Goal: Task Accomplishment & Management: Use online tool/utility

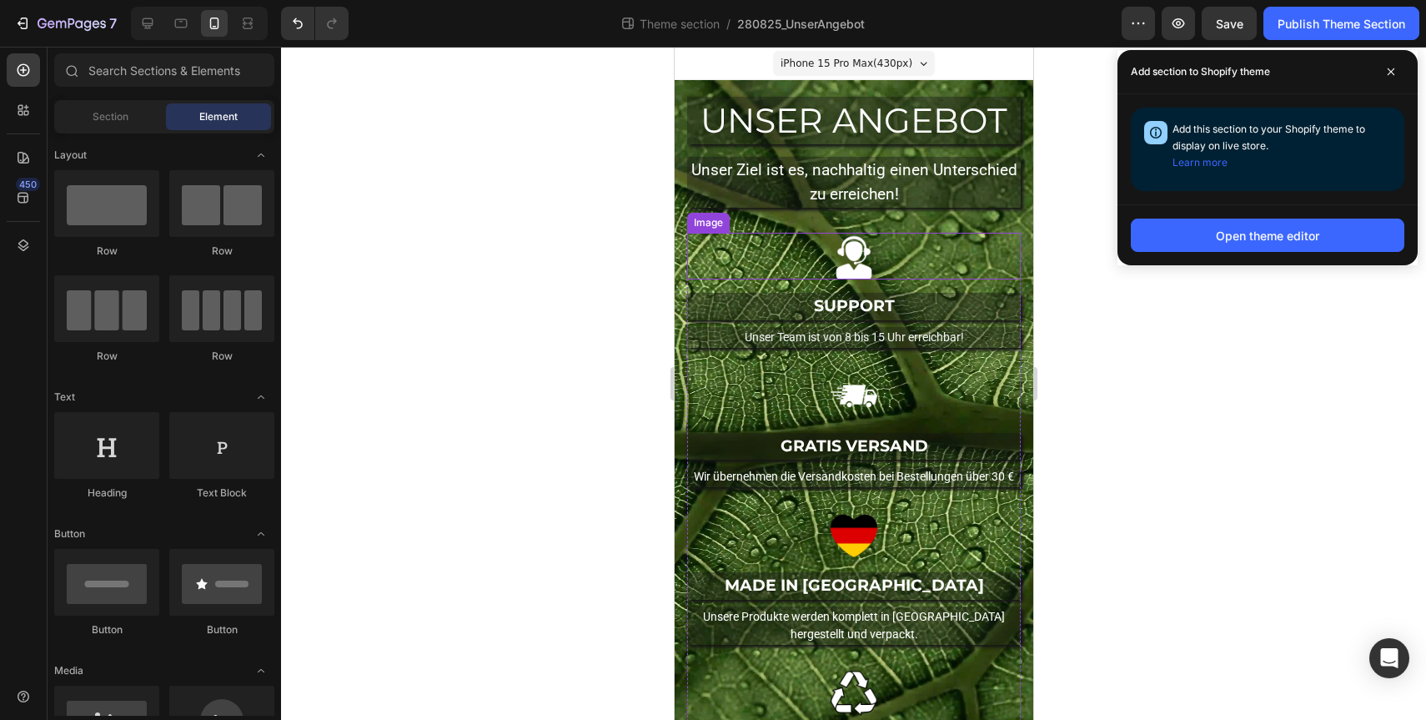
click at [793, 248] on div at bounding box center [853, 256] width 334 height 47
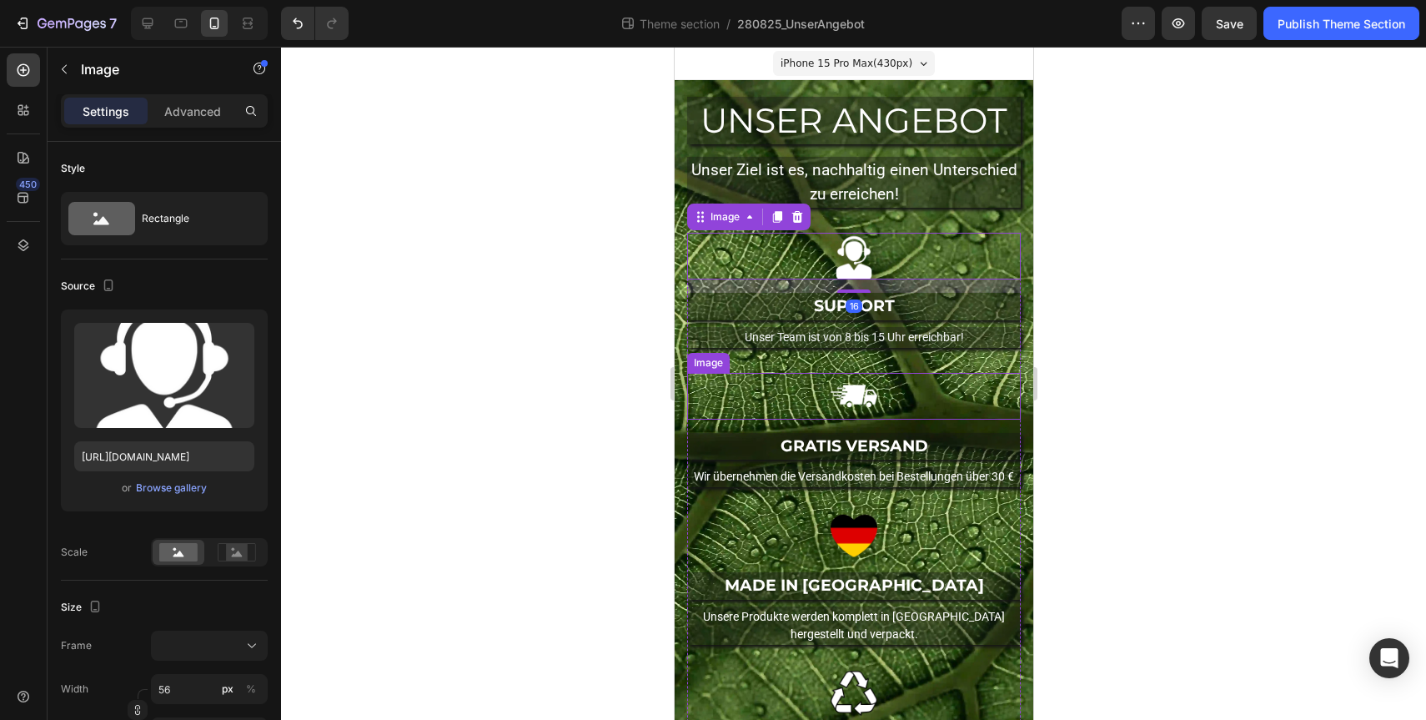
click at [698, 397] on div at bounding box center [853, 396] width 334 height 47
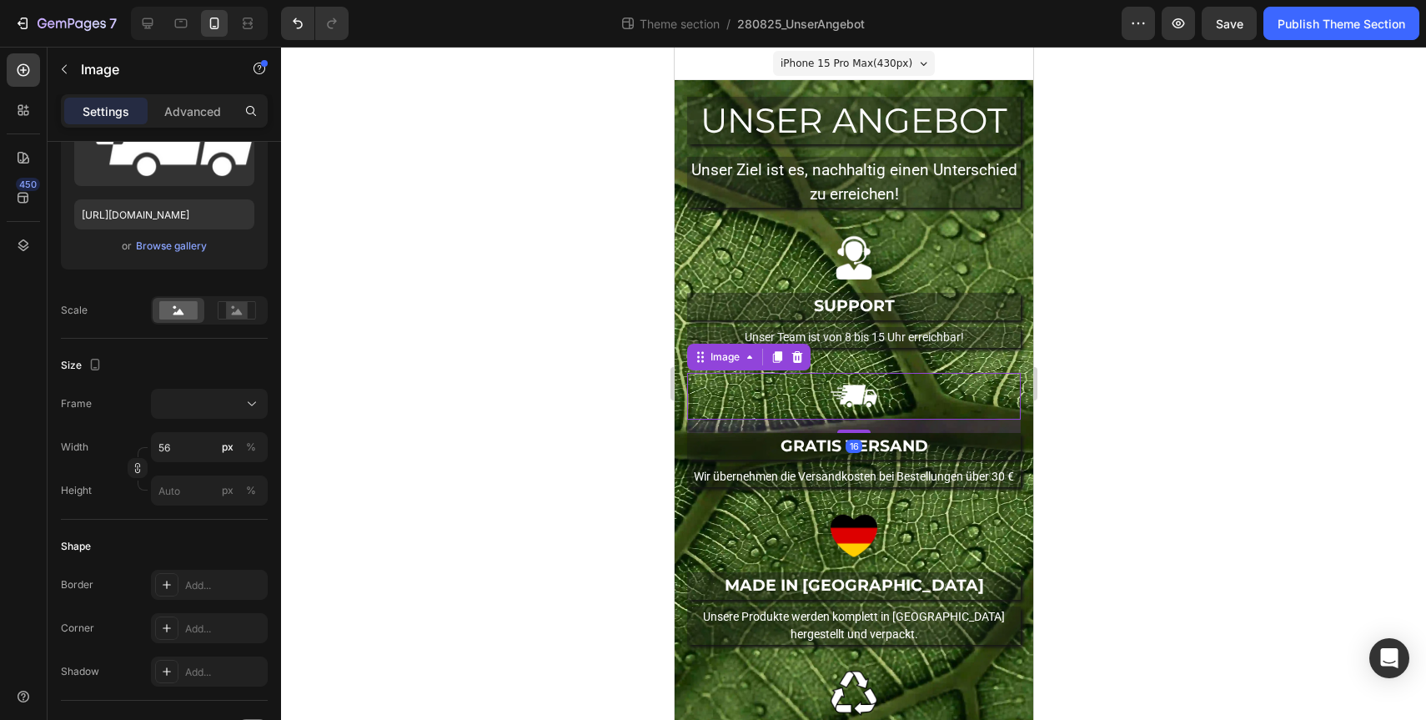
scroll to position [81, 0]
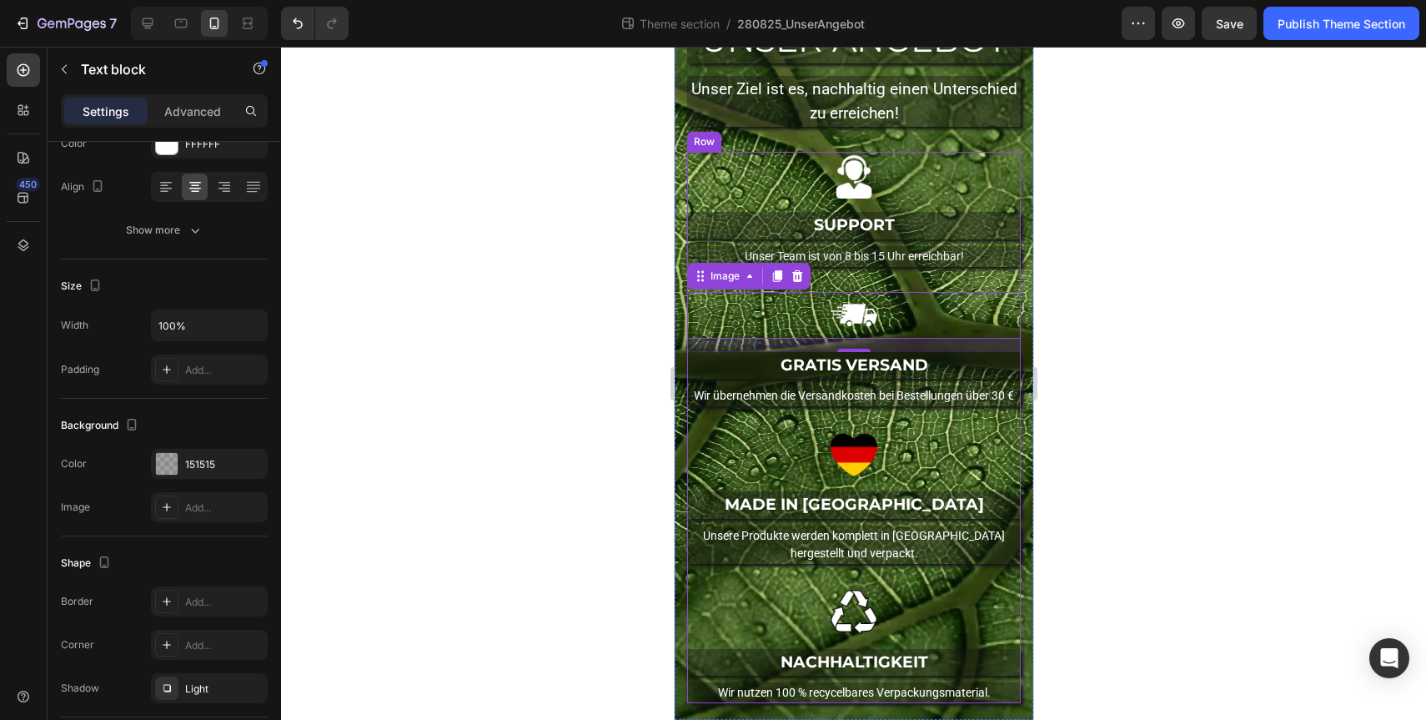
click at [689, 491] on div "MADE IN GERMANY Text block" at bounding box center [853, 505] width 334 height 28
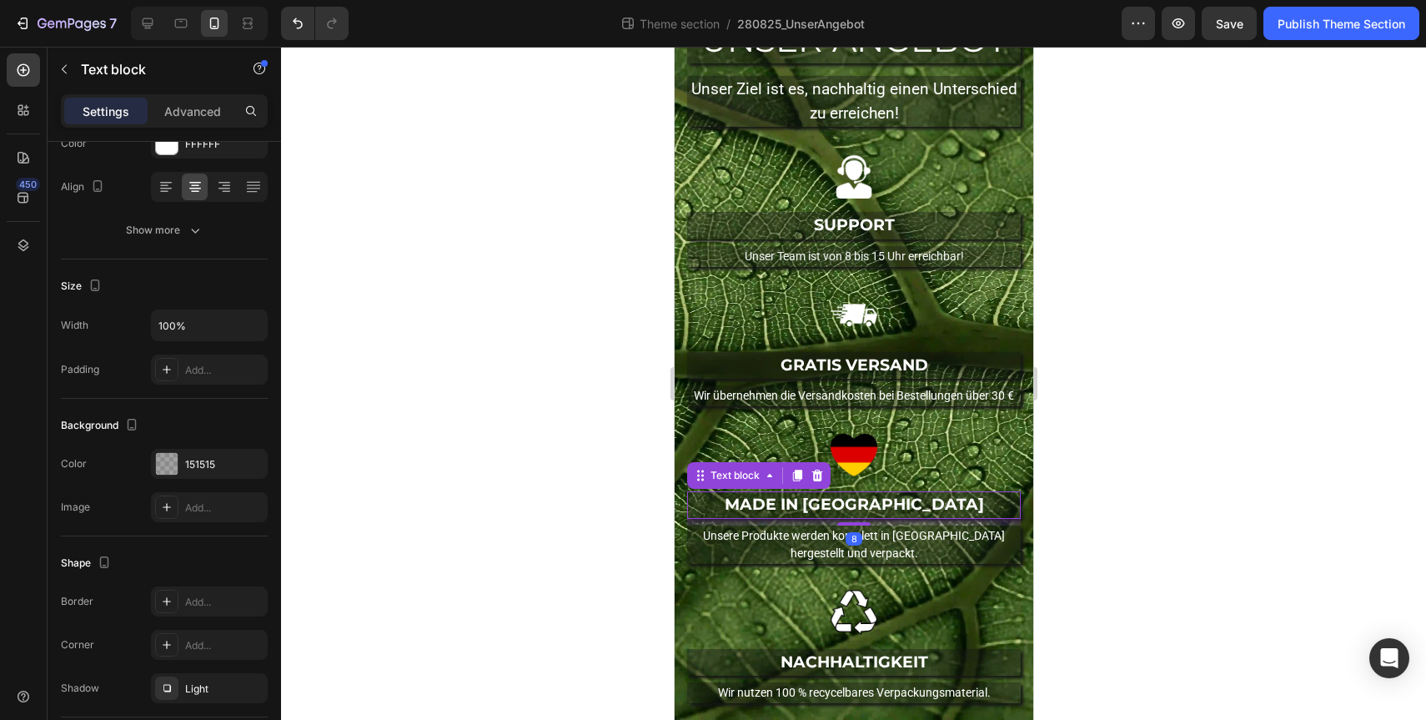
scroll to position [0, 0]
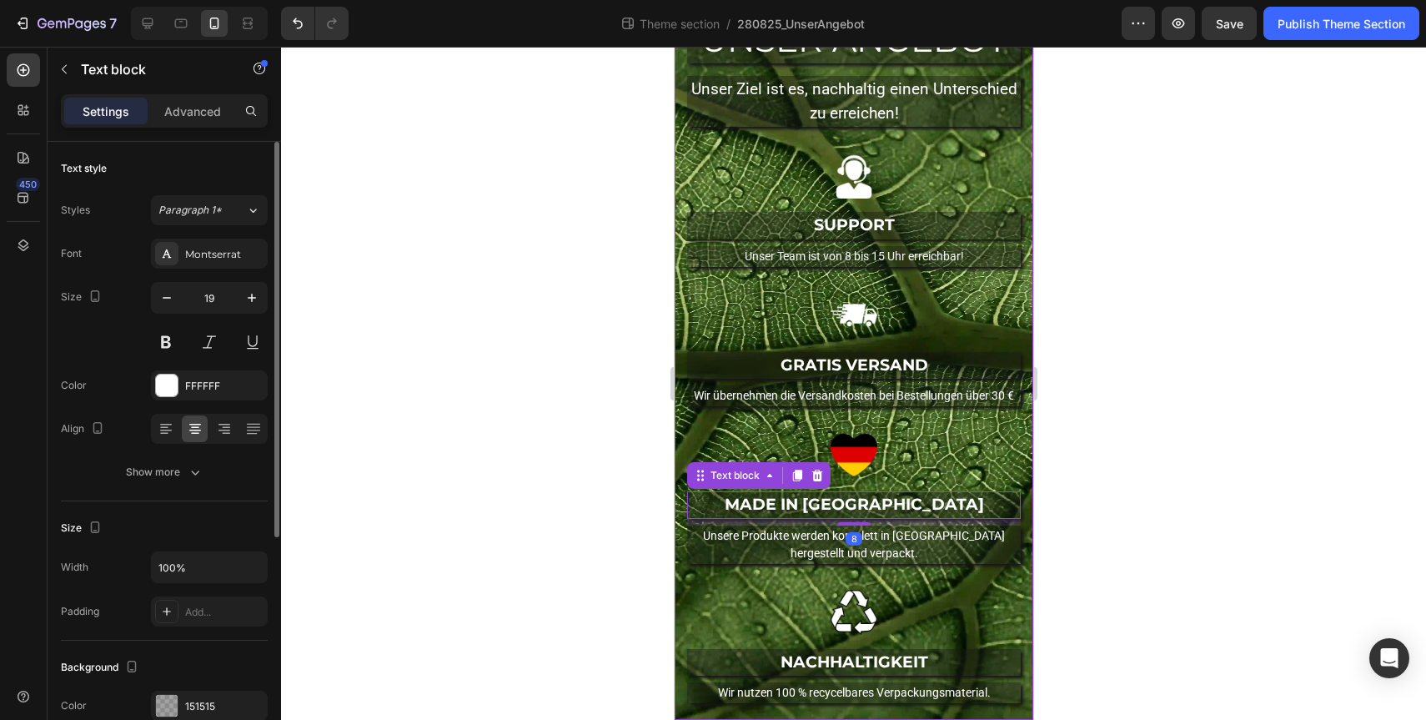
click at [677, 493] on div "UNSER ANGEBOT Heading Unser Ziel ist es, nachhaltig einen Unterschied zu erreic…" at bounding box center [853, 359] width 359 height 721
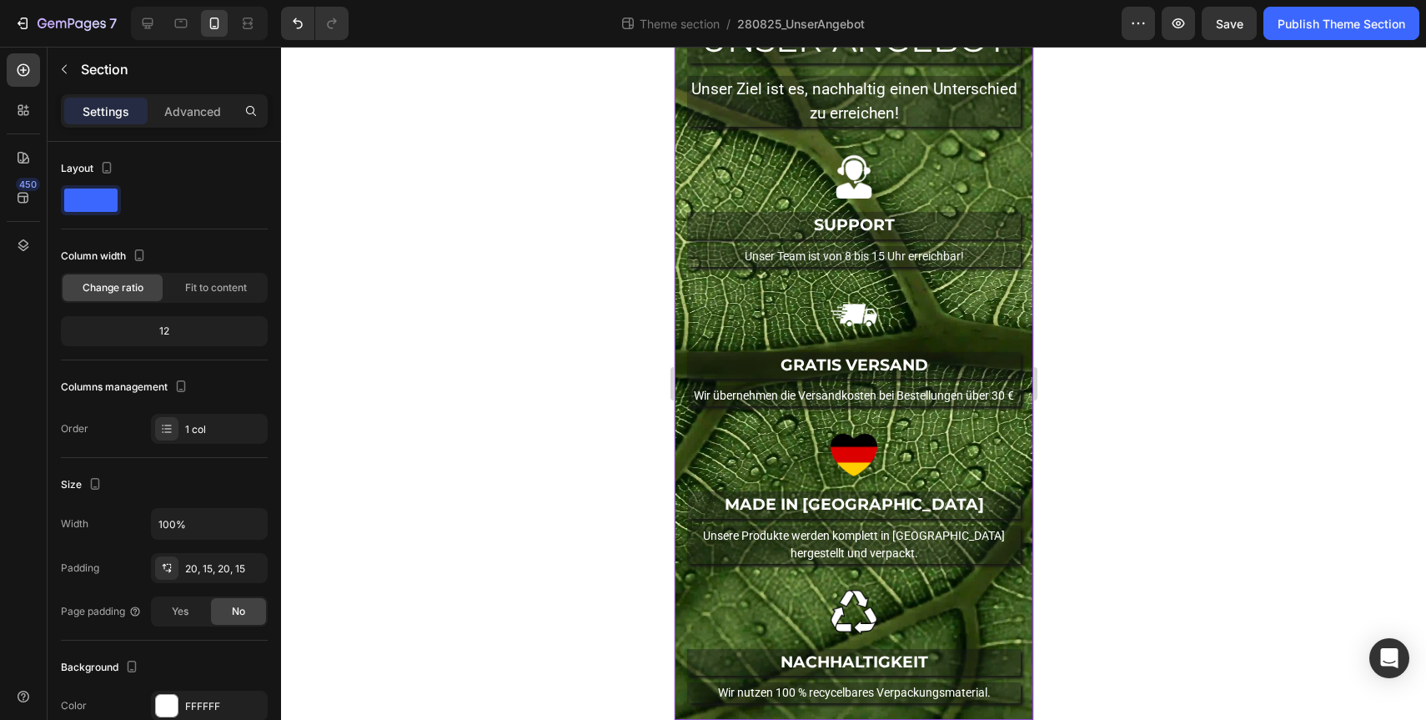
click at [202, 124] on div "Settings Advanced" at bounding box center [164, 110] width 207 height 33
click at [198, 119] on p "Advanced" at bounding box center [192, 112] width 57 height 18
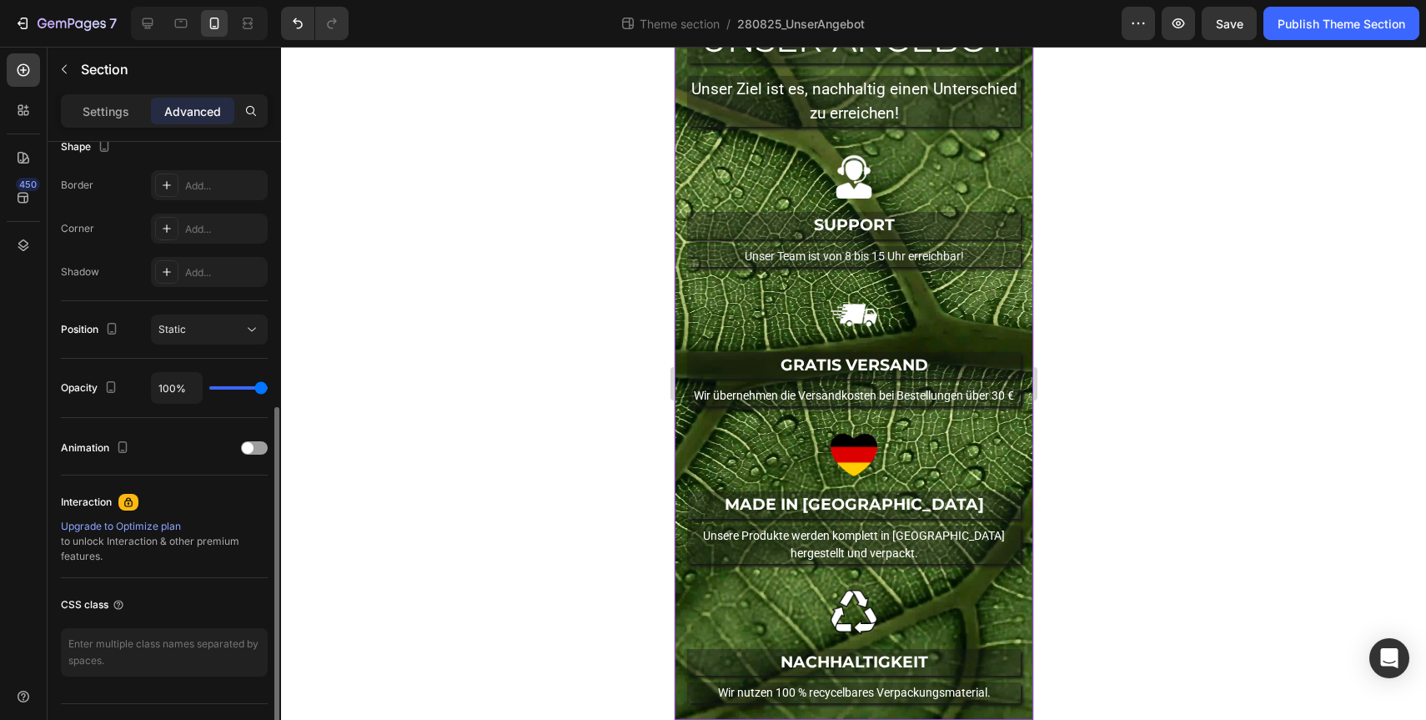
scroll to position [461, 0]
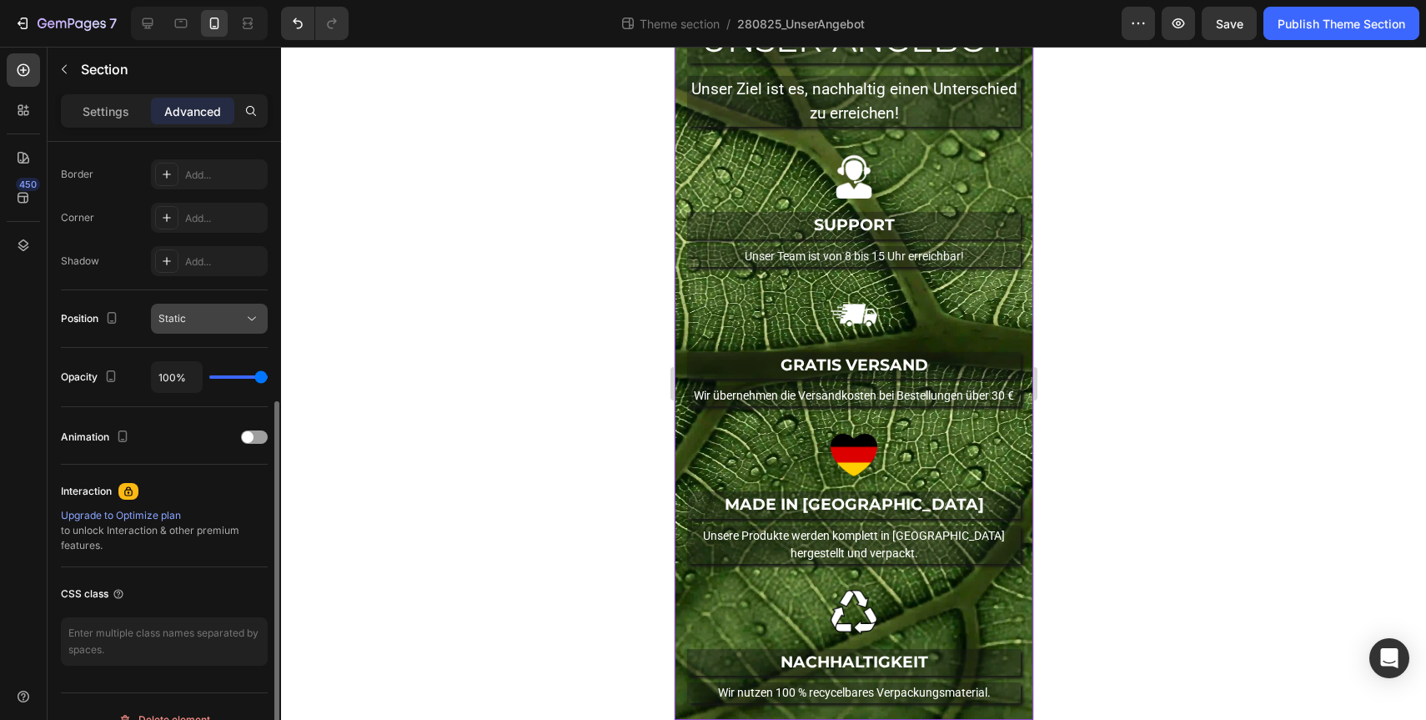
click at [229, 318] on div "Static" at bounding box center [200, 318] width 85 height 15
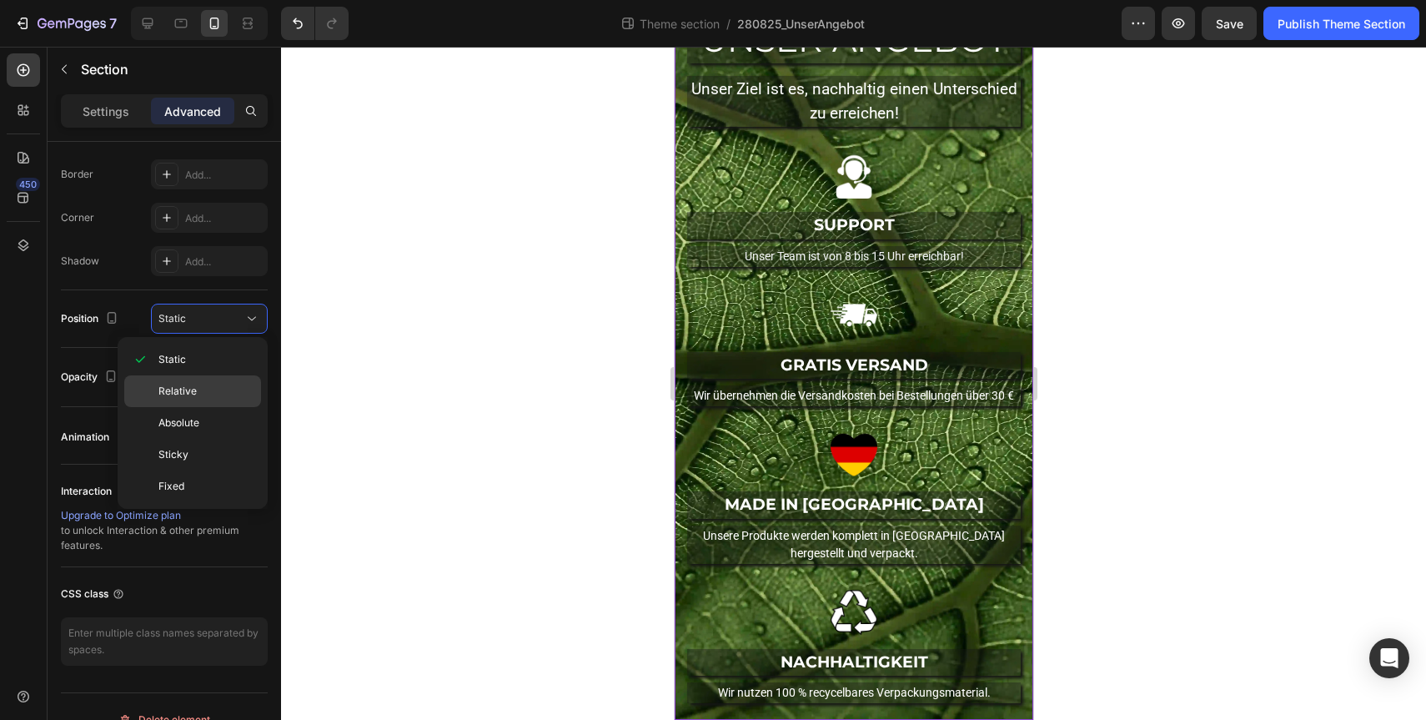
click at [208, 395] on p "Relative" at bounding box center [205, 391] width 95 height 15
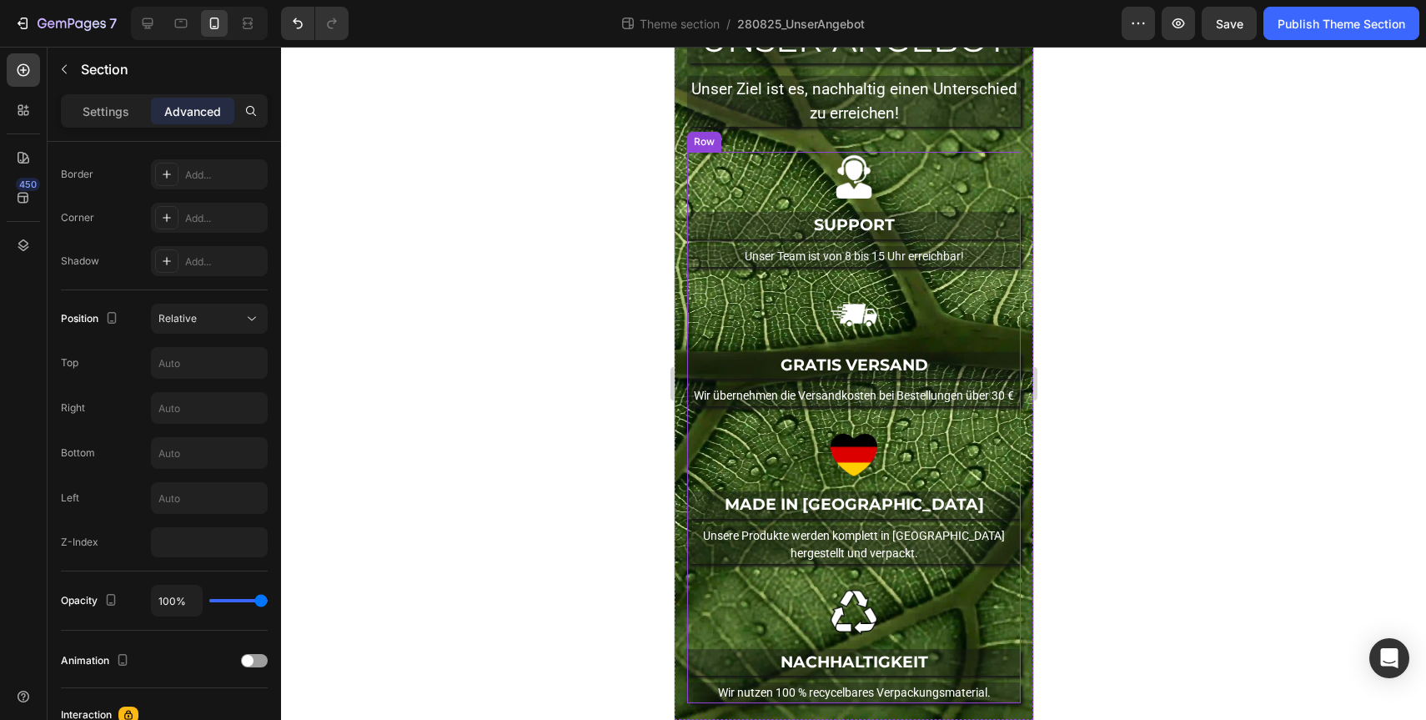
scroll to position [0, 0]
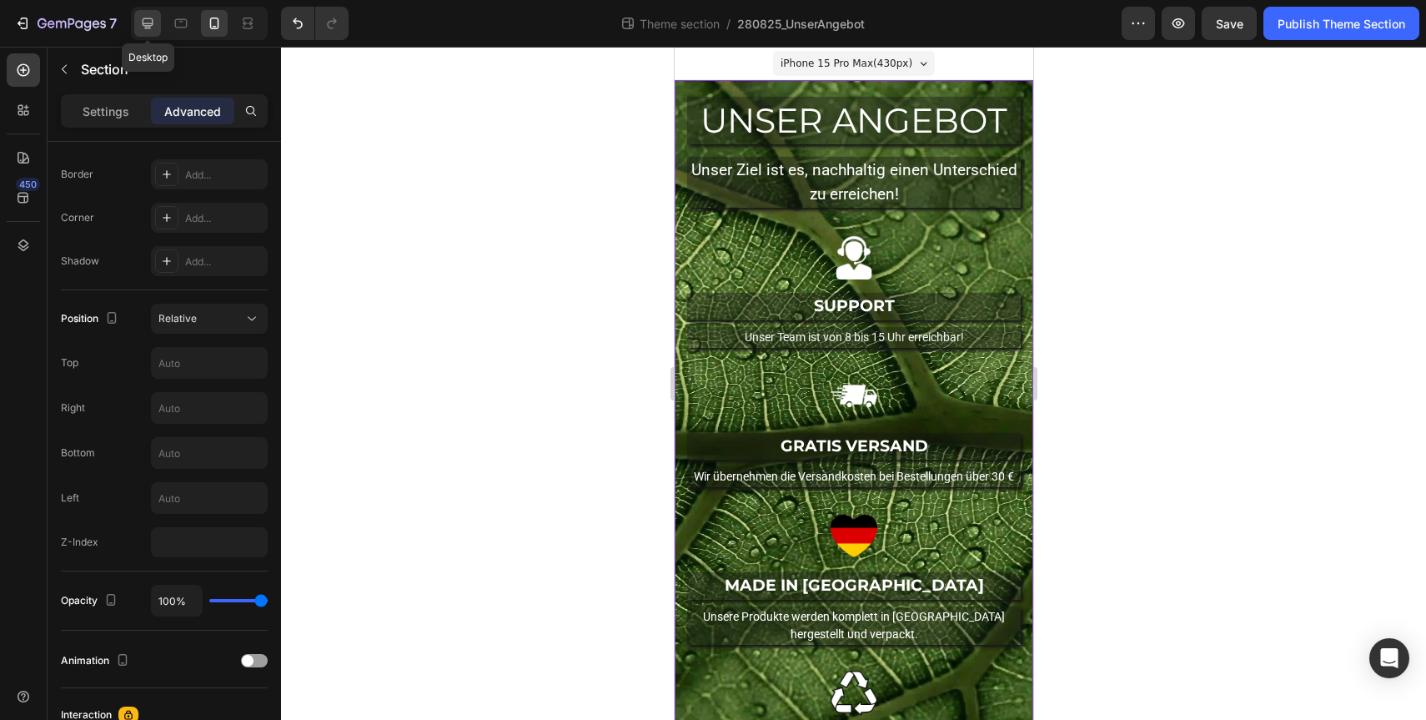
click at [157, 24] on div at bounding box center [147, 23] width 27 height 27
type input "40"
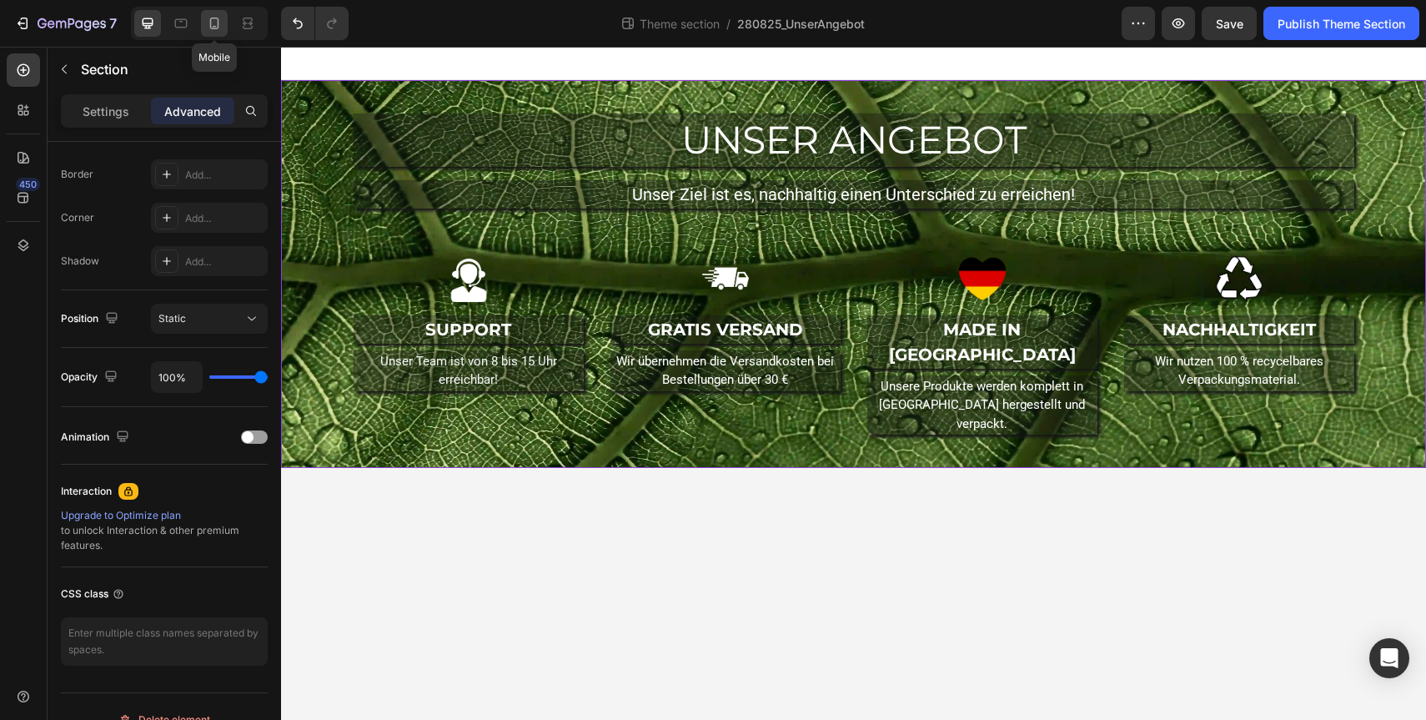
click at [203, 30] on div at bounding box center [214, 23] width 27 height 27
type input "20"
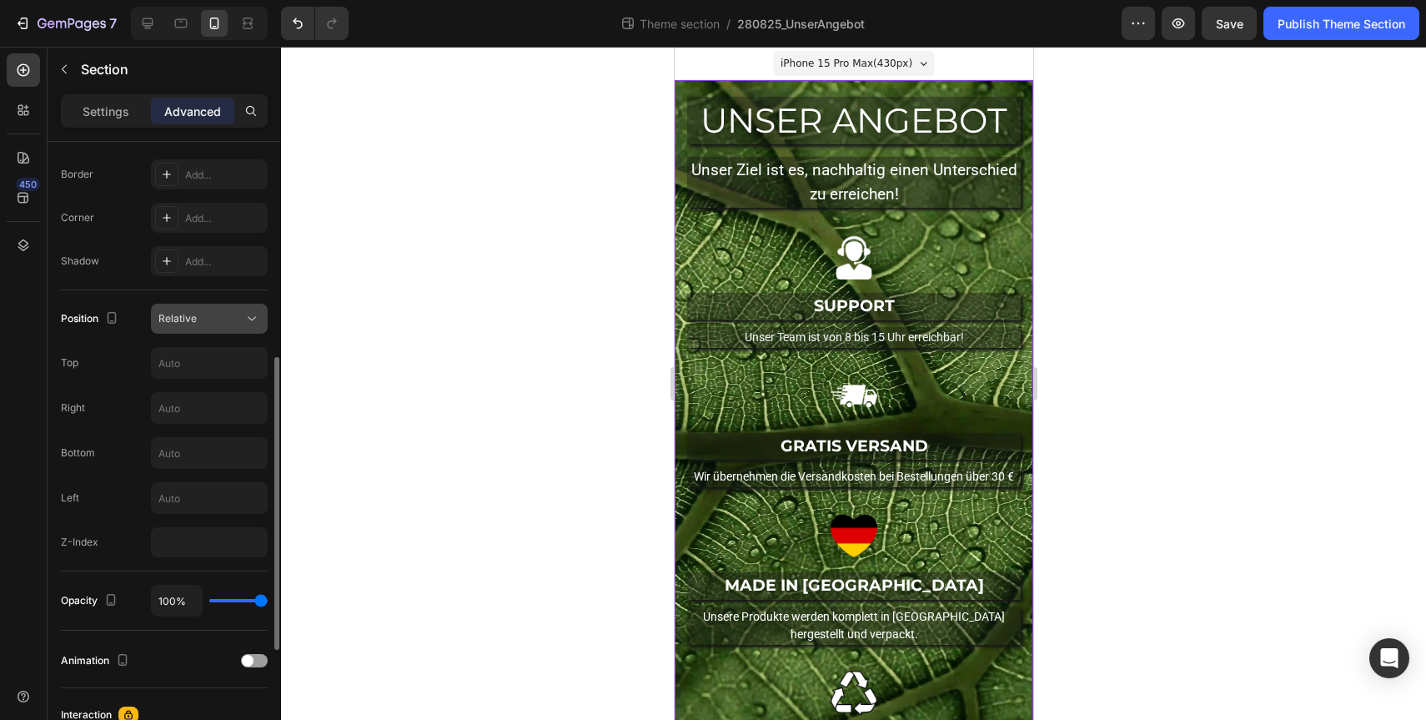
click at [237, 316] on div "Relative" at bounding box center [200, 318] width 85 height 15
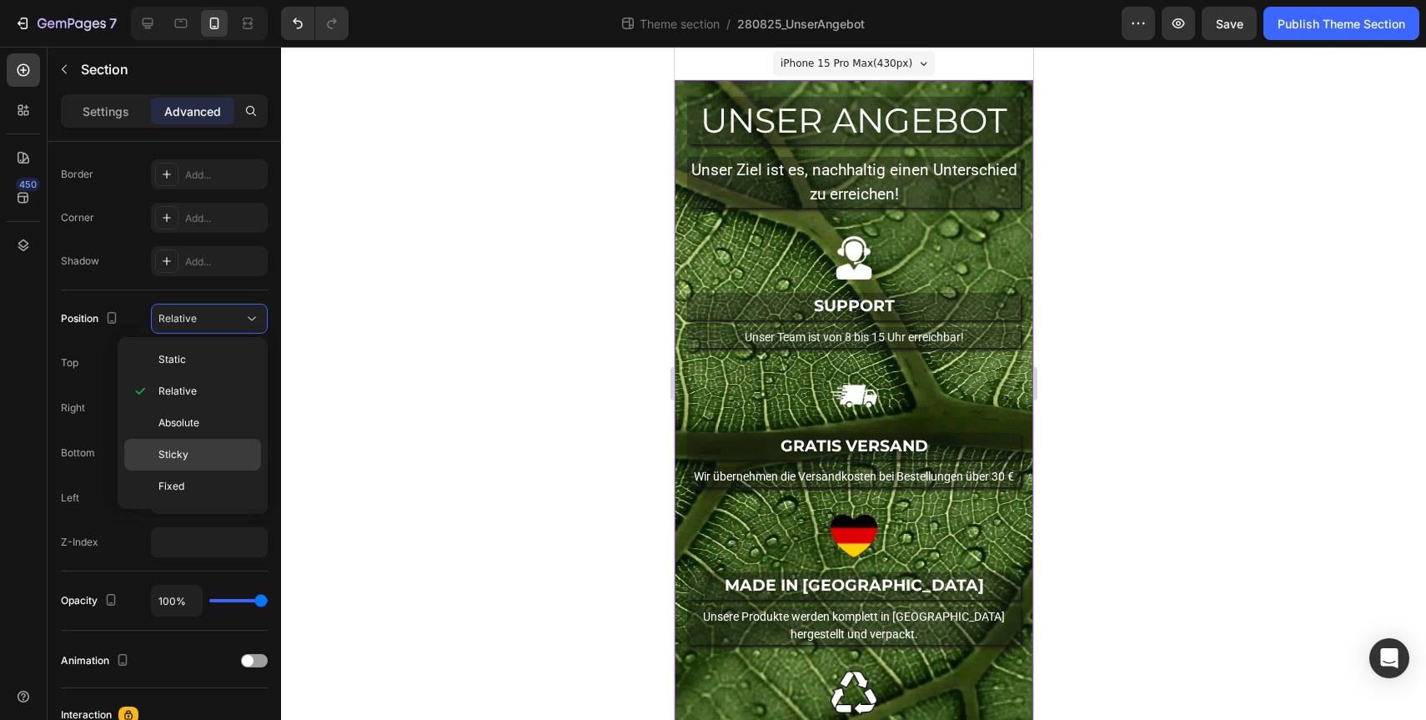
click at [206, 452] on p "Sticky" at bounding box center [205, 454] width 95 height 15
type input "0"
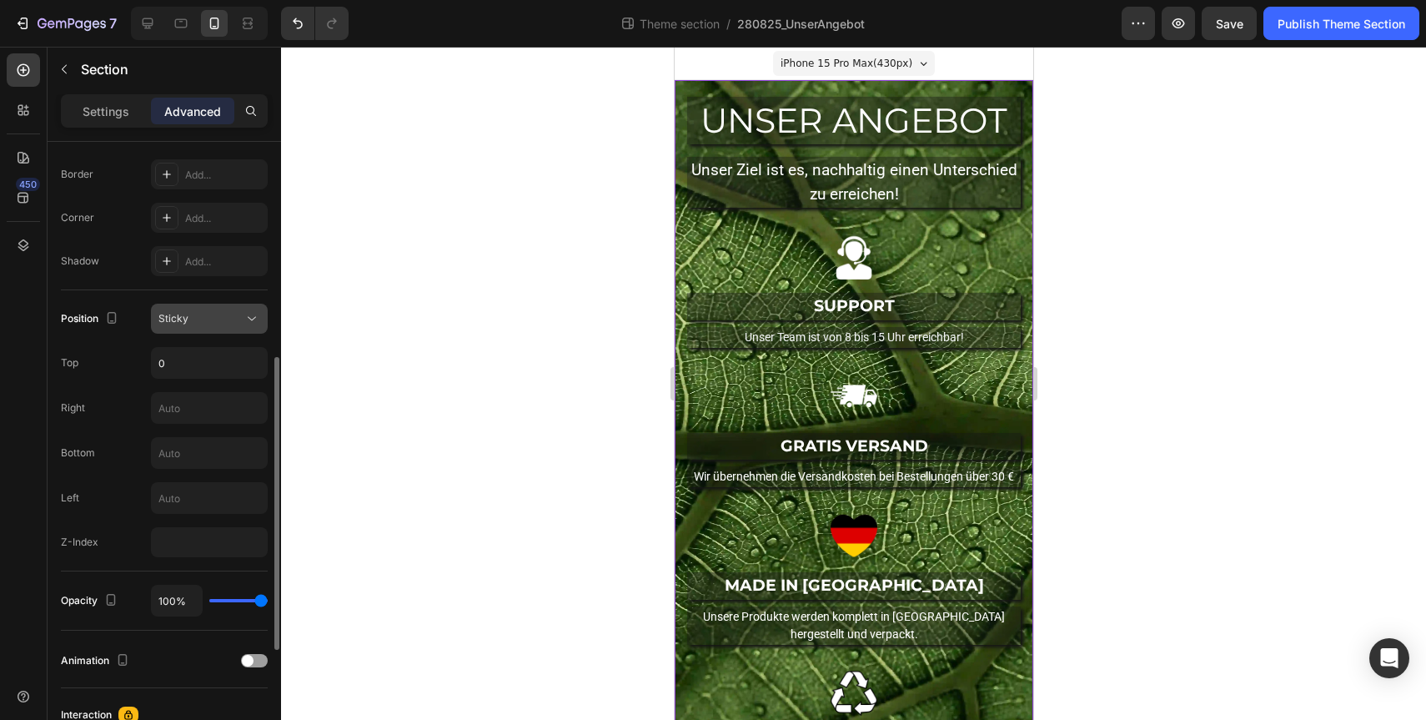
click at [244, 314] on icon at bounding box center [252, 318] width 17 height 17
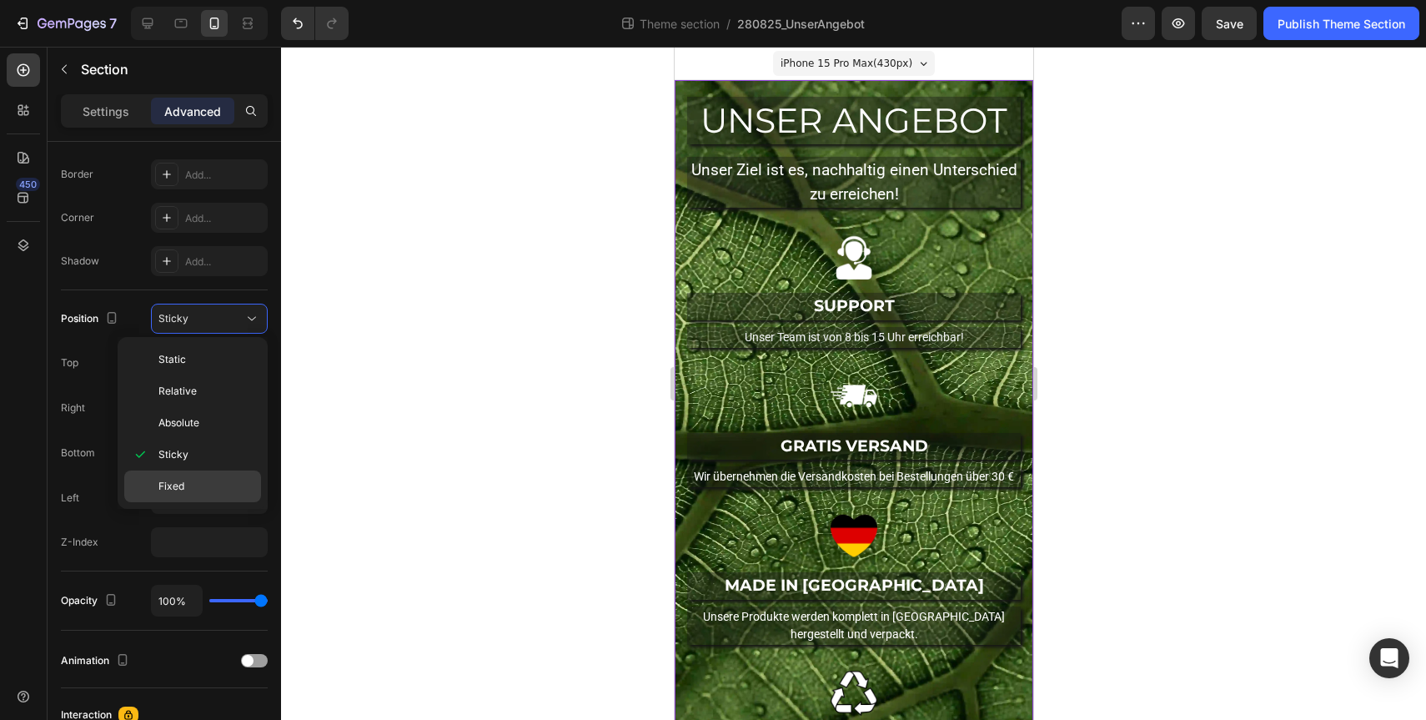
click at [203, 481] on p "Fixed" at bounding box center [205, 486] width 95 height 15
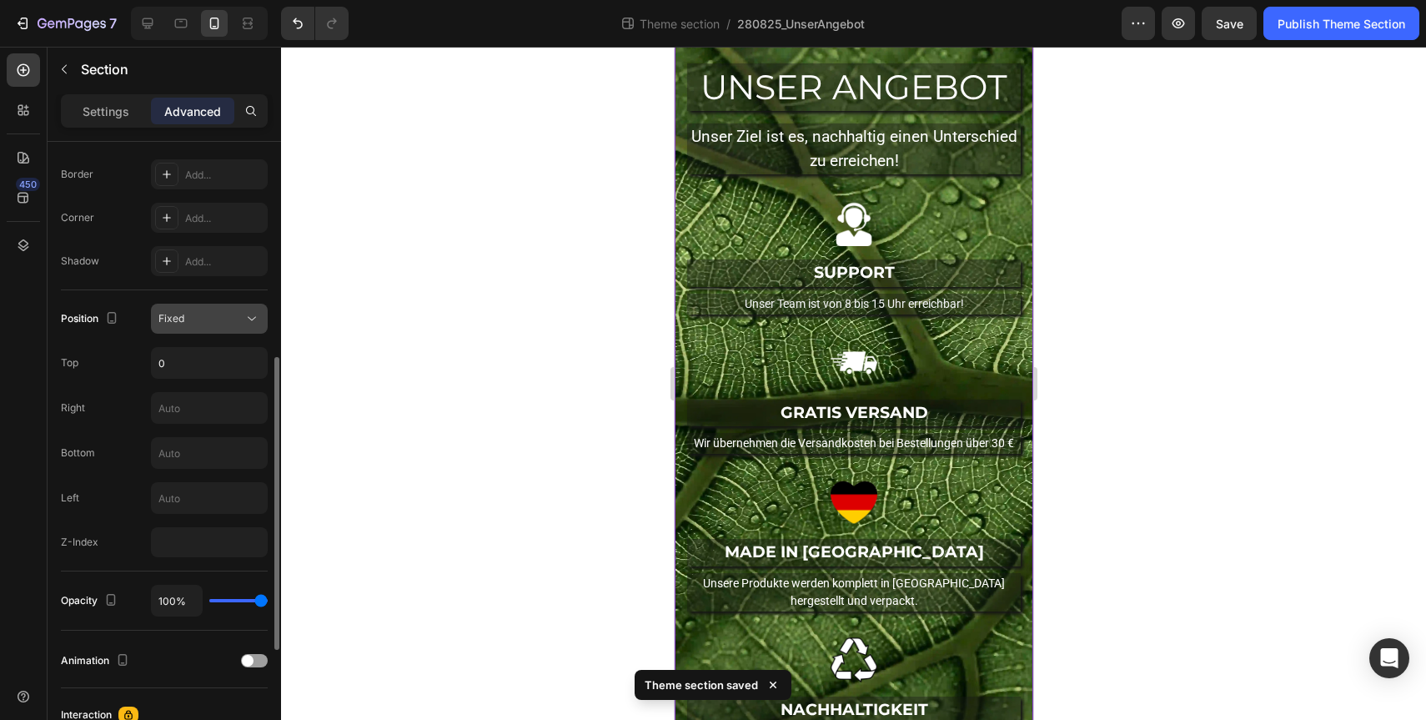
click at [221, 325] on div "Fixed" at bounding box center [200, 318] width 85 height 15
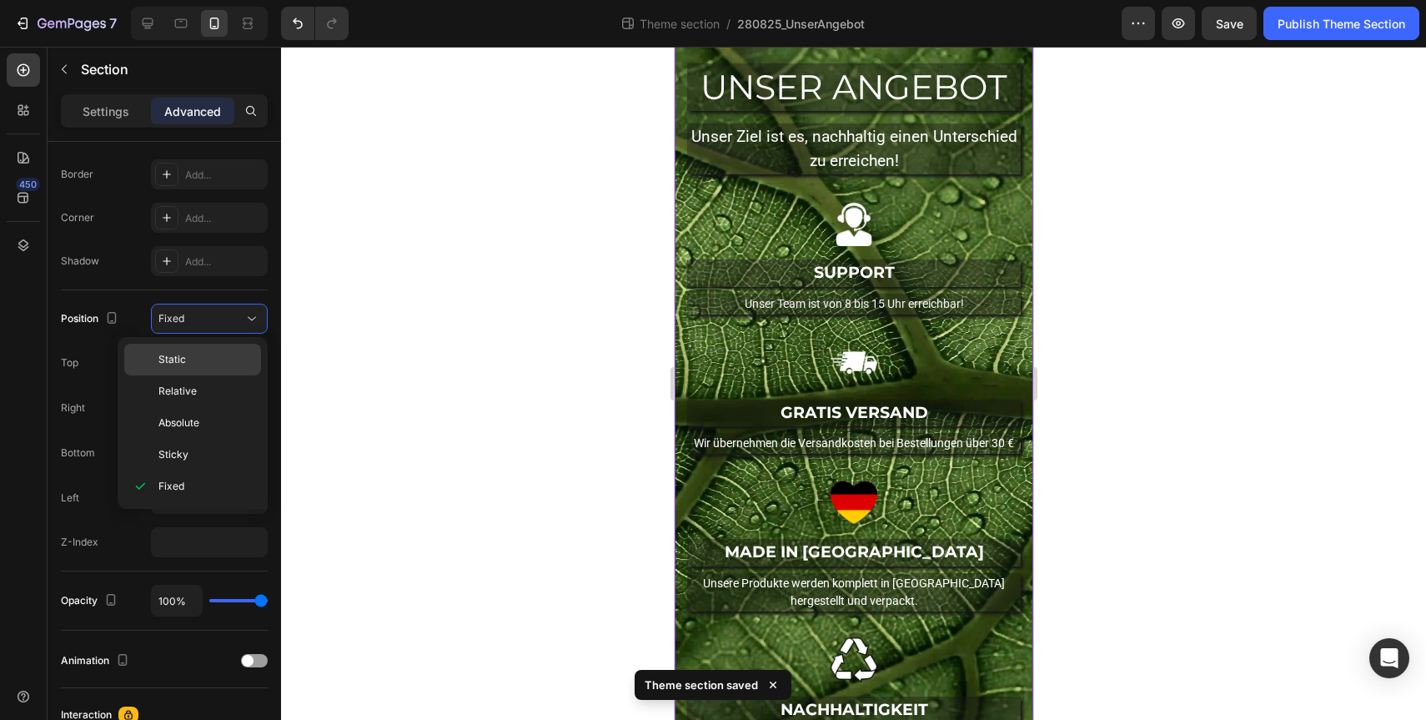
click at [218, 364] on p "Static" at bounding box center [205, 359] width 95 height 15
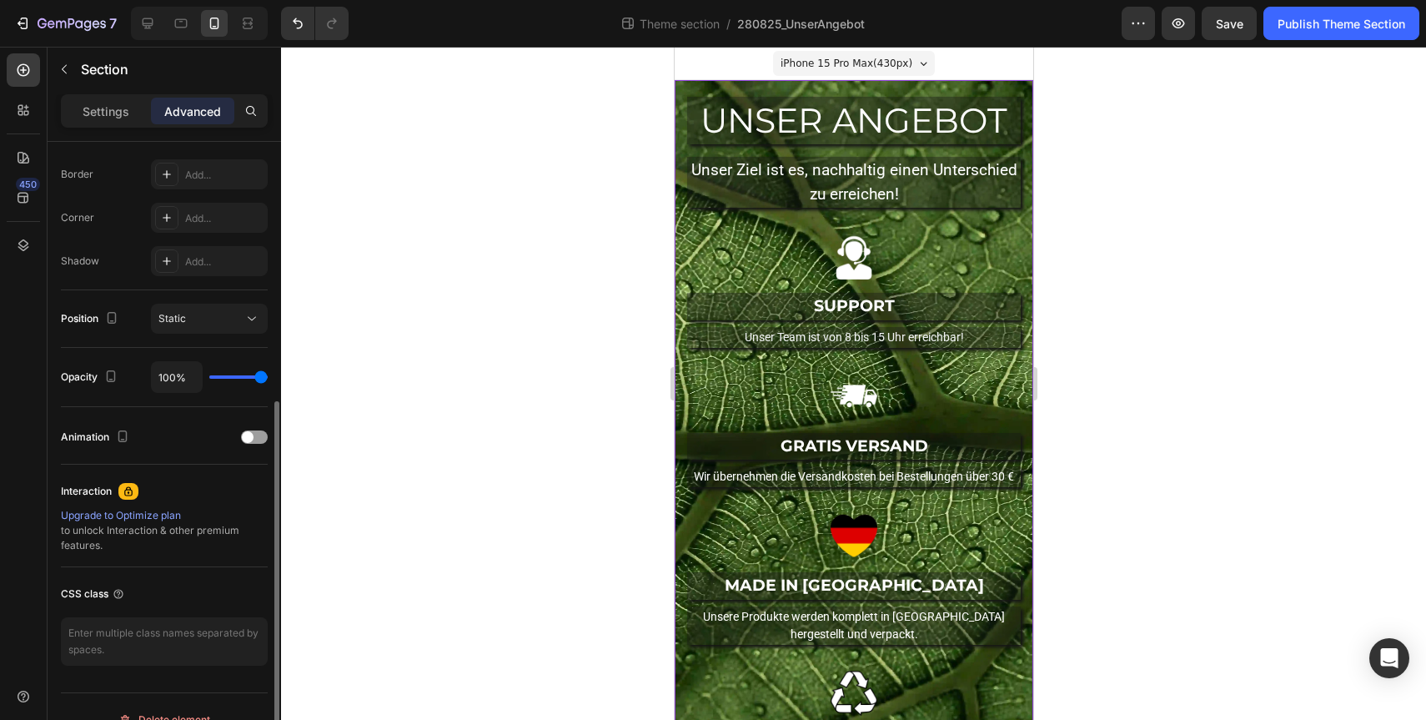
click at [234, 337] on div "Position Static" at bounding box center [164, 319] width 207 height 58
click at [244, 328] on button "Static" at bounding box center [209, 319] width 117 height 30
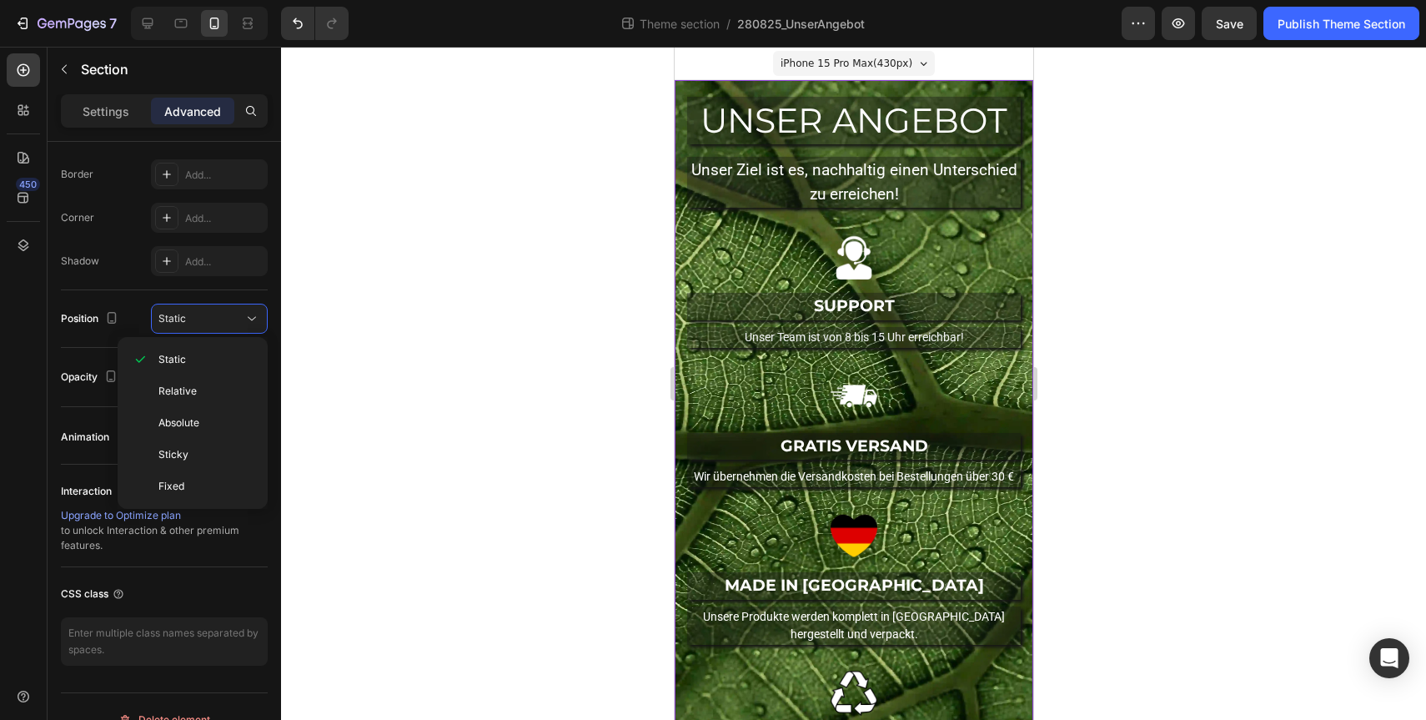
click at [536, 333] on div at bounding box center [853, 383] width 1145 height 673
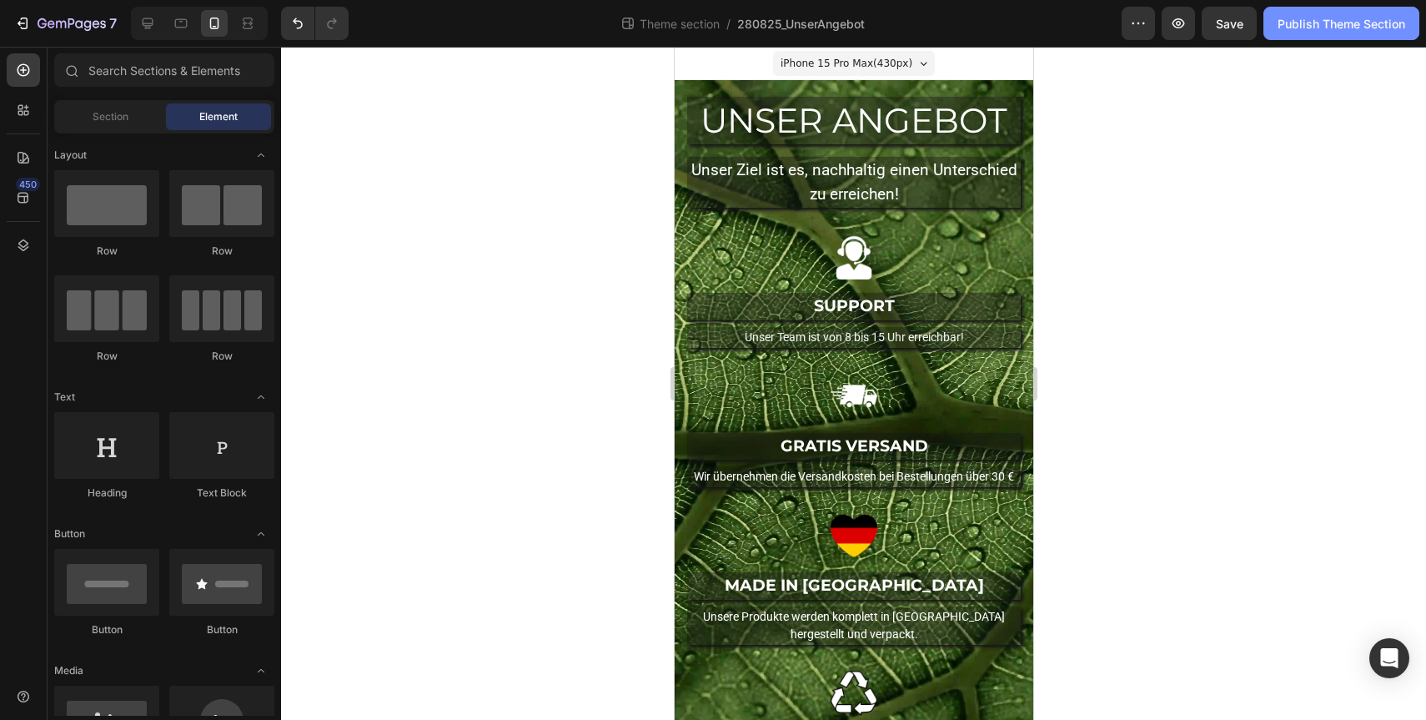
click at [1301, 20] on div "Publish Theme Section" at bounding box center [1342, 24] width 128 height 18
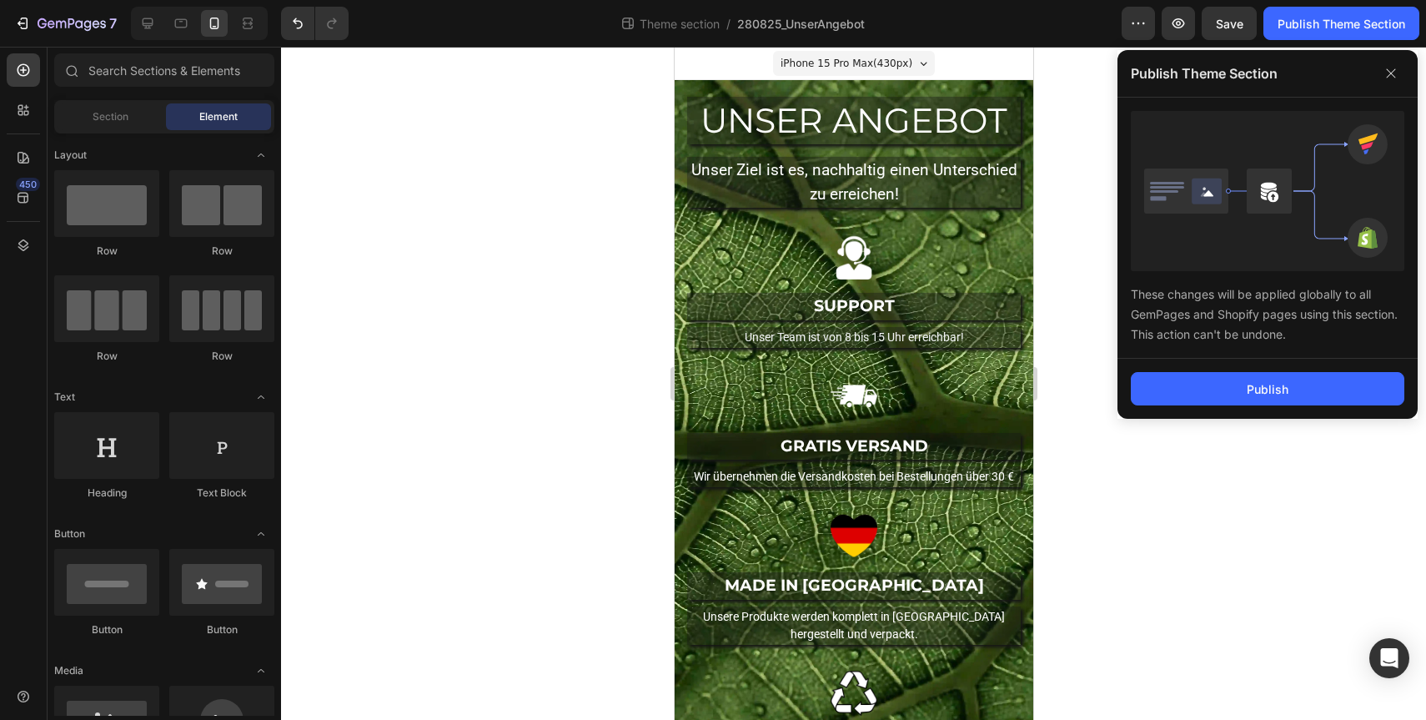
click at [1233, 416] on div "Publish" at bounding box center [1268, 389] width 300 height 60
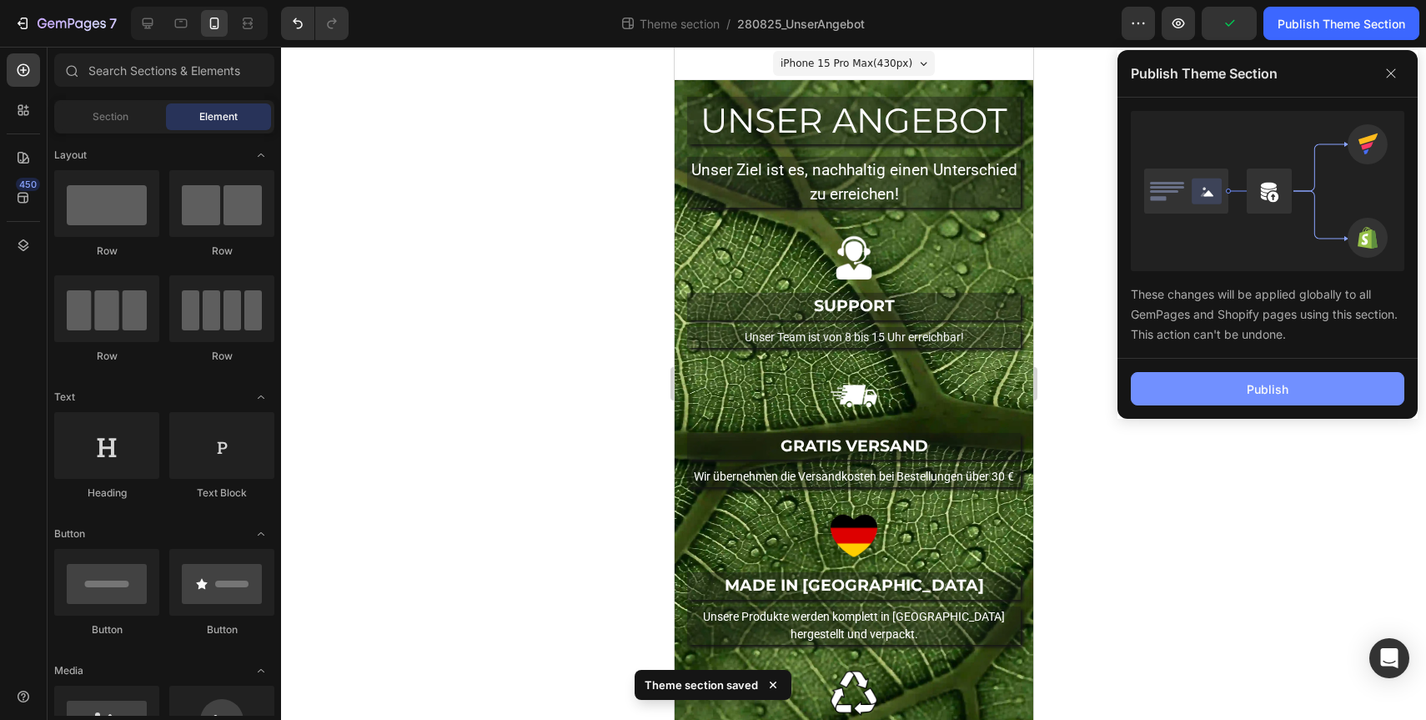
click at [1234, 397] on button "Publish" at bounding box center [1268, 388] width 274 height 33
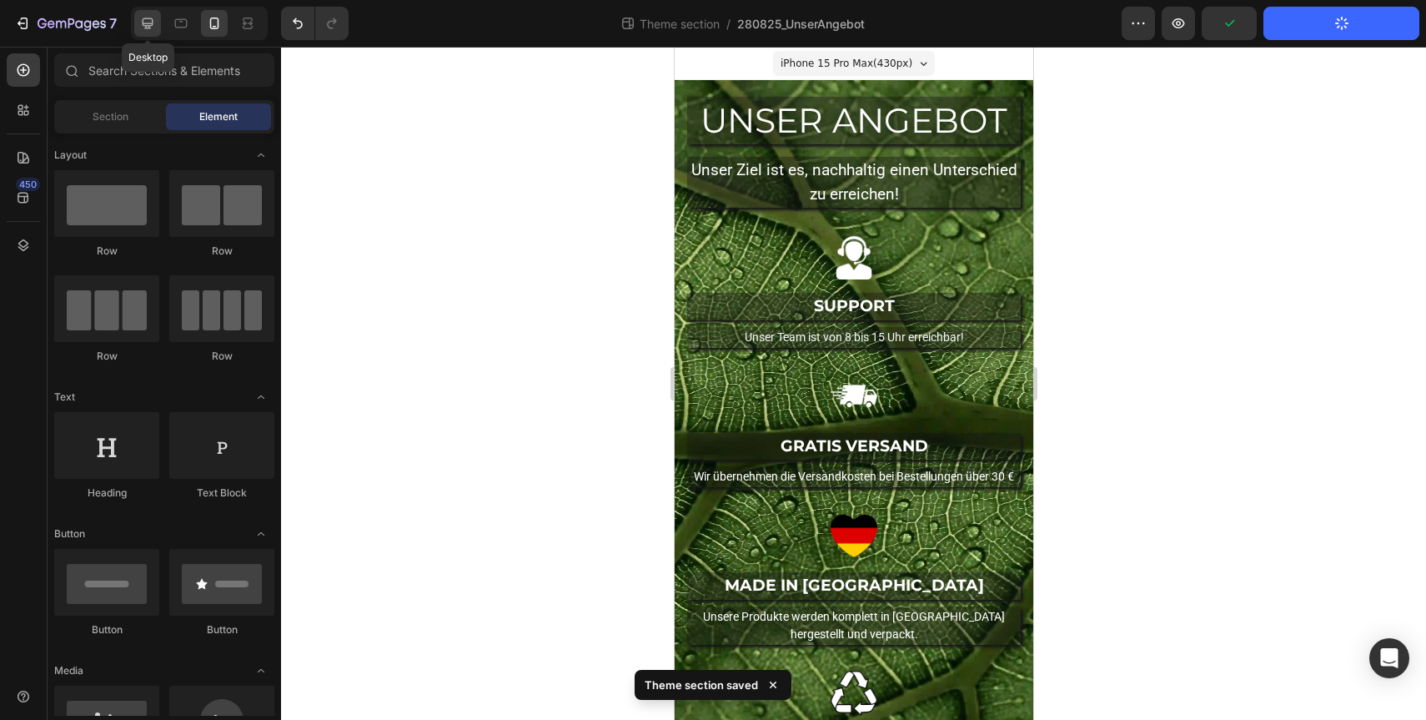
click at [138, 15] on div at bounding box center [147, 23] width 27 height 27
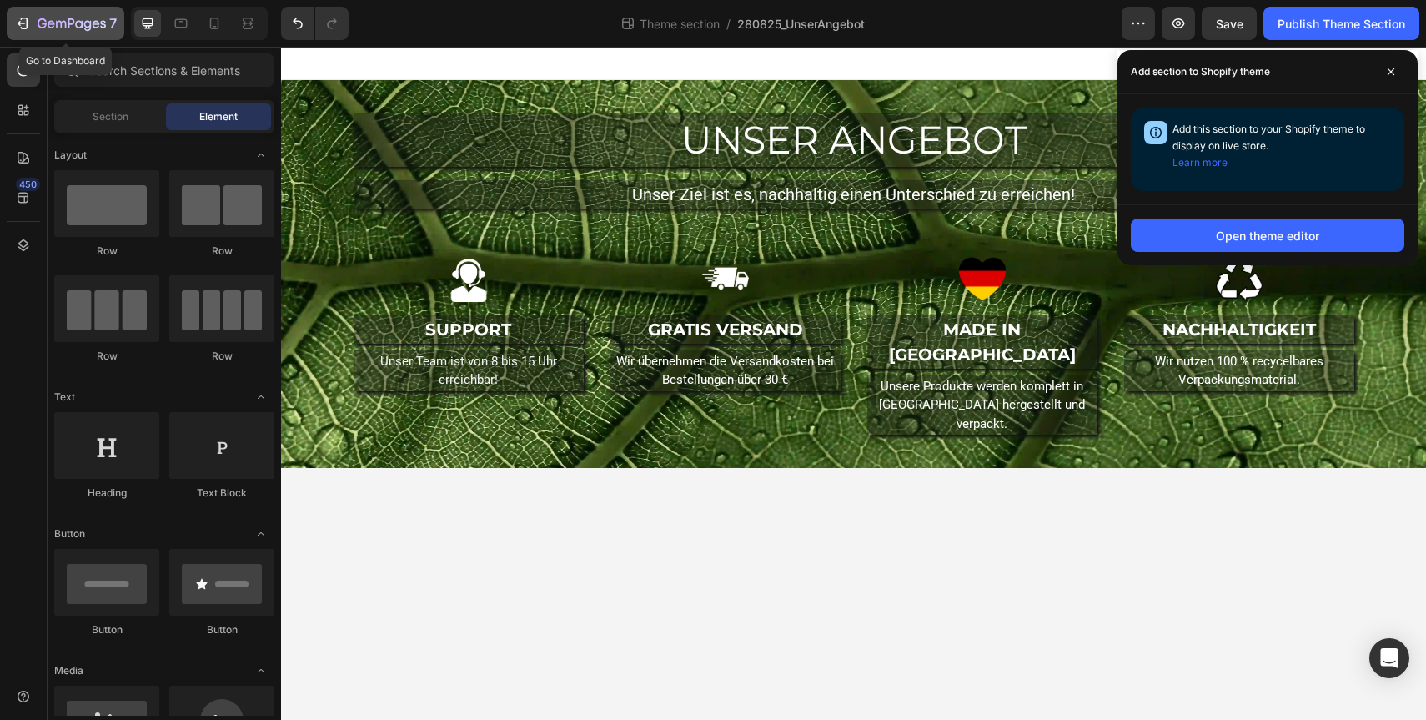
click at [38, 27] on icon "button" at bounding box center [72, 25] width 68 height 14
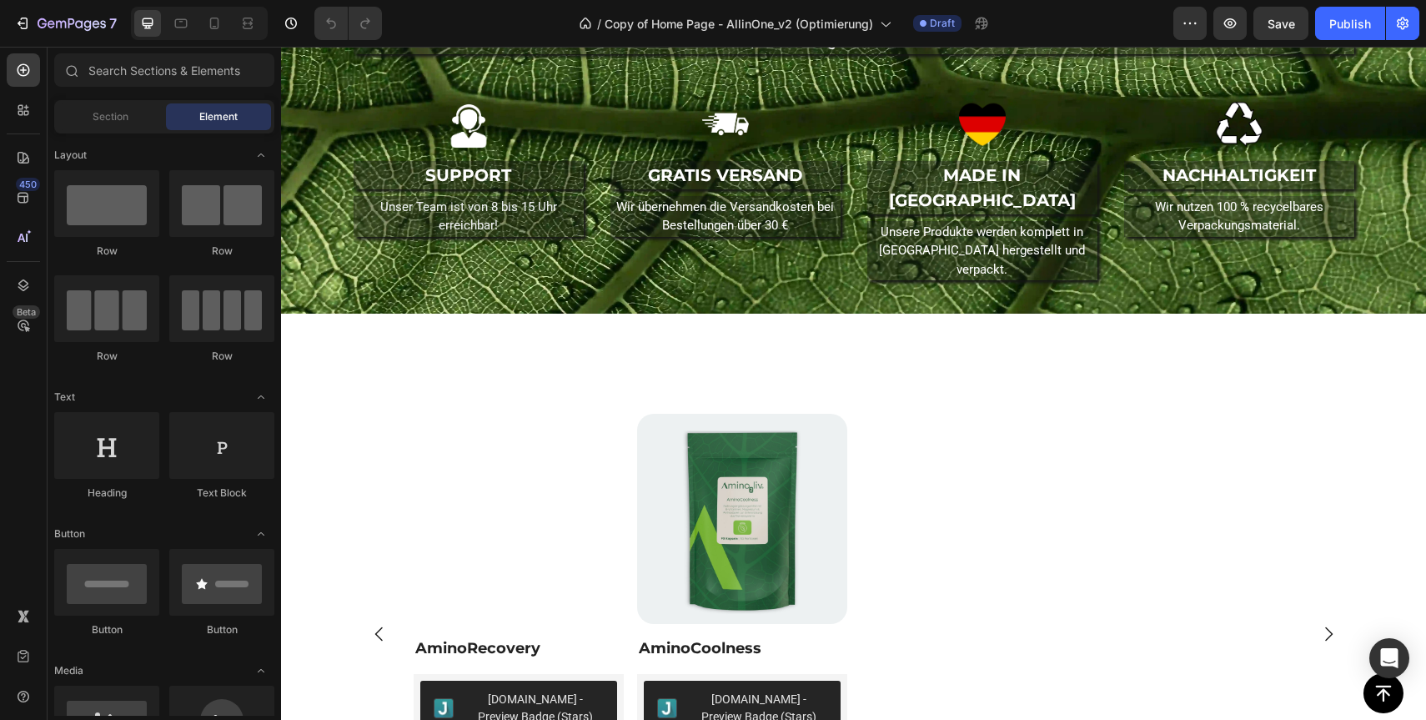
scroll to position [1461, 0]
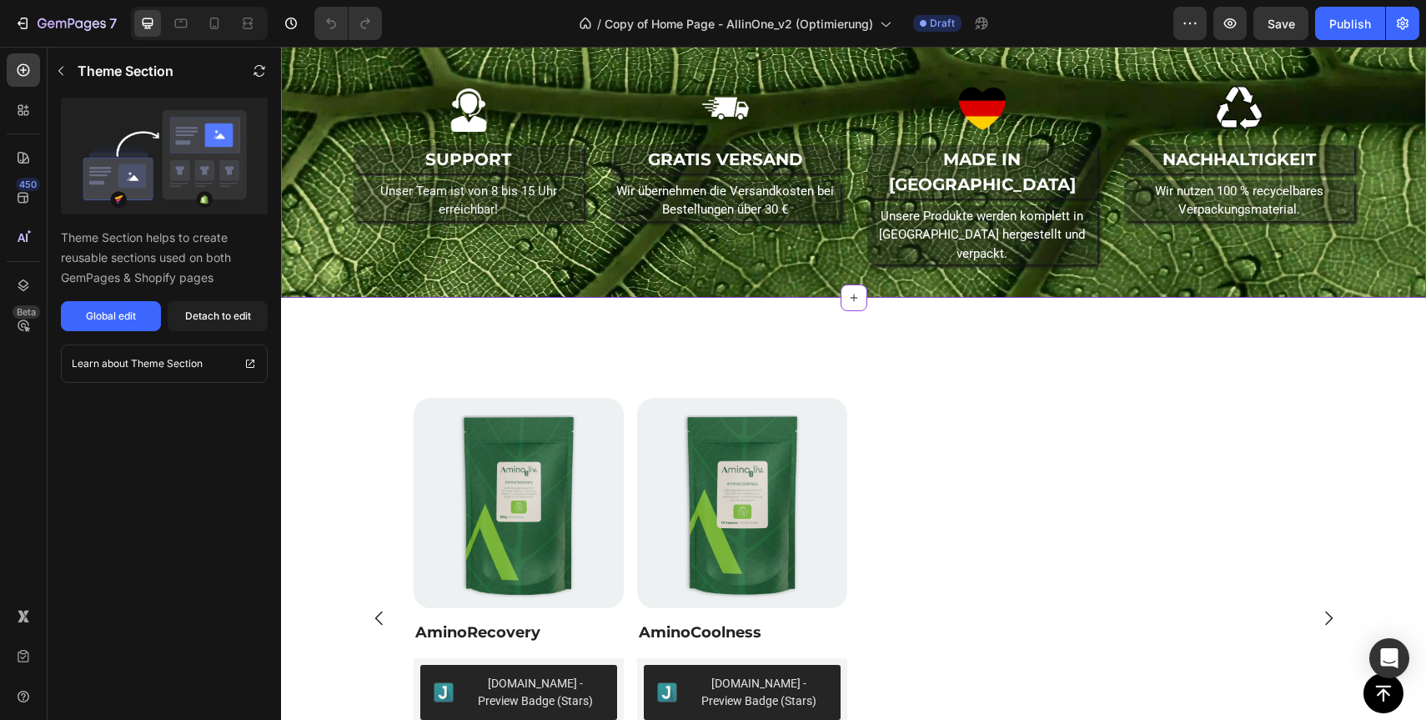
click at [478, 298] on div "UNSER ANGEBOT Heading Unser Ziel ist es, nachhaltig einen Unterschied zu erreic…" at bounding box center [853, 104] width 1145 height 388
click at [229, 315] on div "Detach to edit" at bounding box center [218, 316] width 66 height 15
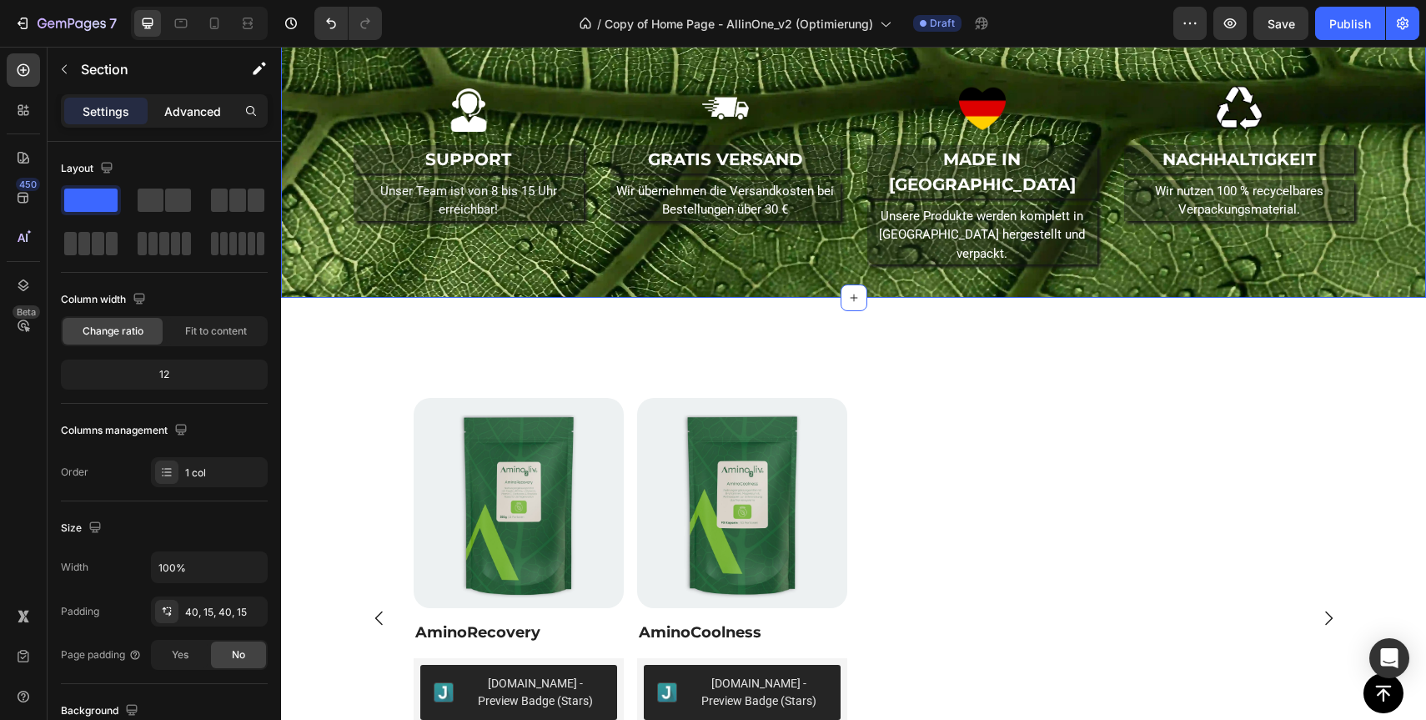
click at [204, 113] on p "Advanced" at bounding box center [192, 112] width 57 height 18
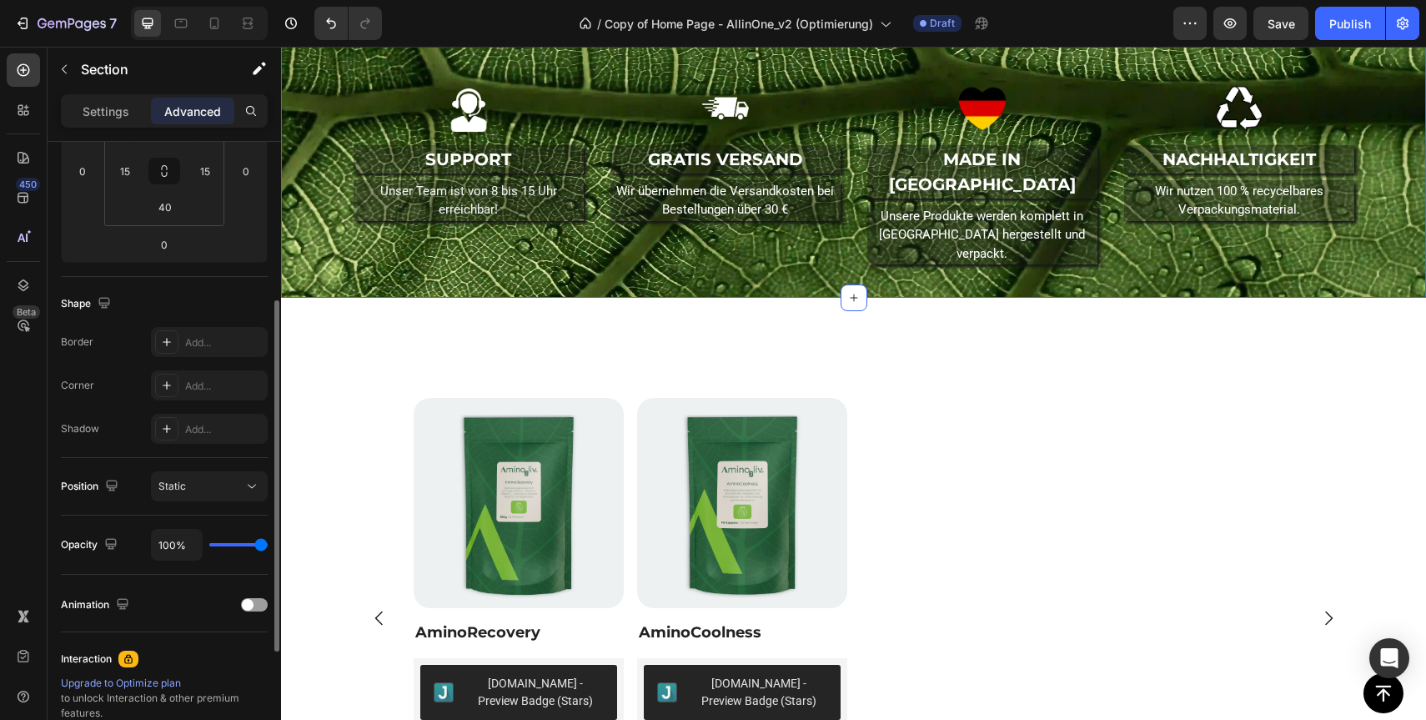
scroll to position [296, 0]
click at [227, 474] on button "Static" at bounding box center [209, 484] width 117 height 30
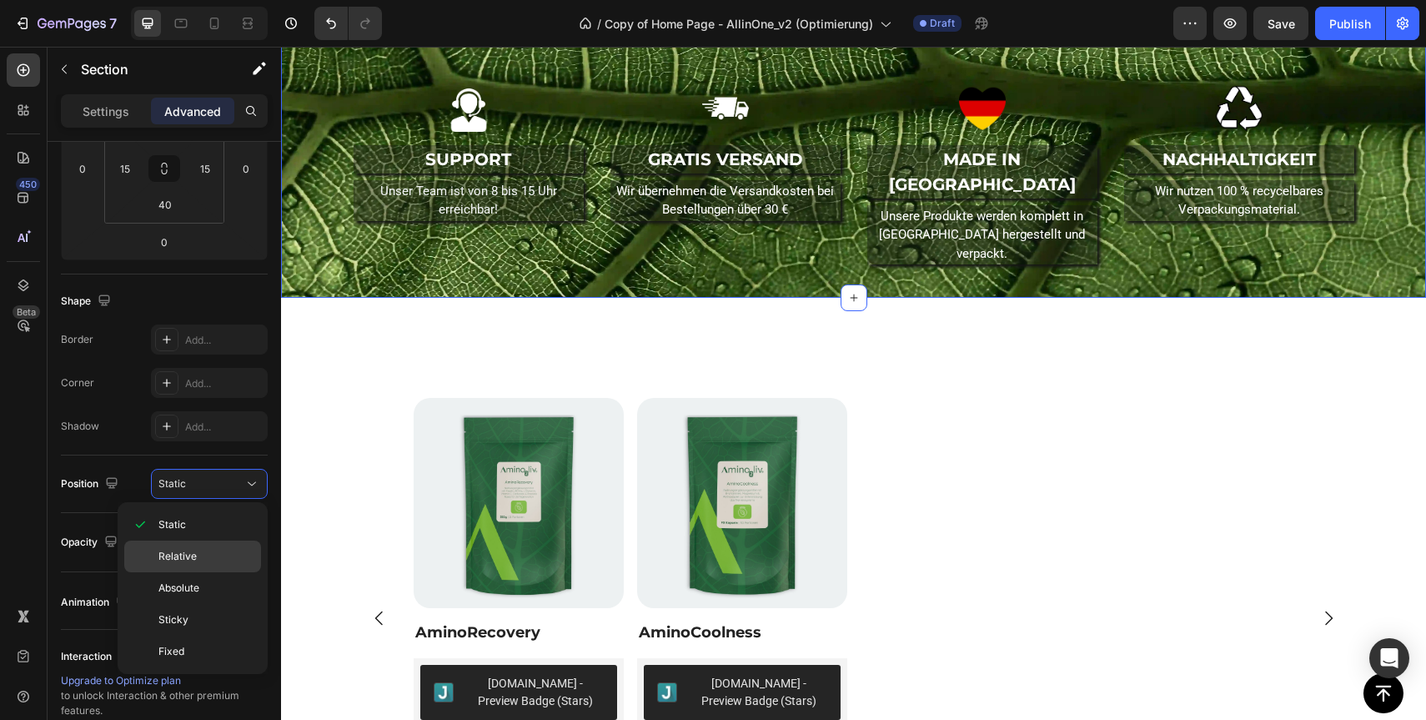
click at [207, 563] on p "Relative" at bounding box center [205, 556] width 95 height 15
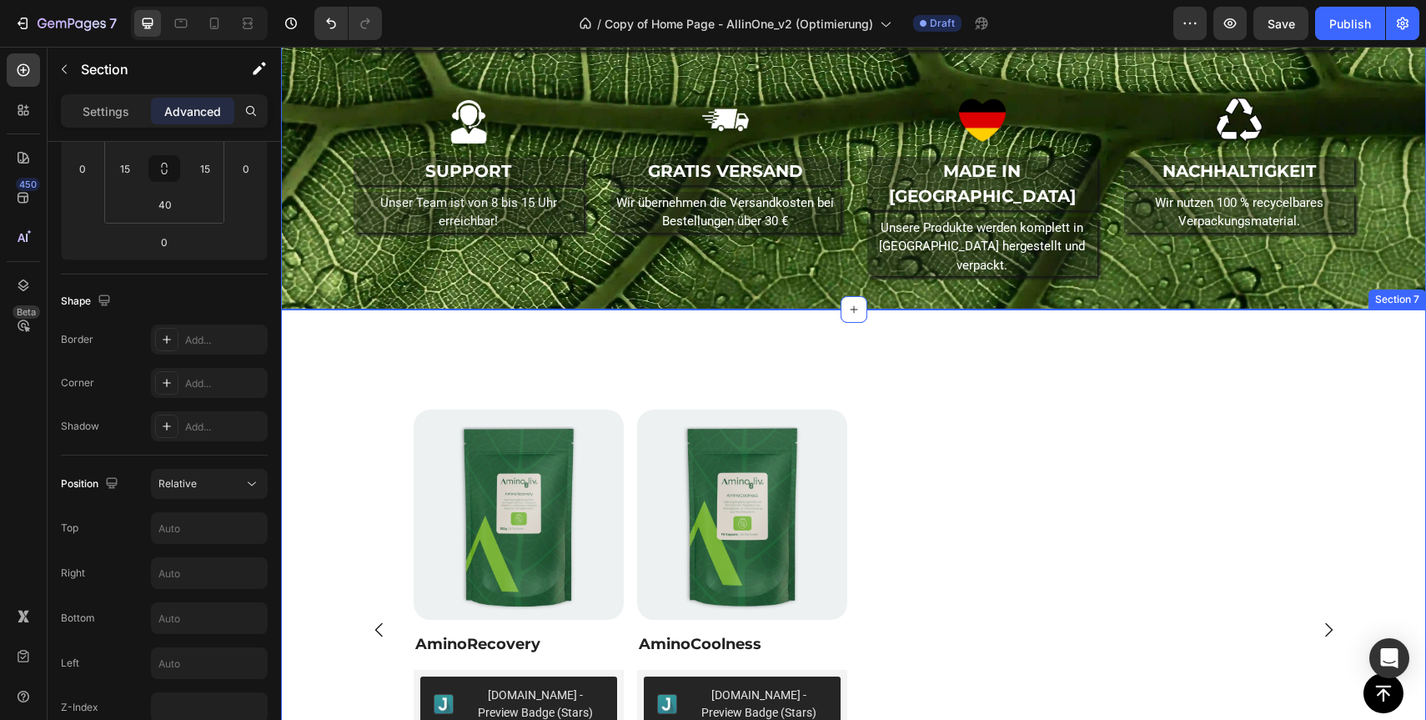
scroll to position [1434, 0]
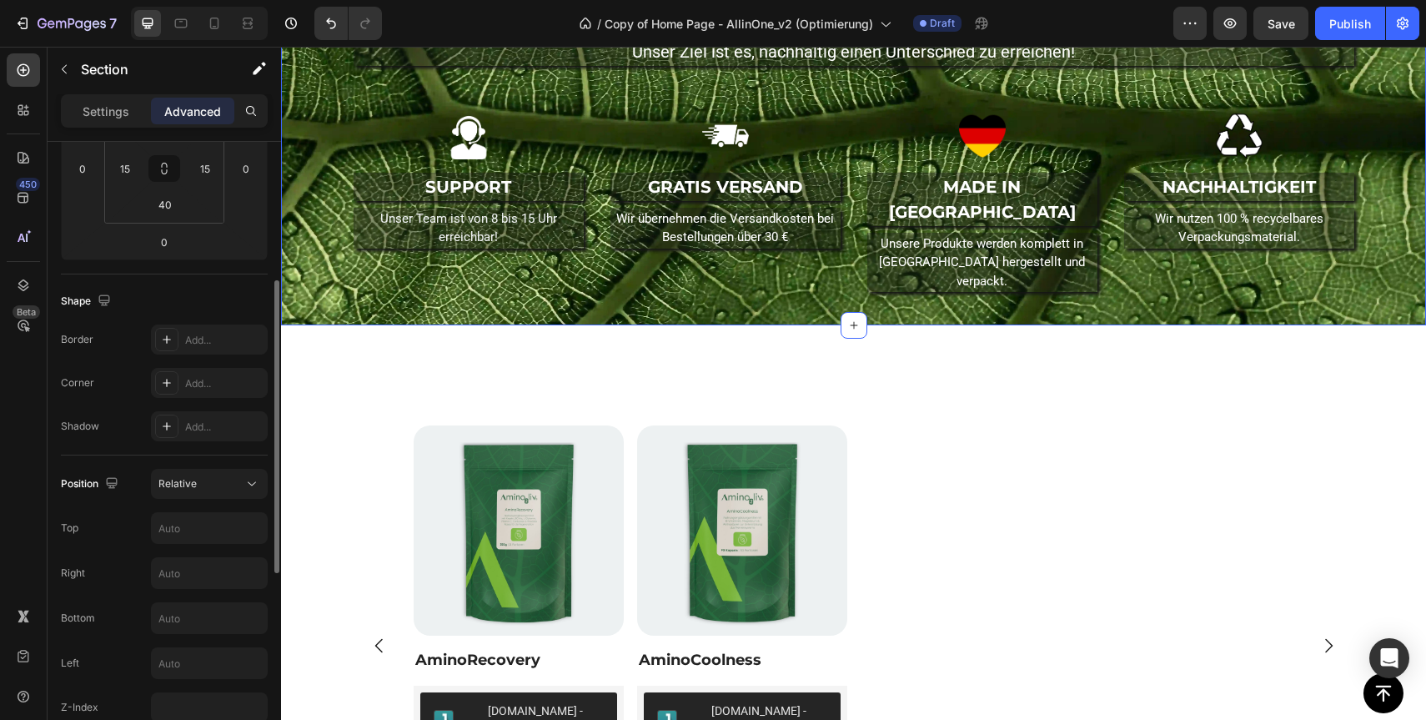
click at [224, 500] on div "Position Relative Top Right Bottom Left Z-Index" at bounding box center [164, 596] width 207 height 254
click at [236, 486] on div "Relative" at bounding box center [200, 483] width 85 height 15
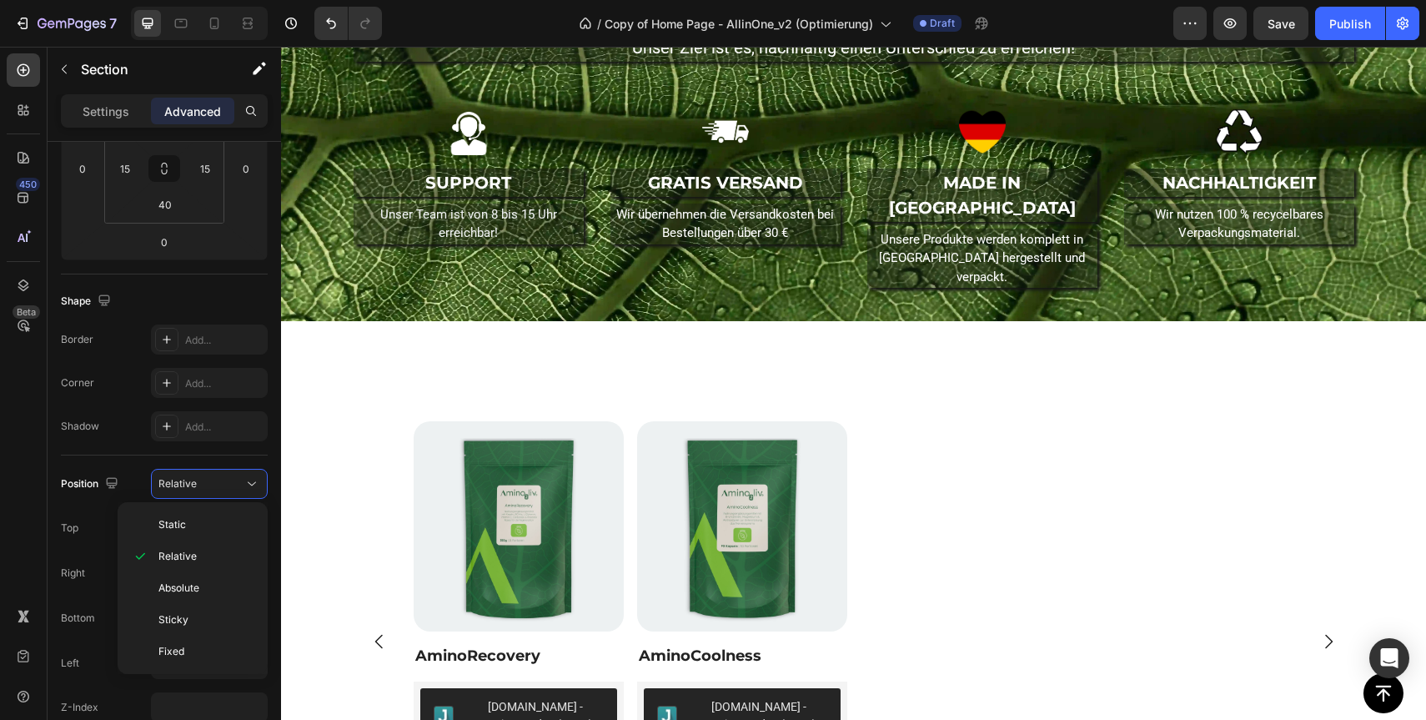
scroll to position [1426, 0]
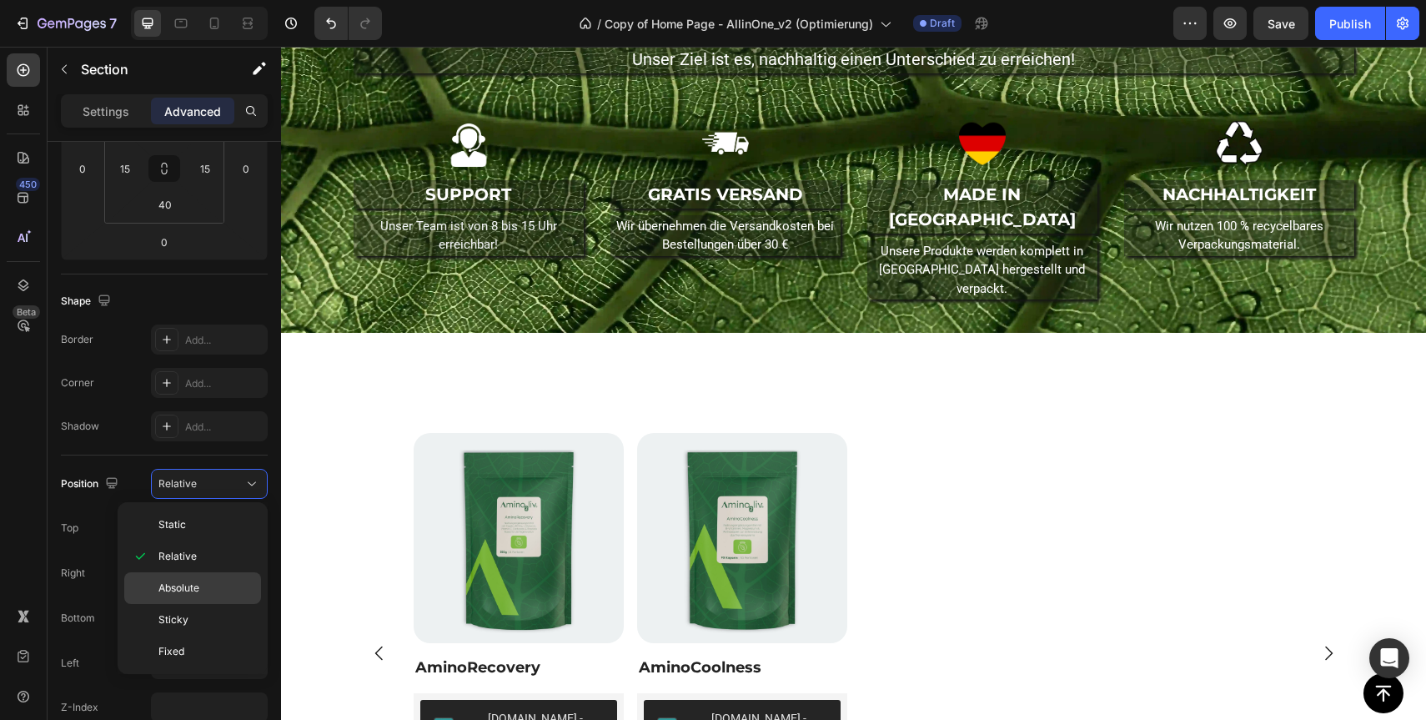
click at [224, 592] on p "Absolute" at bounding box center [205, 587] width 95 height 15
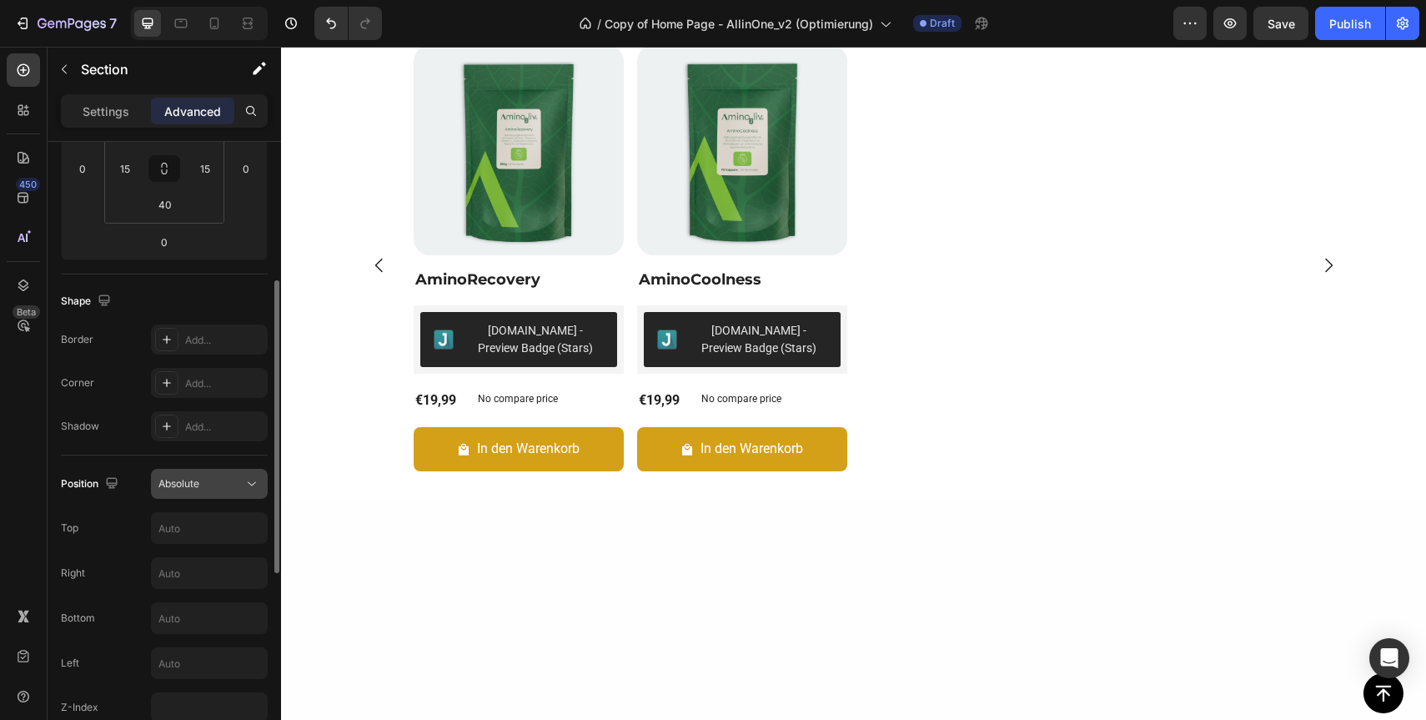
click at [256, 485] on icon at bounding box center [252, 483] width 17 height 17
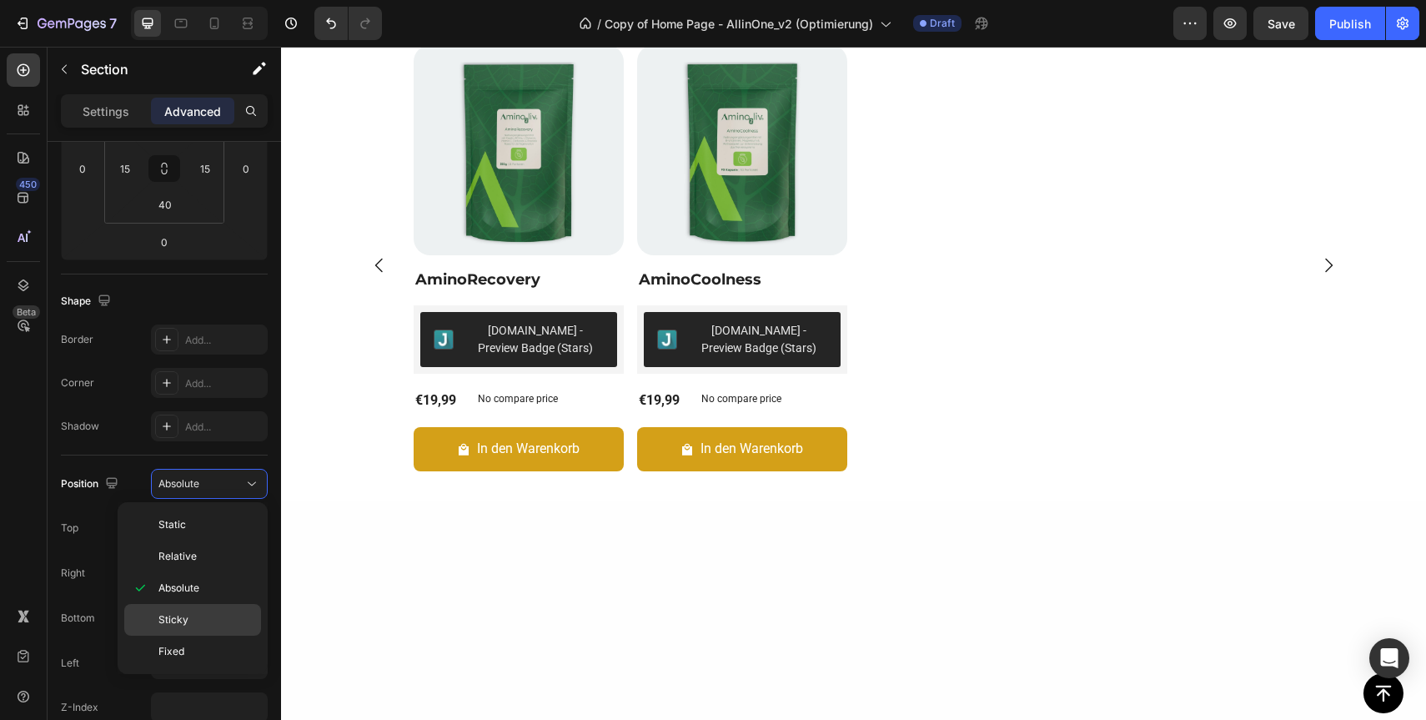
click at [218, 635] on div "Sticky" at bounding box center [192, 651] width 137 height 32
type input "0"
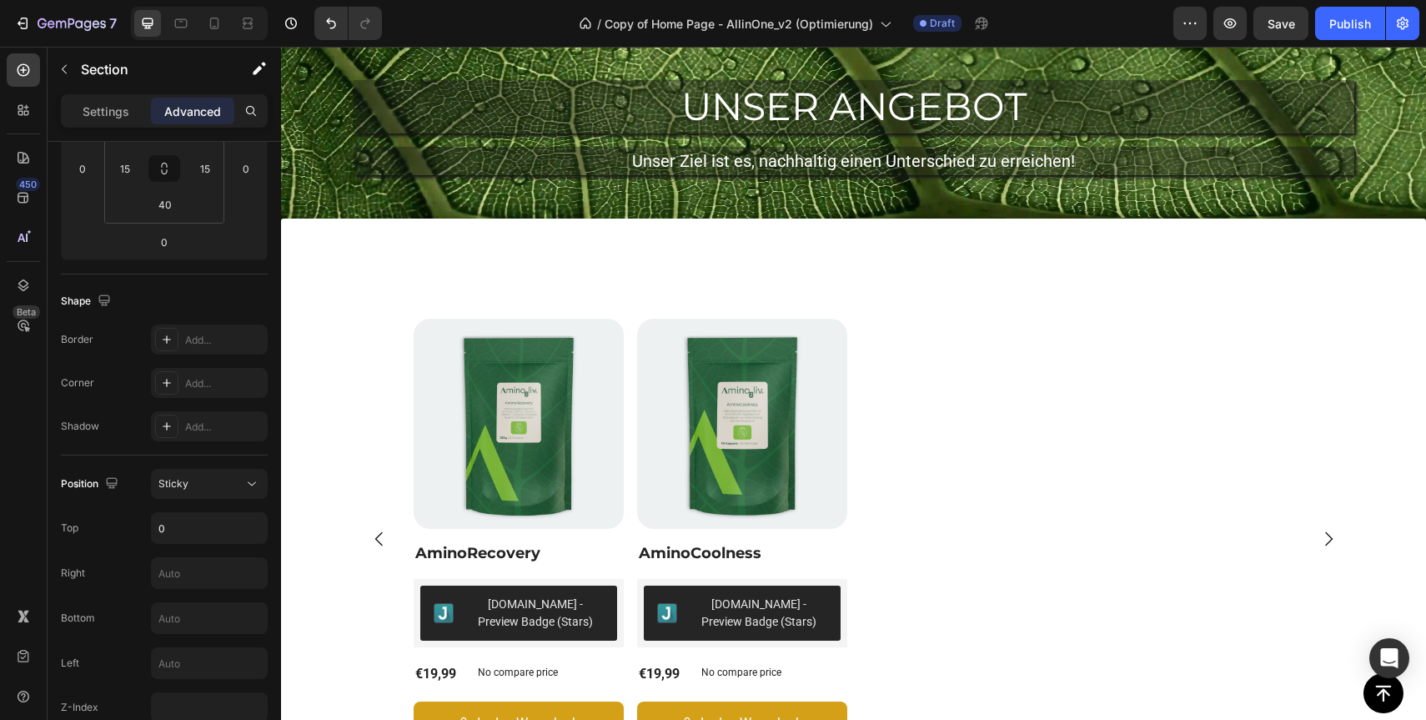
scroll to position [1354, 0]
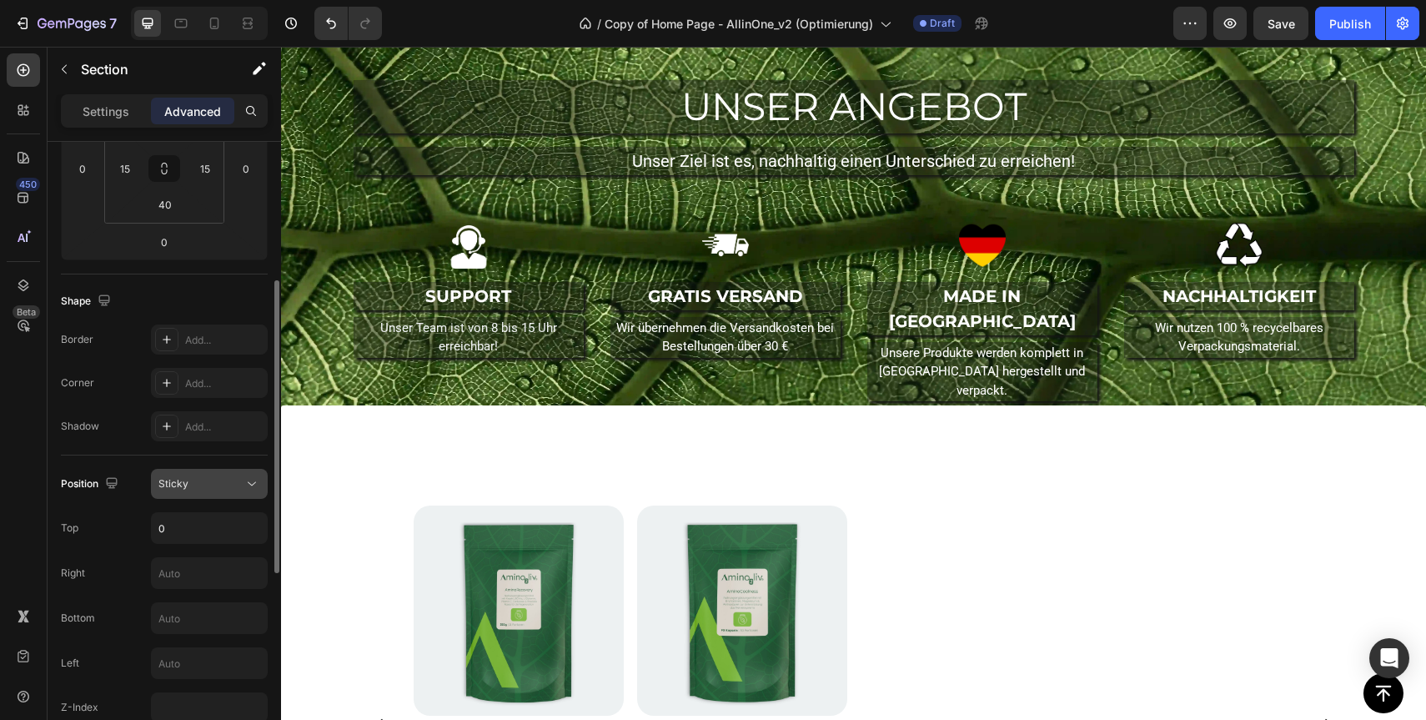
click at [222, 496] on button "Sticky" at bounding box center [209, 484] width 117 height 30
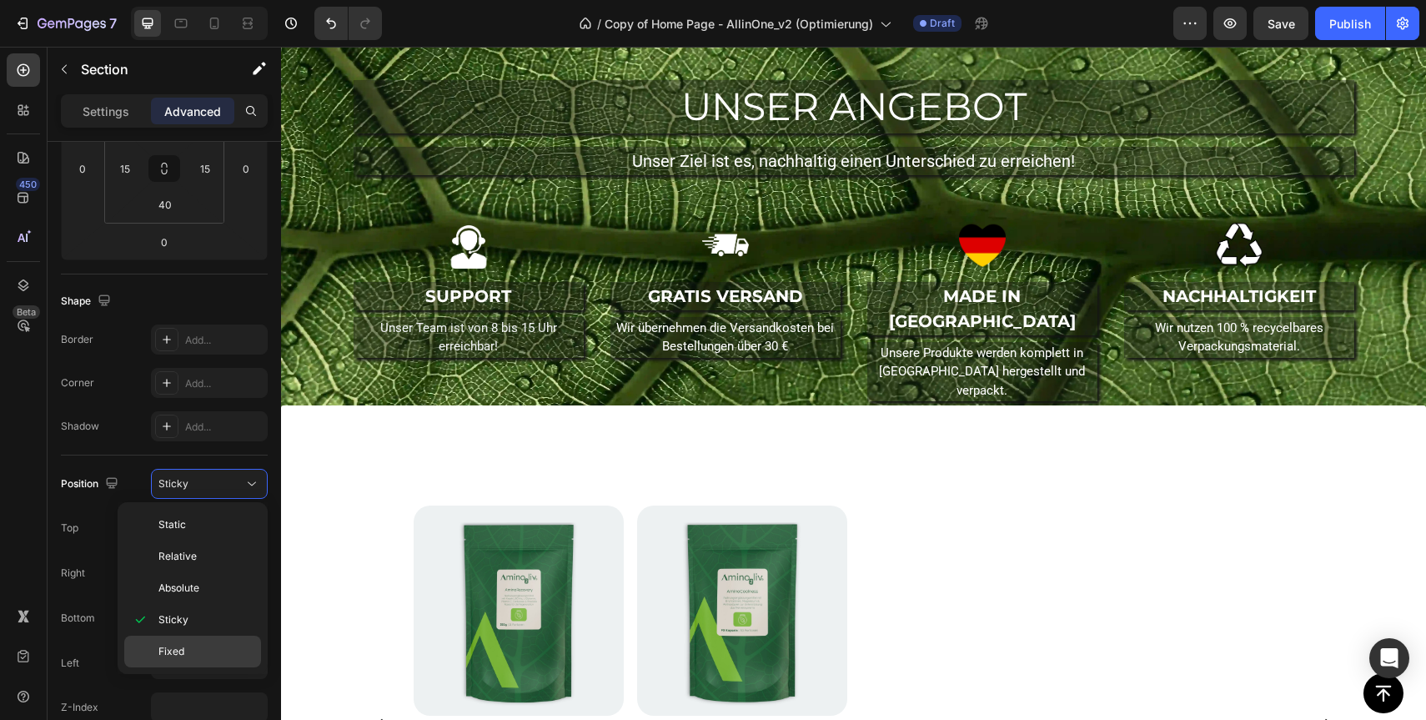
click at [201, 654] on p "Fixed" at bounding box center [205, 651] width 95 height 15
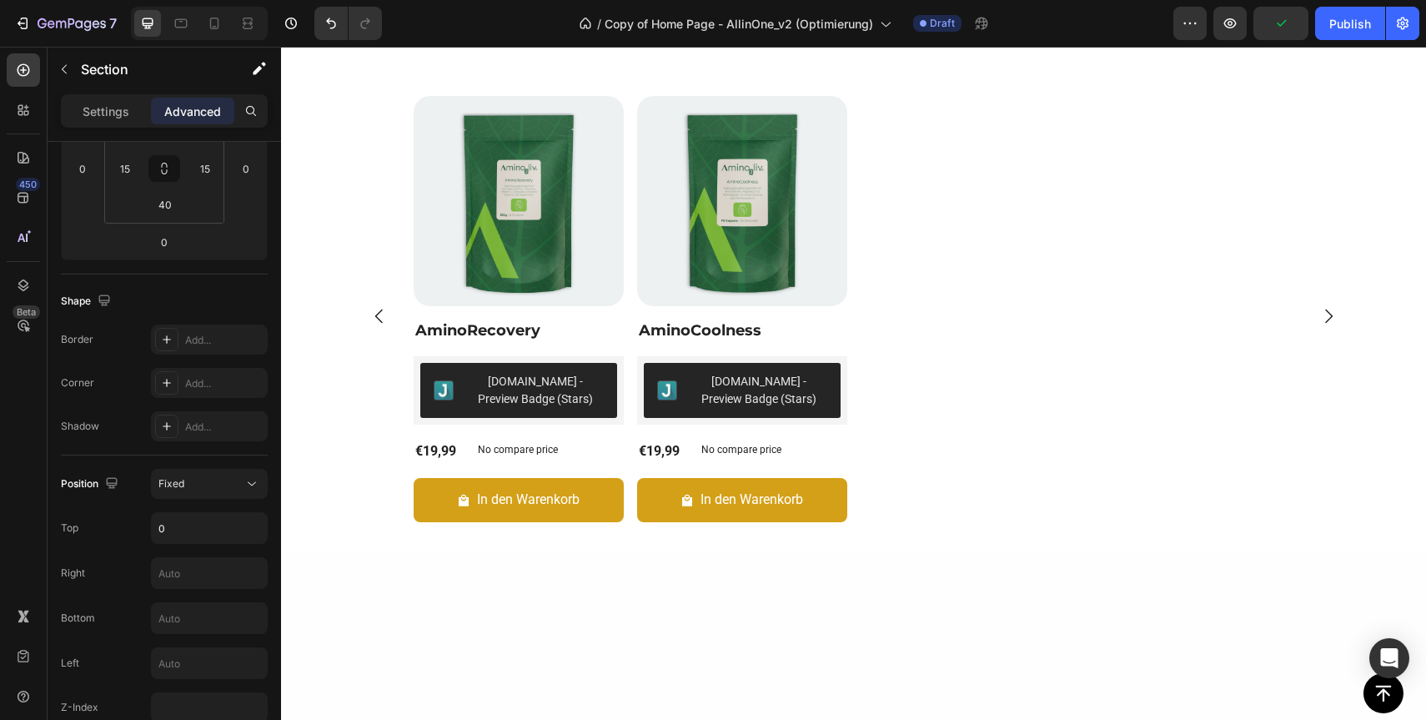
scroll to position [1366, 0]
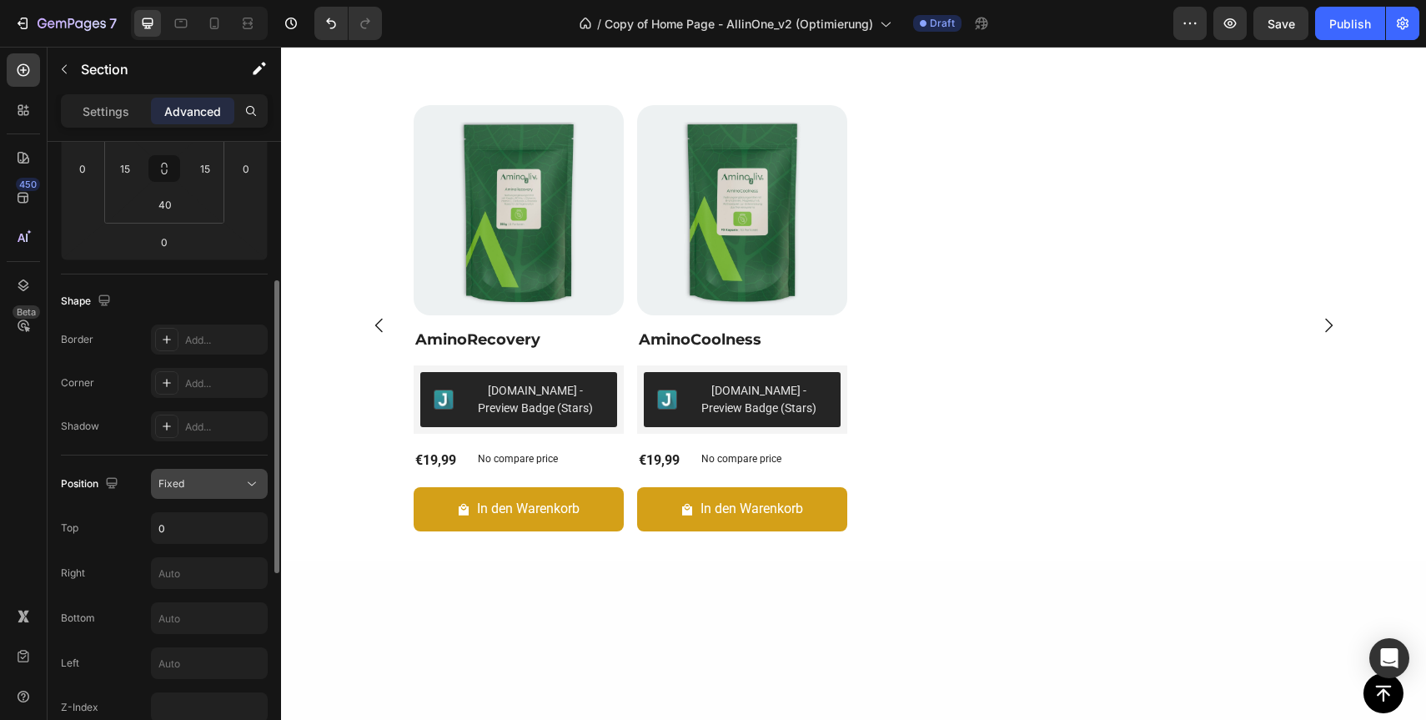
click at [227, 487] on div "Fixed" at bounding box center [200, 483] width 85 height 15
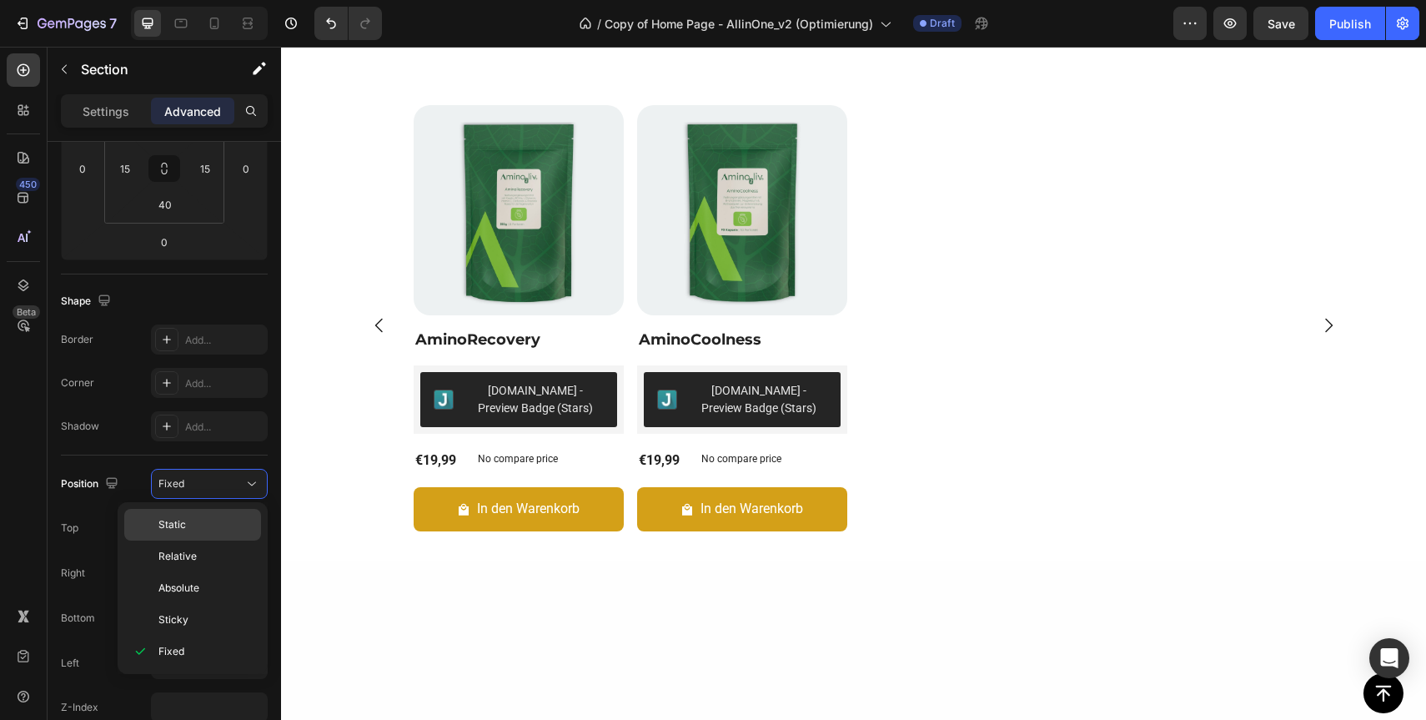
click at [226, 527] on p "Static" at bounding box center [205, 524] width 95 height 15
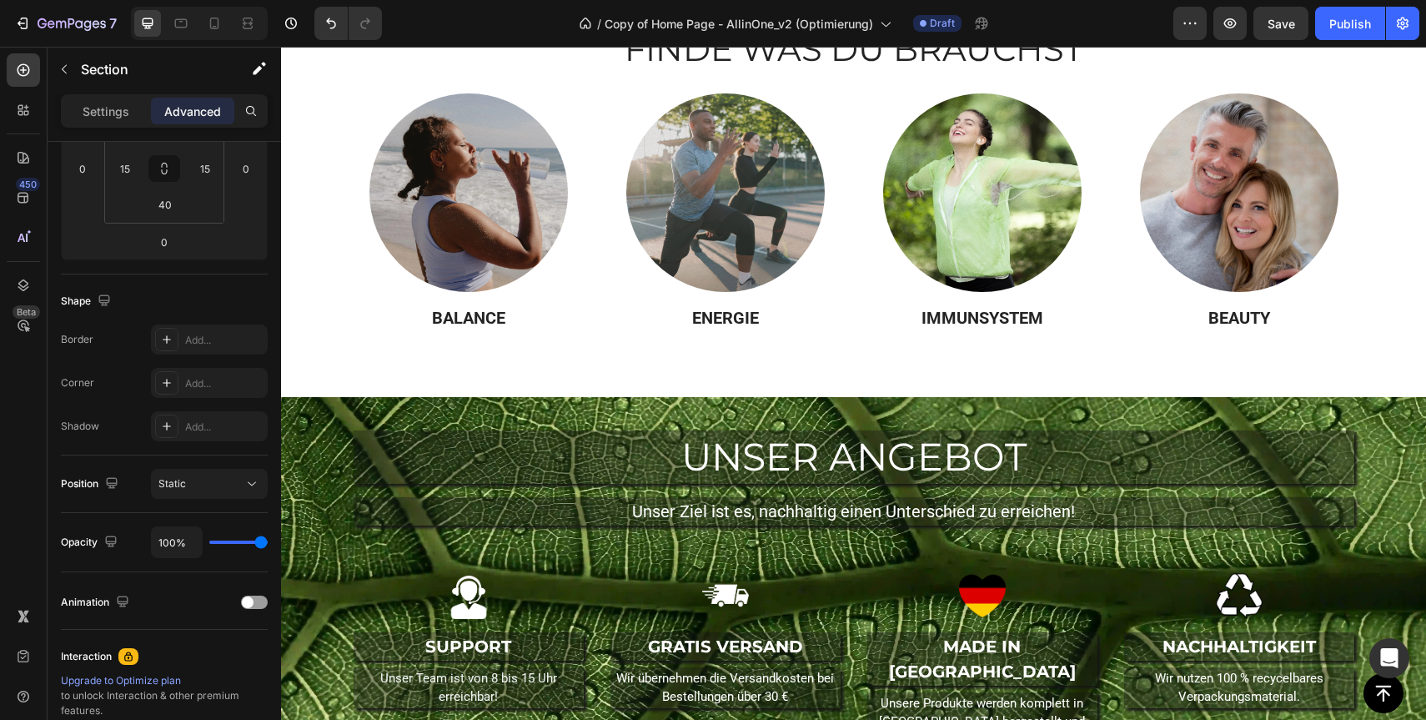
scroll to position [1365, 0]
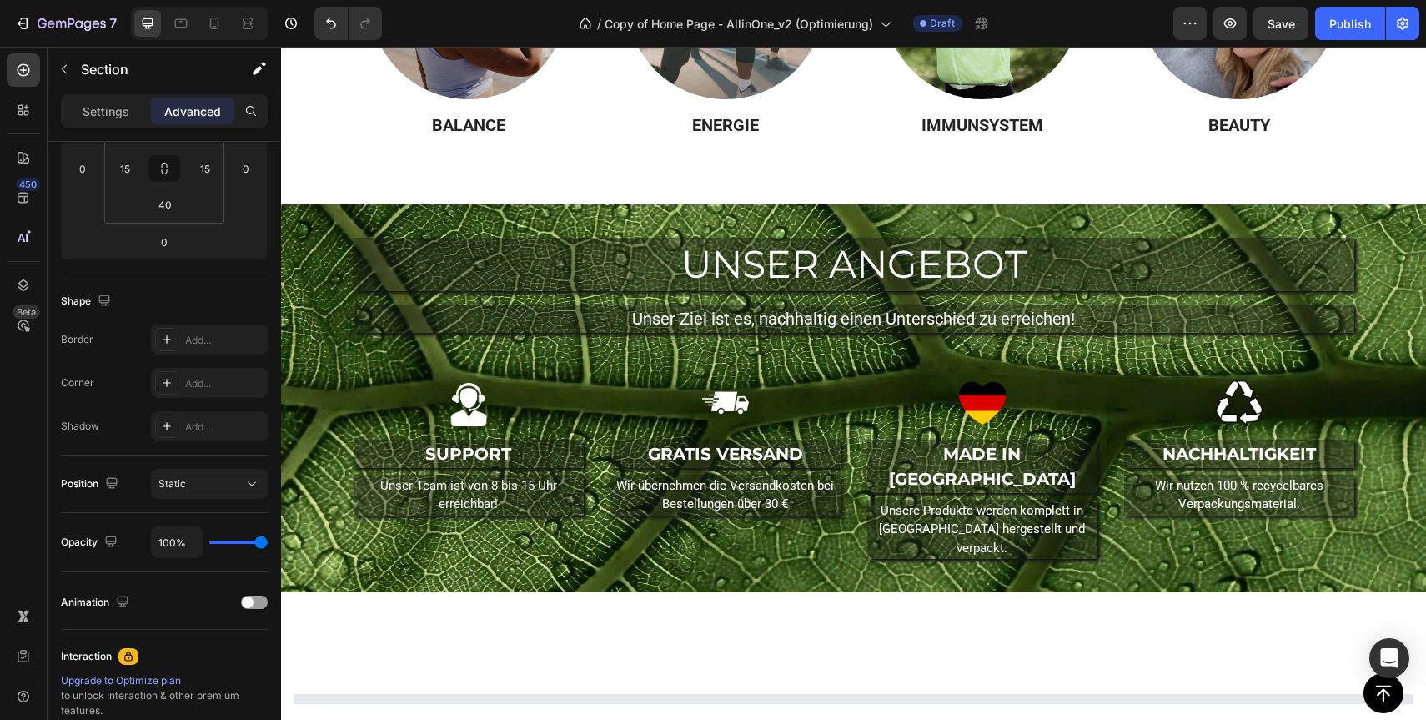
click at [322, 457] on div "UNSER ANGEBOT Heading Unser Ziel ist es, nachhaltig einen Unterschied zu erreic…" at bounding box center [854, 398] width 1120 height 321
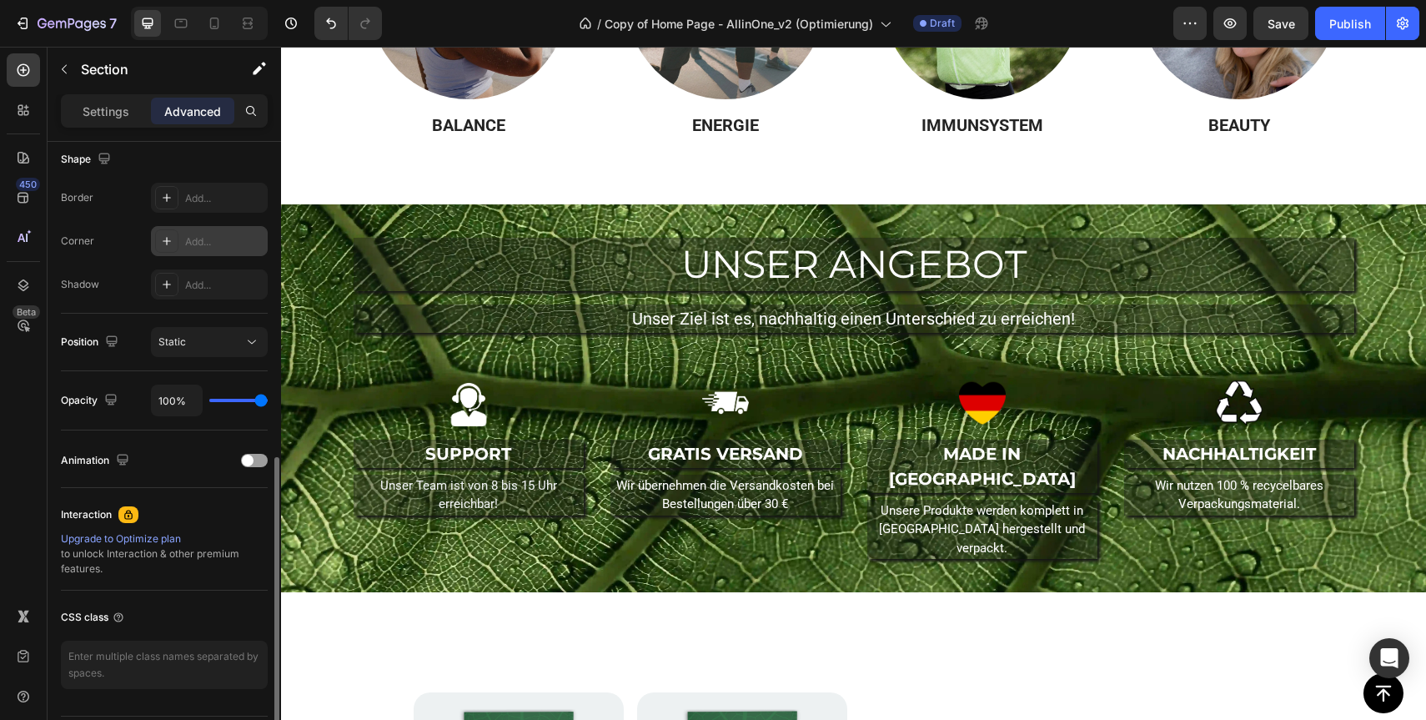
scroll to position [487, 0]
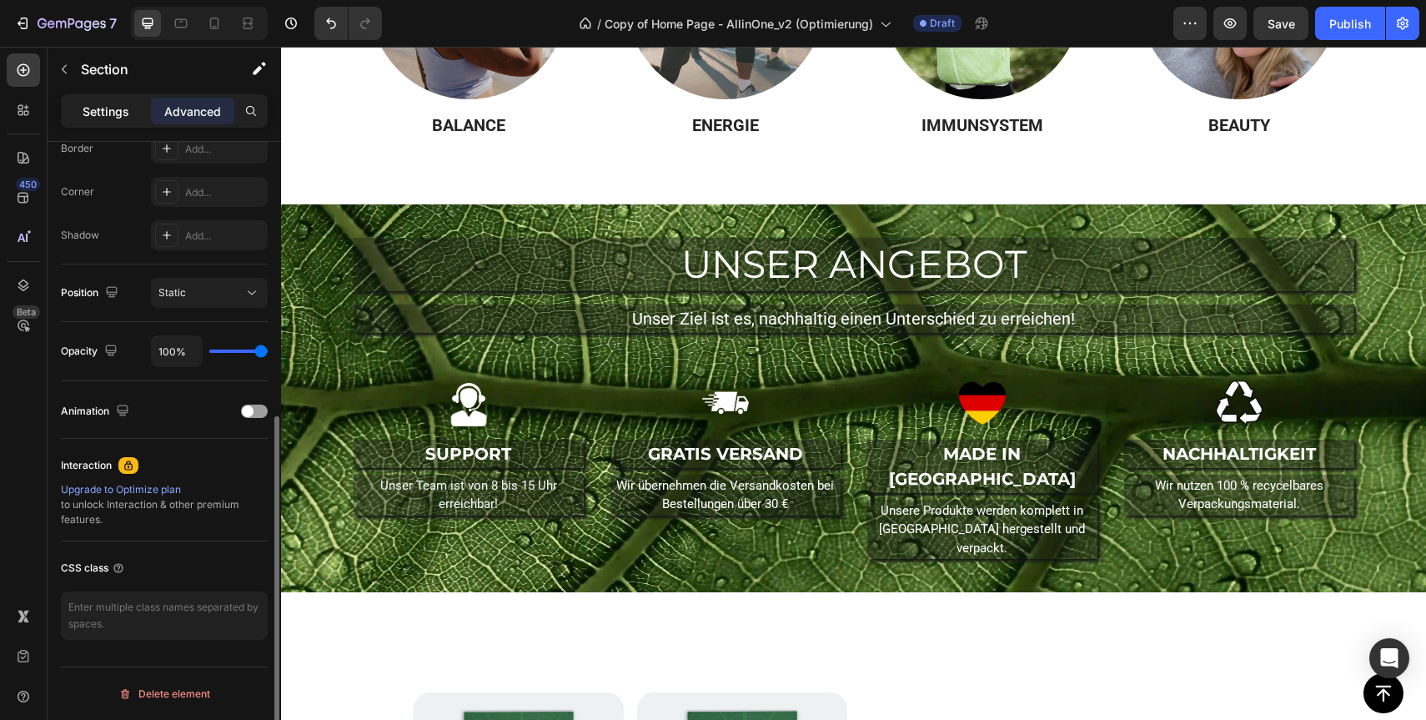
click at [121, 121] on div "Settings" at bounding box center [105, 111] width 83 height 27
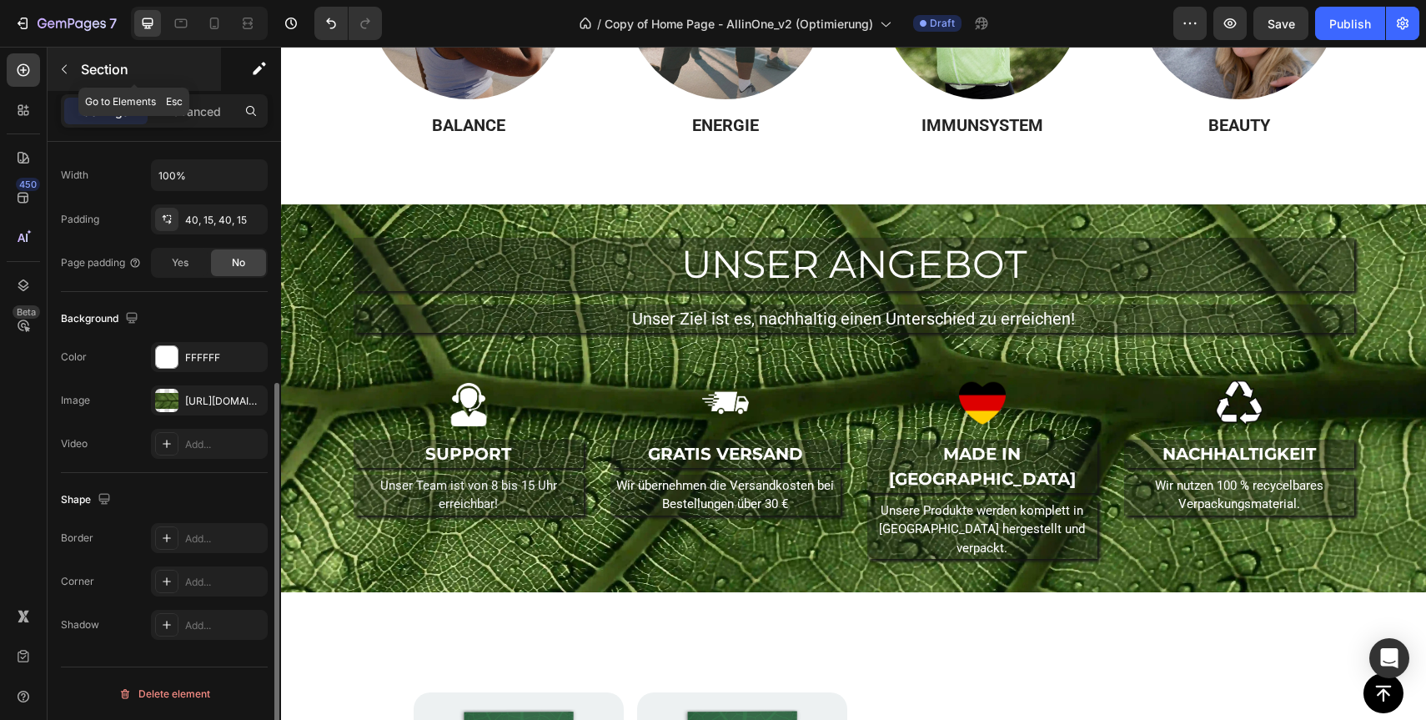
click at [67, 73] on icon "button" at bounding box center [64, 69] width 13 height 13
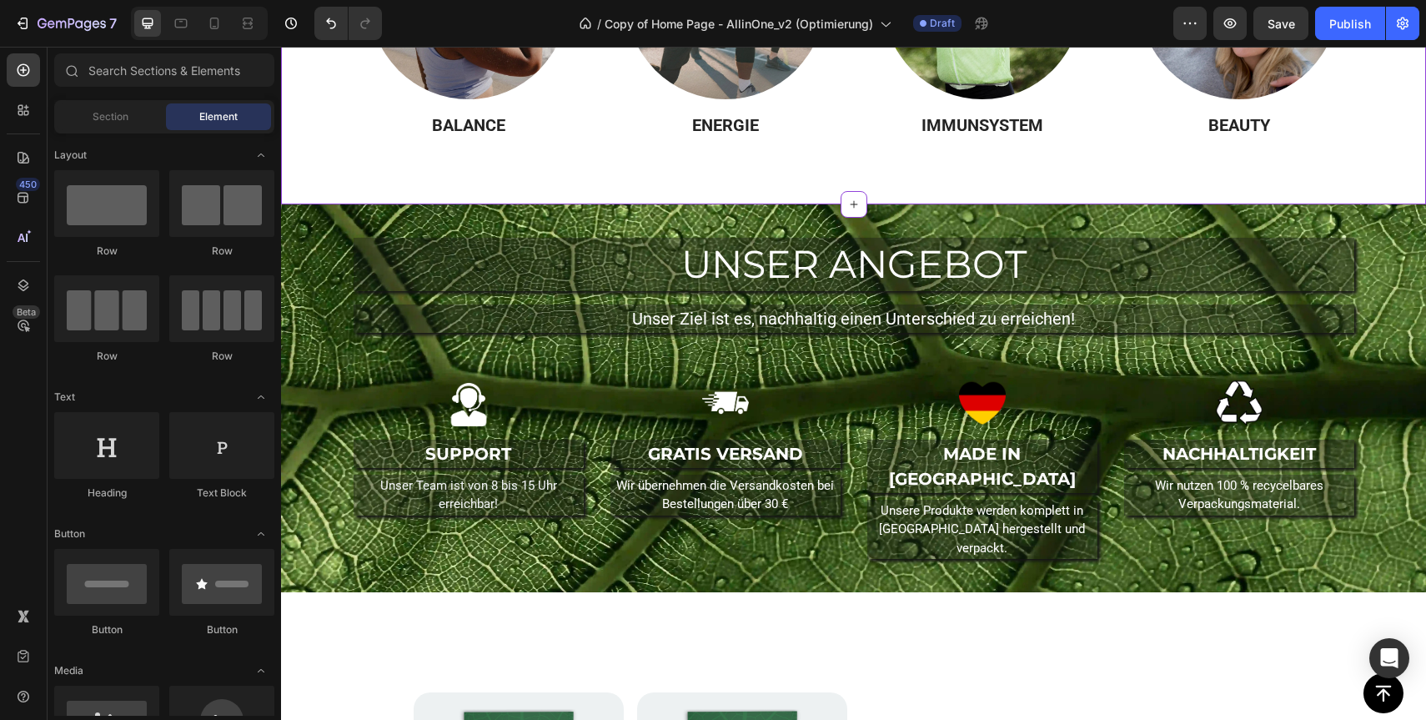
click at [714, 133] on h3 "ENERGIE" at bounding box center [725, 125] width 230 height 25
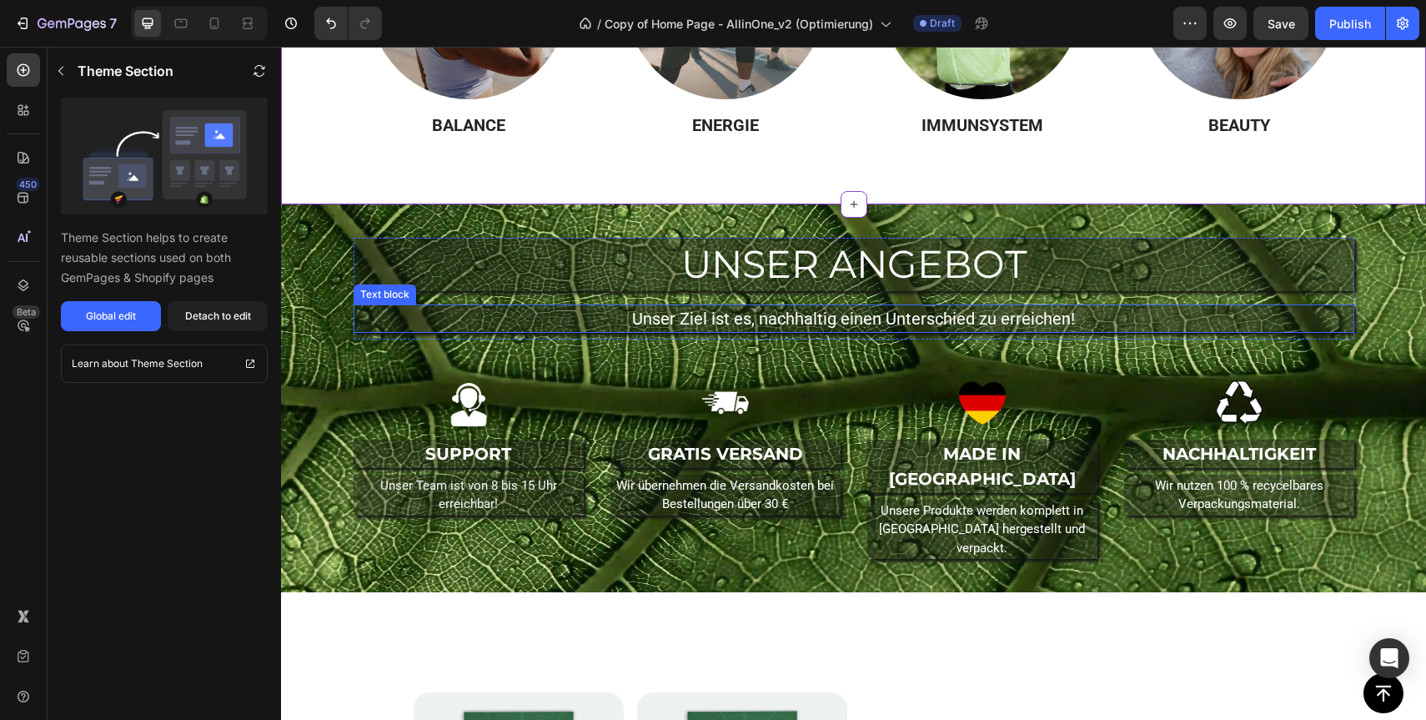
click at [369, 324] on p "Unser Ziel ist es, nachhaltig einen Unterschied zu erreichen!" at bounding box center [853, 318] width 997 height 25
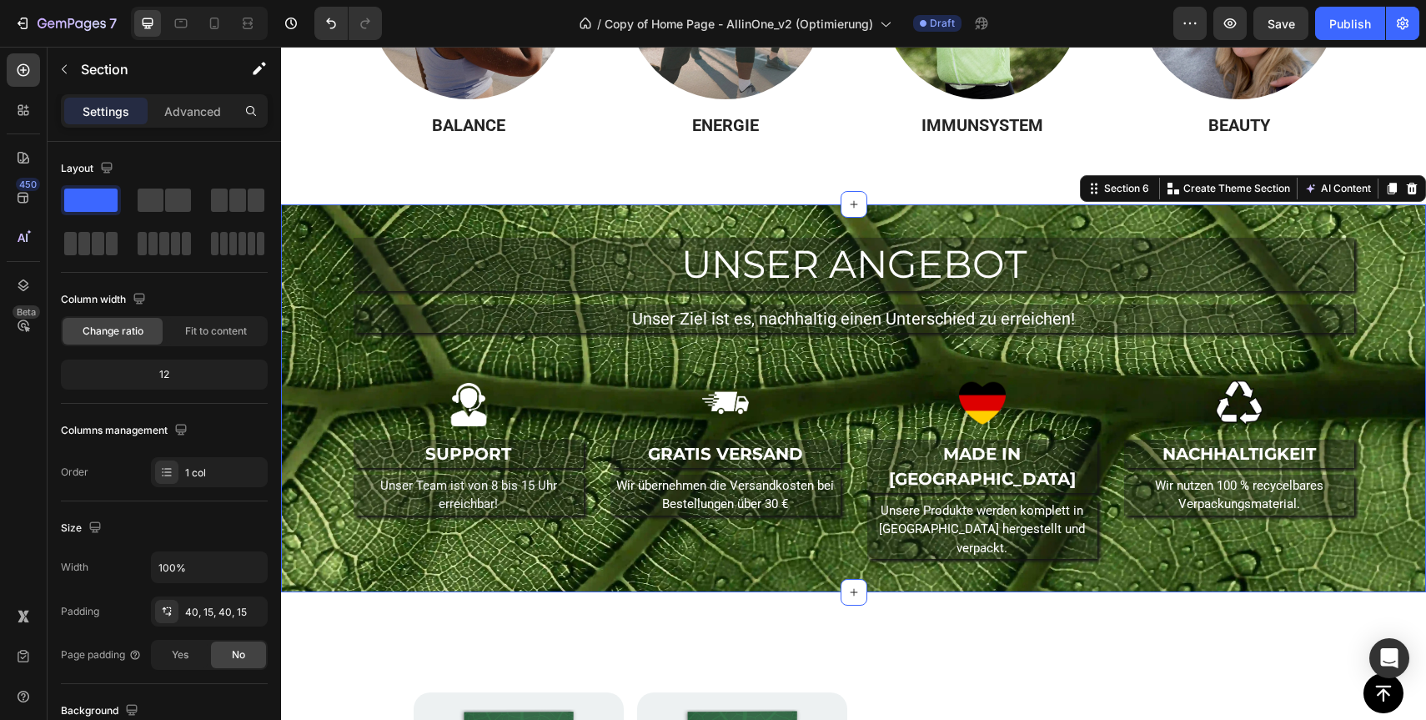
click at [314, 406] on div "UNSER ANGEBOT Heading Unser Ziel ist es, nachhaltig einen Unterschied zu erreic…" at bounding box center [854, 398] width 1120 height 321
click at [27, 35] on button "7" at bounding box center [66, 23] width 118 height 33
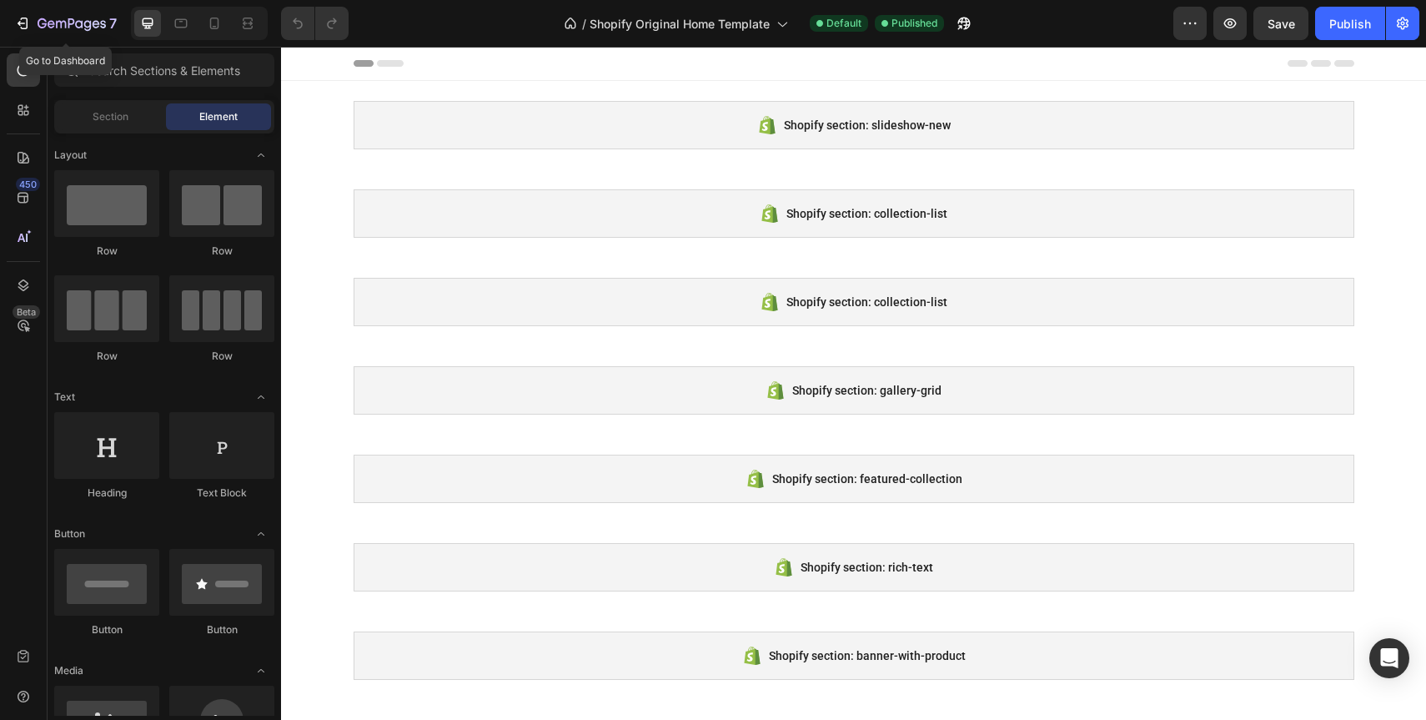
click at [52, 30] on icon "button" at bounding box center [72, 25] width 68 height 14
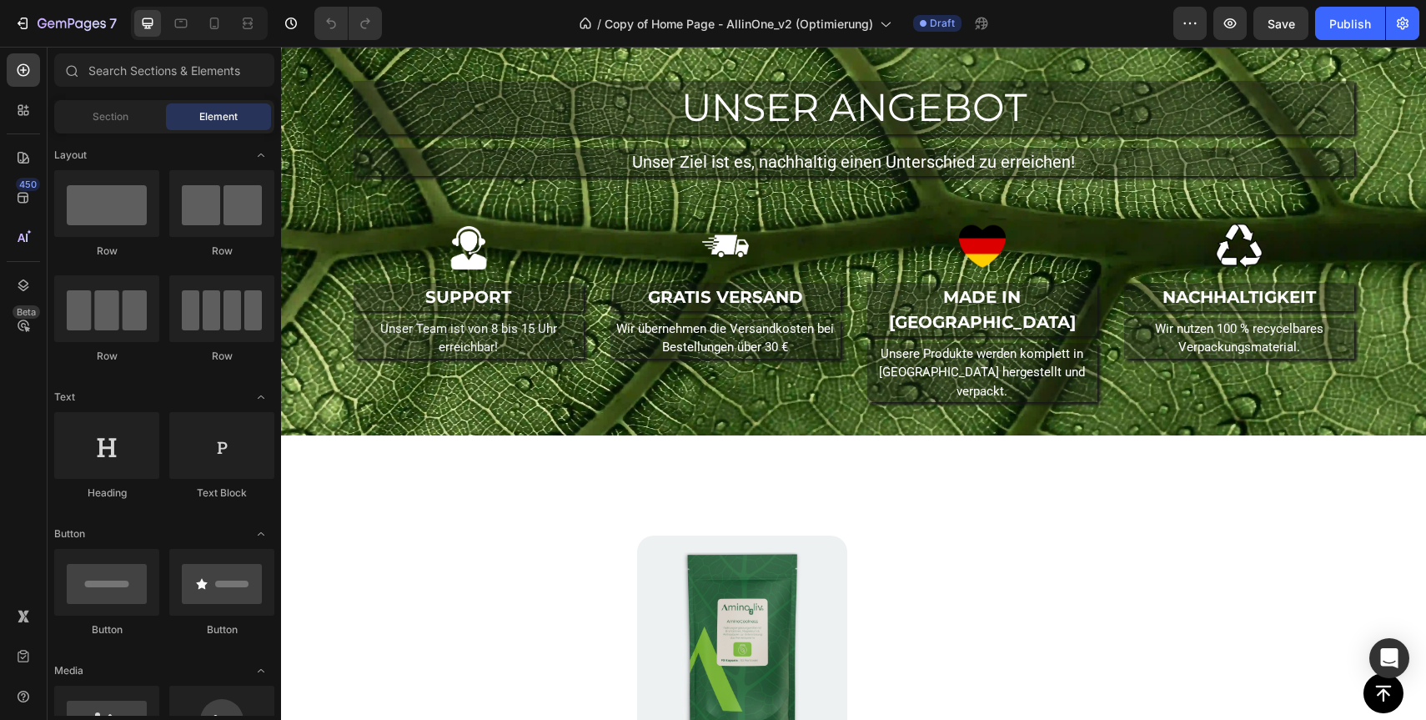
scroll to position [1324, 0]
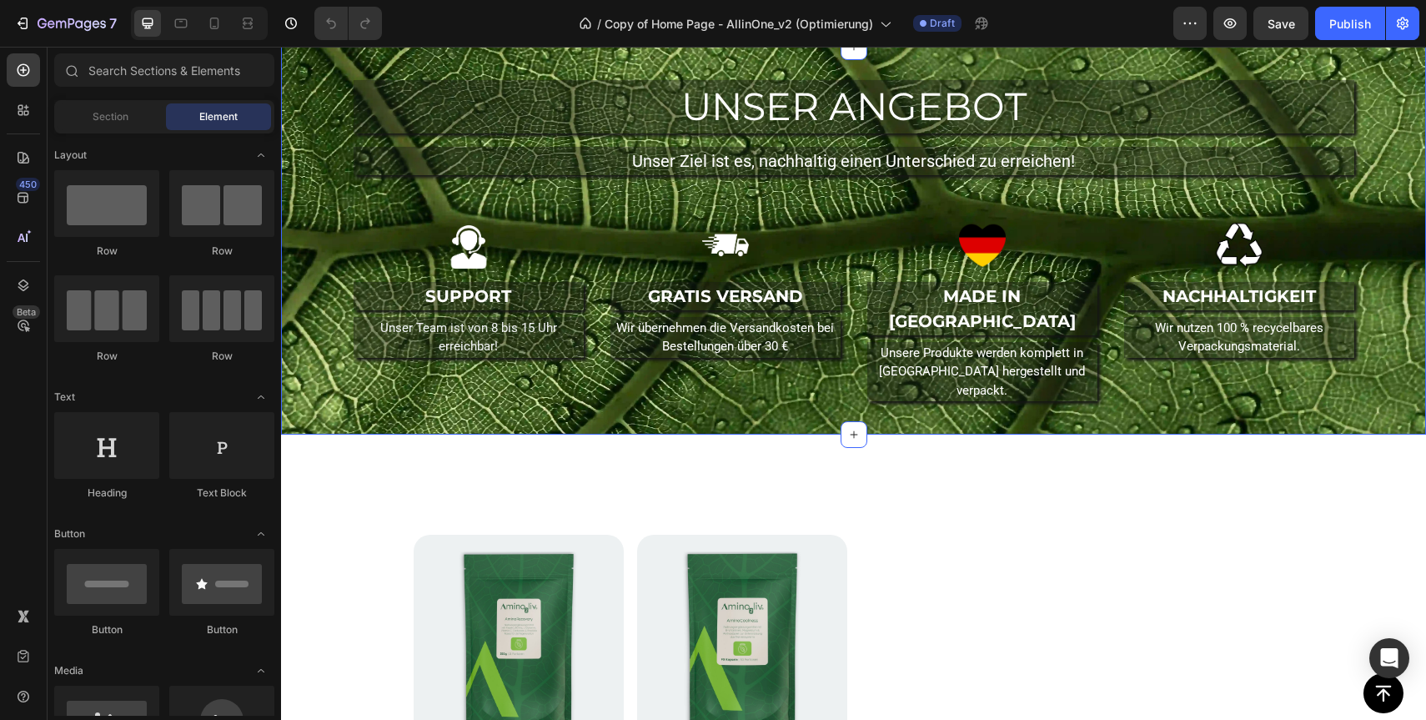
click at [371, 401] on div "UNSER ANGEBOT Heading Unser Ziel ist es, nachhaltig einen Unterschied zu erreic…" at bounding box center [854, 240] width 1120 height 321
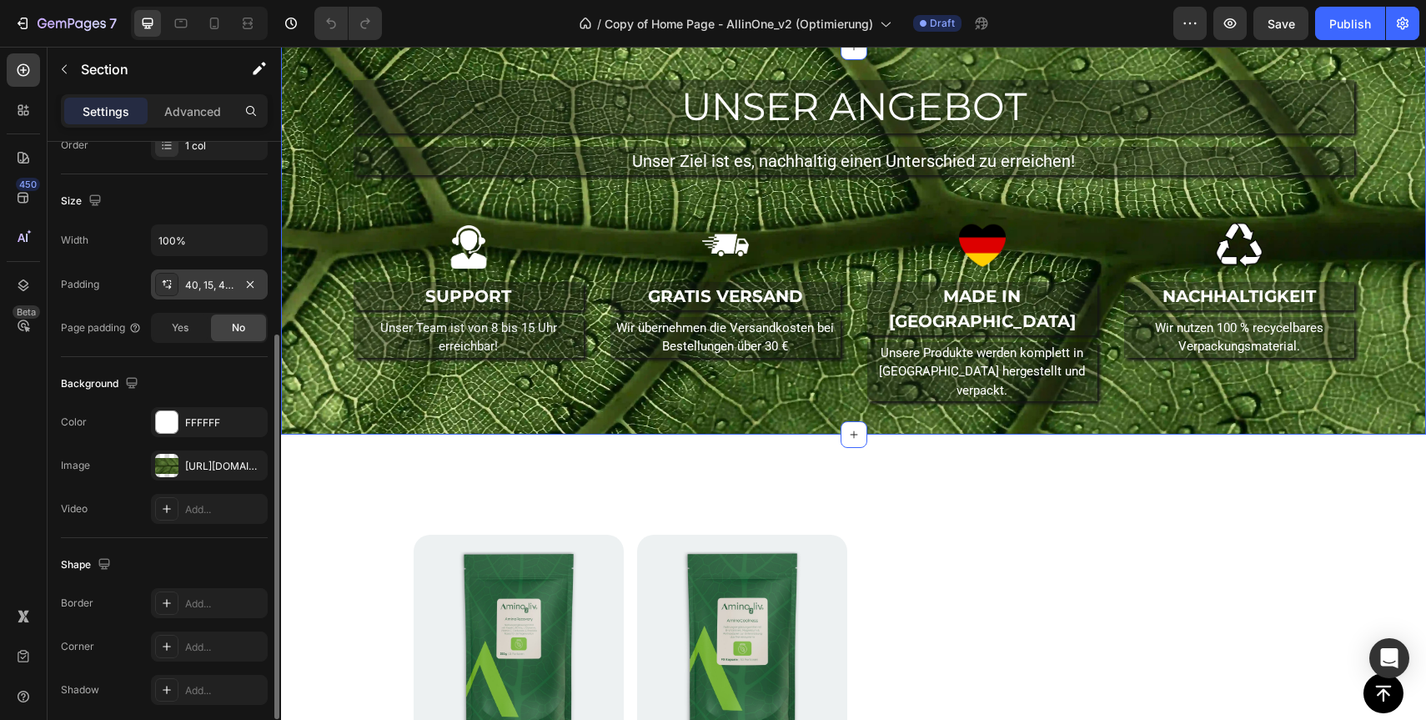
scroll to position [334, 0]
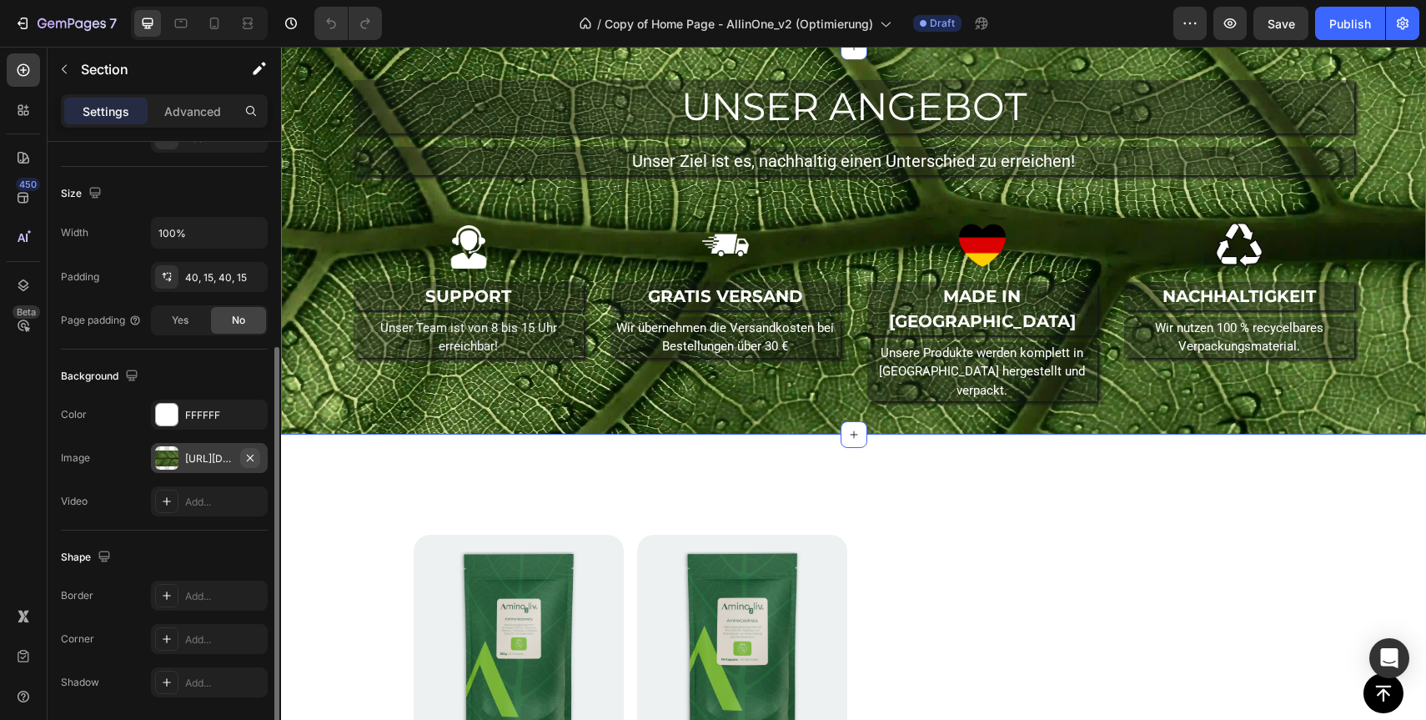
click at [246, 459] on icon "button" at bounding box center [250, 457] width 13 height 13
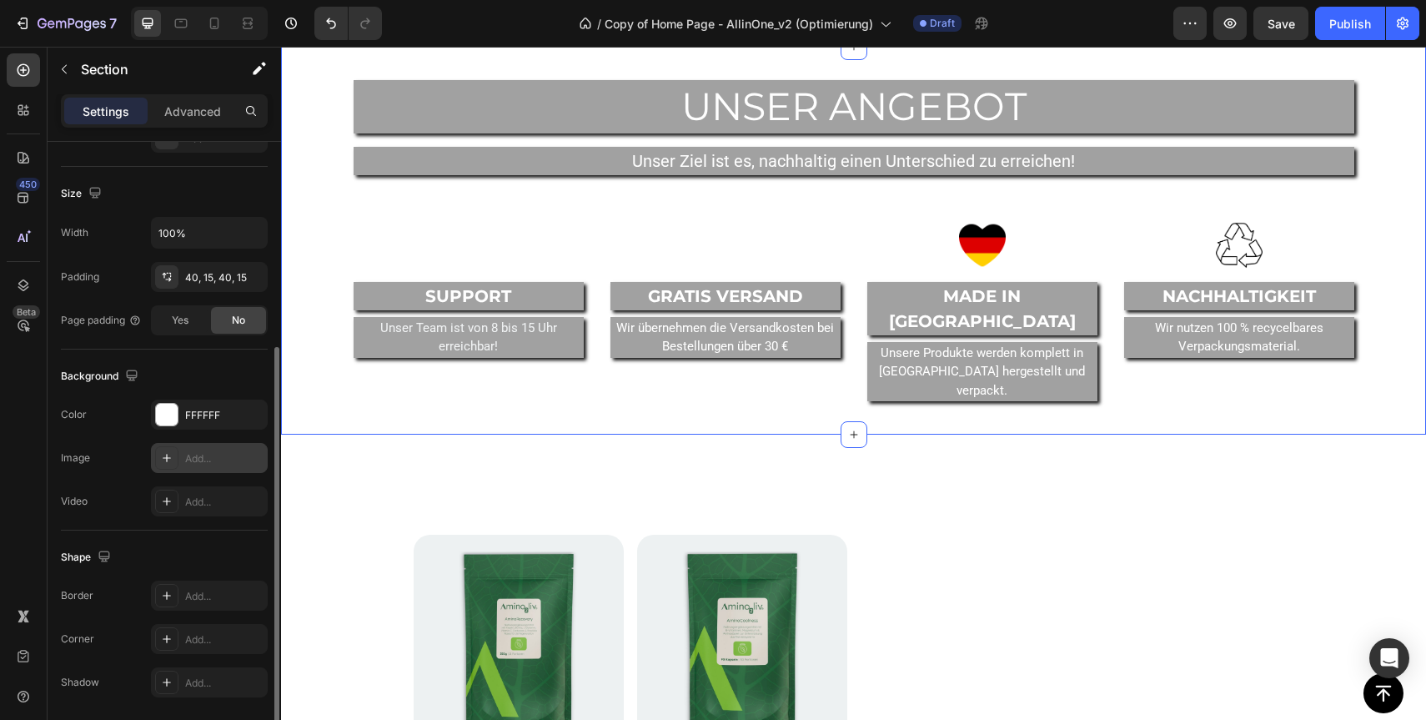
click at [204, 459] on div "Add..." at bounding box center [224, 458] width 78 height 15
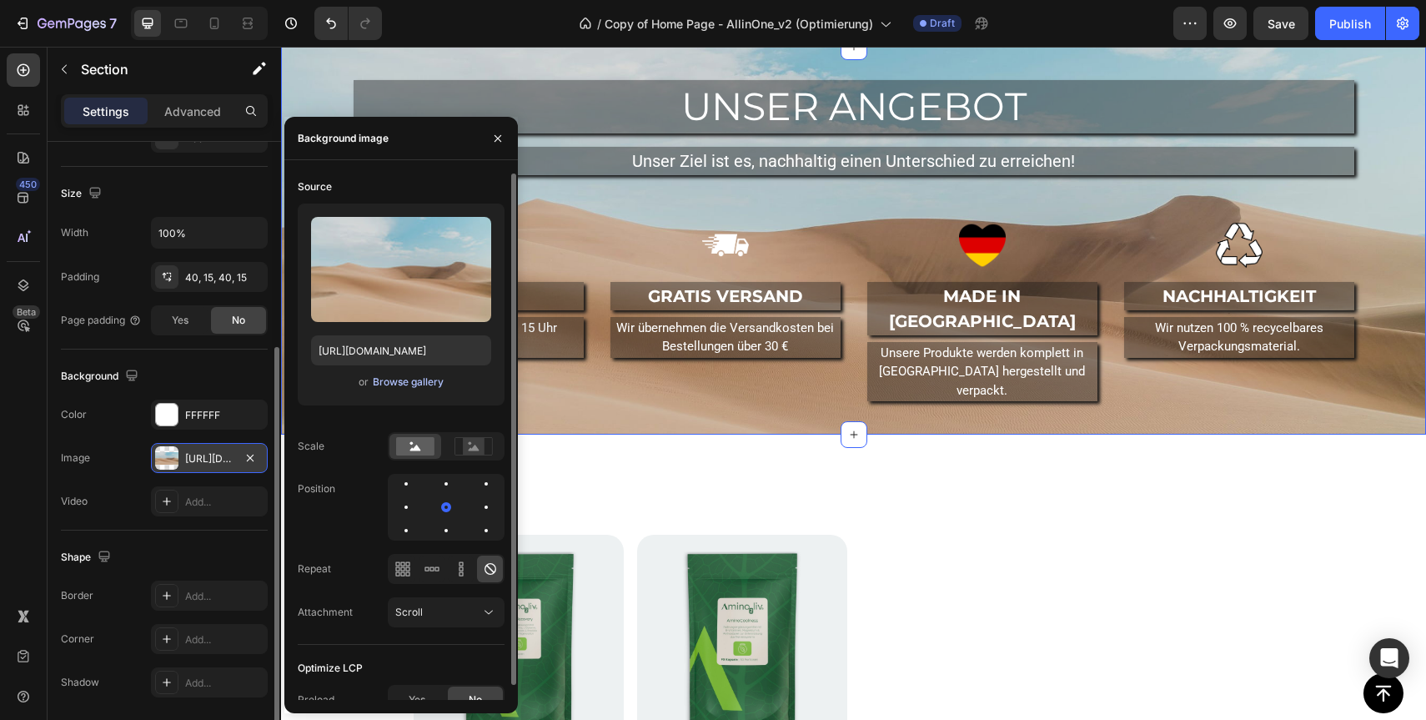
click at [419, 379] on div "Browse gallery" at bounding box center [408, 381] width 71 height 15
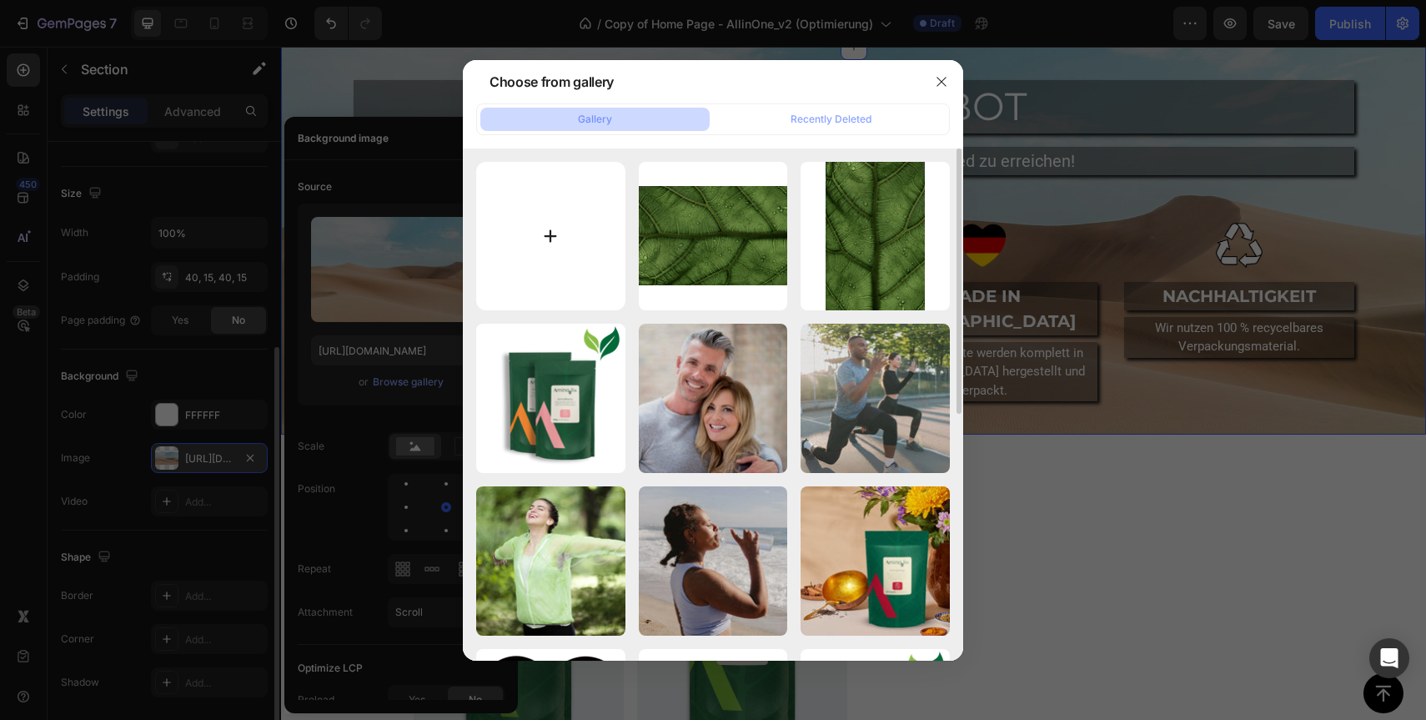
click at [556, 239] on input "file" at bounding box center [550, 236] width 149 height 149
type input "C:\fakepath\casey-horner-4rDCa5hBlCs-unsplash.jpg"
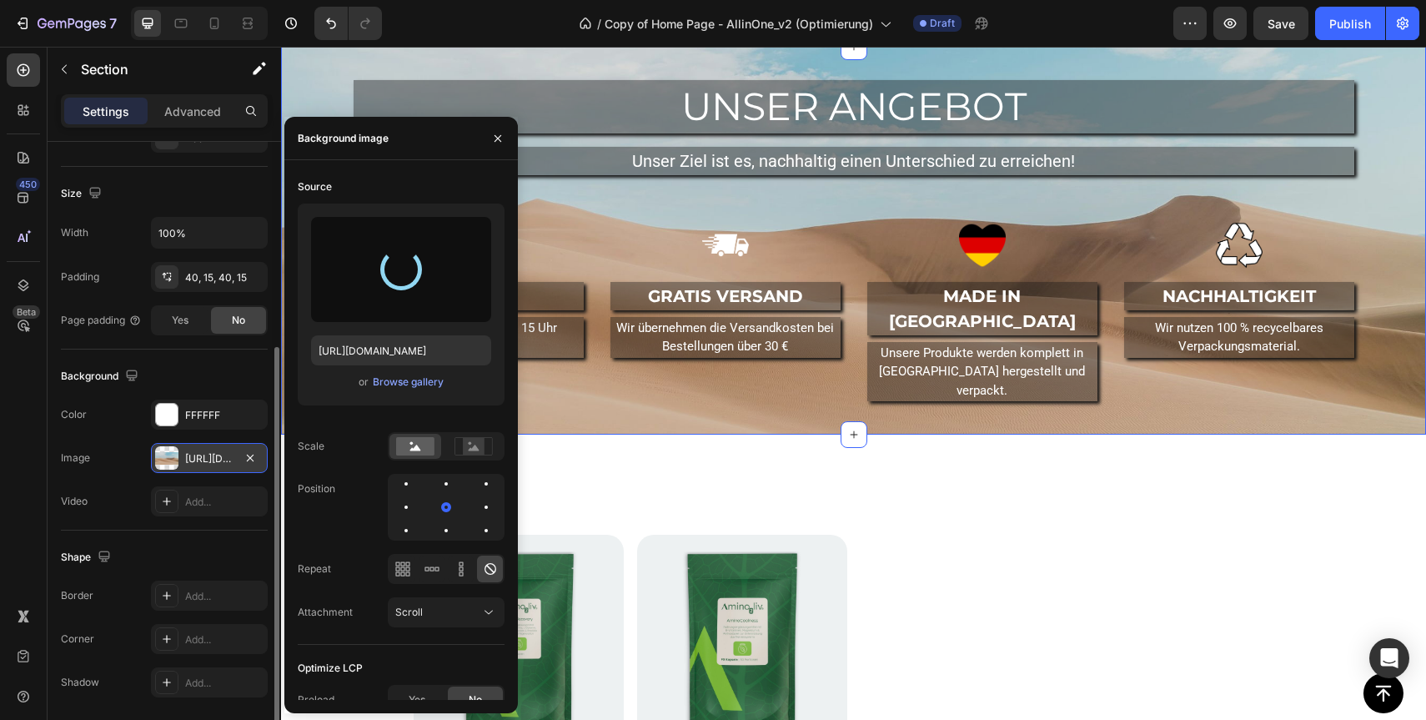
type input "https://cdn.shopify.com/s/files/1/0922/6154/8357/files/gempages_550192559482209…"
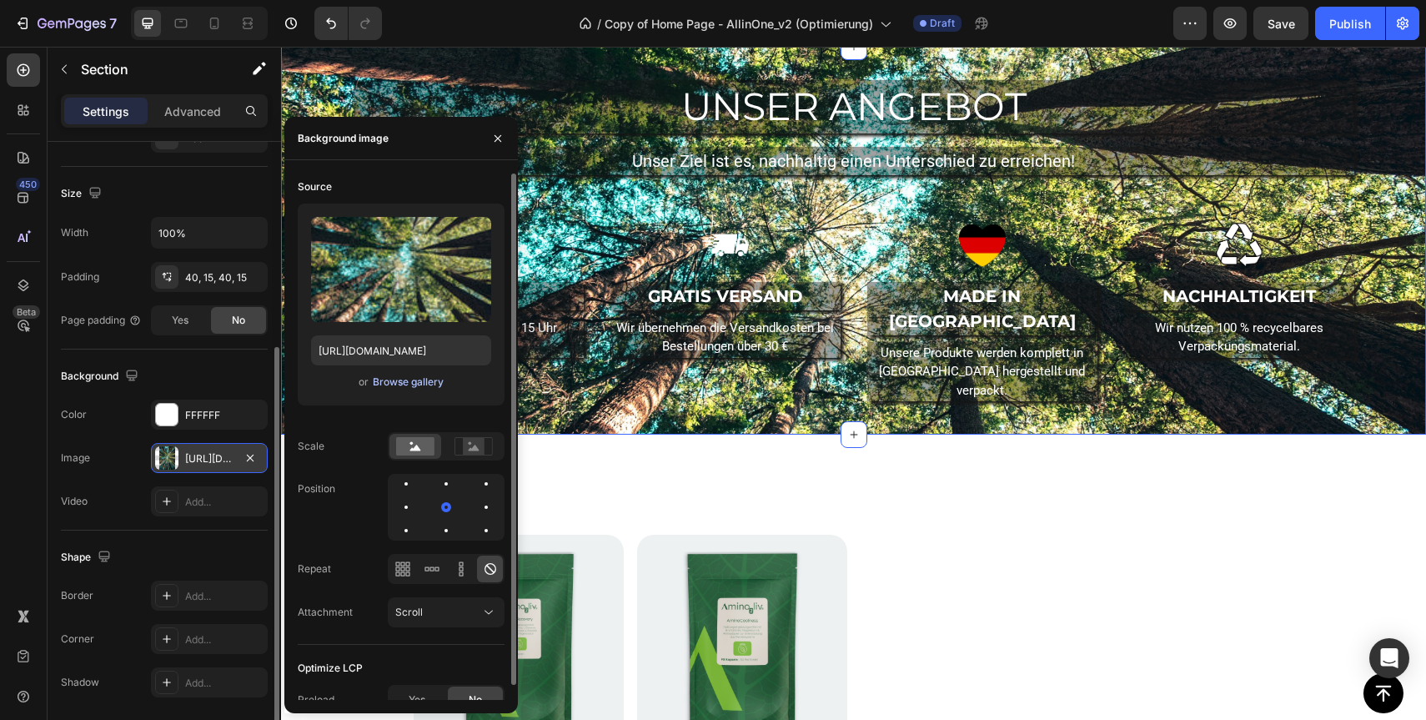
click at [405, 382] on div "Browse gallery" at bounding box center [408, 381] width 71 height 15
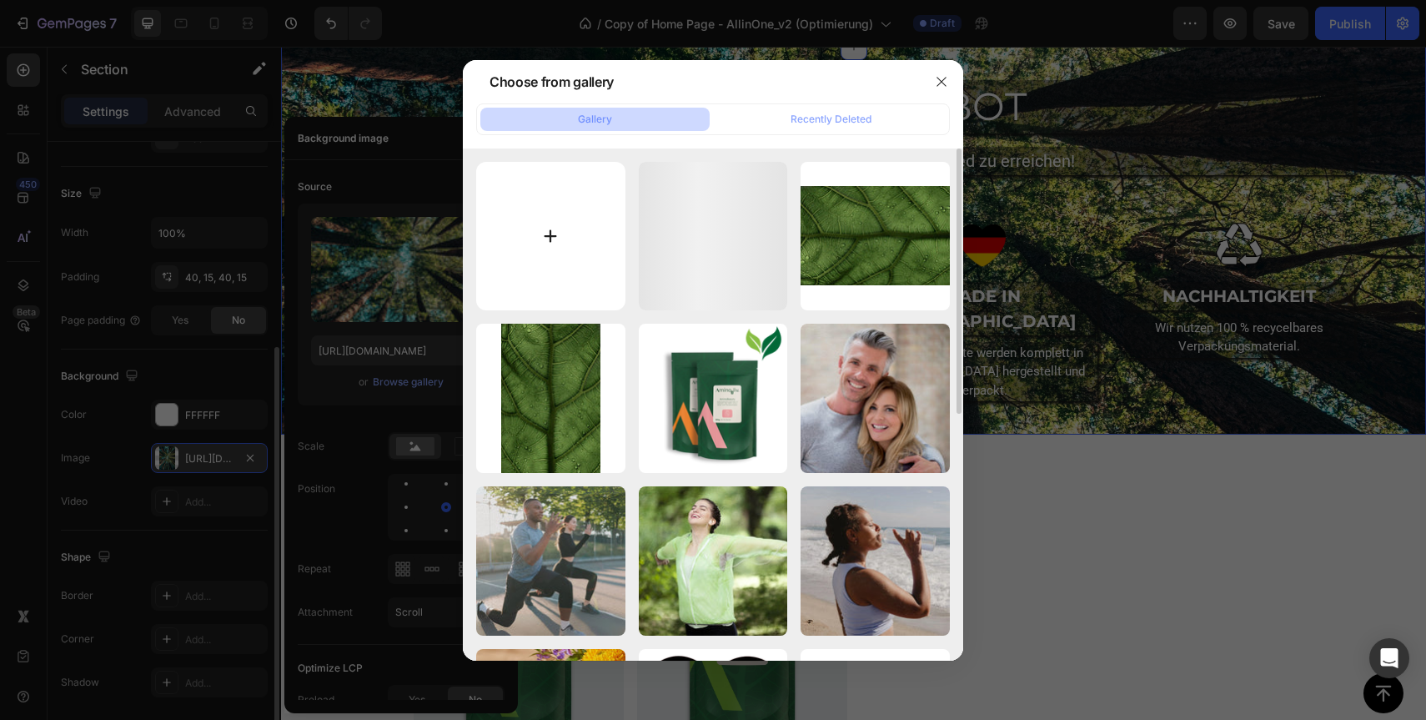
click at [570, 246] on input "file" at bounding box center [550, 236] width 149 height 149
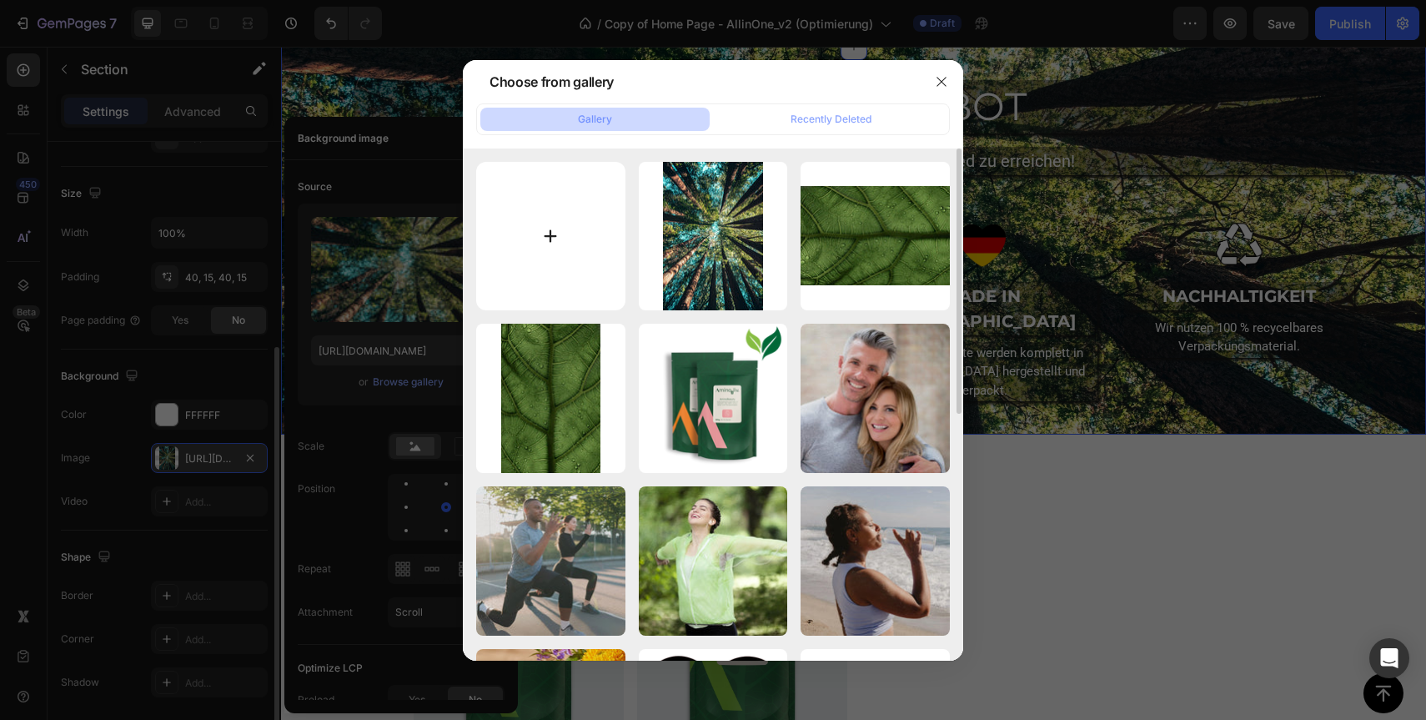
type input "C:\fakepath\goutham-krishna-h5wvMCdOV3w-unsplash.jpg"
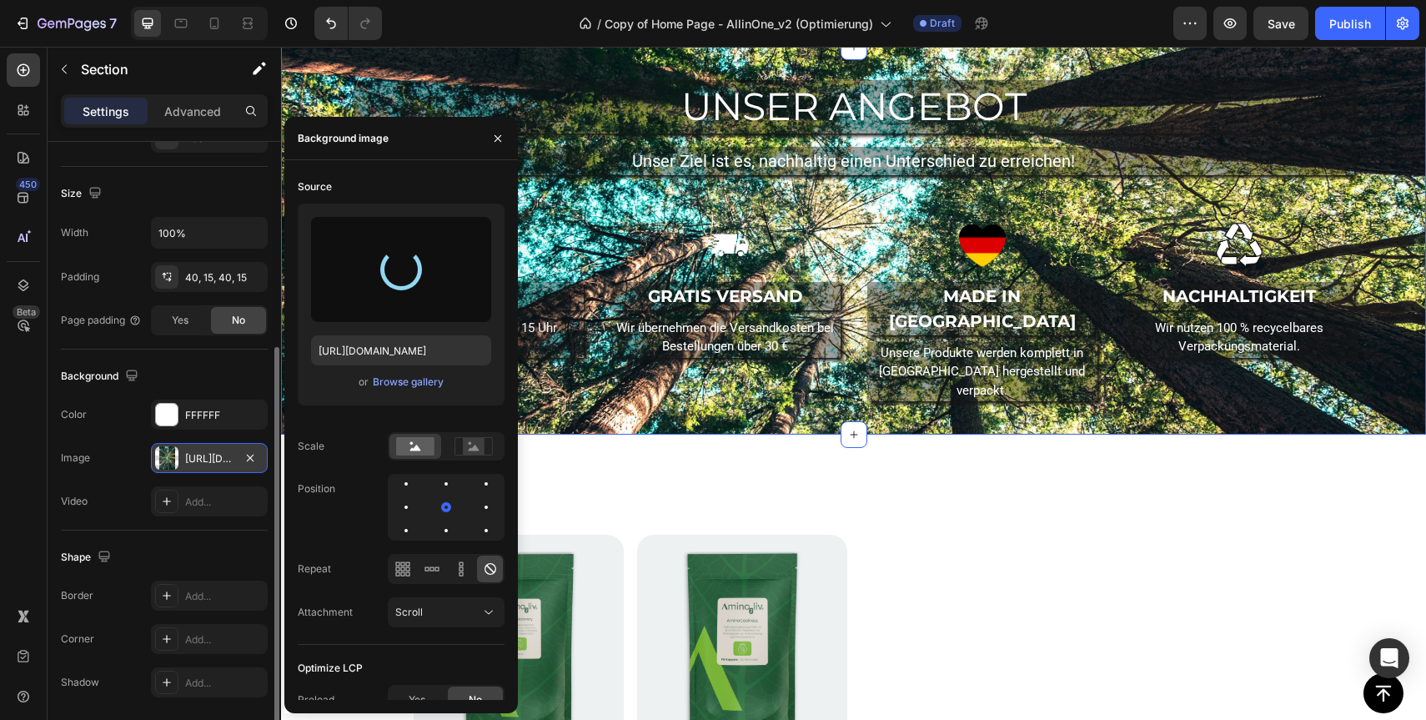
type input "https://cdn.shopify.com/s/files/1/0922/6154/8357/files/gempages_550192559482209…"
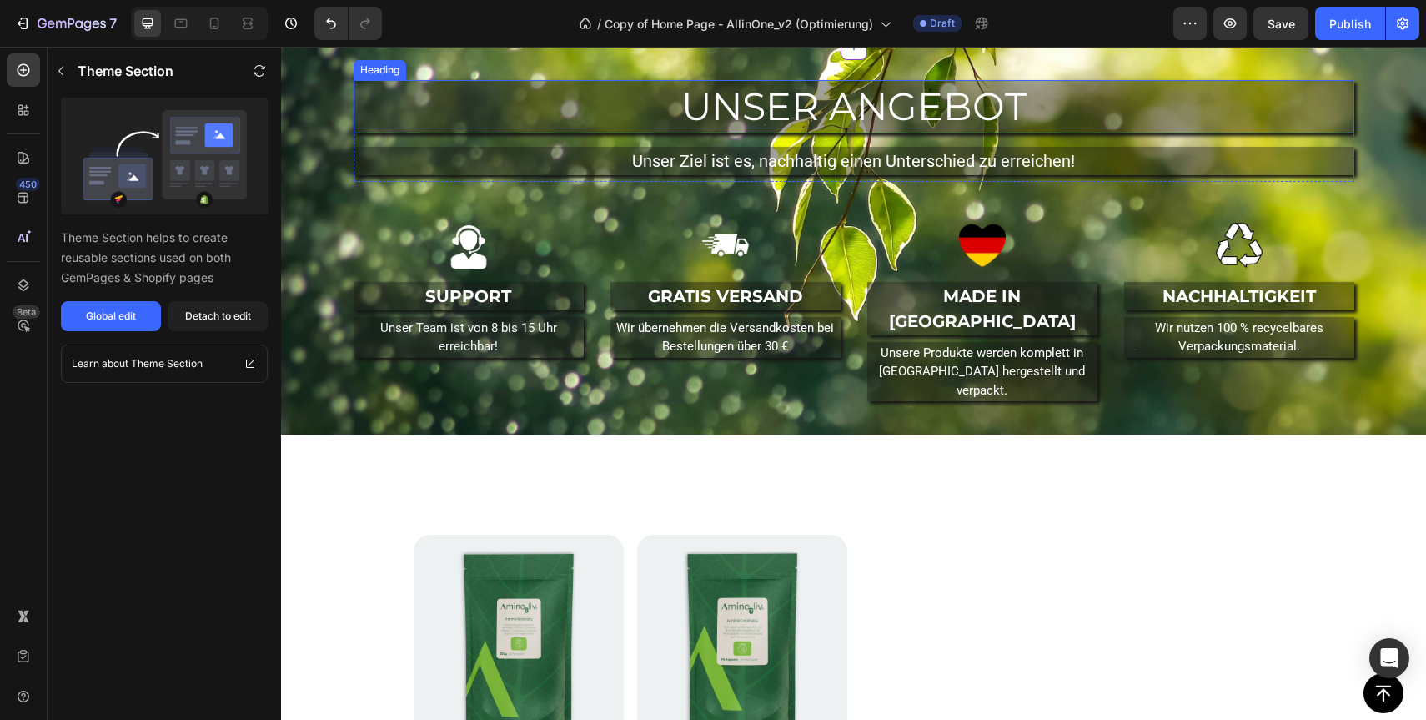
click at [650, 133] on h2 "UNSER ANGEBOT" at bounding box center [854, 106] width 1001 height 53
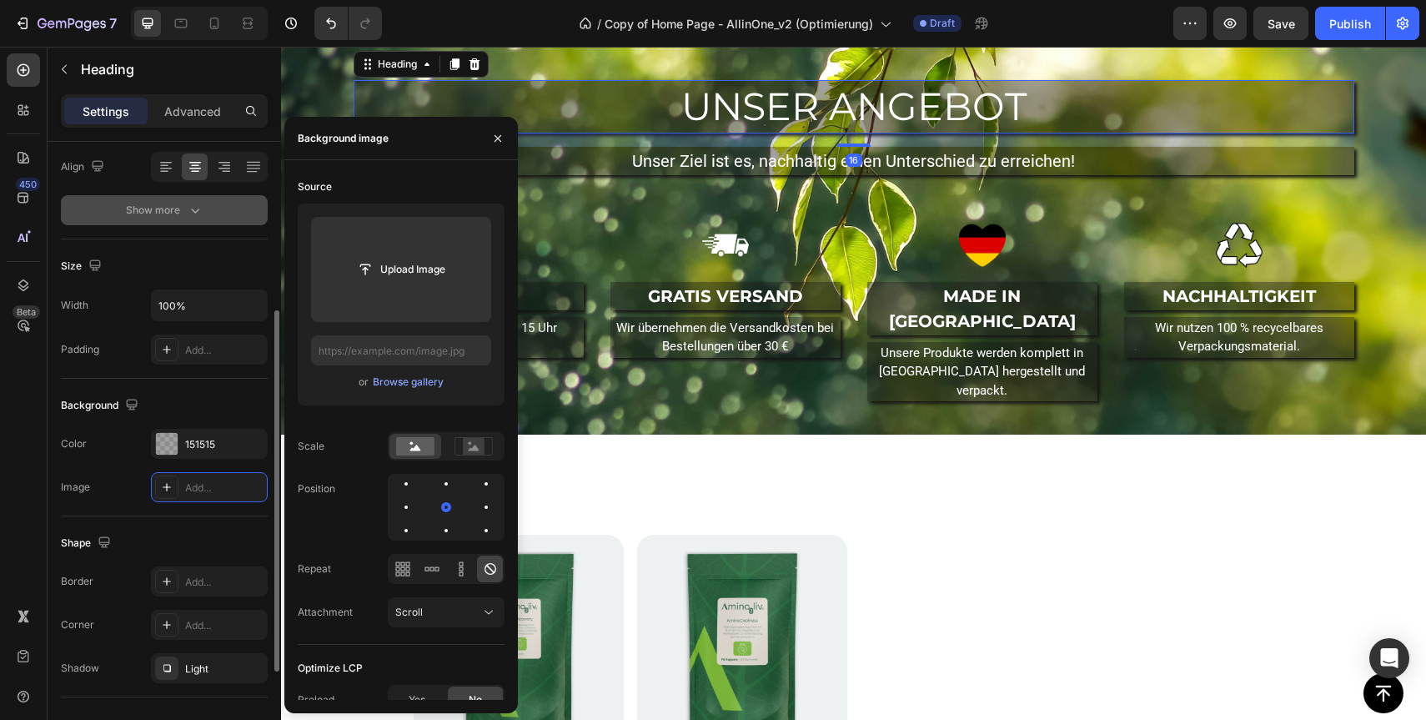
scroll to position [277, 0]
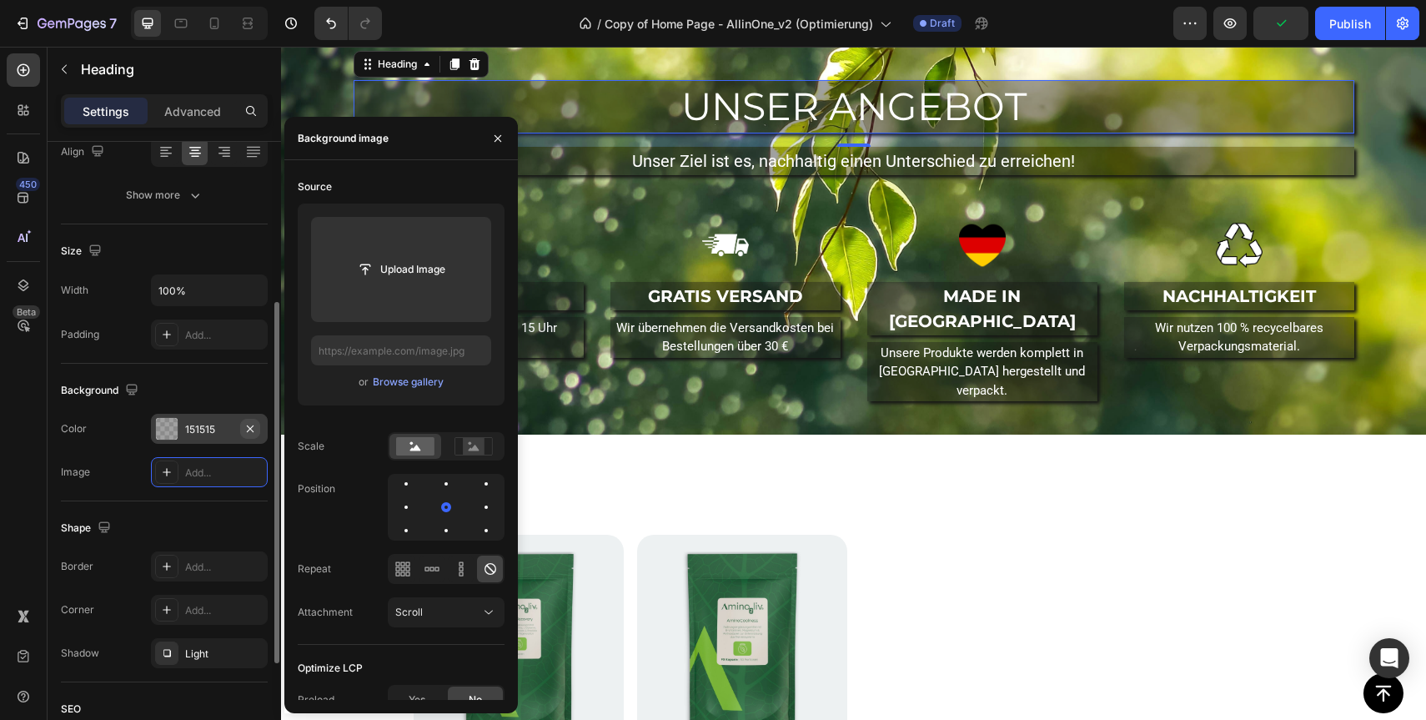
click at [248, 434] on button "button" at bounding box center [250, 429] width 20 height 20
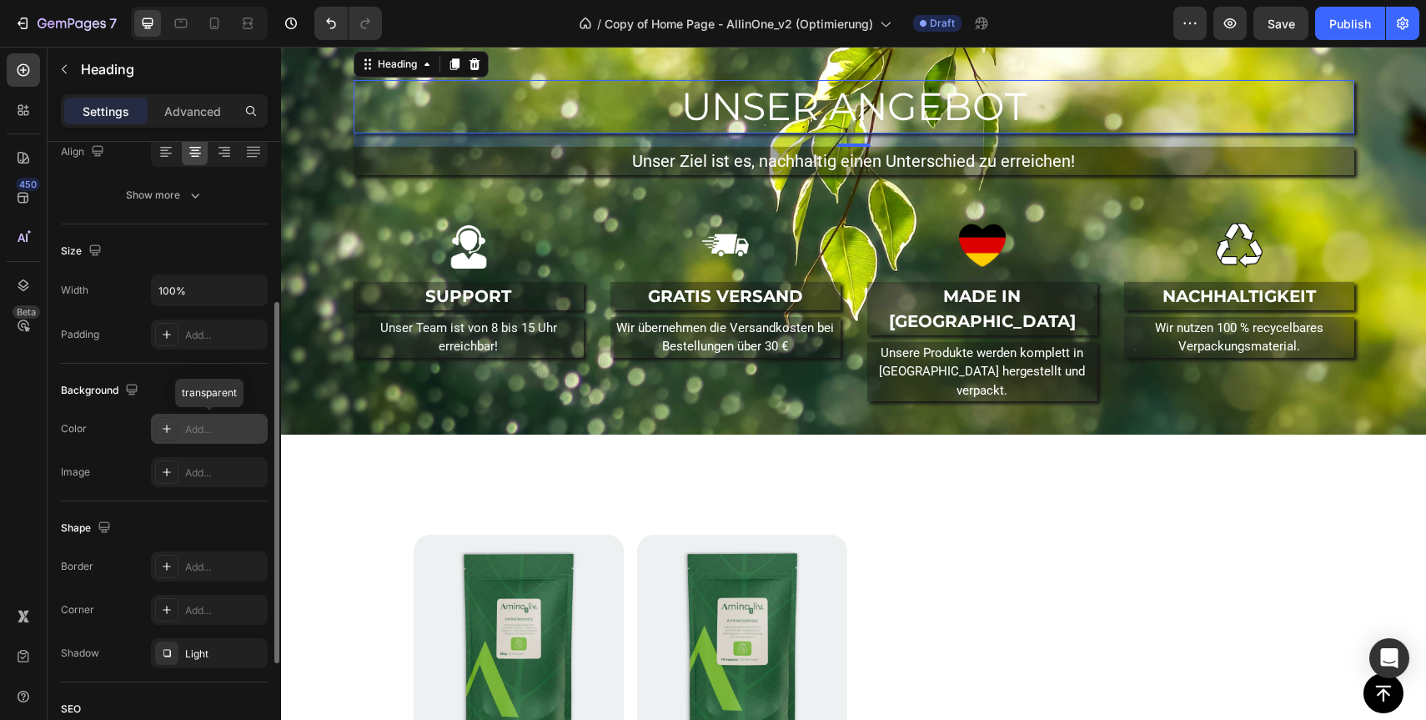
click at [163, 433] on icon at bounding box center [166, 428] width 13 height 13
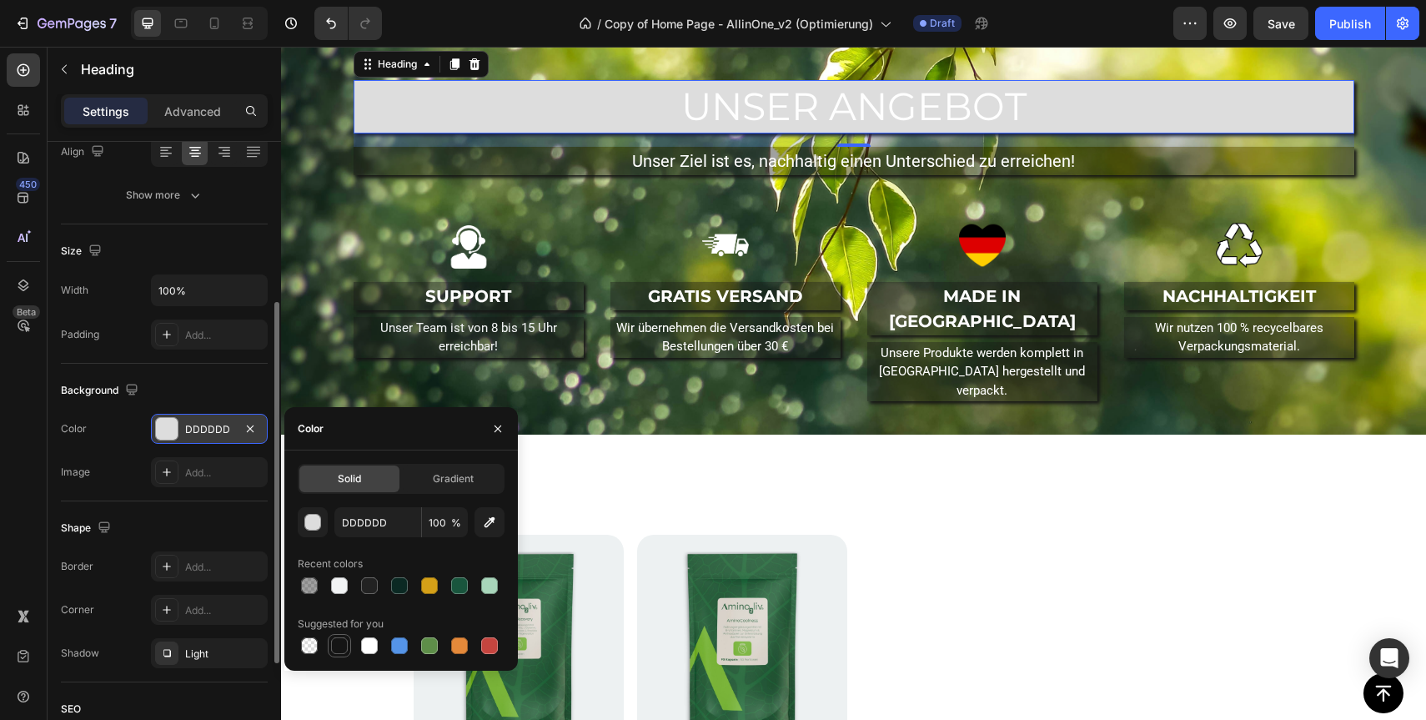
click at [339, 650] on div at bounding box center [339, 645] width 17 height 17
type input "151515"
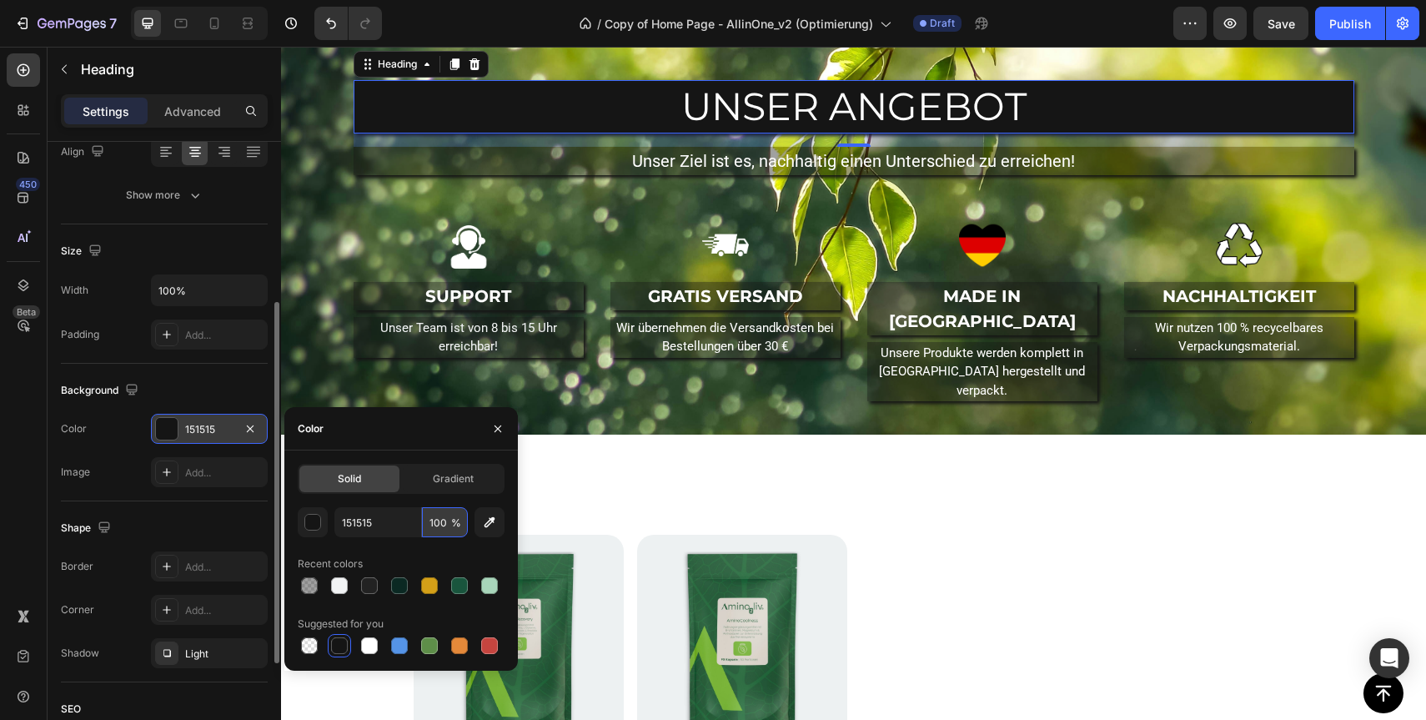
click at [444, 510] on input "100" at bounding box center [445, 522] width 46 height 30
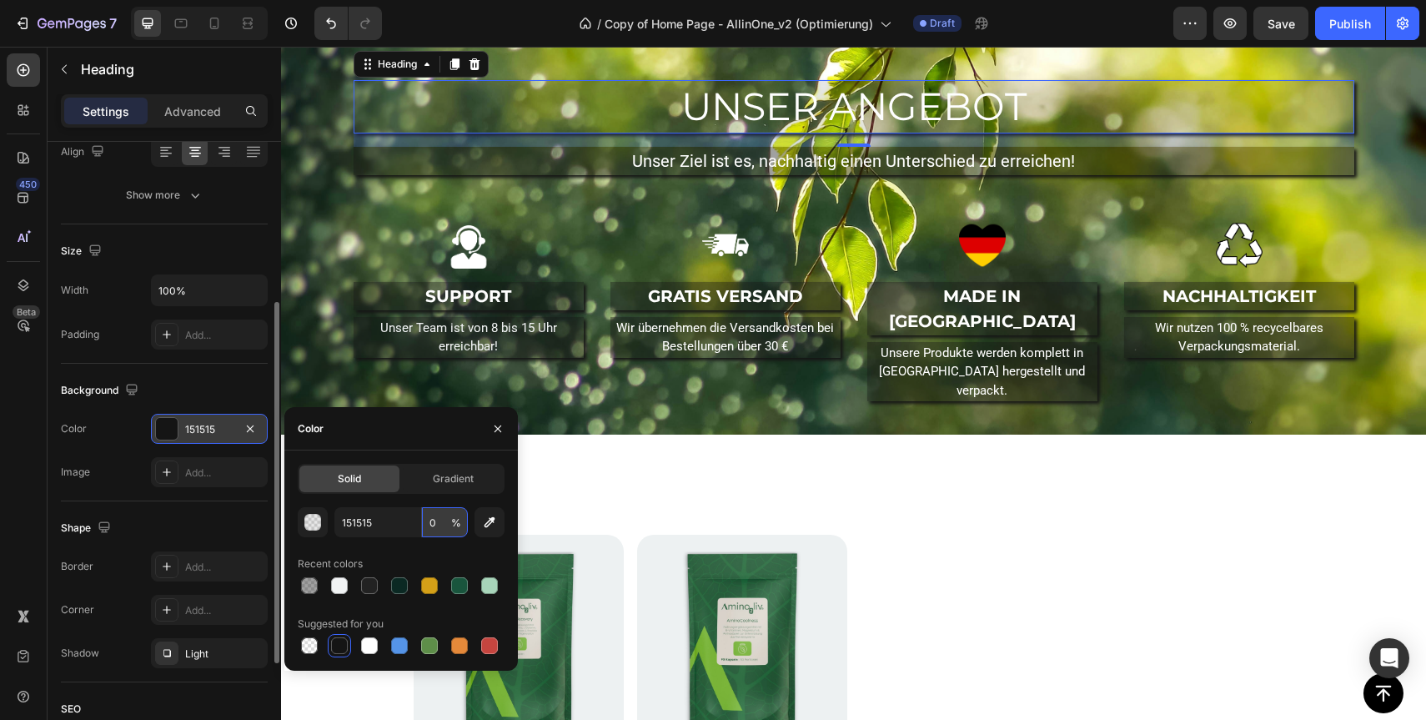
type input "20"
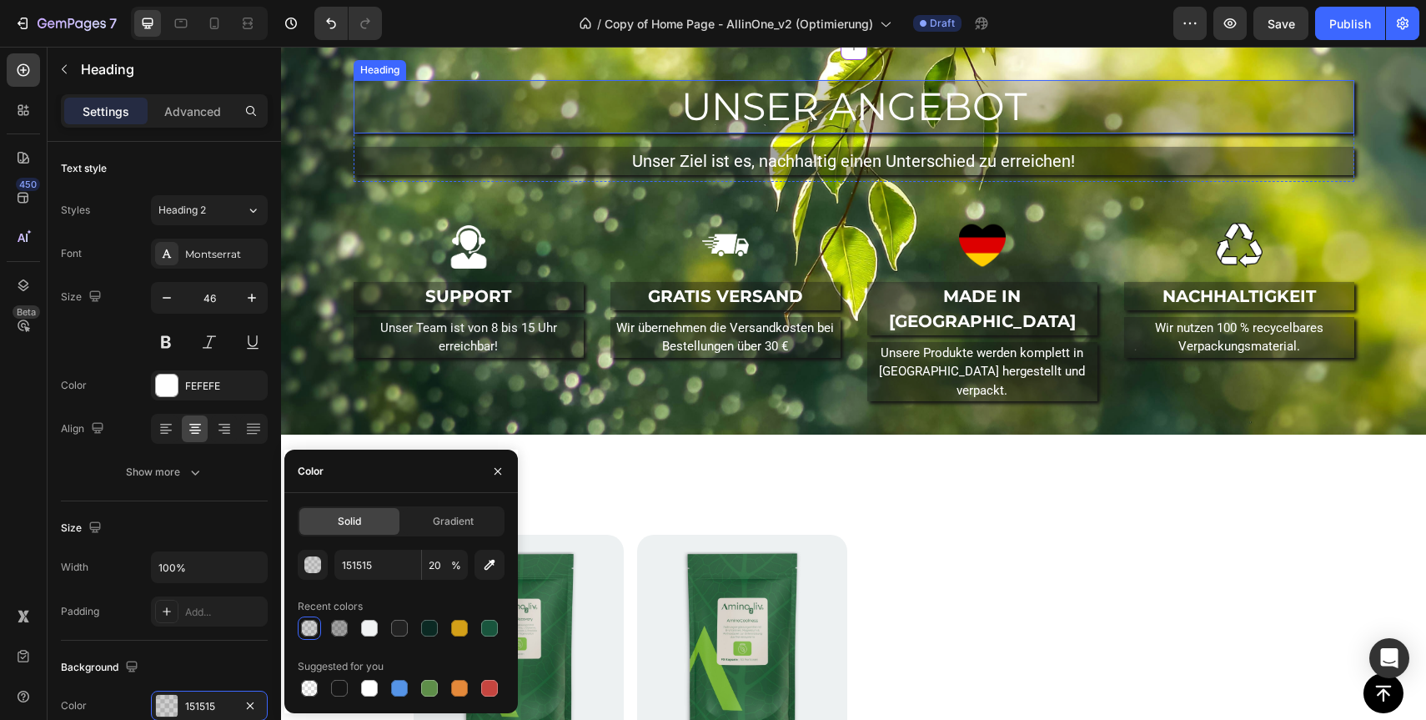
click at [616, 133] on h2 "UNSER ANGEBOT" at bounding box center [854, 106] width 1001 height 53
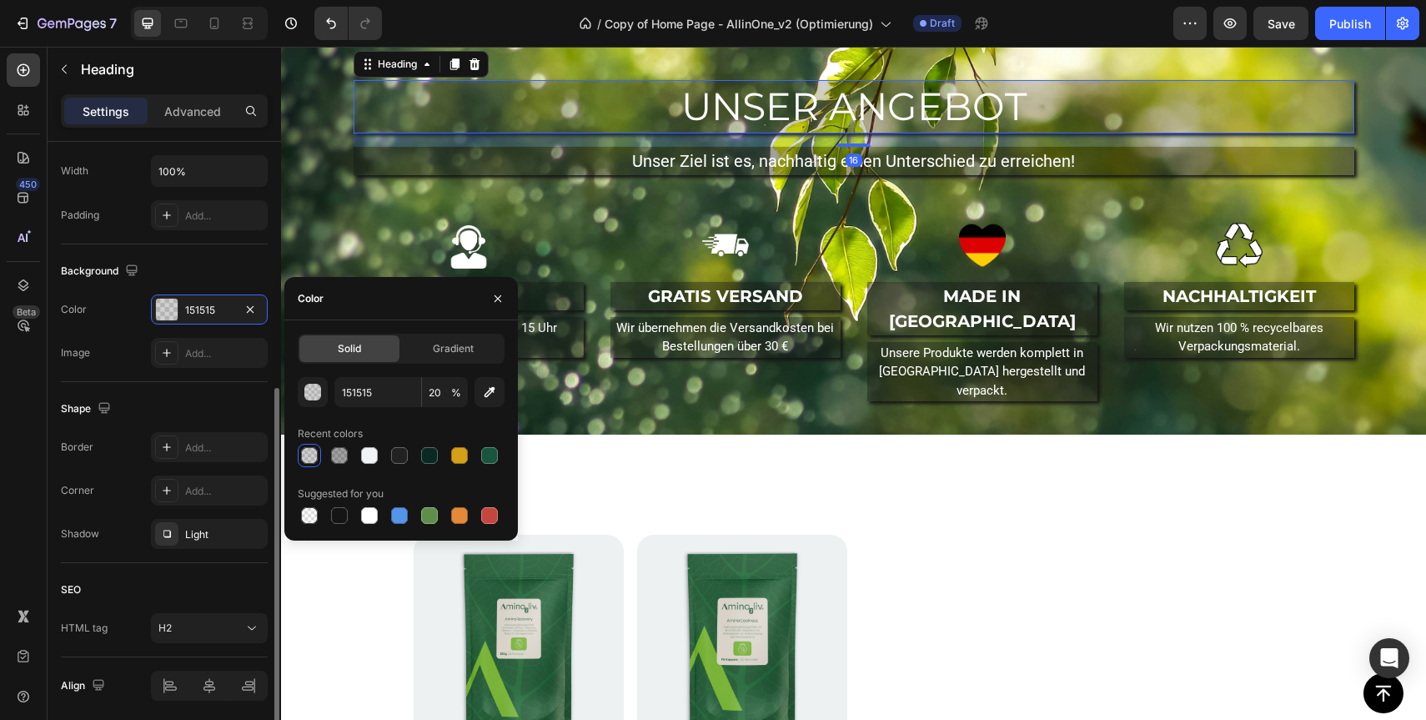
scroll to position [408, 0]
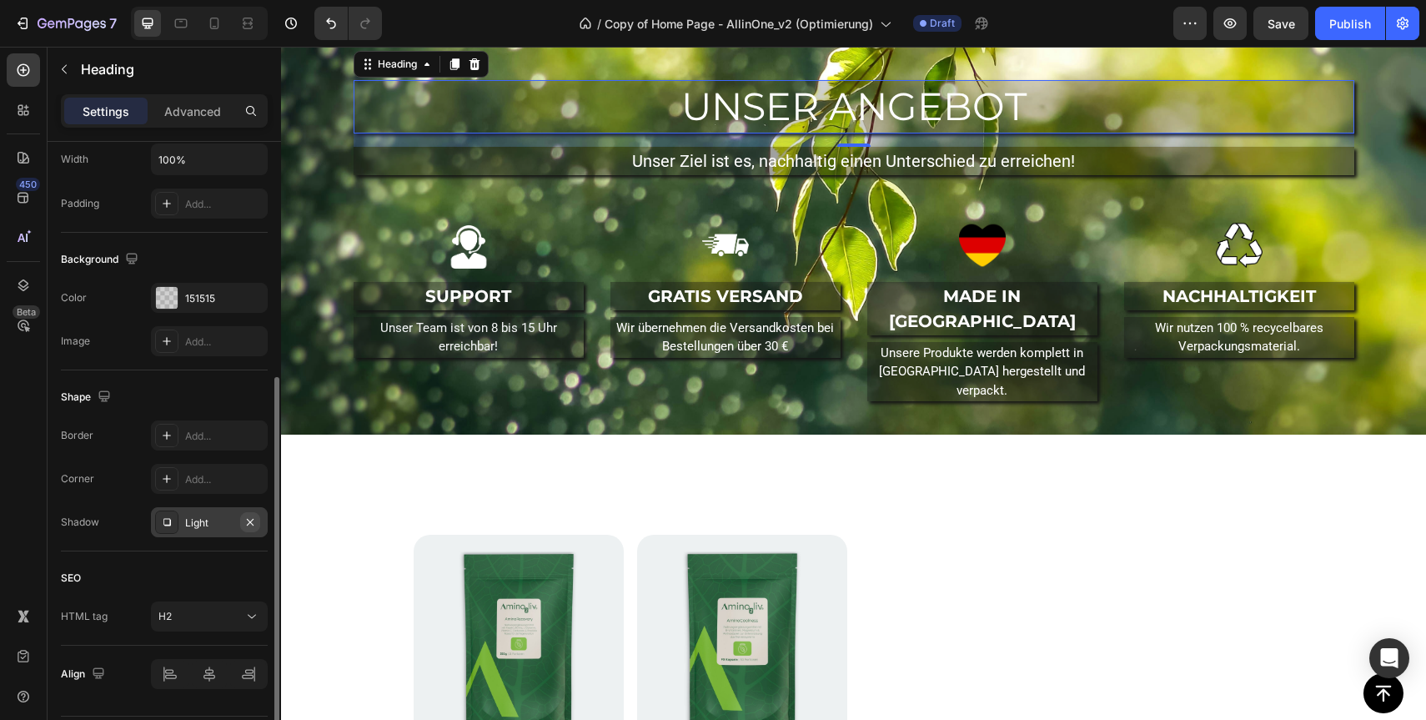
click at [252, 518] on icon "button" at bounding box center [250, 521] width 13 height 13
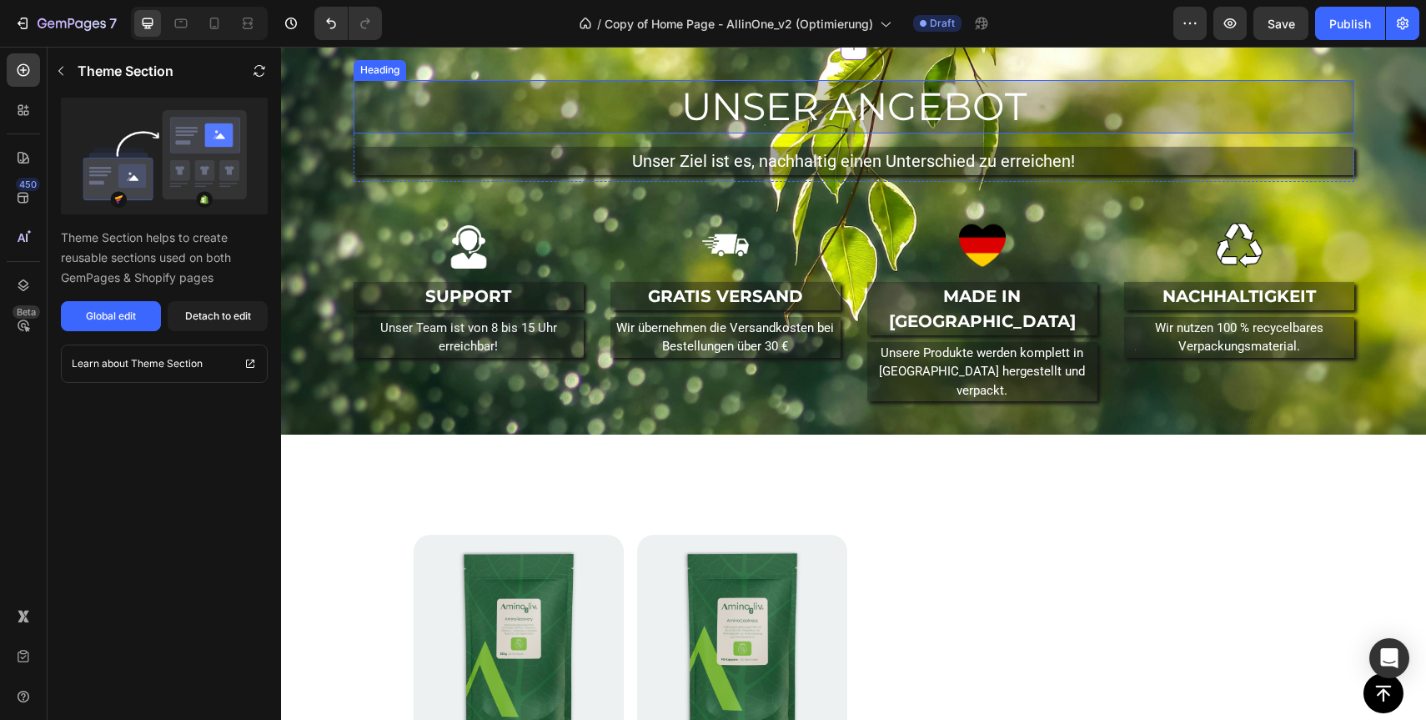
click at [565, 133] on h2 "UNSER ANGEBOT" at bounding box center [854, 106] width 1001 height 53
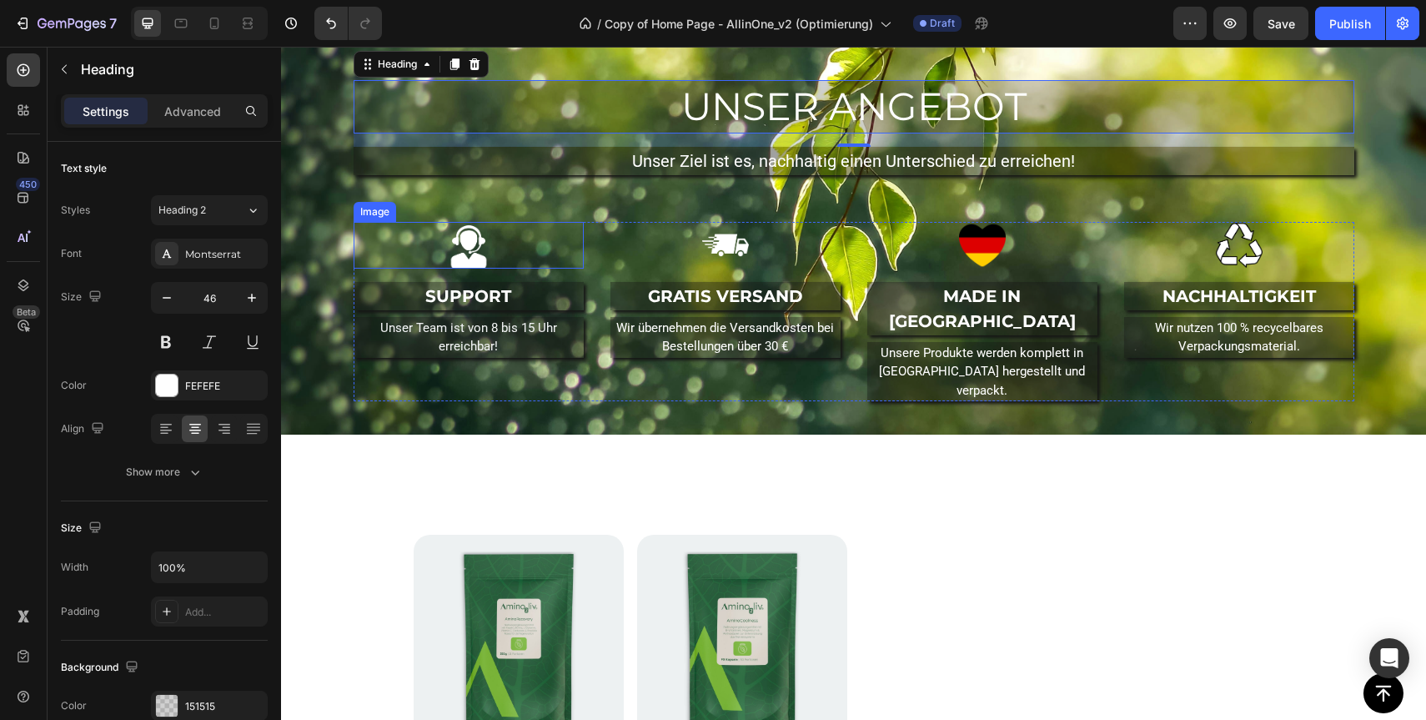
click at [340, 401] on div "UNSER ANGEBOT Heading 16 Unser Ziel ist es, nachhaltig einen Unterschied zu err…" at bounding box center [854, 240] width 1120 height 321
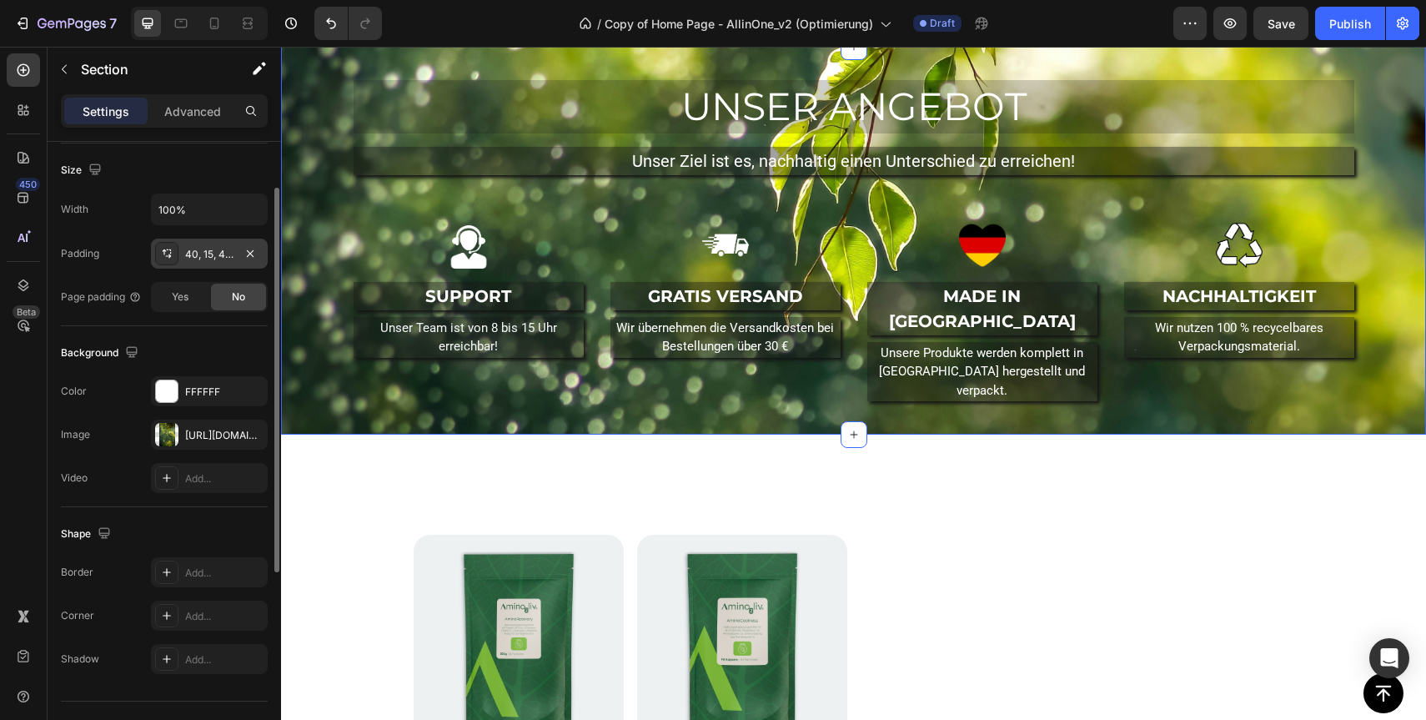
scroll to position [379, 0]
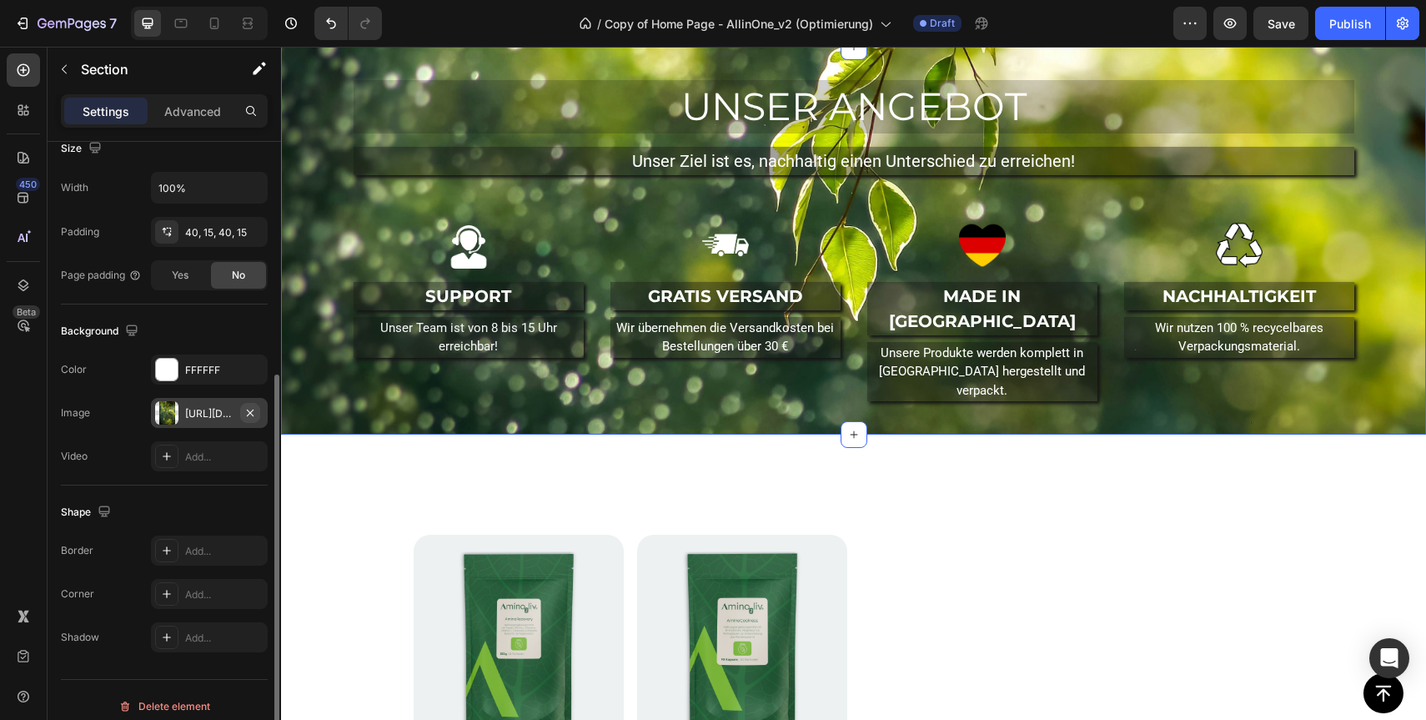
click at [259, 409] on button "button" at bounding box center [250, 413] width 20 height 20
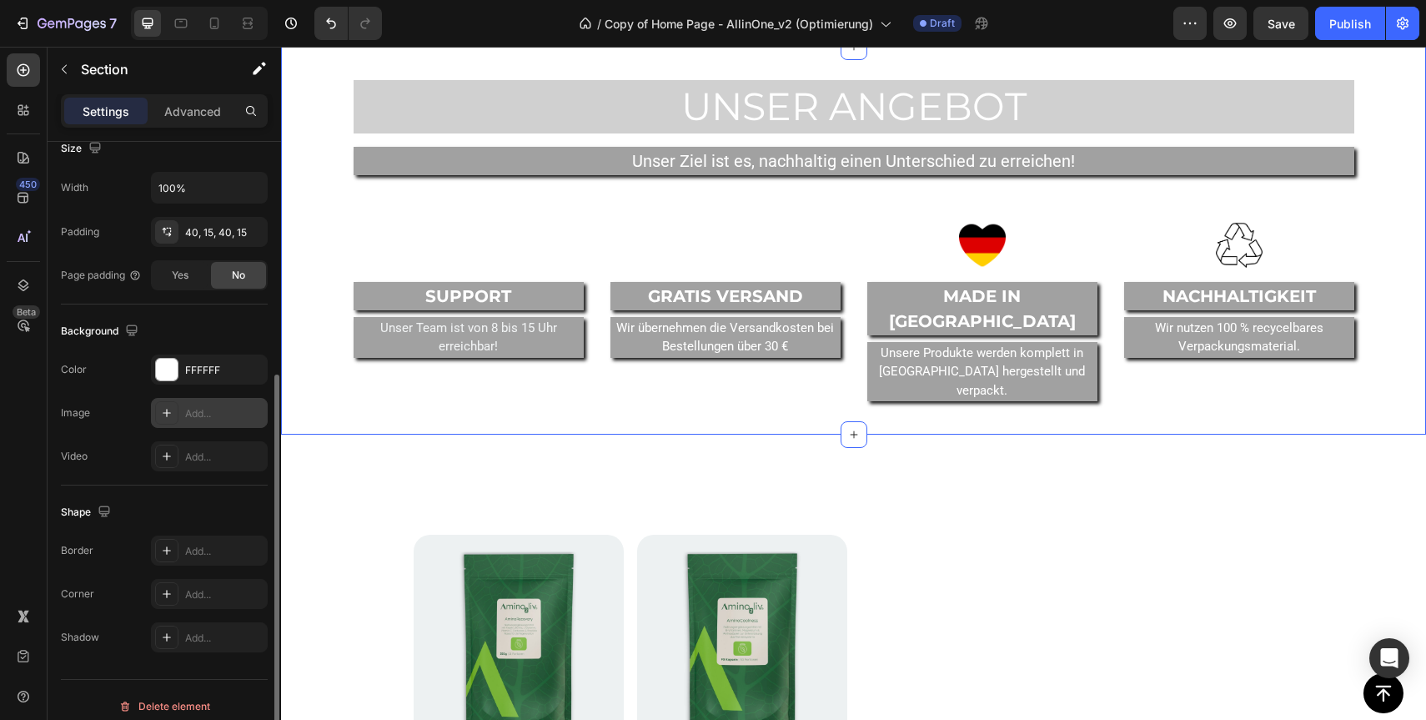
click at [209, 413] on div "Add..." at bounding box center [224, 413] width 78 height 15
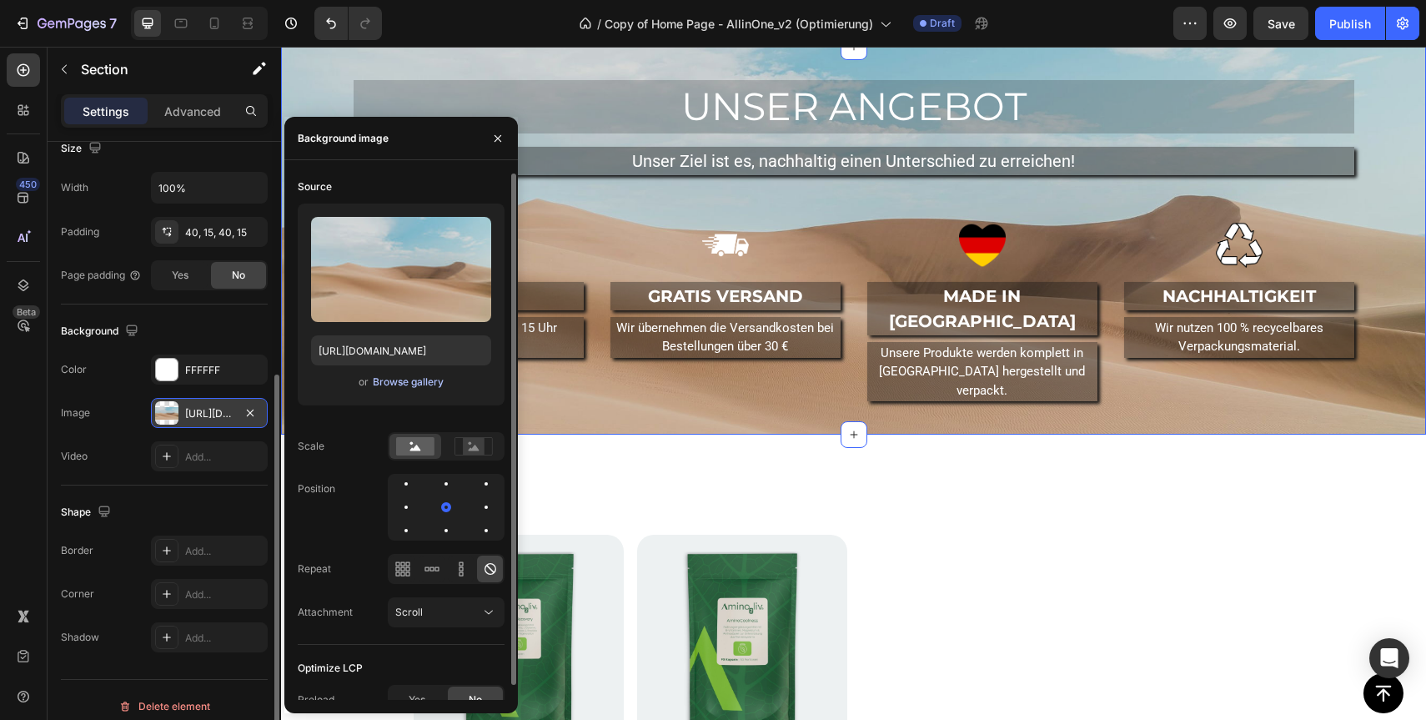
click at [401, 380] on div "Browse gallery" at bounding box center [408, 381] width 71 height 15
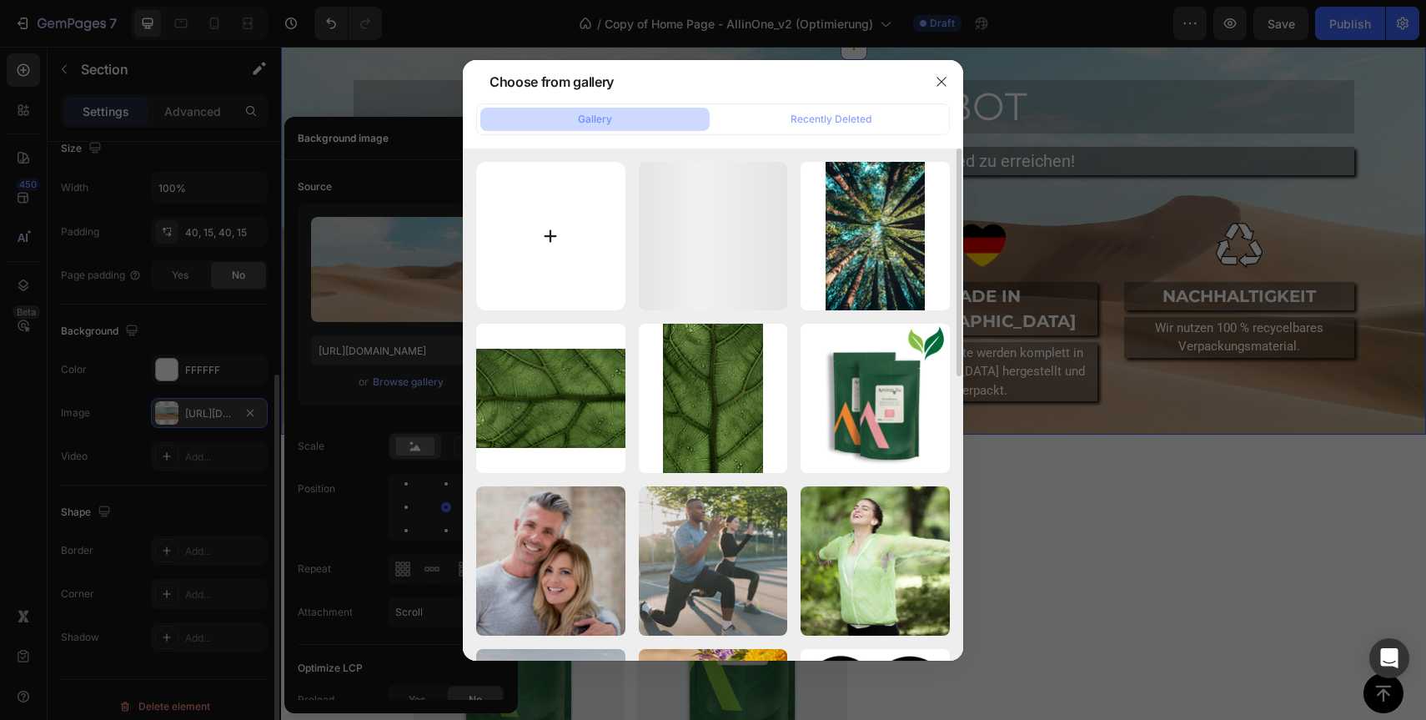
click at [571, 245] on input "file" at bounding box center [550, 236] width 149 height 149
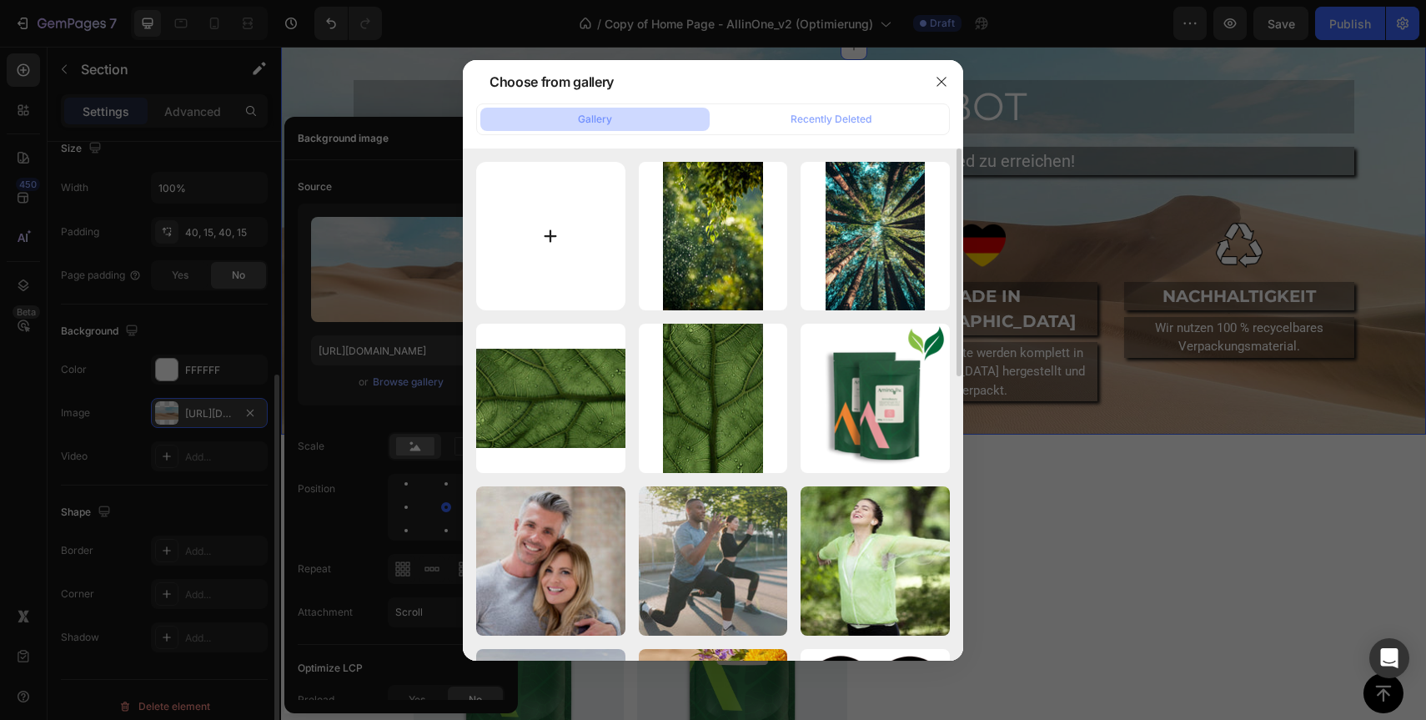
type input "C:\fakepath\teemu-paananen-OOE4xAnBhKo-unsplash.jpg"
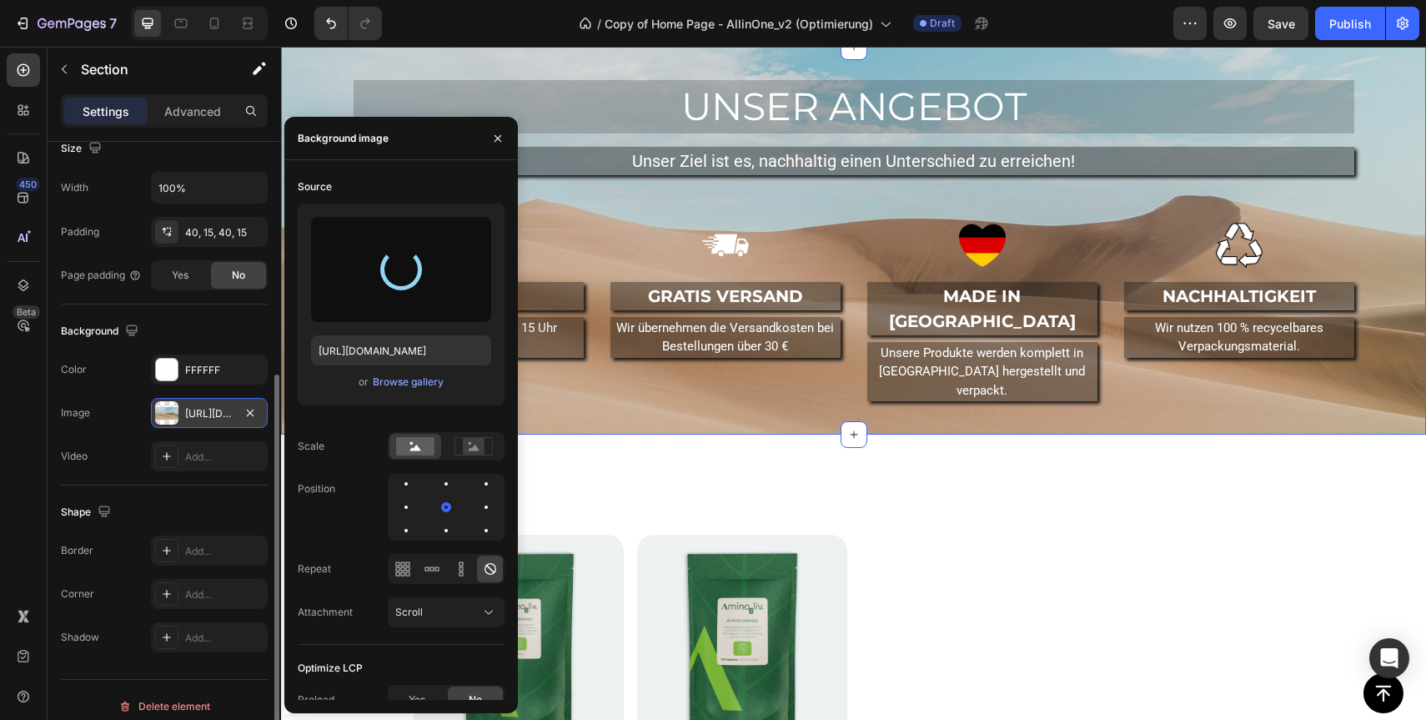
type input "https://cdn.shopify.com/s/files/1/0922/6154/8357/files/gempages_550192559482209…"
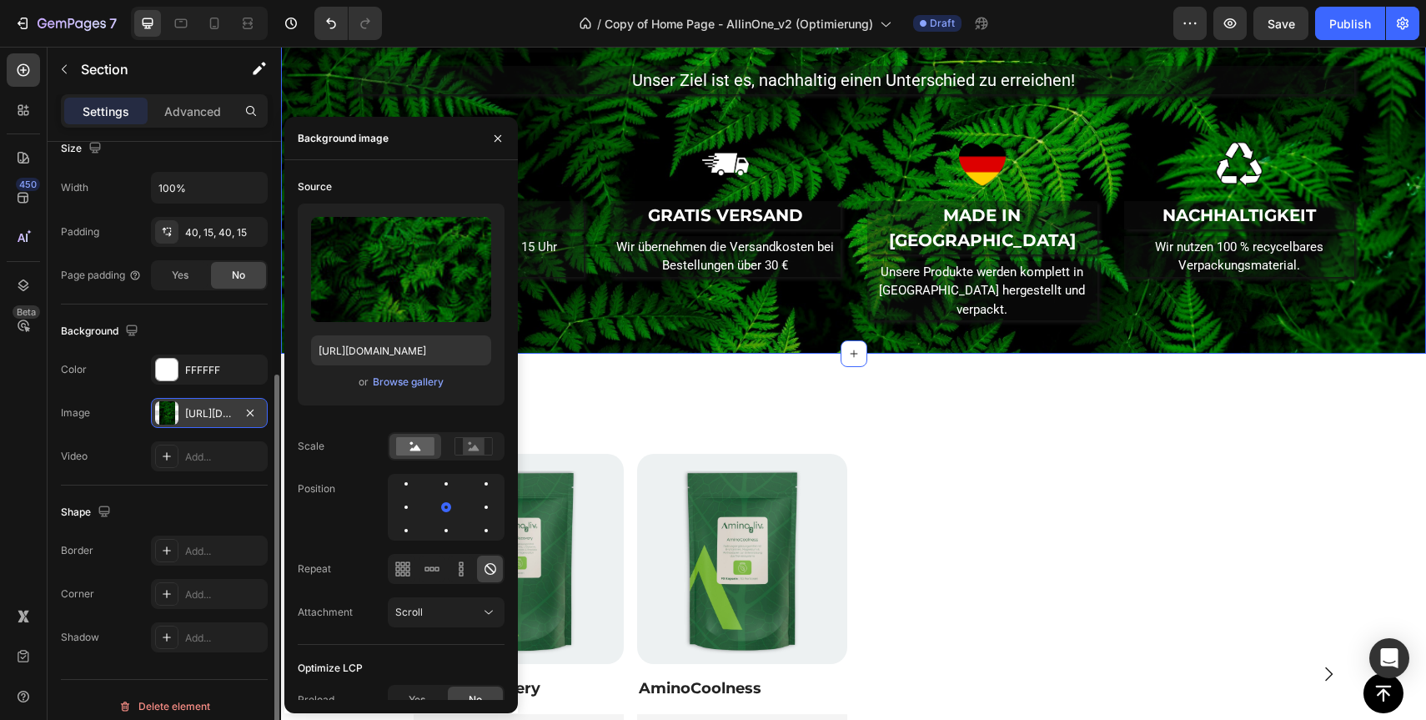
scroll to position [1407, 0]
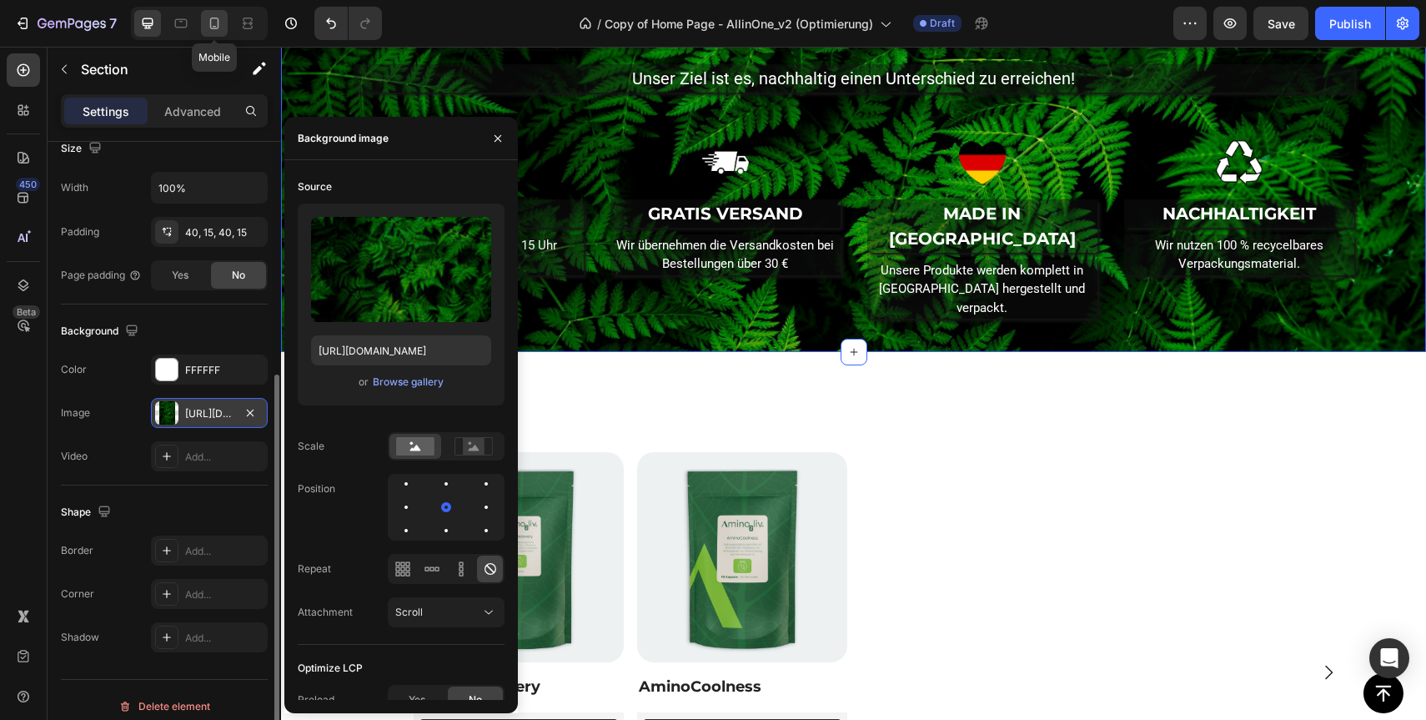
click at [215, 26] on icon at bounding box center [214, 24] width 9 height 12
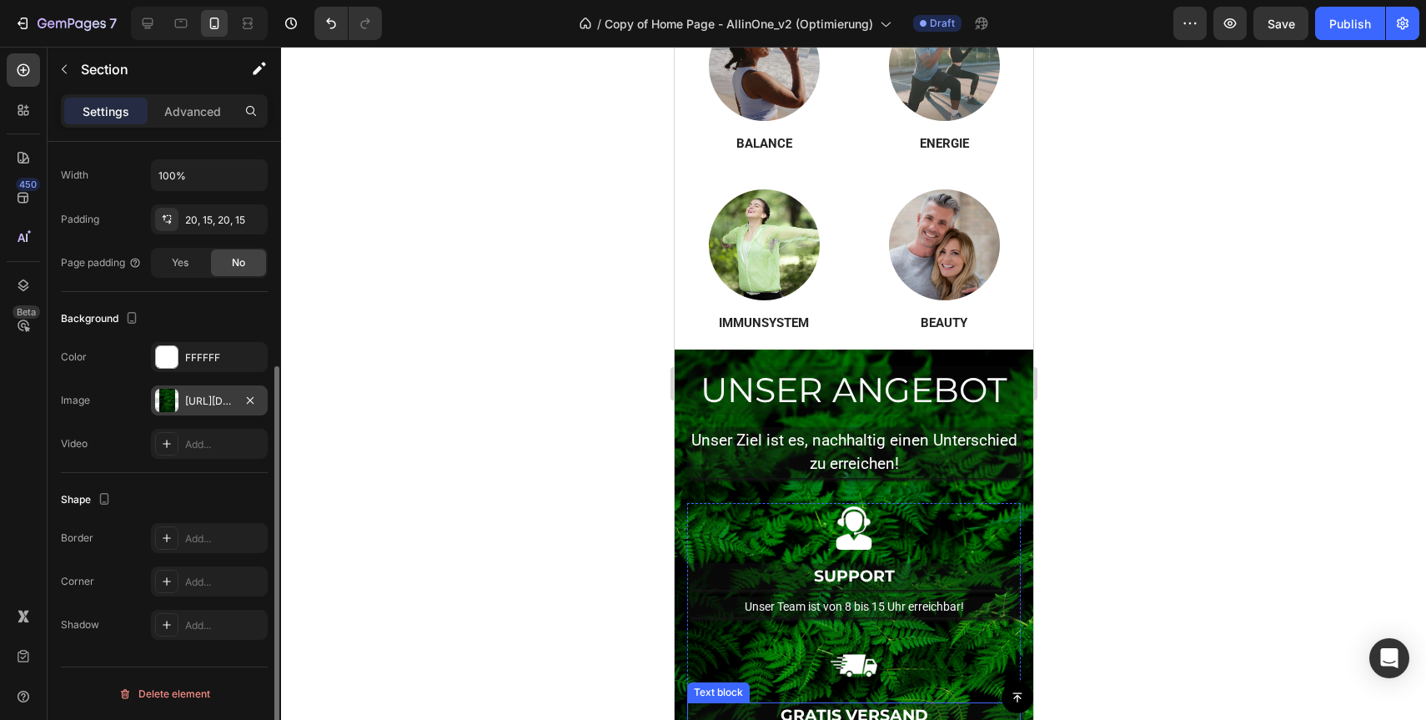
scroll to position [1783, 0]
click at [1132, 473] on div at bounding box center [853, 383] width 1145 height 673
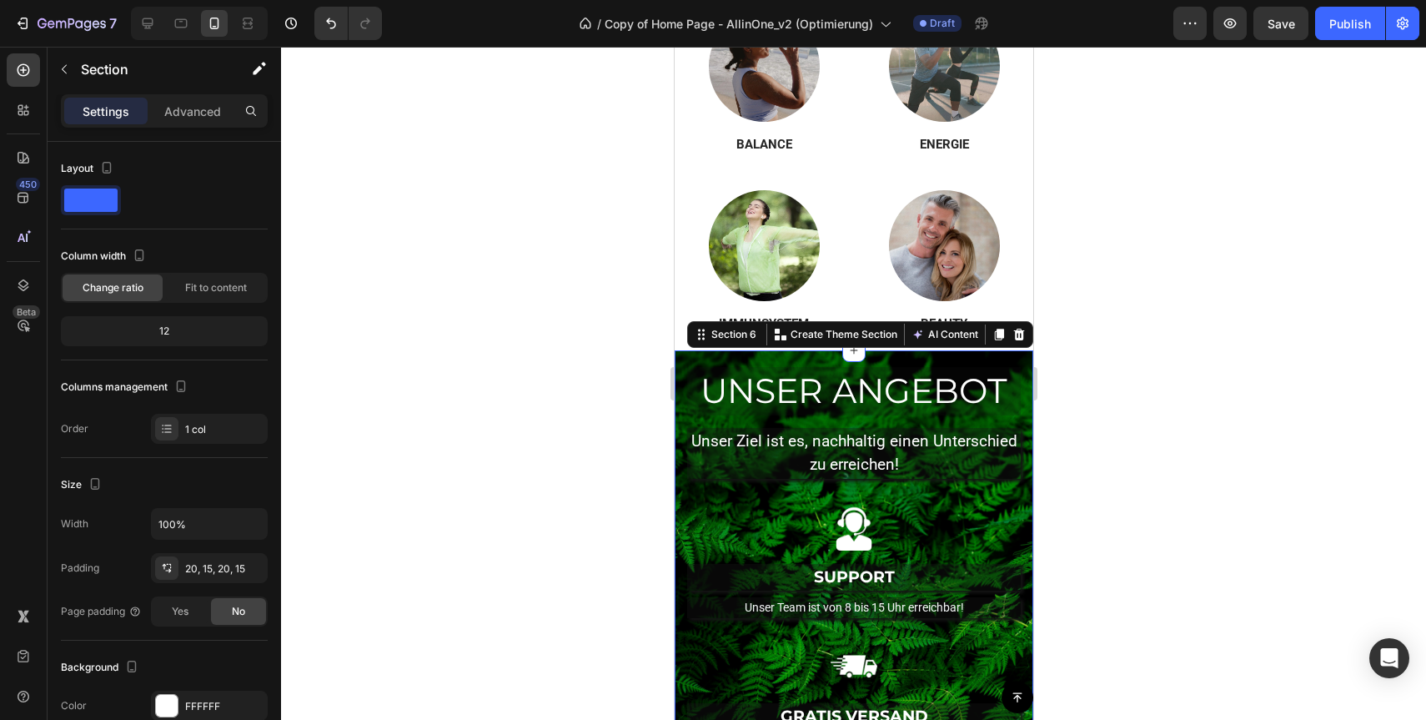
click at [682, 362] on div "UNSER ANGEBOT Heading Unser Ziel ist es, nachhaltig einen Unterschied zu erreic…" at bounding box center [853, 710] width 359 height 721
click at [869, 333] on p "Create Theme Section" at bounding box center [843, 334] width 107 height 15
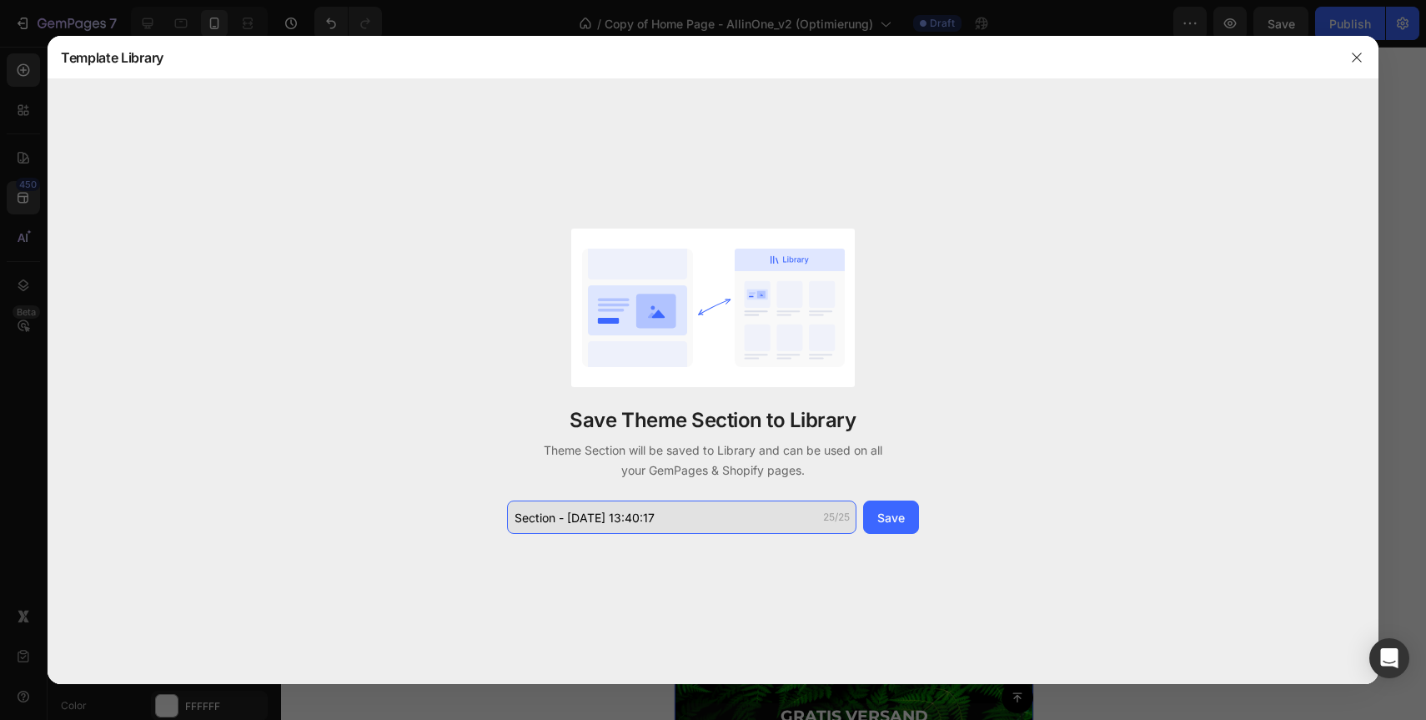
click at [701, 513] on input "Section - Aug 28 13:40:17" at bounding box center [681, 516] width 349 height 33
type input "280825_UnserAngebot_v2"
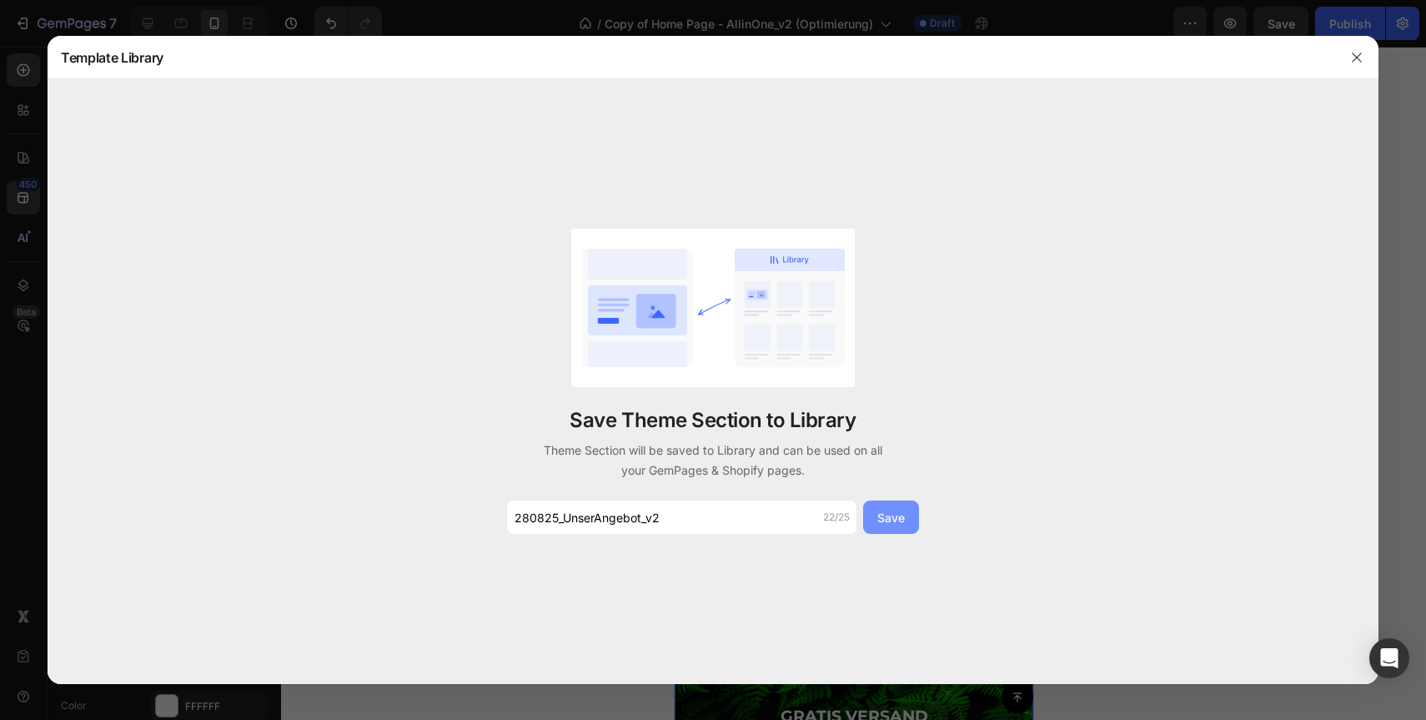
click at [903, 518] on div "Save" at bounding box center [891, 518] width 28 height 18
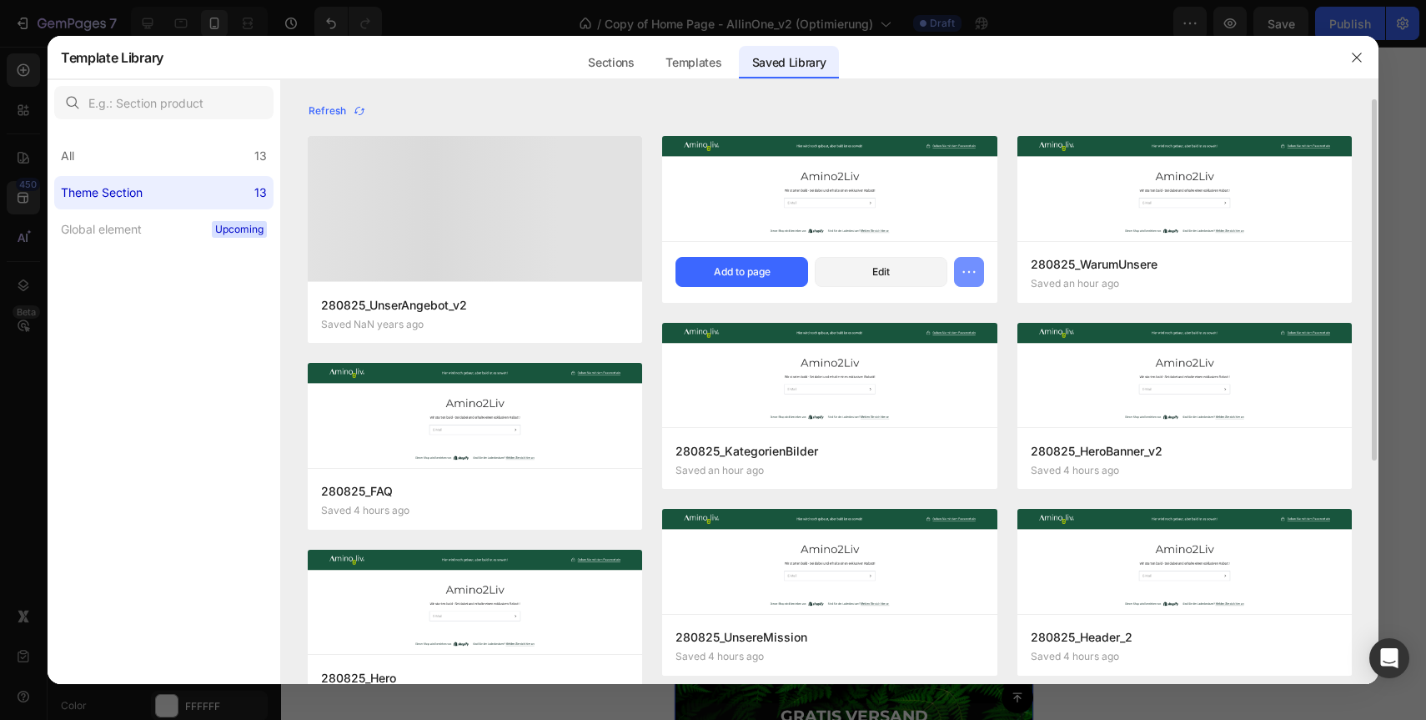
click at [965, 275] on icon "button" at bounding box center [969, 272] width 17 height 17
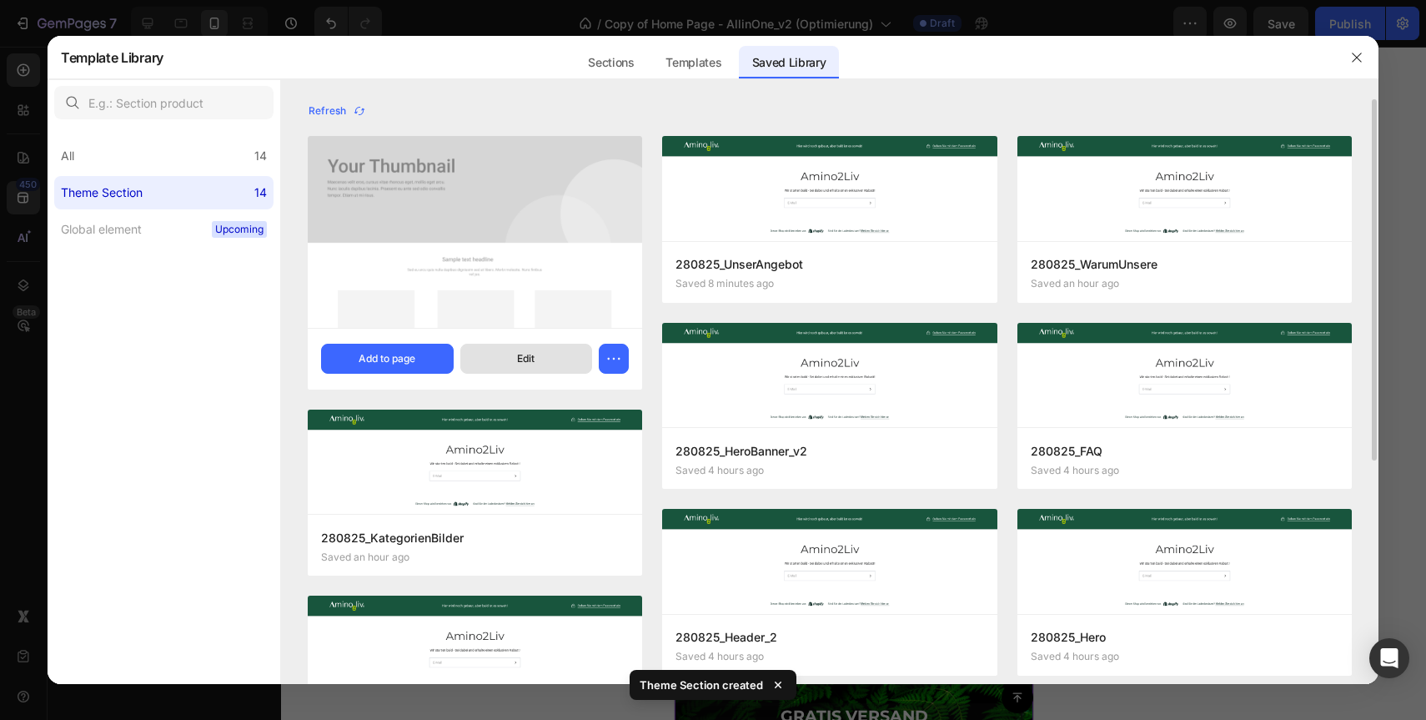
click at [523, 351] on div "Edit" at bounding box center [526, 358] width 18 height 15
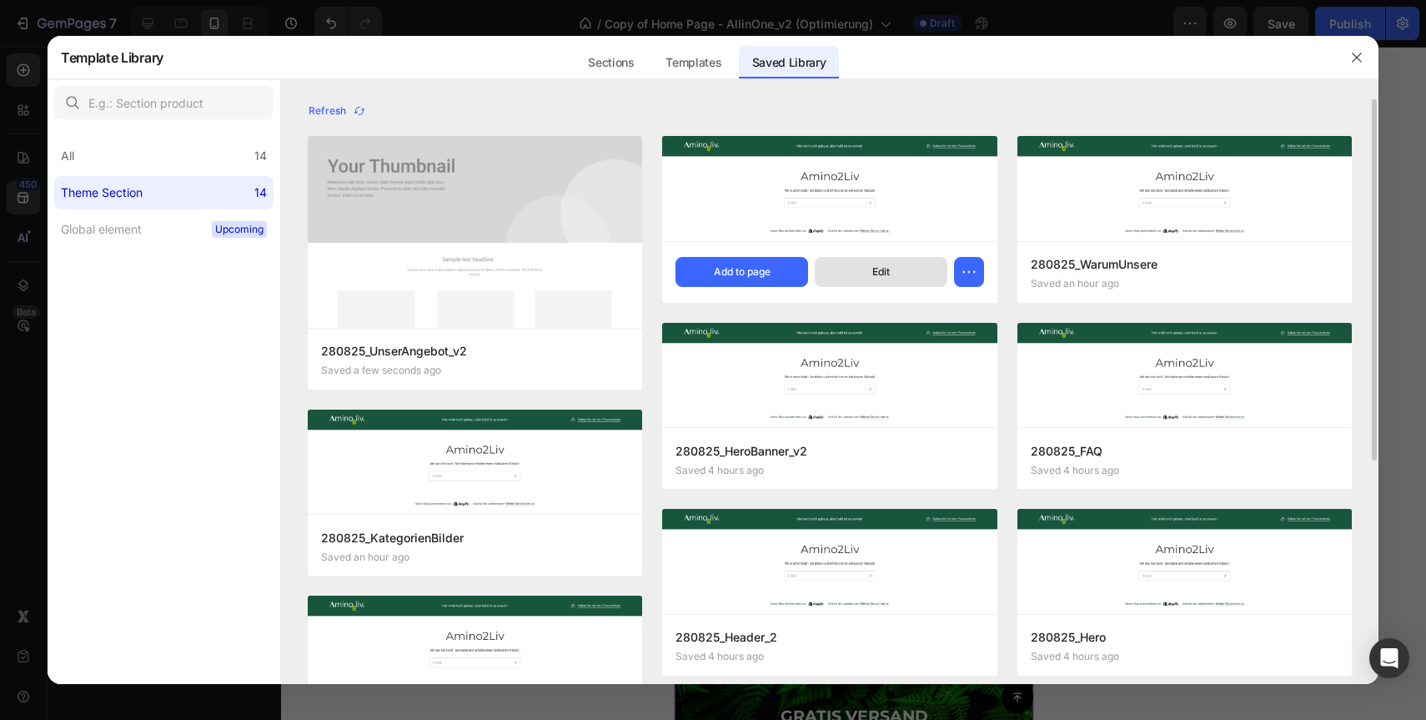
click at [857, 268] on button "Edit" at bounding box center [881, 272] width 133 height 30
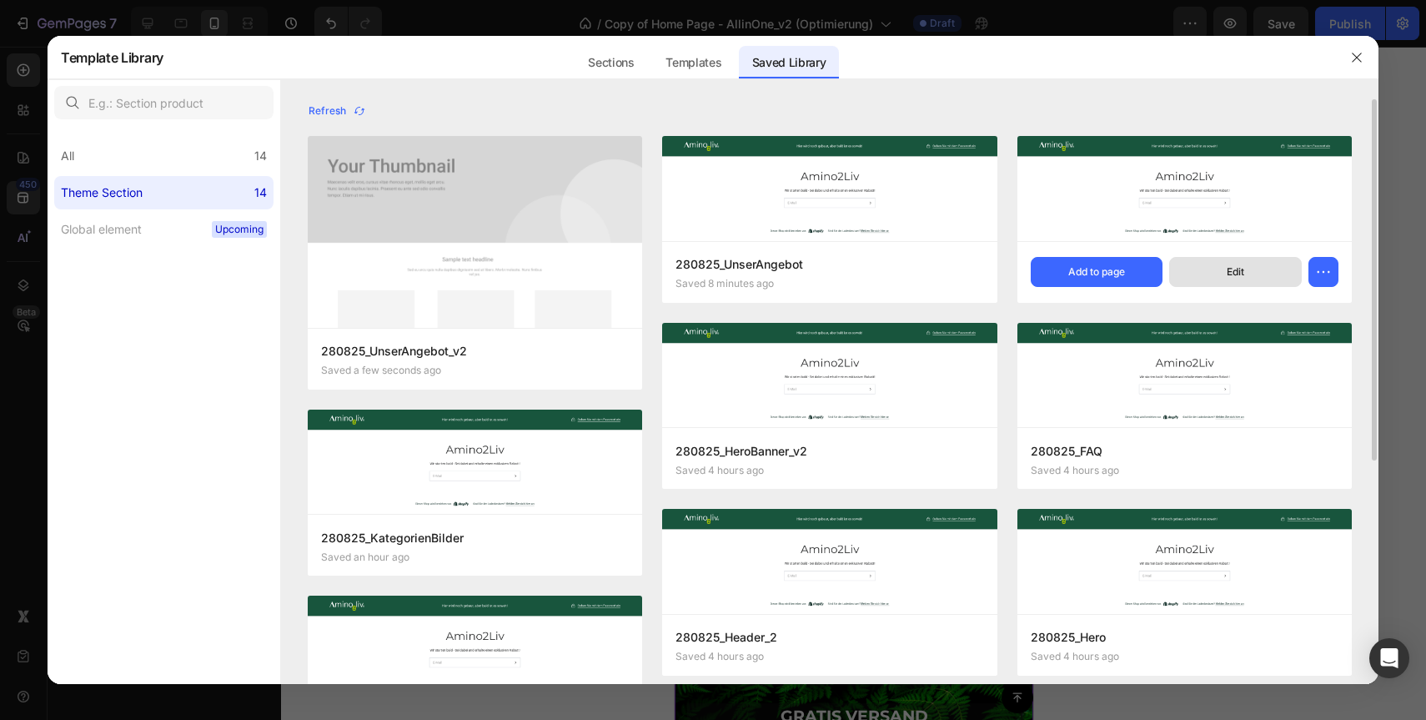
click at [1219, 274] on button "Edit" at bounding box center [1235, 272] width 133 height 30
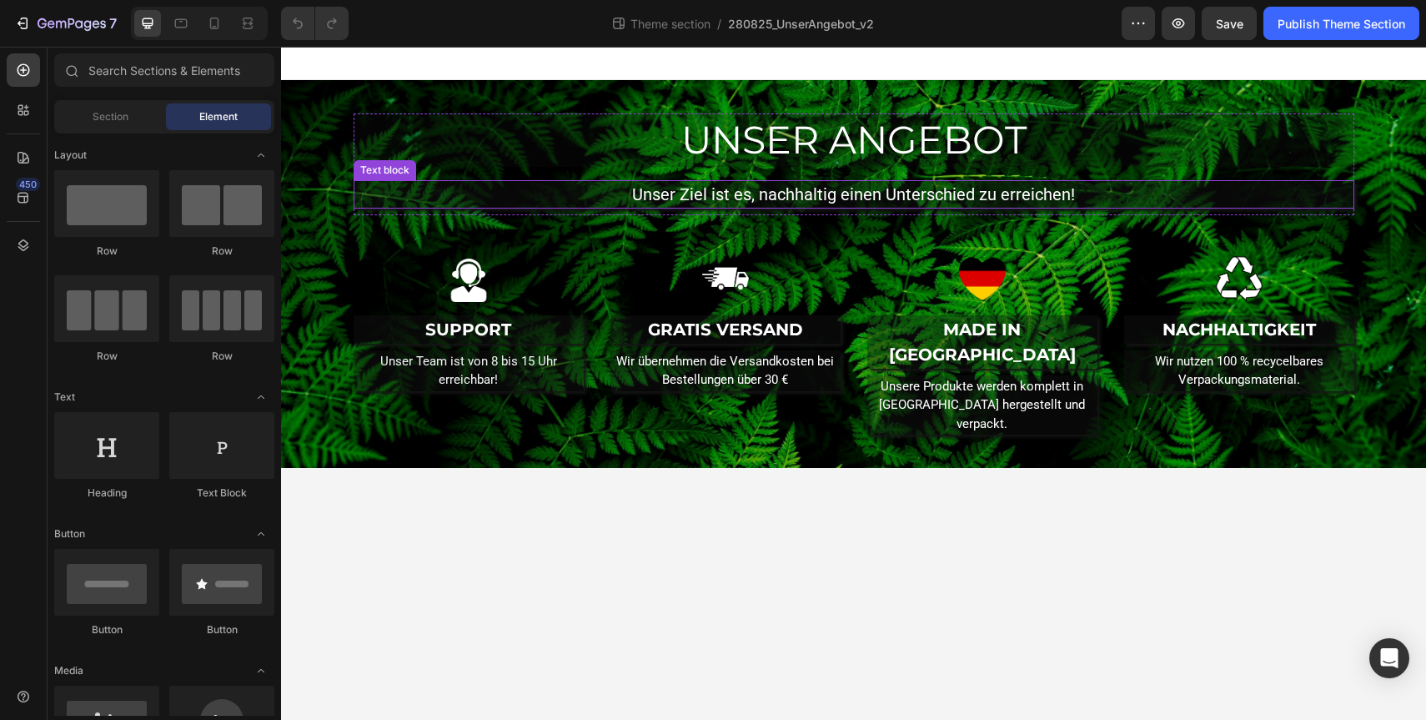
click at [827, 188] on p "Unser Ziel ist es, nachhaltig einen Unterschied zu erreichen!" at bounding box center [853, 194] width 997 height 25
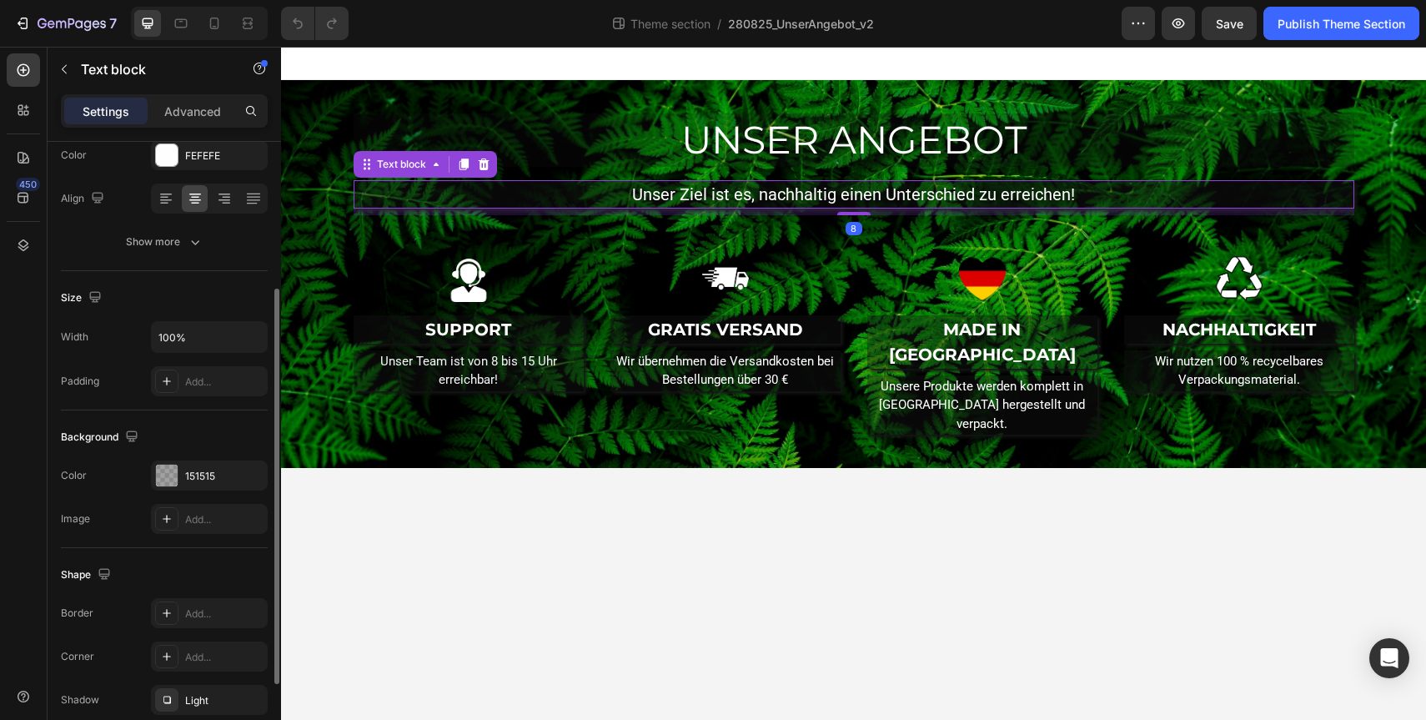
scroll to position [231, 0]
click at [250, 475] on icon "button" at bounding box center [250, 474] width 13 height 13
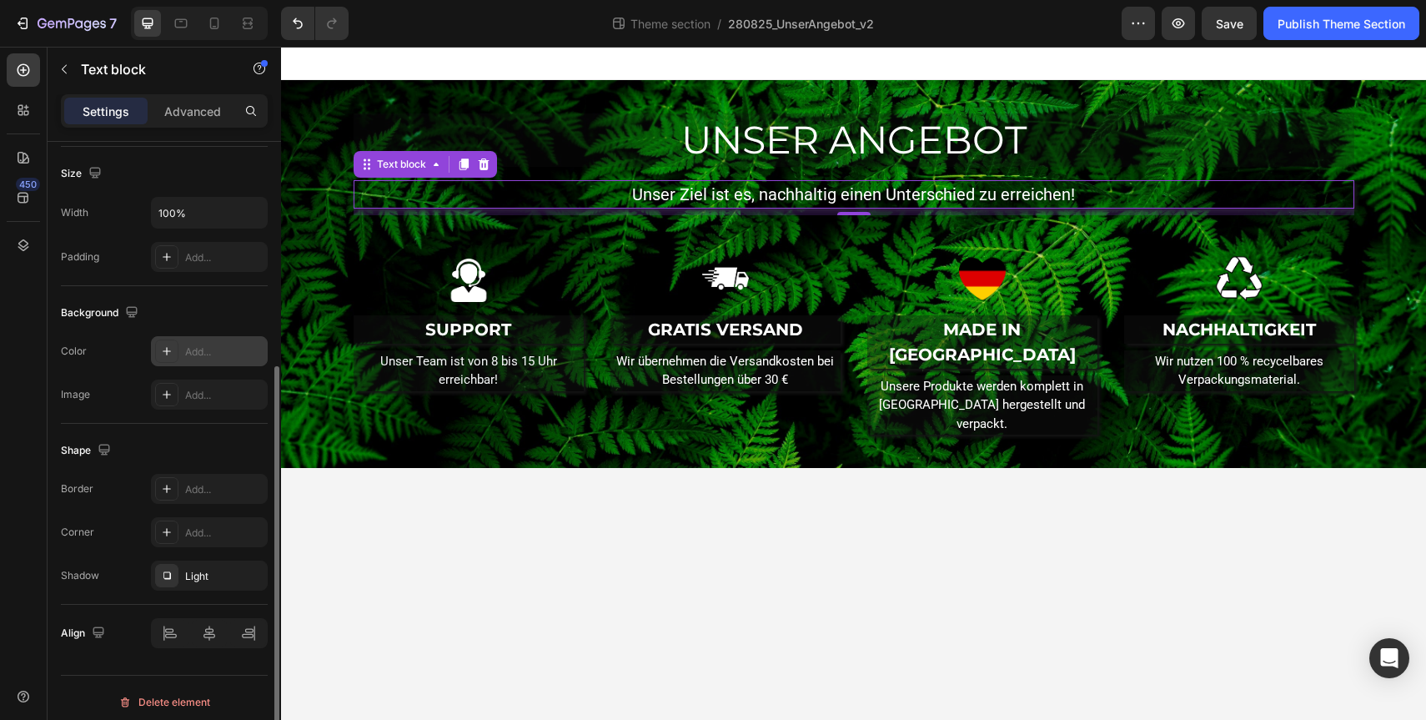
scroll to position [363, 0]
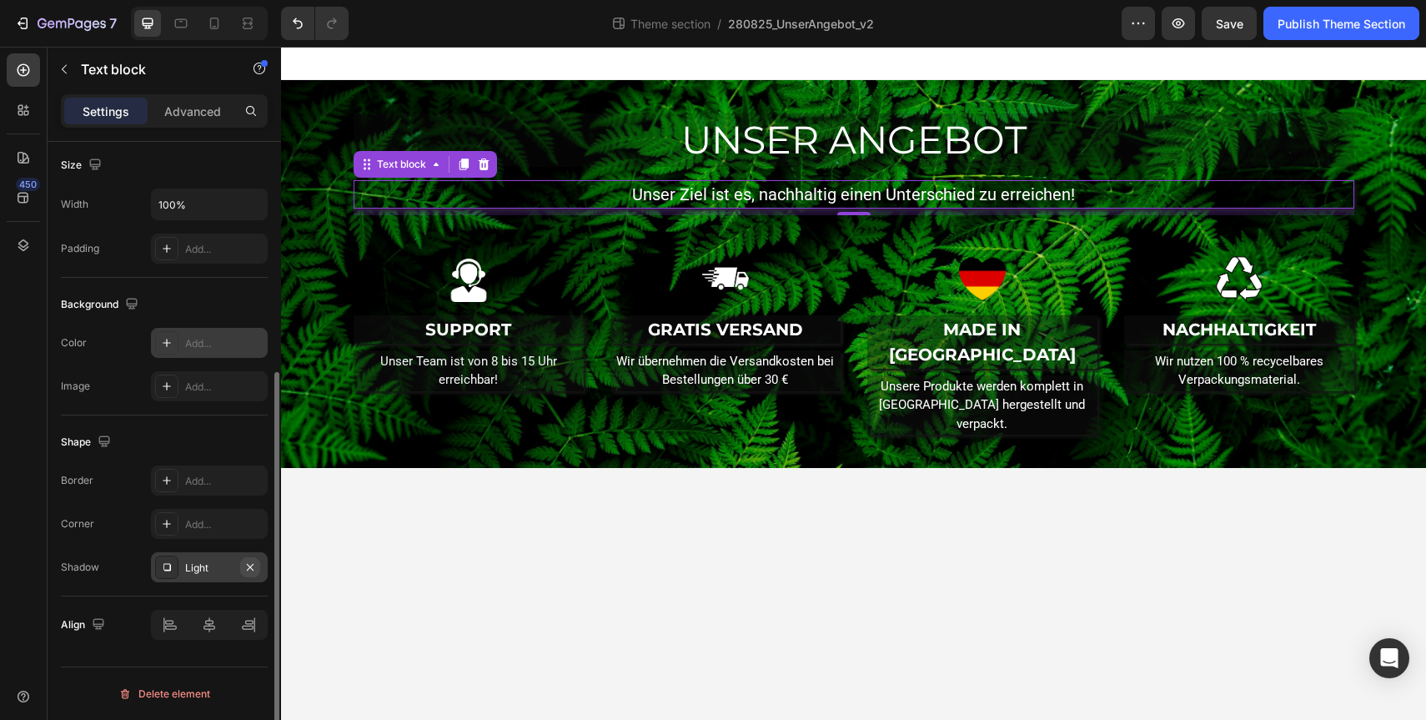
click at [251, 567] on icon "button" at bounding box center [250, 566] width 7 height 7
click at [768, 138] on h2 "UNSER ANGEBOT" at bounding box center [854, 139] width 1001 height 53
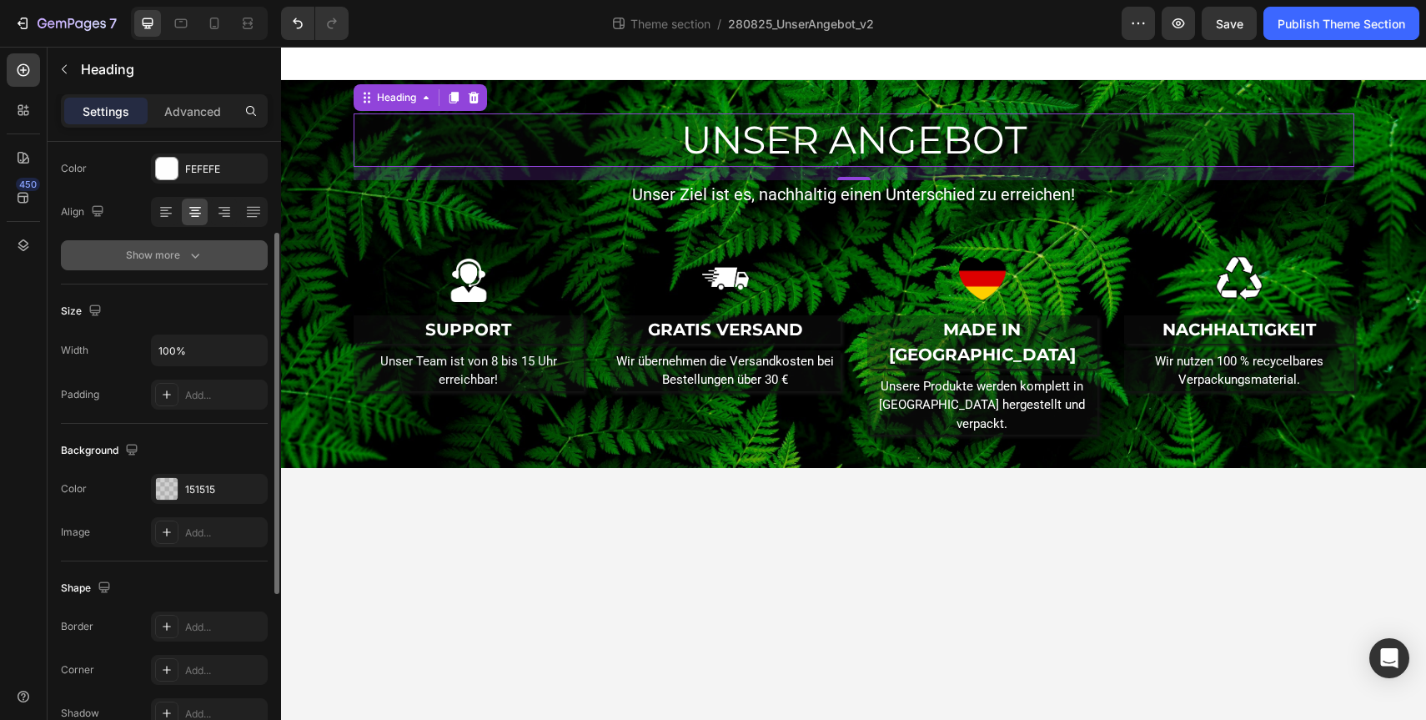
scroll to position [222, 0]
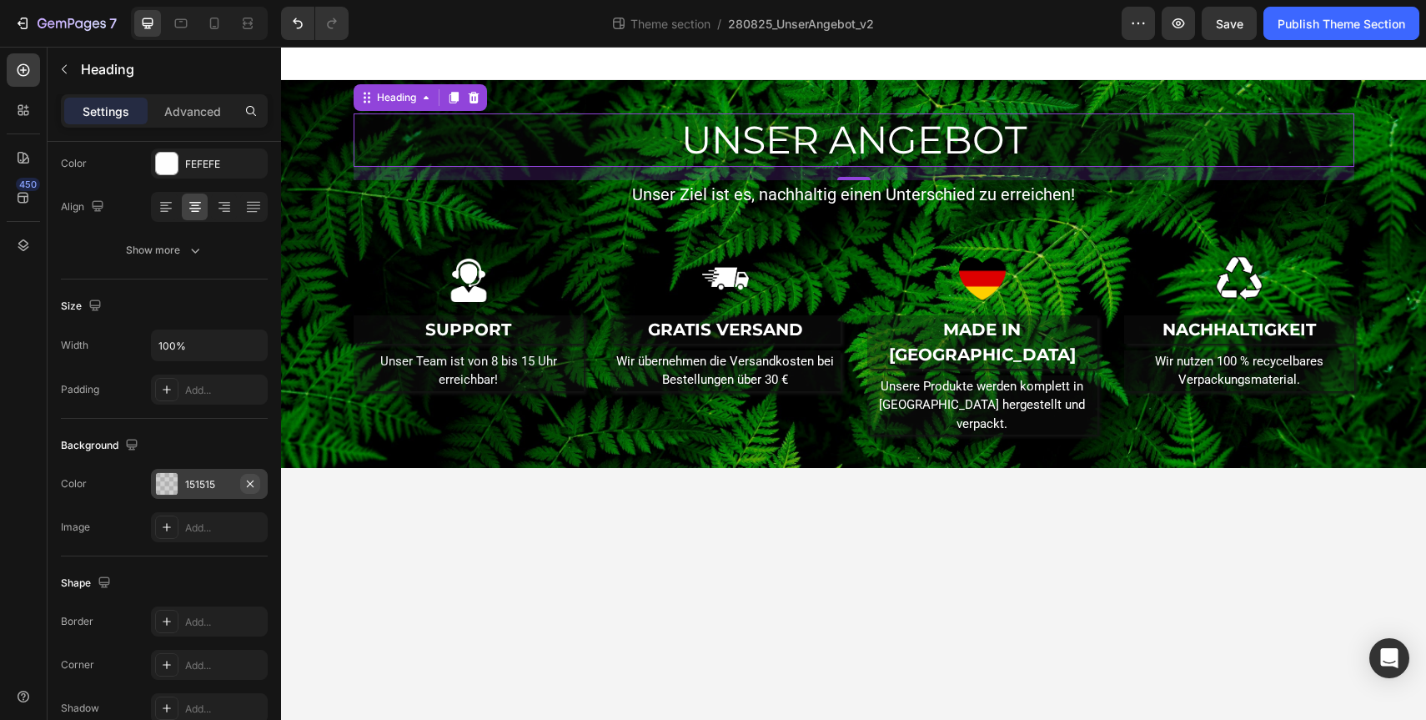
click at [248, 486] on icon "button" at bounding box center [250, 483] width 13 height 13
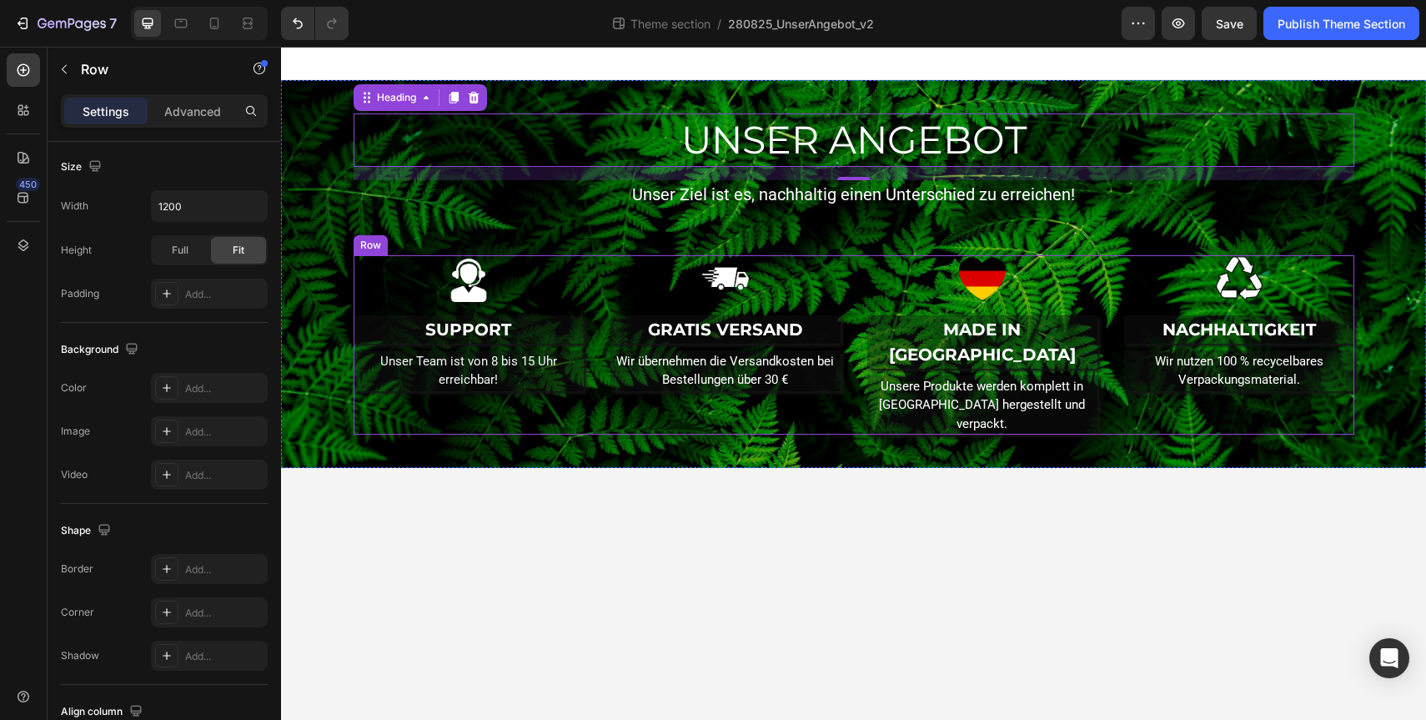
click at [480, 307] on div "Image SUPPORT Text block Unser Team ist von 8 bis 15 Uhr erreichbar! Text block" at bounding box center [469, 345] width 230 height 180
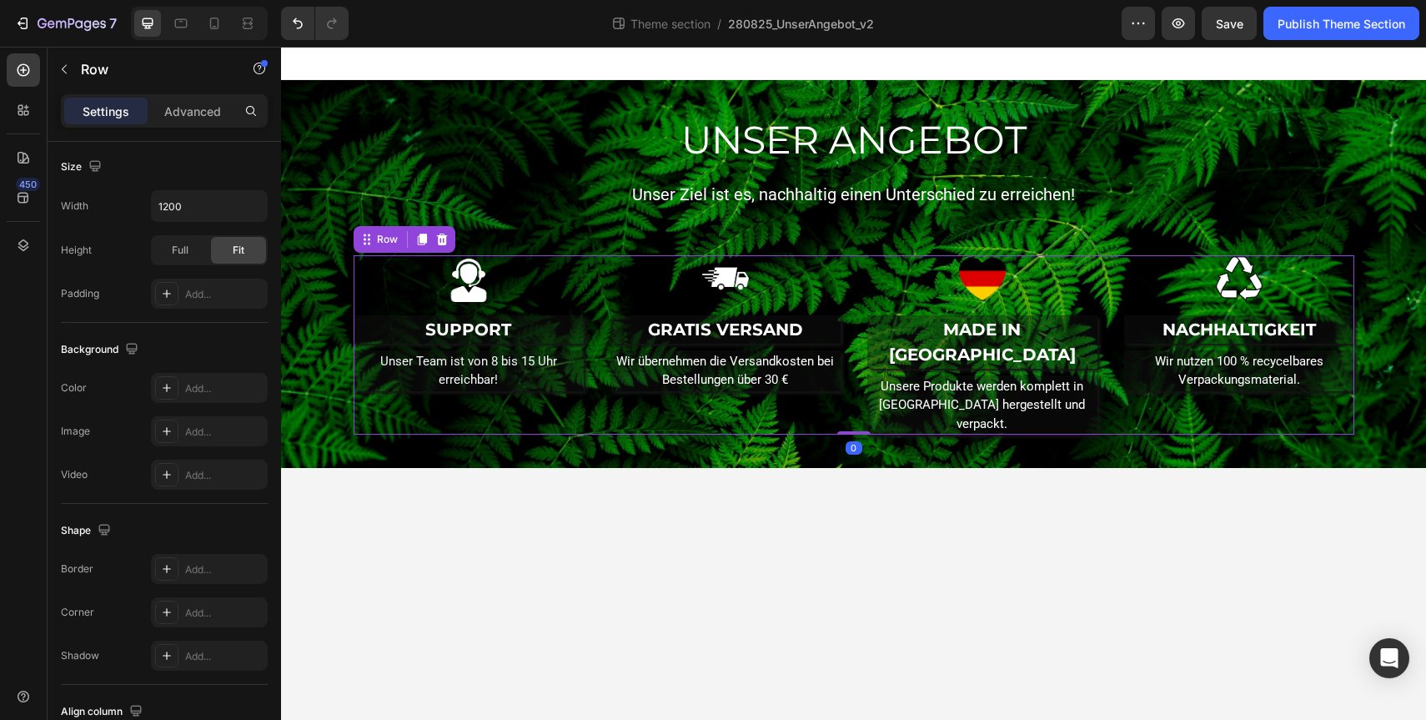
scroll to position [0, 0]
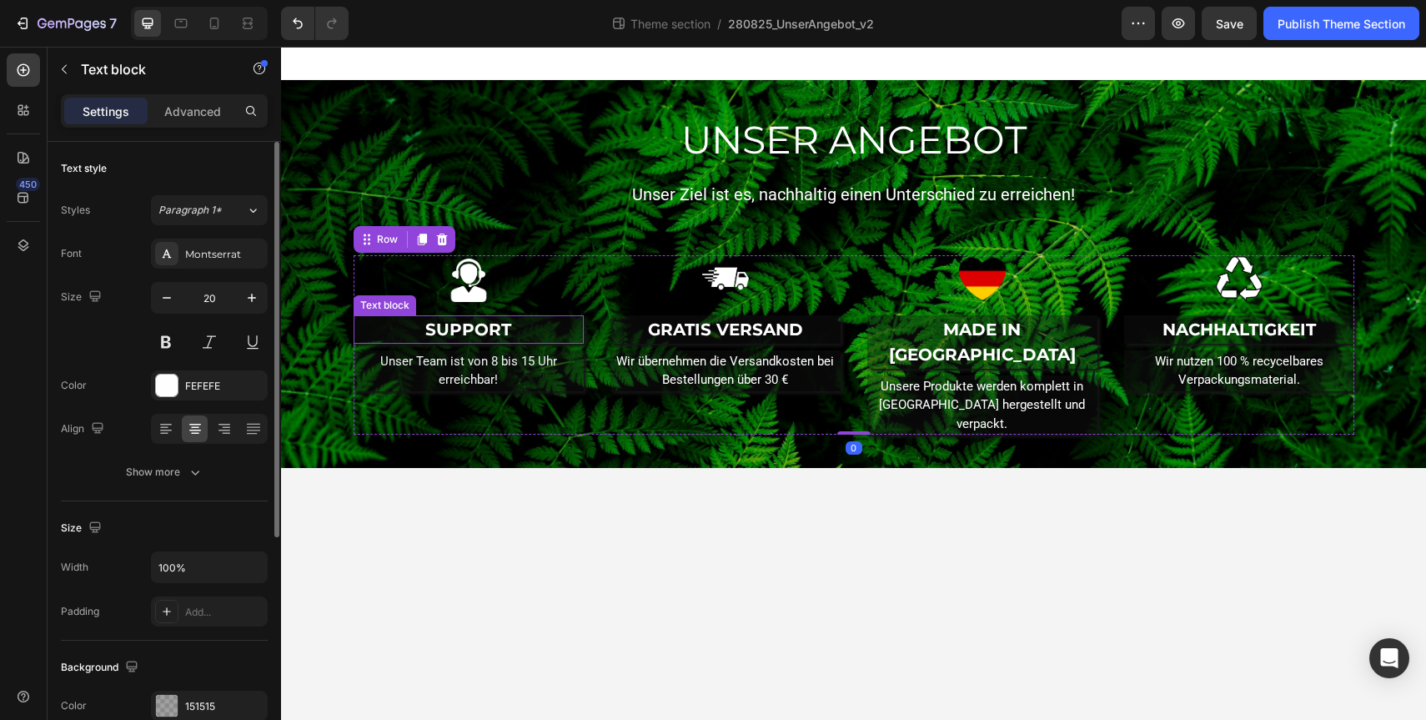
click at [509, 325] on p "SUPPORT" at bounding box center [468, 329] width 227 height 25
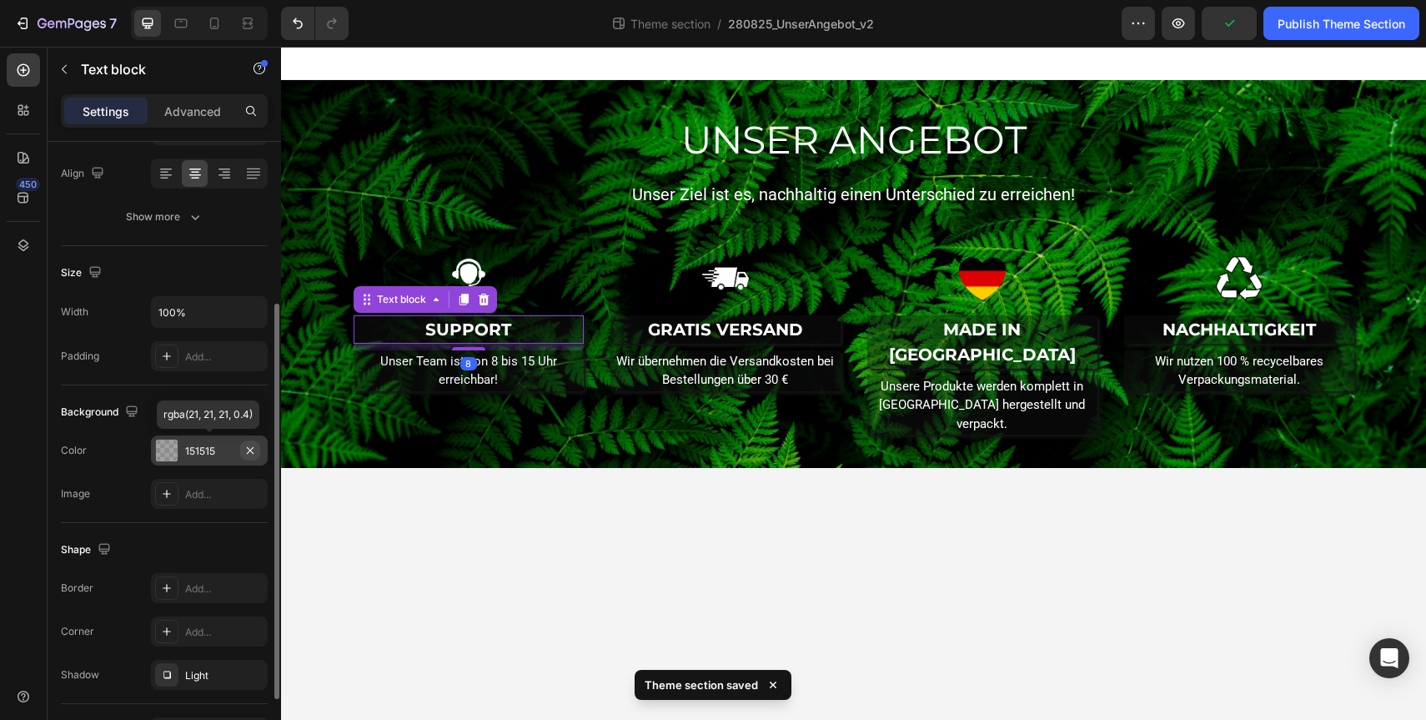
click at [254, 445] on icon "button" at bounding box center [250, 450] width 13 height 13
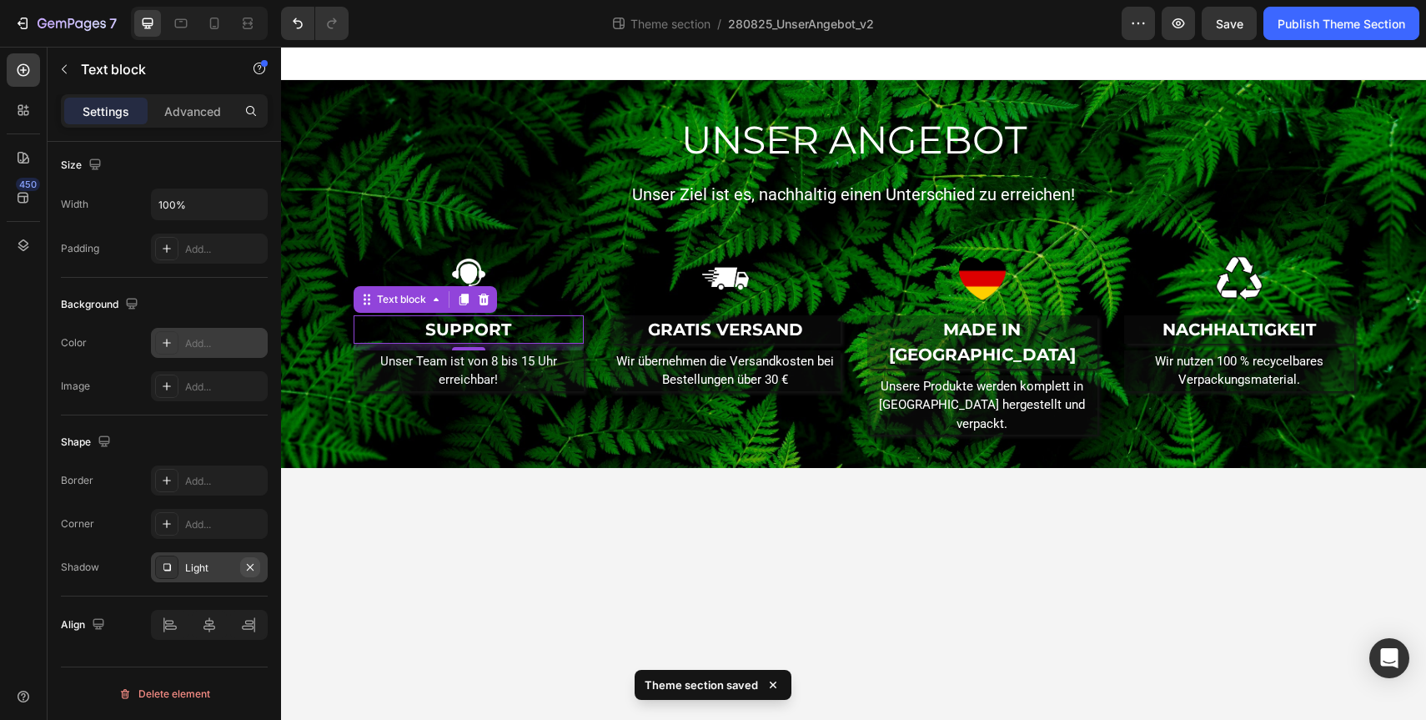
click at [249, 575] on button "button" at bounding box center [250, 567] width 20 height 20
click at [458, 379] on p "Unser Team ist von 8 bis 15 Uhr erreichbar!" at bounding box center [468, 371] width 227 height 38
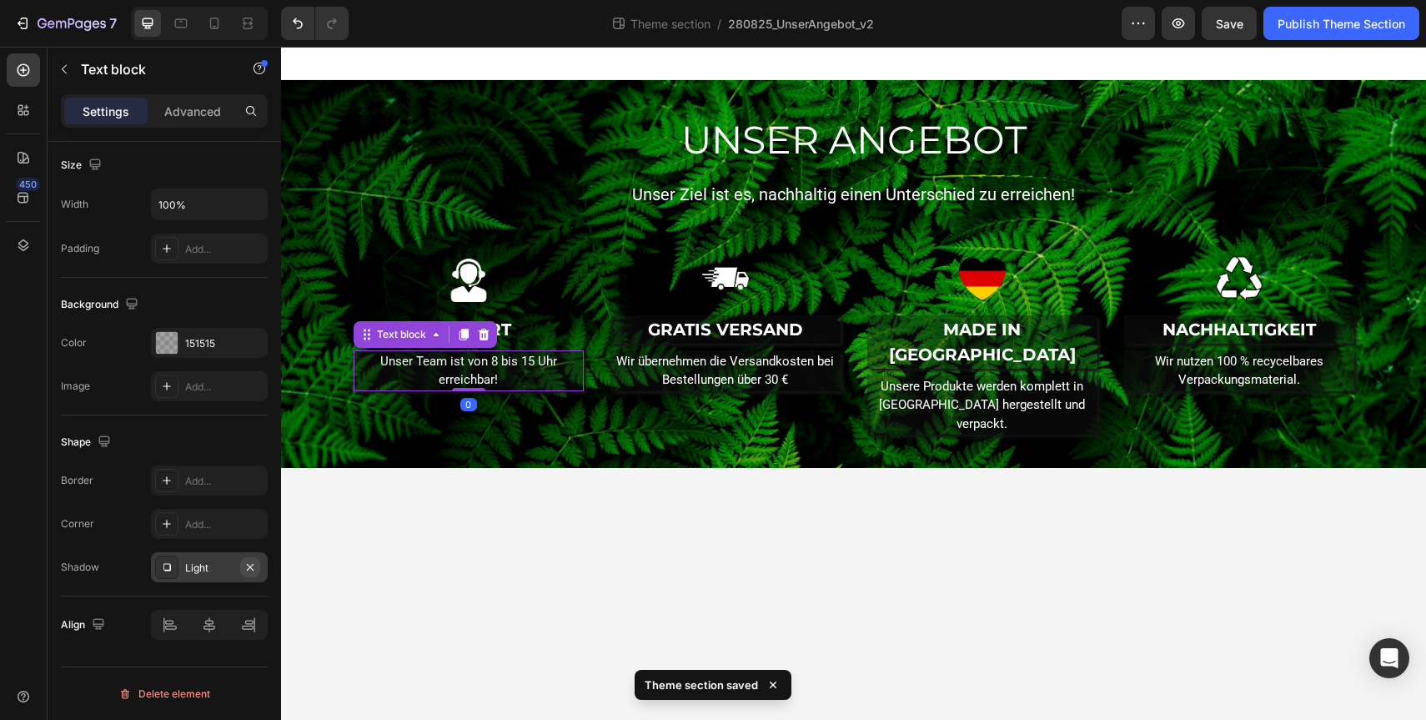
click at [251, 567] on icon "button" at bounding box center [250, 566] width 7 height 7
click at [254, 342] on icon "button" at bounding box center [250, 342] width 13 height 13
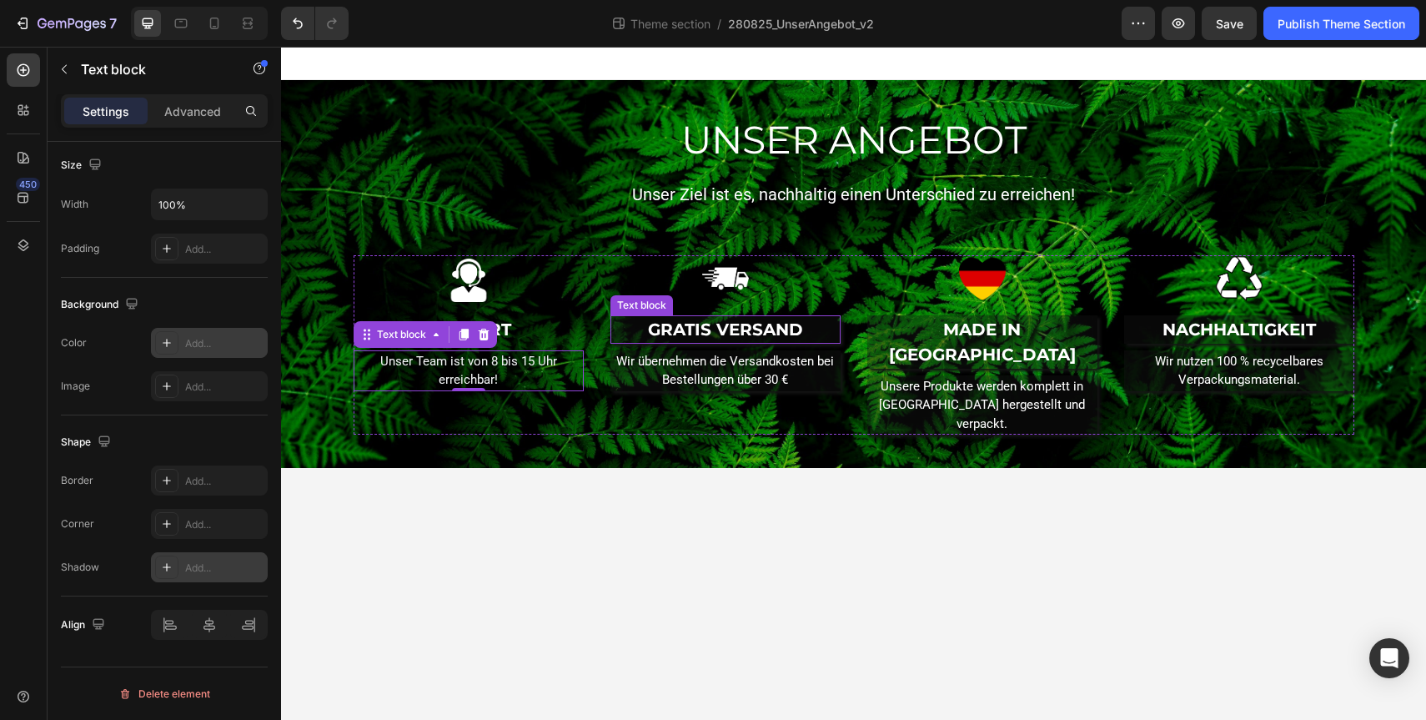
click at [662, 317] on p "GRATIS VERSAND" at bounding box center [725, 329] width 227 height 25
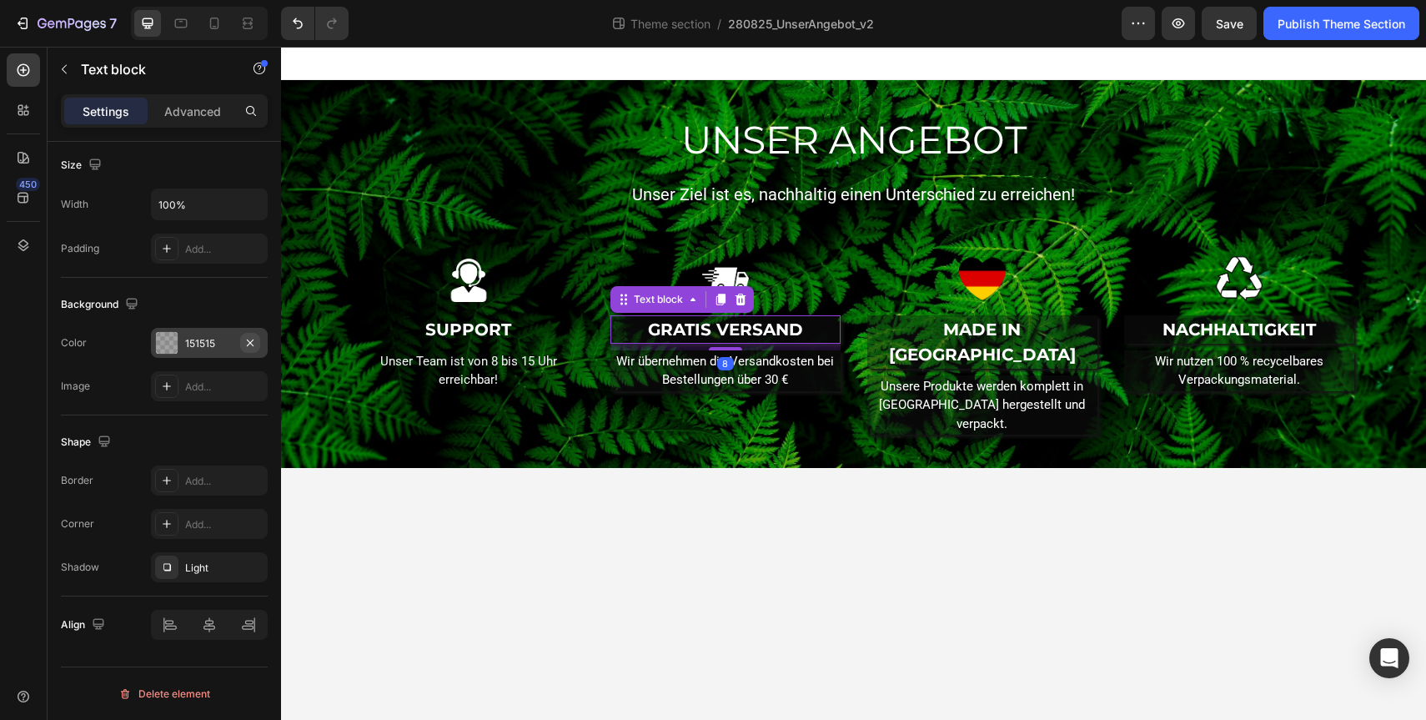
click at [245, 344] on icon "button" at bounding box center [250, 342] width 13 height 13
click at [249, 571] on icon "button" at bounding box center [250, 566] width 13 height 13
click at [631, 376] on p "Wir übernehmen die Versandkosten bei Bestellungen über 30 €" at bounding box center [725, 371] width 227 height 38
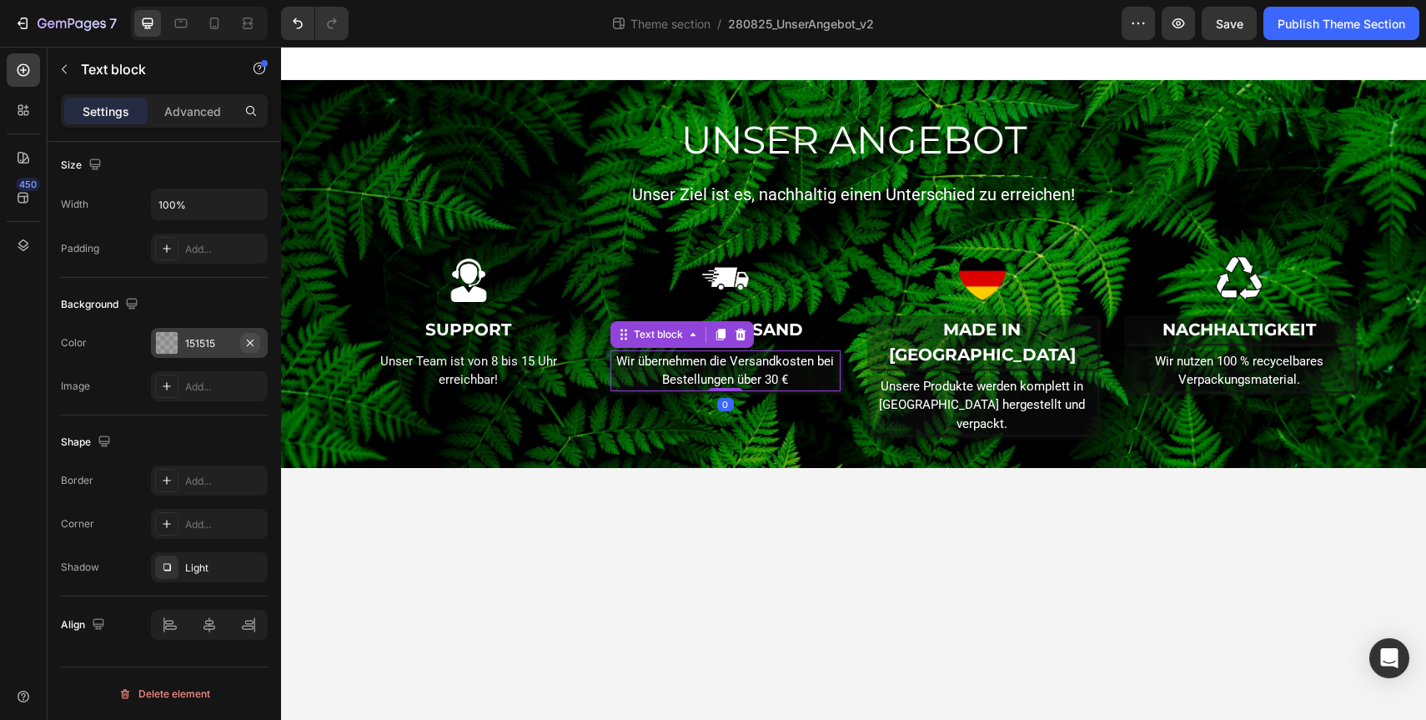
click at [251, 341] on icon "button" at bounding box center [250, 342] width 13 height 13
click at [255, 569] on icon "button" at bounding box center [250, 566] width 13 height 13
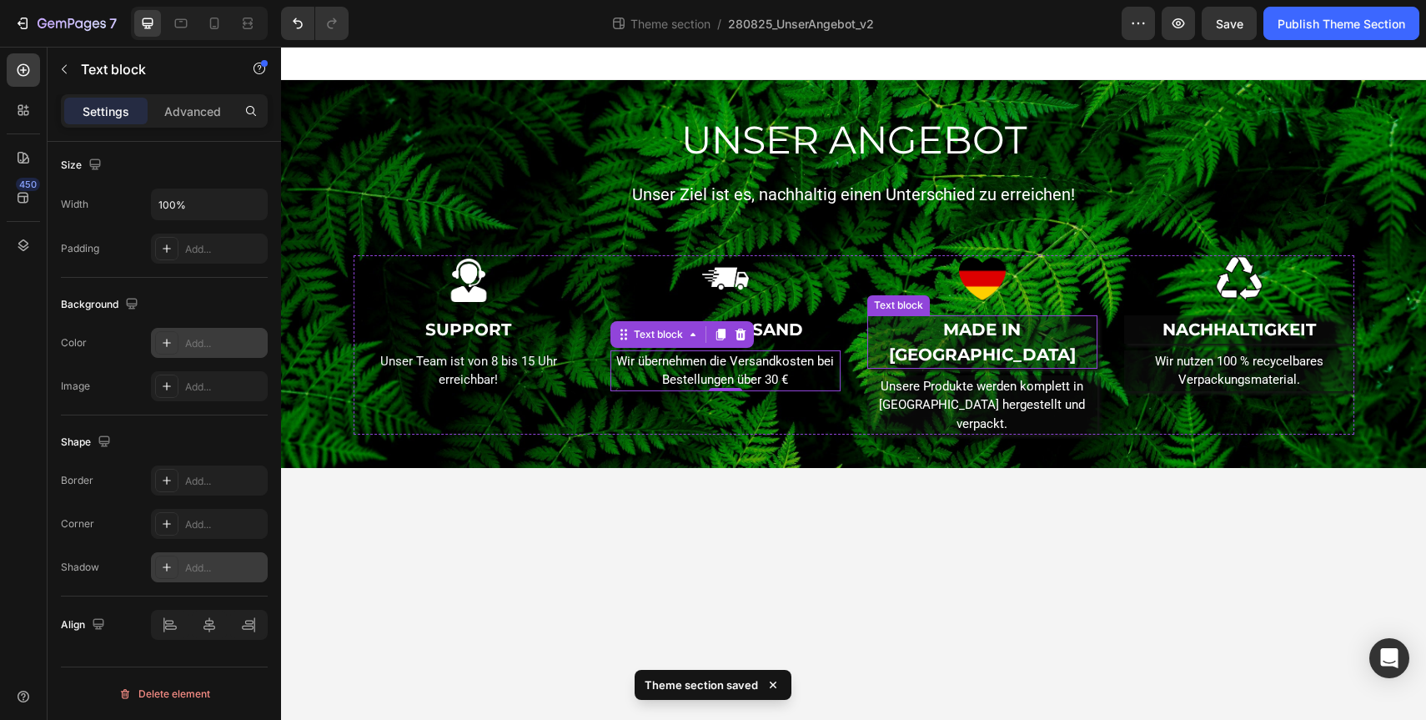
click at [932, 340] on p "MADE IN [GEOGRAPHIC_DATA]" at bounding box center [982, 342] width 227 height 50
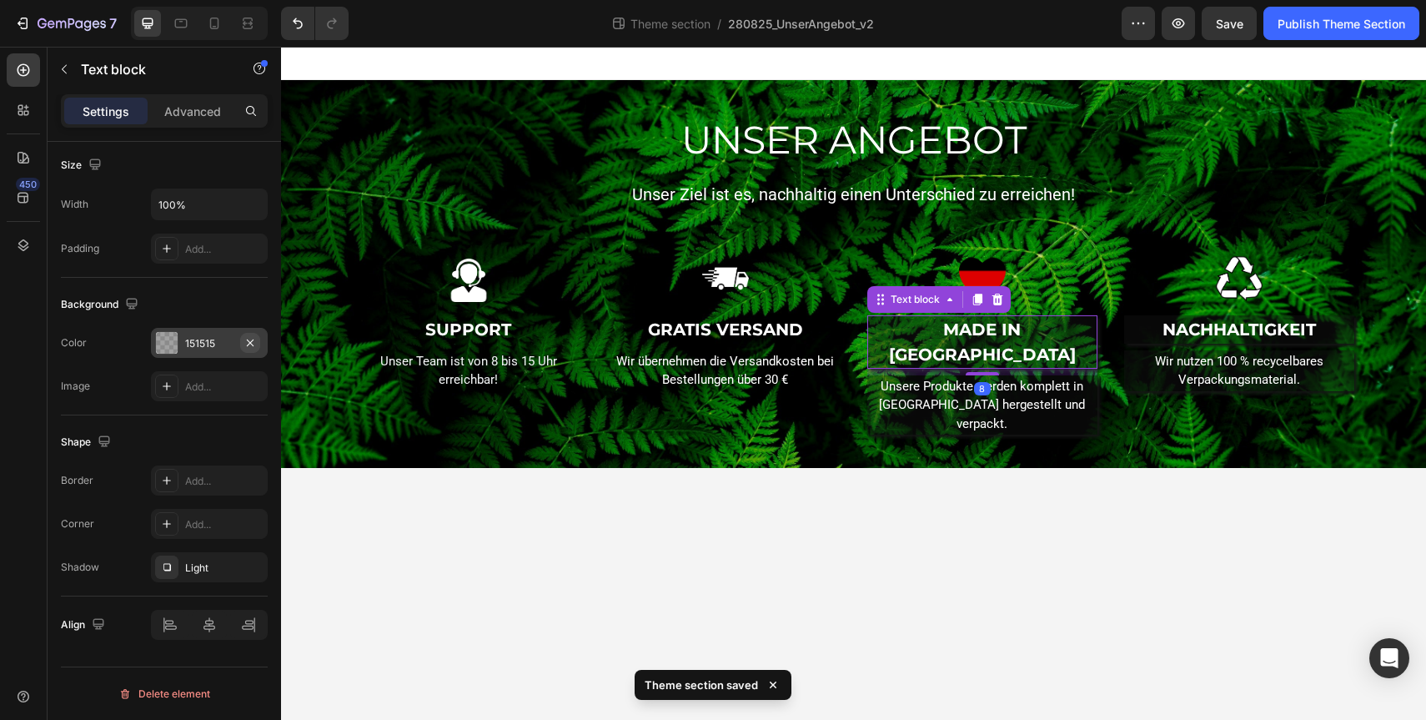
click at [252, 341] on icon "button" at bounding box center [250, 342] width 13 height 13
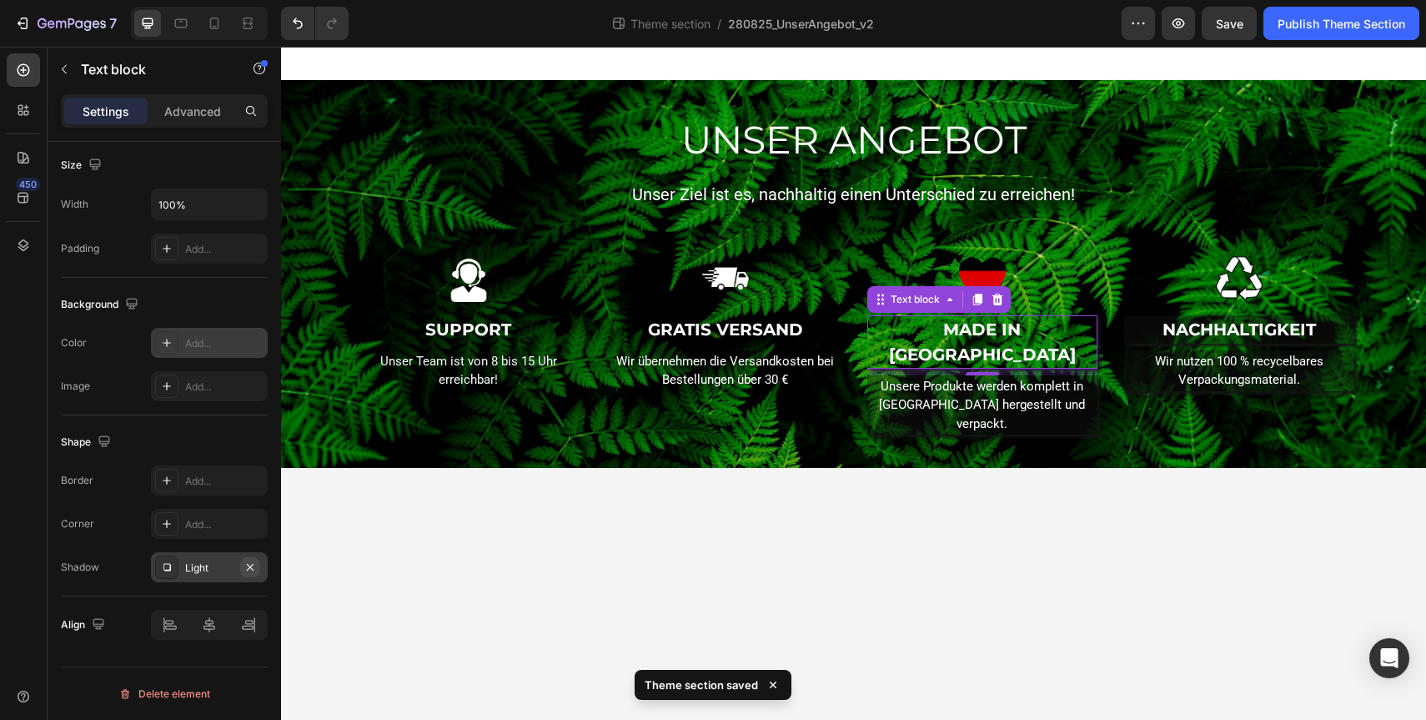
click at [254, 569] on icon "button" at bounding box center [250, 566] width 13 height 13
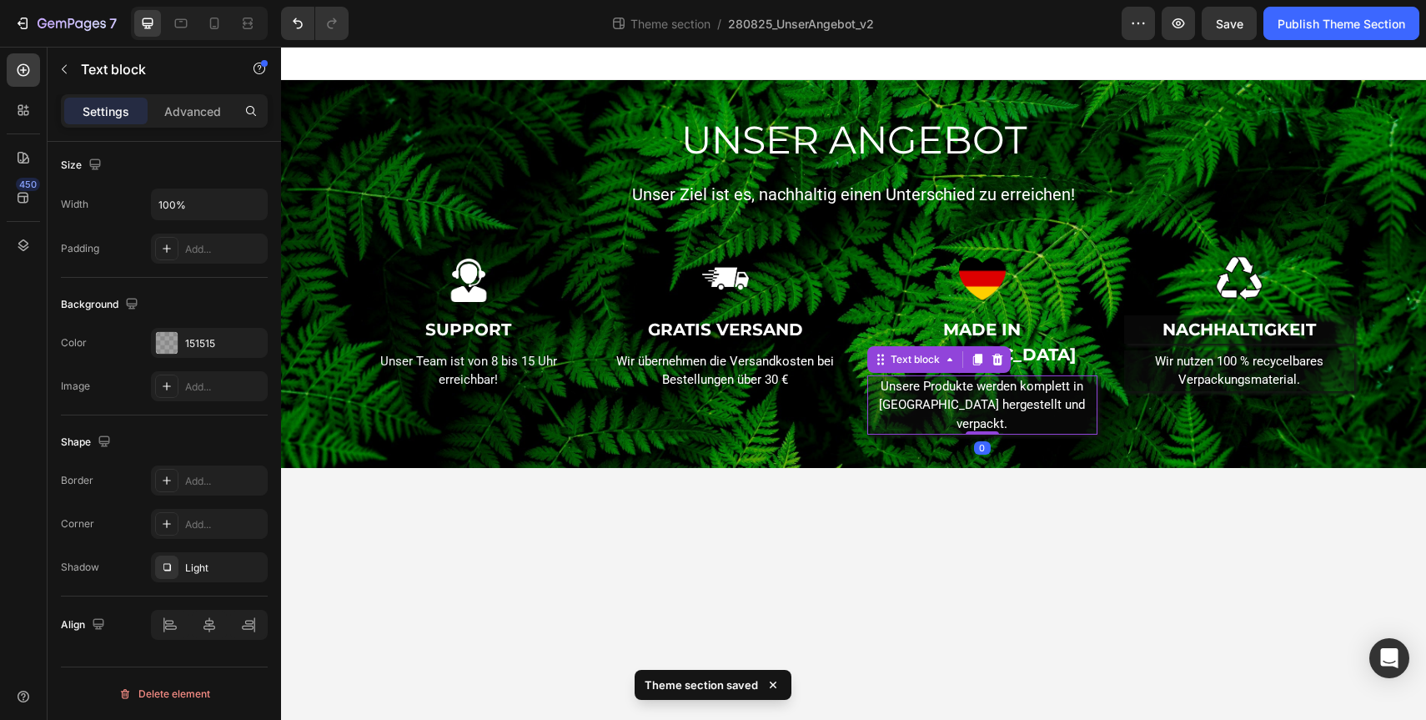
click at [908, 377] on p "Unsere Produkte werden komplett in Deutschland hergestellt und verpackt." at bounding box center [982, 405] width 227 height 57
click at [248, 343] on icon "button" at bounding box center [250, 342] width 13 height 13
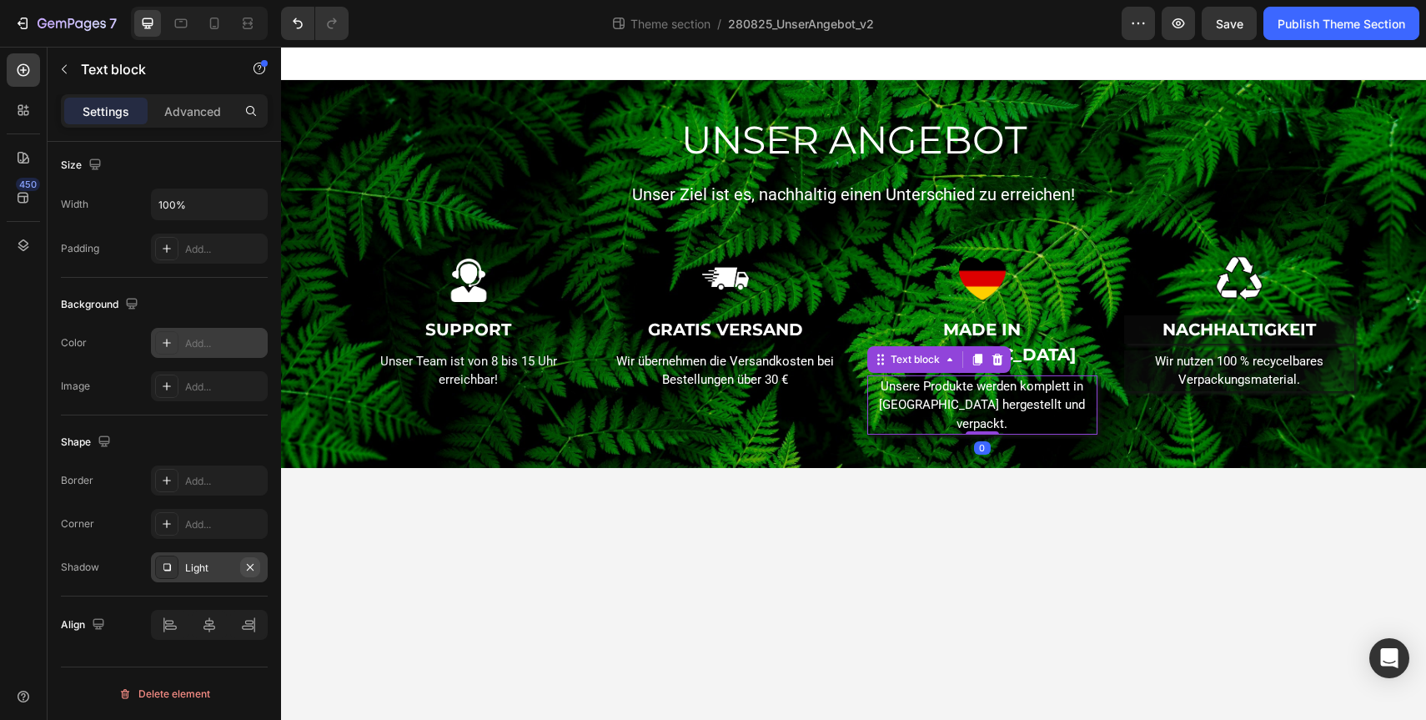
click at [244, 570] on icon "button" at bounding box center [250, 566] width 13 height 13
click at [1226, 331] on p "NACHHALTIGKEIT" at bounding box center [1239, 329] width 227 height 25
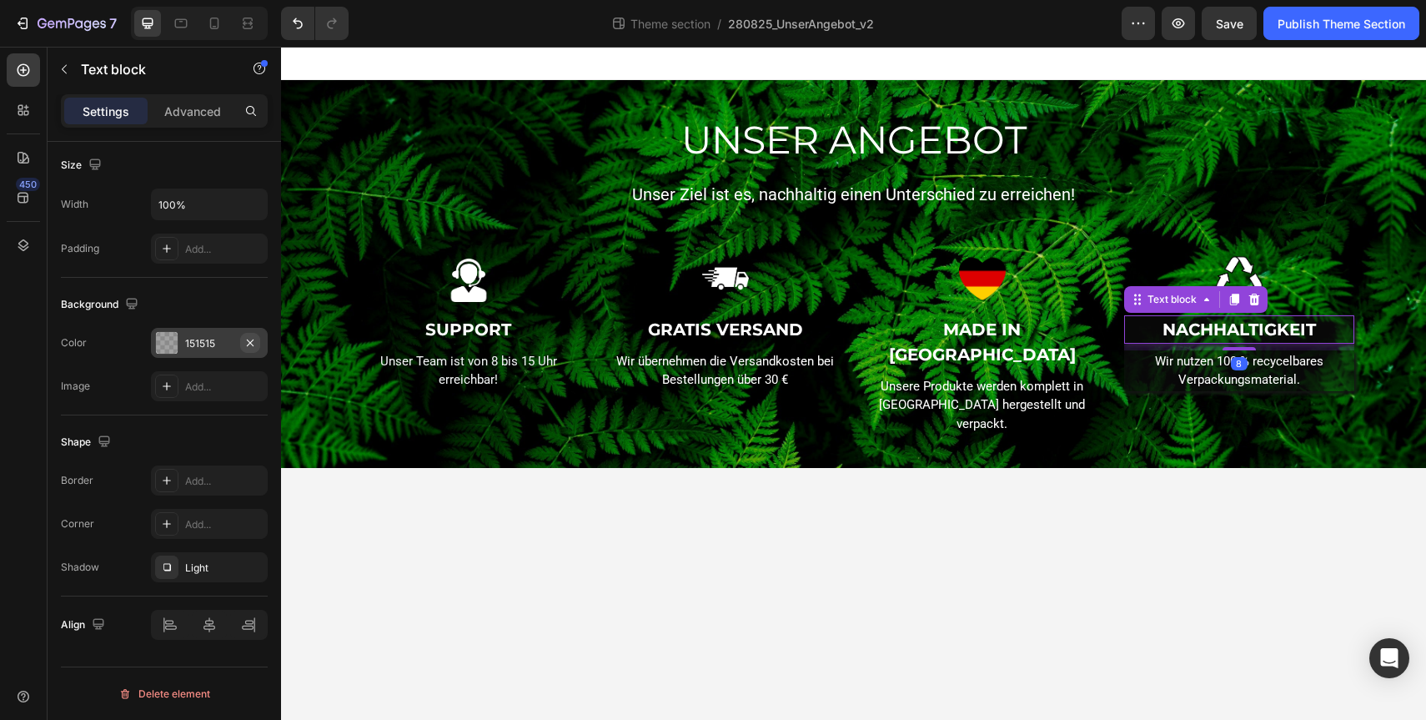
click at [249, 344] on icon "button" at bounding box center [250, 342] width 13 height 13
click at [250, 564] on icon "button" at bounding box center [250, 566] width 13 height 13
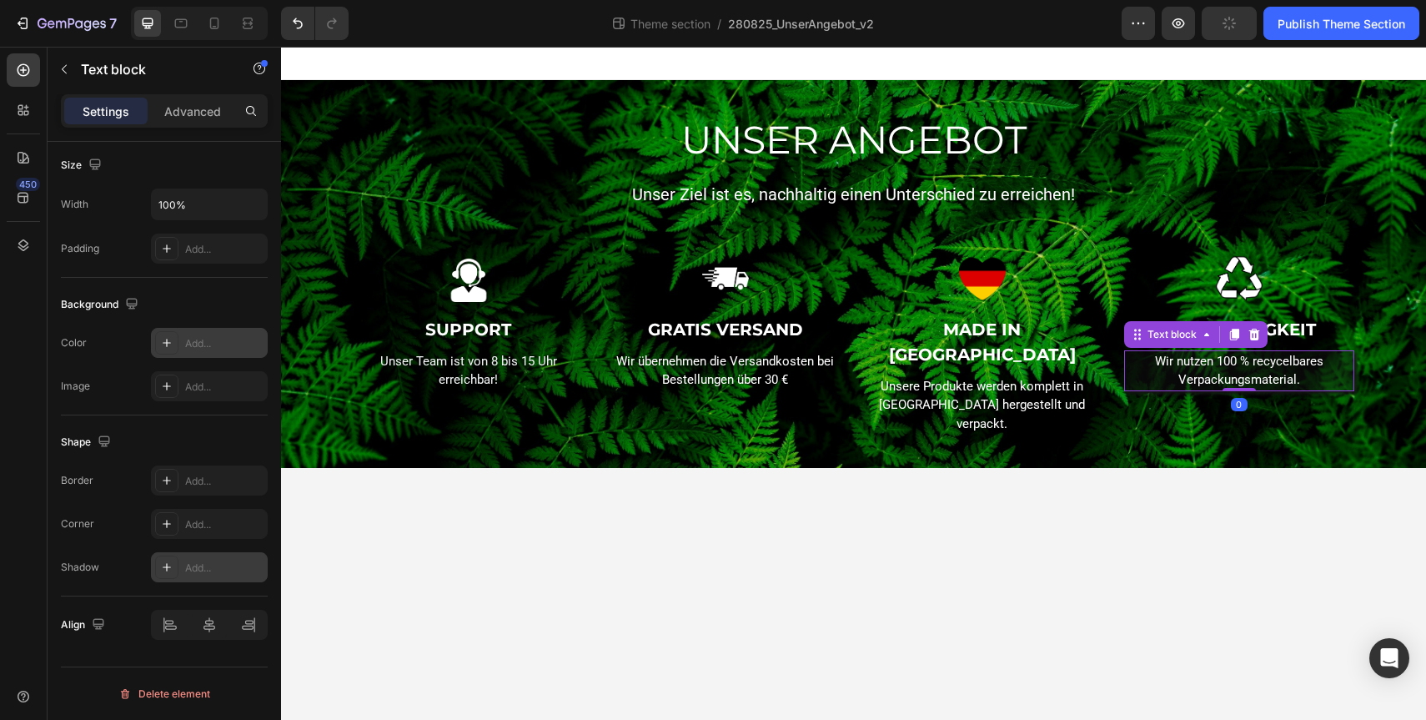
click at [1185, 379] on p "Wir nutzen 100 % recycelbares Verpackungsmaterial." at bounding box center [1239, 371] width 227 height 38
click at [253, 344] on icon "button" at bounding box center [250, 342] width 7 height 7
click at [252, 574] on button "button" at bounding box center [250, 567] width 20 height 20
click at [694, 496] on body "UNSER ANGEBOT Heading Unser Ziel ist es, nachhaltig einen Unterschied zu erreic…" at bounding box center [853, 383] width 1145 height 673
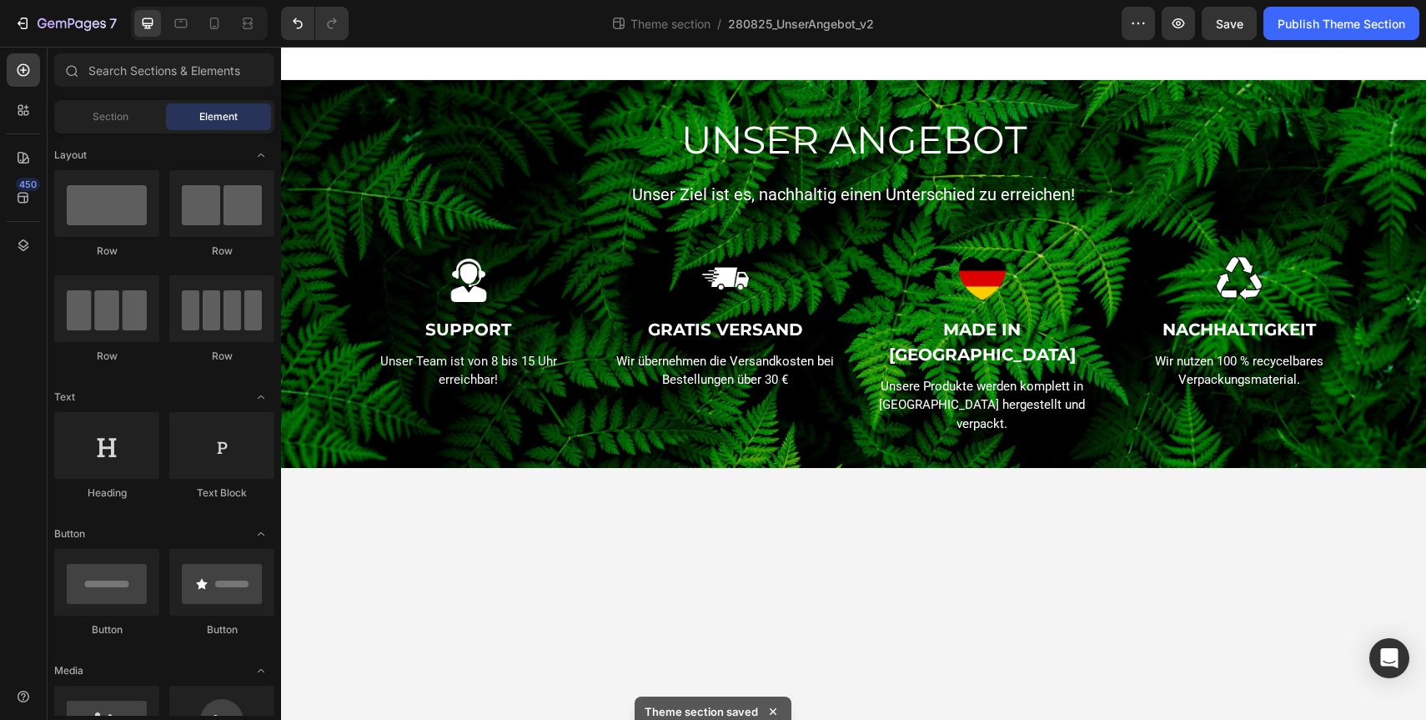
click at [881, 522] on body "UNSER ANGEBOT Heading Unser Ziel ist es, nachhaltig einen Unterschied zu erreic…" at bounding box center [853, 383] width 1145 height 673
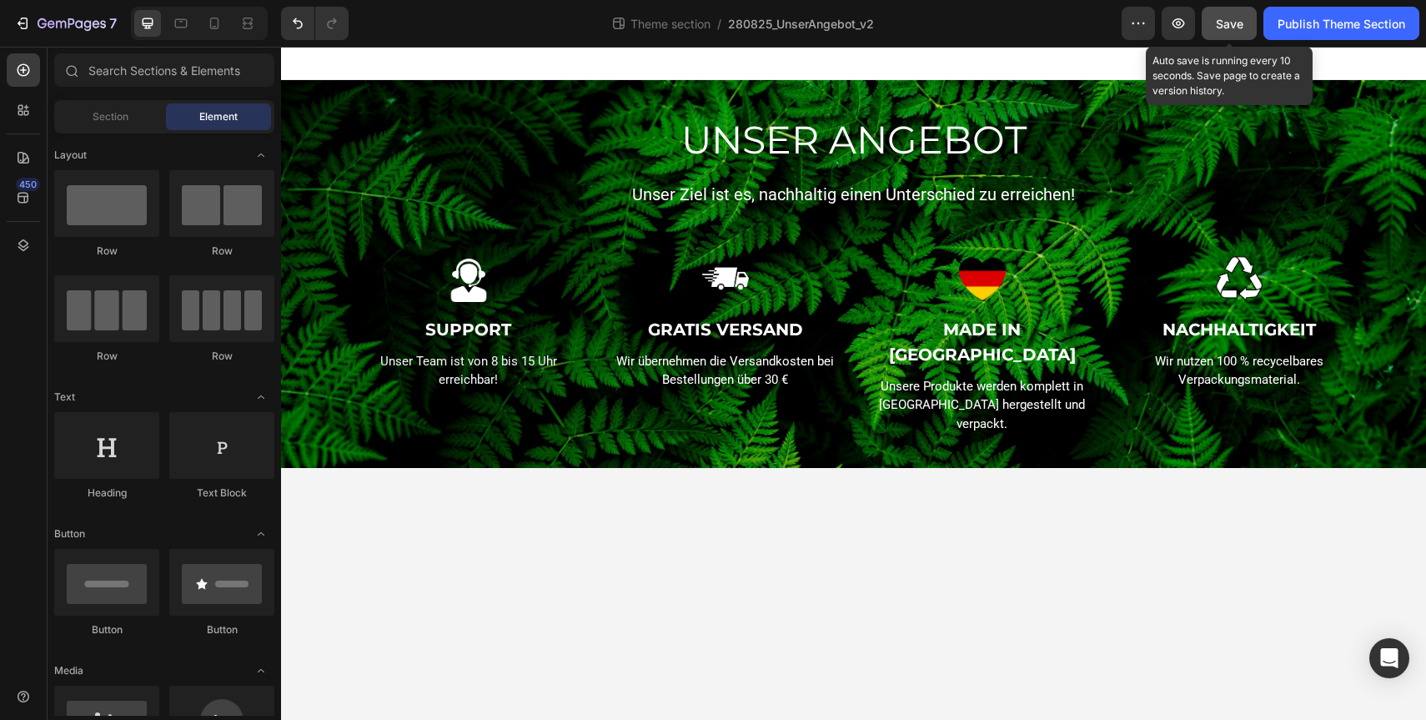
click at [1225, 38] on button "Save" at bounding box center [1229, 23] width 55 height 33
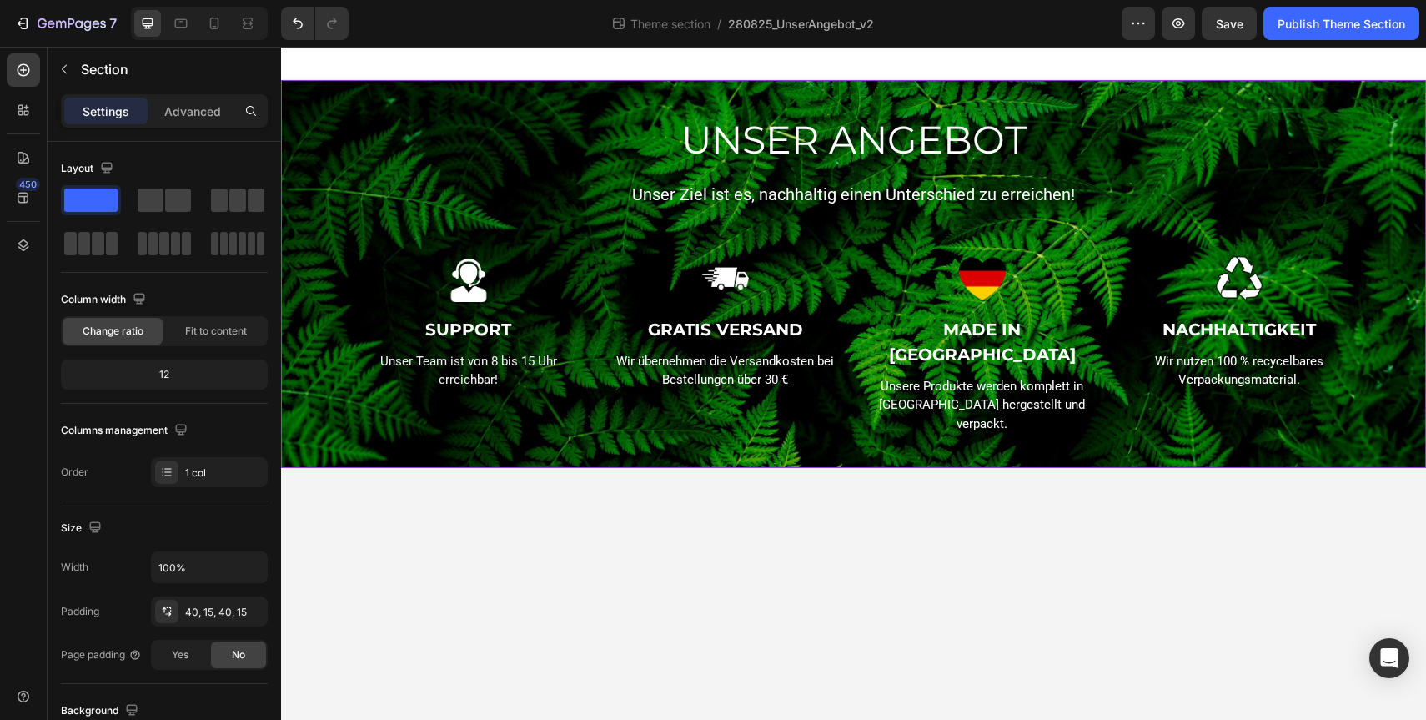
click at [336, 195] on div "UNSER ANGEBOT Heading Unser Ziel ist es, nachhaltig einen Unterschied zu erreic…" at bounding box center [854, 273] width 1120 height 321
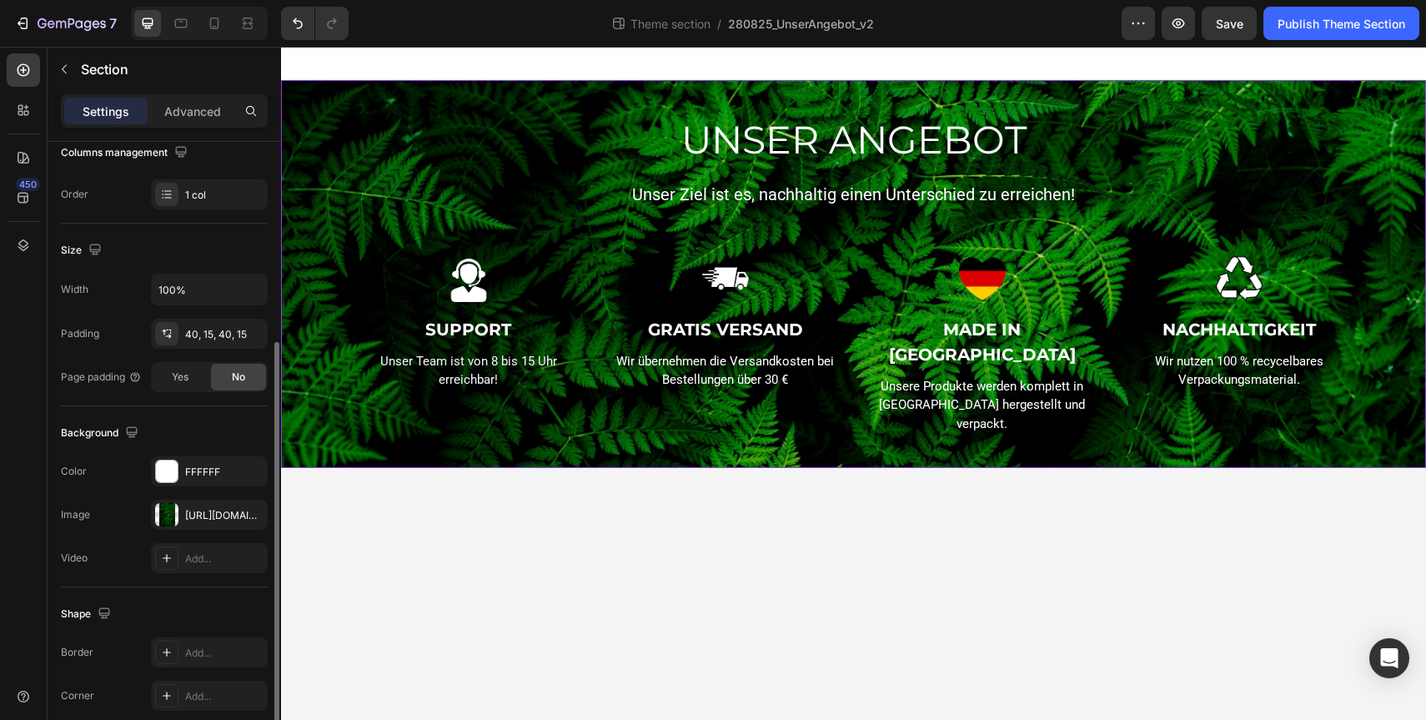
scroll to position [301, 0]
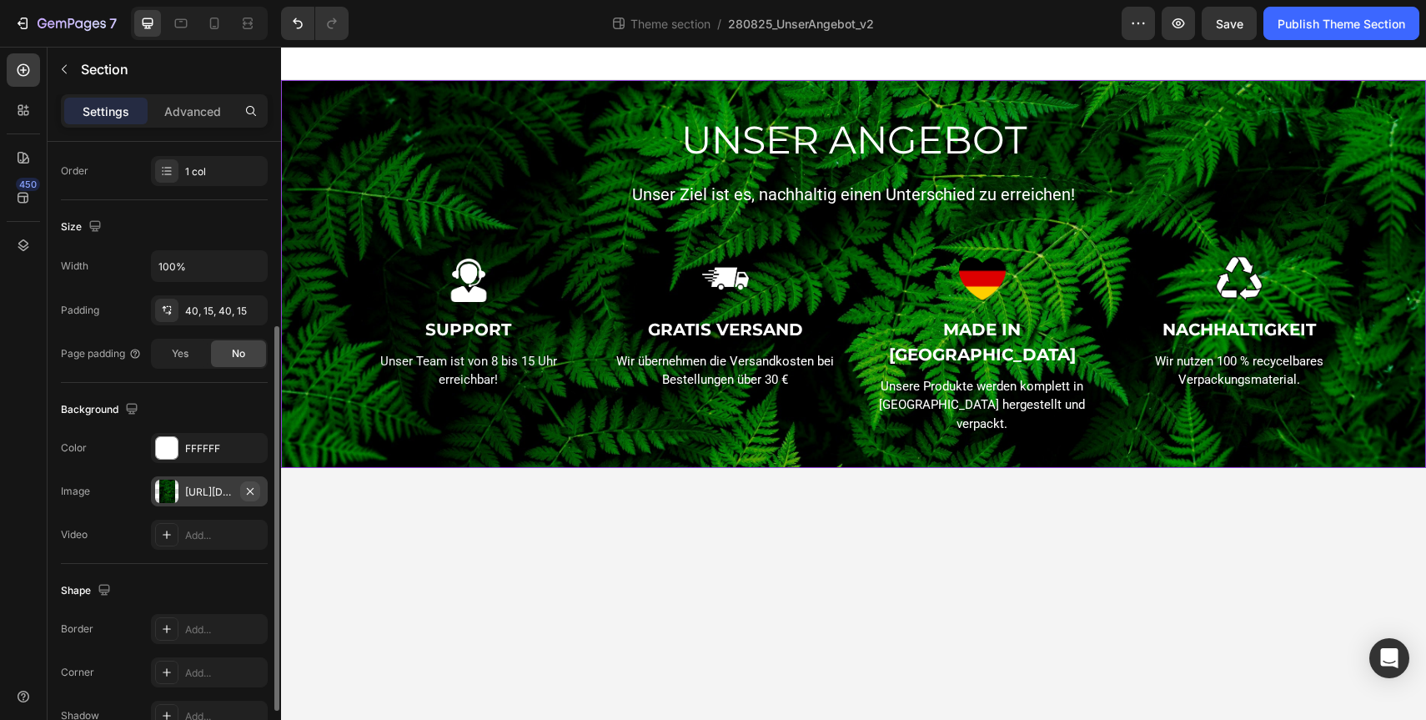
click at [255, 485] on icon "button" at bounding box center [250, 491] width 13 height 13
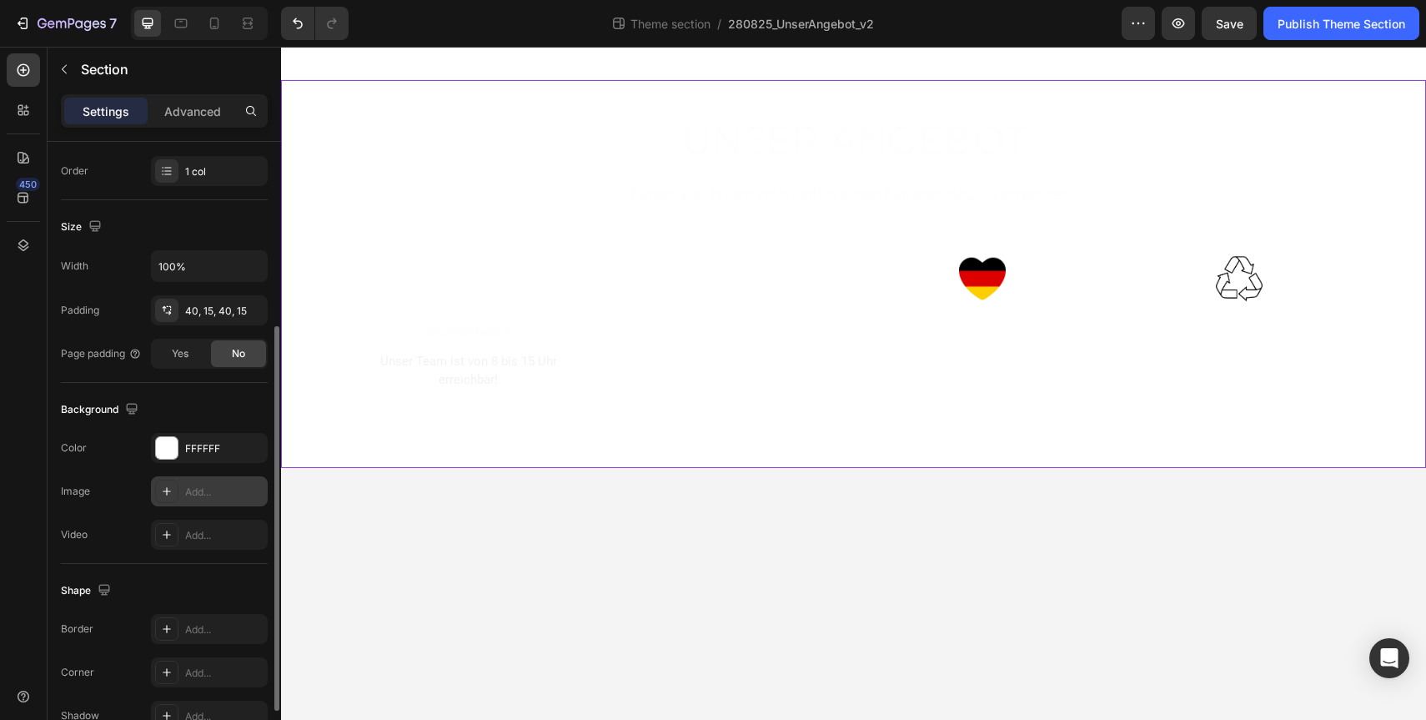
click at [164, 494] on icon at bounding box center [166, 491] width 13 height 13
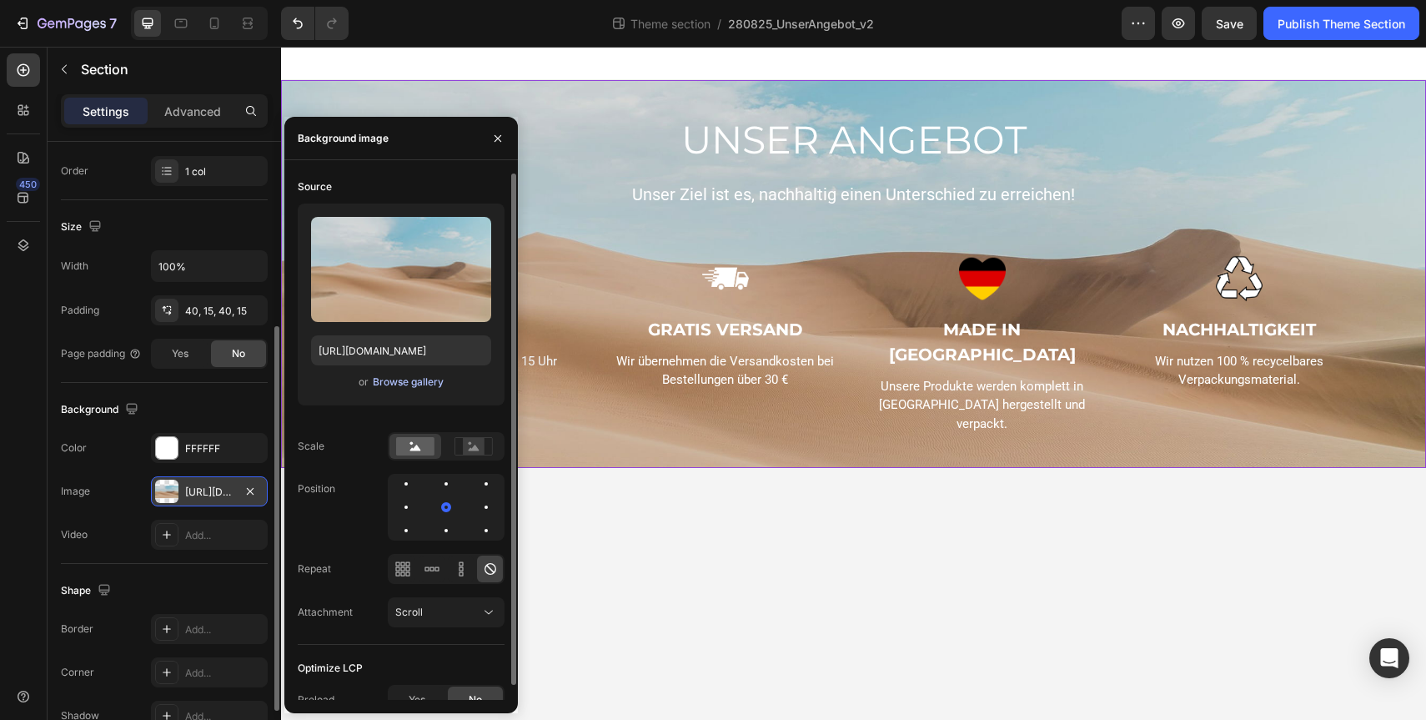
click at [416, 384] on div "Browse gallery" at bounding box center [408, 381] width 71 height 15
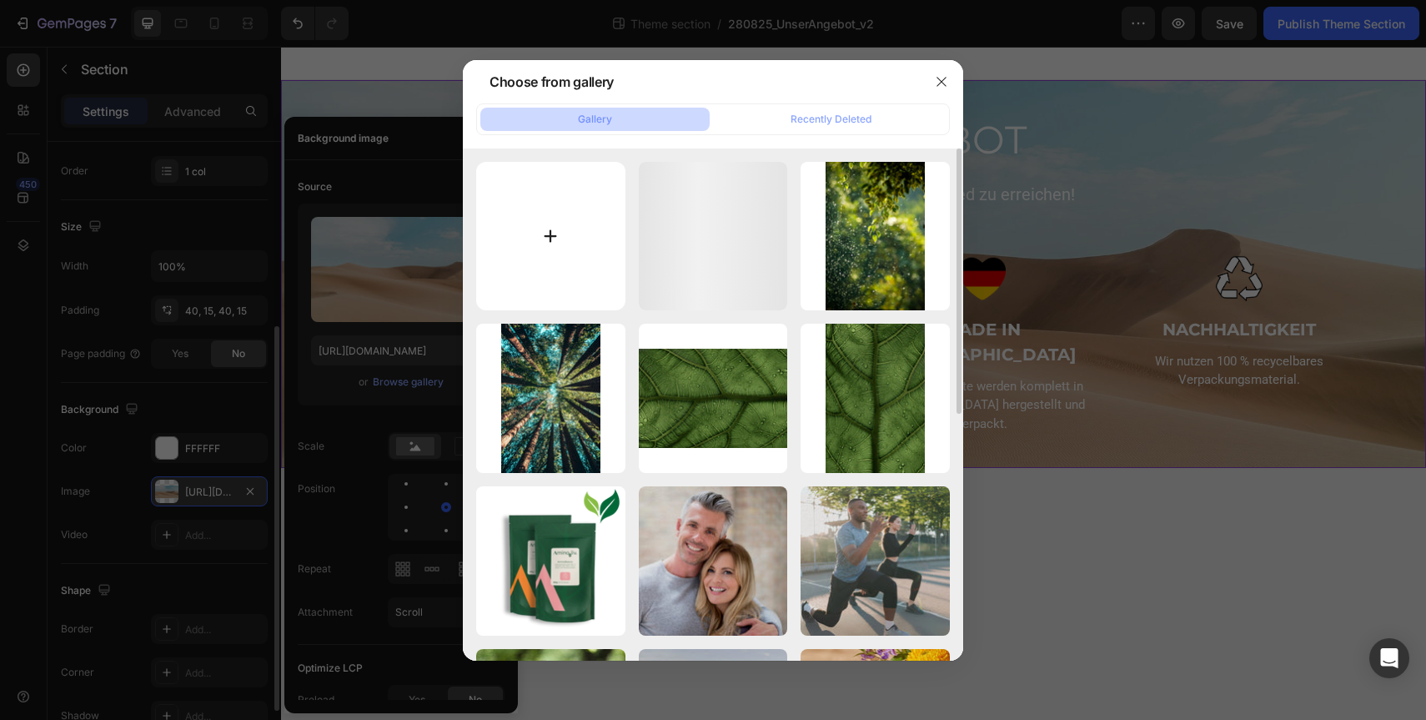
click at [540, 260] on input "file" at bounding box center [550, 236] width 149 height 149
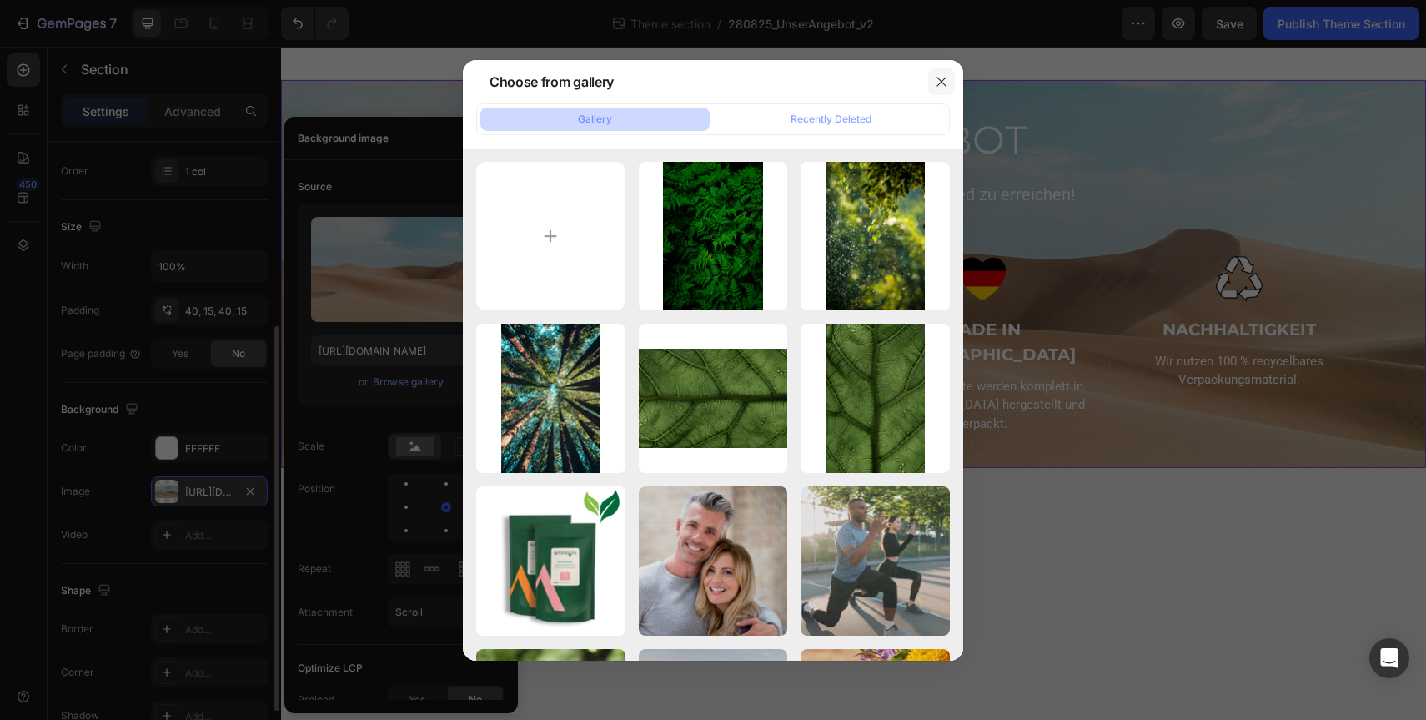
click at [947, 87] on icon "button" at bounding box center [941, 81] width 13 height 13
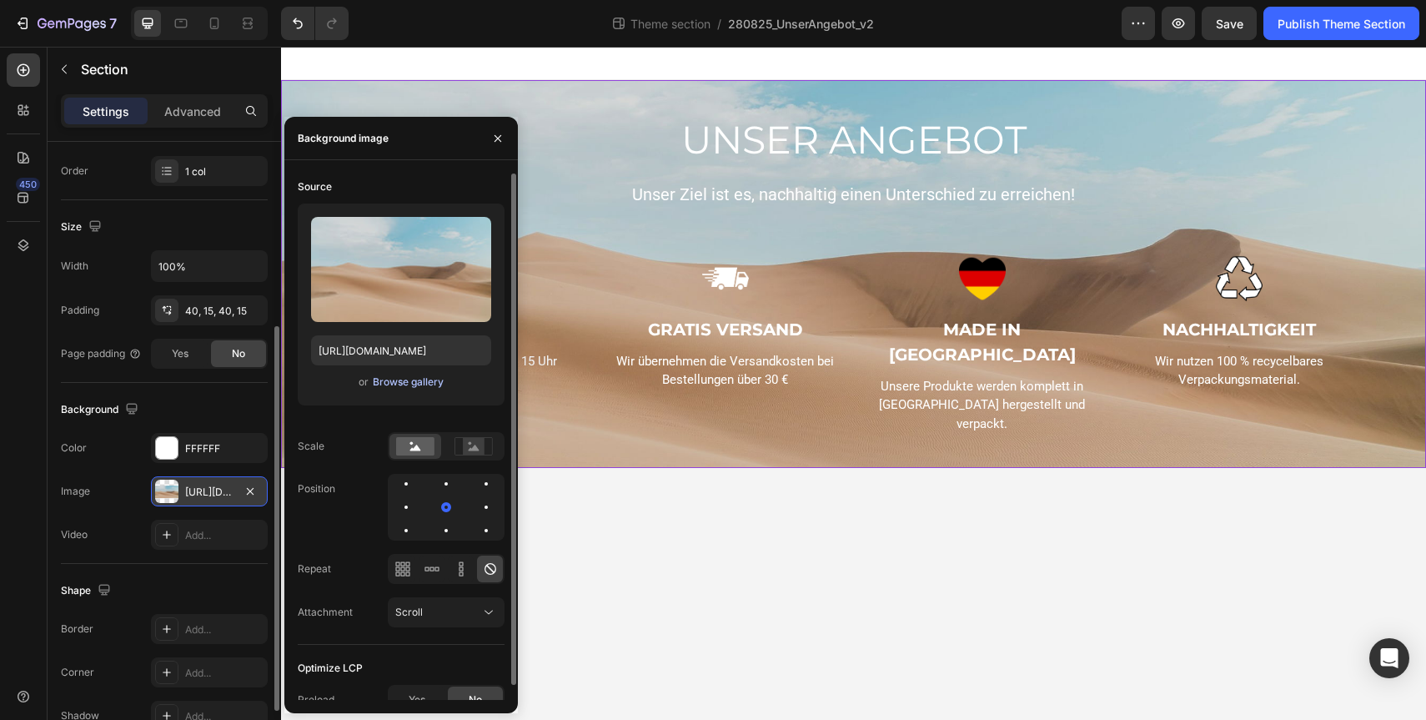
click at [416, 379] on div "Browse gallery" at bounding box center [408, 381] width 71 height 15
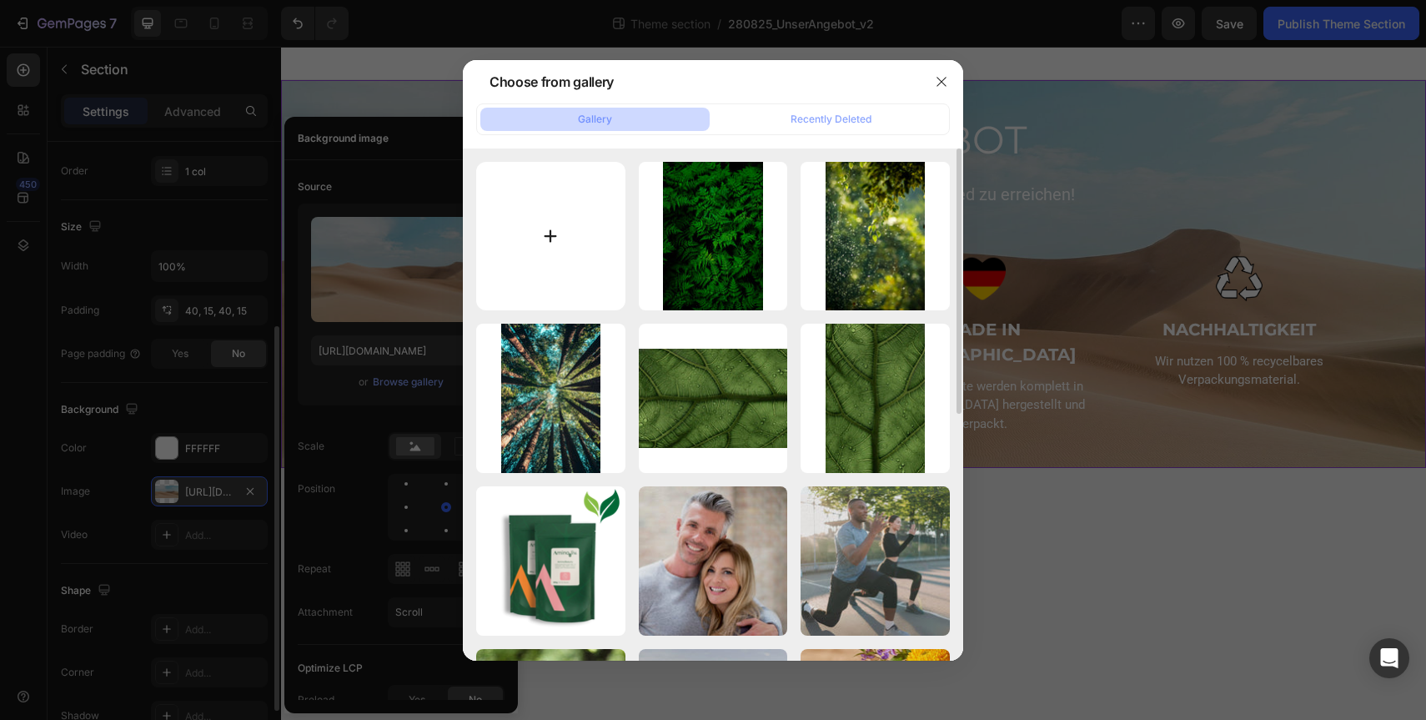
click at [550, 216] on input "file" at bounding box center [550, 236] width 149 height 149
type input "C:\fakepath\280825_UNserAngebot_BG_v2.webp"
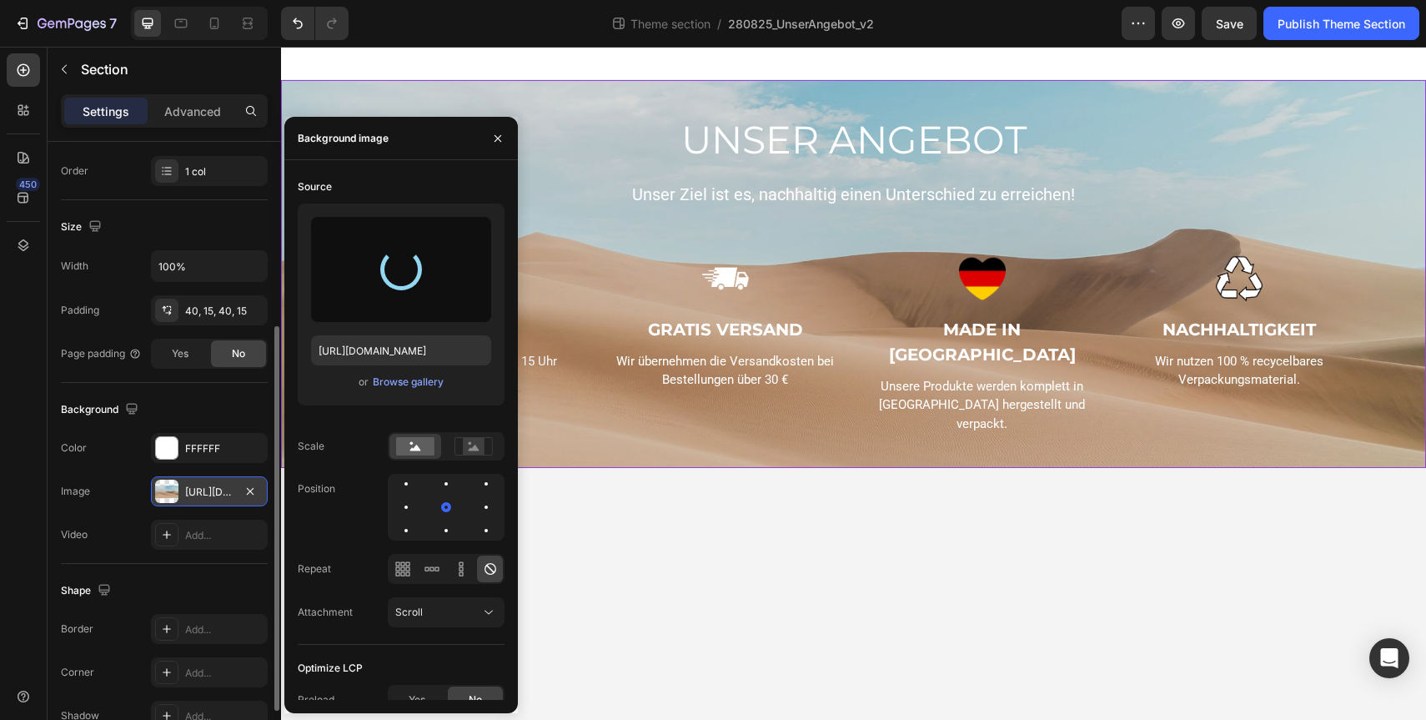
type input "[URL][DOMAIN_NAME]"
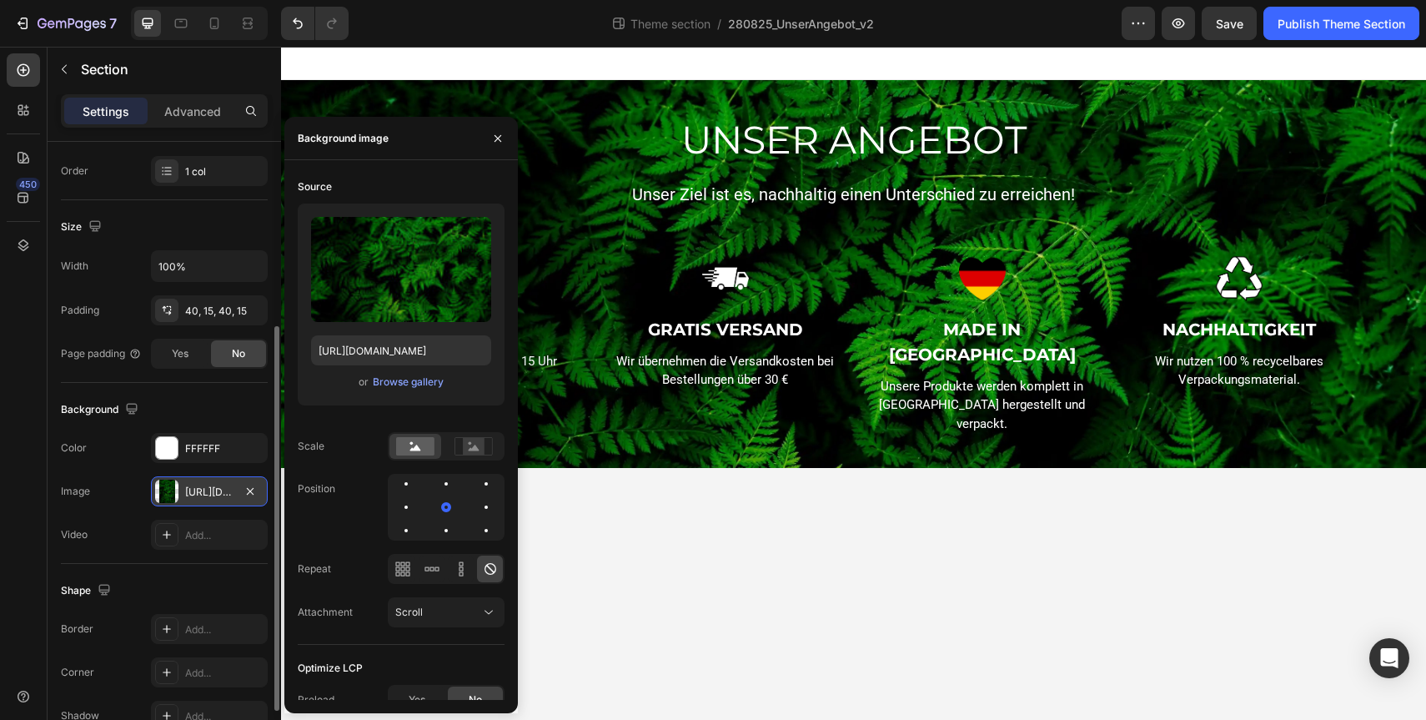
click at [893, 48] on div at bounding box center [853, 63] width 1145 height 33
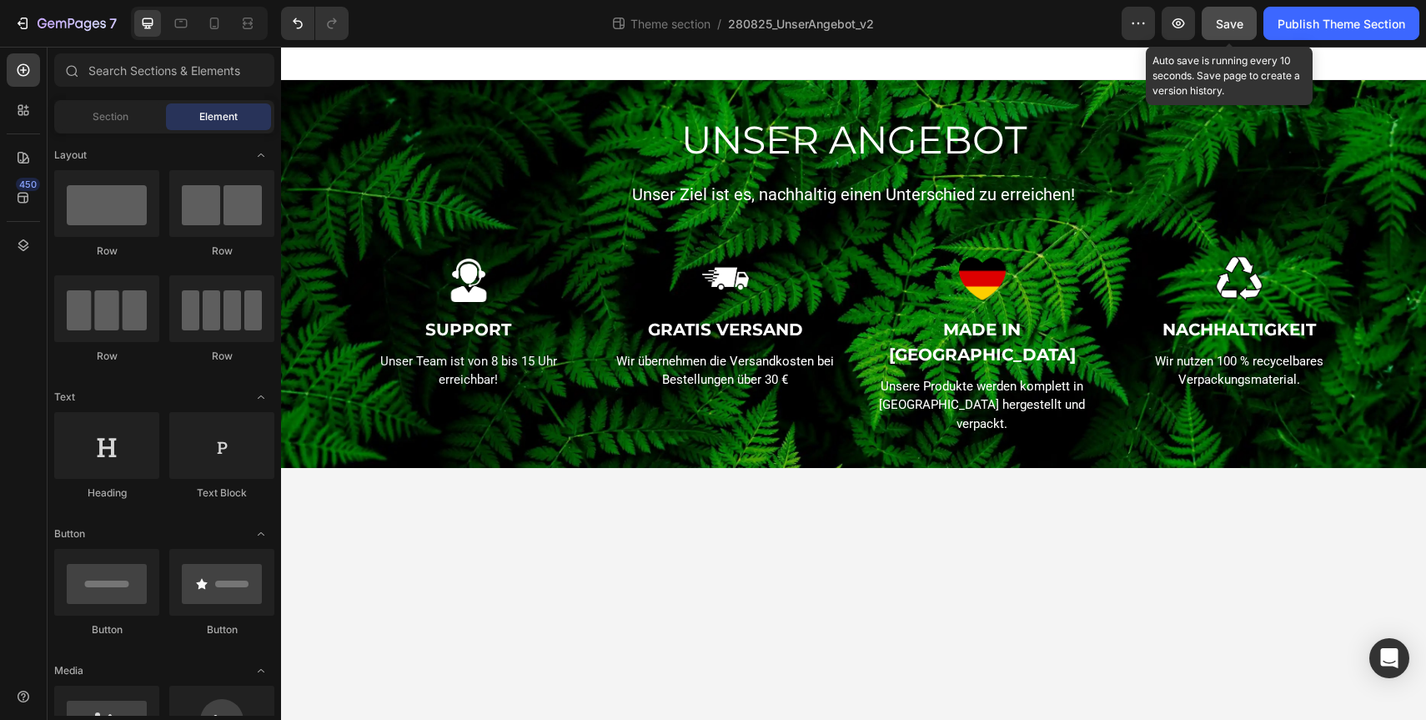
click at [1241, 25] on span "Save" at bounding box center [1230, 24] width 28 height 14
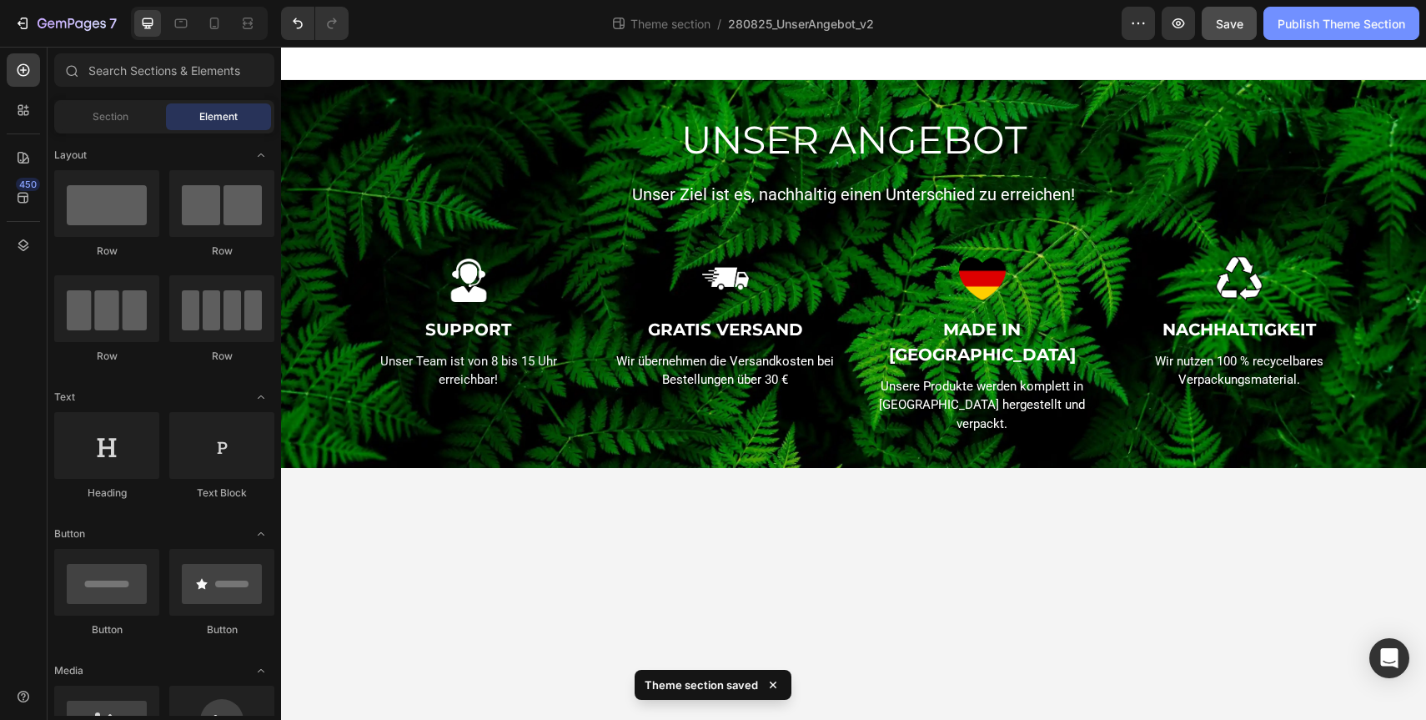
click at [1328, 23] on div "Publish Theme Section" at bounding box center [1342, 24] width 128 height 18
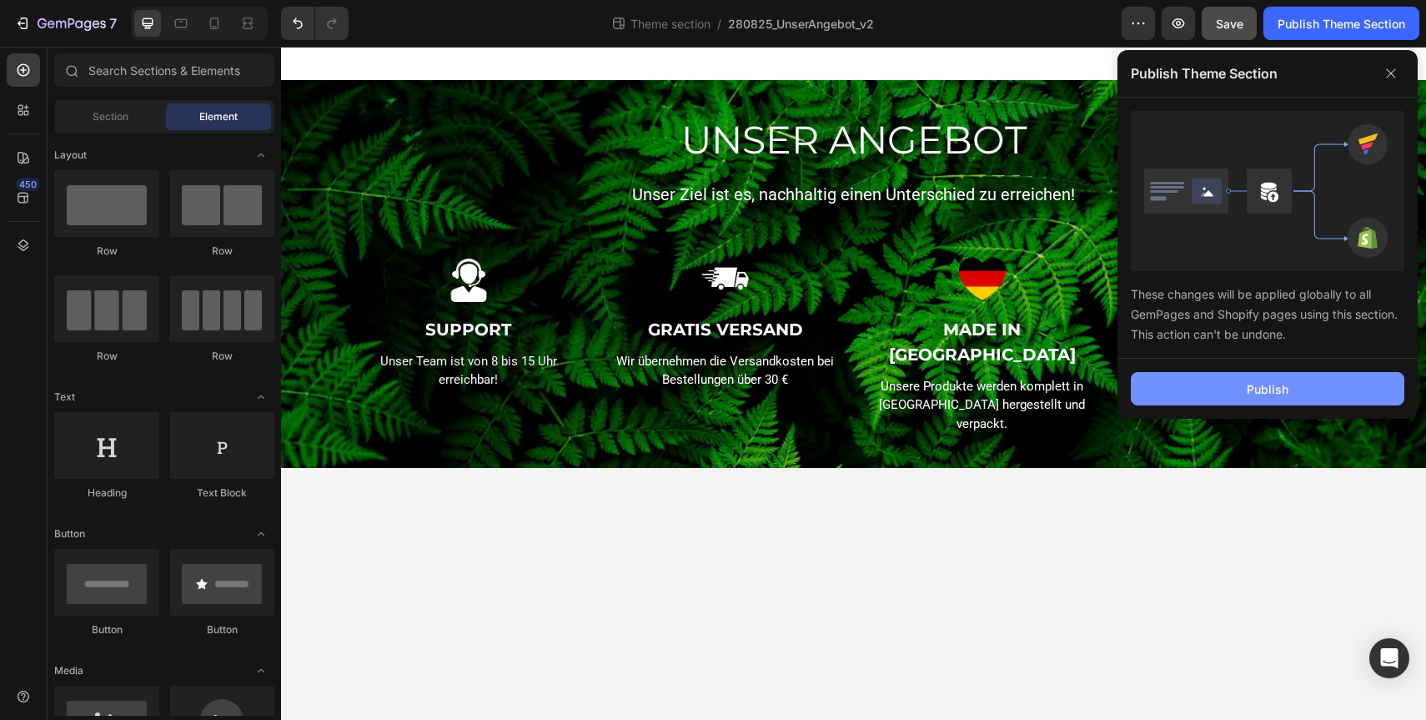
click at [1257, 394] on div "Publish" at bounding box center [1268, 389] width 42 height 18
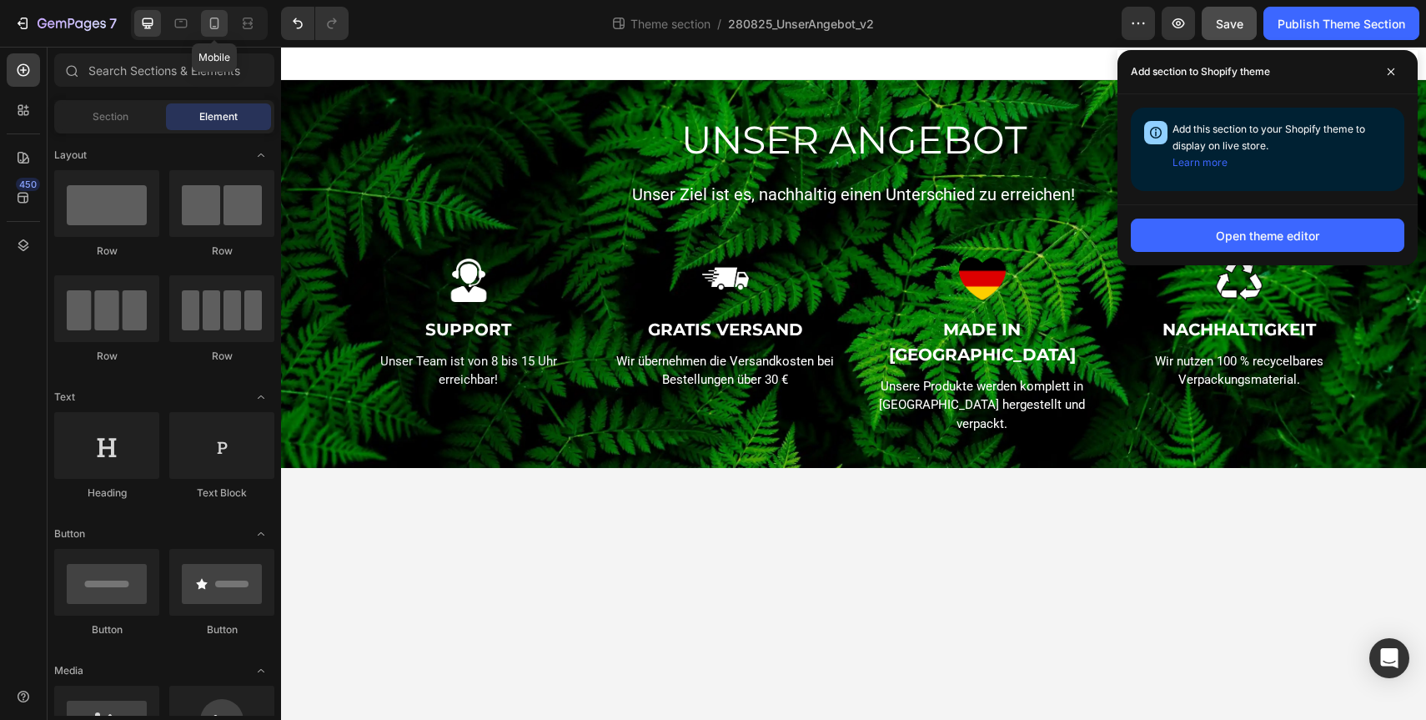
click at [213, 33] on div at bounding box center [214, 23] width 27 height 27
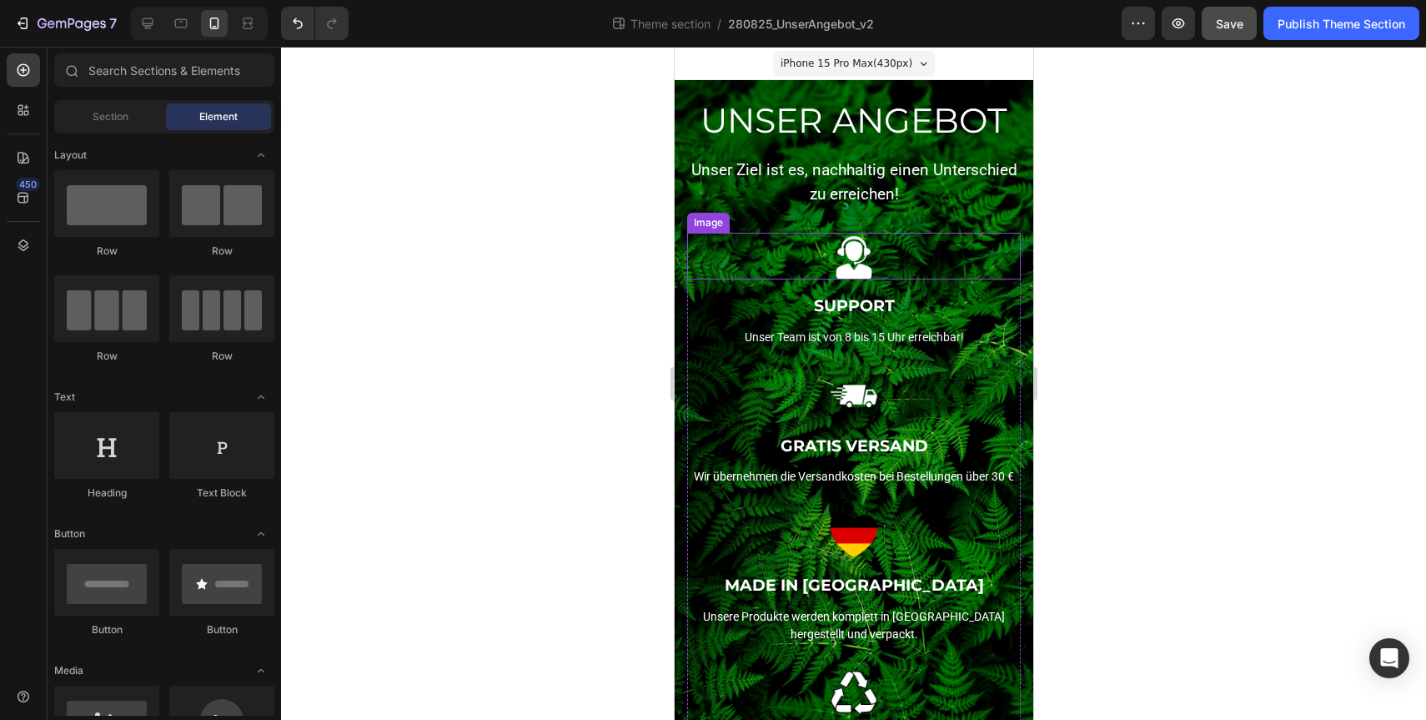
click at [907, 258] on div at bounding box center [853, 256] width 334 height 47
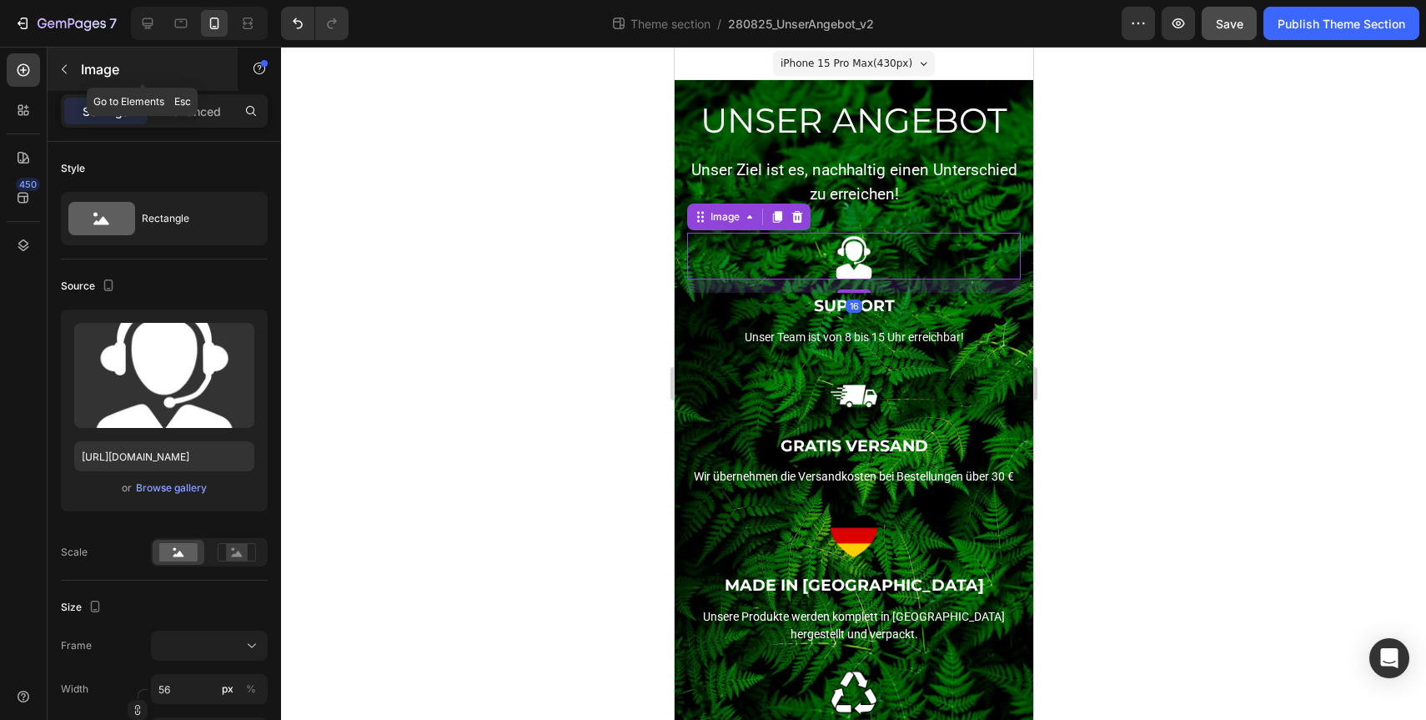
click at [59, 71] on icon "button" at bounding box center [64, 69] width 13 height 13
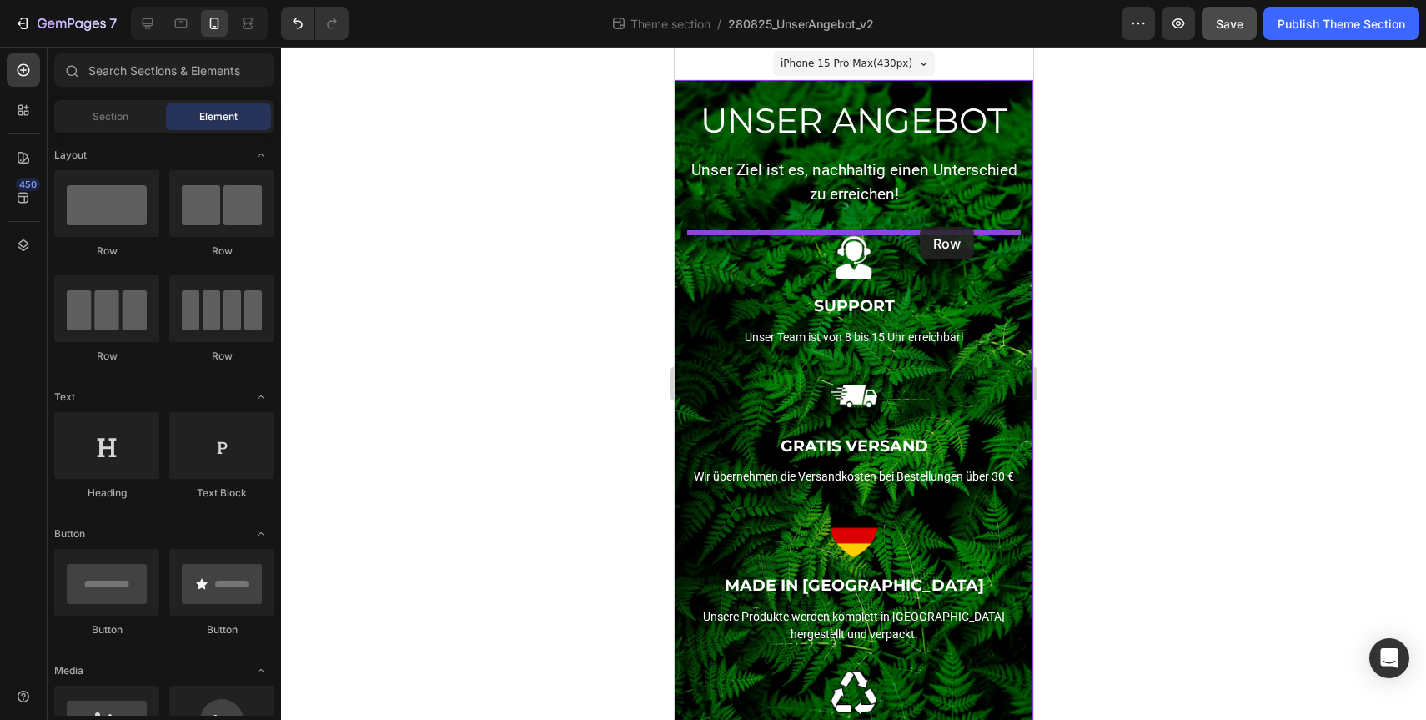
drag, startPoint x: 907, startPoint y: 272, endPoint x: 919, endPoint y: 228, distance: 45.9
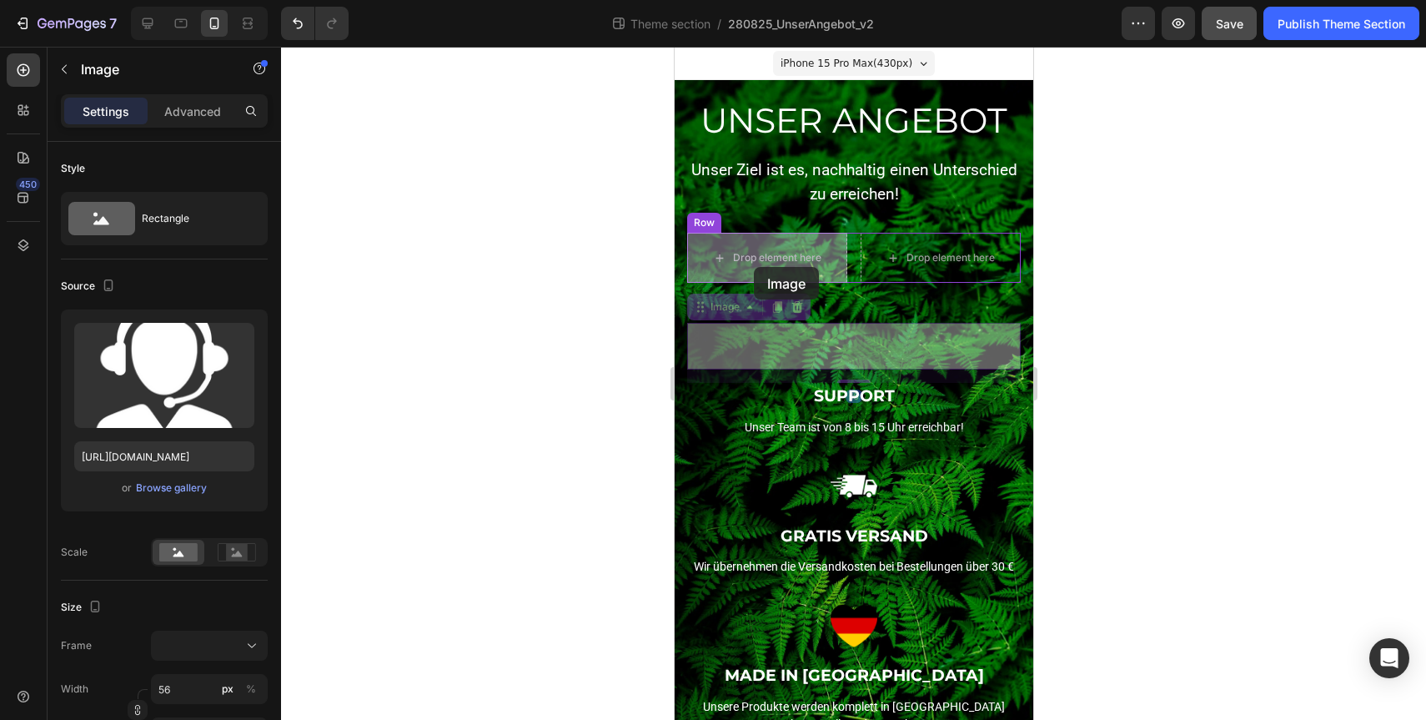
drag, startPoint x: 851, startPoint y: 362, endPoint x: 753, endPoint y: 267, distance: 136.8
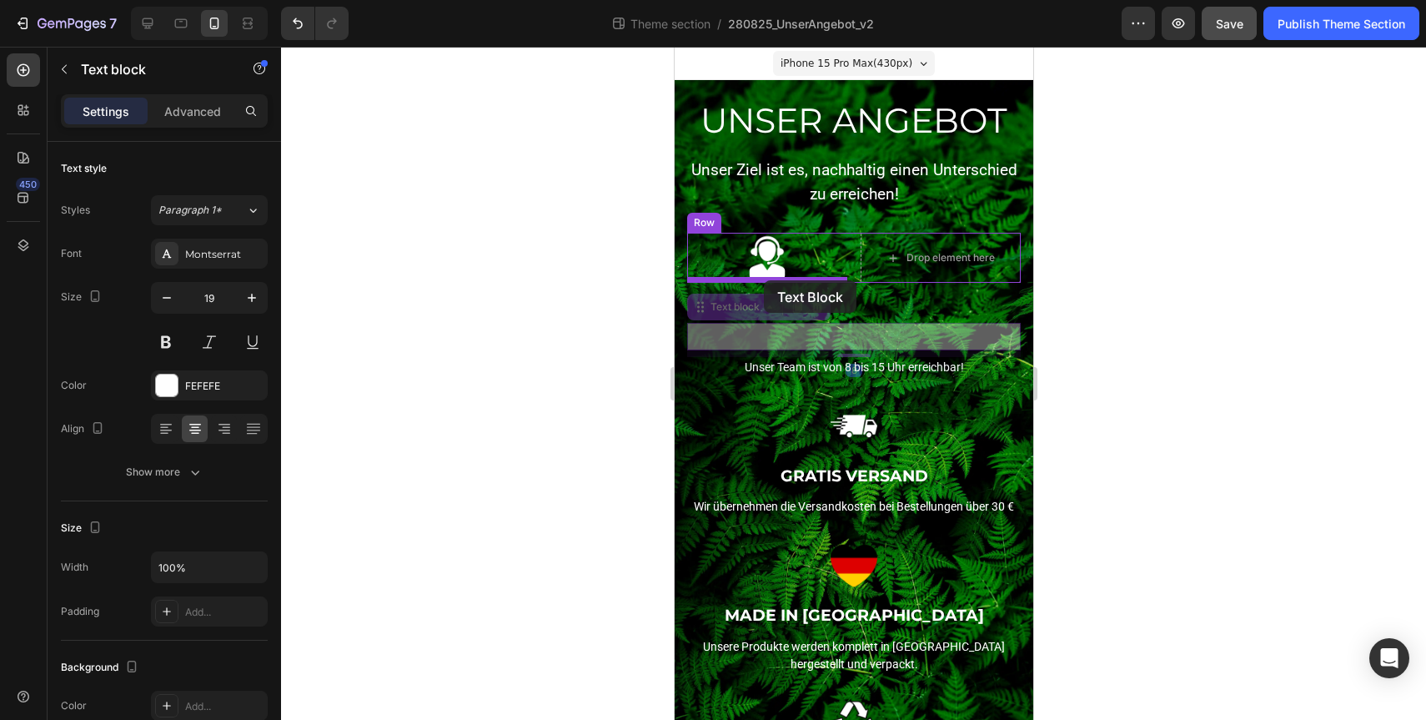
drag, startPoint x: 854, startPoint y: 340, endPoint x: 763, endPoint y: 280, distance: 108.9
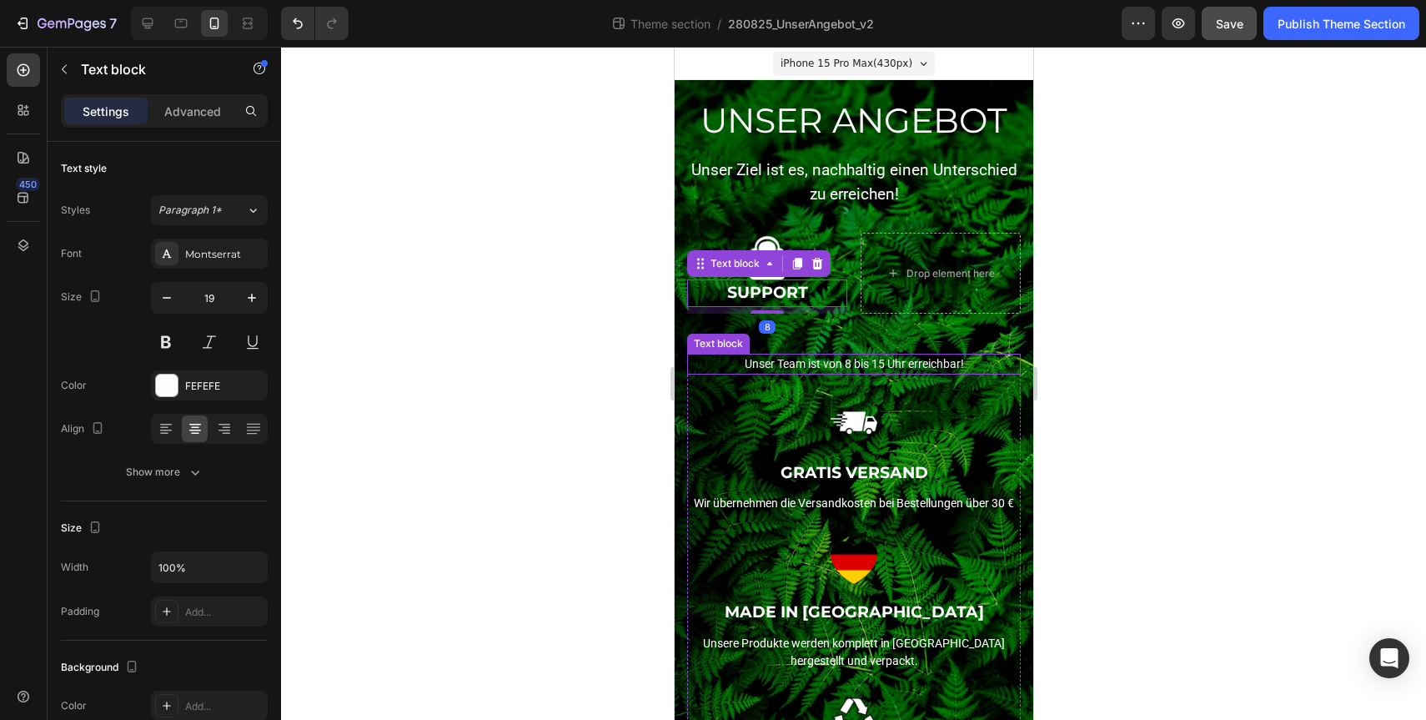
scroll to position [301, 0]
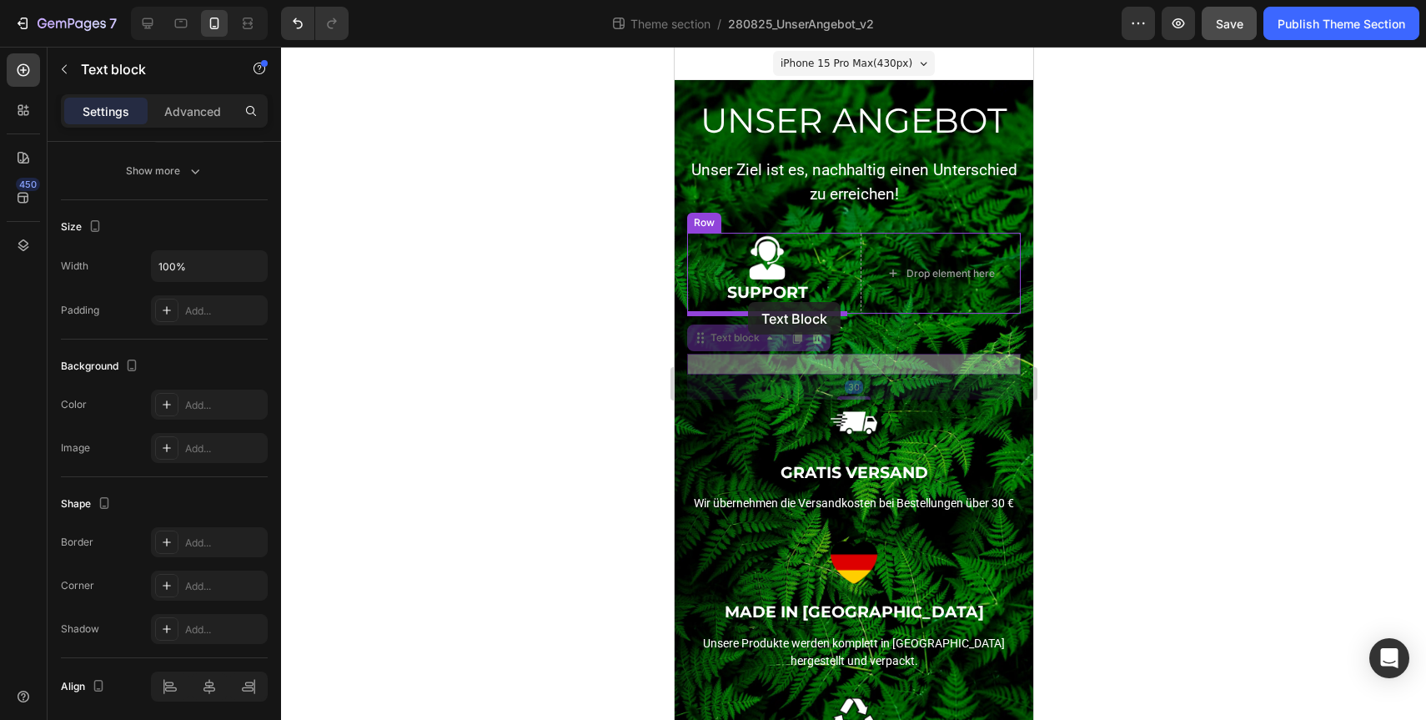
drag, startPoint x: 868, startPoint y: 369, endPoint x: 747, endPoint y: 304, distance: 137.3
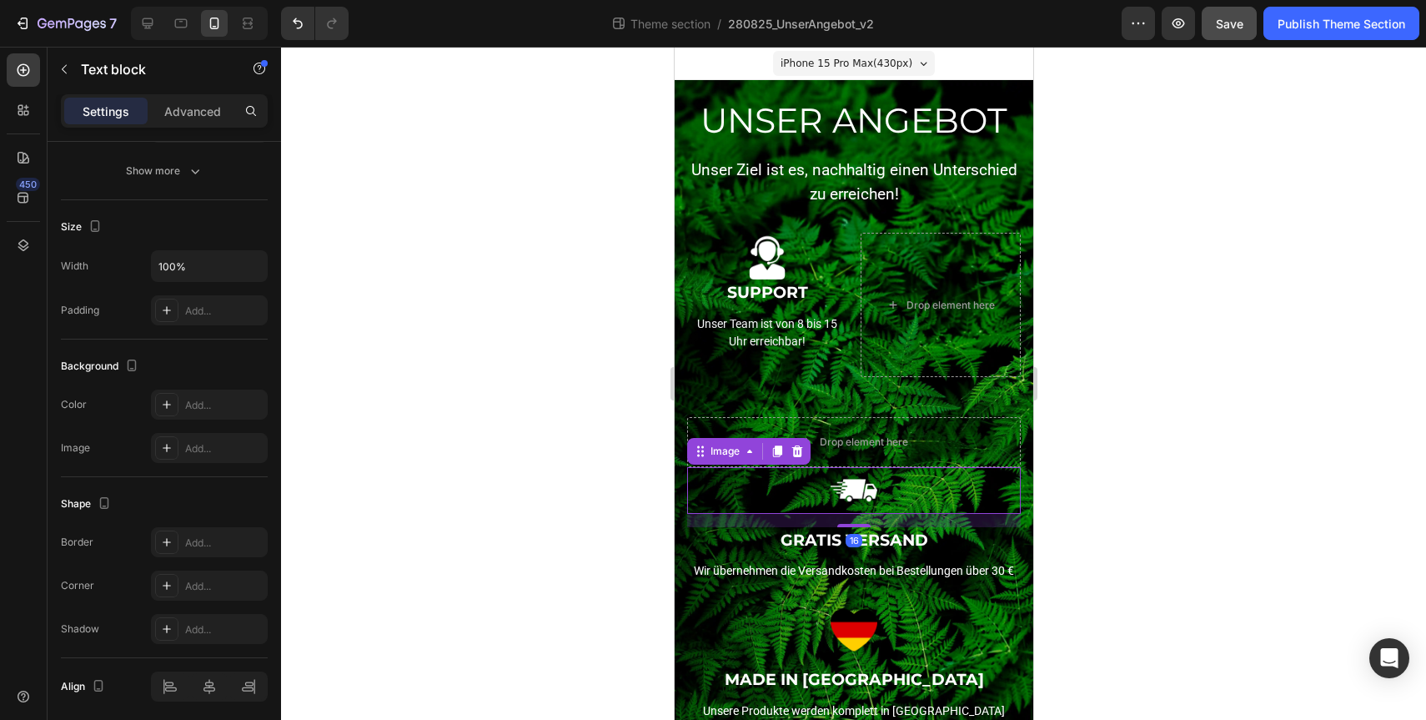
click at [866, 486] on img at bounding box center [853, 490] width 47 height 47
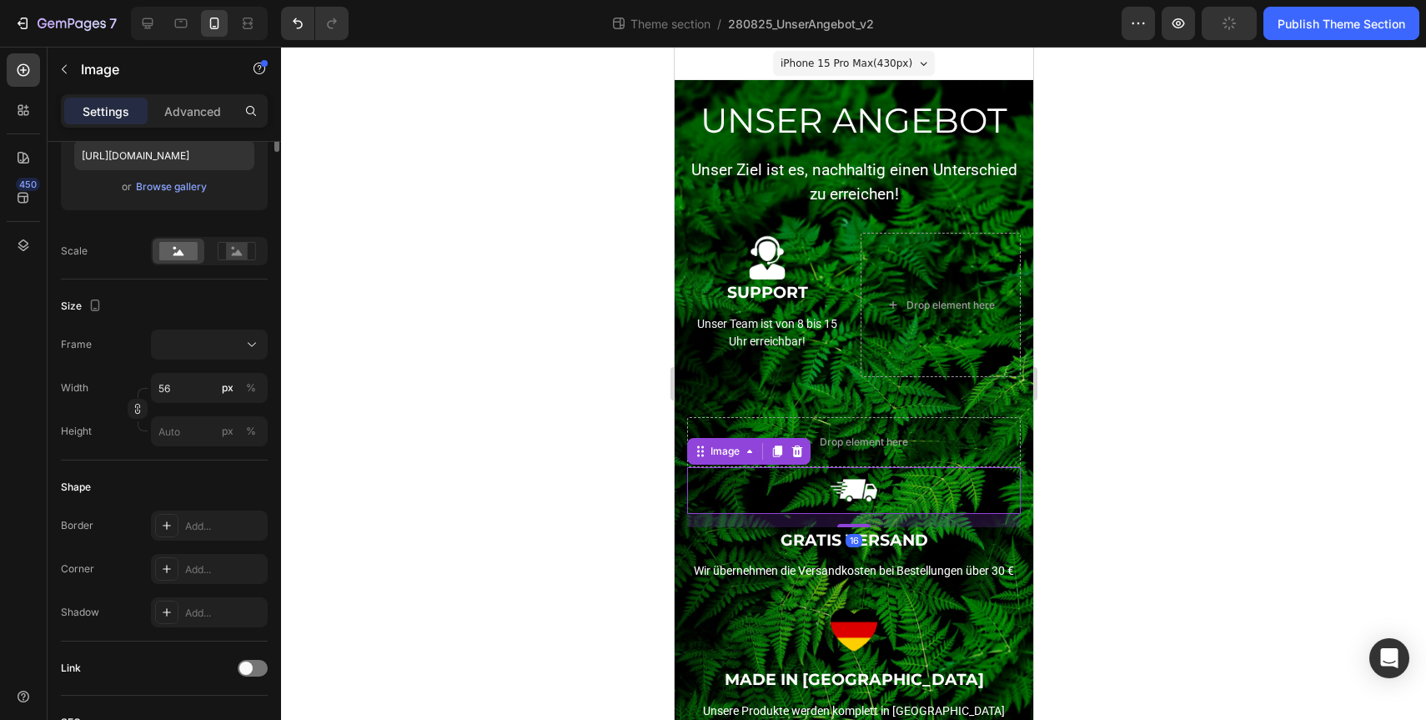
scroll to position [0, 0]
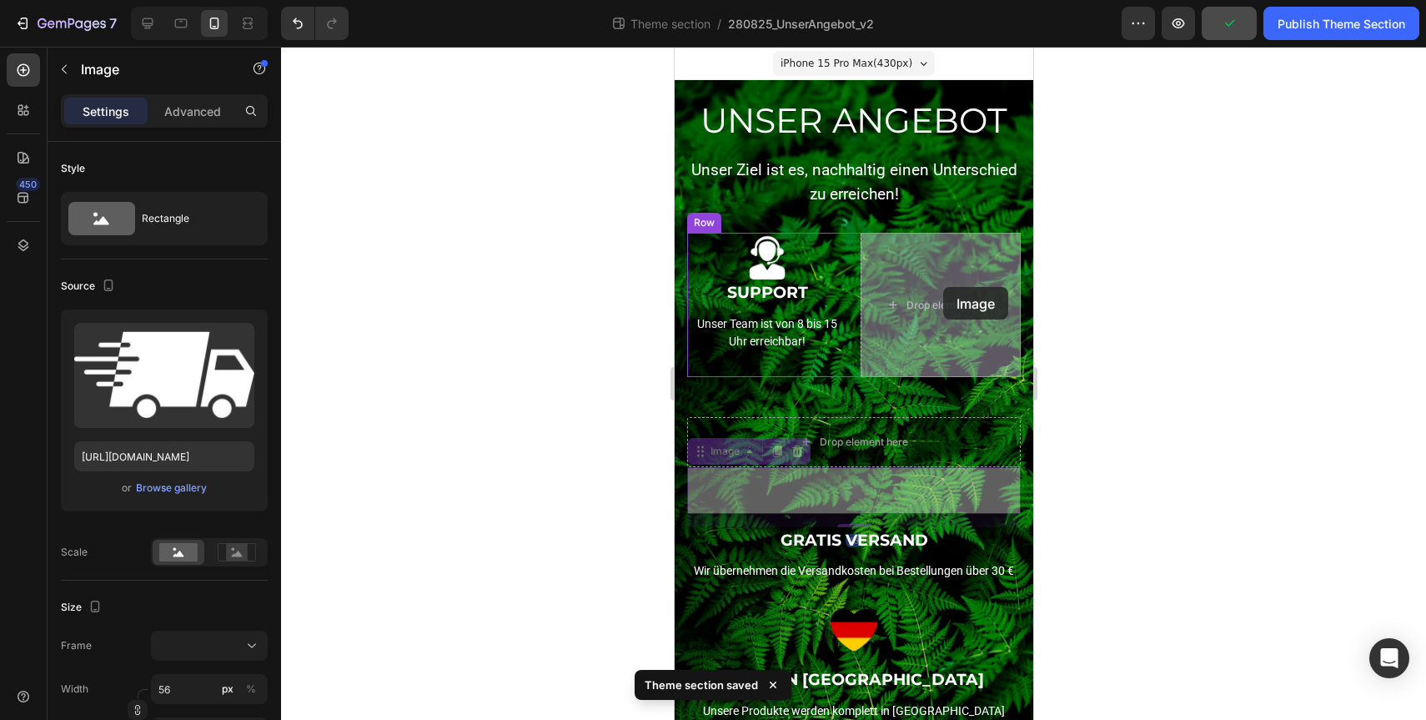
drag, startPoint x: 843, startPoint y: 490, endPoint x: 942, endPoint y: 284, distance: 228.3
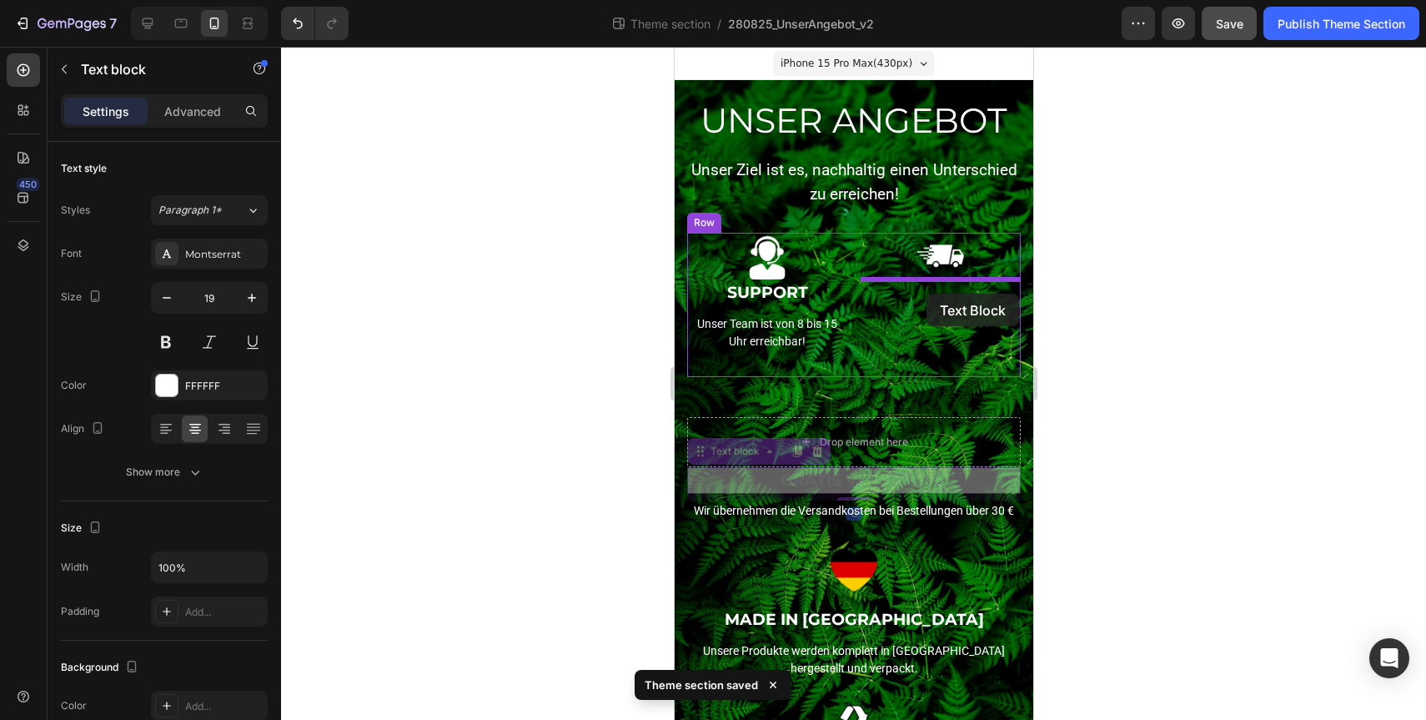
drag, startPoint x: 888, startPoint y: 479, endPoint x: 926, endPoint y: 293, distance: 189.7
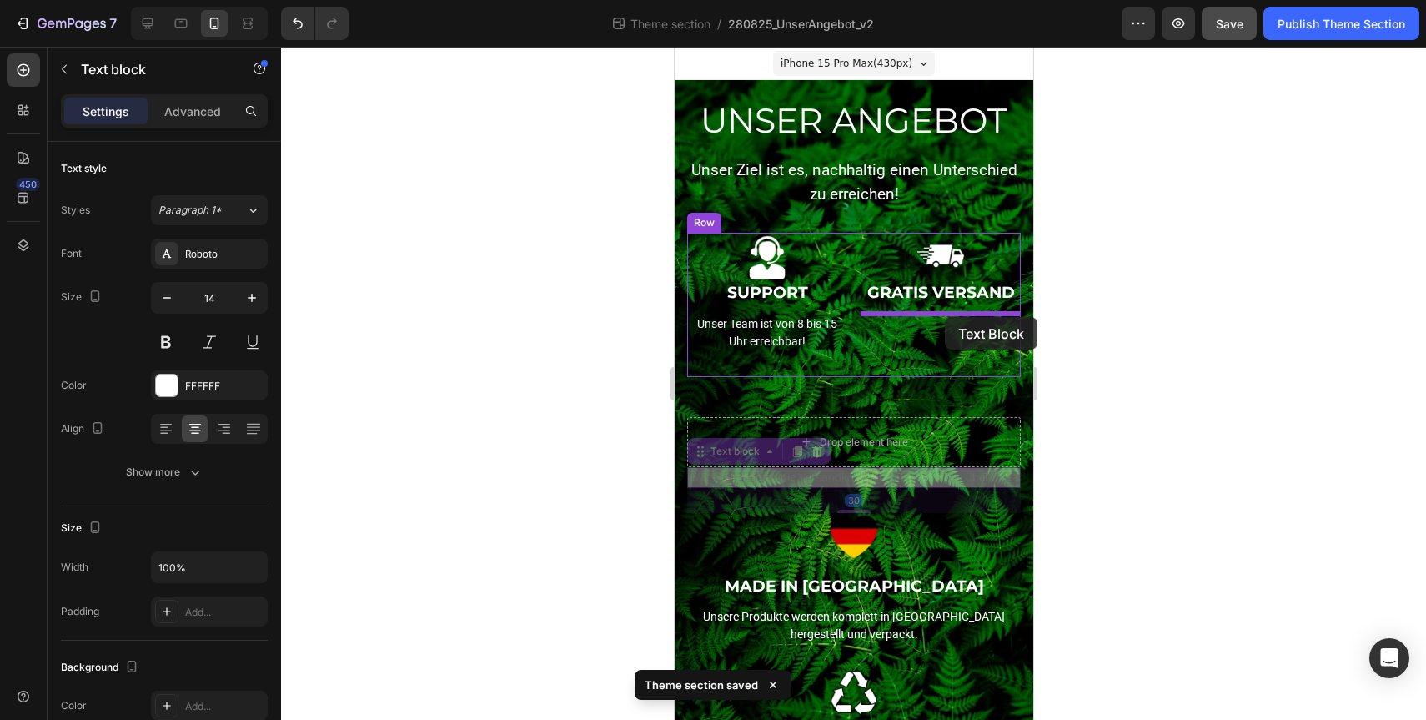
drag, startPoint x: 856, startPoint y: 476, endPoint x: 944, endPoint y: 317, distance: 181.8
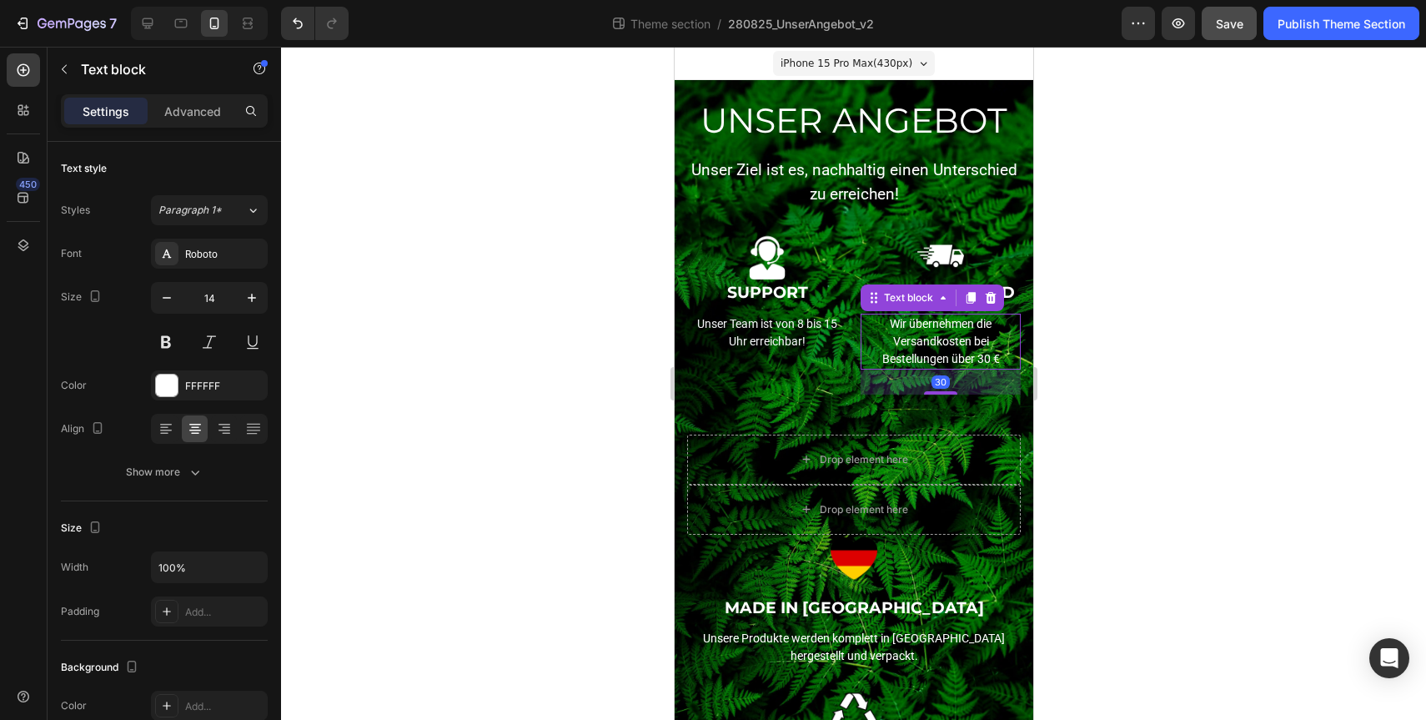
click at [1086, 343] on div at bounding box center [853, 383] width 1145 height 673
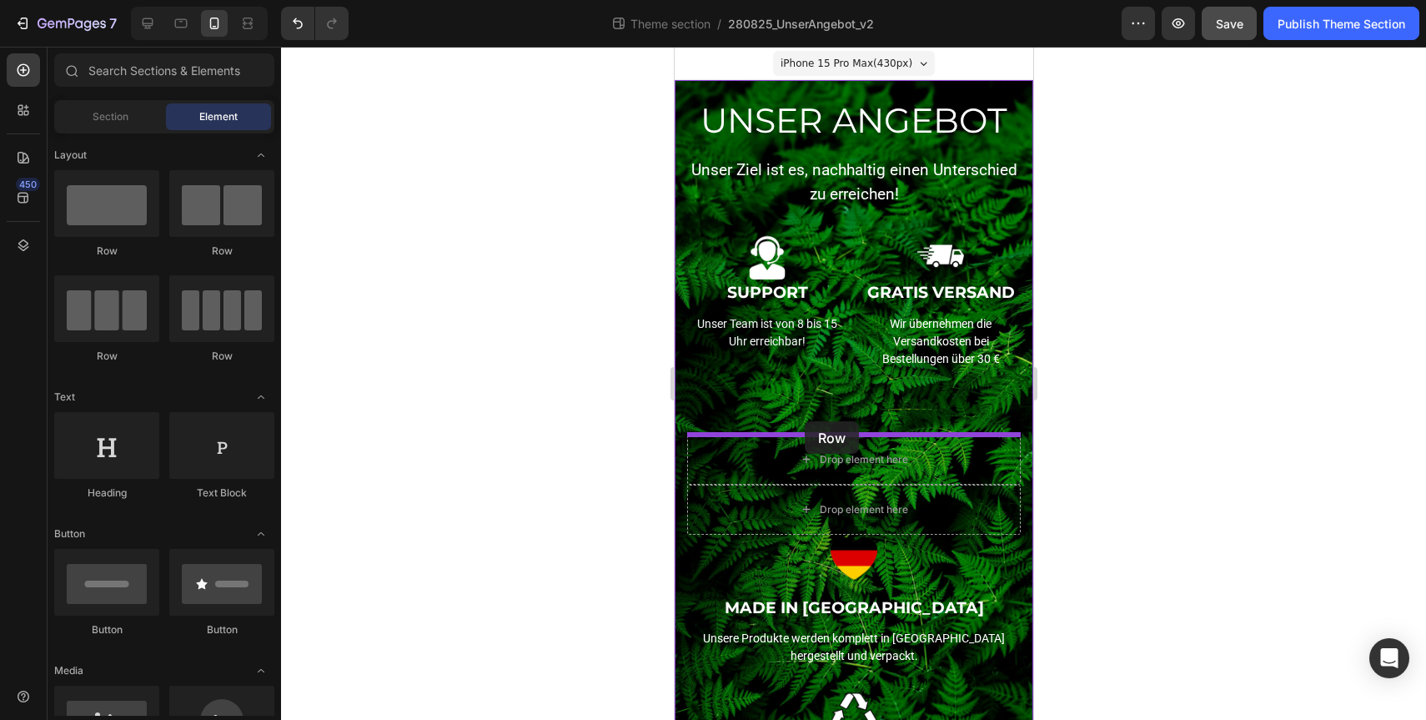
drag, startPoint x: 877, startPoint y: 259, endPoint x: 804, endPoint y: 421, distance: 177.7
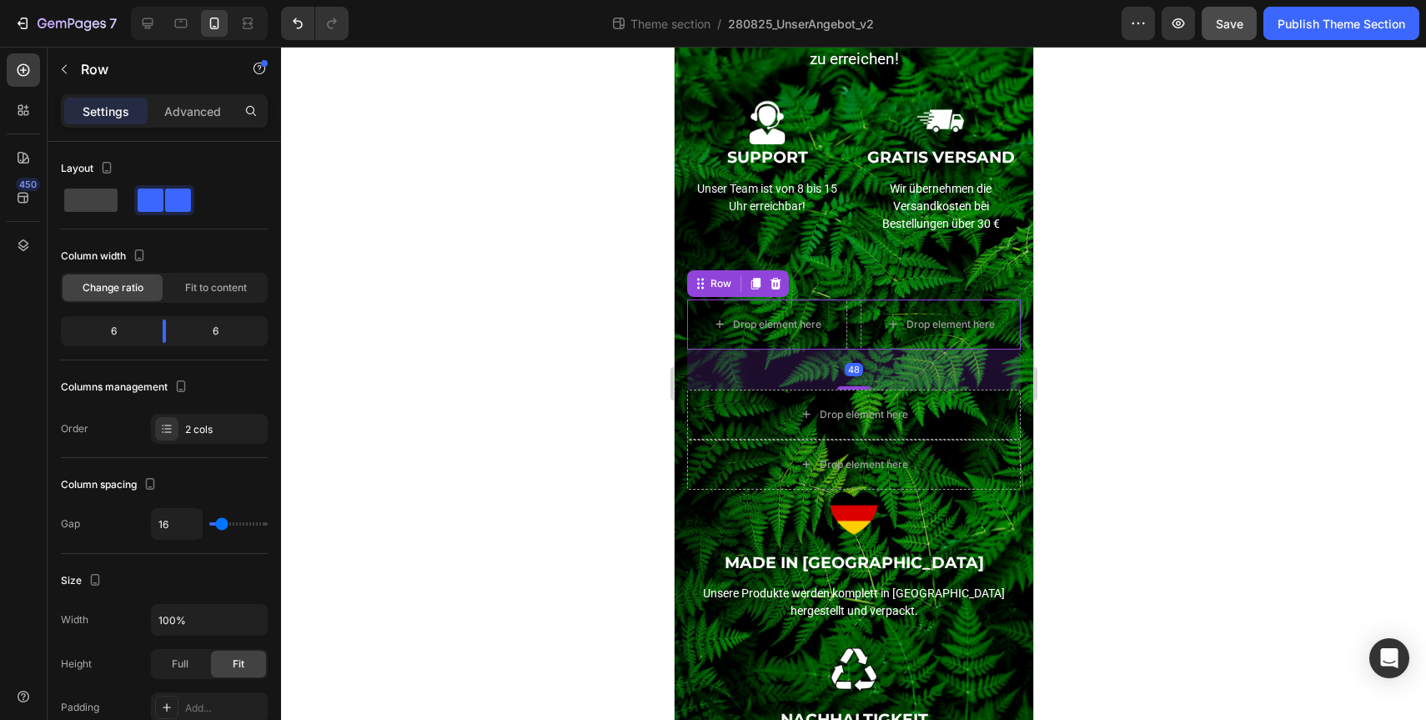
scroll to position [141, 0]
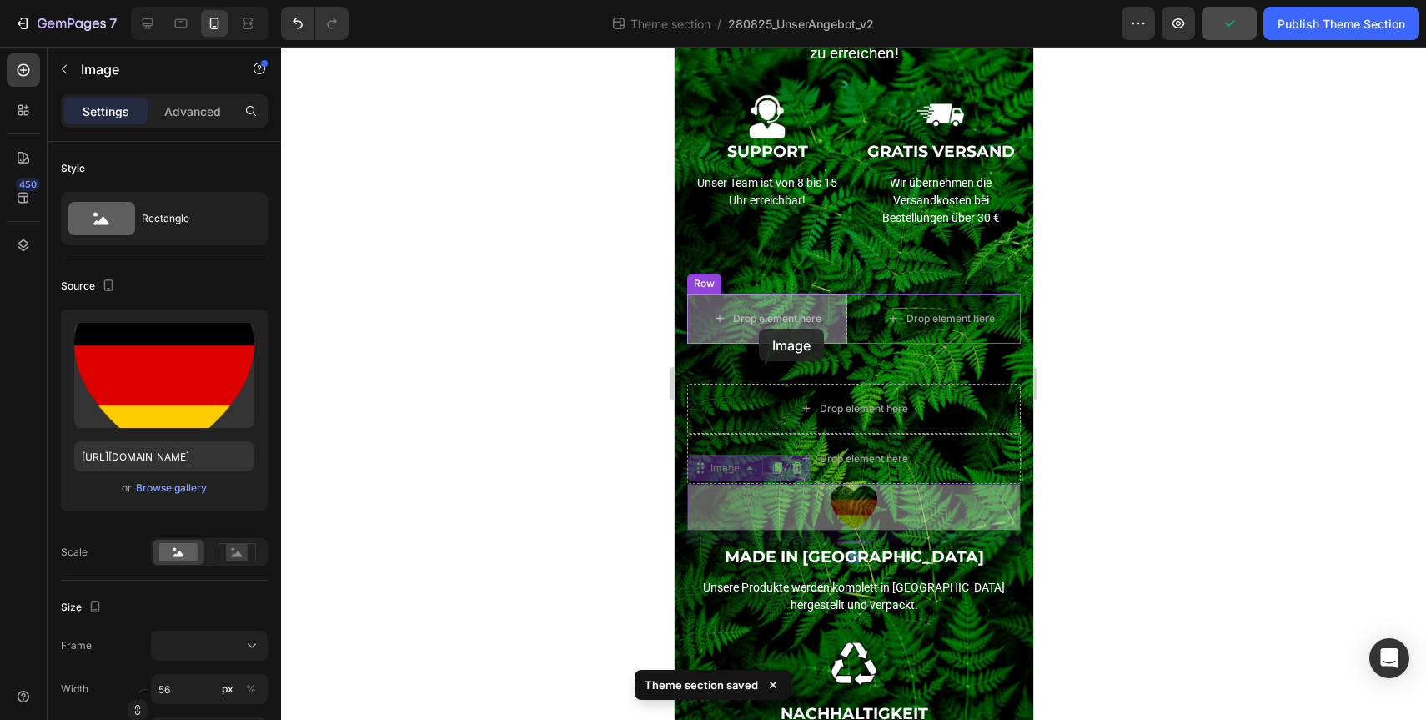
drag, startPoint x: 857, startPoint y: 509, endPoint x: 756, endPoint y: 325, distance: 209.8
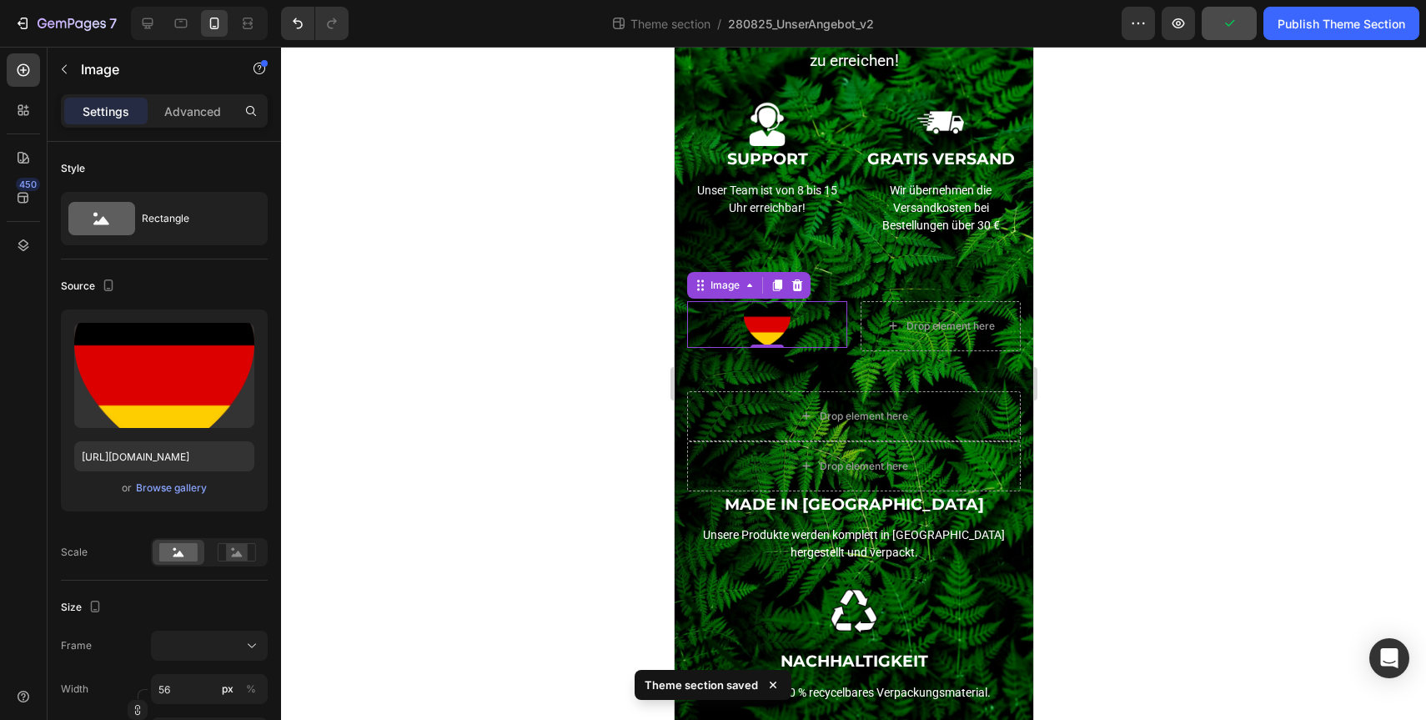
scroll to position [133, 0]
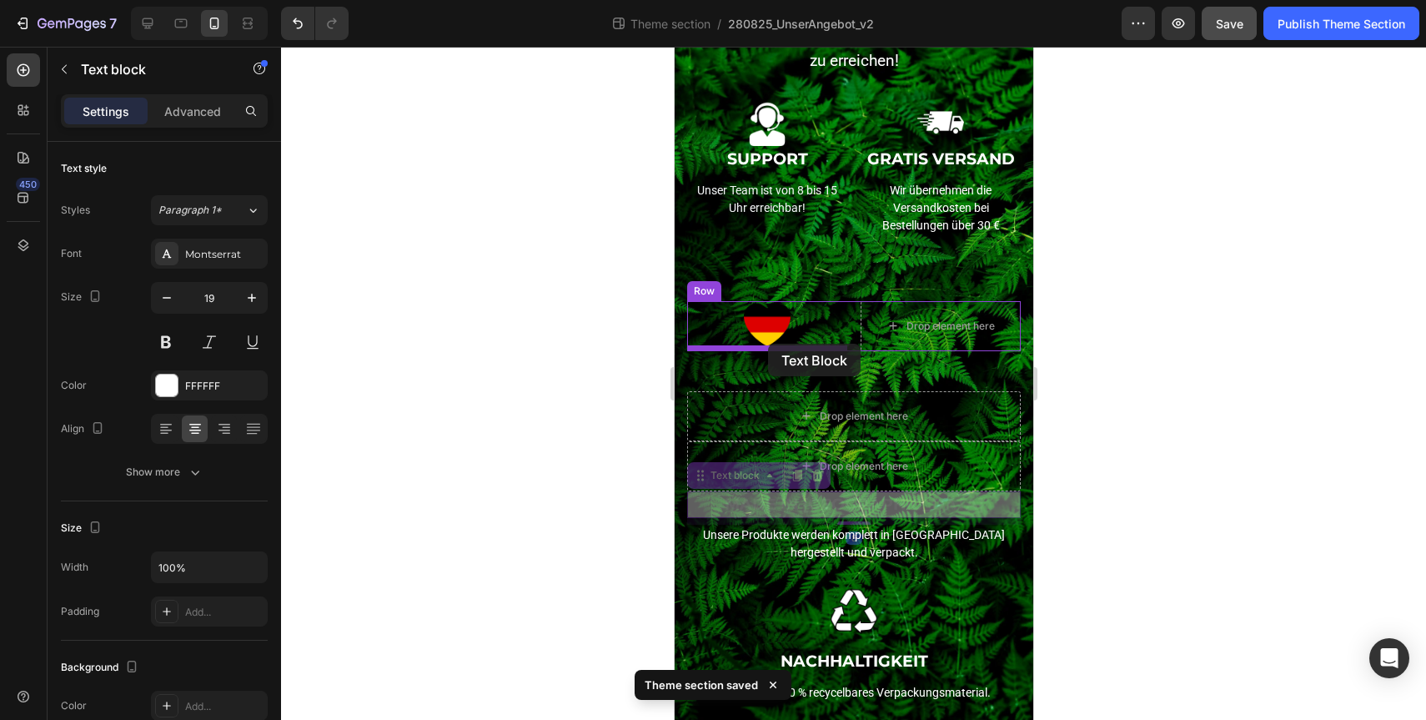
drag, startPoint x: 881, startPoint y: 505, endPoint x: 767, endPoint y: 344, distance: 196.9
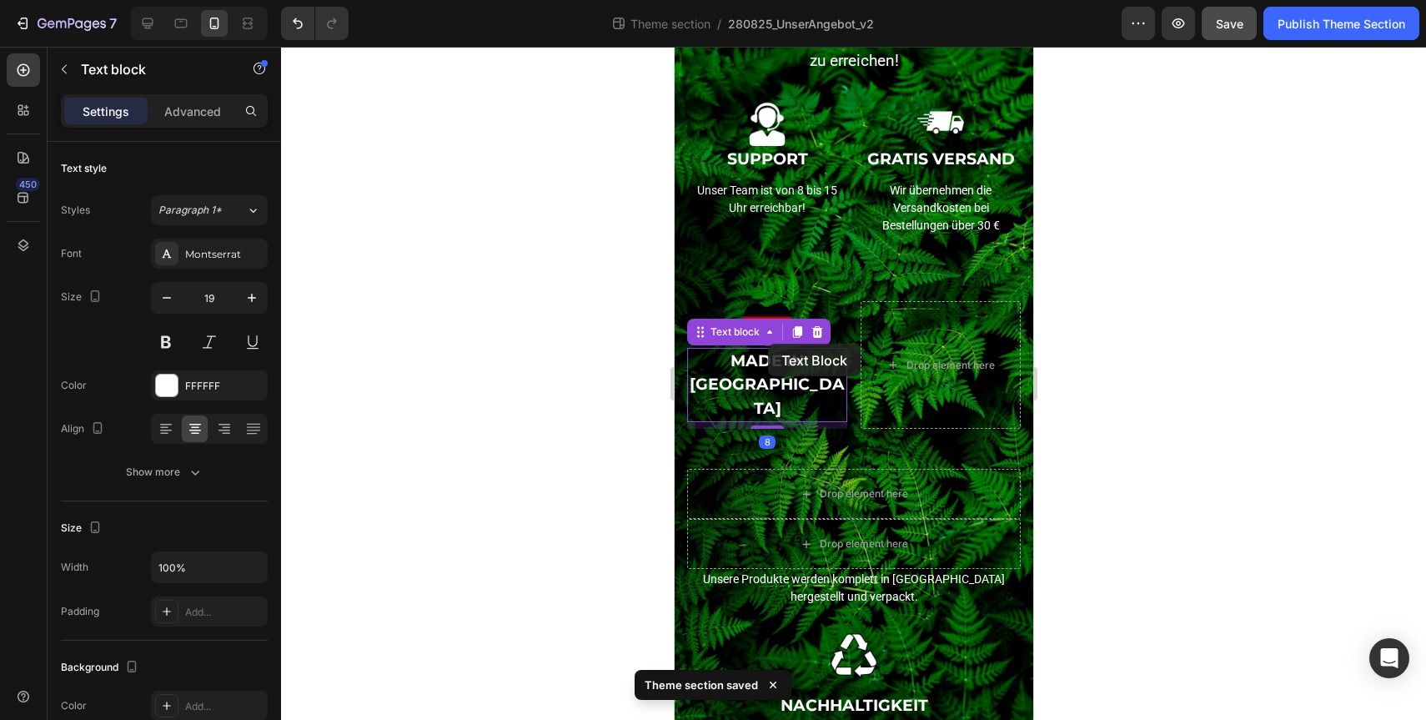
scroll to position [141, 0]
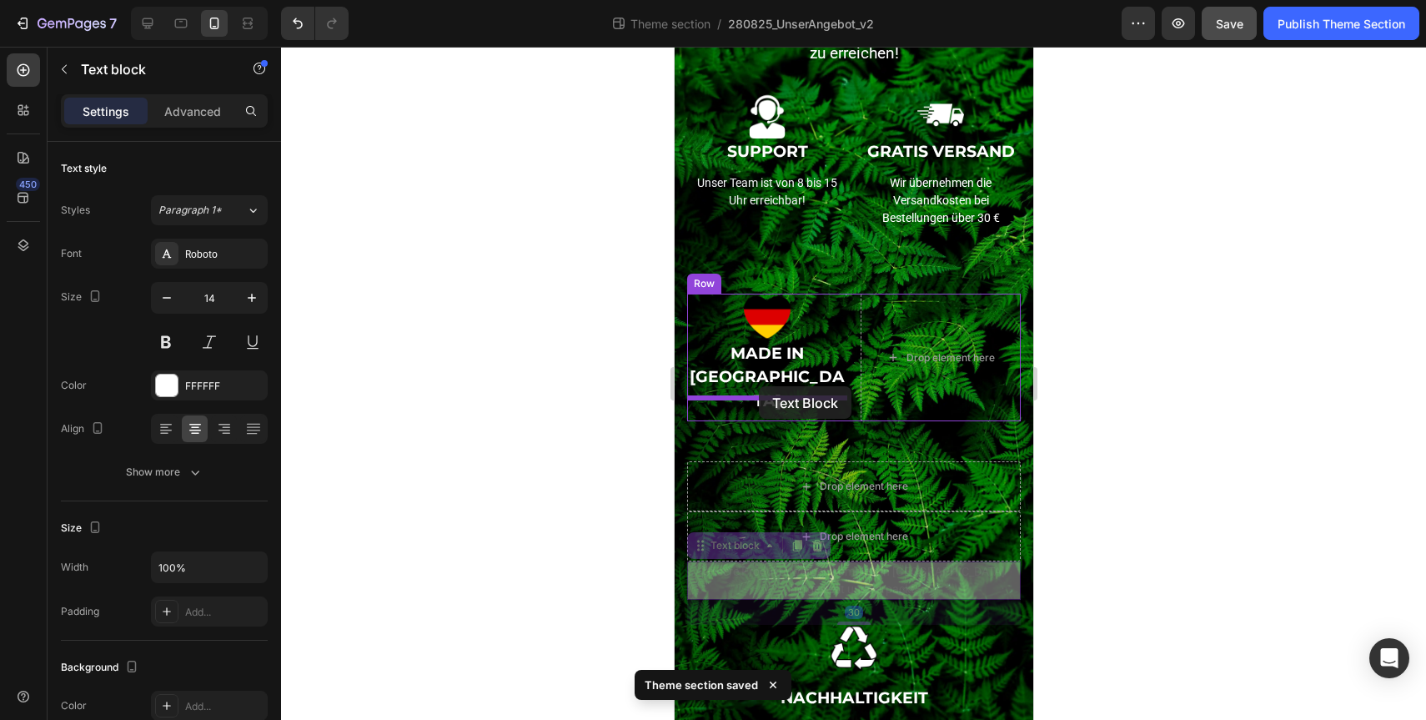
drag, startPoint x: 879, startPoint y: 558, endPoint x: 758, endPoint y: 387, distance: 209.4
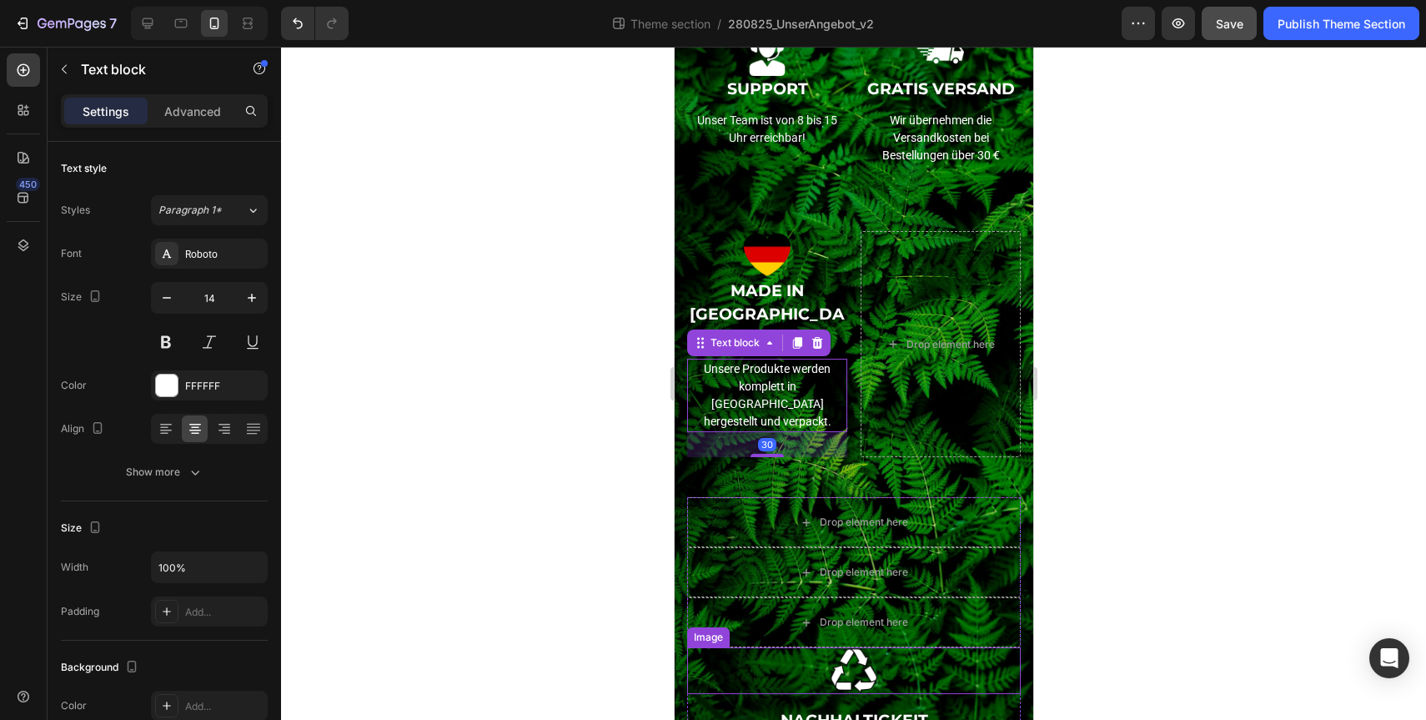
scroll to position [216, 0]
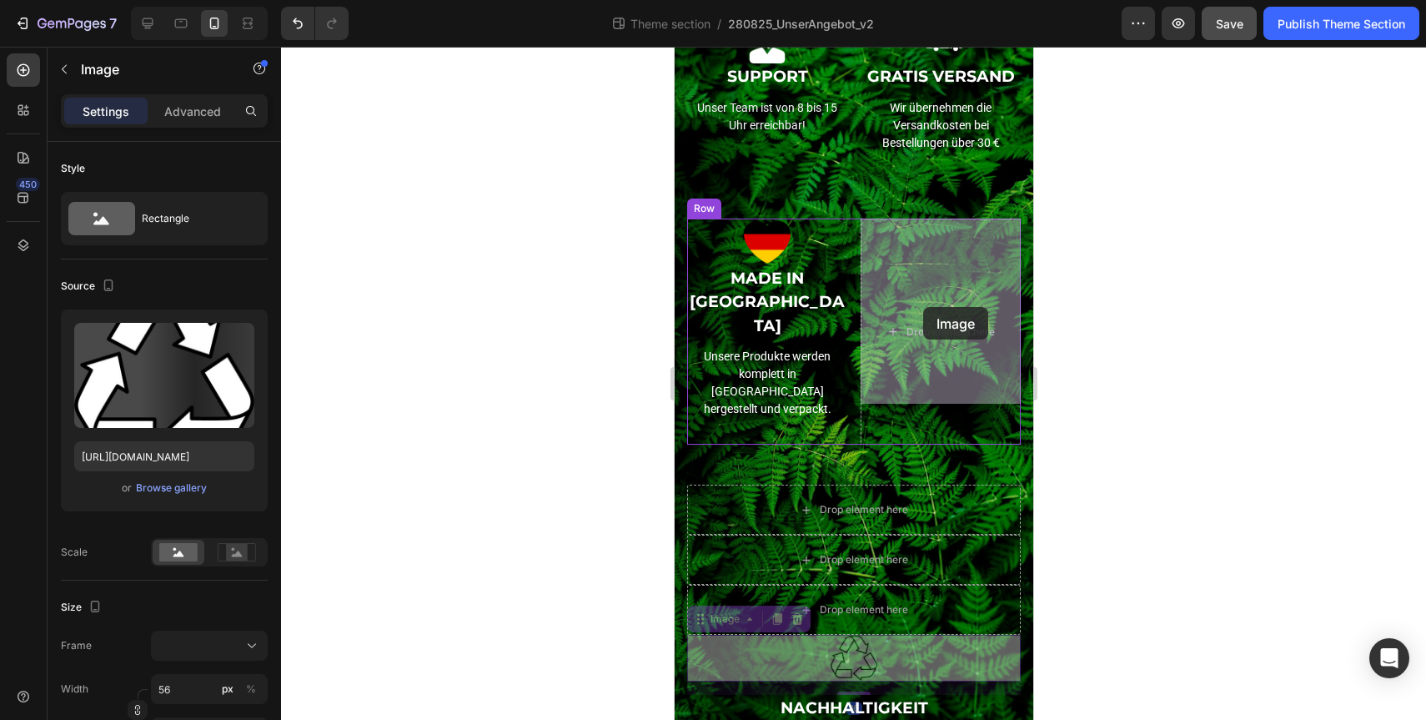
drag, startPoint x: 854, startPoint y: 619, endPoint x: 922, endPoint y: 307, distance: 319.3
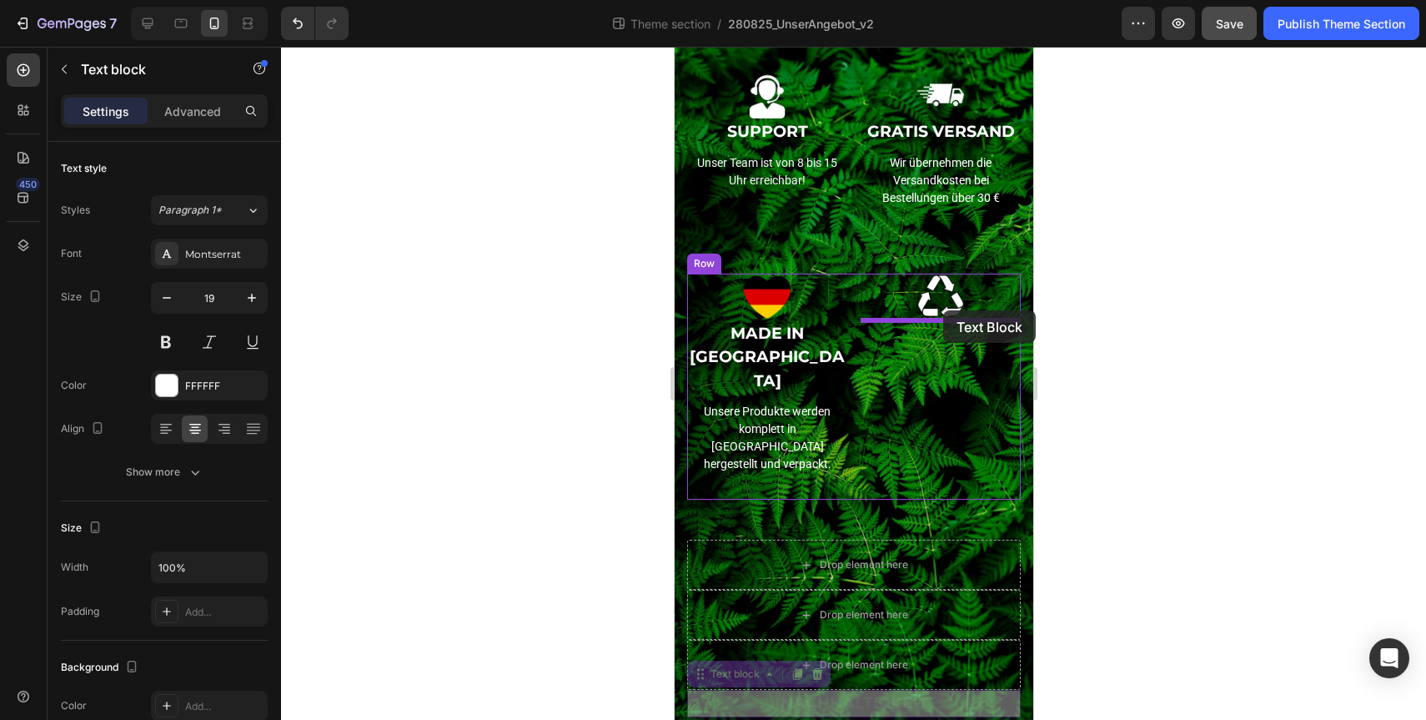
drag, startPoint x: 870, startPoint y: 655, endPoint x: 942, endPoint y: 310, distance: 352.0
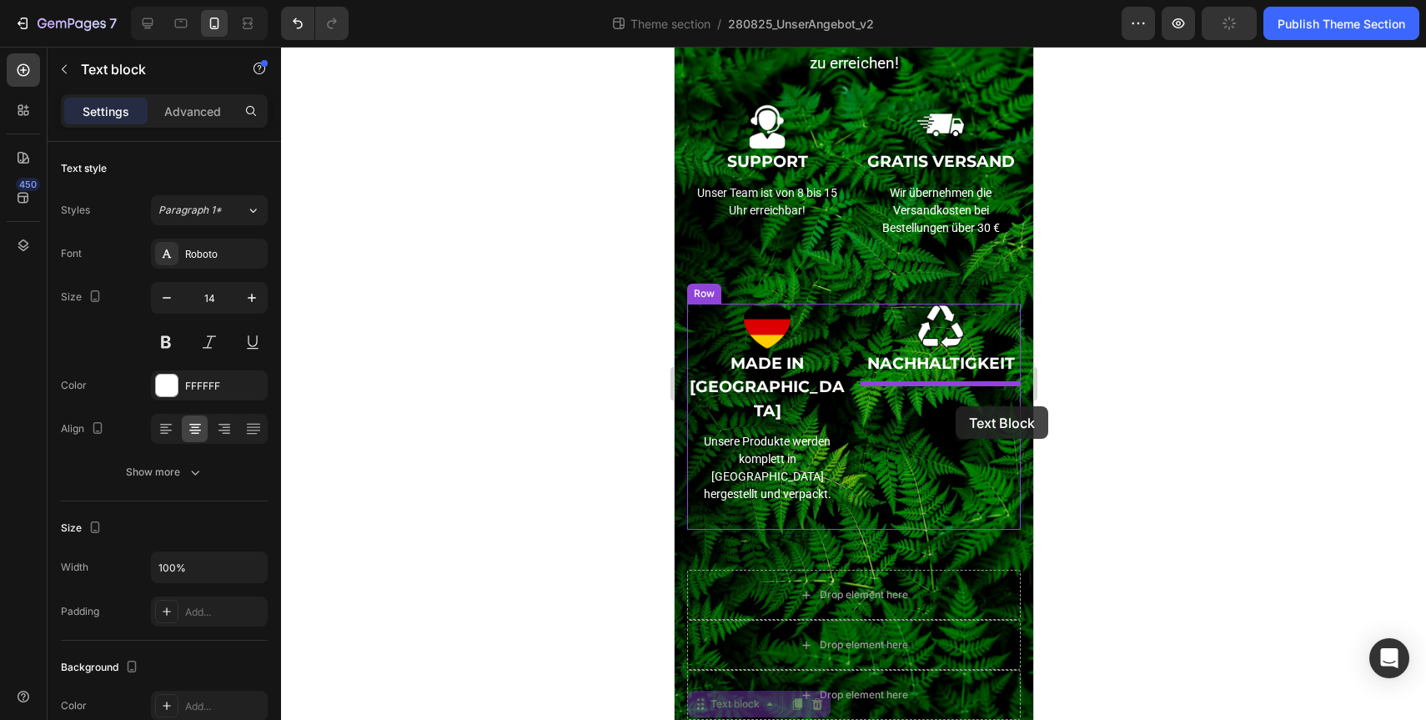
drag, startPoint x: 857, startPoint y: 696, endPoint x: 955, endPoint y: 406, distance: 306.2
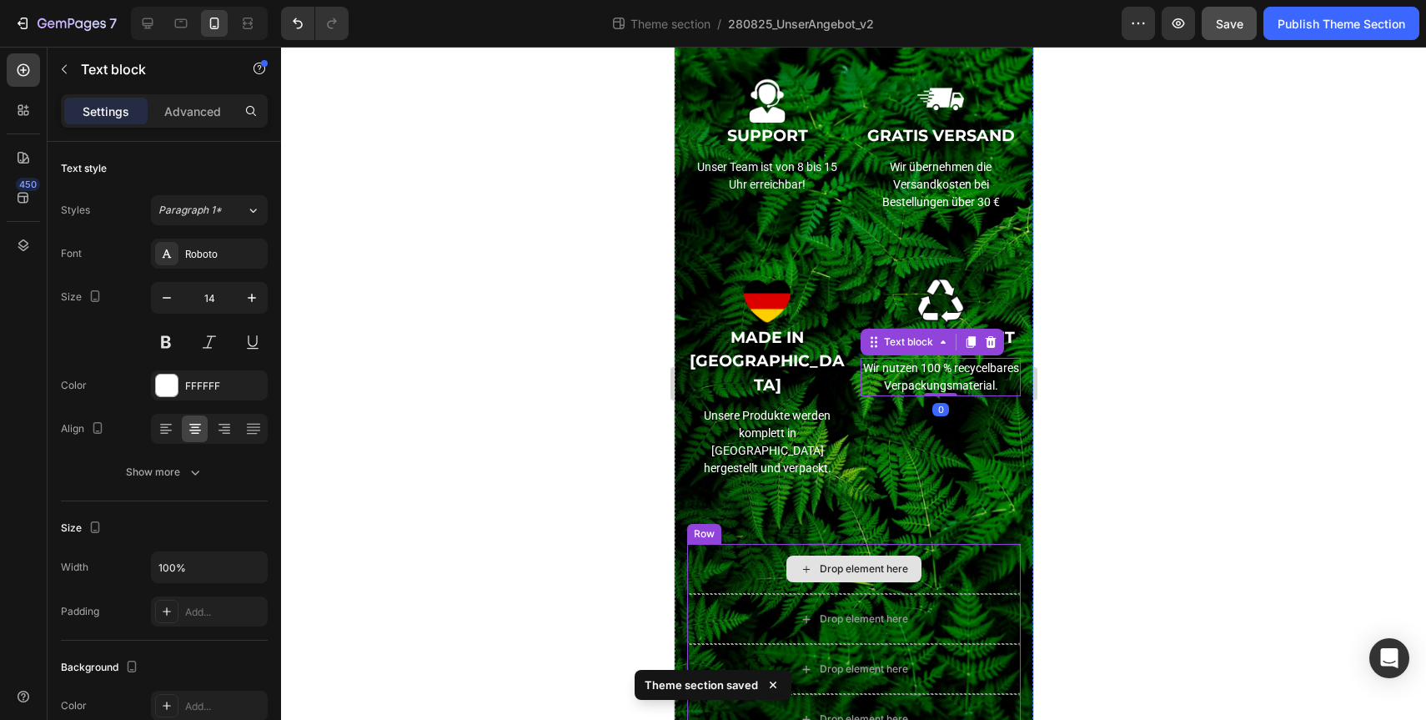
click at [953, 544] on div "Drop element here" at bounding box center [853, 569] width 334 height 50
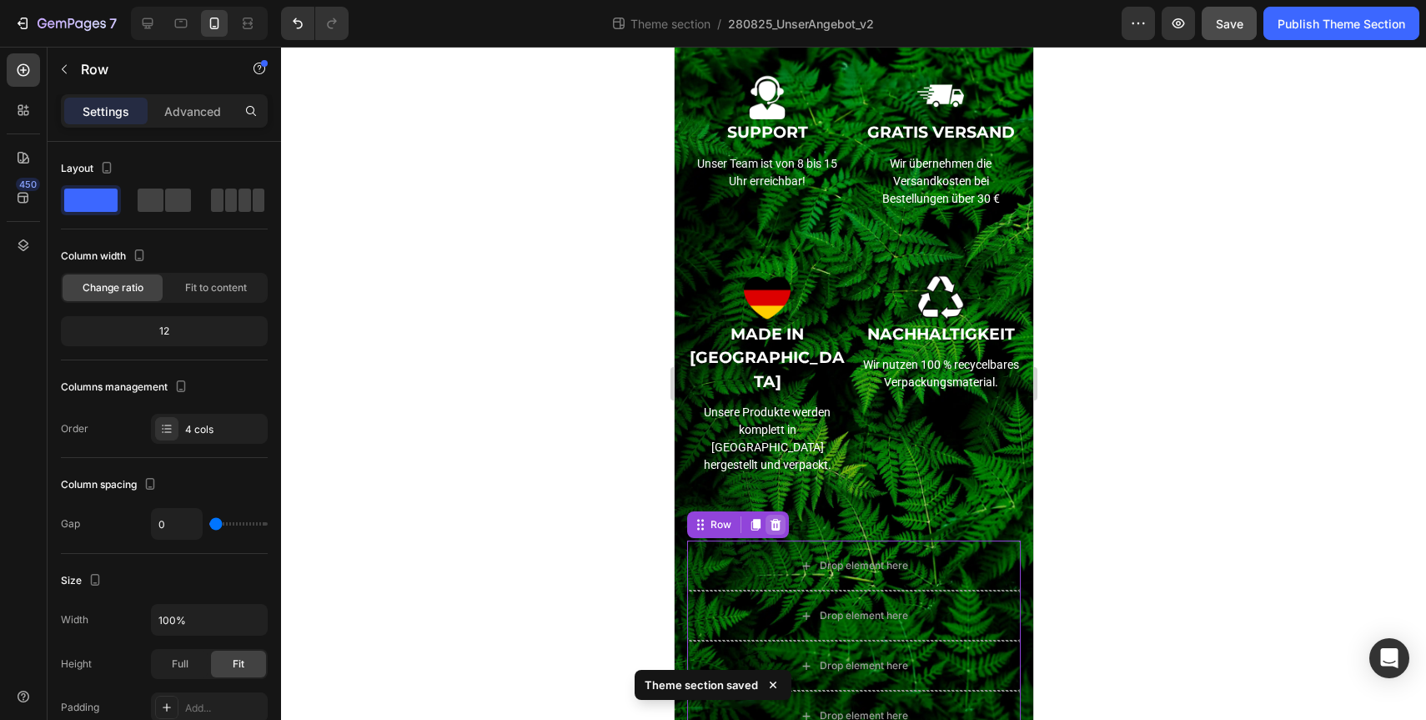
click at [774, 519] on icon at bounding box center [775, 525] width 11 height 12
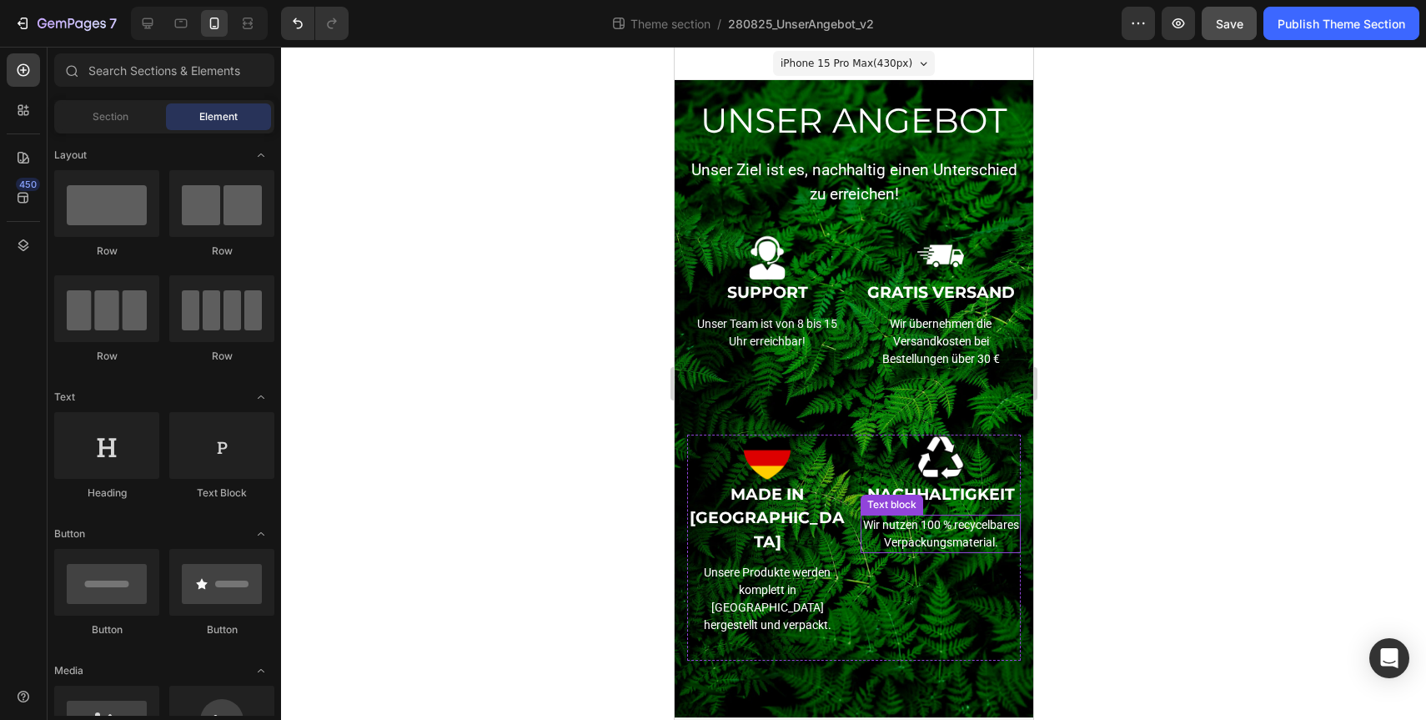
click at [940, 521] on p "Wir nutzen 100 % recycelbares Verpackungsmaterial." at bounding box center [939, 533] width 157 height 35
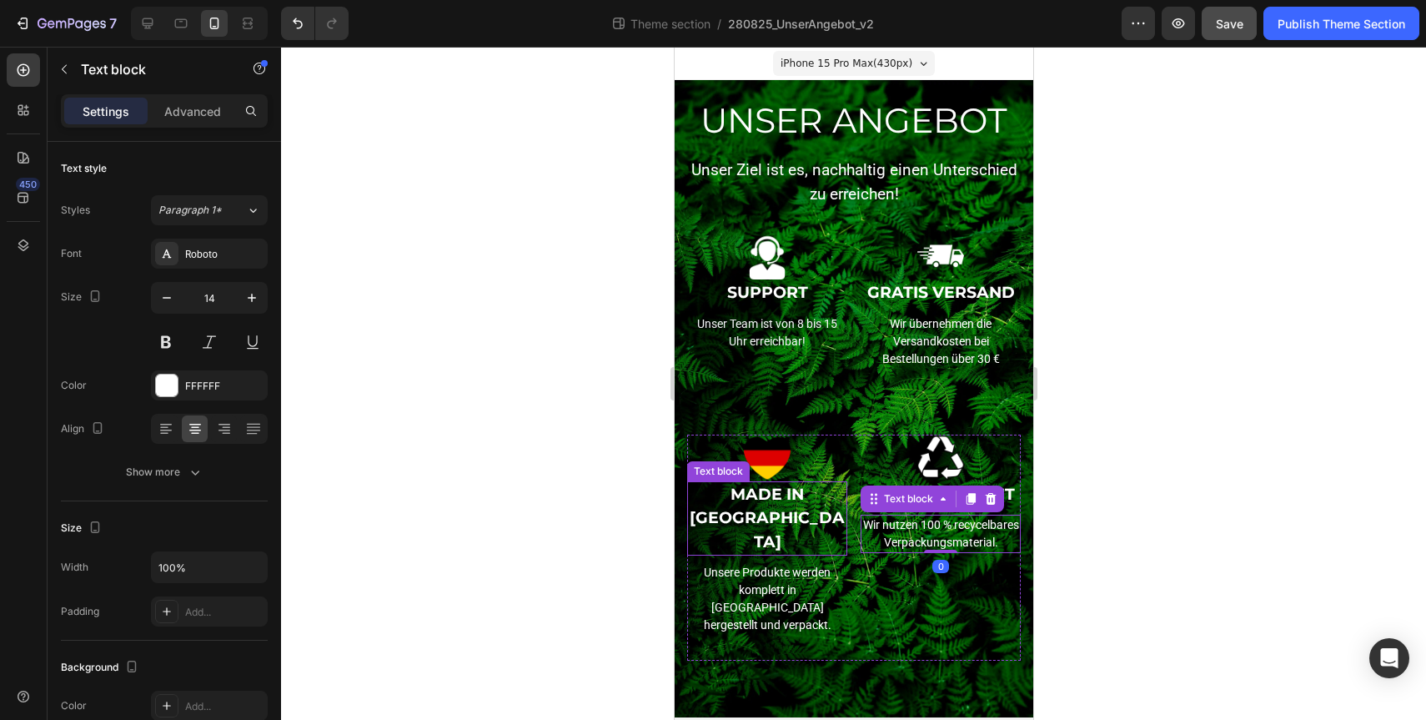
click at [748, 517] on p "MADE IN [GEOGRAPHIC_DATA]" at bounding box center [766, 519] width 157 height 72
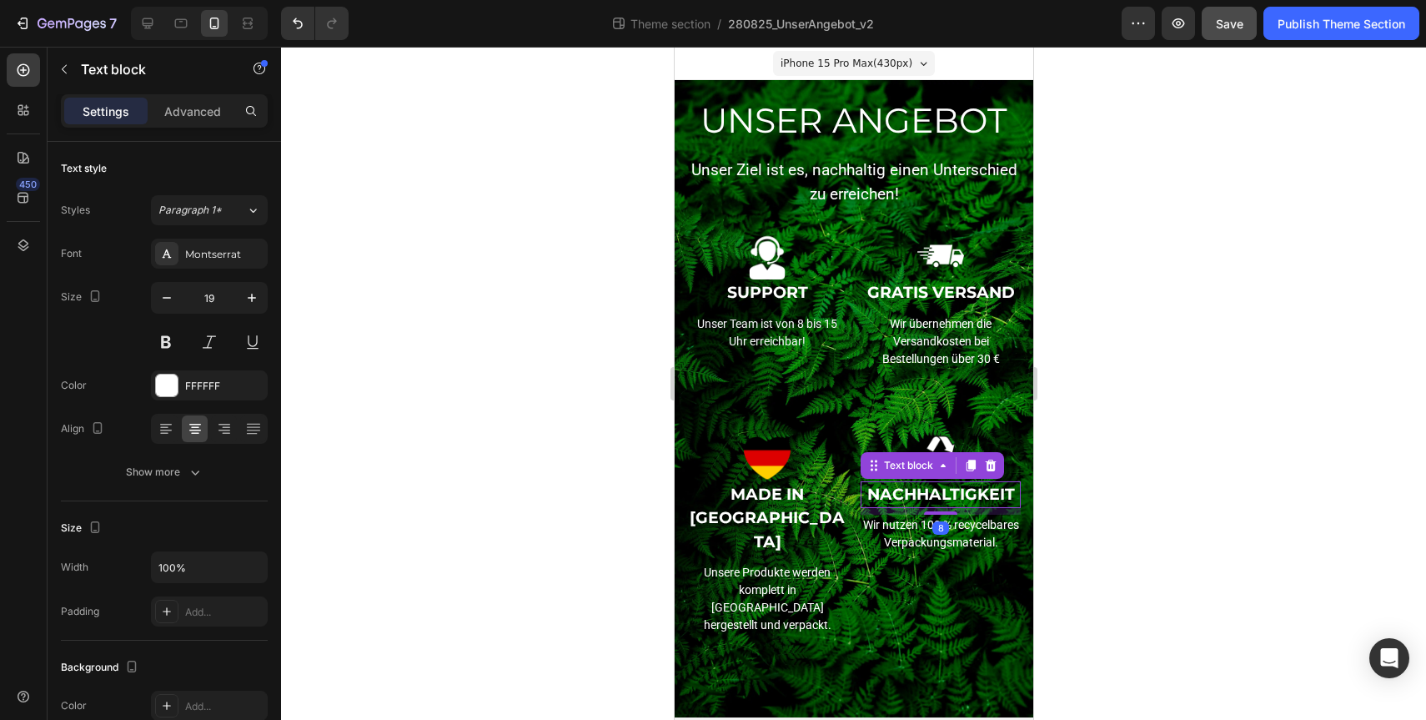
click at [992, 494] on p "NACHHALTIGKEIT" at bounding box center [939, 495] width 157 height 24
click at [1188, 592] on div at bounding box center [853, 383] width 1145 height 673
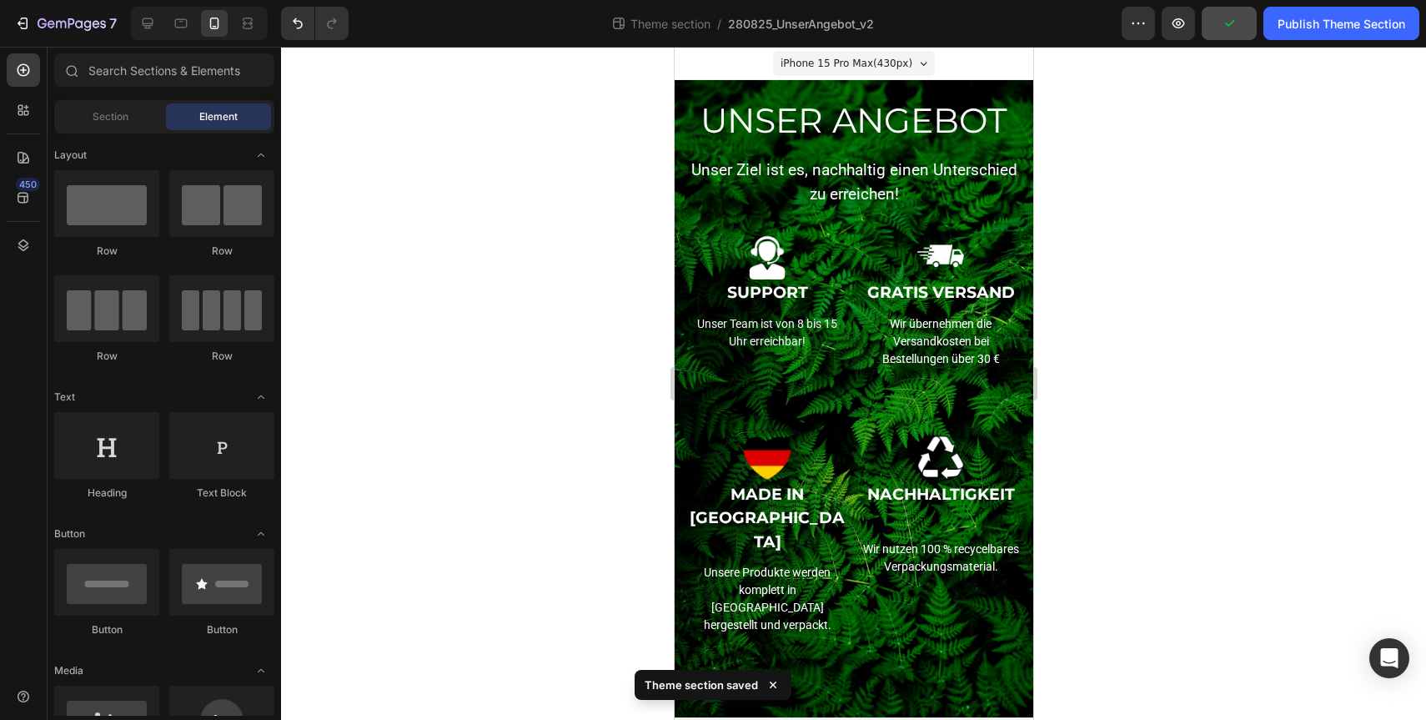
click at [1138, 391] on div at bounding box center [853, 383] width 1145 height 673
click at [897, 68] on span "iPhone 15 Pro Max ( 430 px)" at bounding box center [846, 63] width 132 height 17
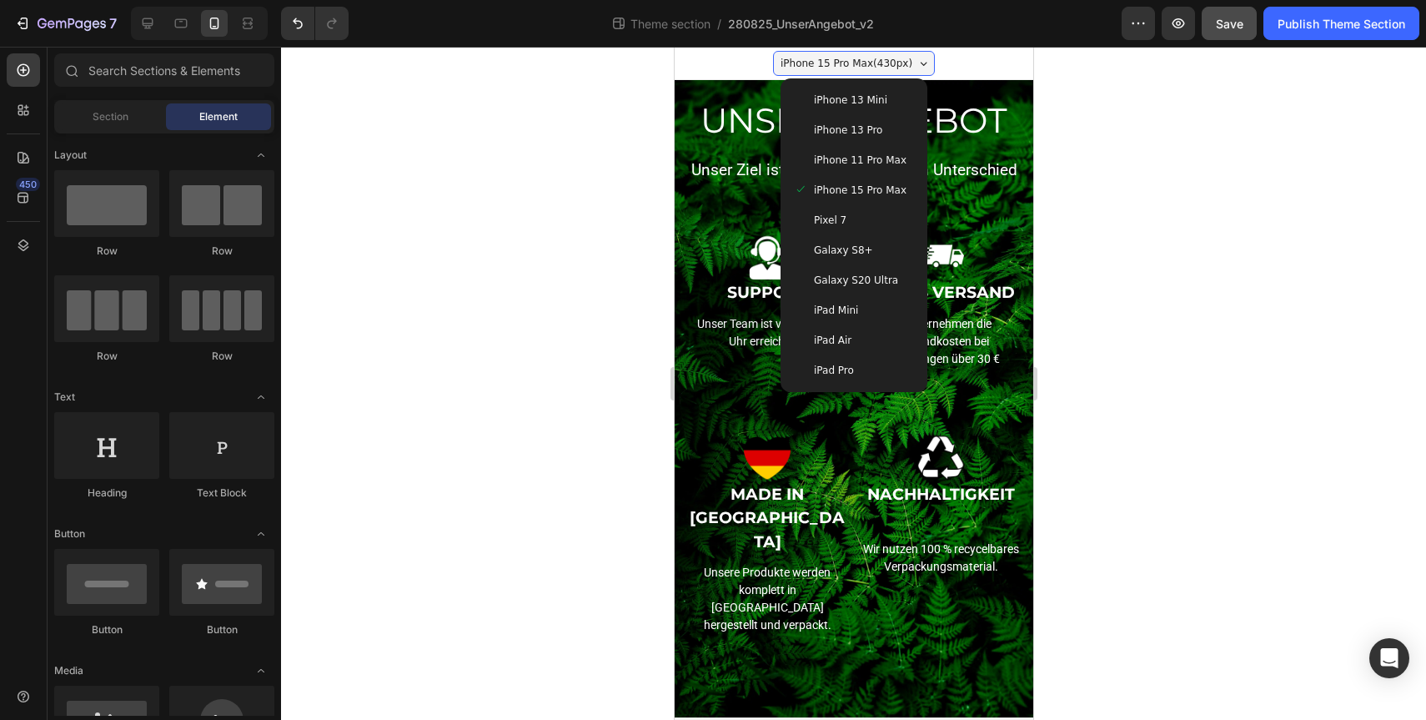
click at [874, 104] on span "iPhone 13 Mini" at bounding box center [849, 100] width 73 height 17
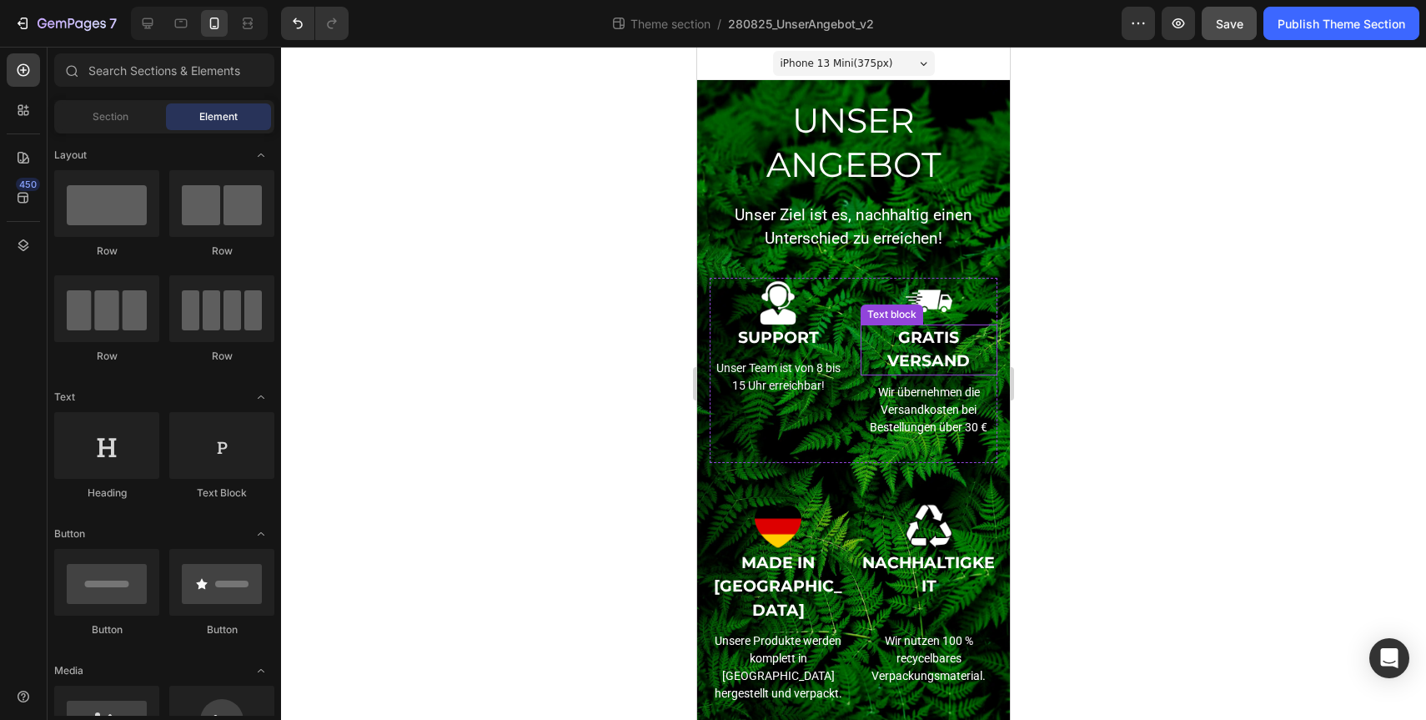
click at [934, 367] on p "GRATIS VERSAND" at bounding box center [929, 350] width 134 height 48
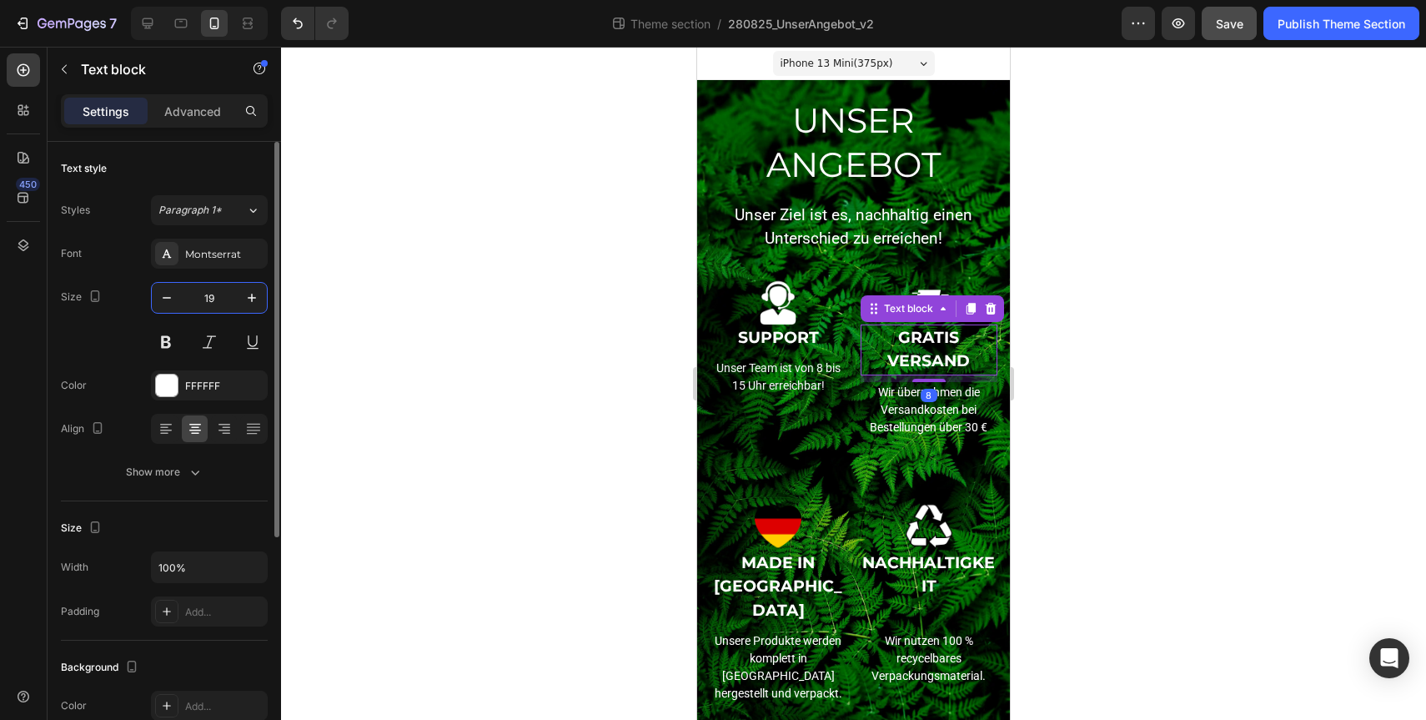
click at [213, 293] on input "19" at bounding box center [209, 298] width 55 height 30
type input "15"
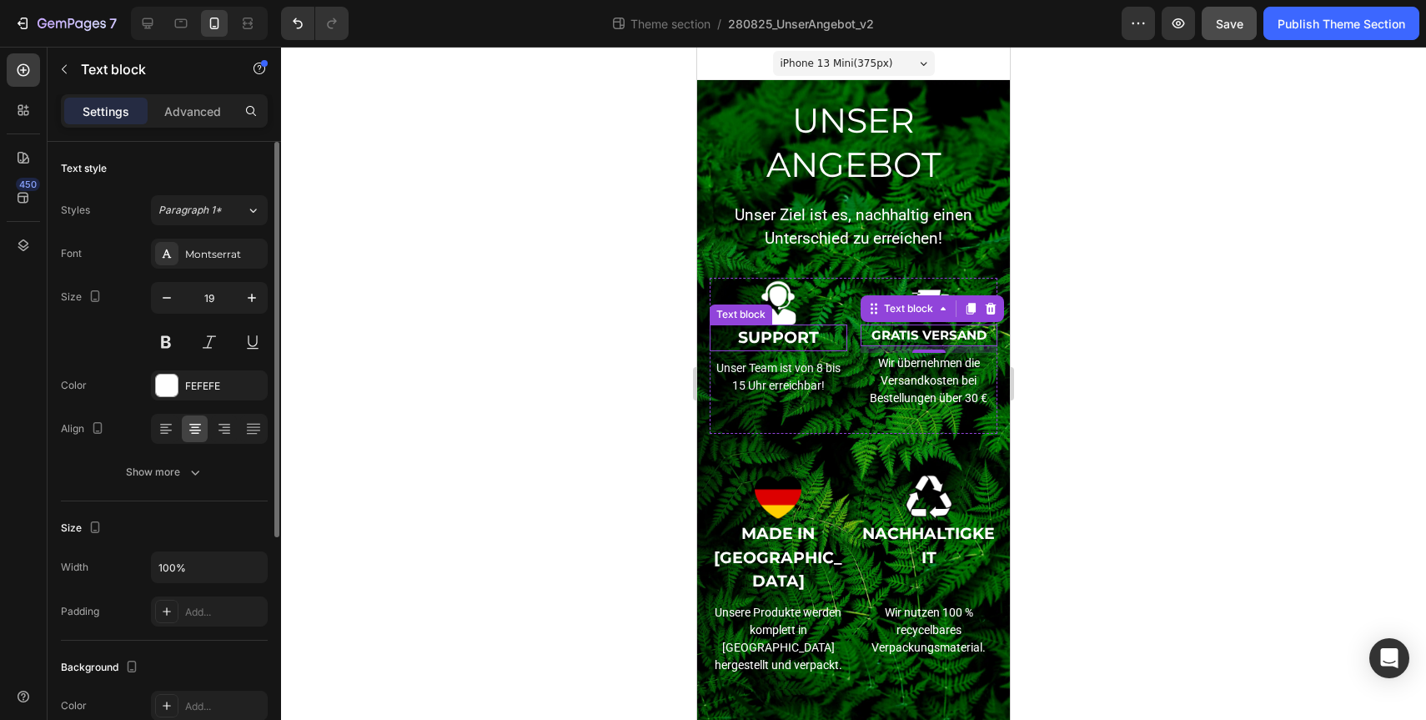
click at [779, 341] on p "SUPPORT" at bounding box center [778, 338] width 134 height 24
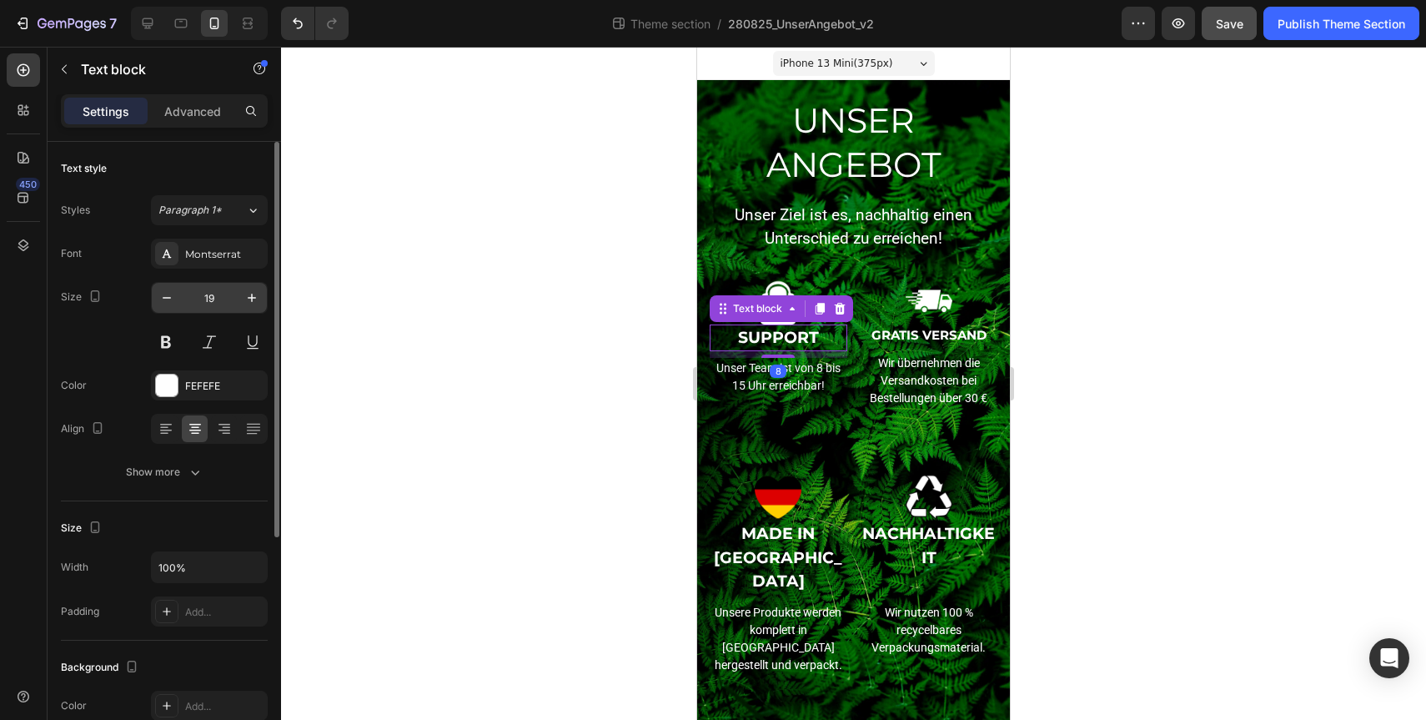
click at [215, 298] on input "19" at bounding box center [209, 298] width 55 height 30
type input "15"
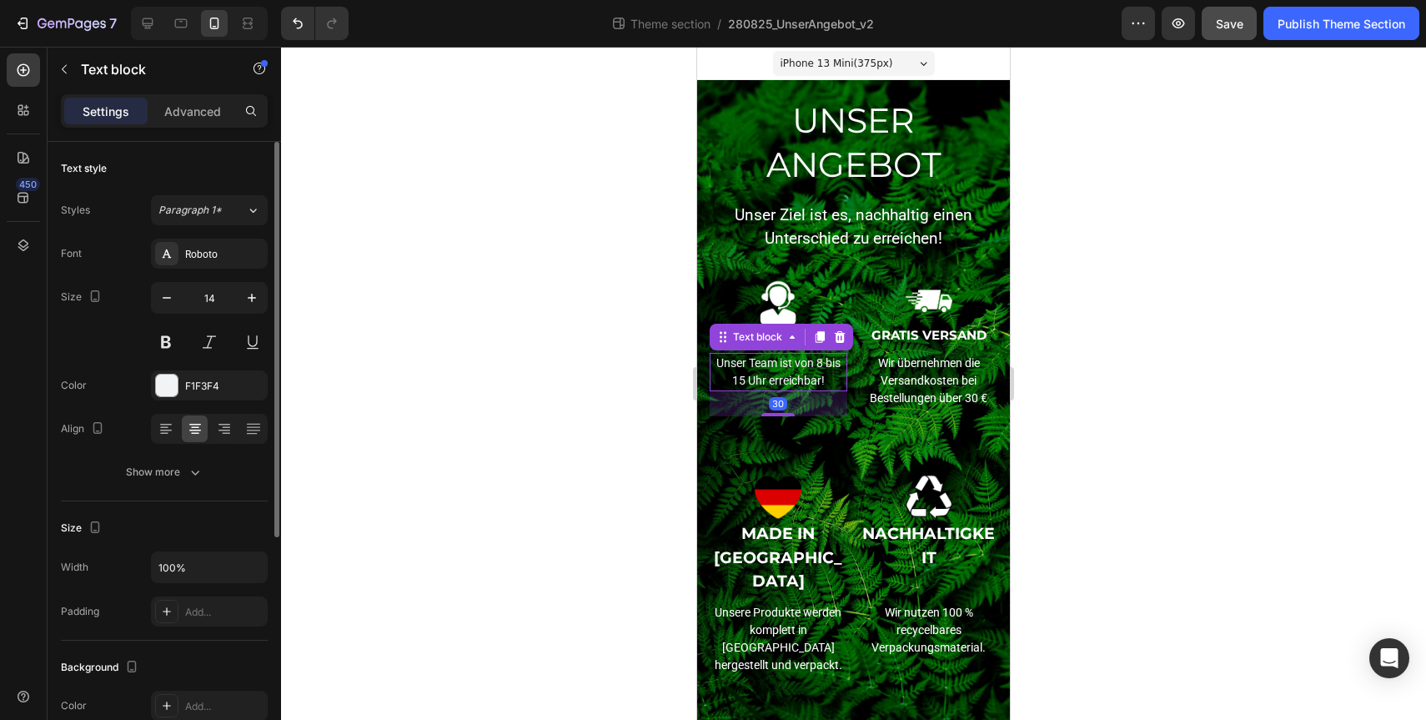
click at [757, 361] on p "Unser Team ist von 8 bis 15 Uhr erreichbar!" at bounding box center [778, 371] width 134 height 35
click at [211, 304] on input "14" at bounding box center [209, 298] width 55 height 30
type input "15"
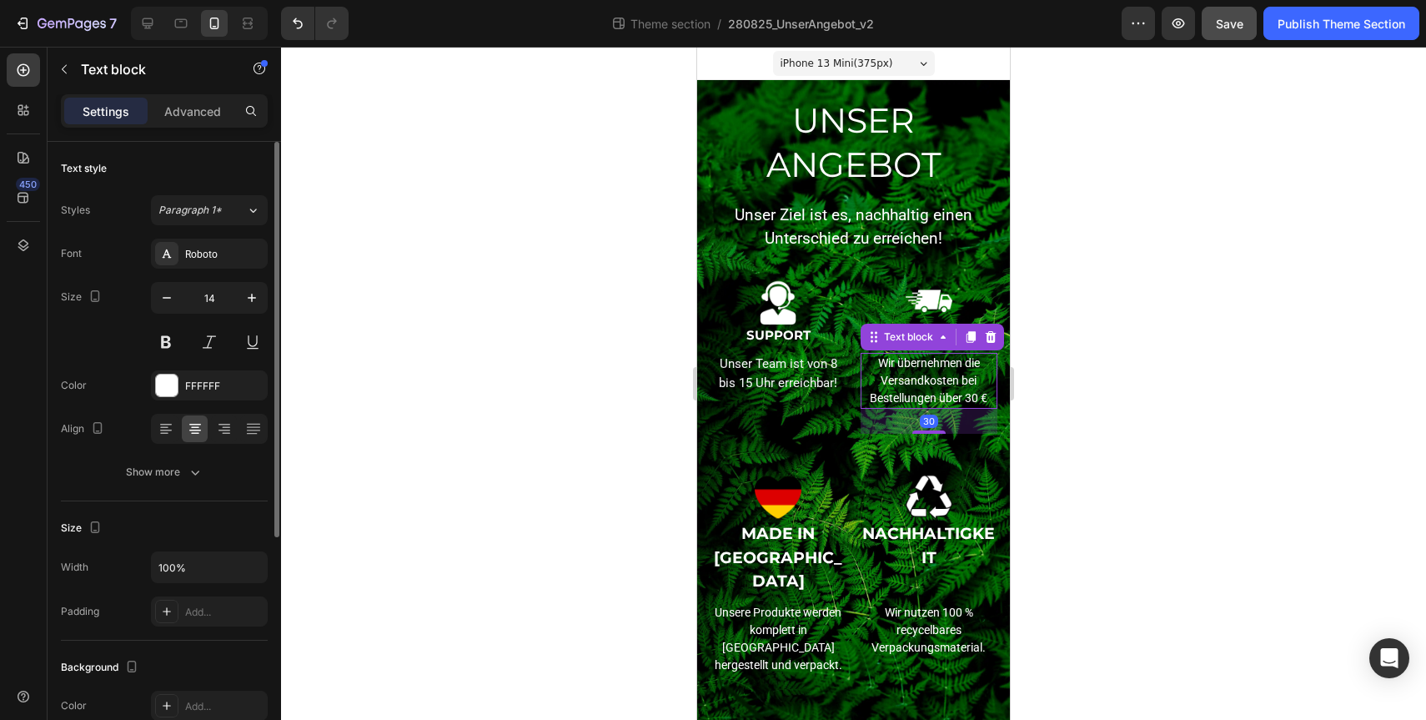
click at [947, 372] on p "Wir übernehmen die Versandkosten bei Bestellungen über 30 €" at bounding box center [929, 380] width 134 height 53
click at [217, 289] on input "14" at bounding box center [209, 298] width 55 height 30
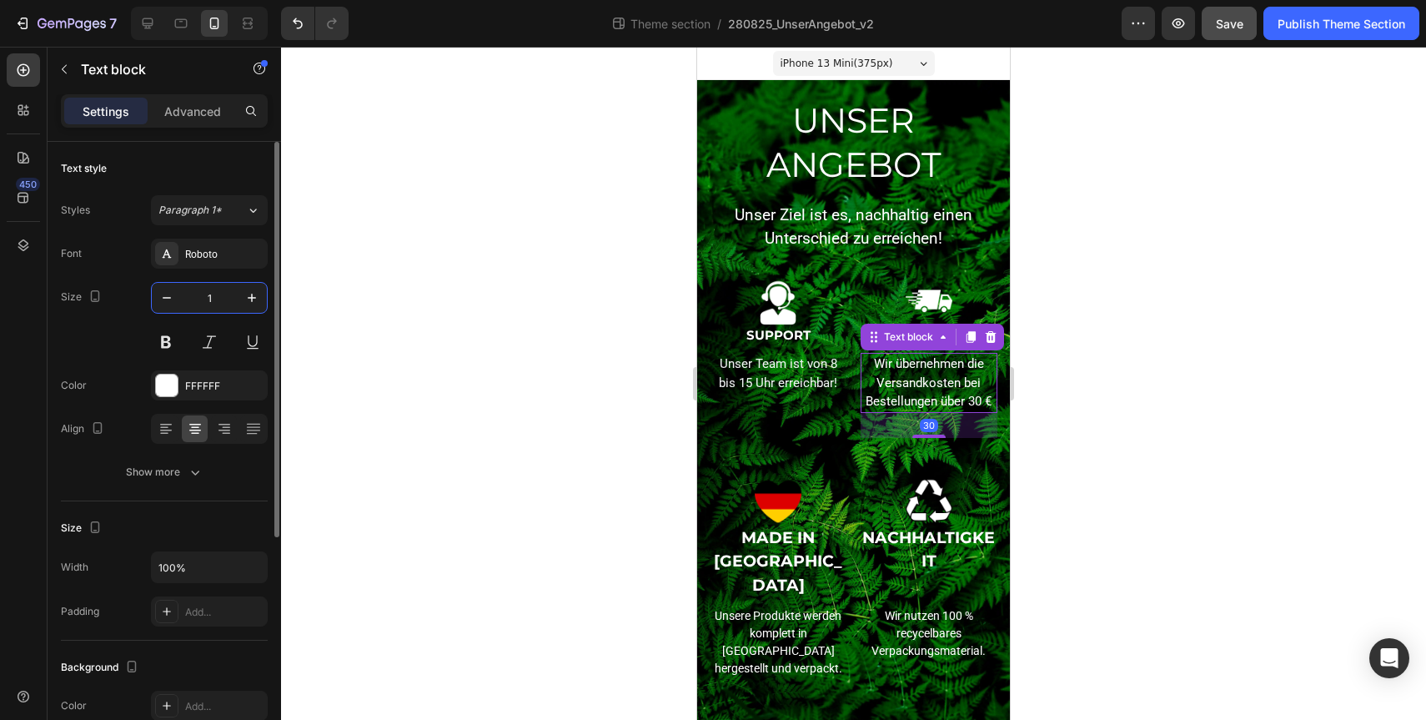
type input "15"
click at [806, 550] on p "MADE IN [GEOGRAPHIC_DATA]" at bounding box center [778, 562] width 134 height 72
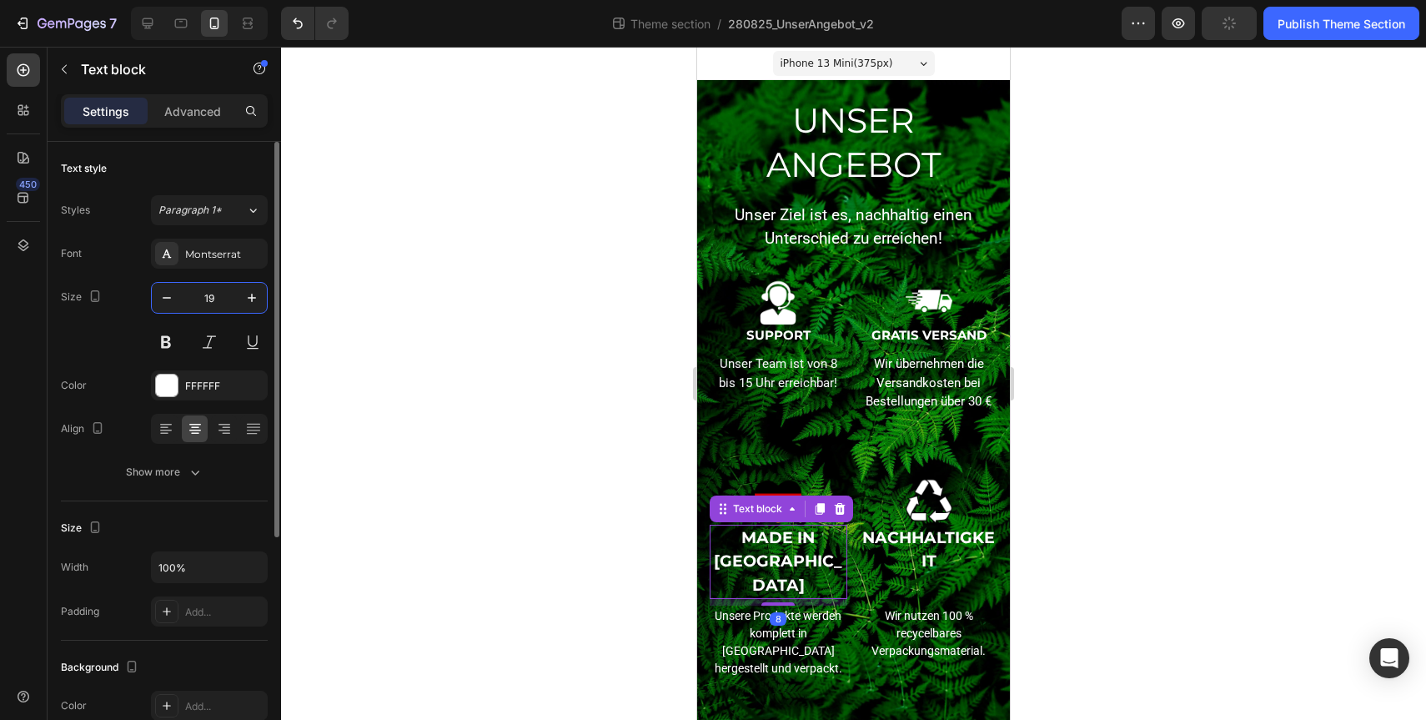
click at [208, 311] on input "19" at bounding box center [209, 298] width 55 height 30
type input "15"
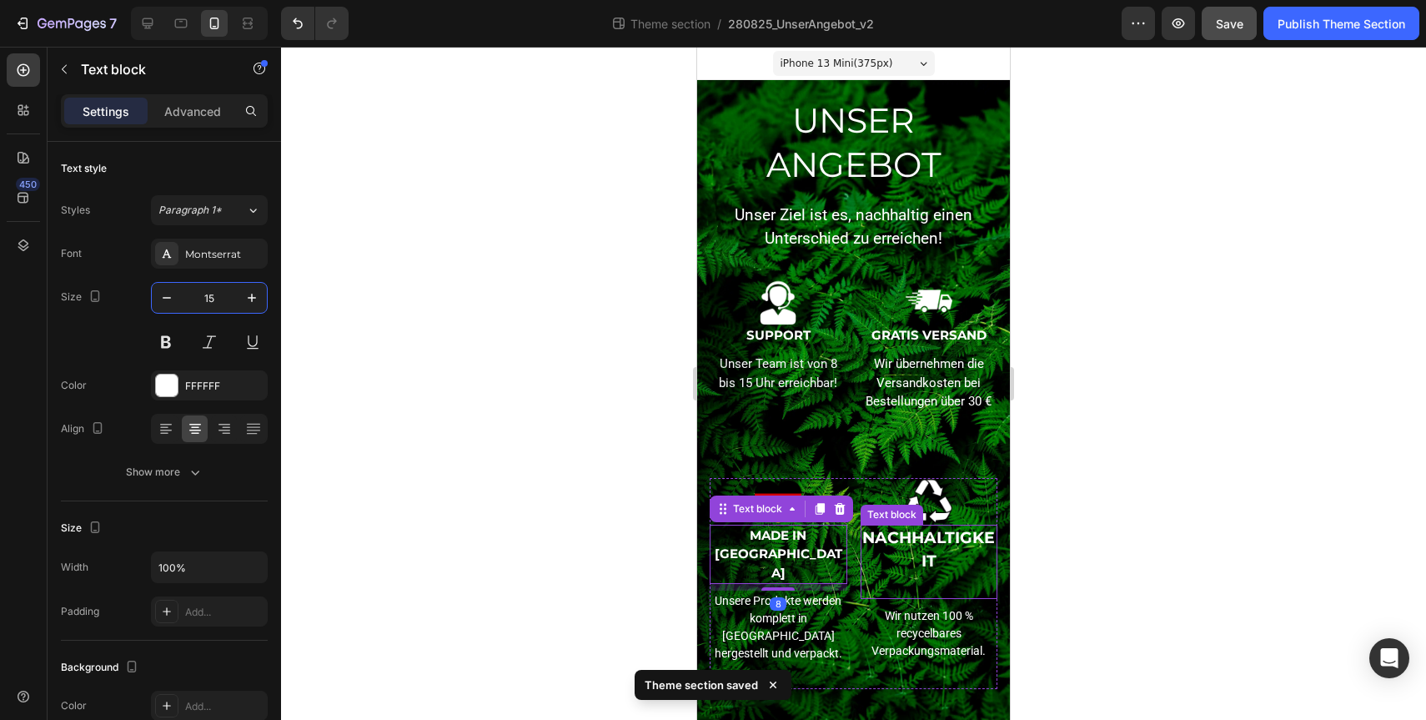
click at [964, 545] on p "NACHHALTIGKEIT" at bounding box center [929, 550] width 134 height 48
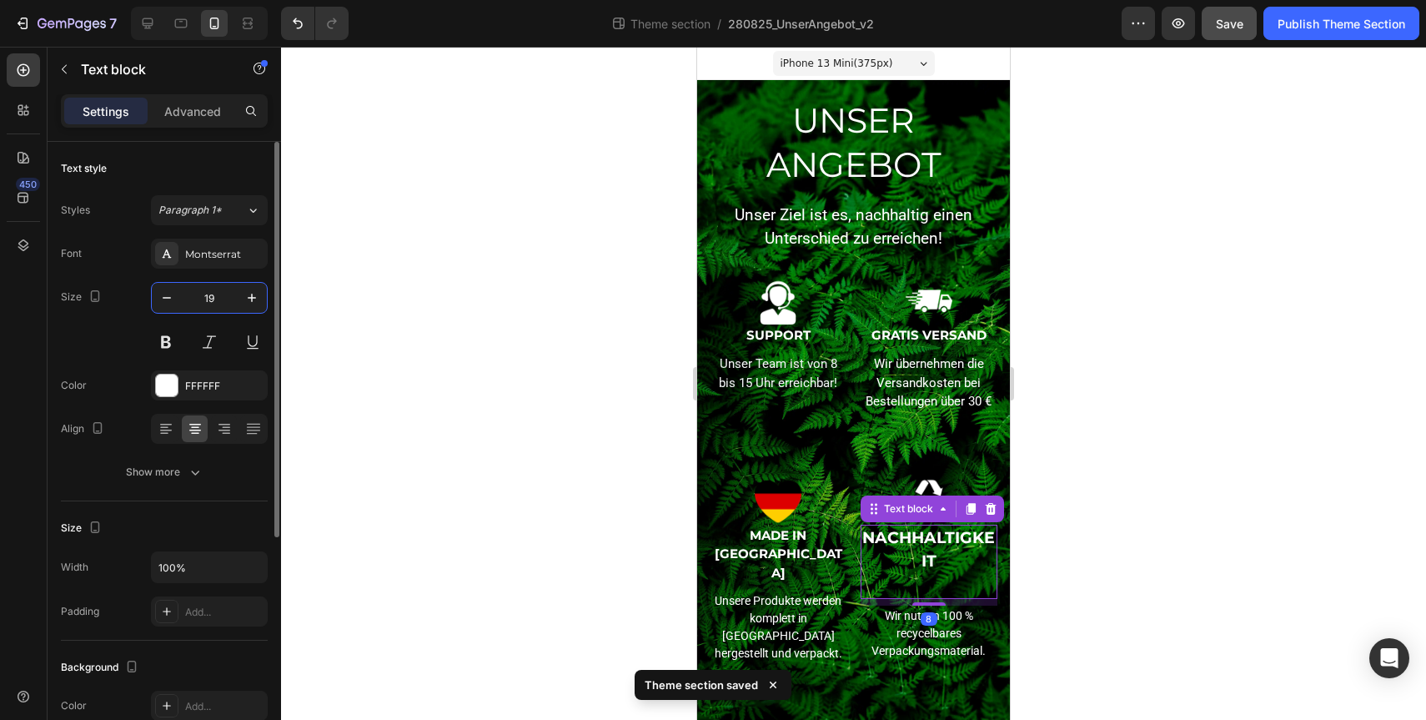
click at [203, 295] on input "19" at bounding box center [209, 298] width 55 height 30
type input "15"
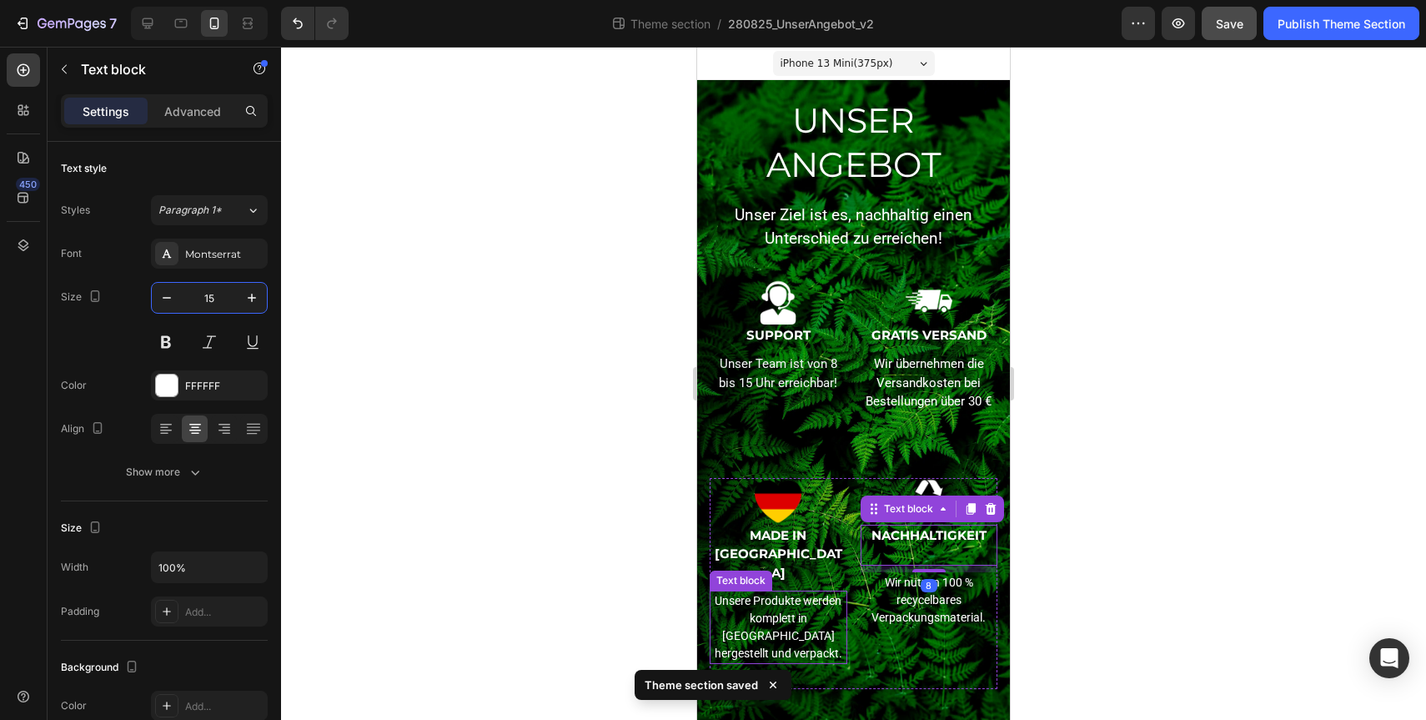
click at [772, 592] on p "Unsere Produkte werden komplett in [GEOGRAPHIC_DATA] hergestellt und verpackt." at bounding box center [778, 627] width 134 height 70
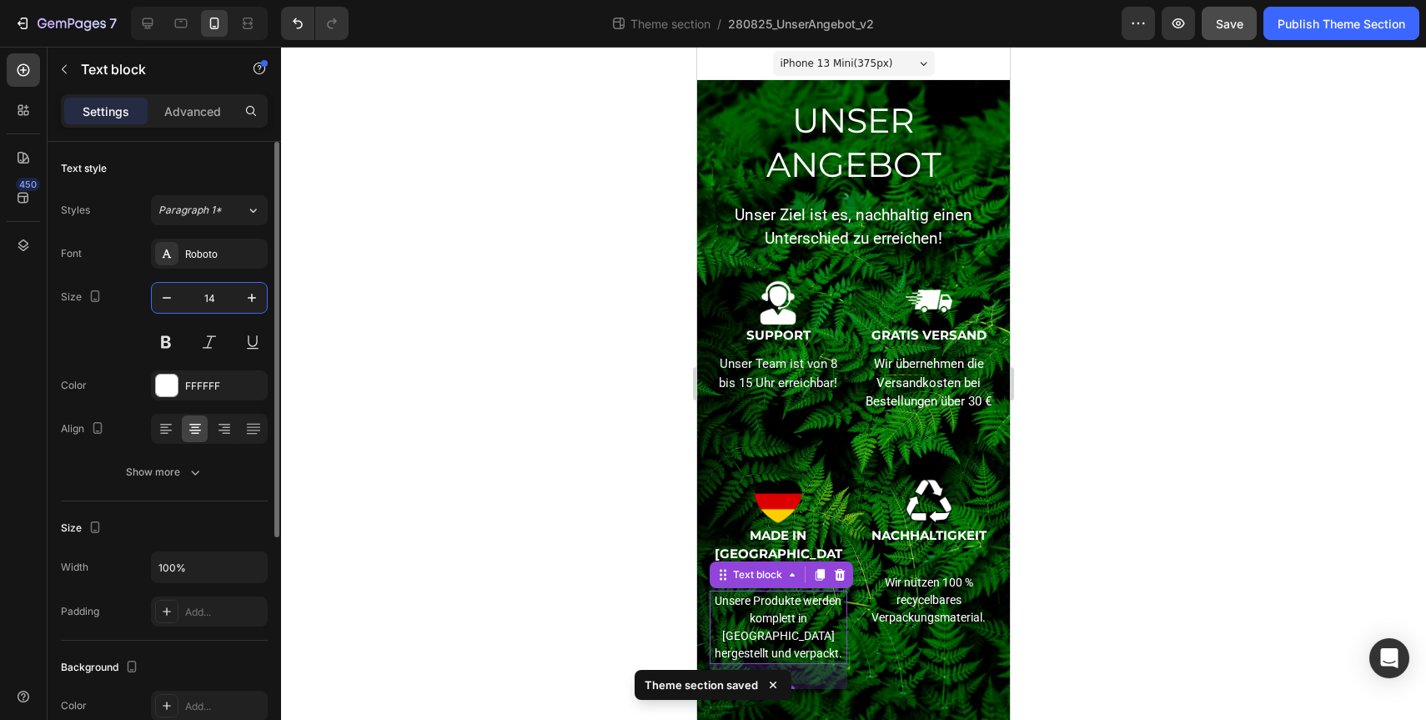
click at [201, 289] on input "14" at bounding box center [209, 298] width 55 height 30
type input "15"
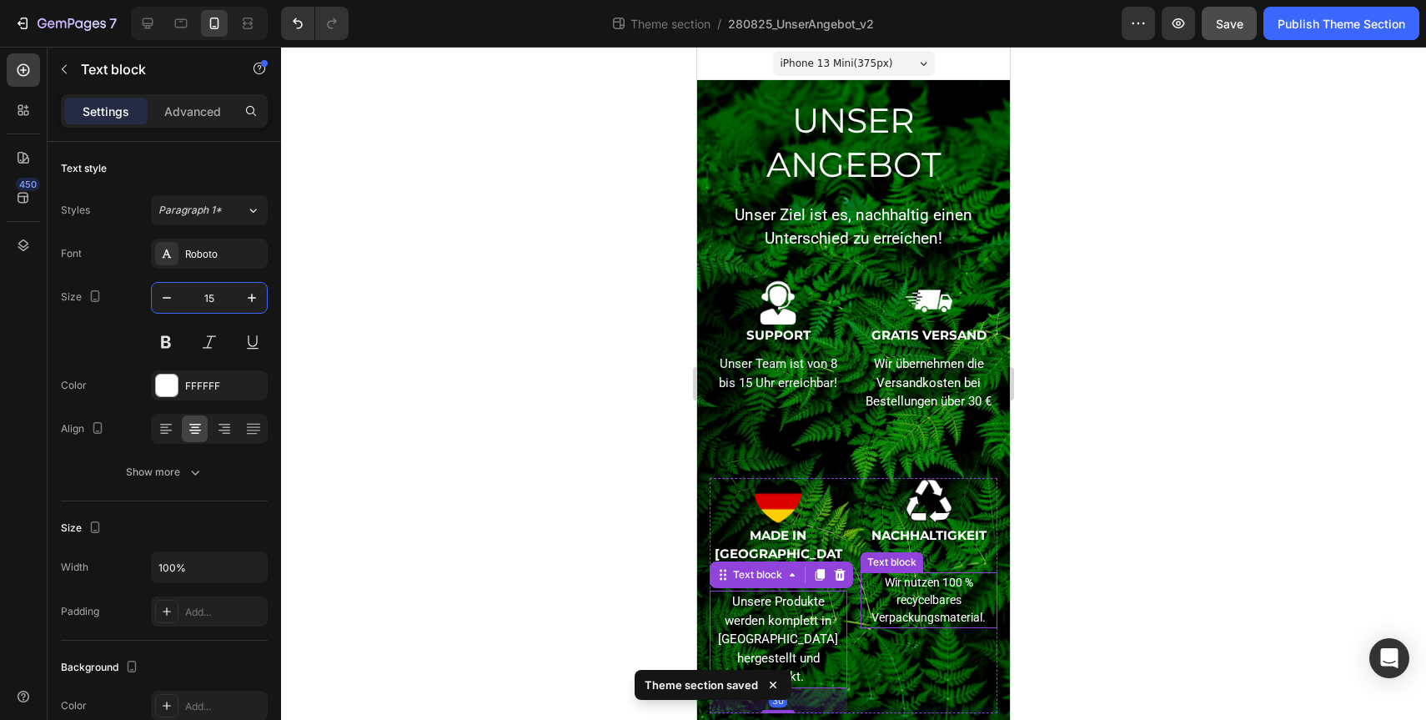
click at [911, 599] on p "Wir nutzen 100 % recycelbares Verpackungsmaterial." at bounding box center [929, 600] width 134 height 53
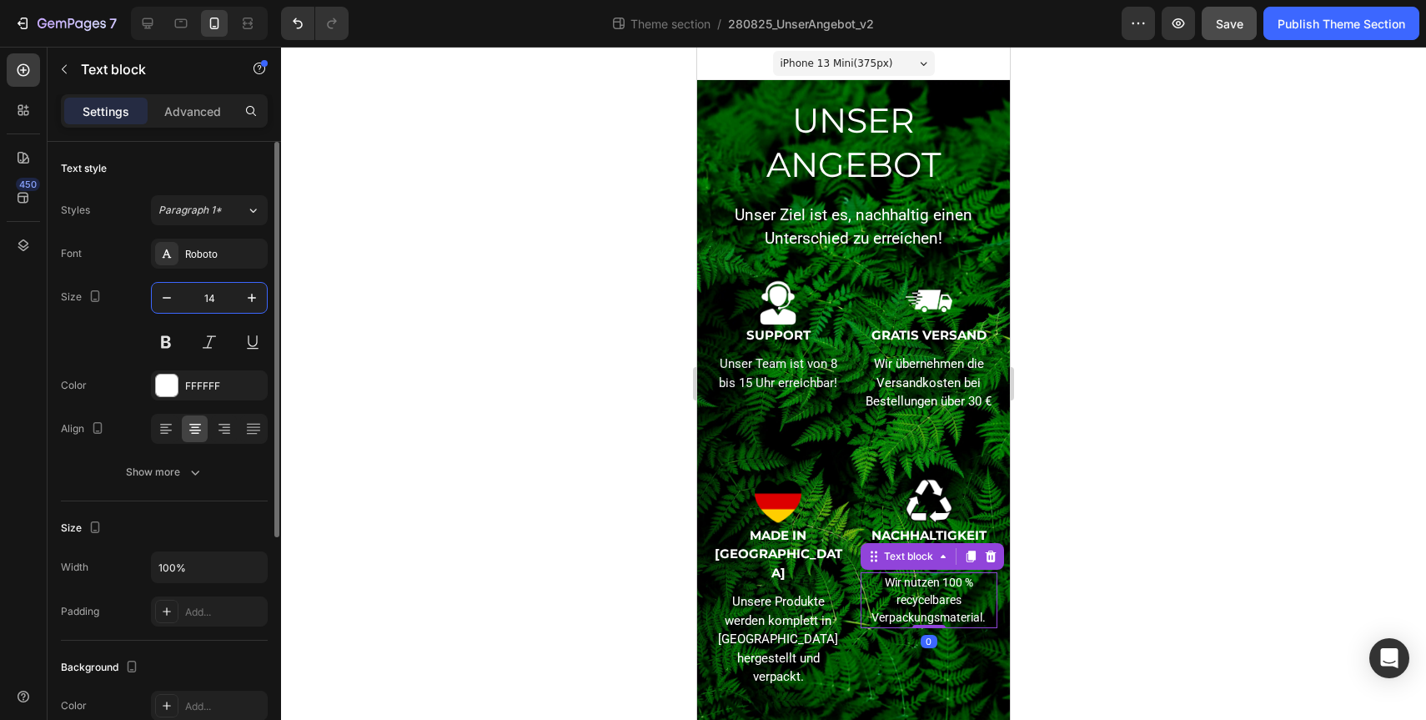
click at [208, 297] on input "14" at bounding box center [209, 298] width 55 height 30
type input "15"
click at [1187, 445] on div at bounding box center [853, 383] width 1145 height 673
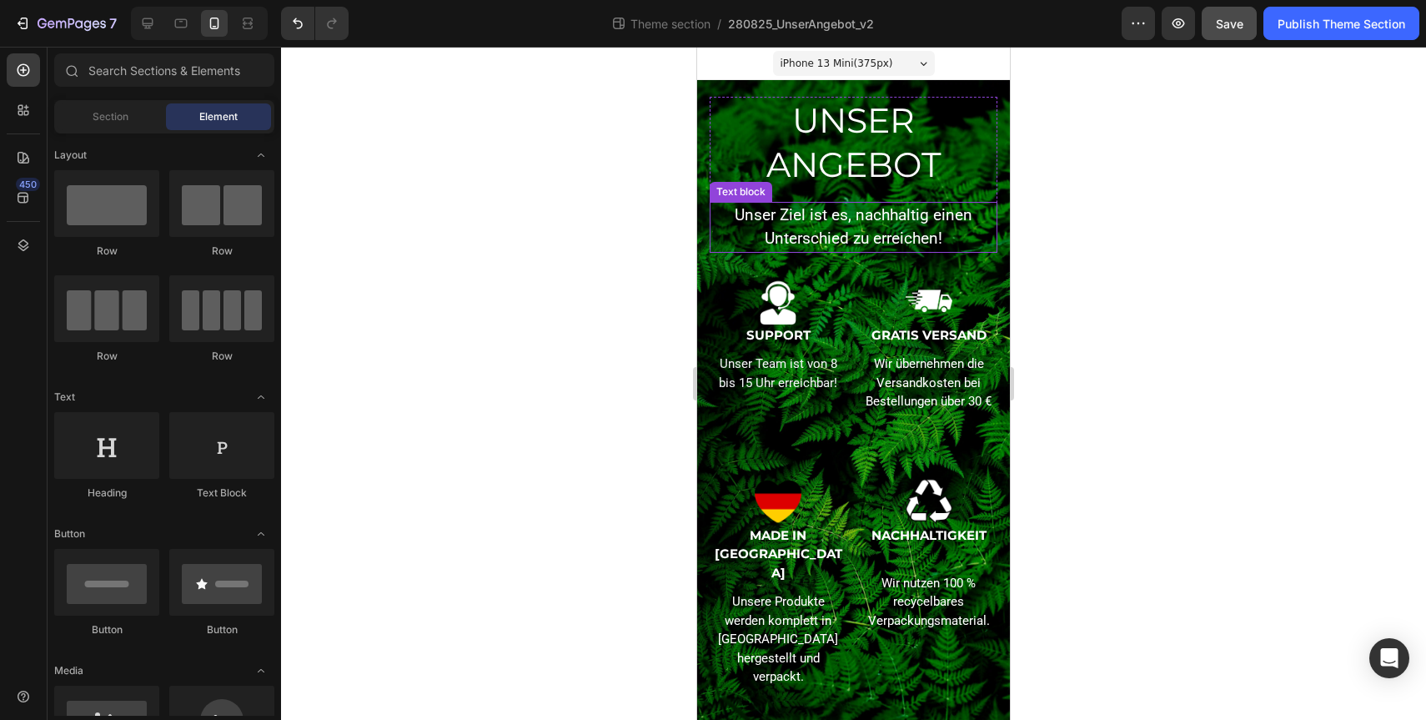
click at [920, 224] on p "Unser Ziel ist es, nachhaltig einen Unterschied zu erreichen!" at bounding box center [853, 227] width 284 height 48
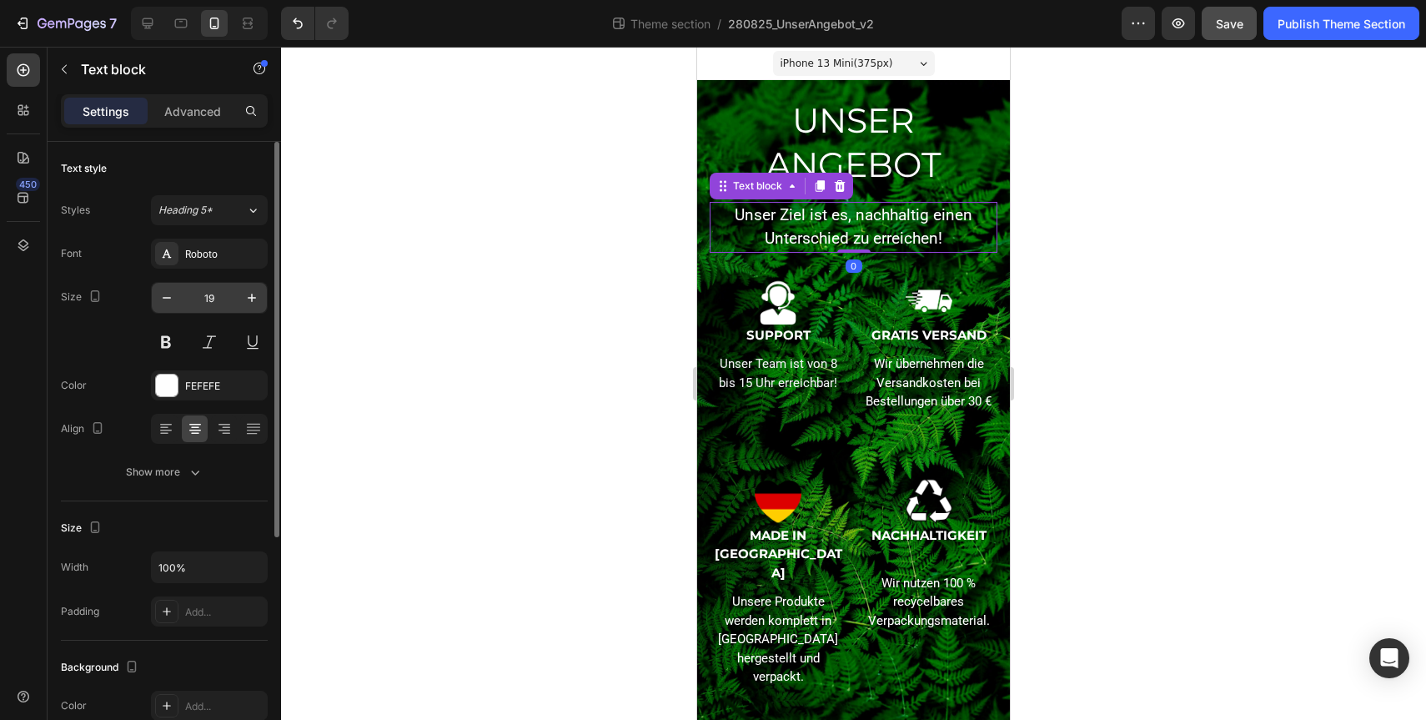
click at [218, 294] on input "19" at bounding box center [209, 298] width 55 height 30
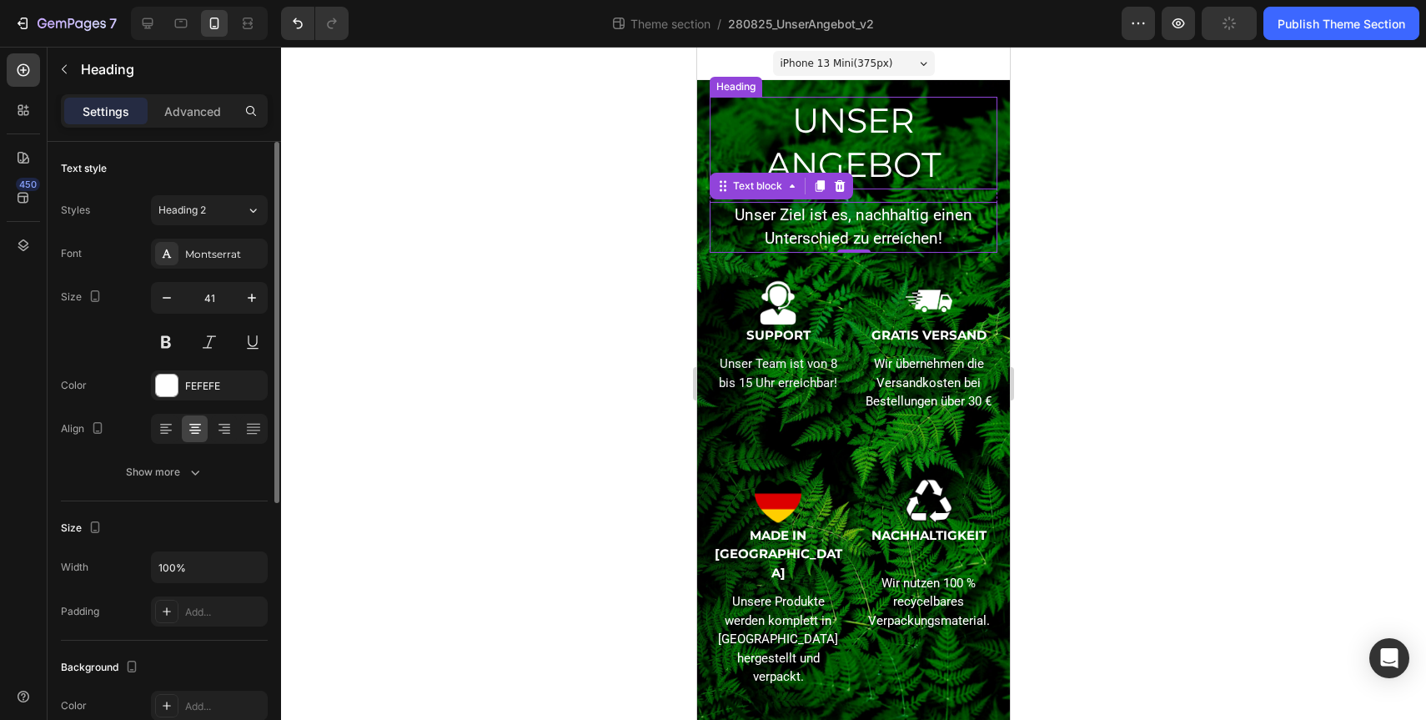
click at [861, 171] on h2 "UNSER ANGEBOT" at bounding box center [854, 143] width 288 height 93
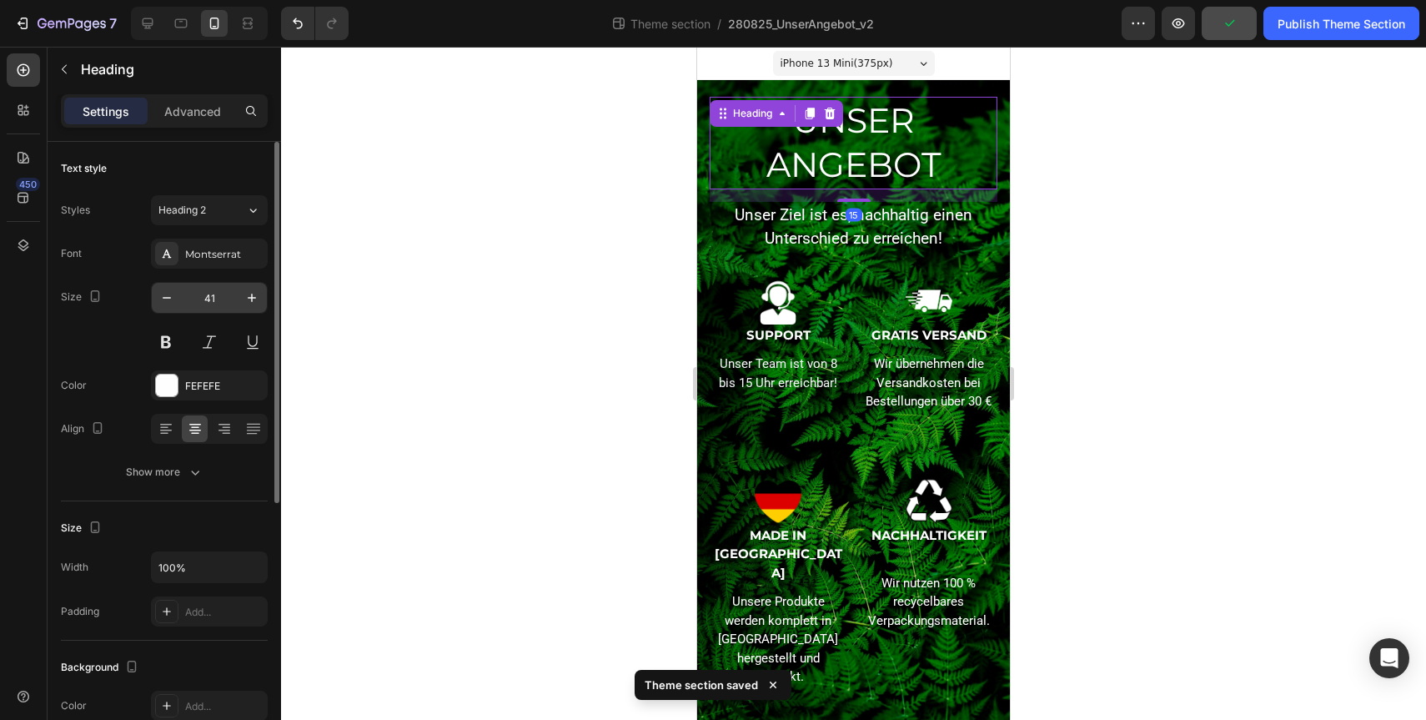
click at [219, 300] on input "41" at bounding box center [209, 298] width 55 height 30
type input "20"
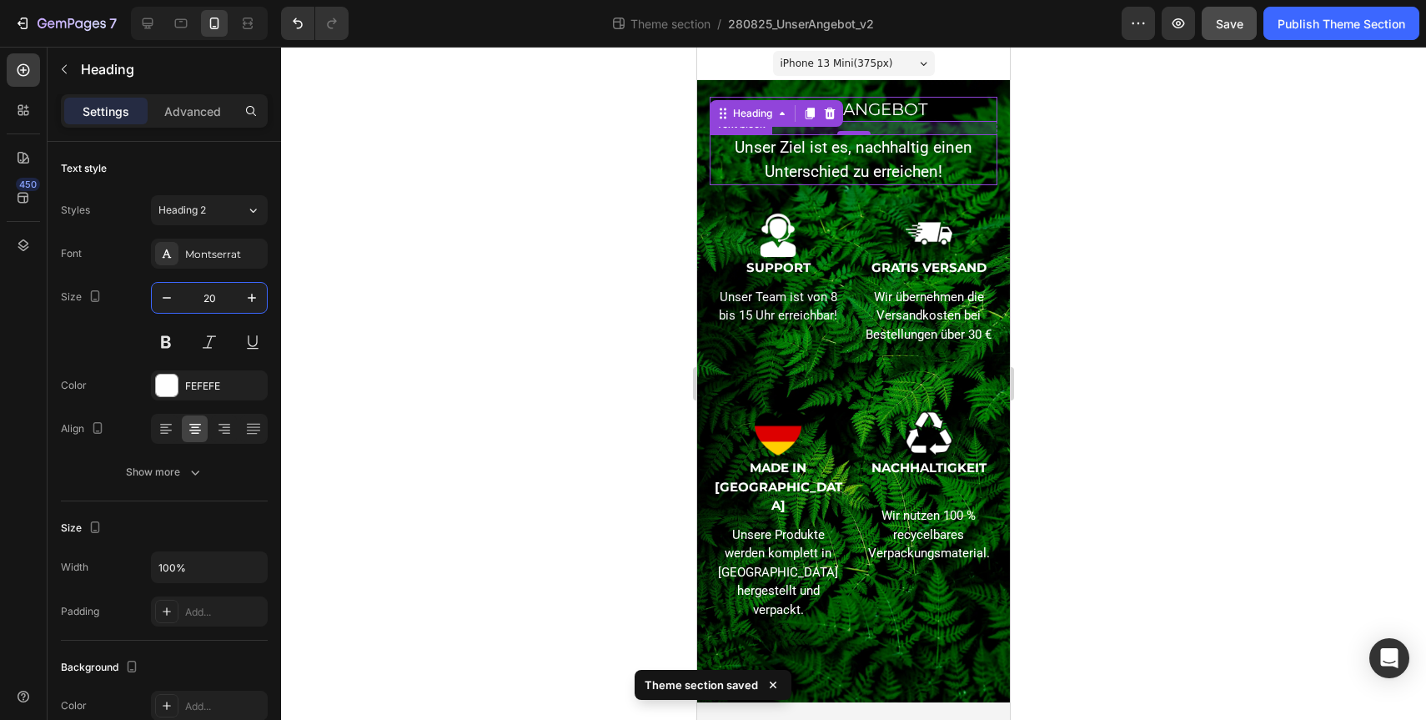
click at [856, 161] on p "Unser Ziel ist es, nachhaltig einen Unterschied zu erreichen!" at bounding box center [853, 160] width 284 height 48
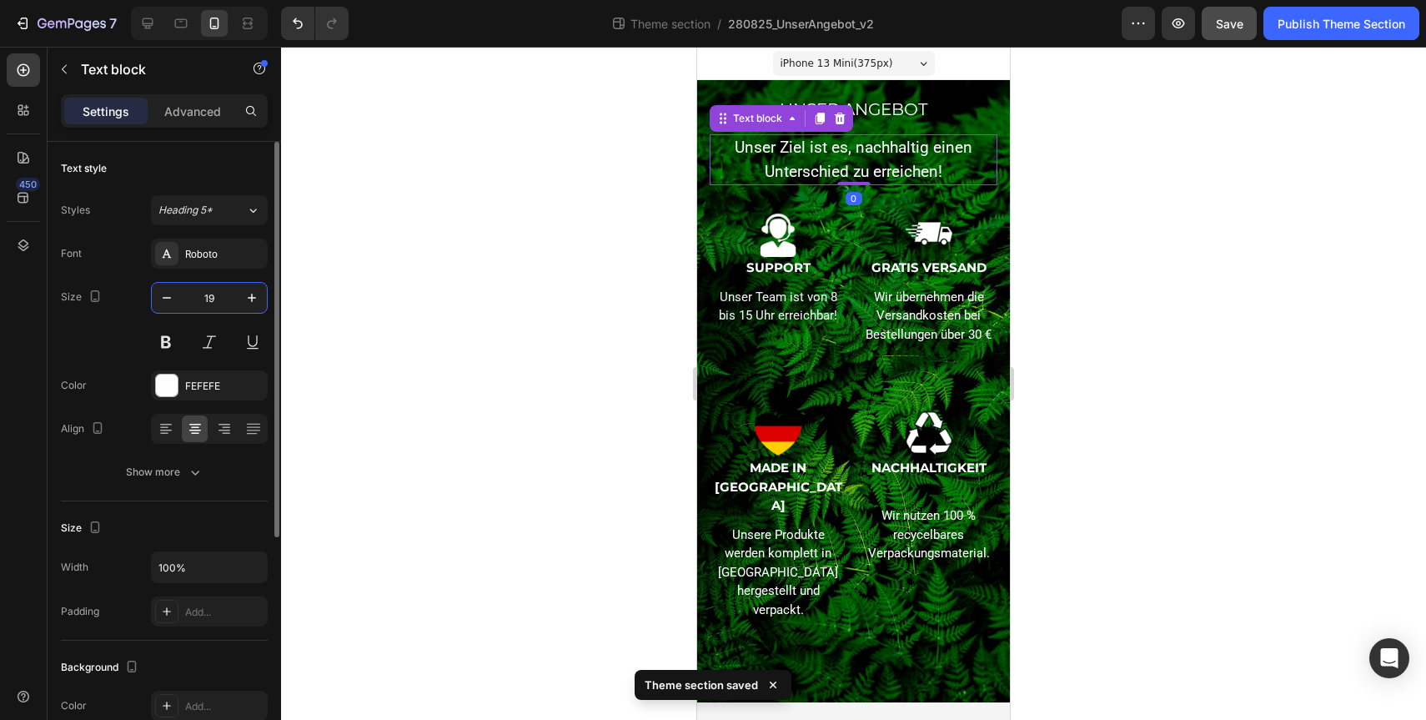
click at [205, 296] on input "19" at bounding box center [209, 298] width 55 height 30
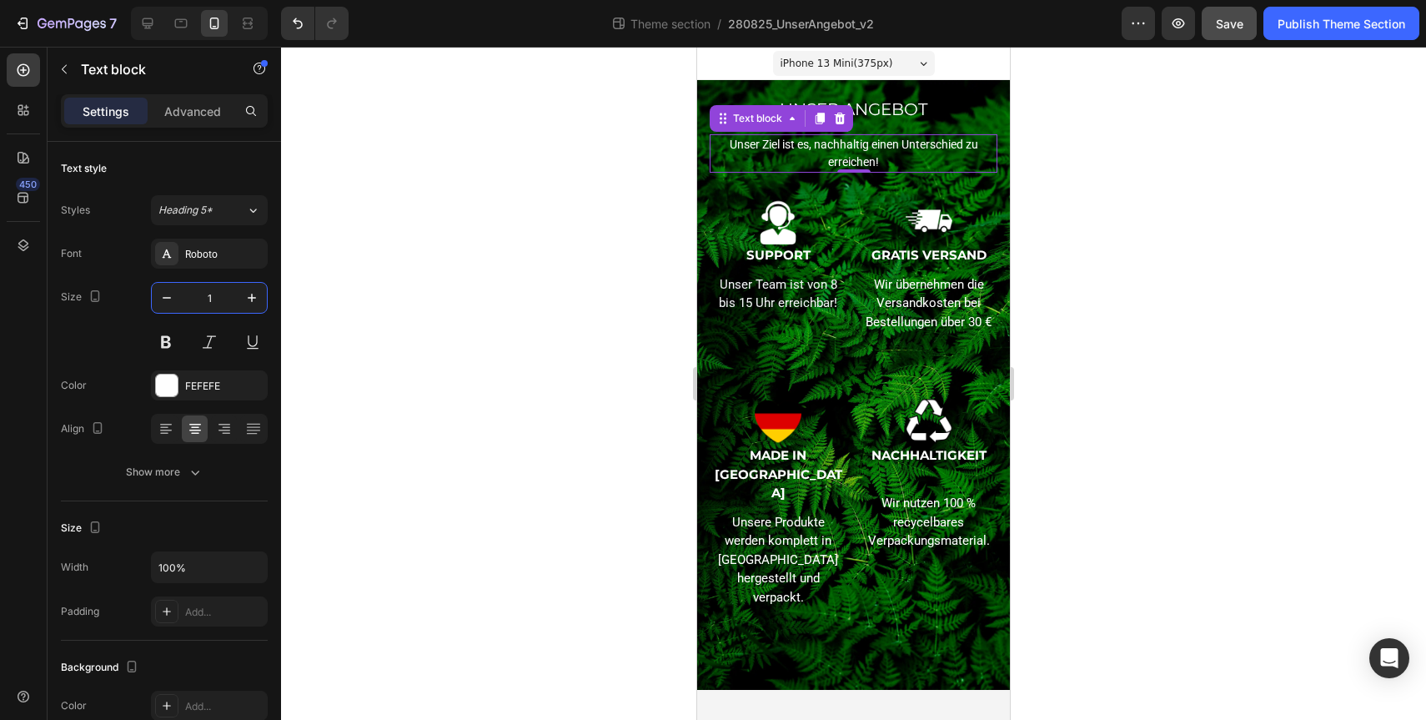
type input "15"
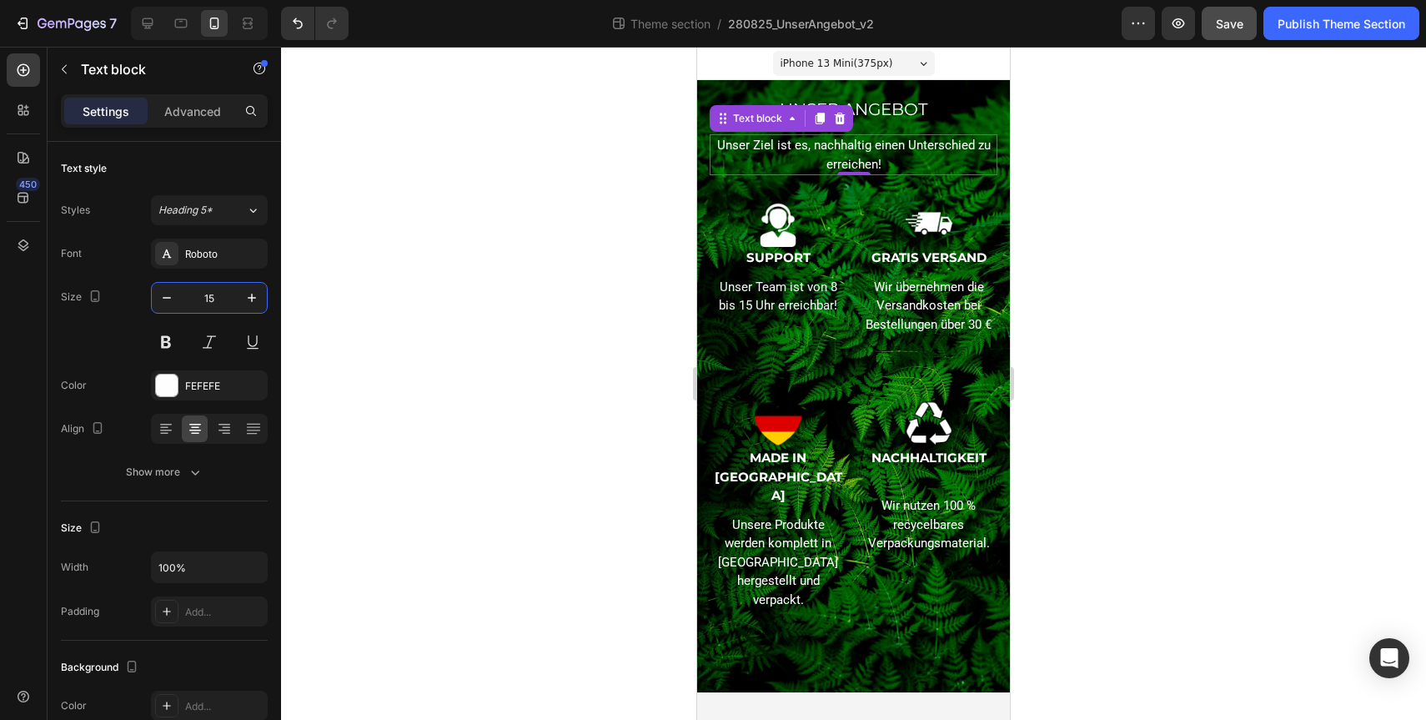
click at [580, 304] on div at bounding box center [853, 383] width 1145 height 673
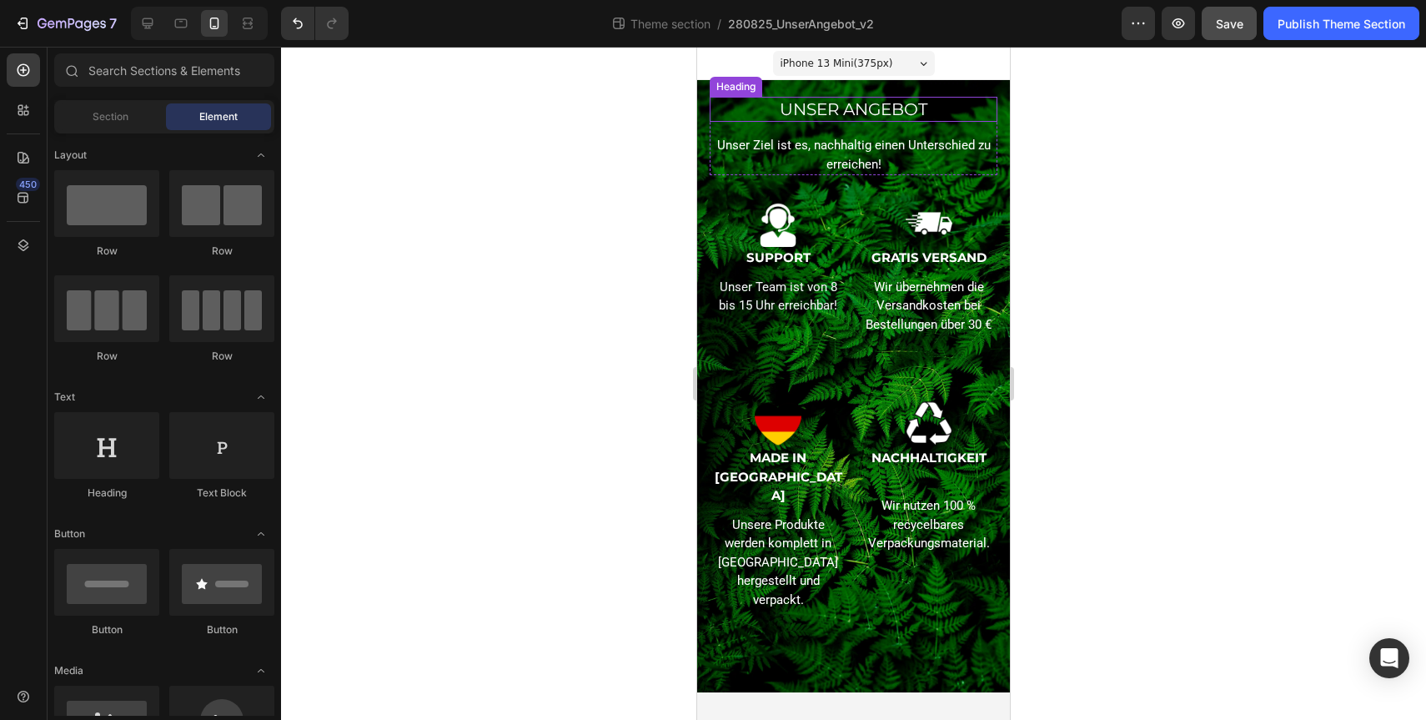
click at [831, 107] on h2 "UNSER ANGEBOT" at bounding box center [854, 109] width 288 height 25
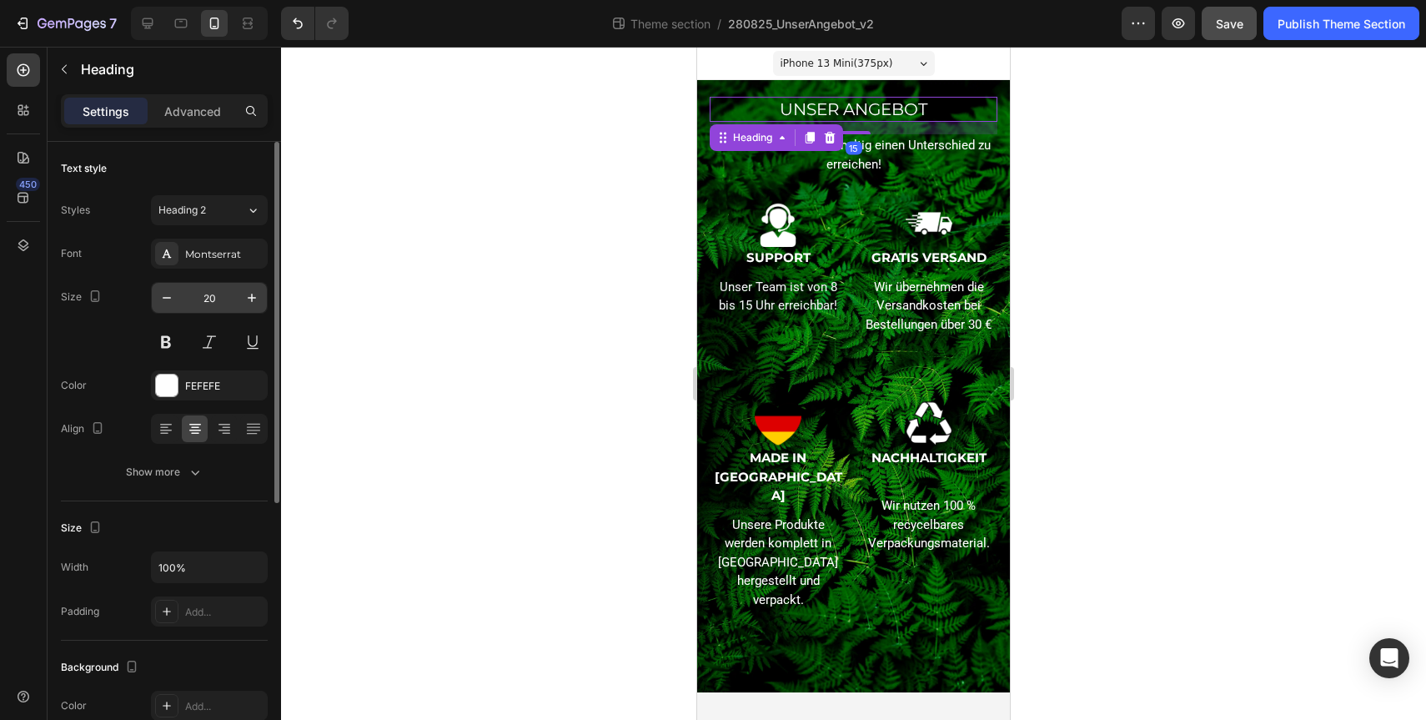
click at [202, 283] on input "20" at bounding box center [209, 298] width 55 height 30
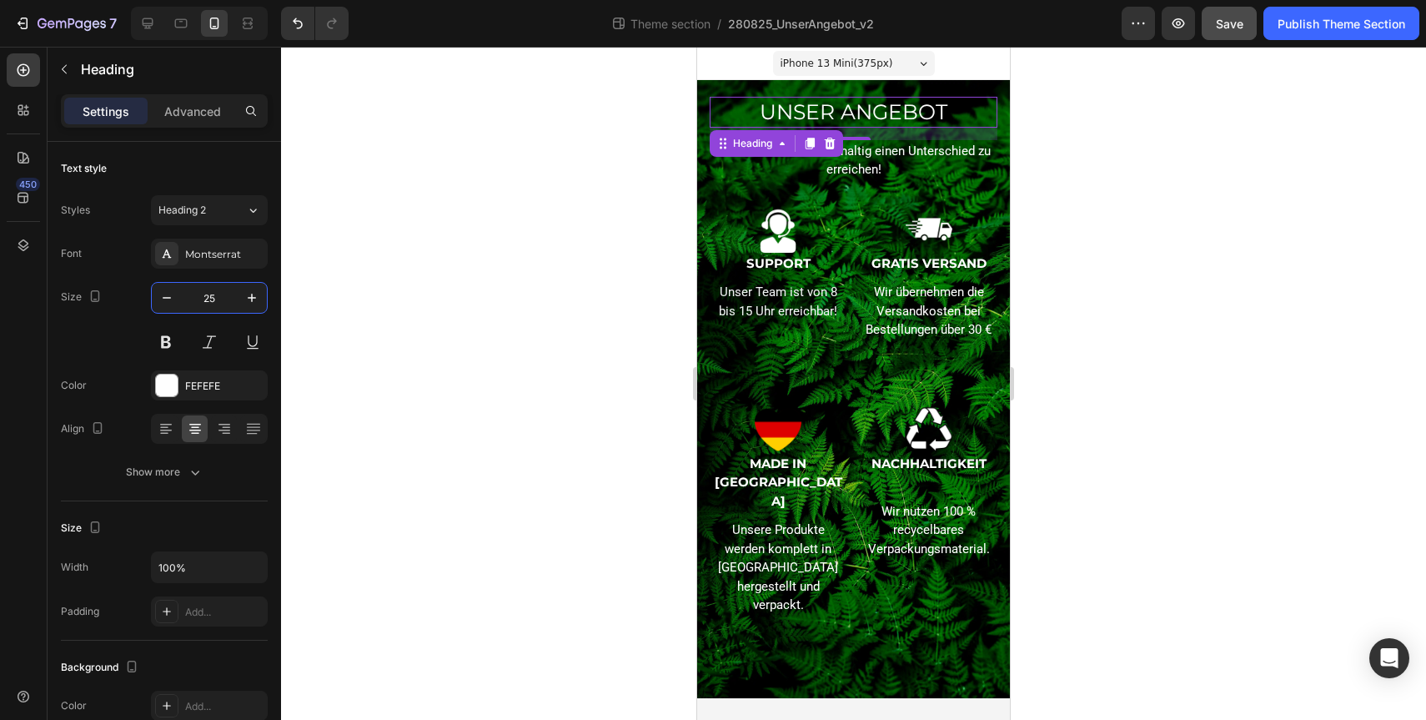
type input "25"
click at [1199, 359] on div at bounding box center [853, 383] width 1145 height 673
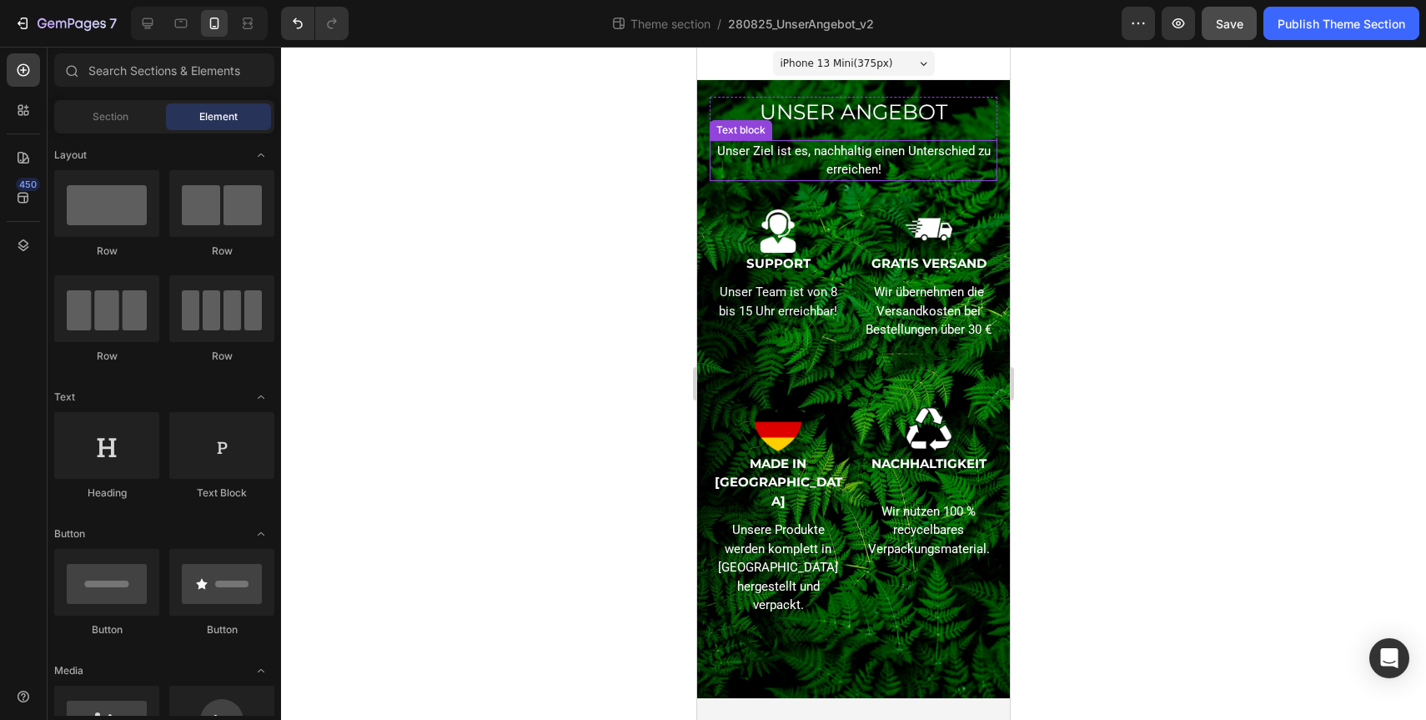
click at [826, 154] on p "Unser Ziel ist es, nachhaltig einen Unterschied zu erreichen!" at bounding box center [853, 161] width 284 height 38
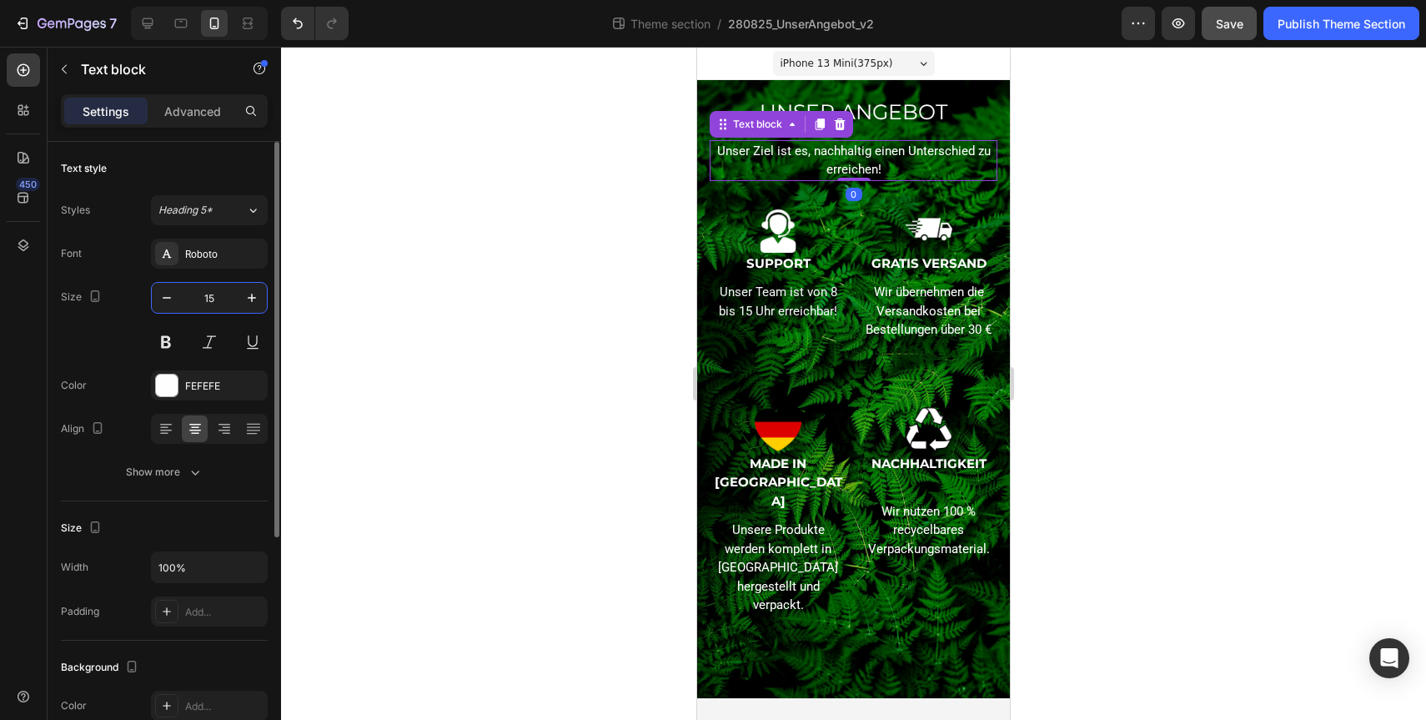
click at [216, 301] on input "15" at bounding box center [209, 298] width 55 height 30
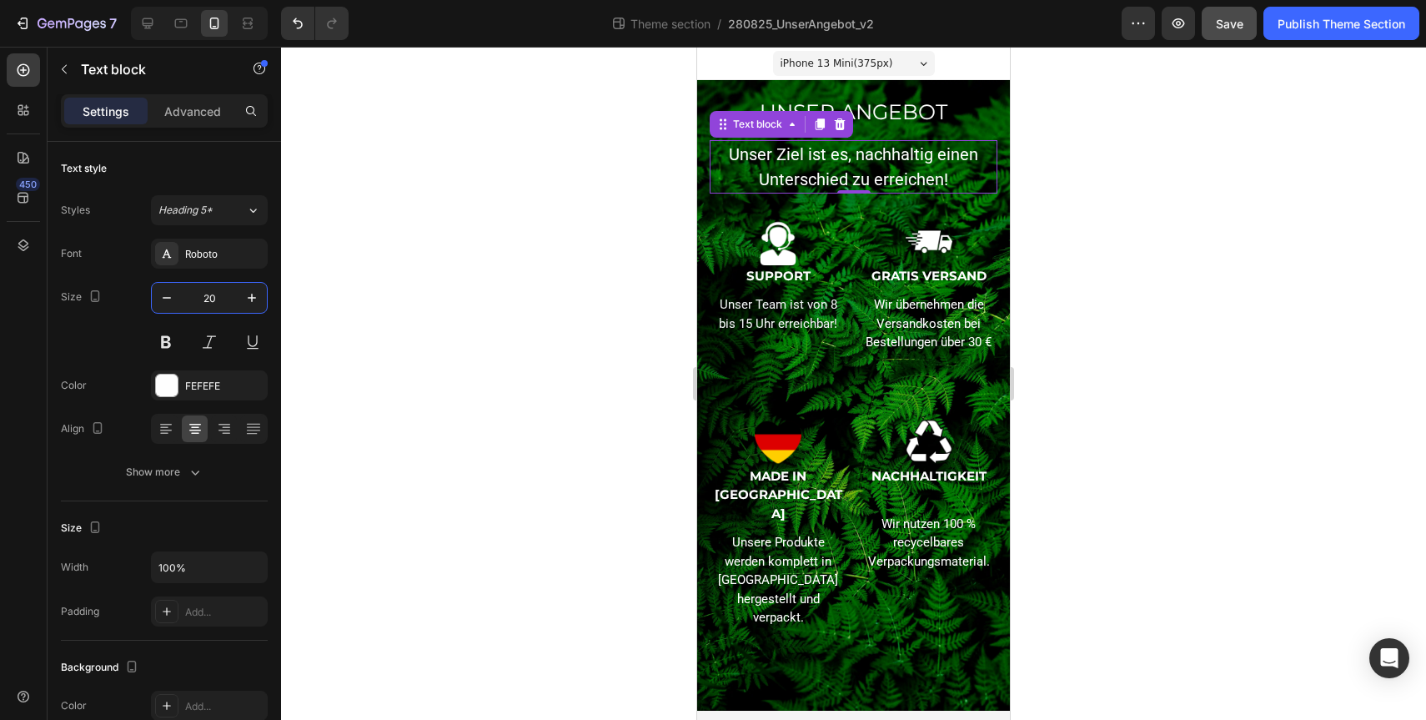
type input "20"
click at [455, 367] on div at bounding box center [853, 383] width 1145 height 673
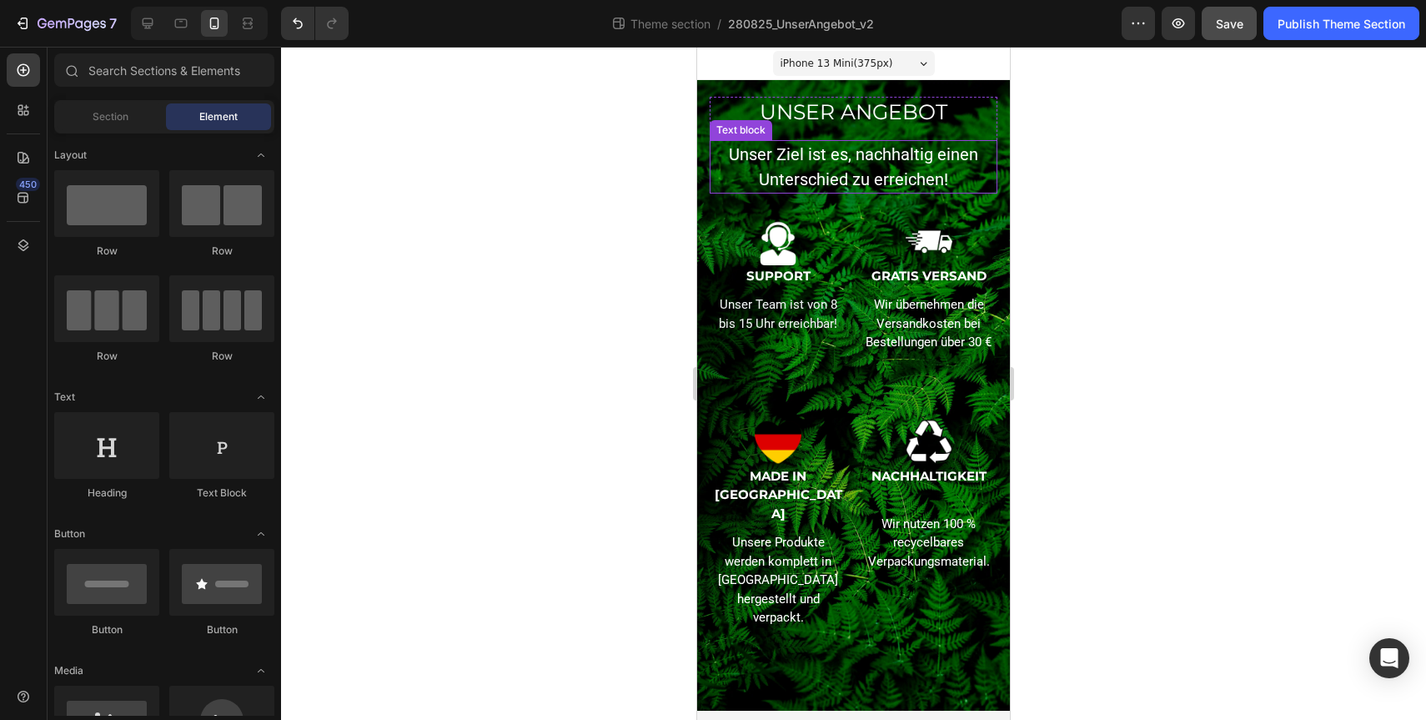
click at [915, 179] on p "Unser Ziel ist es, nachhaltig einen Unterschied zu erreichen!" at bounding box center [853, 167] width 284 height 50
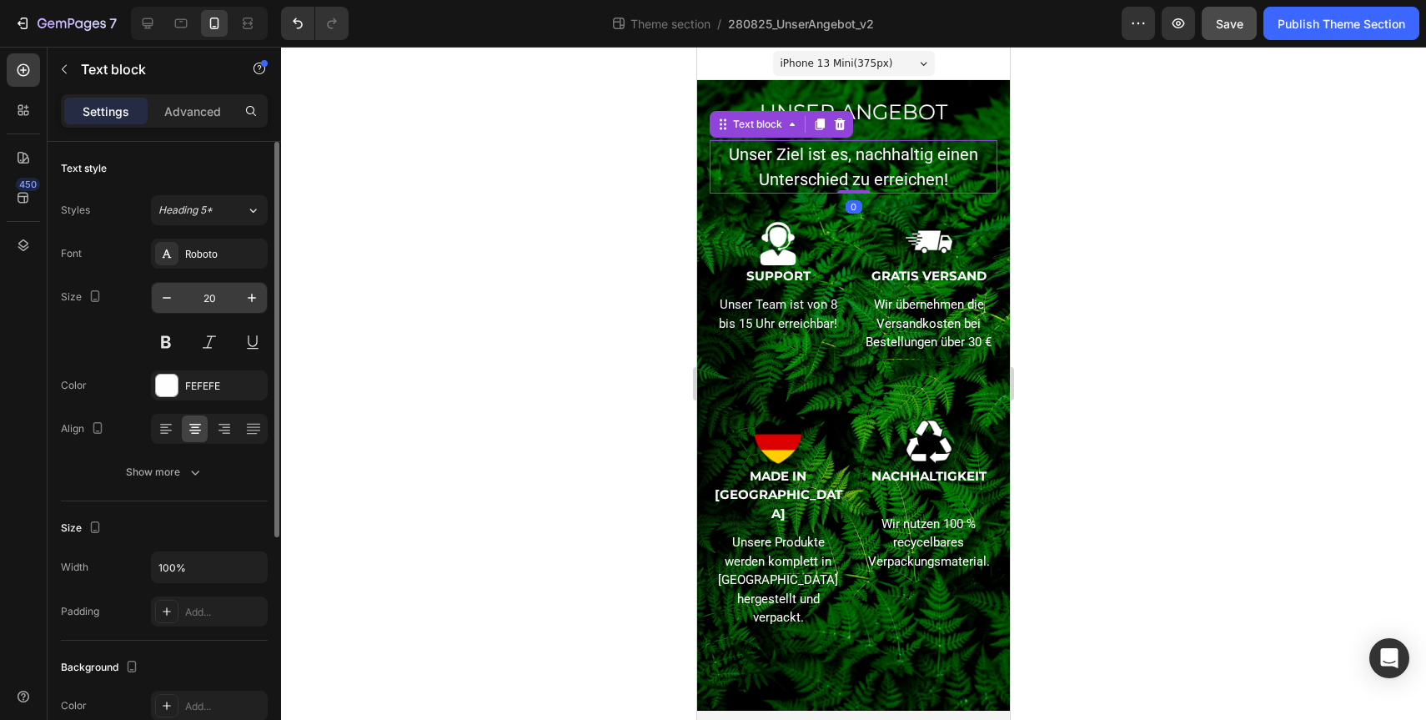
click at [216, 297] on input "20" at bounding box center [209, 298] width 55 height 30
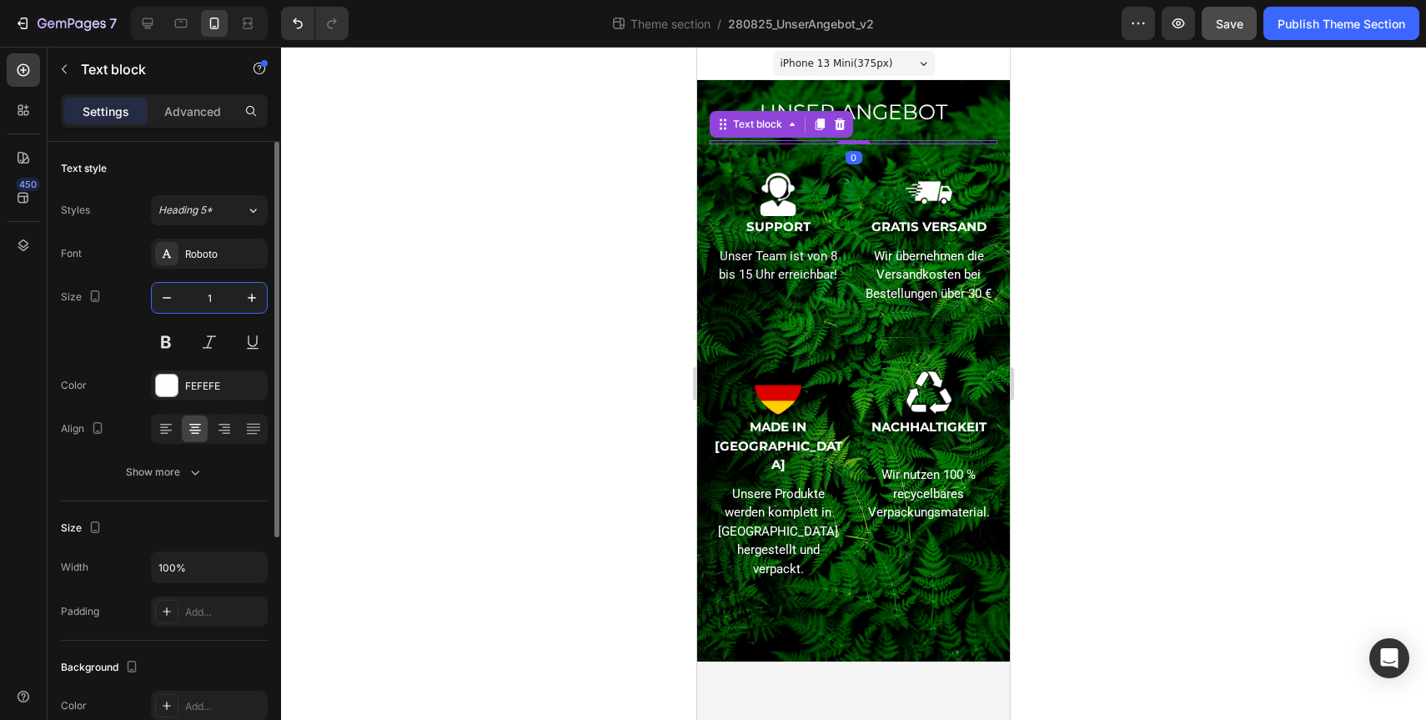
type input "15"
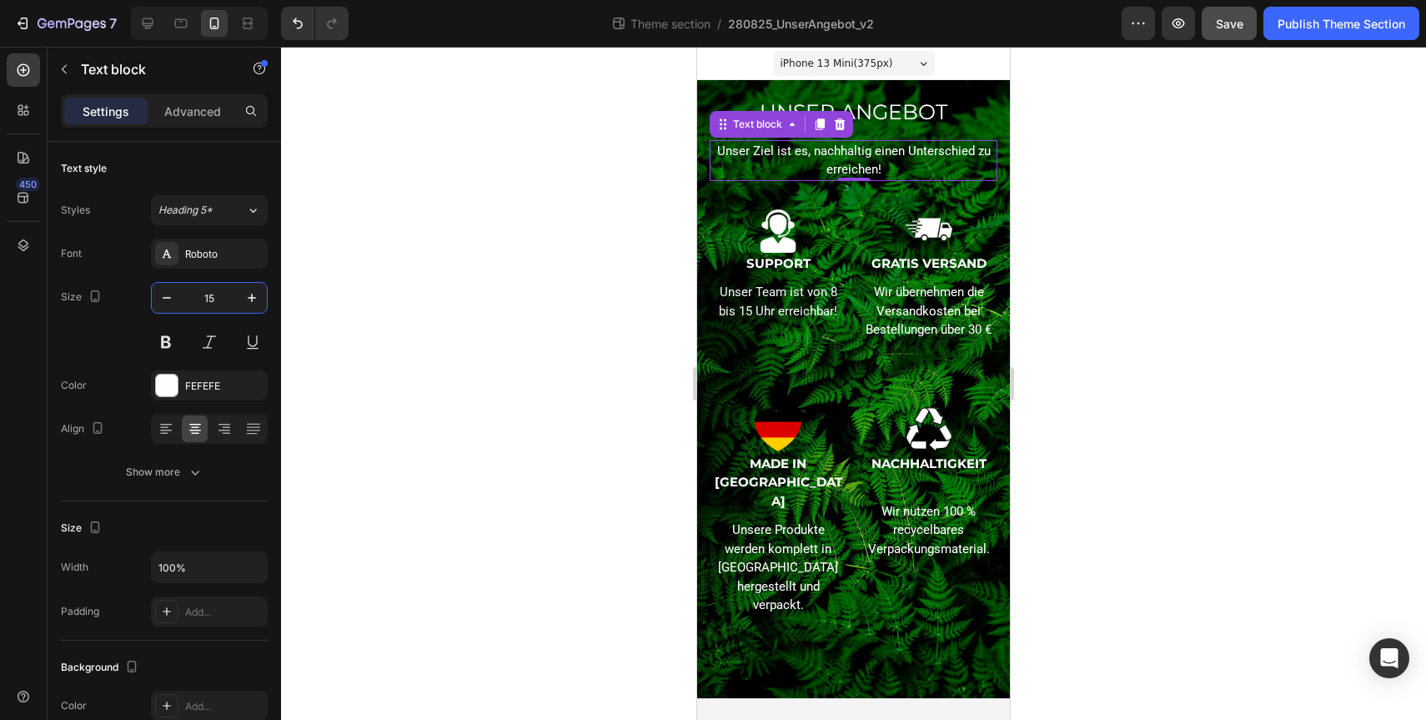
click at [447, 362] on div at bounding box center [853, 383] width 1145 height 673
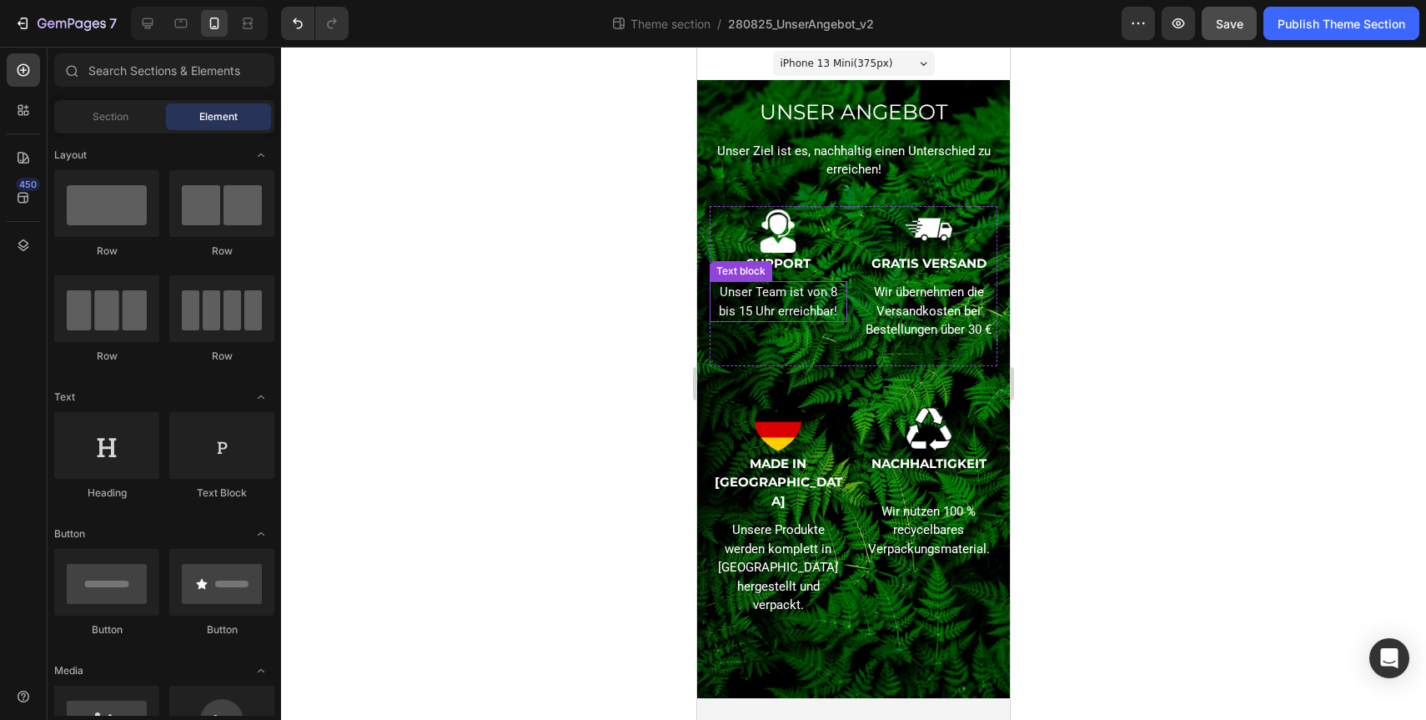
click at [779, 305] on p "Unser Team ist von 8 bis 15 Uhr erreichbar!" at bounding box center [778, 302] width 134 height 38
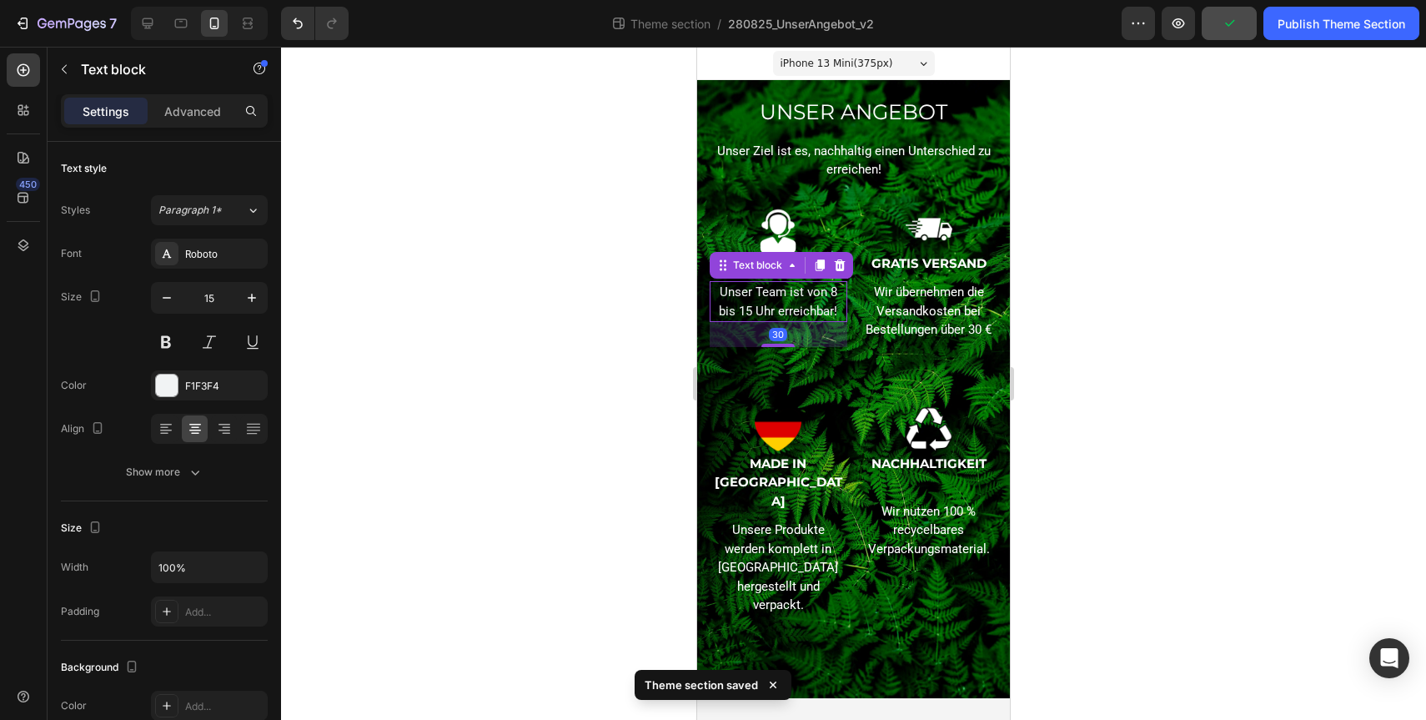
click at [447, 344] on div at bounding box center [853, 383] width 1145 height 673
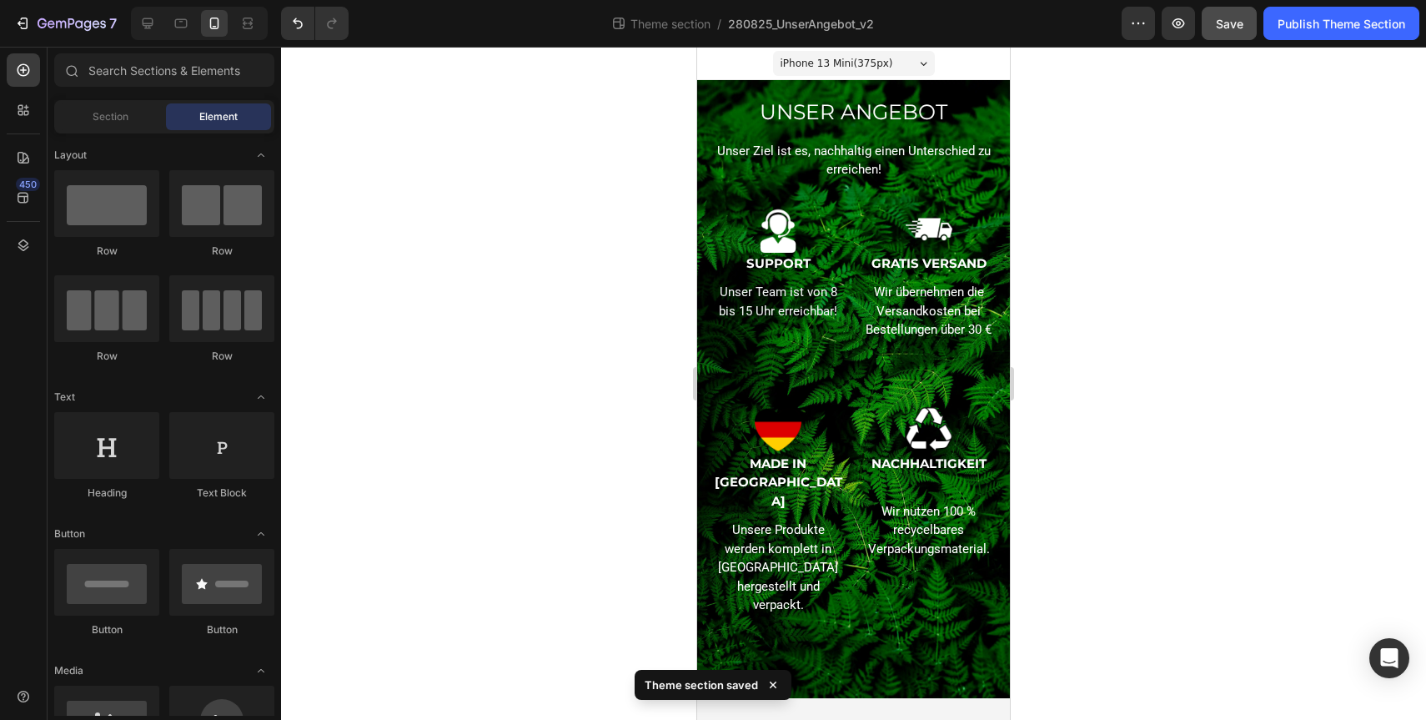
click at [1082, 258] on div at bounding box center [853, 383] width 1145 height 673
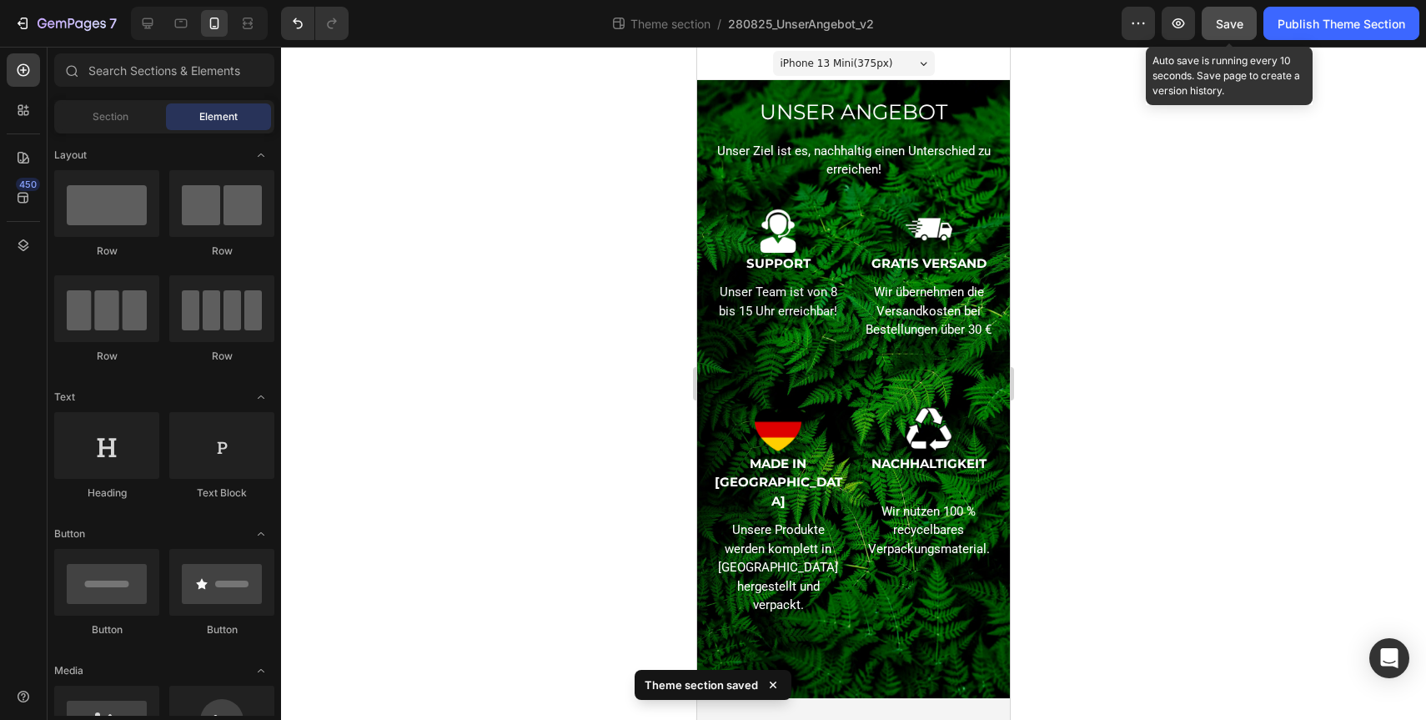
click at [1244, 19] on button "Save" at bounding box center [1229, 23] width 55 height 33
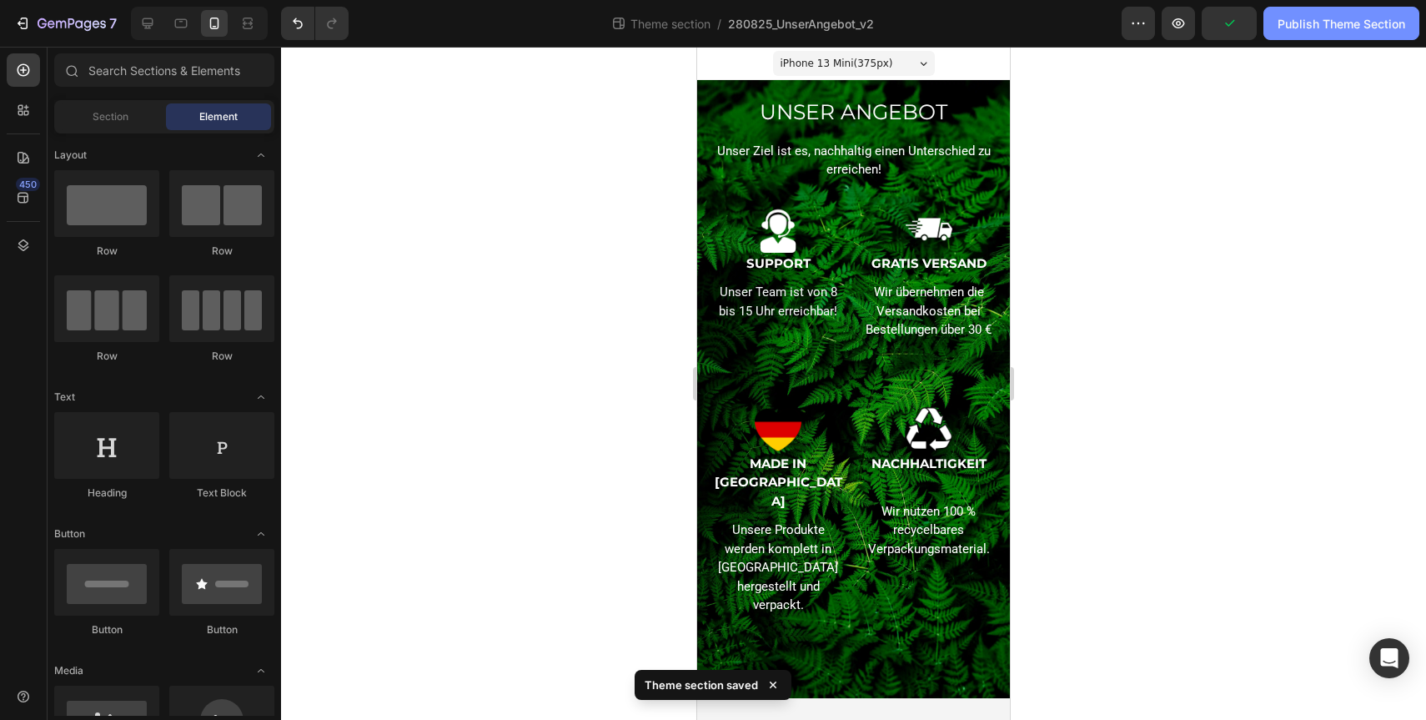
click at [1324, 23] on div "Publish Theme Section" at bounding box center [1342, 24] width 128 height 18
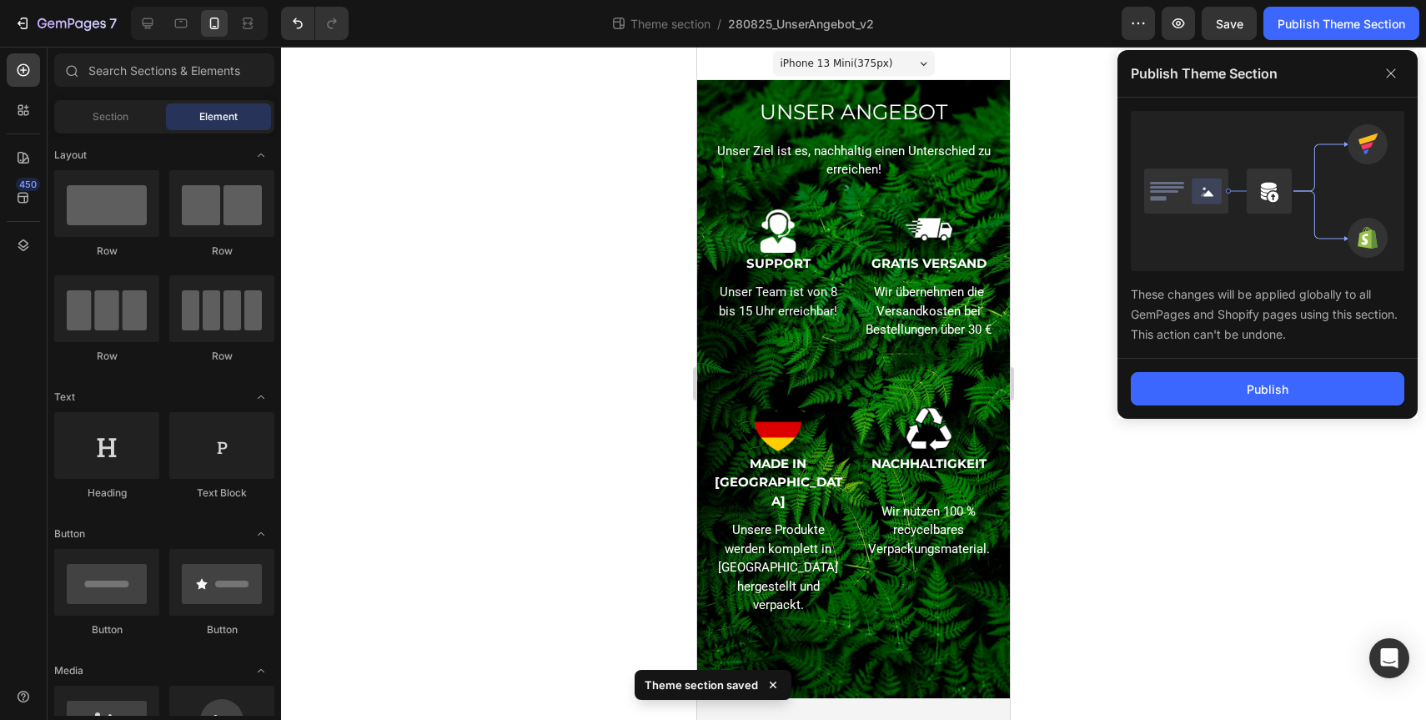
click at [1325, 407] on div "Publish" at bounding box center [1268, 389] width 300 height 60
click at [1310, 388] on button "Publish" at bounding box center [1268, 388] width 274 height 33
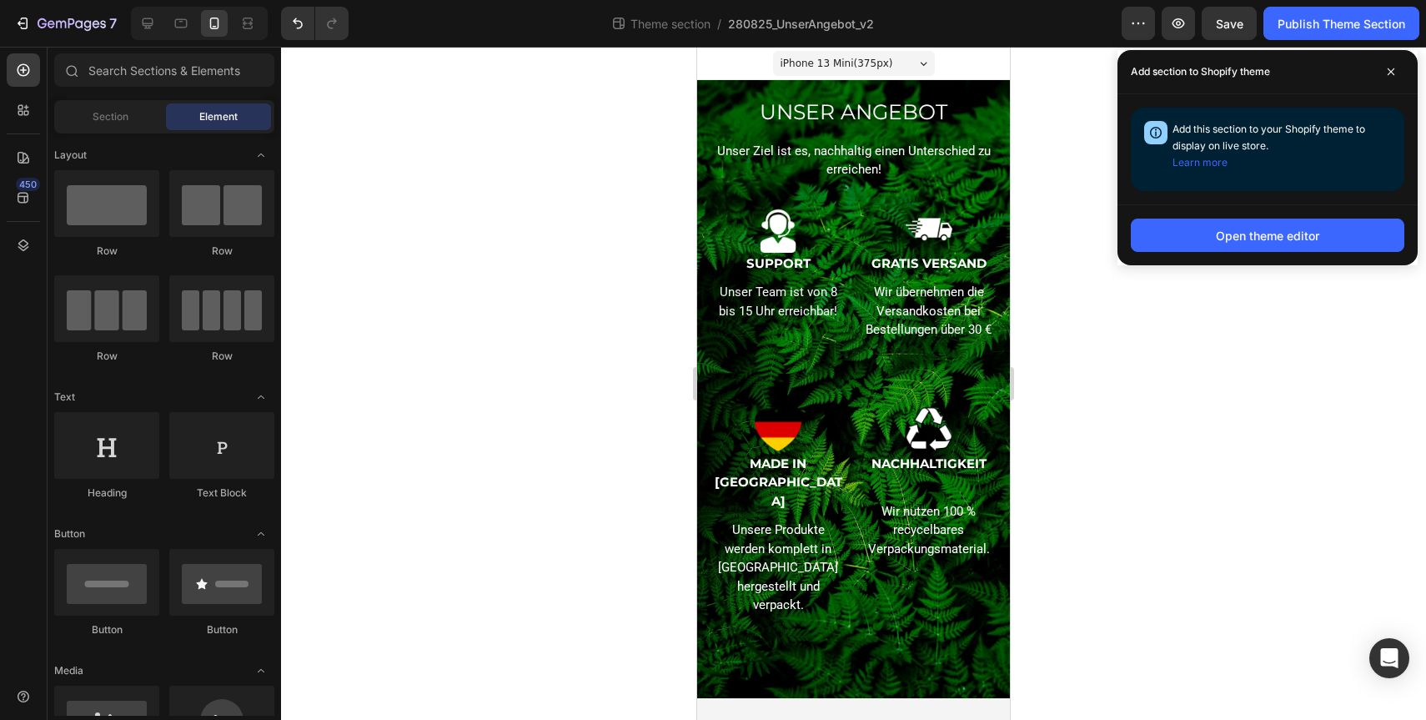
click at [521, 27] on div "Theme section / 280825_UnserAngebot_v2" at bounding box center [742, 23] width 760 height 33
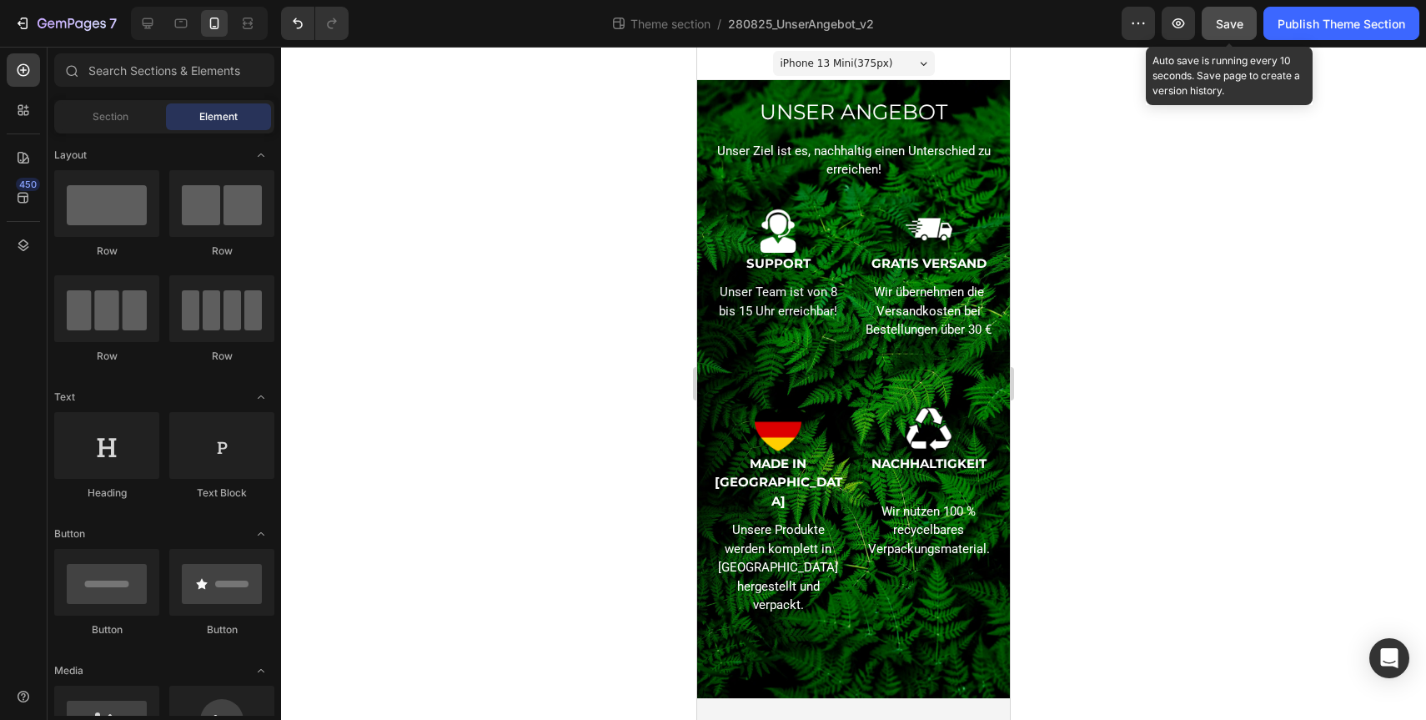
click at [1213, 29] on button "Save" at bounding box center [1229, 23] width 55 height 33
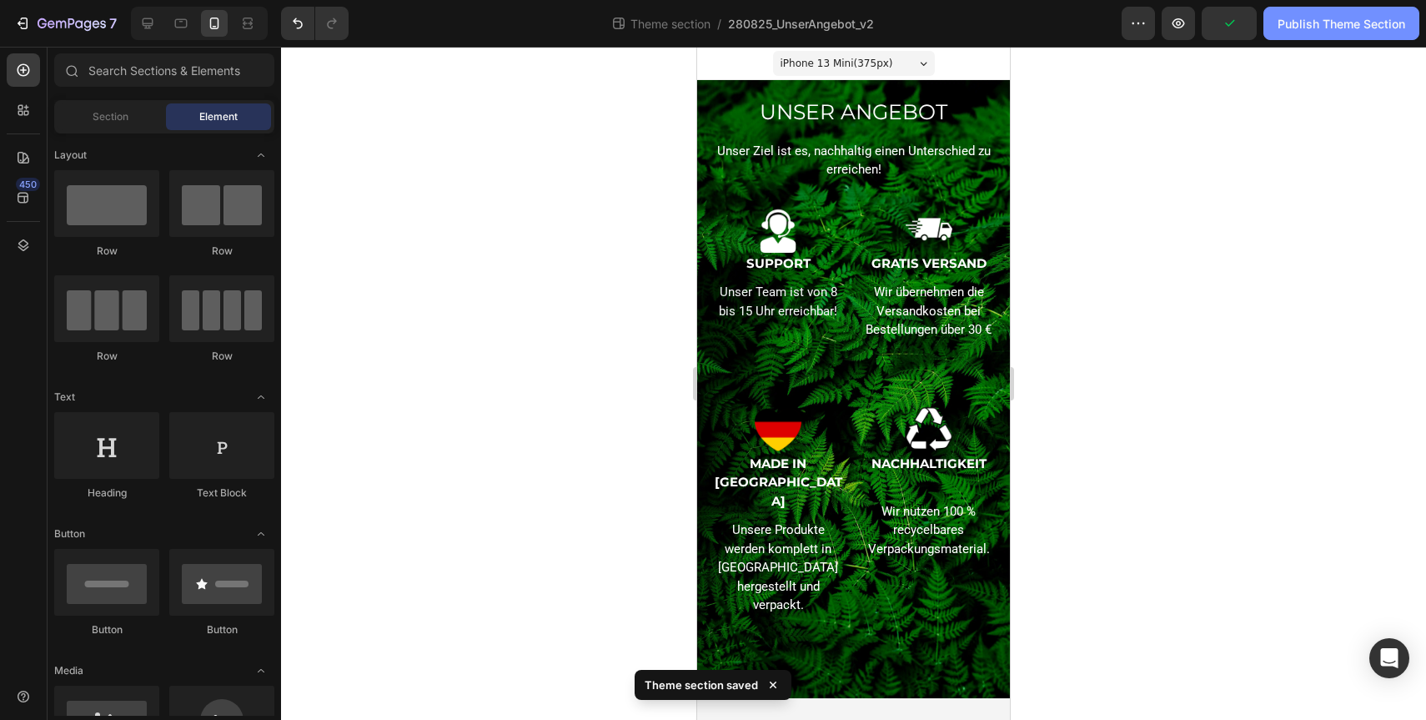
click at [1312, 37] on button "Publish Theme Section" at bounding box center [1341, 23] width 156 height 33
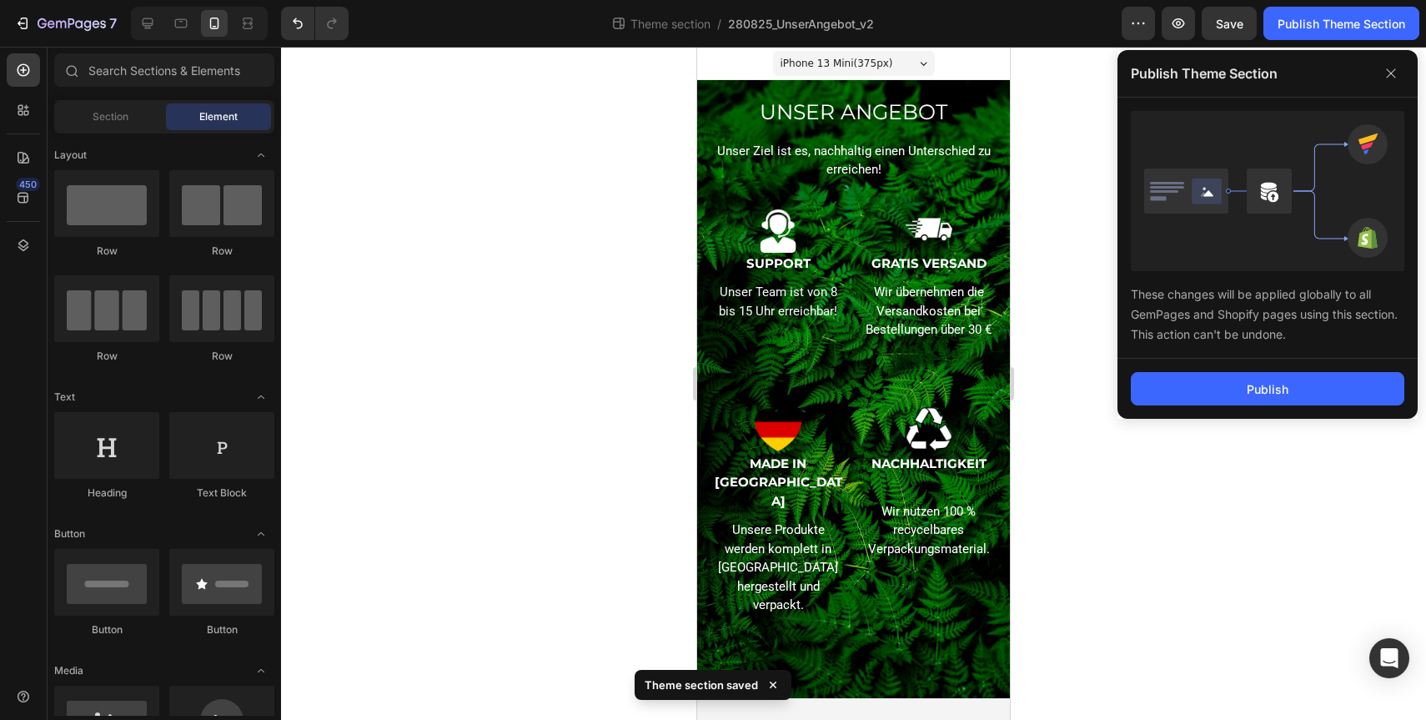
click at [1254, 362] on div "Publish" at bounding box center [1268, 389] width 300 height 60
click at [1254, 374] on button "Publish" at bounding box center [1268, 388] width 274 height 33
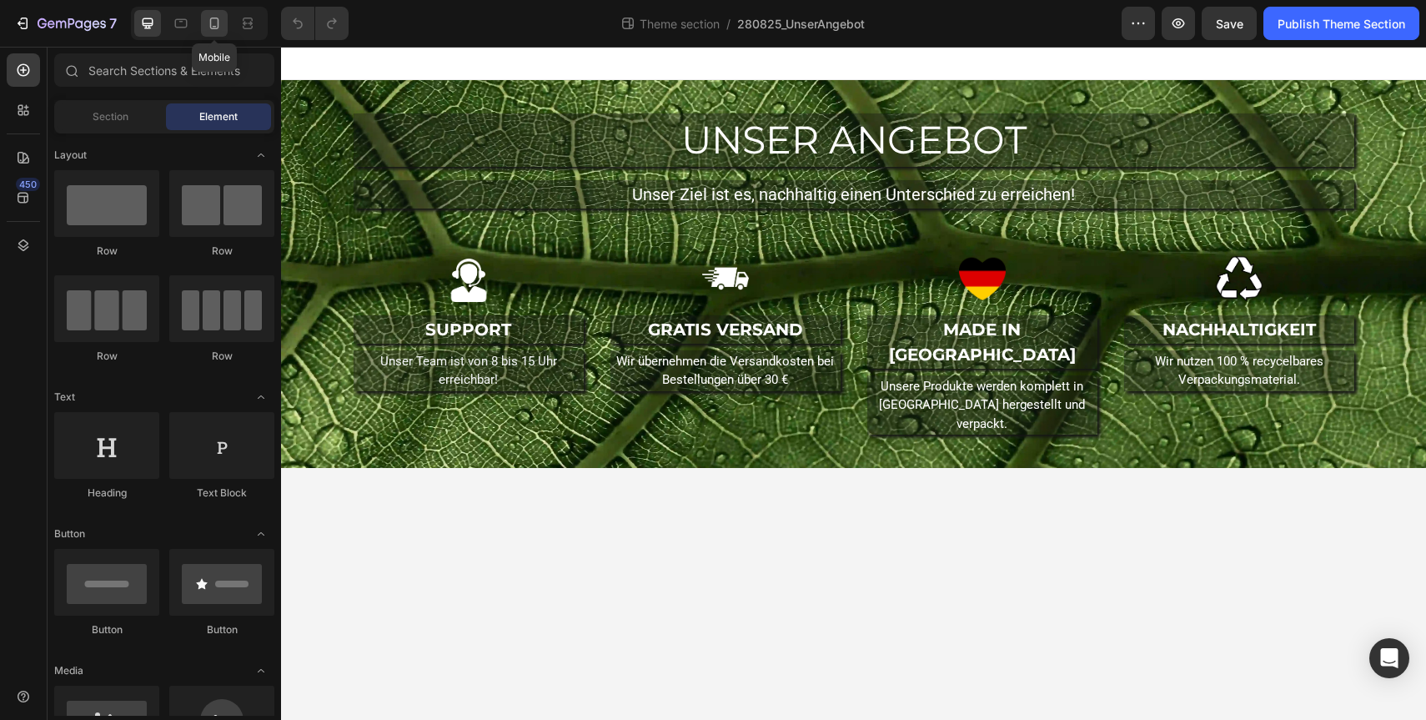
click at [216, 27] on icon at bounding box center [214, 23] width 17 height 17
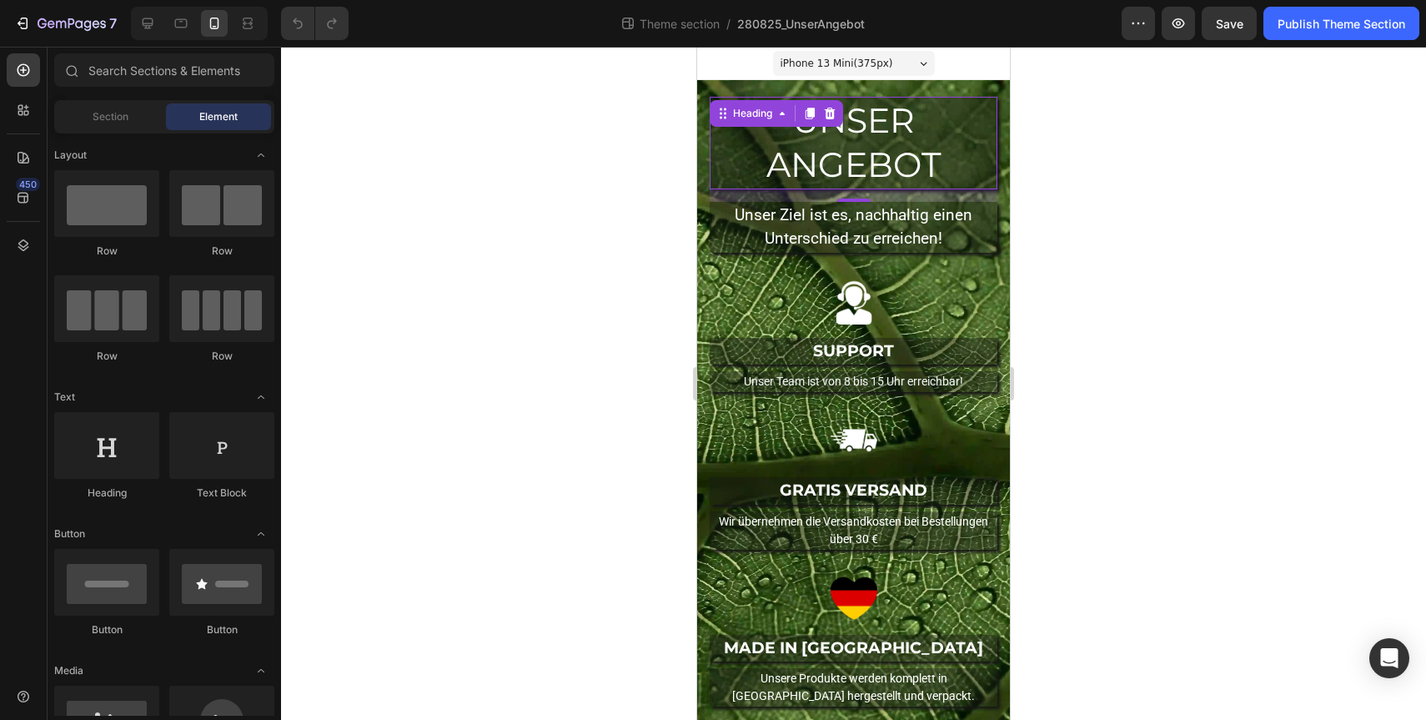
click at [847, 140] on h2 "UNSER ANGEBOT" at bounding box center [854, 143] width 288 height 93
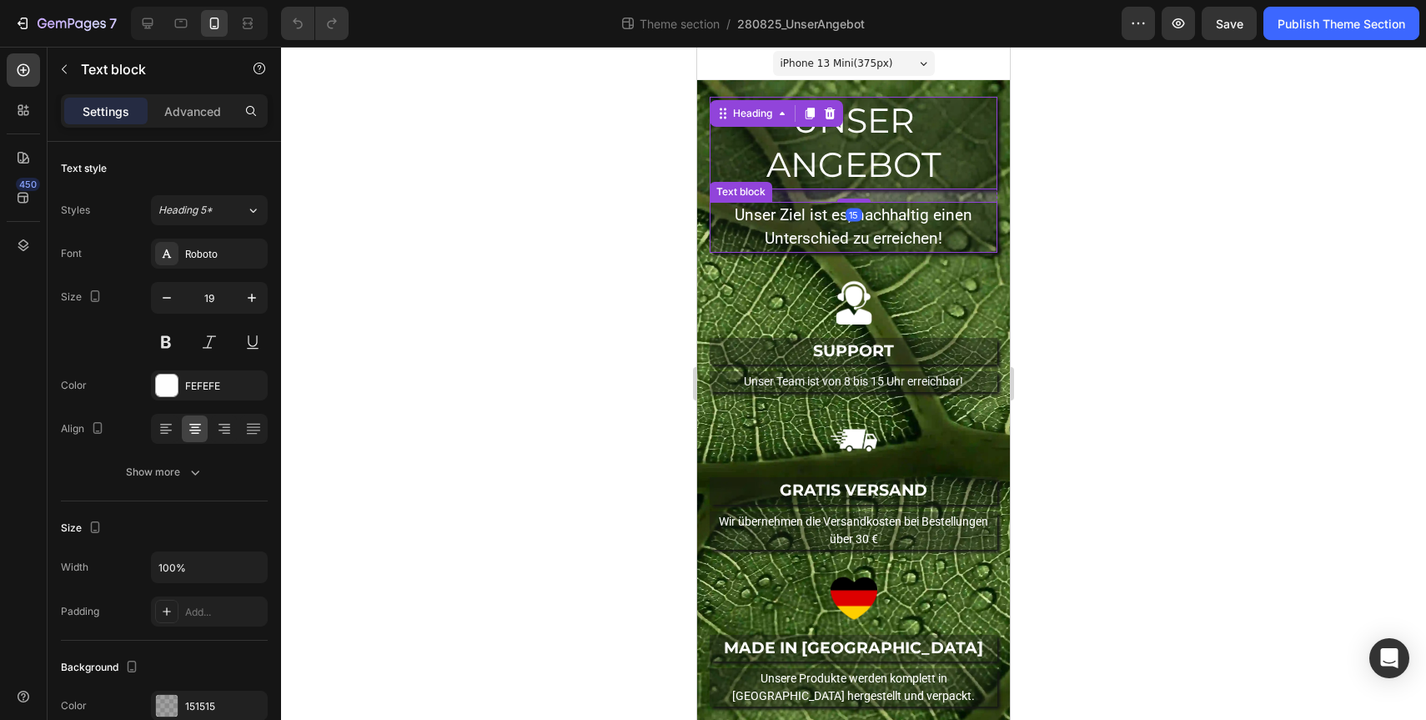
click at [844, 231] on p "Unser Ziel ist es, nachhaltig einen Unterschied zu erreichen!" at bounding box center [853, 227] width 284 height 48
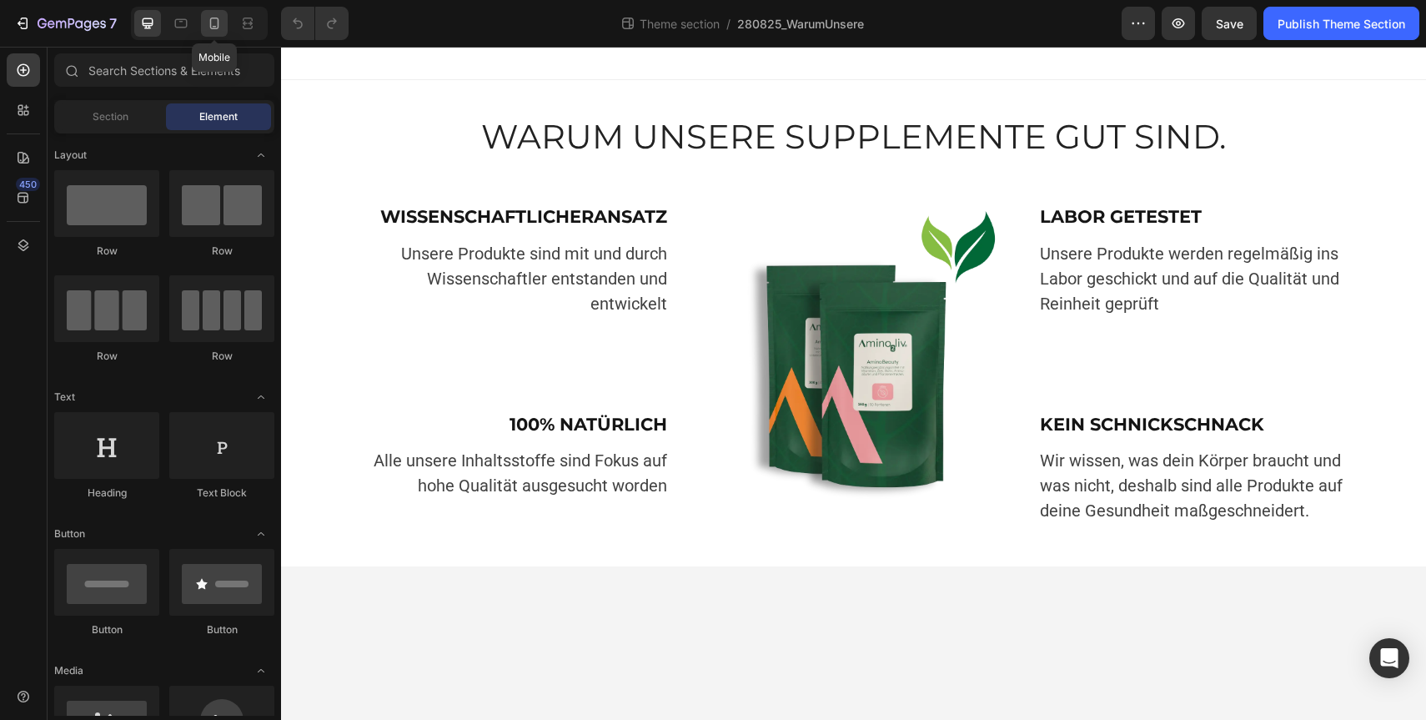
click at [216, 20] on icon at bounding box center [214, 23] width 17 height 17
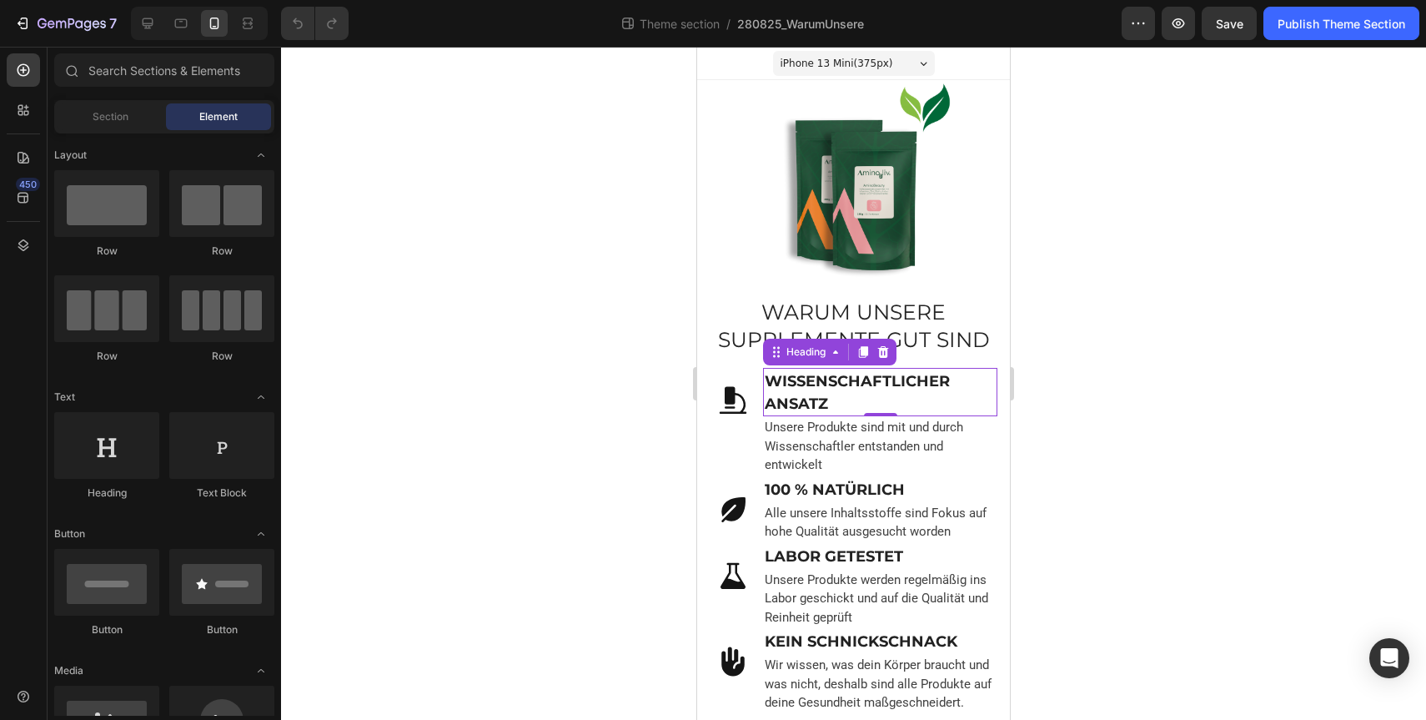
click at [892, 384] on strong "WISSENSCHAFTLICHER ANSATZ" at bounding box center [857, 392] width 185 height 41
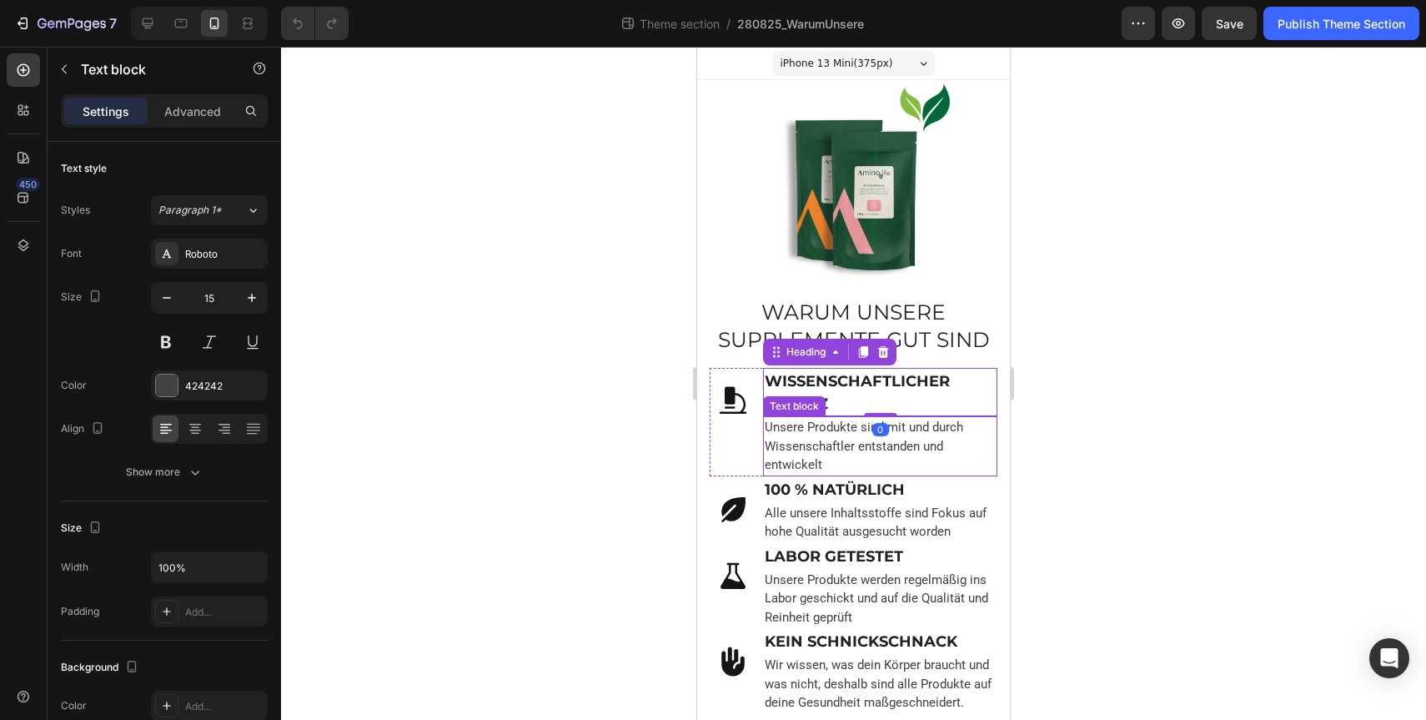
click at [871, 424] on p "Unsere Produkte sind mit und durch Wissenschaftler entstanden und entwickelt" at bounding box center [880, 446] width 231 height 57
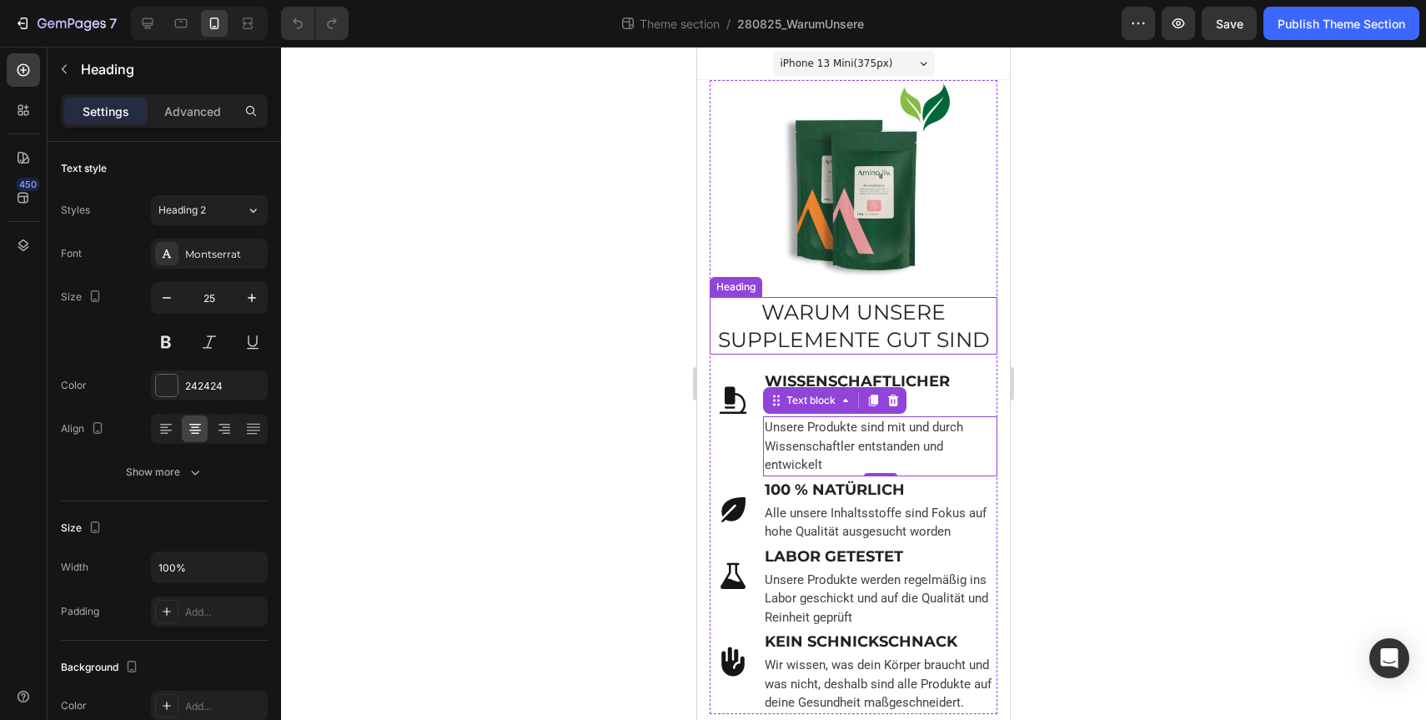
click at [855, 314] on h2 "WARUM UNSERE SUPPLEMENTE GUT SIND" at bounding box center [854, 326] width 288 height 58
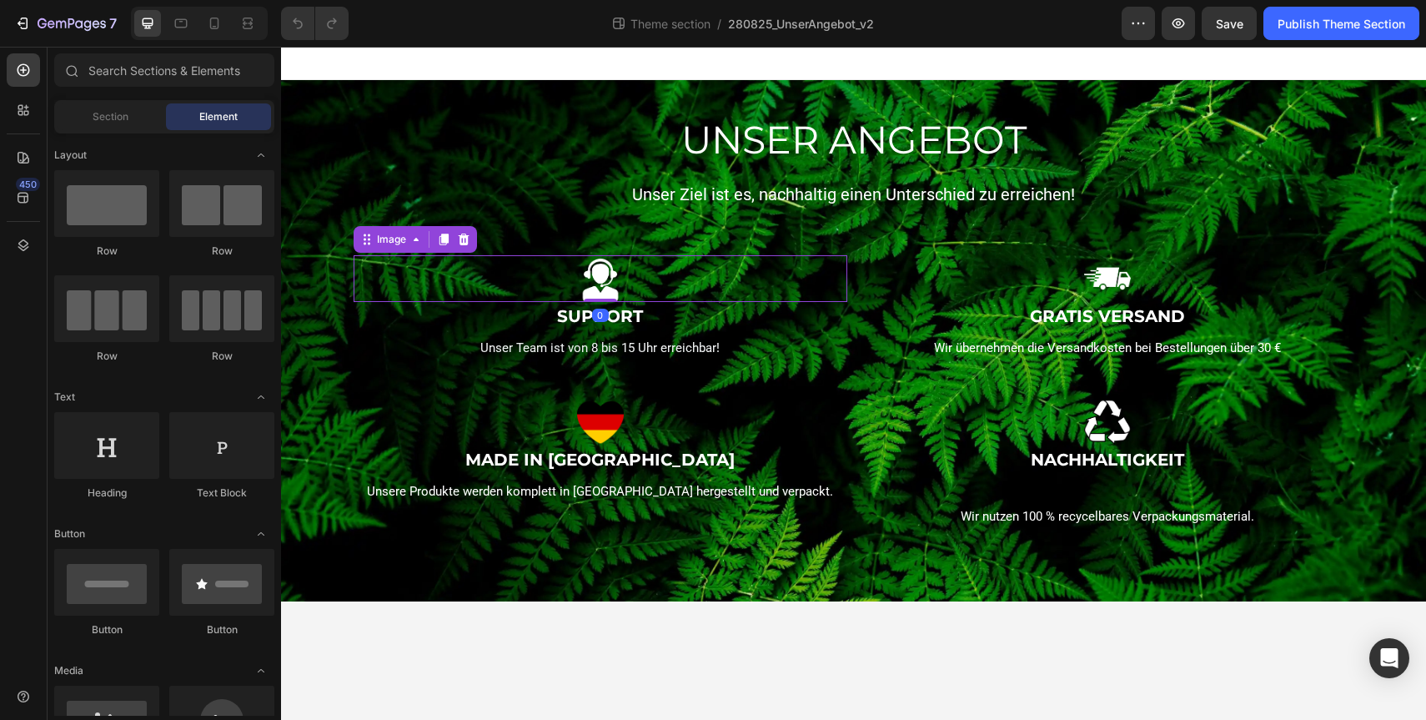
click at [464, 283] on div at bounding box center [601, 278] width 494 height 47
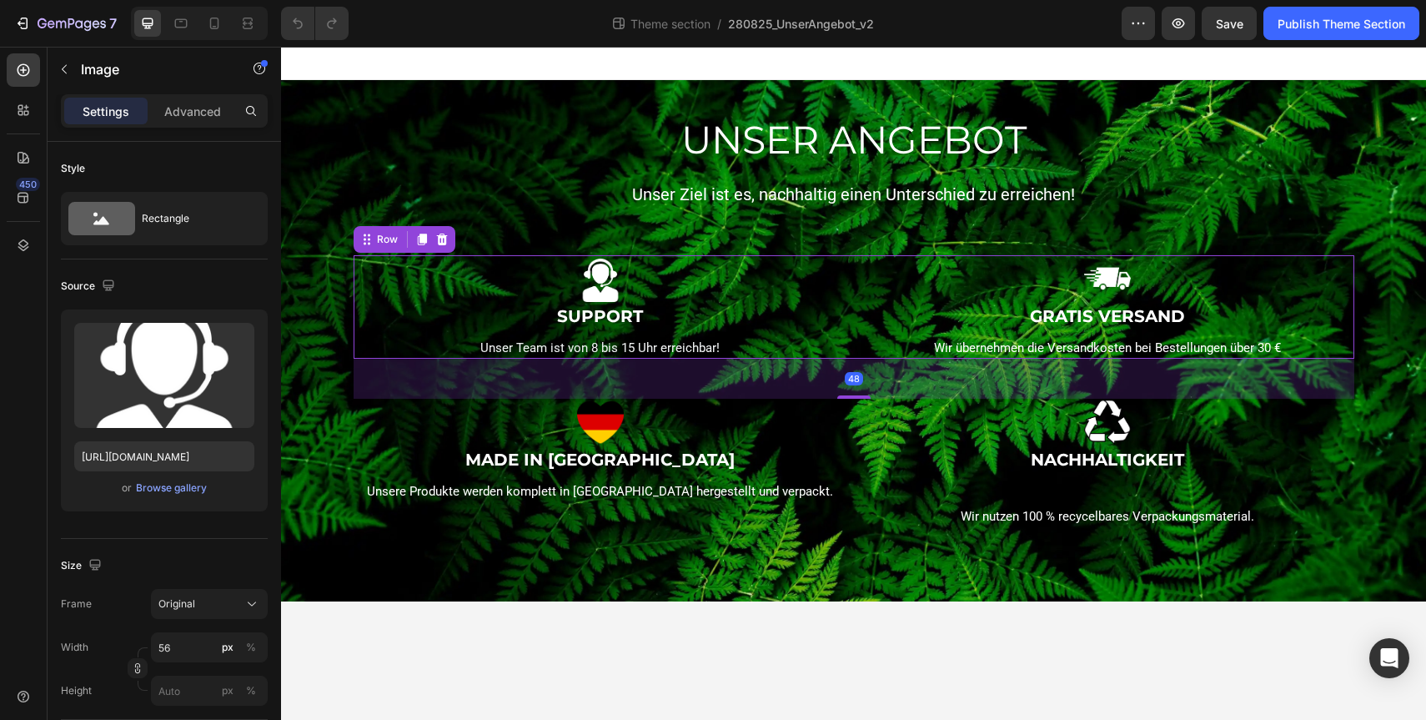
click at [856, 342] on div "Image SUPPORT Text block Unser Team ist von 8 bis 15 Uhr erreichbar! Text block…" at bounding box center [854, 307] width 1001 height 104
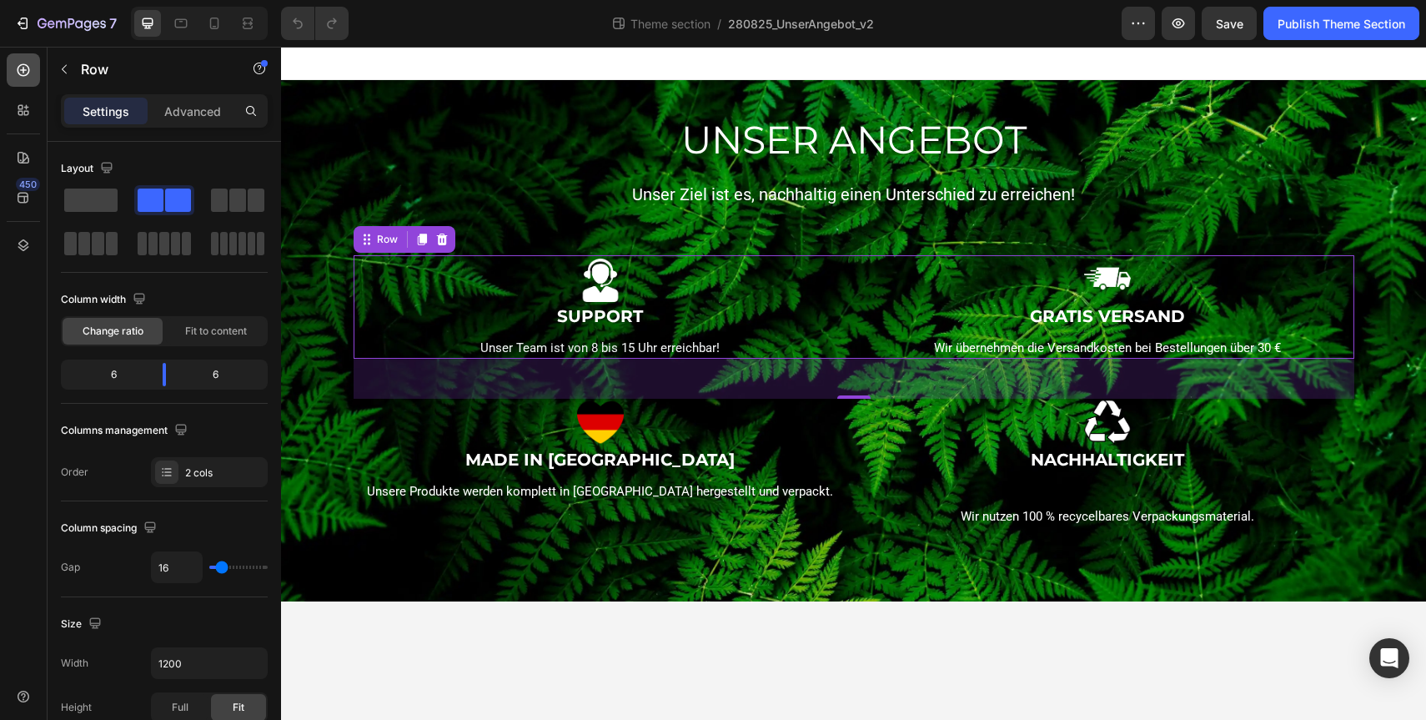
click at [23, 68] on icon at bounding box center [24, 70] width 13 height 13
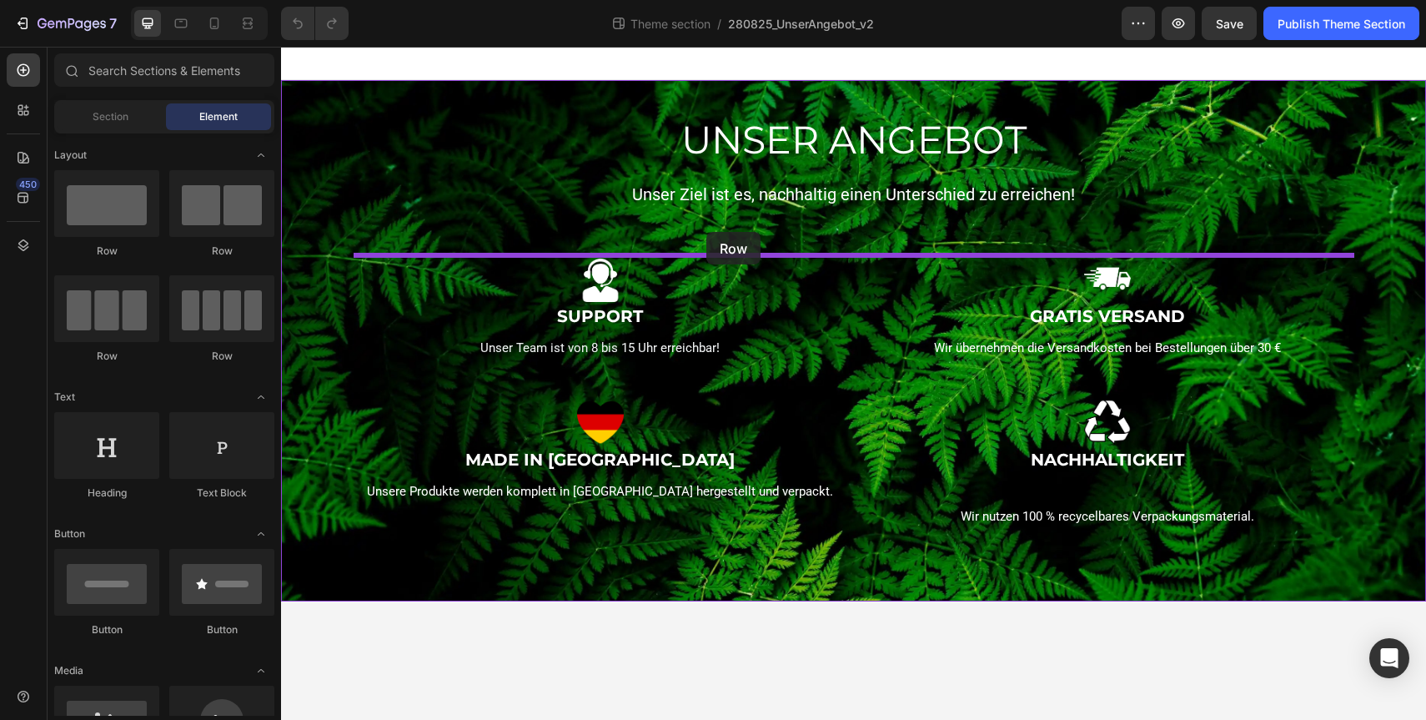
drag, startPoint x: 515, startPoint y: 359, endPoint x: 706, endPoint y: 232, distance: 230.4
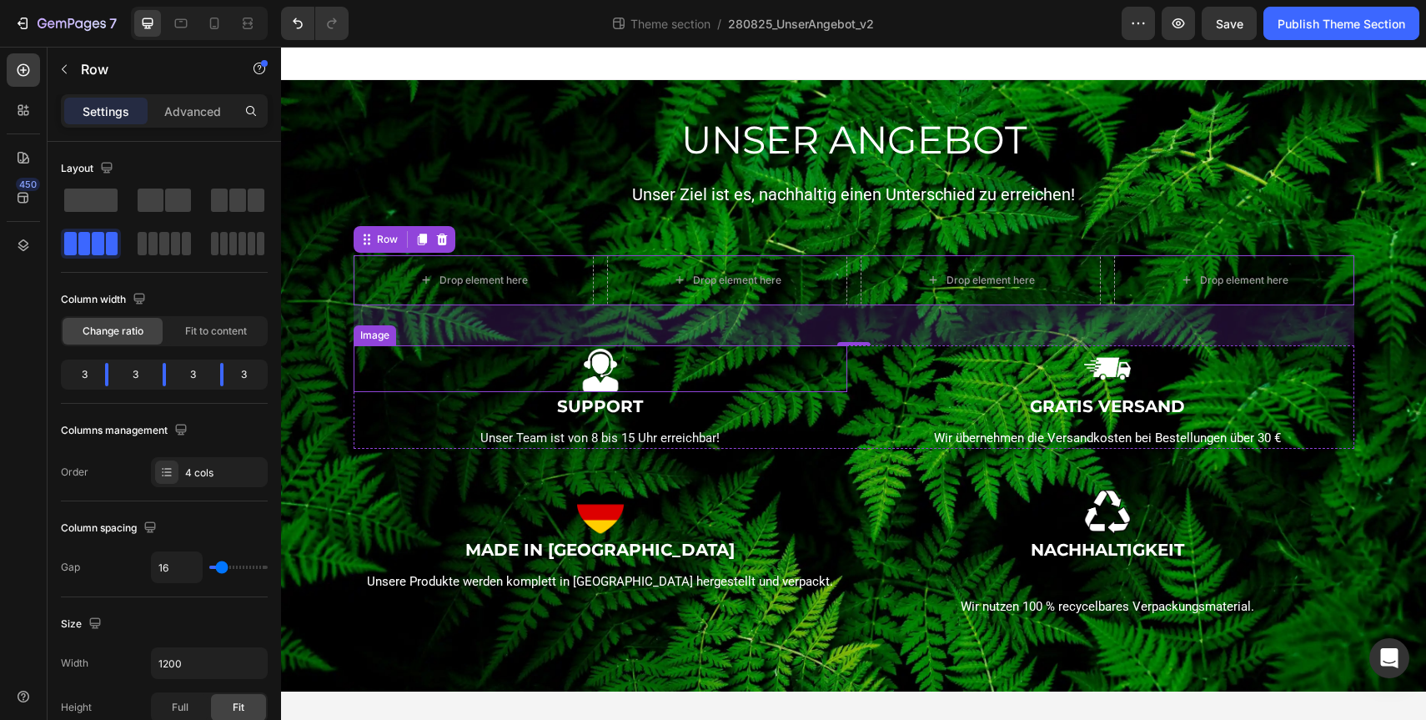
click at [589, 371] on img at bounding box center [600, 368] width 47 height 47
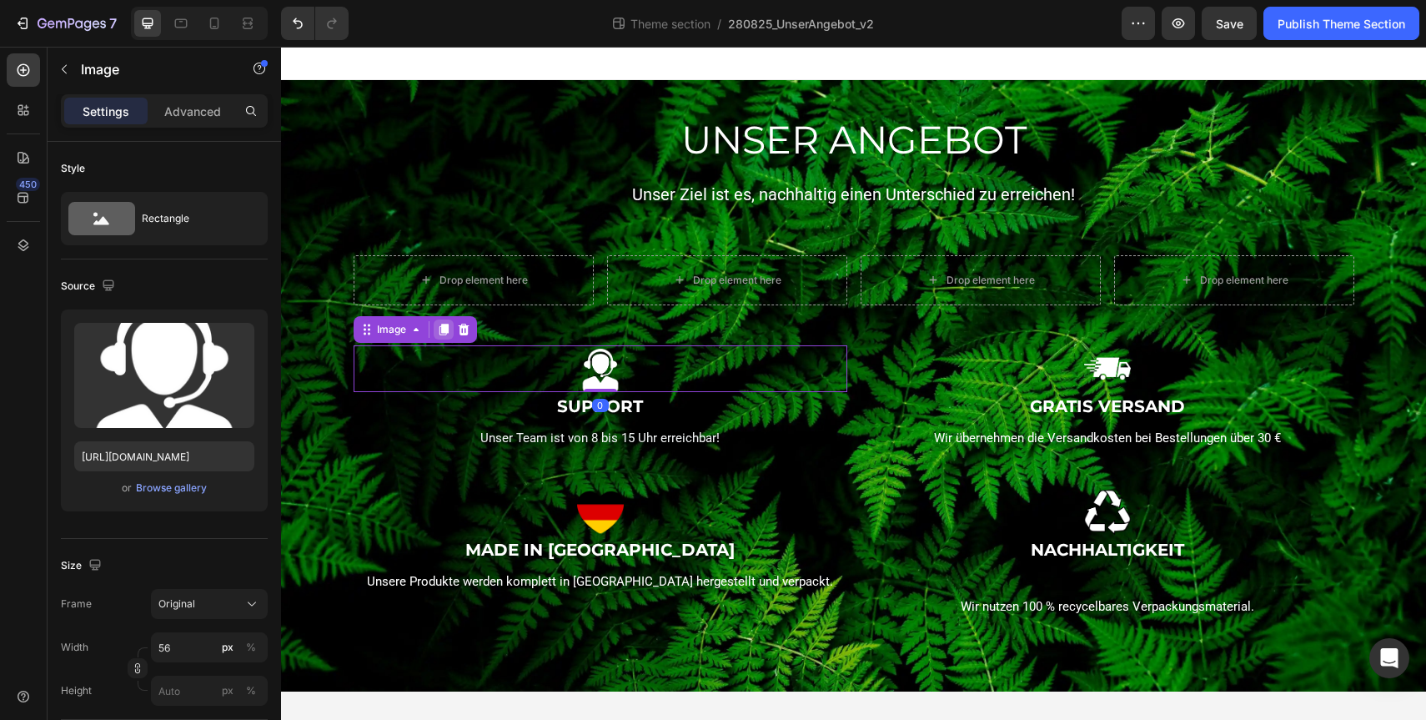
click at [443, 329] on icon at bounding box center [443, 330] width 9 height 12
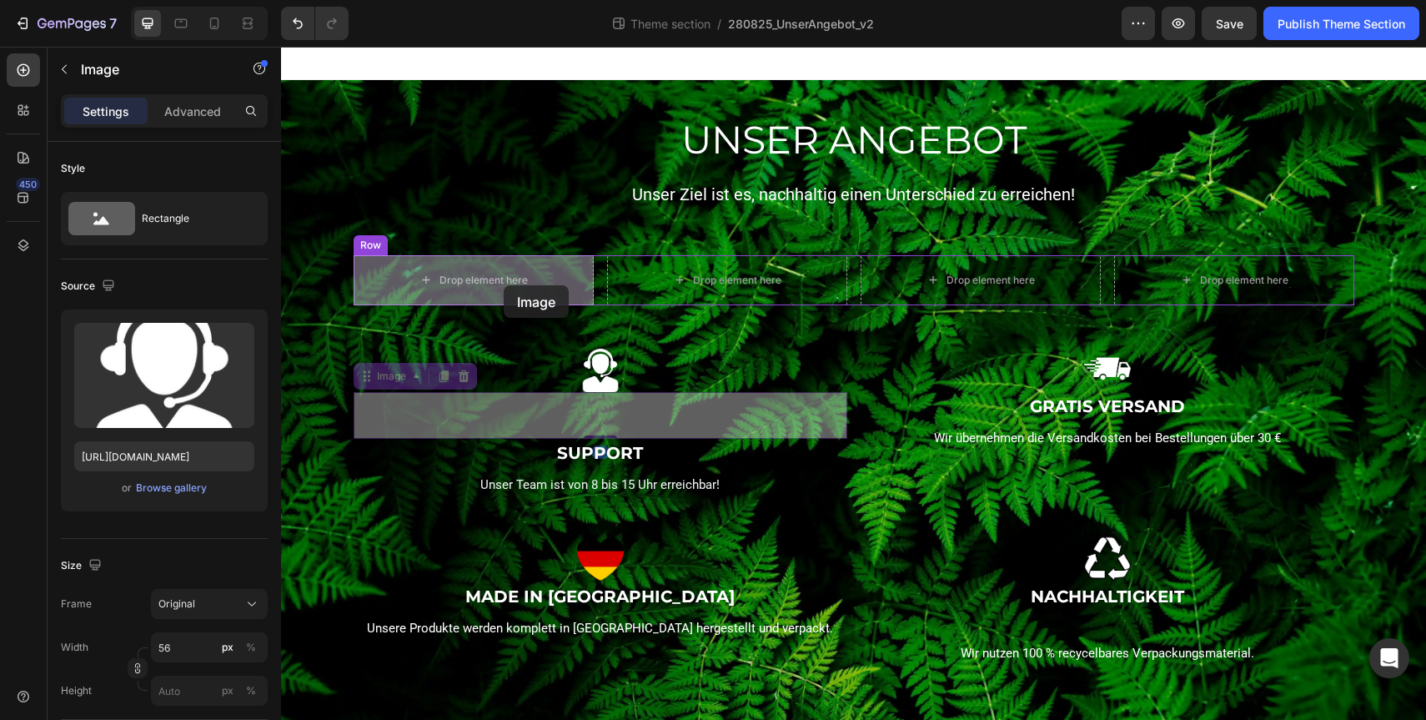
drag, startPoint x: 640, startPoint y: 416, endPoint x: 504, endPoint y: 285, distance: 188.7
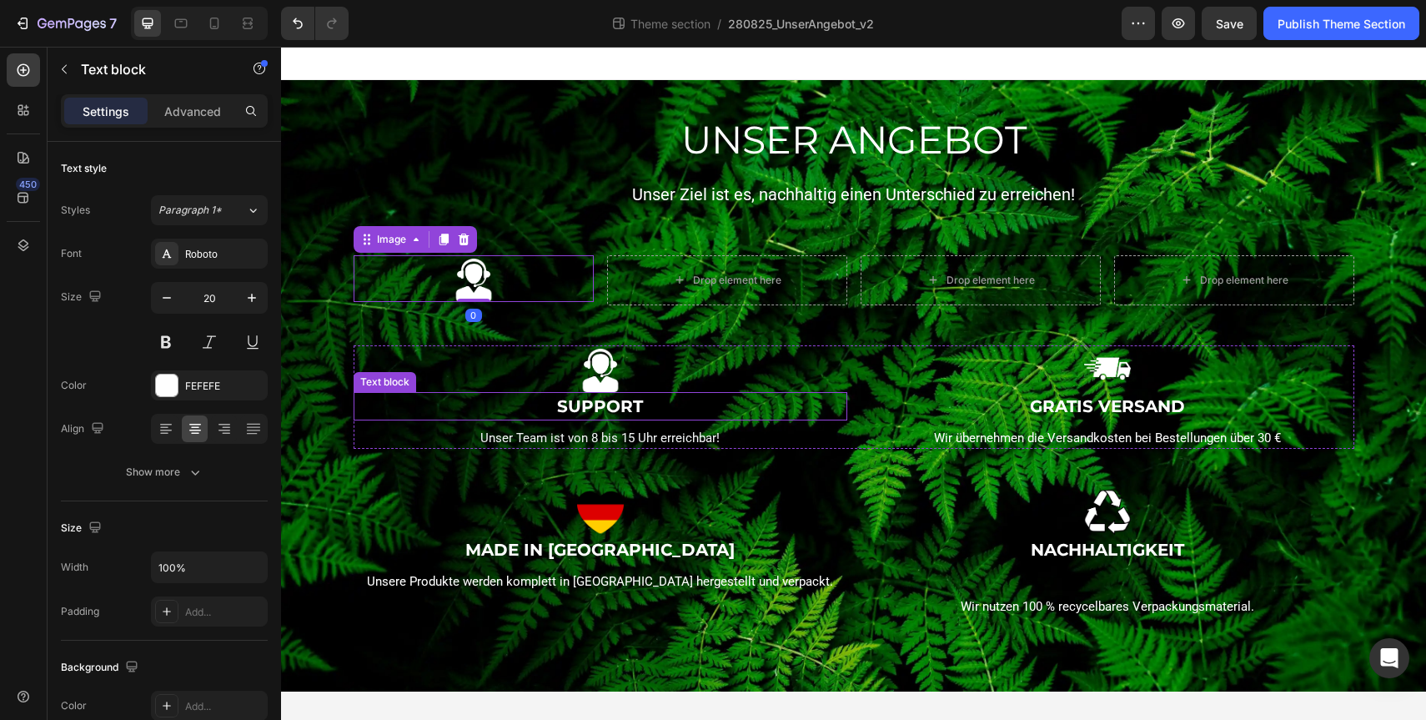
click at [619, 413] on p "SUPPORT" at bounding box center [600, 406] width 490 height 25
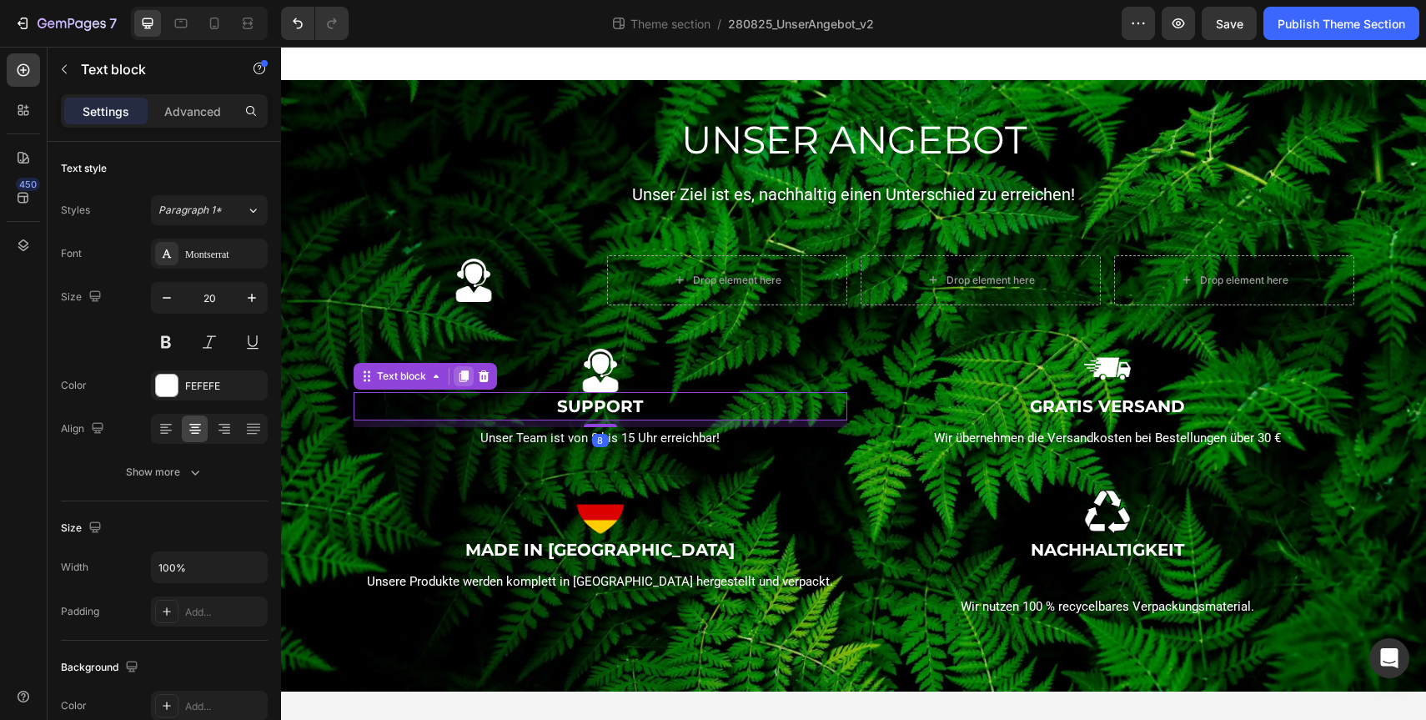
click at [460, 374] on icon at bounding box center [463, 375] width 13 height 13
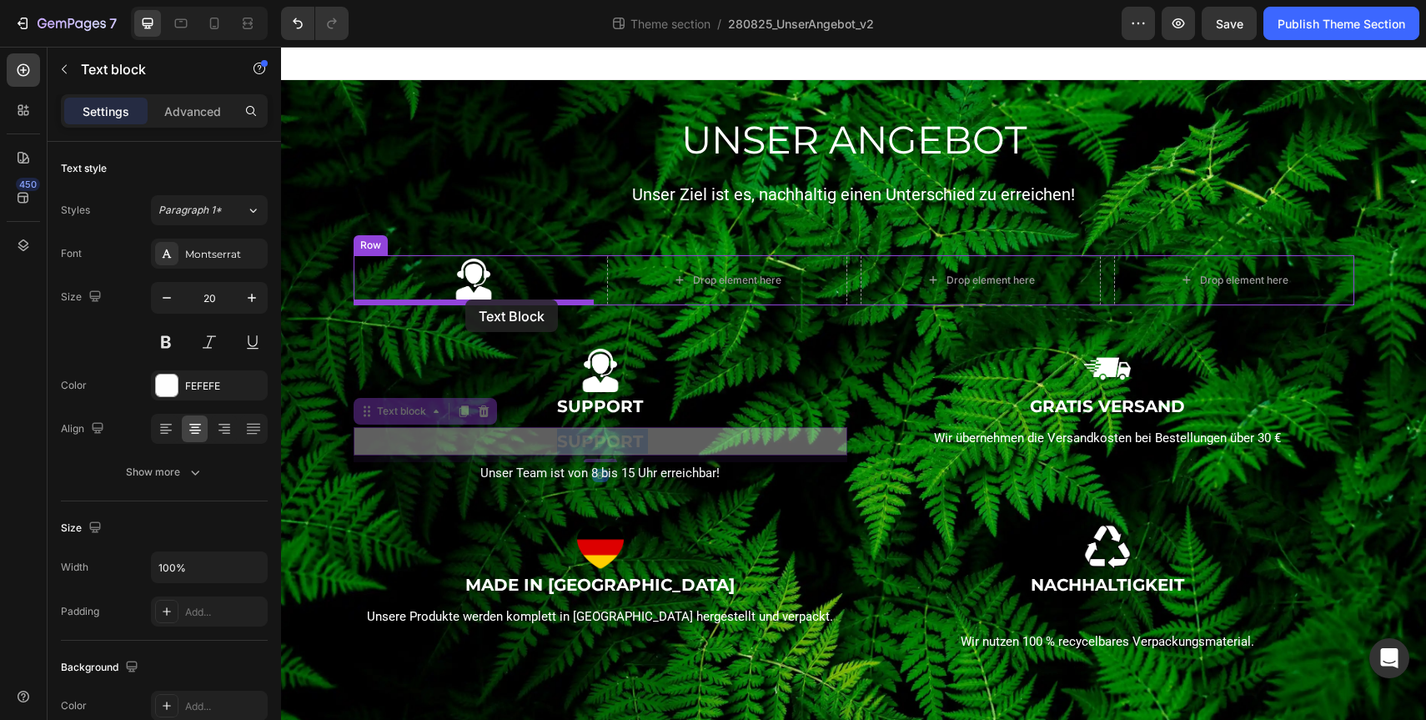
drag, startPoint x: 609, startPoint y: 442, endPoint x: 465, endPoint y: 299, distance: 202.3
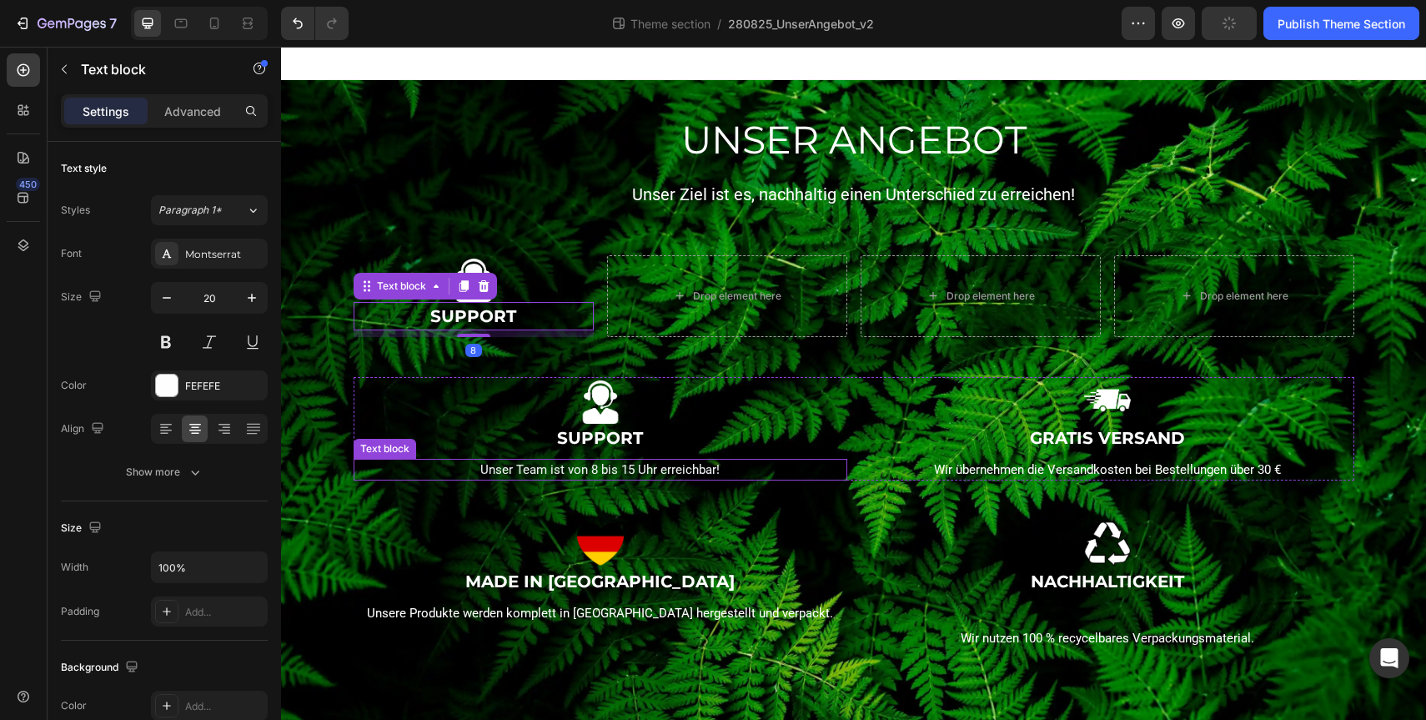
click at [593, 468] on p "Unser Team ist von 8 bis 15 Uhr erreichbar!" at bounding box center [600, 469] width 490 height 19
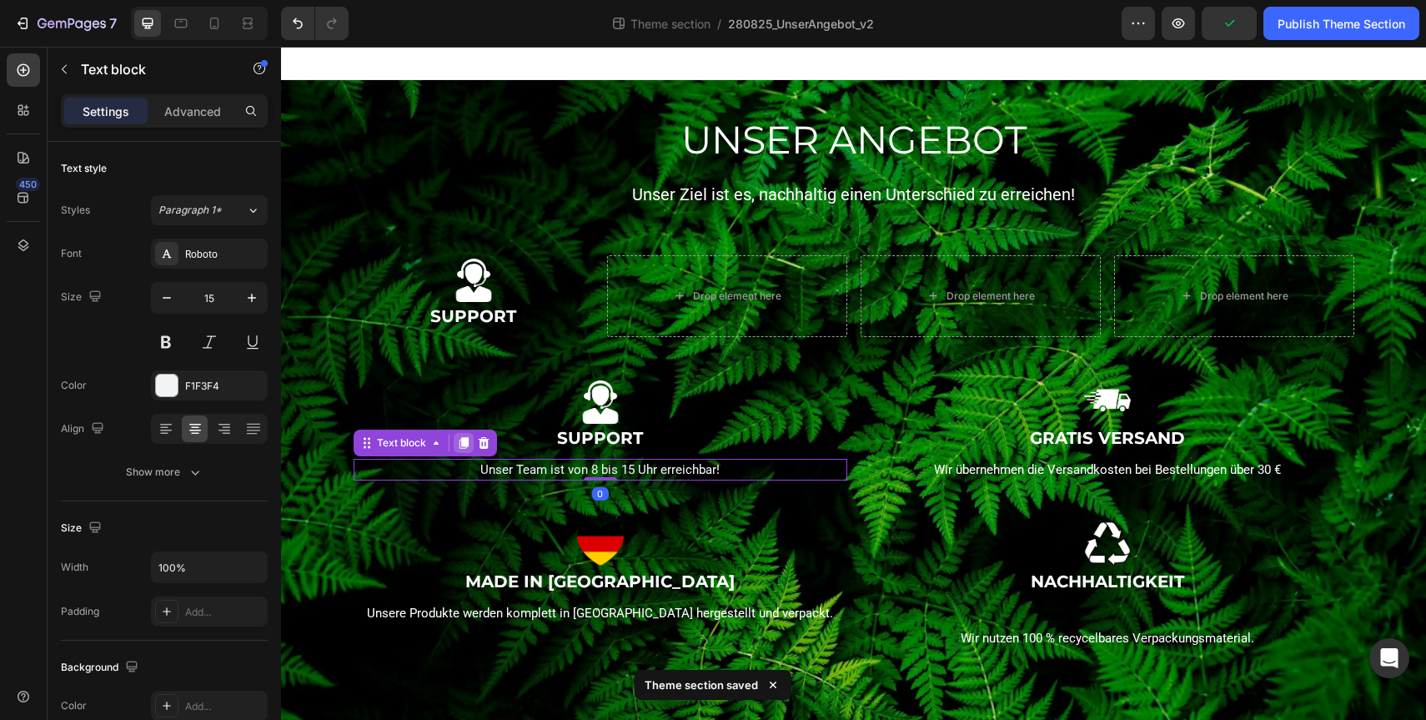
click at [460, 440] on icon at bounding box center [463, 443] width 9 height 12
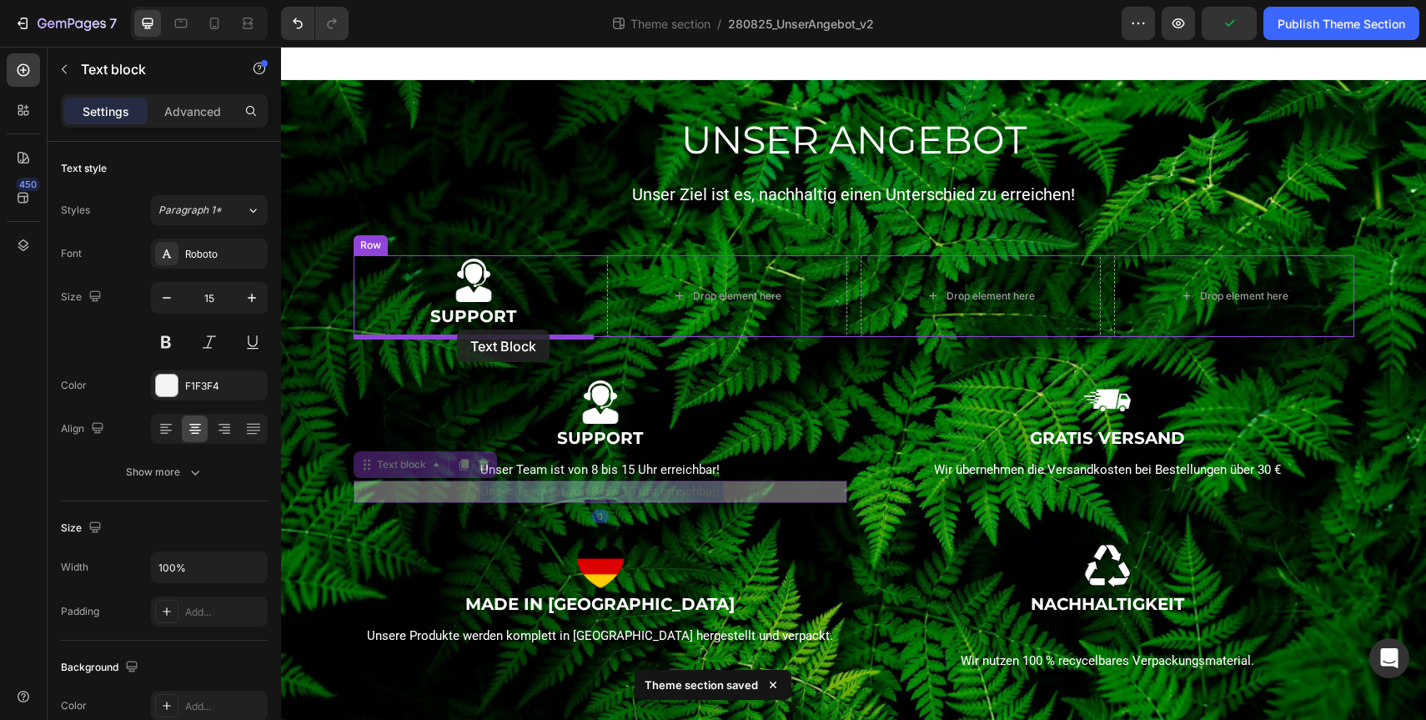
drag, startPoint x: 600, startPoint y: 496, endPoint x: 457, endPoint y: 329, distance: 220.6
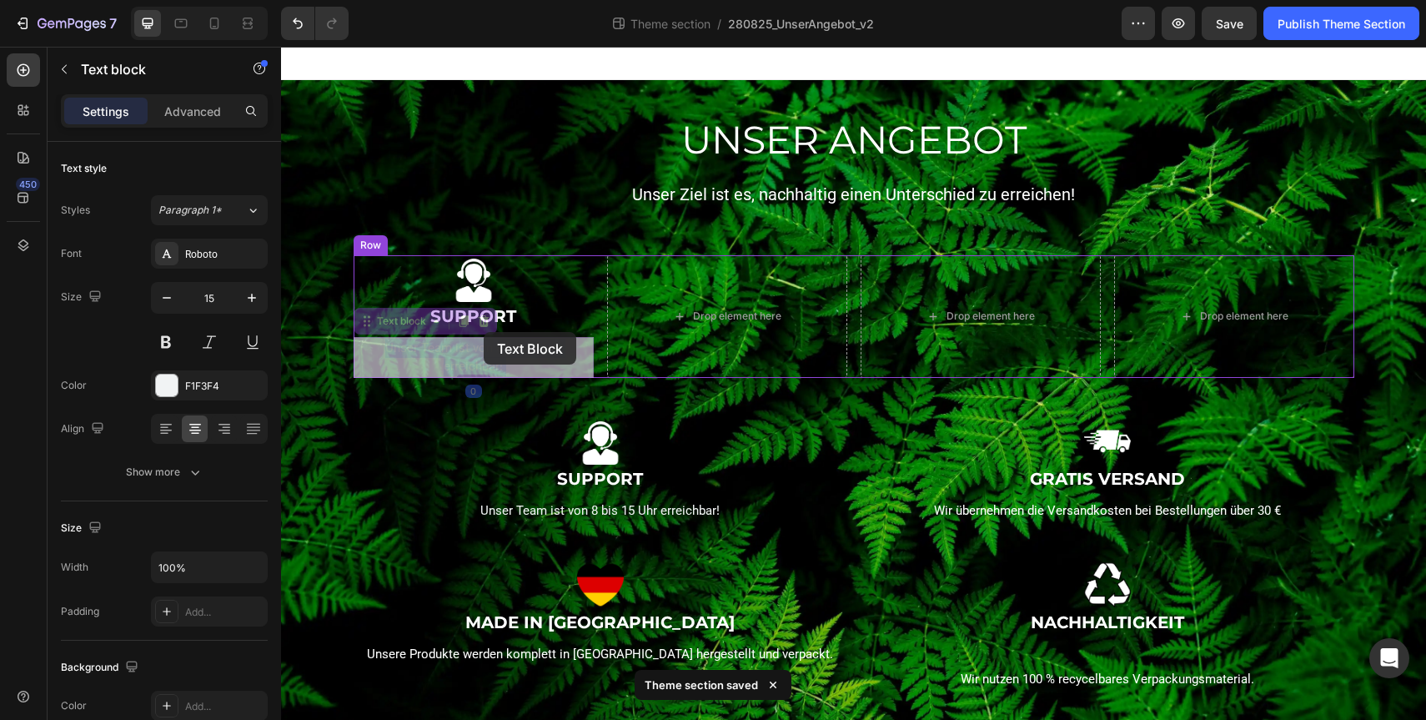
drag, startPoint x: 481, startPoint y: 351, endPoint x: 484, endPoint y: 333, distance: 18.5
click at [484, 333] on div "UNSER ANGEBOT Heading Unser Ziel ist es, nachhaltig einen Unterschied zu erreic…" at bounding box center [853, 405] width 1145 height 717
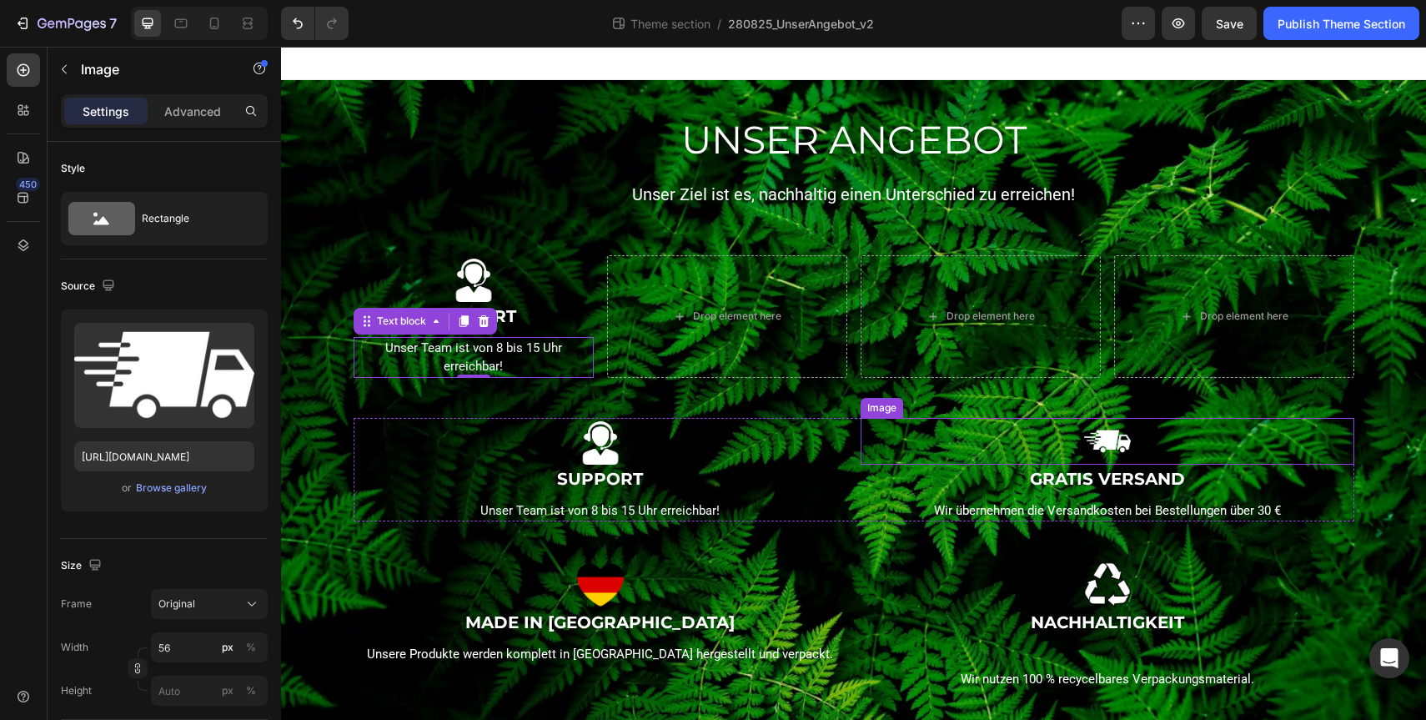
click at [1090, 448] on img at bounding box center [1107, 441] width 47 height 47
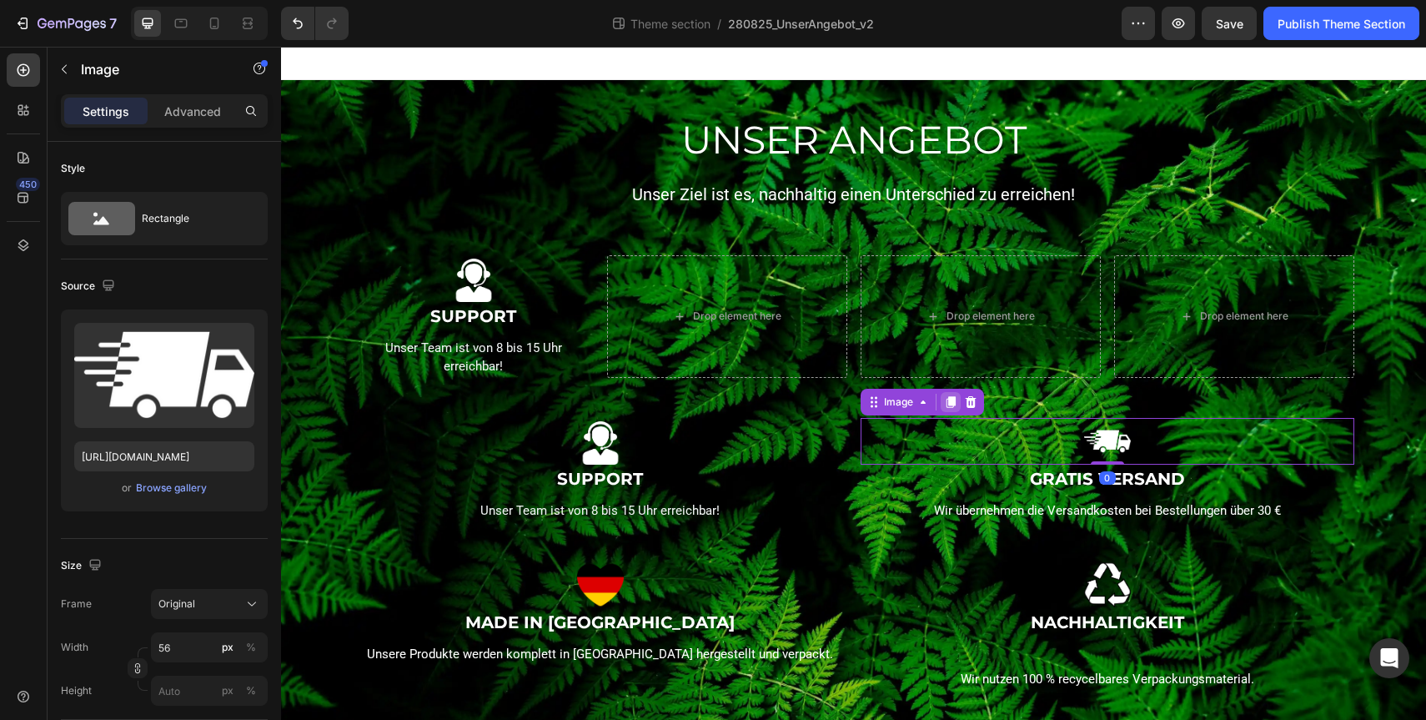
click at [952, 400] on icon at bounding box center [950, 402] width 9 height 12
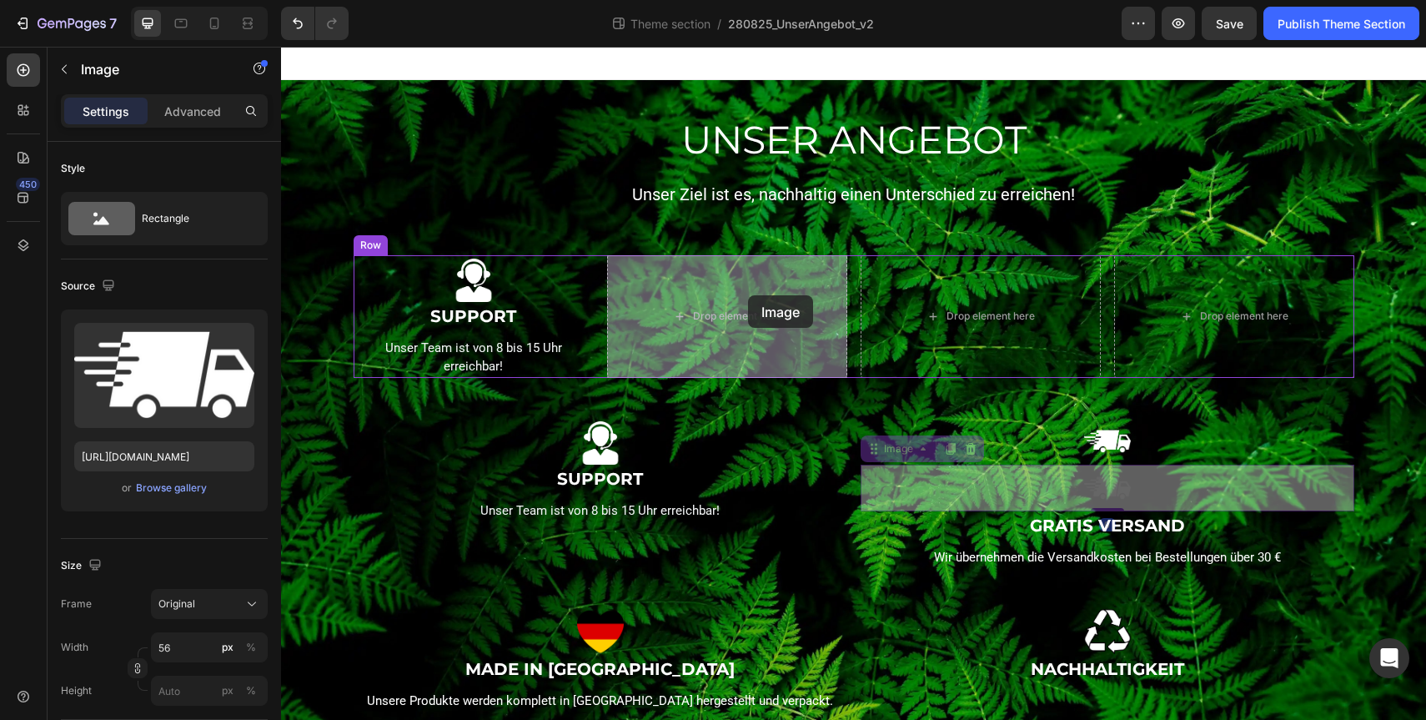
drag, startPoint x: 1131, startPoint y: 489, endPoint x: 747, endPoint y: 291, distance: 431.5
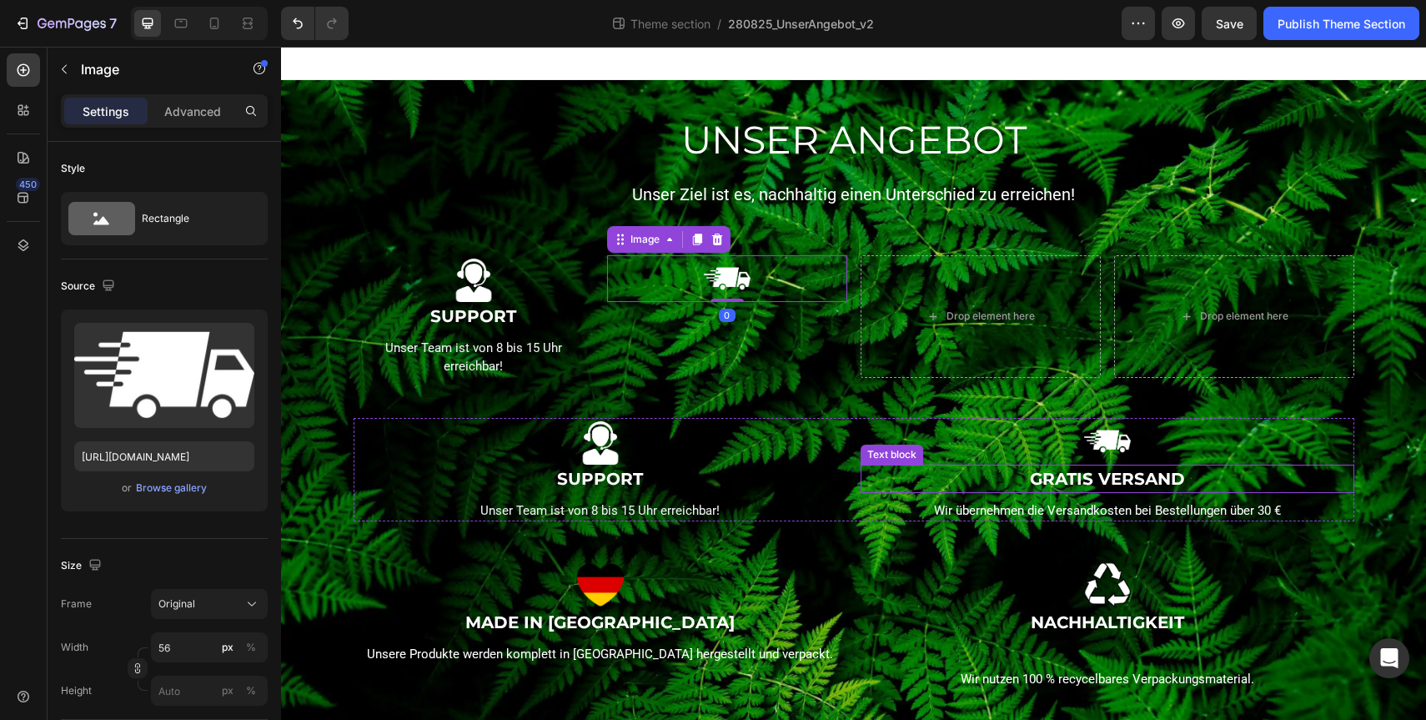
click at [1074, 480] on p "GRATIS VERSAND" at bounding box center [1107, 478] width 490 height 25
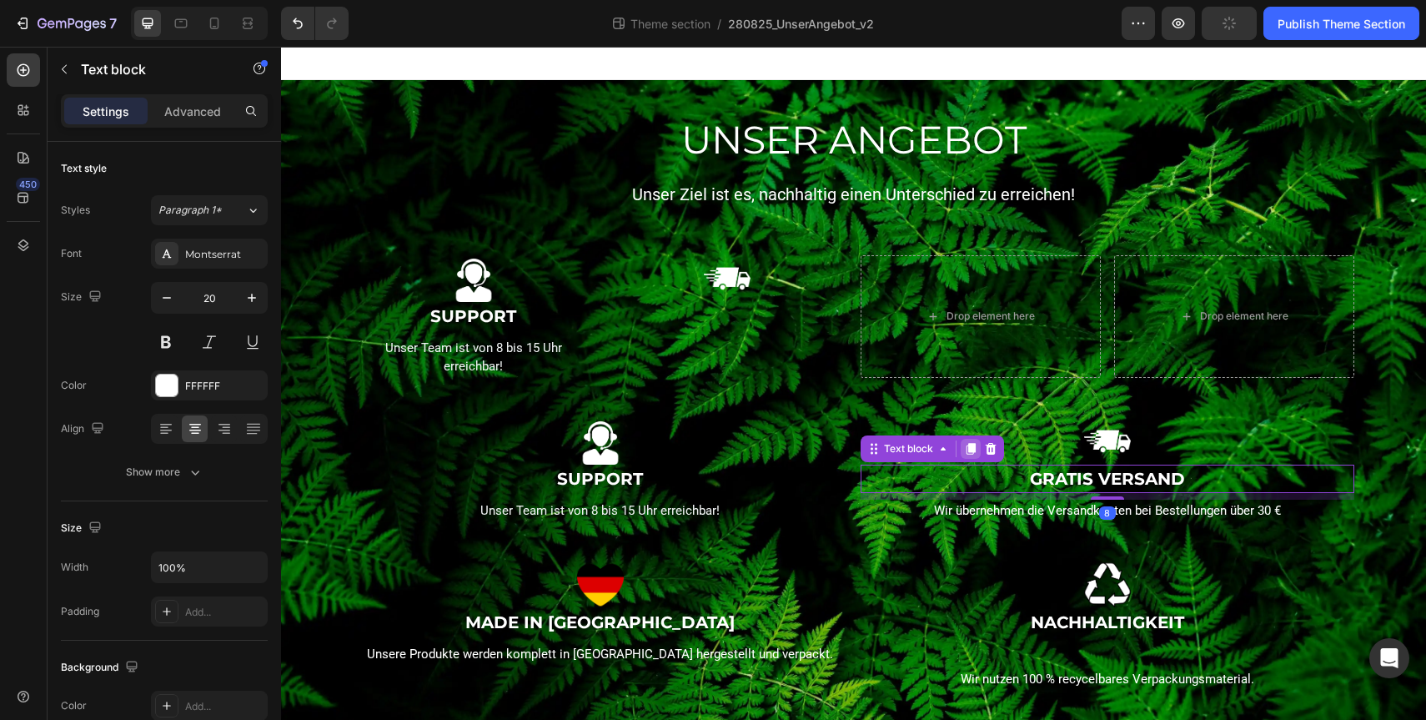
click at [967, 446] on icon at bounding box center [970, 449] width 9 height 12
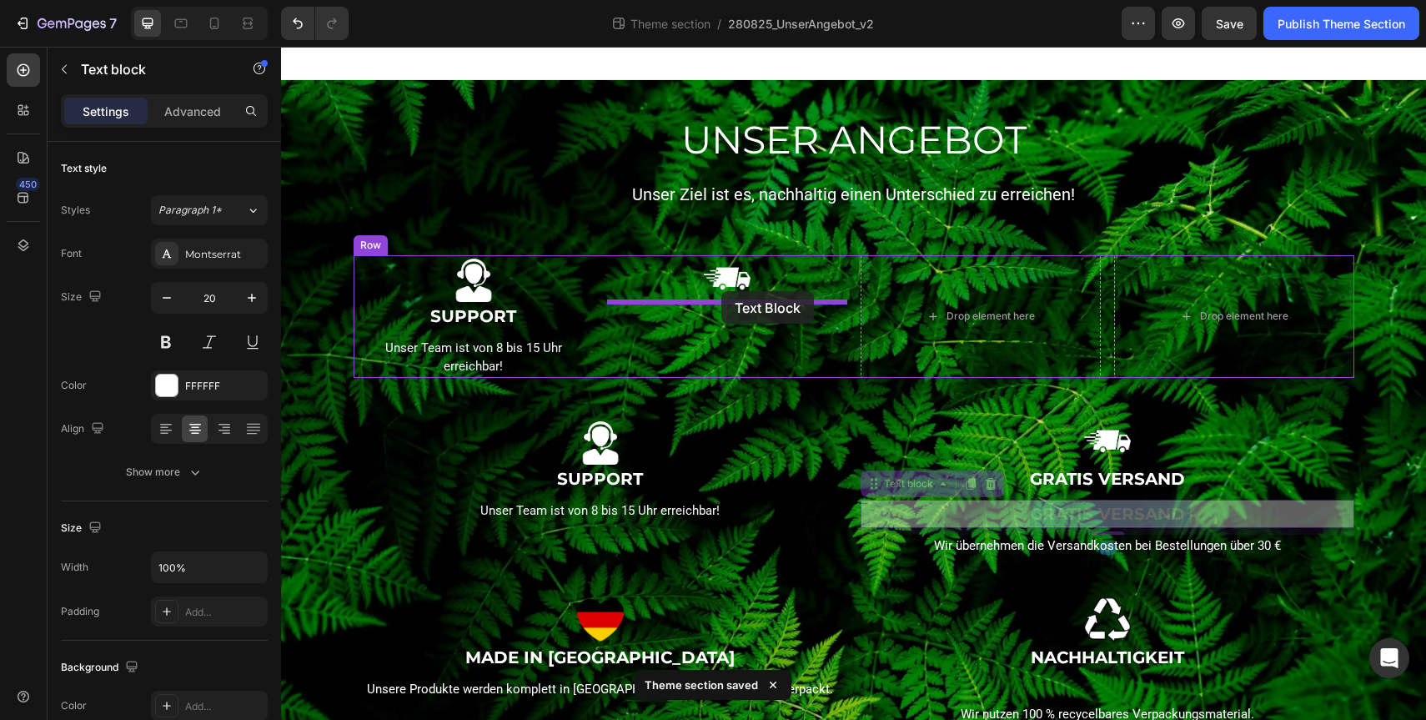
drag, startPoint x: 1151, startPoint y: 506, endPoint x: 721, endPoint y: 292, distance: 480.0
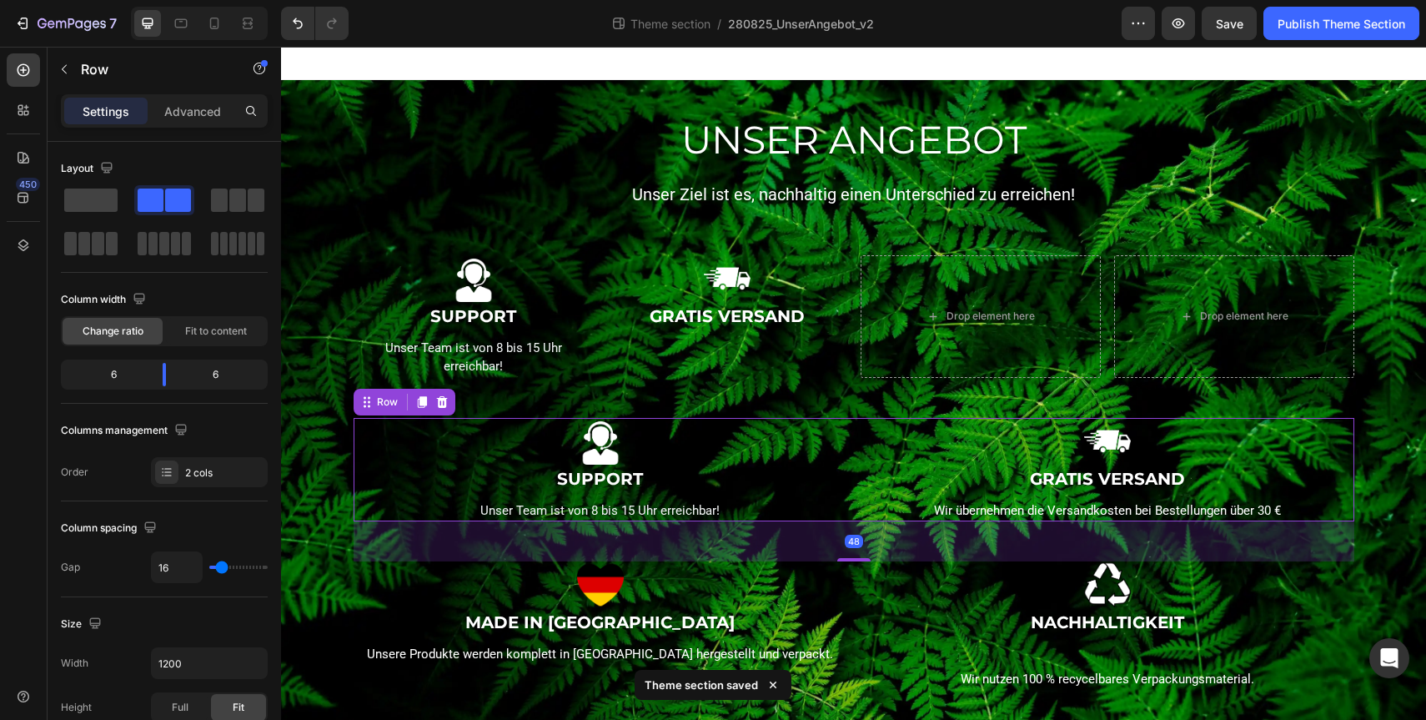
click at [1041, 495] on div "Image GRATIS VERSAND Text block Wir übernehmen die Versandkosten bei Bestellung…" at bounding box center [1108, 470] width 494 height 104
click at [1032, 510] on p "Wir übernehmen die Versandkosten bei Bestellungen über 30 €" at bounding box center [1107, 510] width 490 height 19
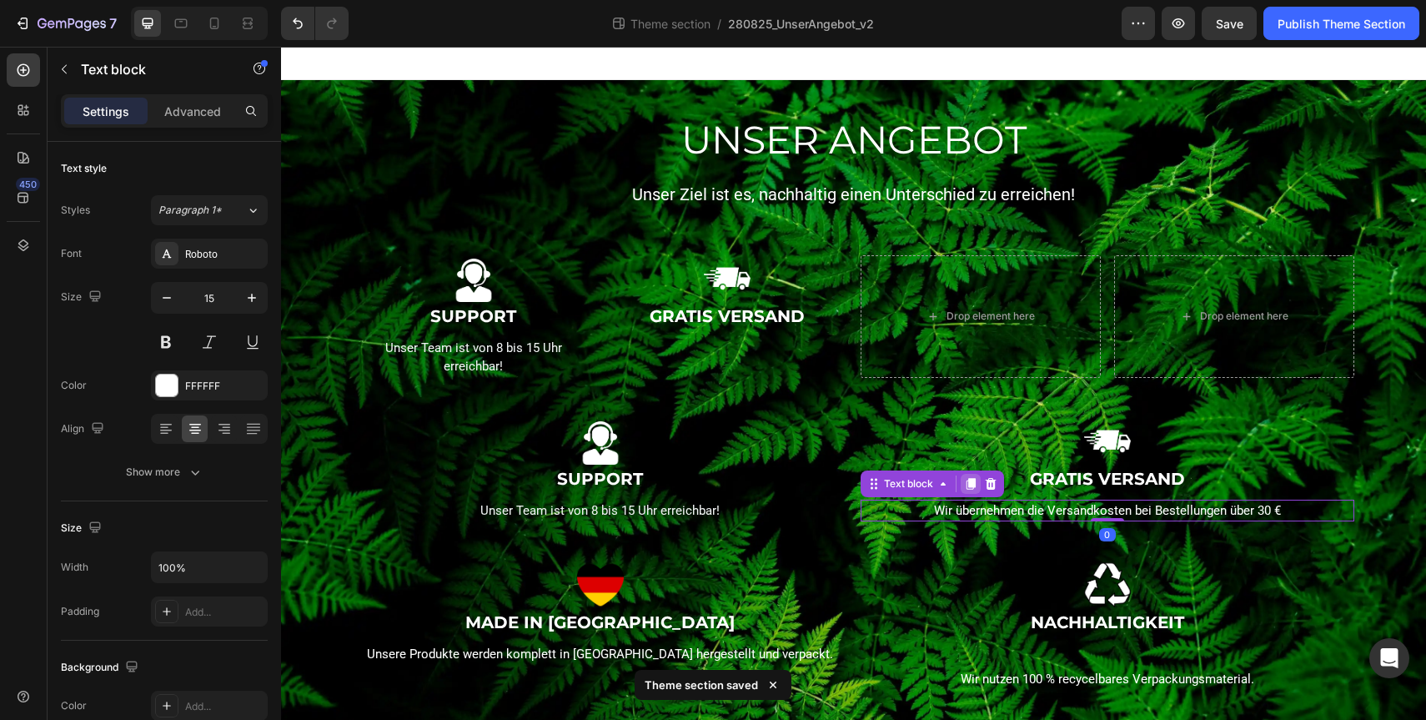
click at [974, 484] on icon at bounding box center [970, 484] width 9 height 12
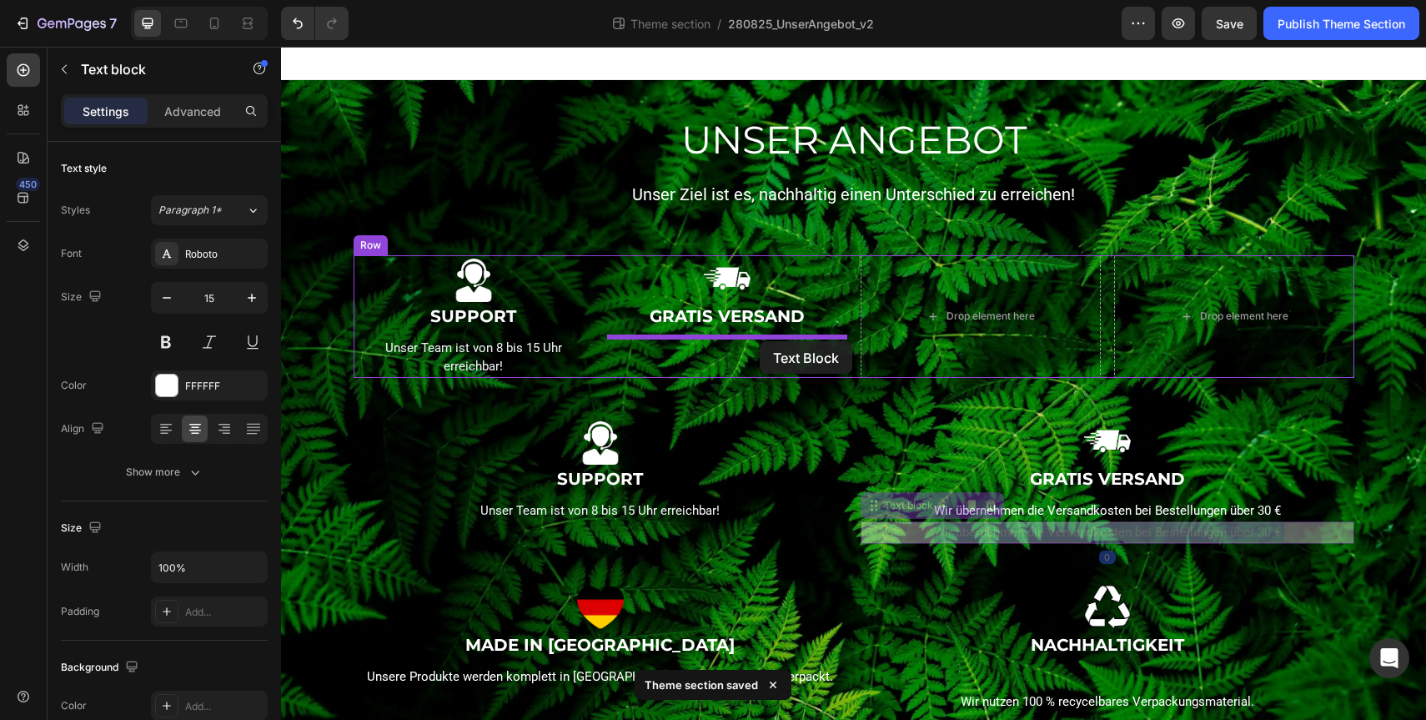
drag, startPoint x: 1081, startPoint y: 531, endPoint x: 757, endPoint y: 339, distance: 376.6
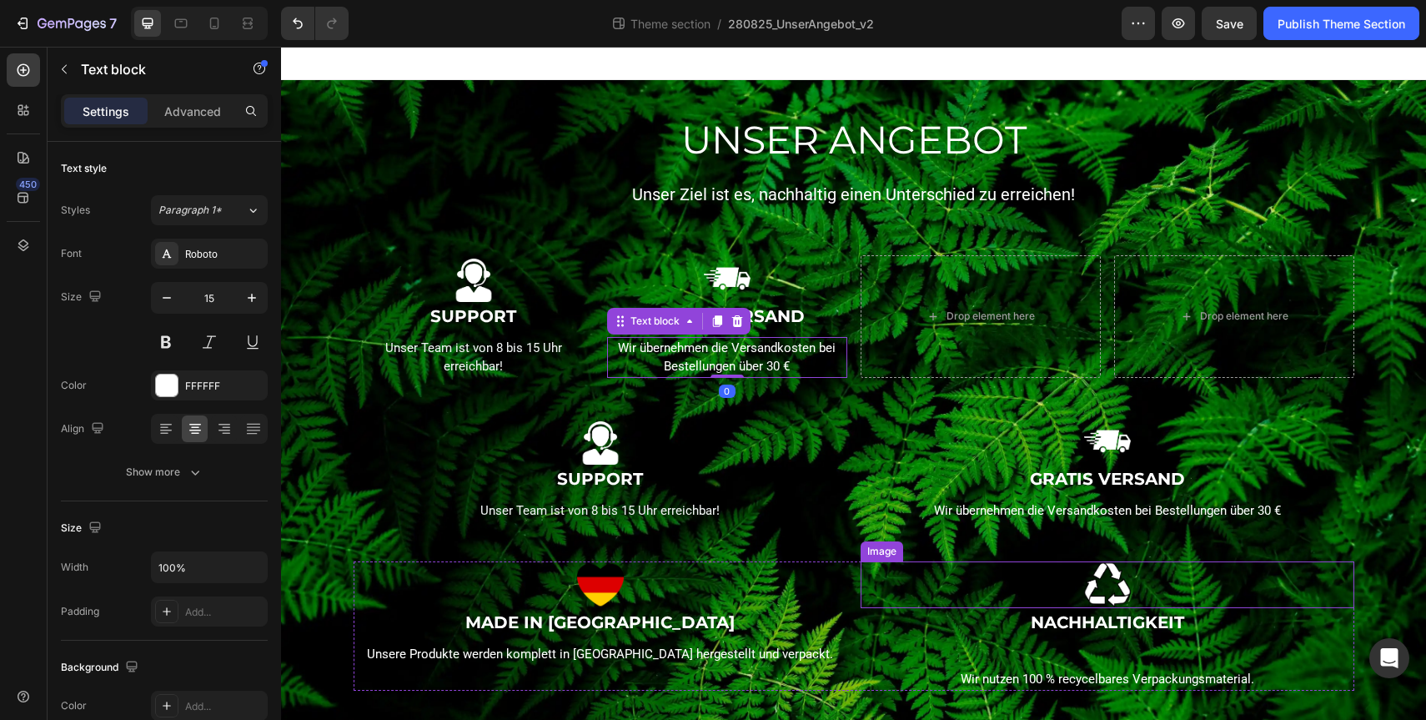
scroll to position [44, 0]
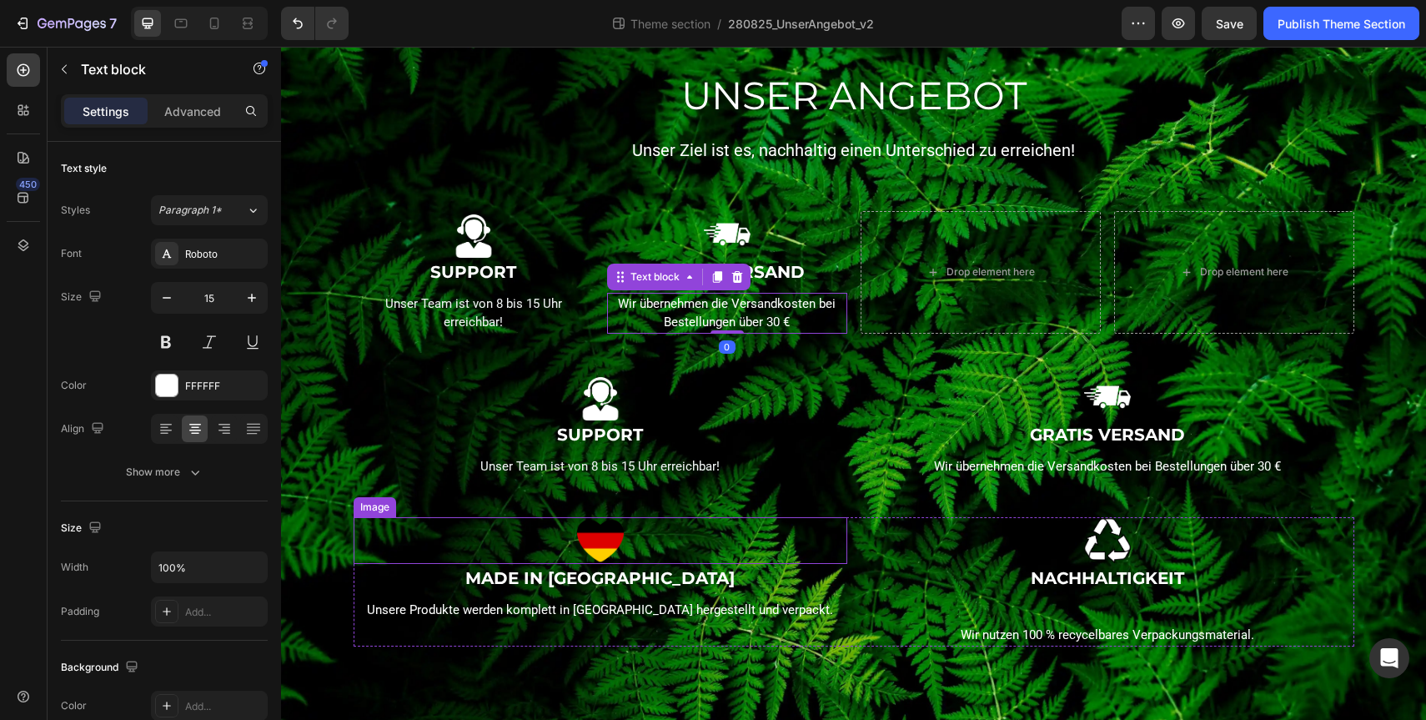
click at [611, 540] on img at bounding box center [600, 540] width 47 height 47
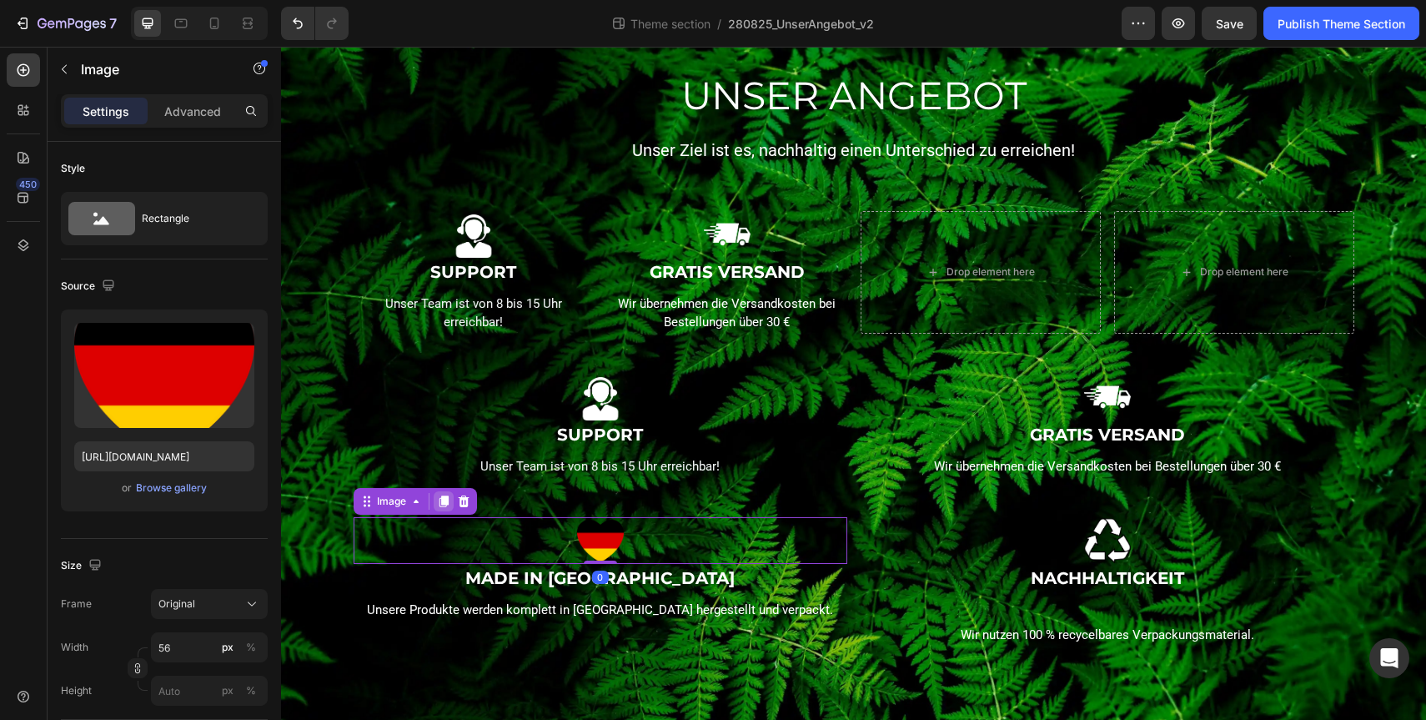
click at [443, 502] on icon at bounding box center [443, 502] width 9 height 12
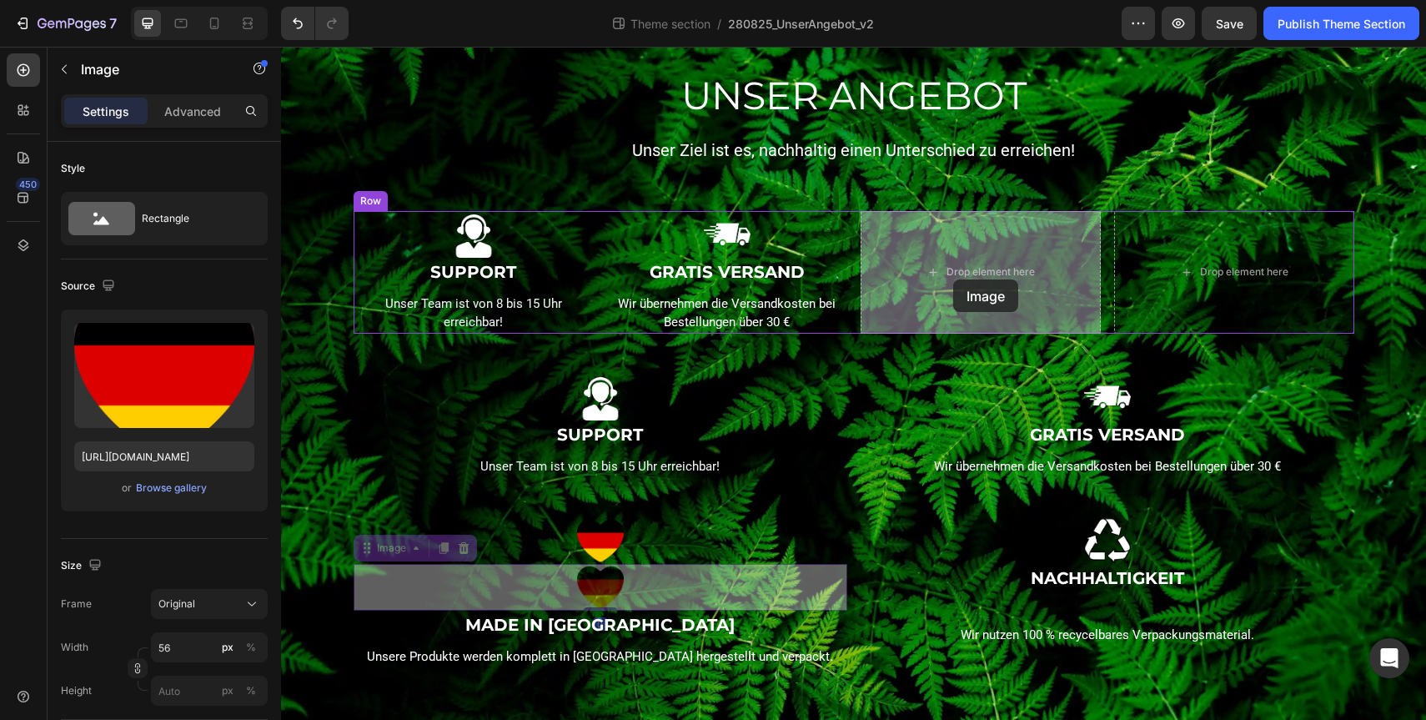
drag, startPoint x: 611, startPoint y: 593, endPoint x: 953, endPoint y: 279, distance: 464.5
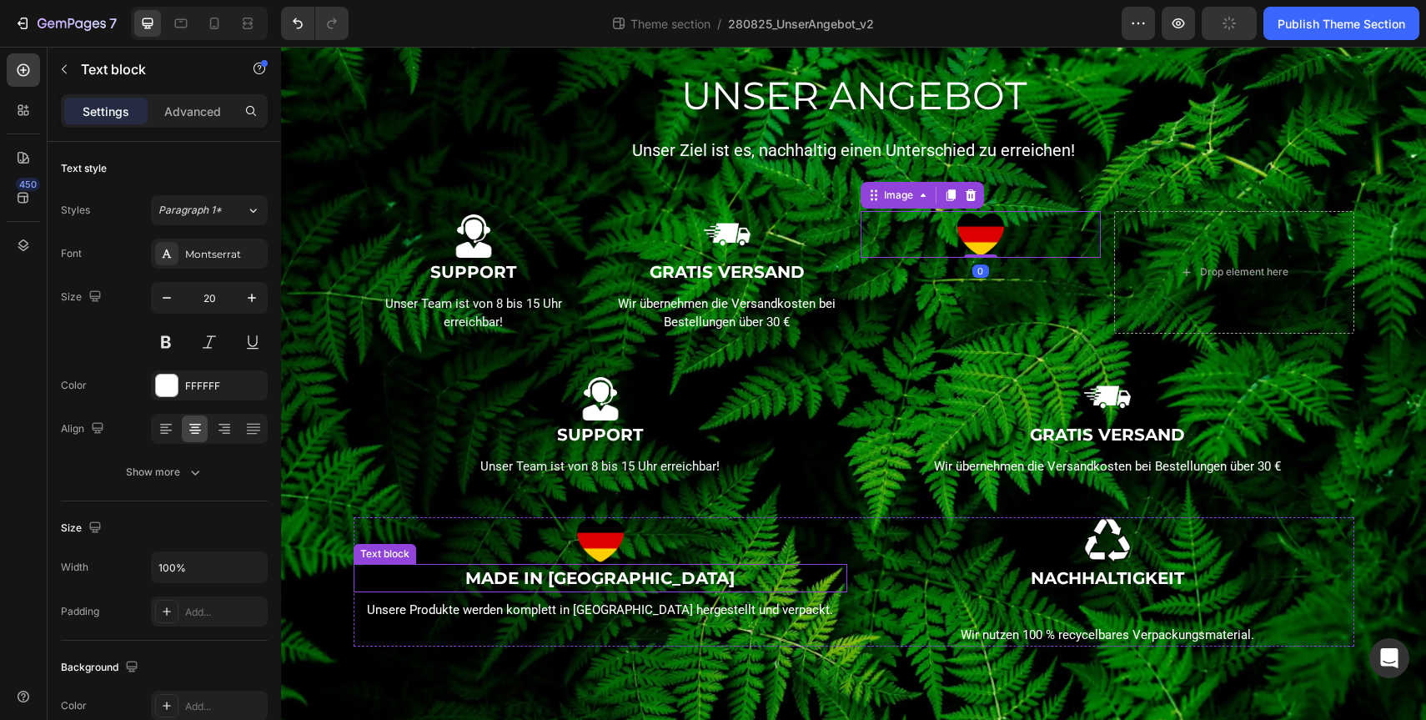
click at [620, 572] on p "MADE IN [GEOGRAPHIC_DATA]" at bounding box center [600, 577] width 490 height 25
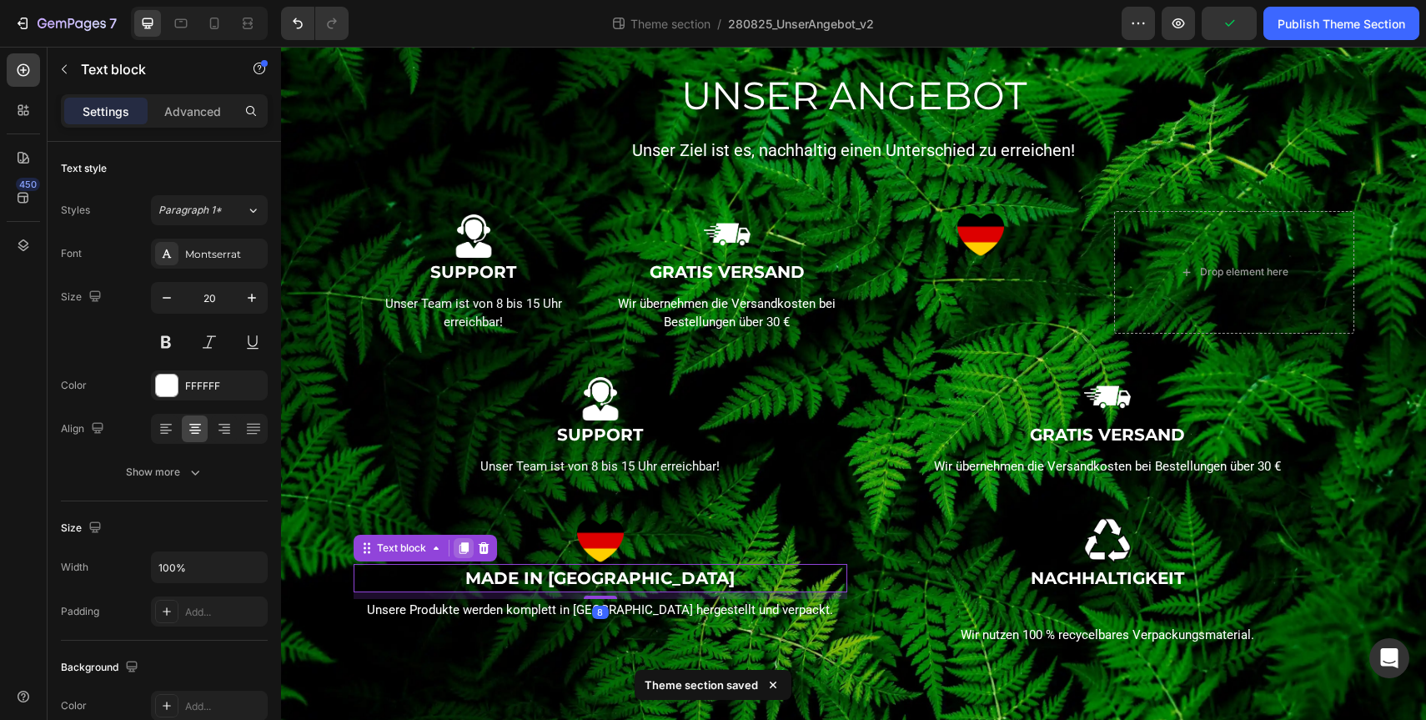
click at [462, 545] on icon at bounding box center [463, 549] width 9 height 12
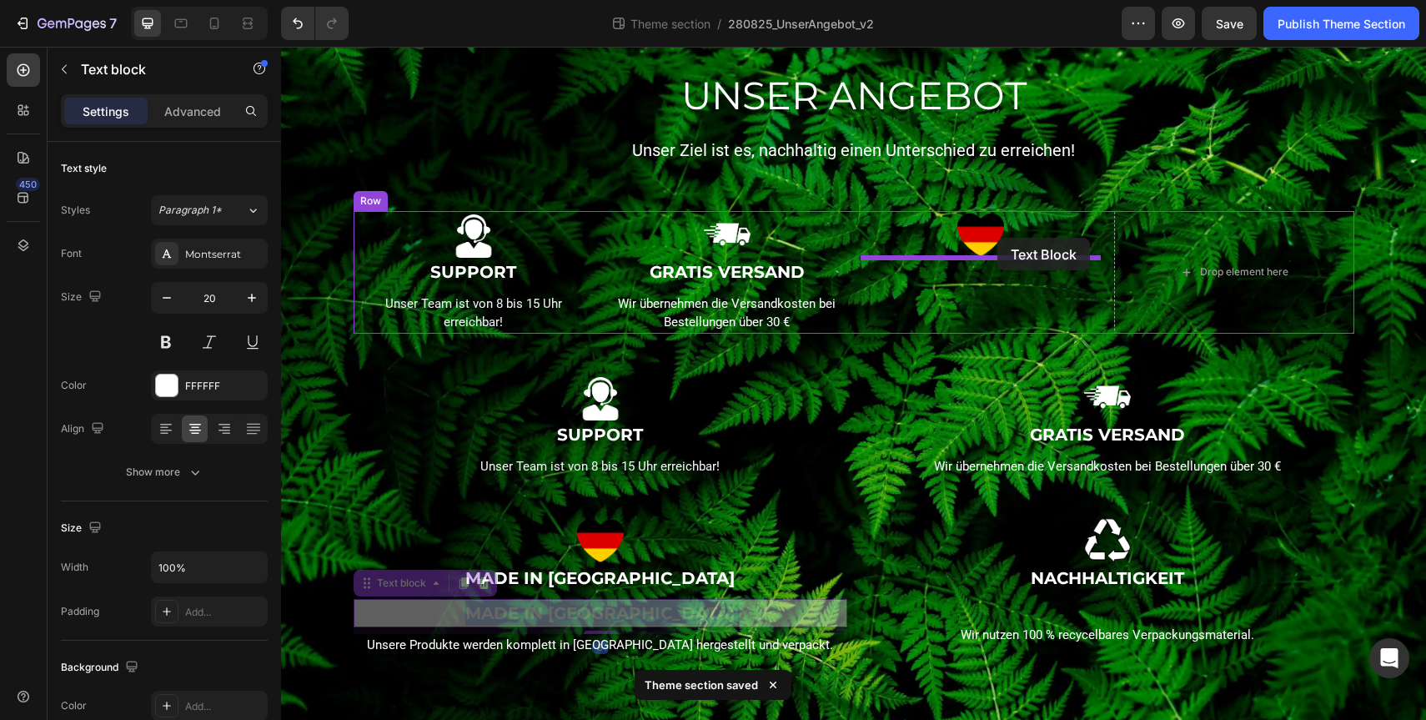
drag, startPoint x: 579, startPoint y: 615, endPoint x: 997, endPoint y: 239, distance: 562.2
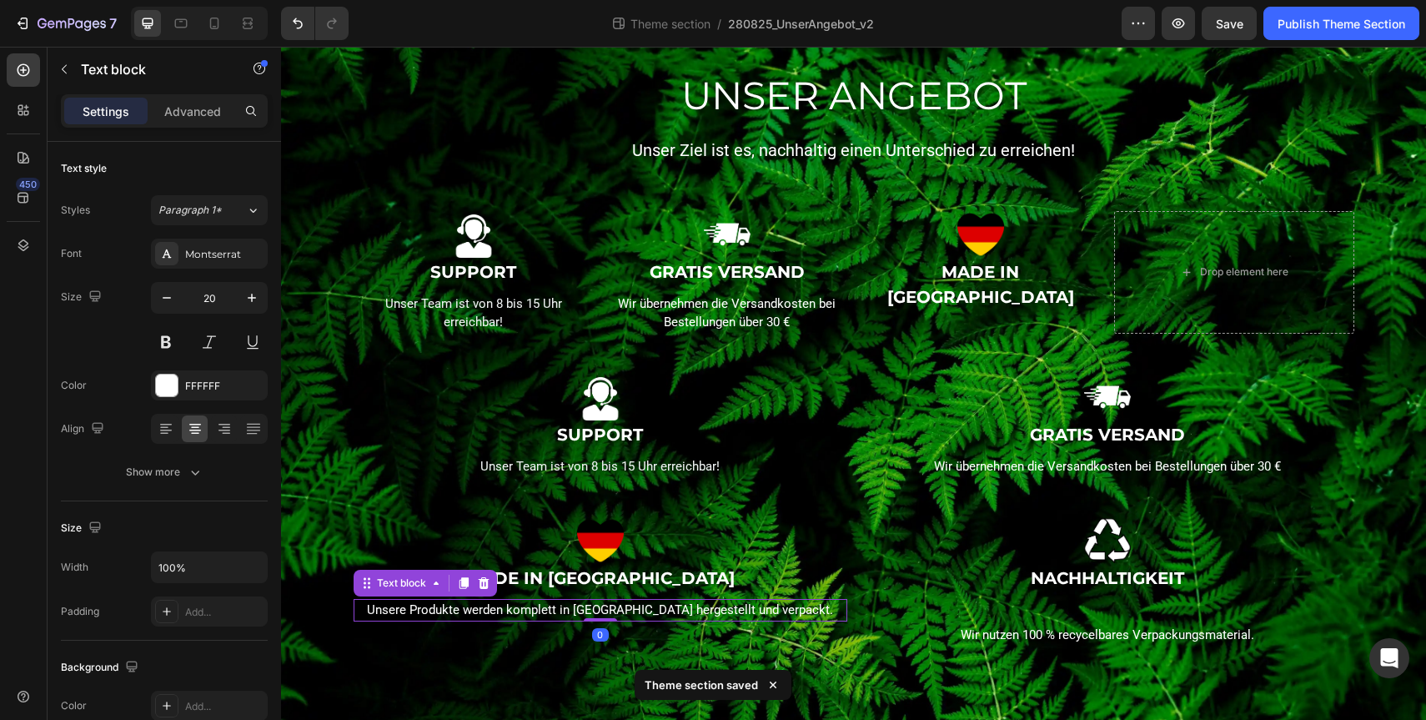
click at [575, 602] on p "Unsere Produkte werden komplett in [GEOGRAPHIC_DATA] hergestellt und verpackt." at bounding box center [600, 609] width 490 height 19
click at [461, 589] on icon at bounding box center [463, 582] width 13 height 13
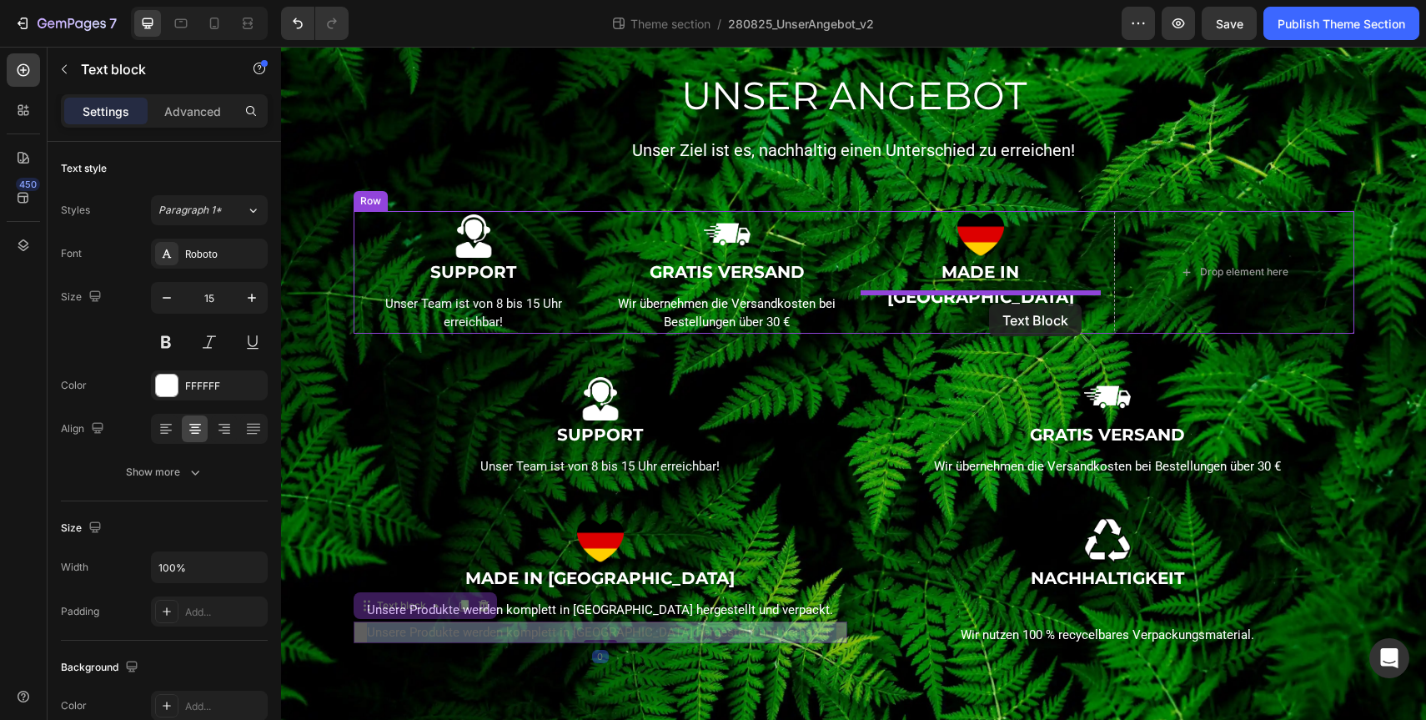
drag, startPoint x: 572, startPoint y: 636, endPoint x: 989, endPoint y: 304, distance: 533.5
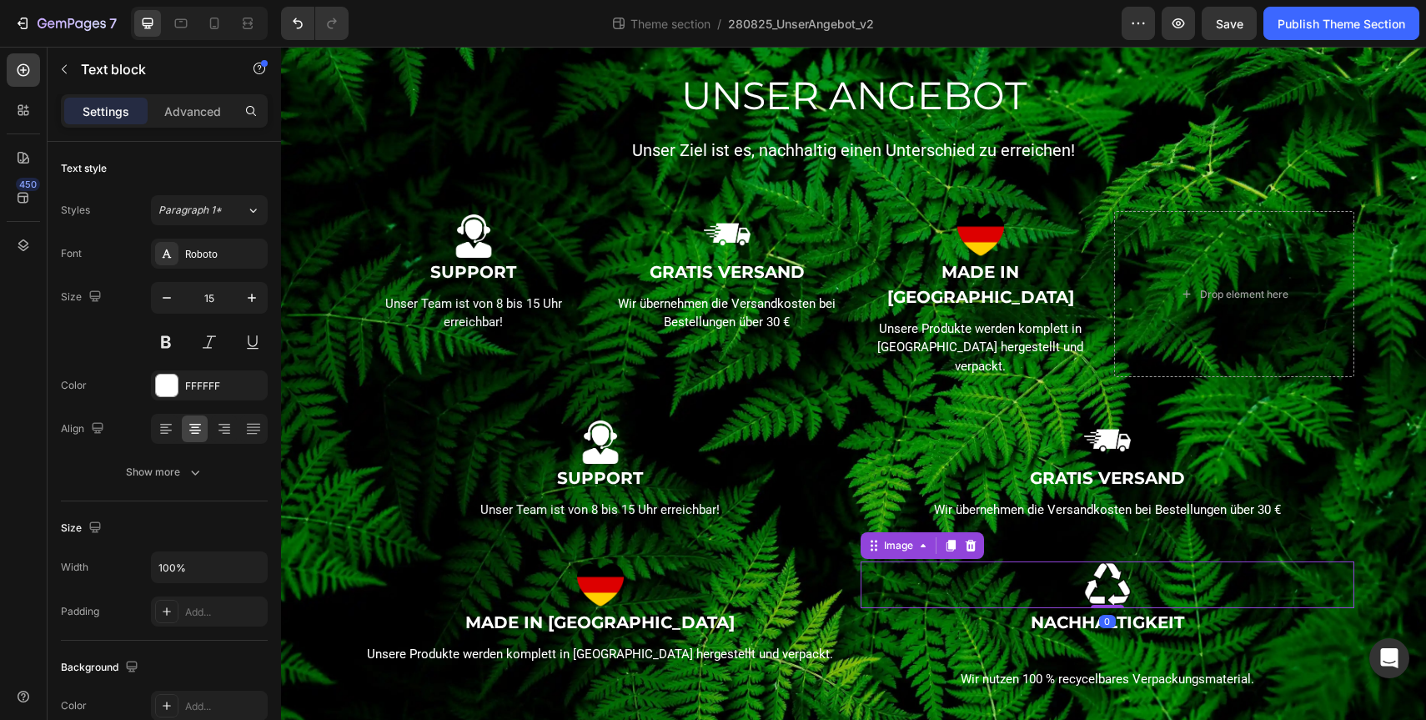
click at [1104, 561] on img at bounding box center [1107, 584] width 47 height 47
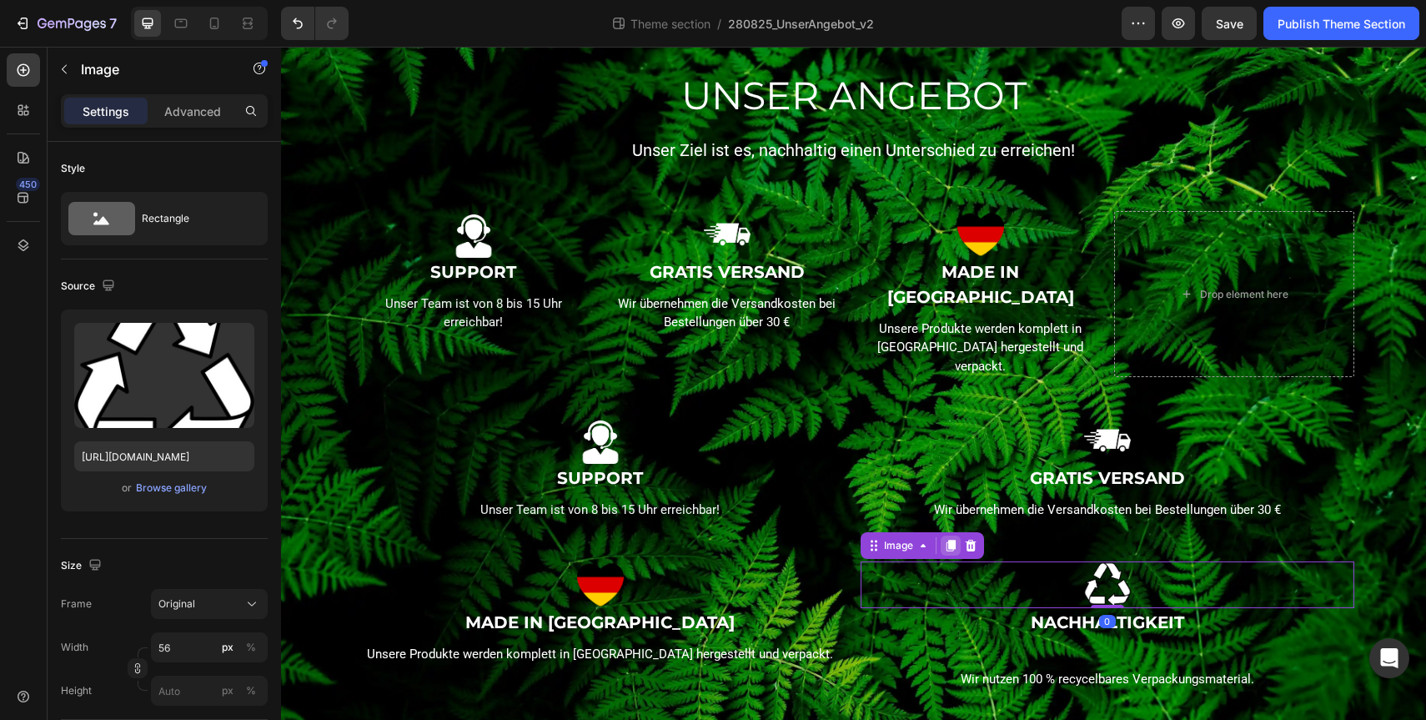
click at [956, 539] on icon at bounding box center [950, 545] width 13 height 13
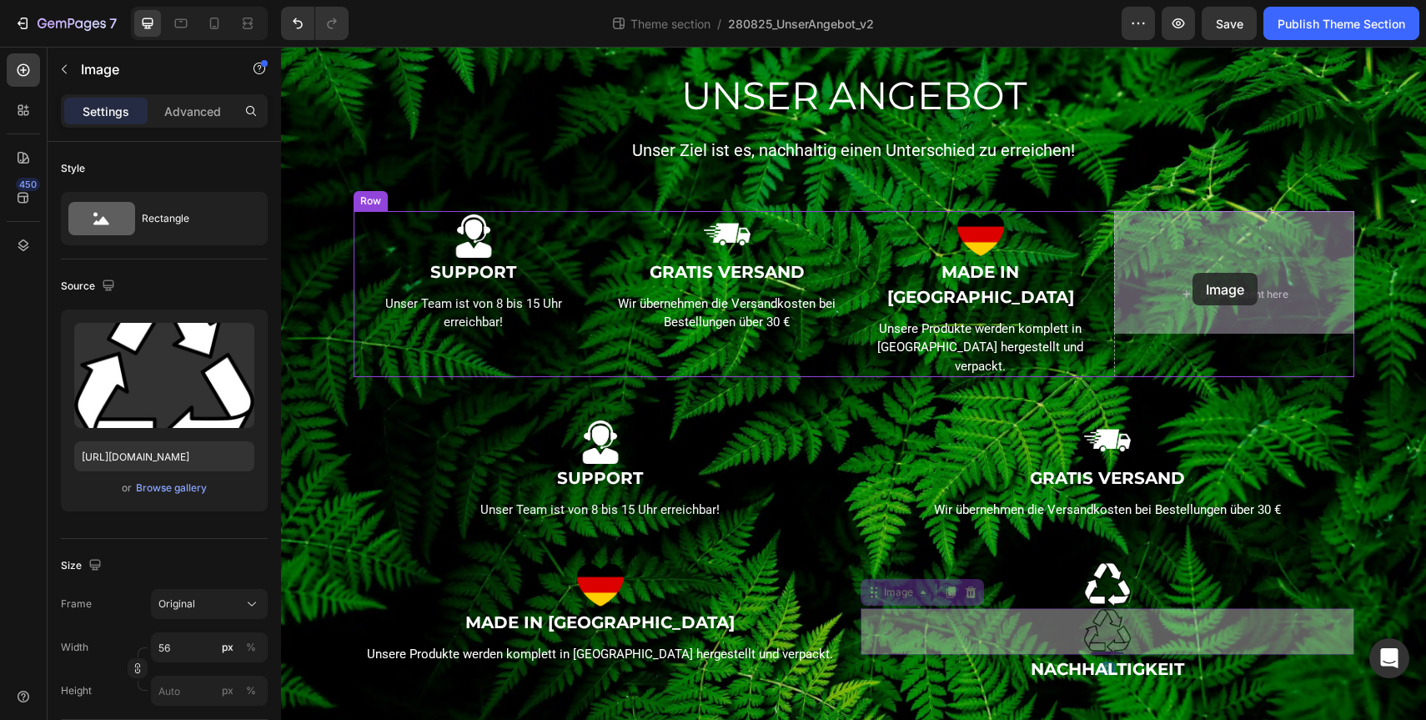
drag, startPoint x: 1118, startPoint y: 592, endPoint x: 1193, endPoint y: 273, distance: 328.1
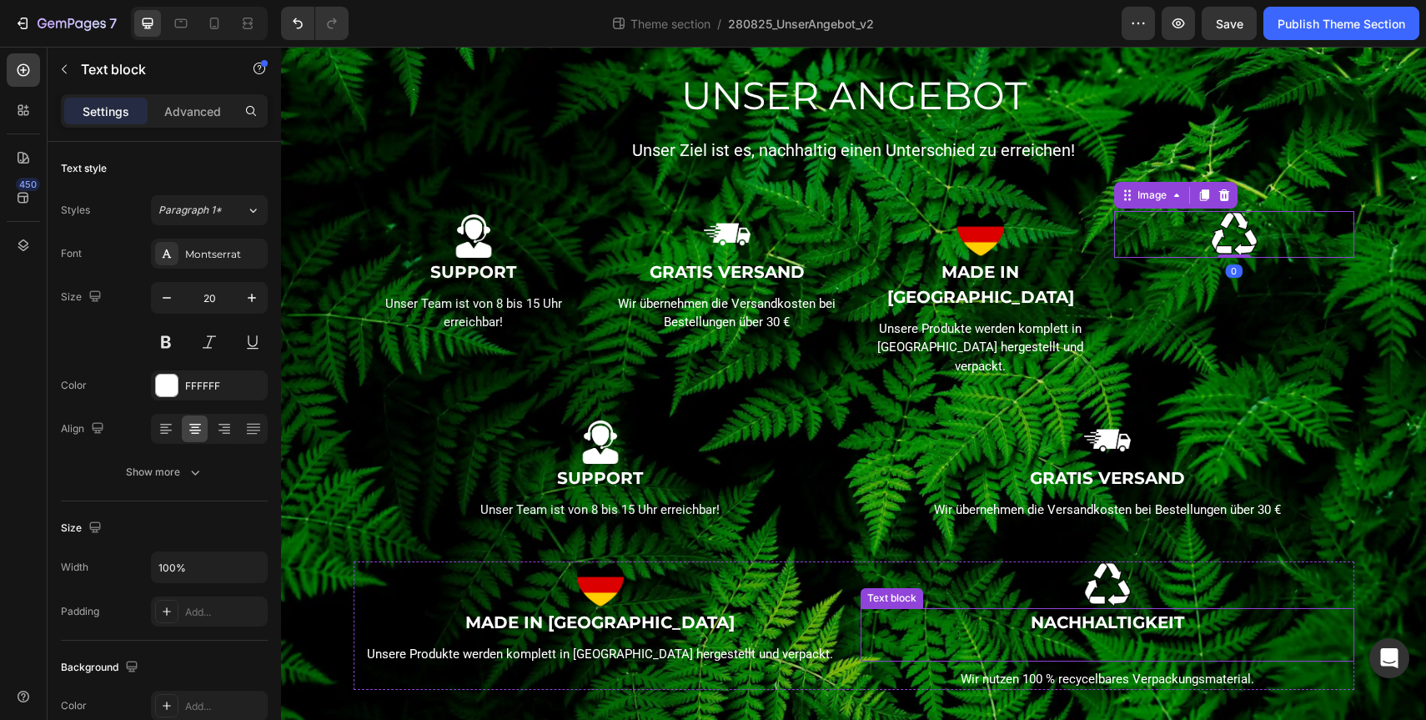
click at [1128, 610] on p "NACHHALTIGKEIT" at bounding box center [1107, 622] width 490 height 25
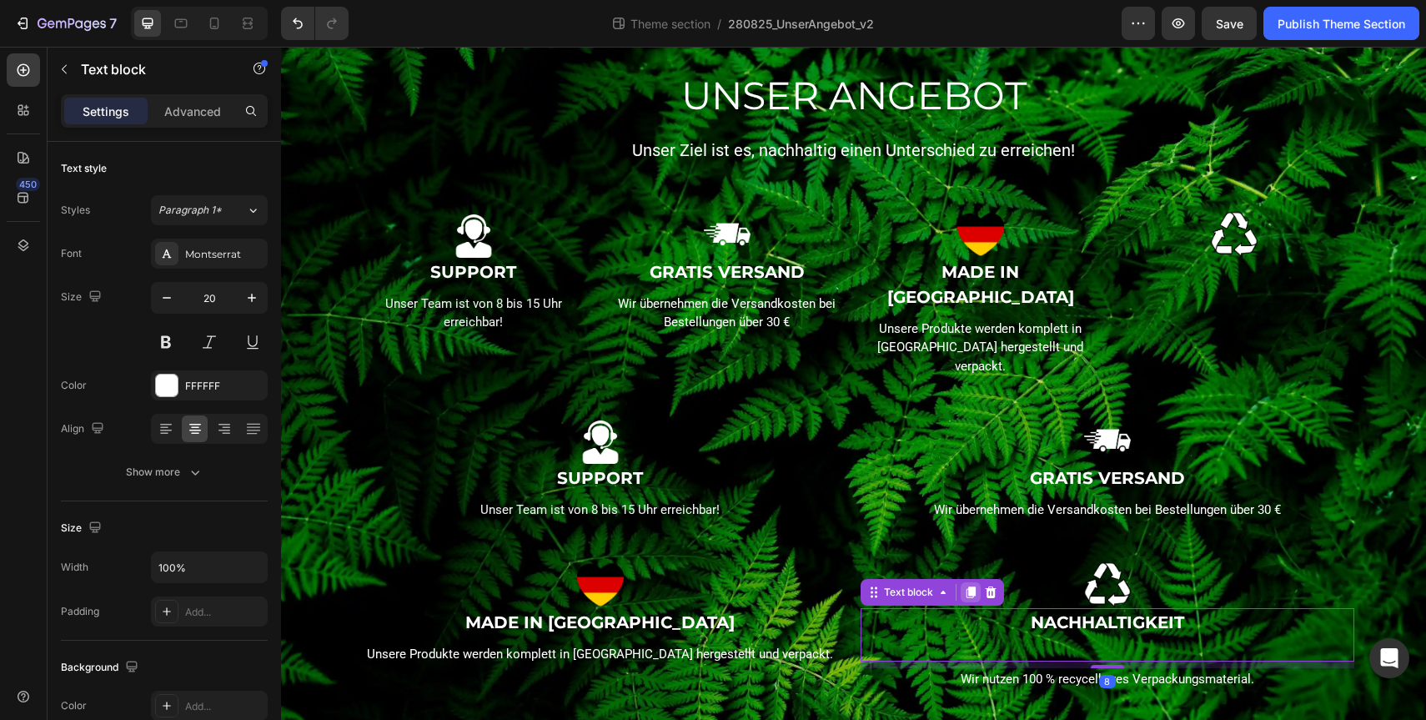
click at [969, 585] on icon at bounding box center [970, 591] width 13 height 13
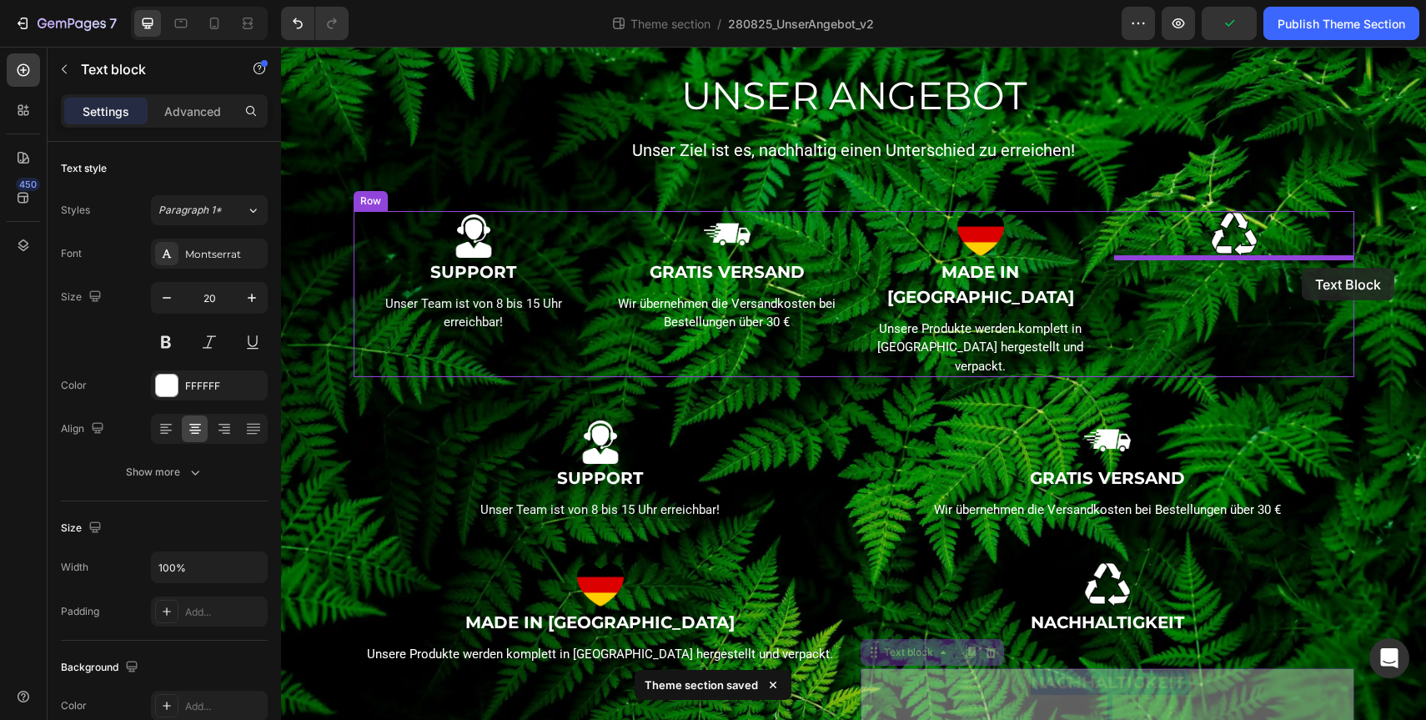
drag, startPoint x: 1094, startPoint y: 636, endPoint x: 1302, endPoint y: 268, distance: 423.1
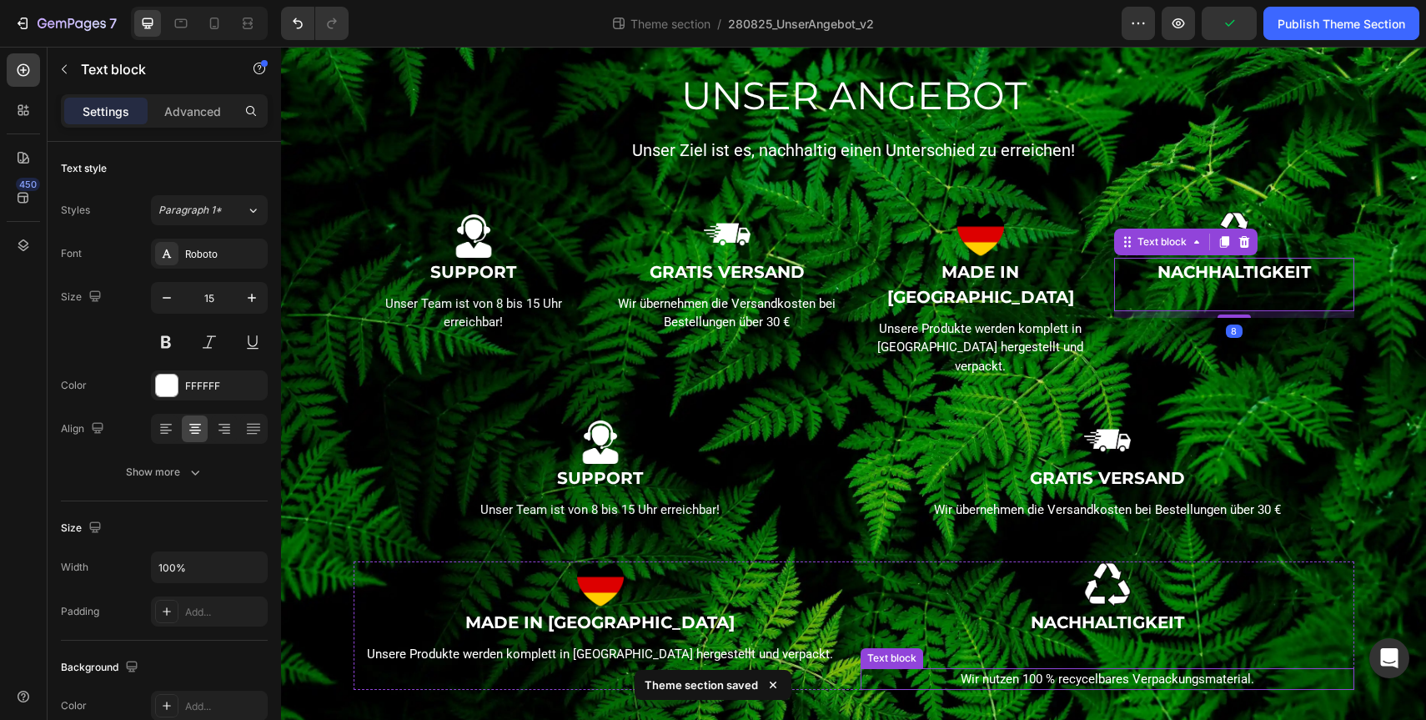
click at [1107, 670] on p "Wir nutzen 100 % recycelbares Verpackungsmaterial." at bounding box center [1107, 679] width 490 height 19
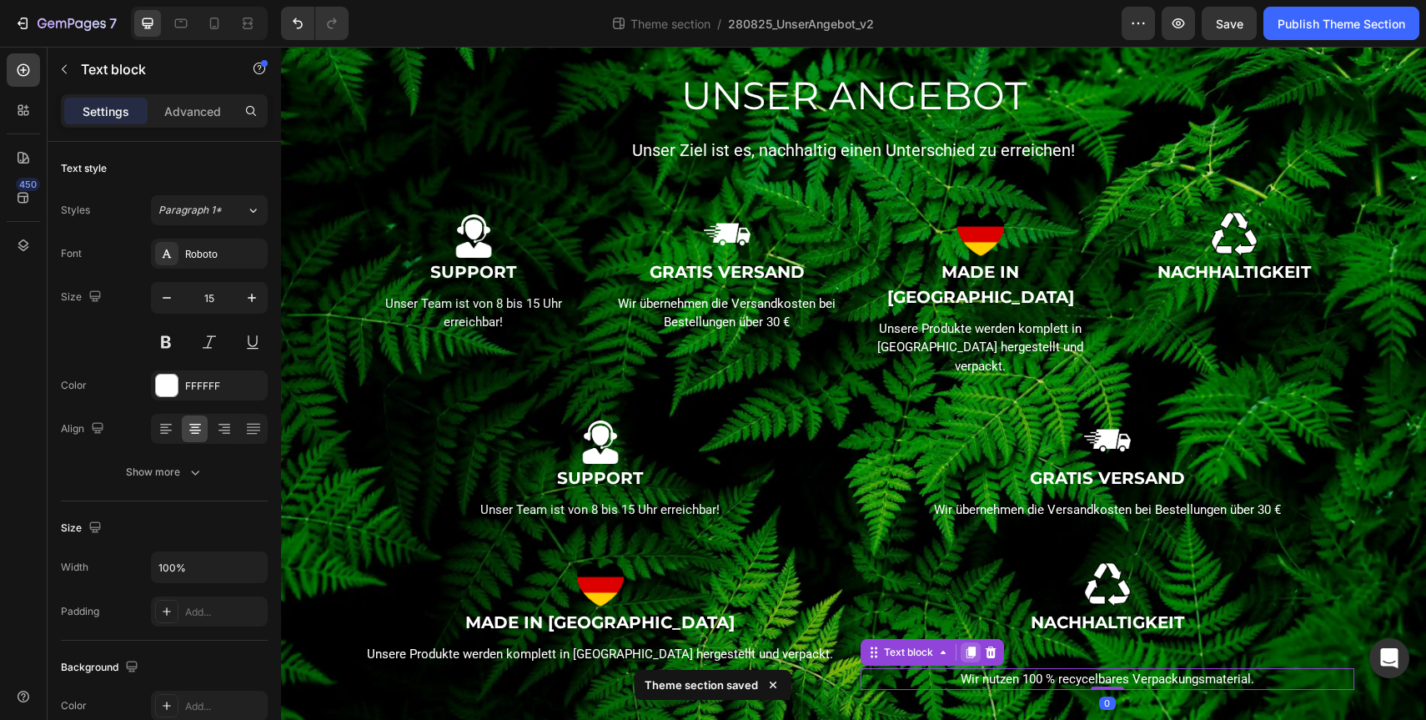
click at [968, 645] on icon at bounding box center [970, 651] width 13 height 13
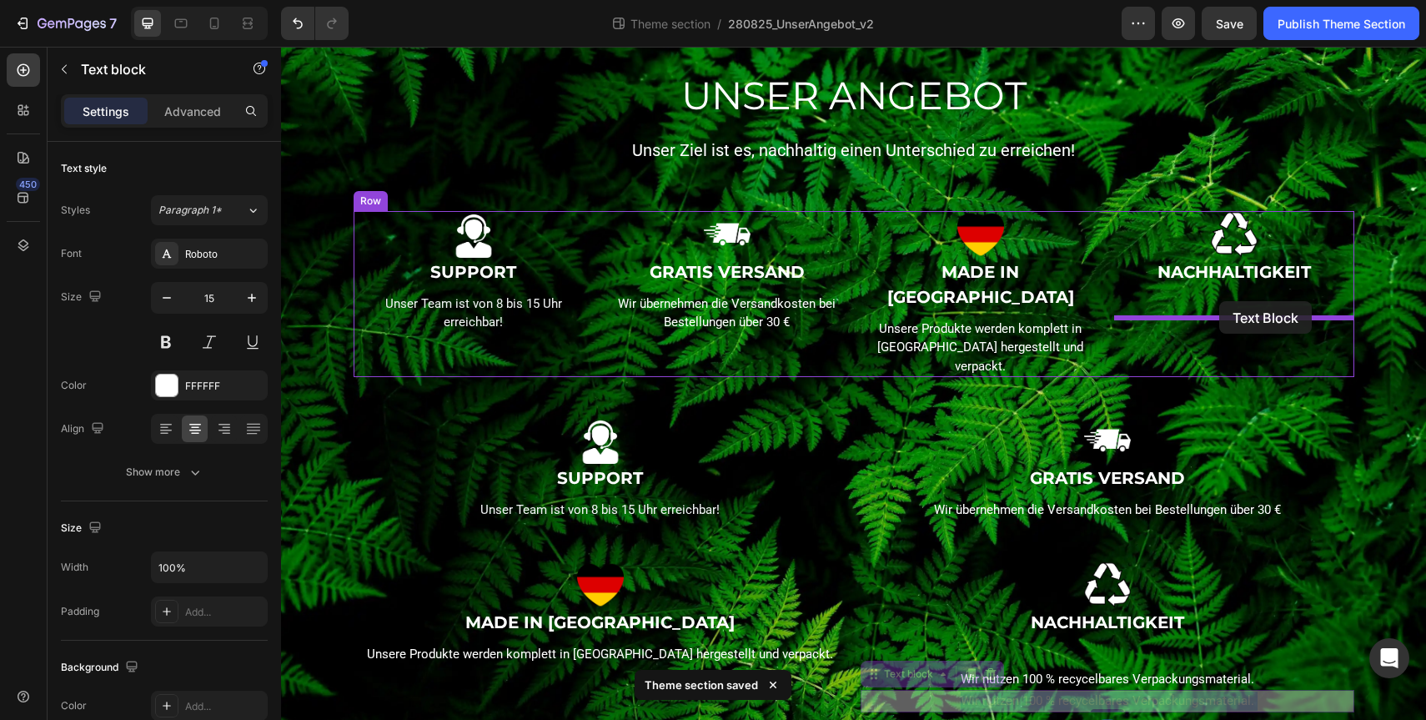
drag, startPoint x: 1091, startPoint y: 655, endPoint x: 1219, endPoint y: 301, distance: 377.0
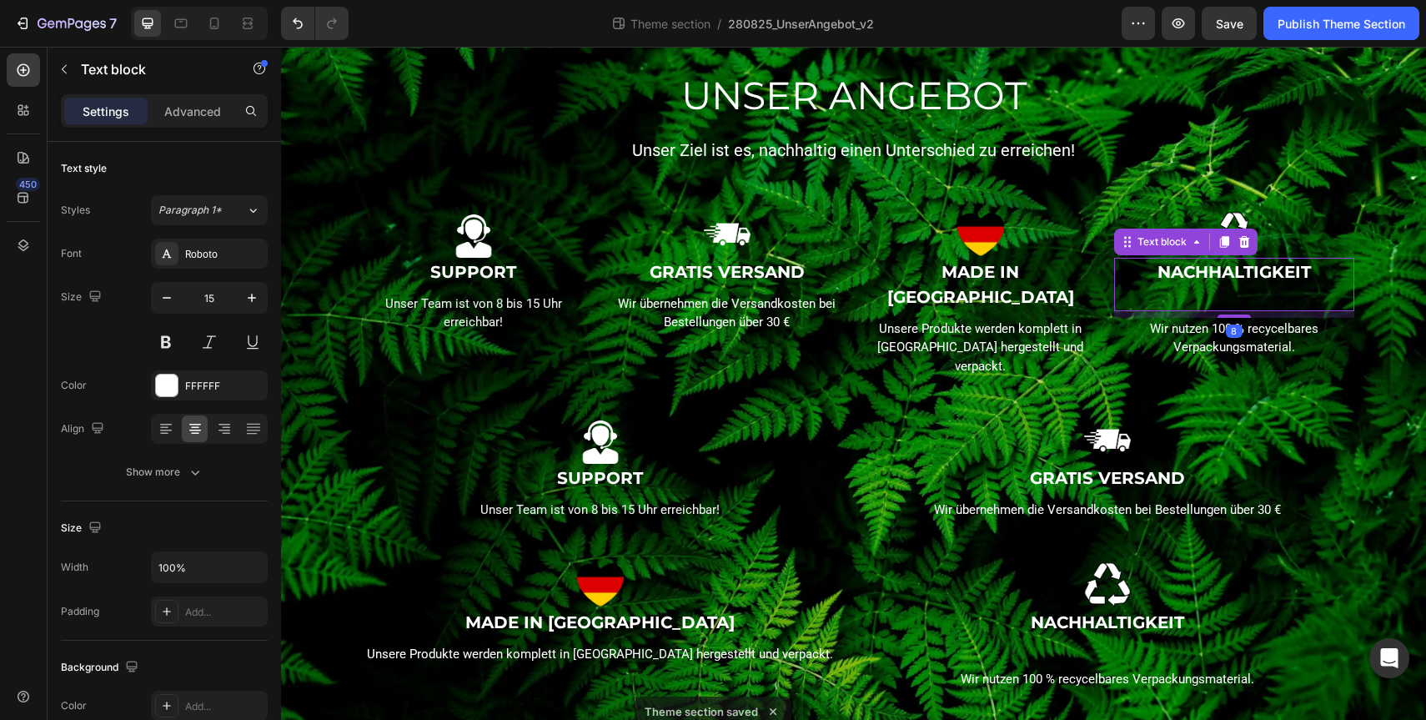
click at [1272, 283] on p "NACHHALTIGKEIT" at bounding box center [1234, 271] width 237 height 25
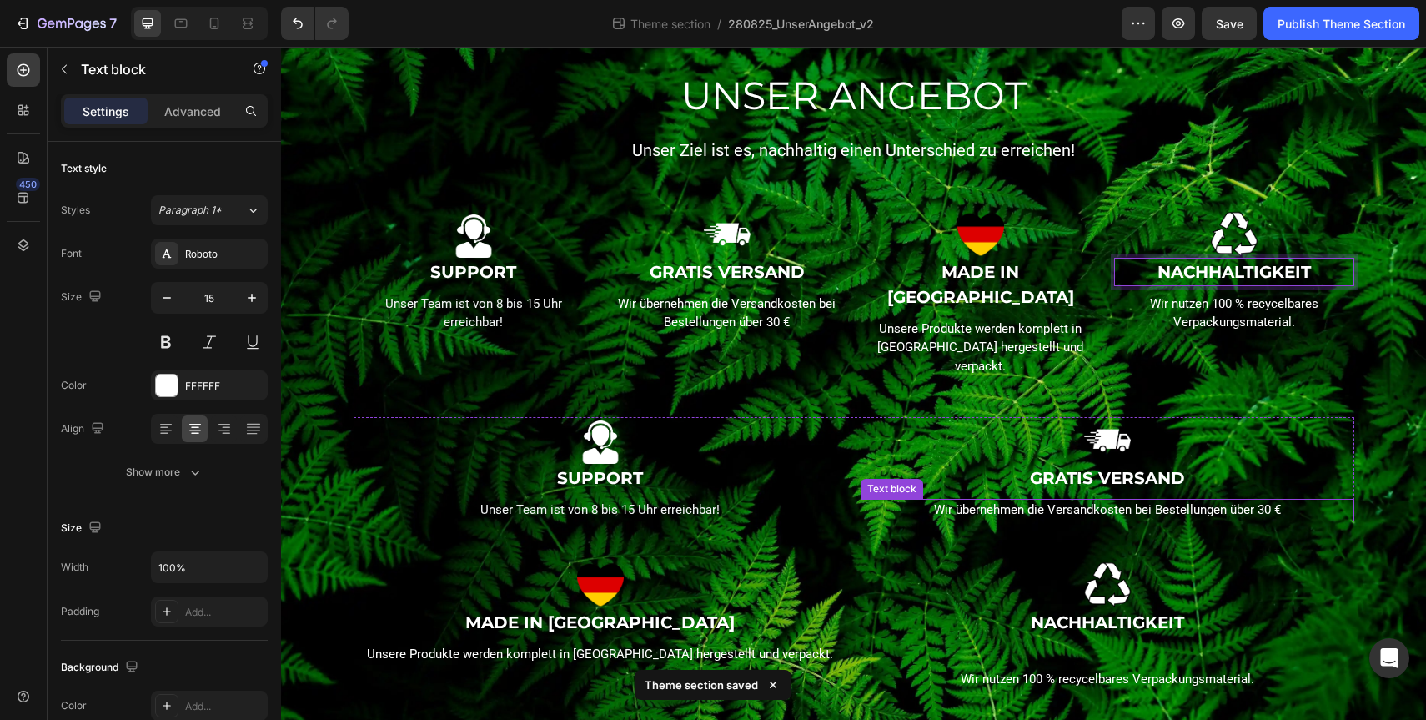
click at [861, 499] on div "Wir übernehmen die Versandkosten bei Bestellungen über 30 €" at bounding box center [1108, 510] width 494 height 23
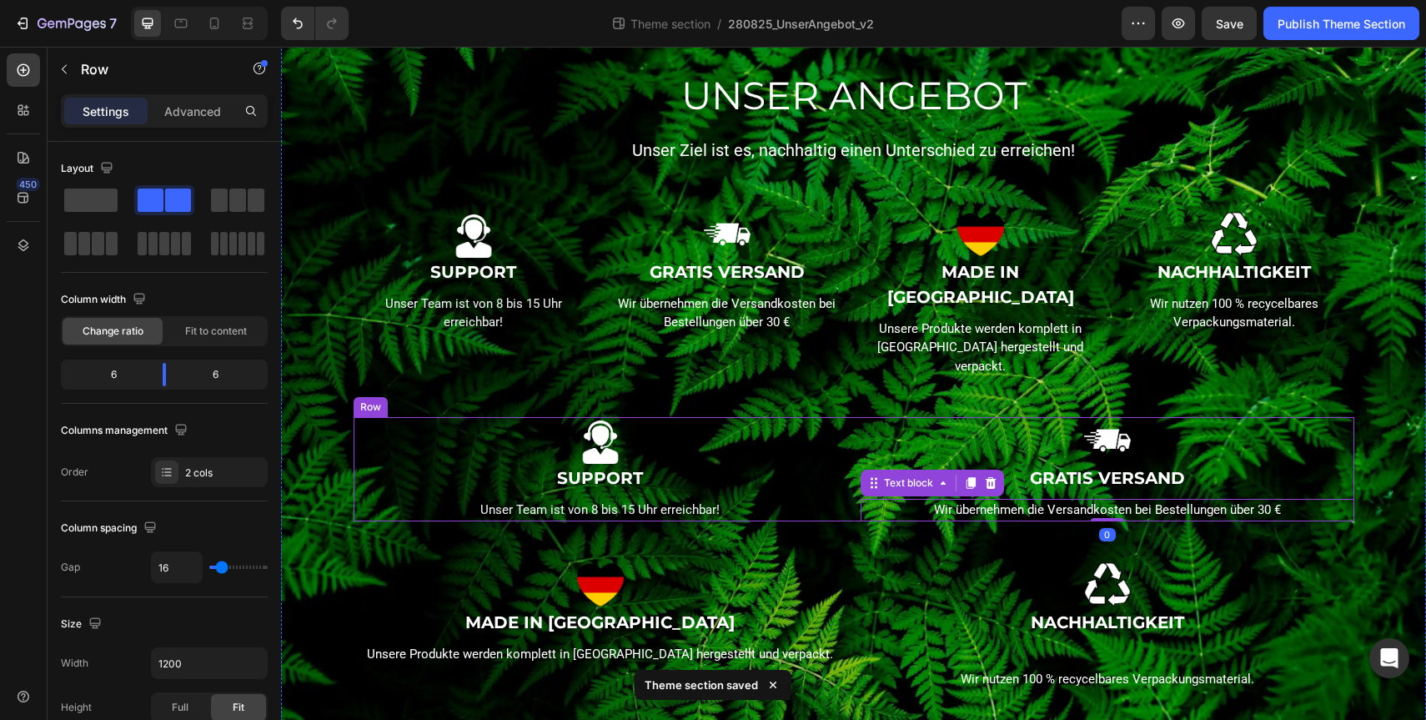
click at [849, 459] on div "Image SUPPORT Text block Unser Team ist von 8 bis 15 Uhr erreichbar! Text block…" at bounding box center [854, 469] width 1001 height 104
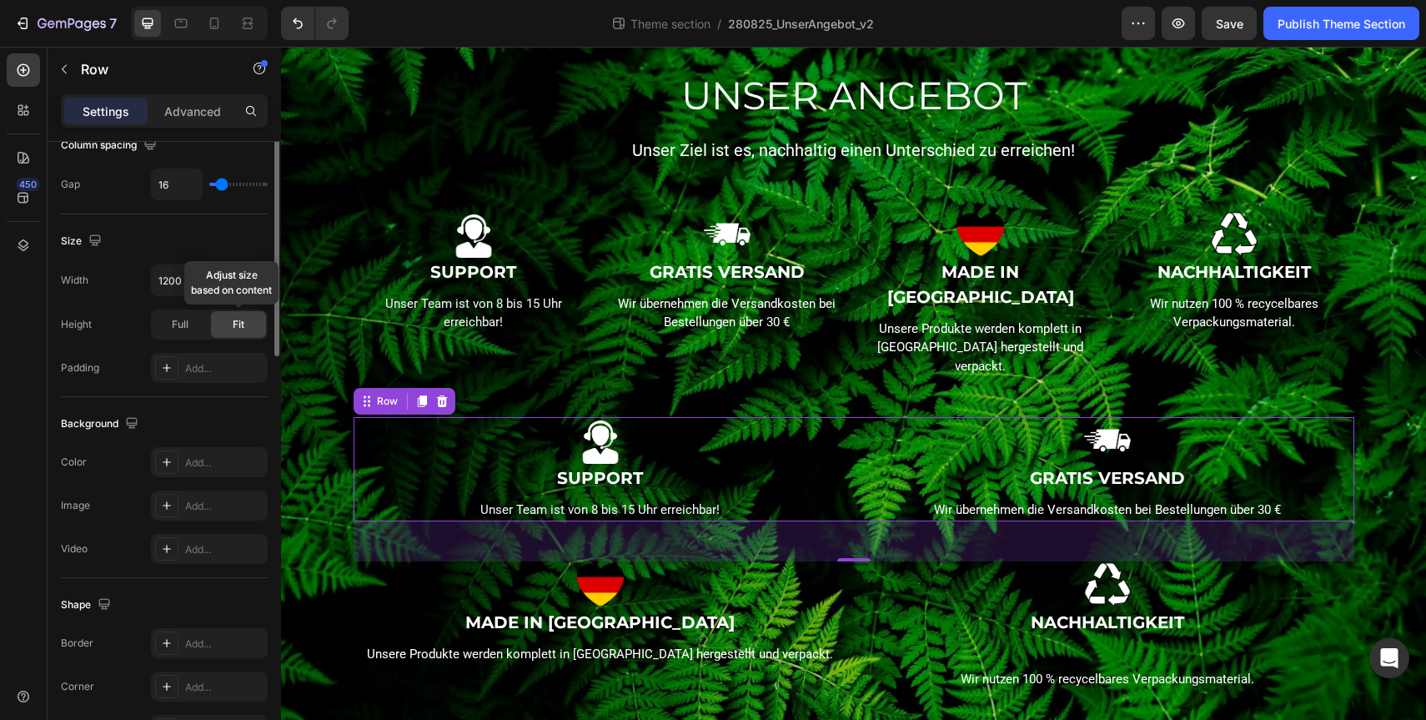
scroll to position [0, 0]
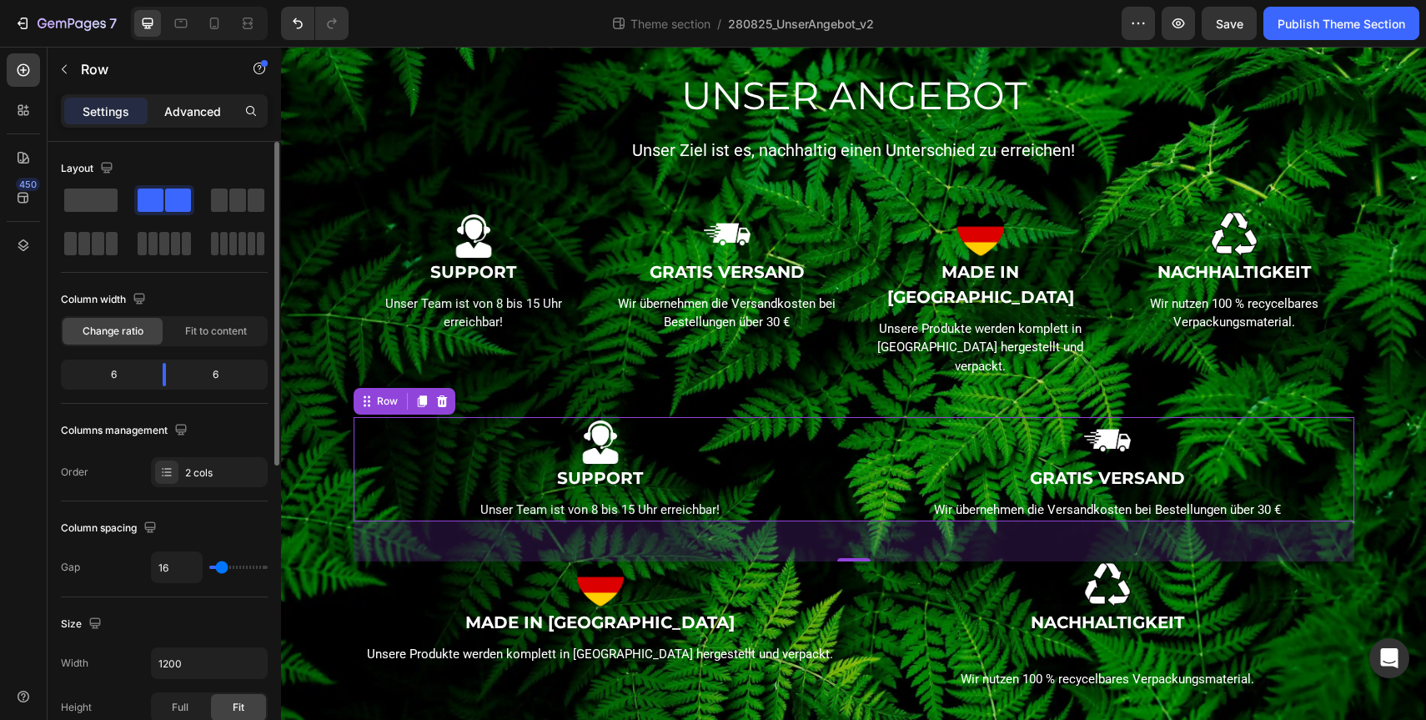
click at [196, 103] on p "Advanced" at bounding box center [192, 112] width 57 height 18
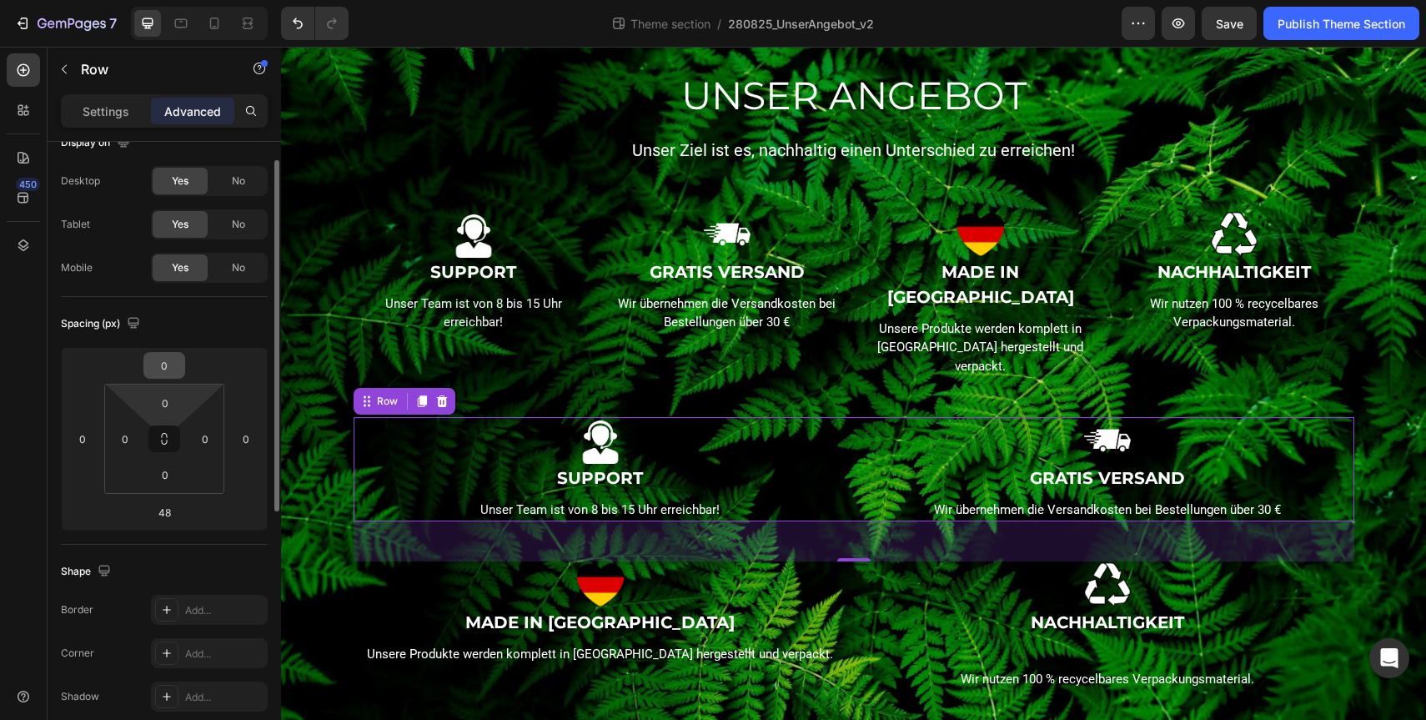
scroll to position [28, 0]
click at [247, 221] on div "No" at bounding box center [238, 221] width 55 height 27
click at [252, 169] on div "No" at bounding box center [238, 178] width 55 height 27
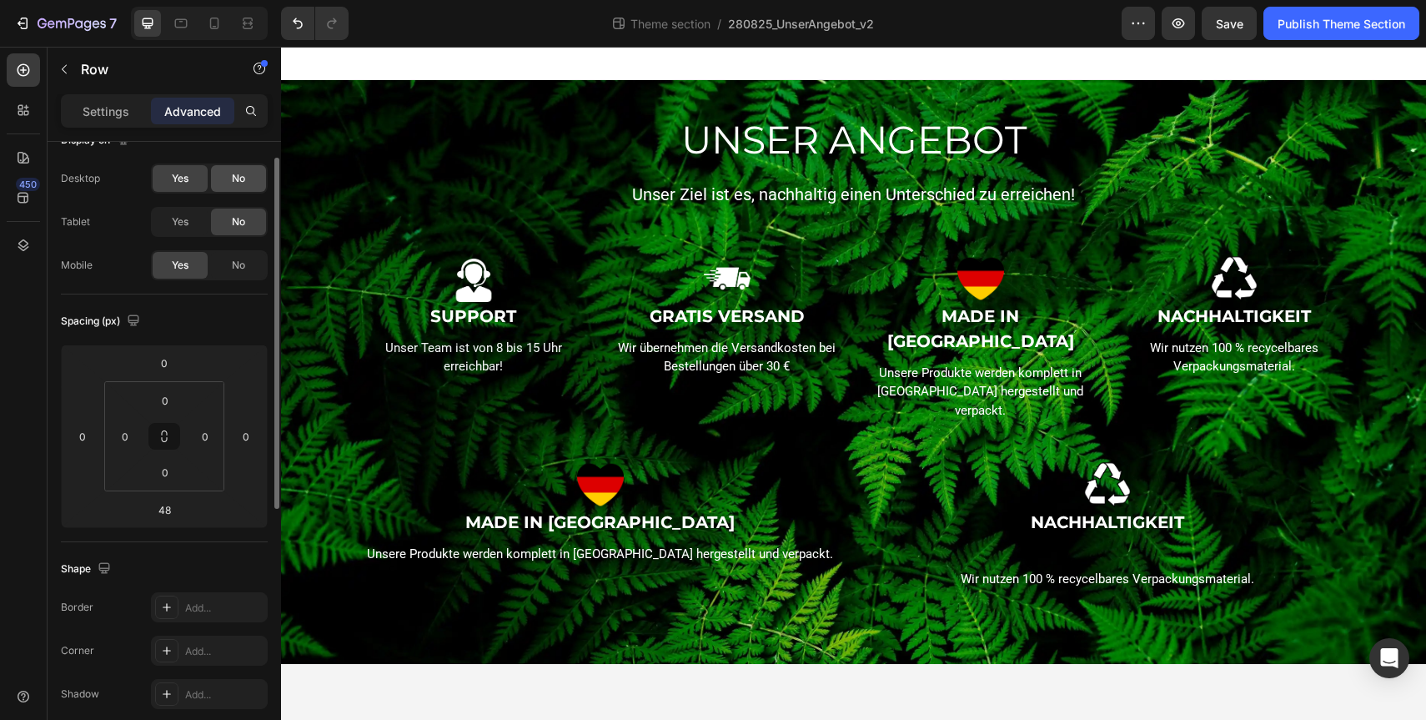
scroll to position [0, 0]
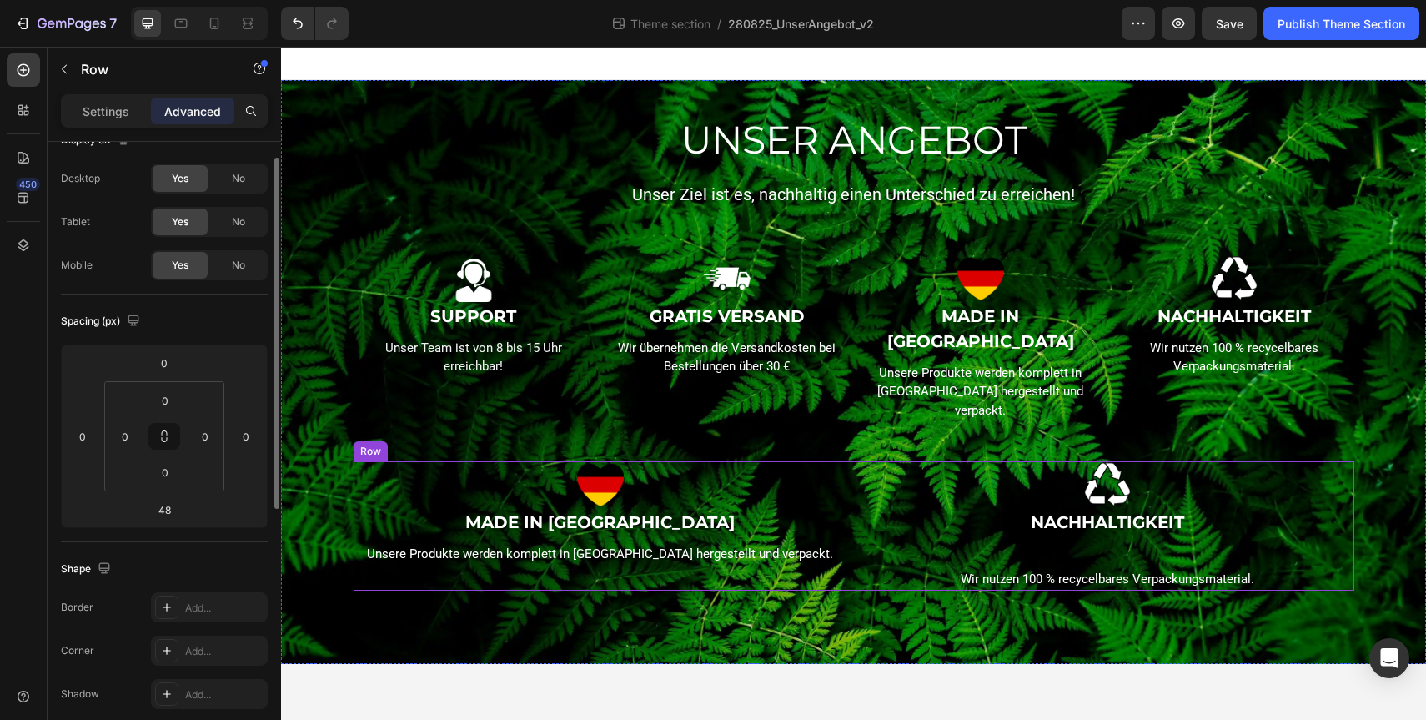
click at [854, 535] on div "Image MADE IN [GEOGRAPHIC_DATA] Text block Unsere Produkte werden komplett in […" at bounding box center [854, 525] width 1001 height 129
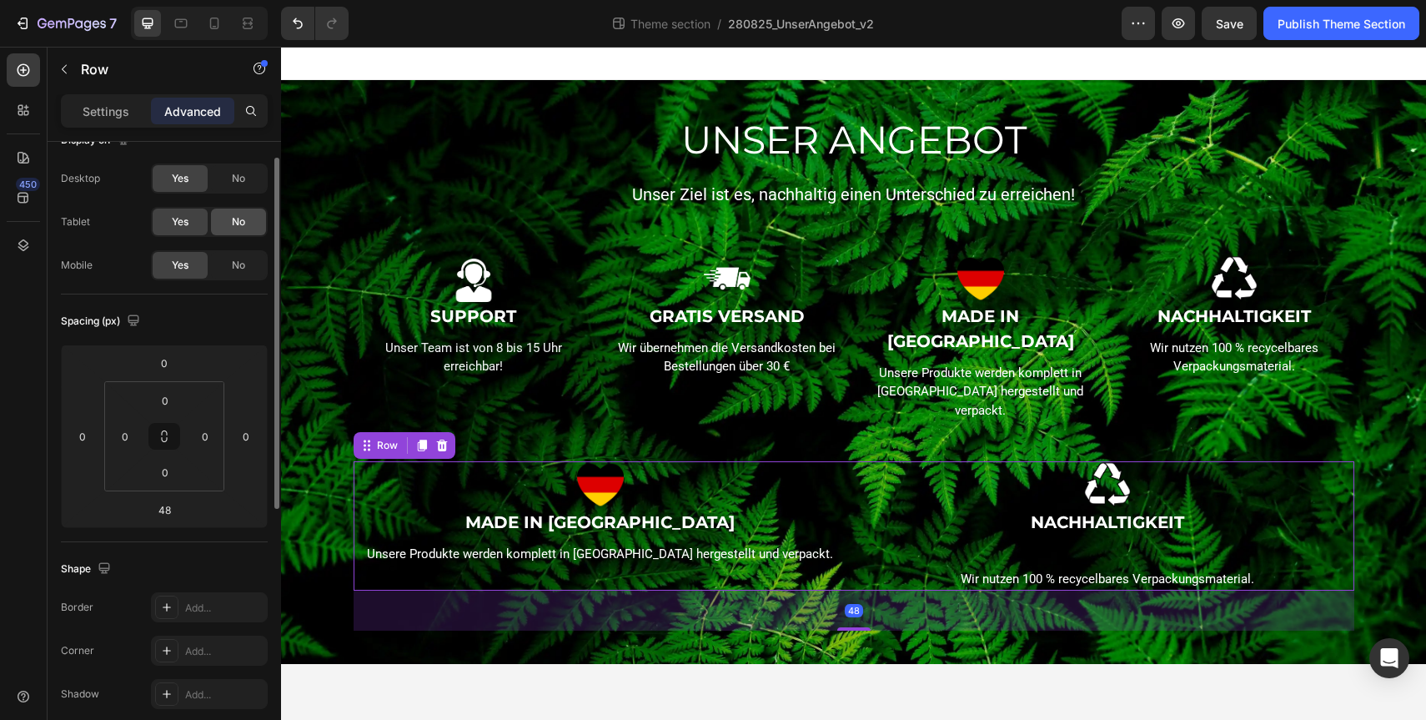
click at [225, 220] on div "No" at bounding box center [238, 221] width 55 height 27
click at [234, 178] on span "No" at bounding box center [238, 178] width 13 height 15
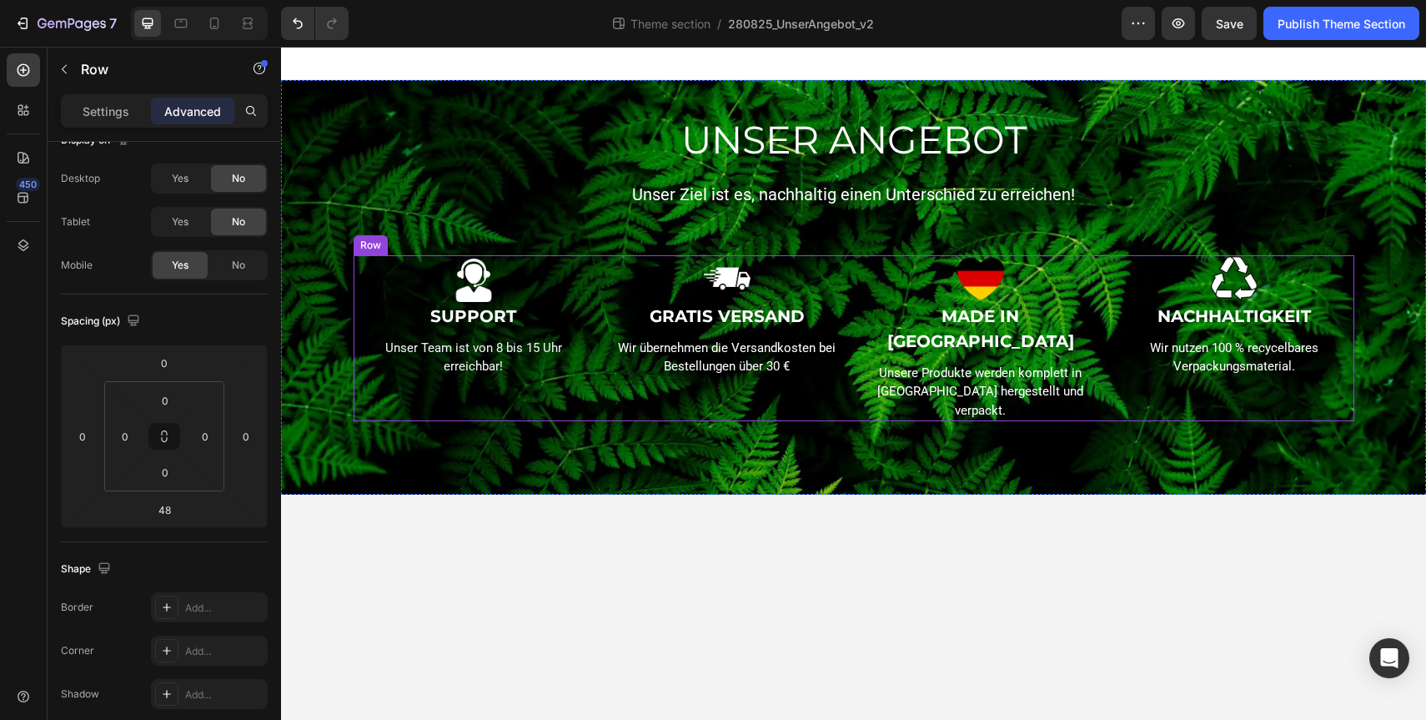
click at [851, 373] on div "Image SUPPORT Text block Unser Team ist von 8 bis 15 Uhr erreichbar! Text block…" at bounding box center [854, 338] width 1001 height 167
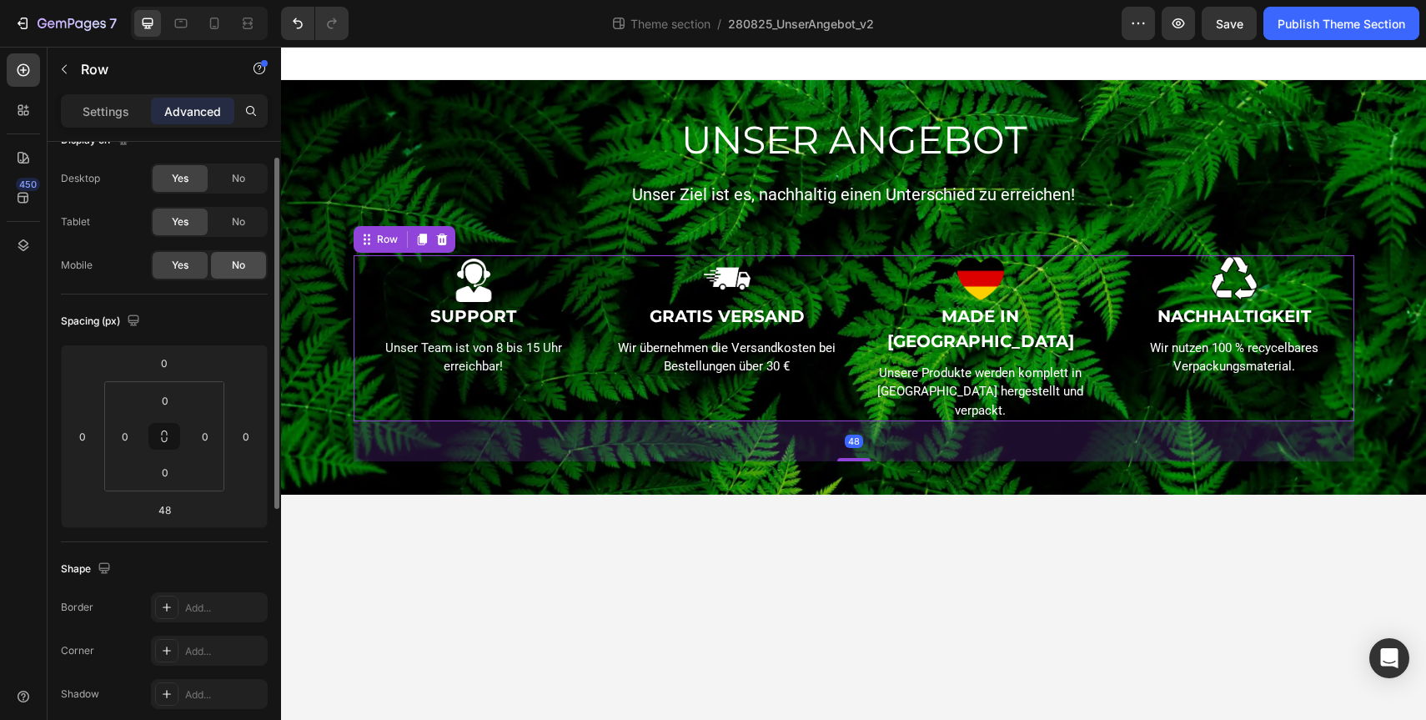
click at [213, 264] on div "No" at bounding box center [238, 265] width 55 height 27
click at [852, 624] on body "UNSER ANGEBOT Heading Unser Ziel ist es, nachhaltig einen Unterschied zu erreic…" at bounding box center [853, 383] width 1145 height 673
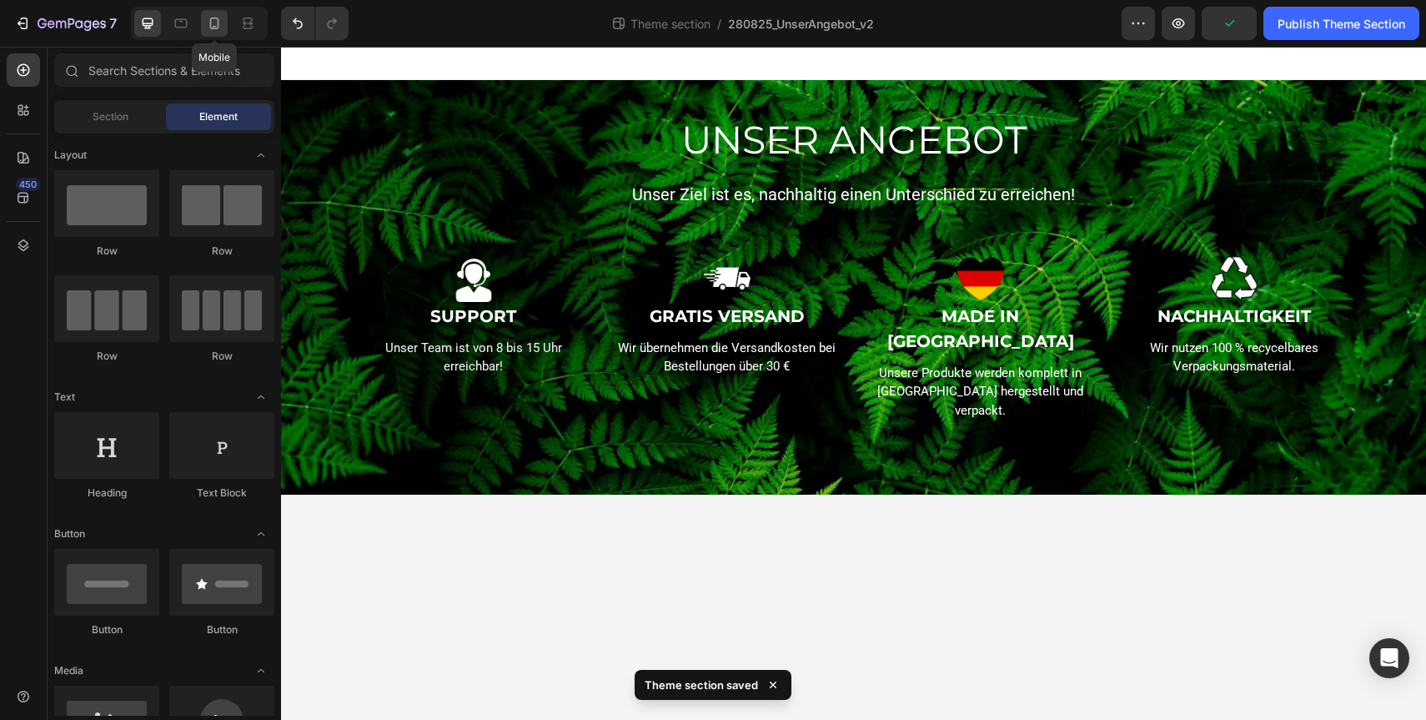
click at [222, 25] on icon at bounding box center [214, 23] width 17 height 17
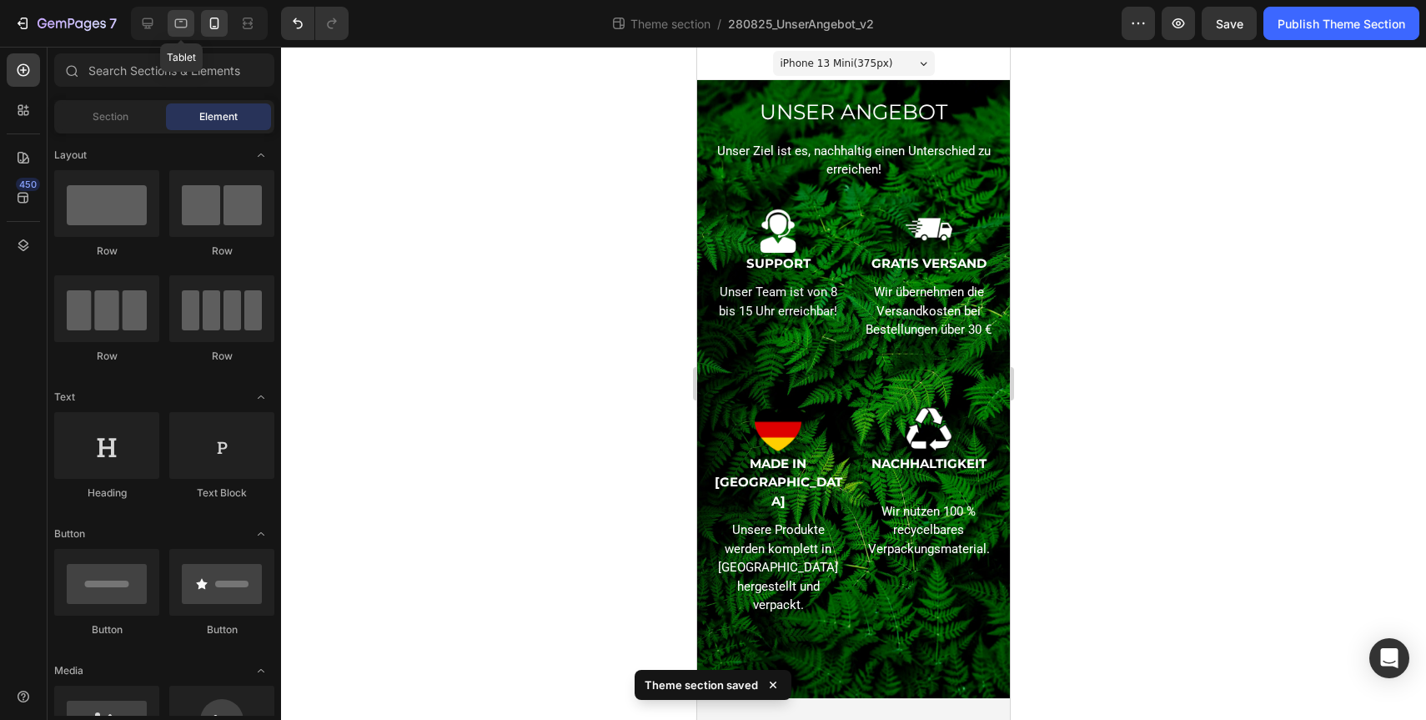
click at [187, 27] on icon at bounding box center [181, 23] width 17 height 17
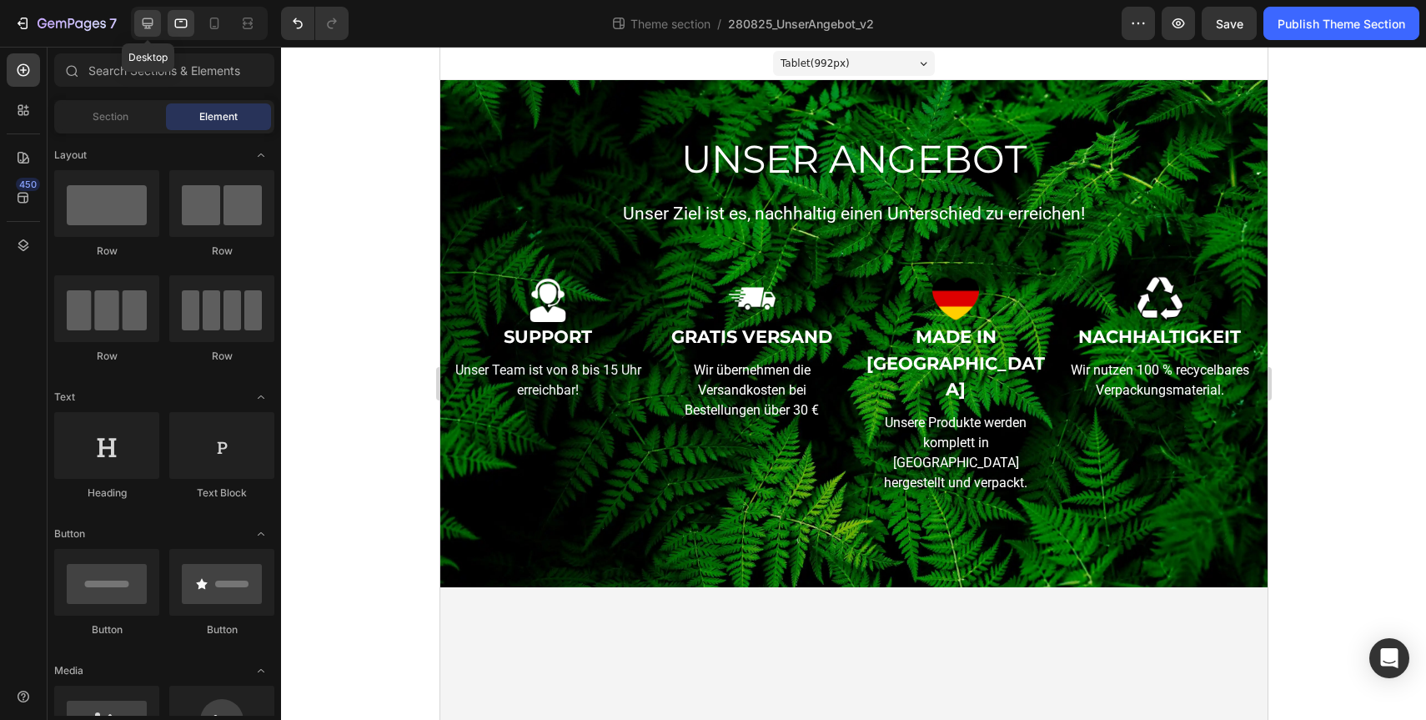
click at [152, 27] on icon at bounding box center [147, 23] width 17 height 17
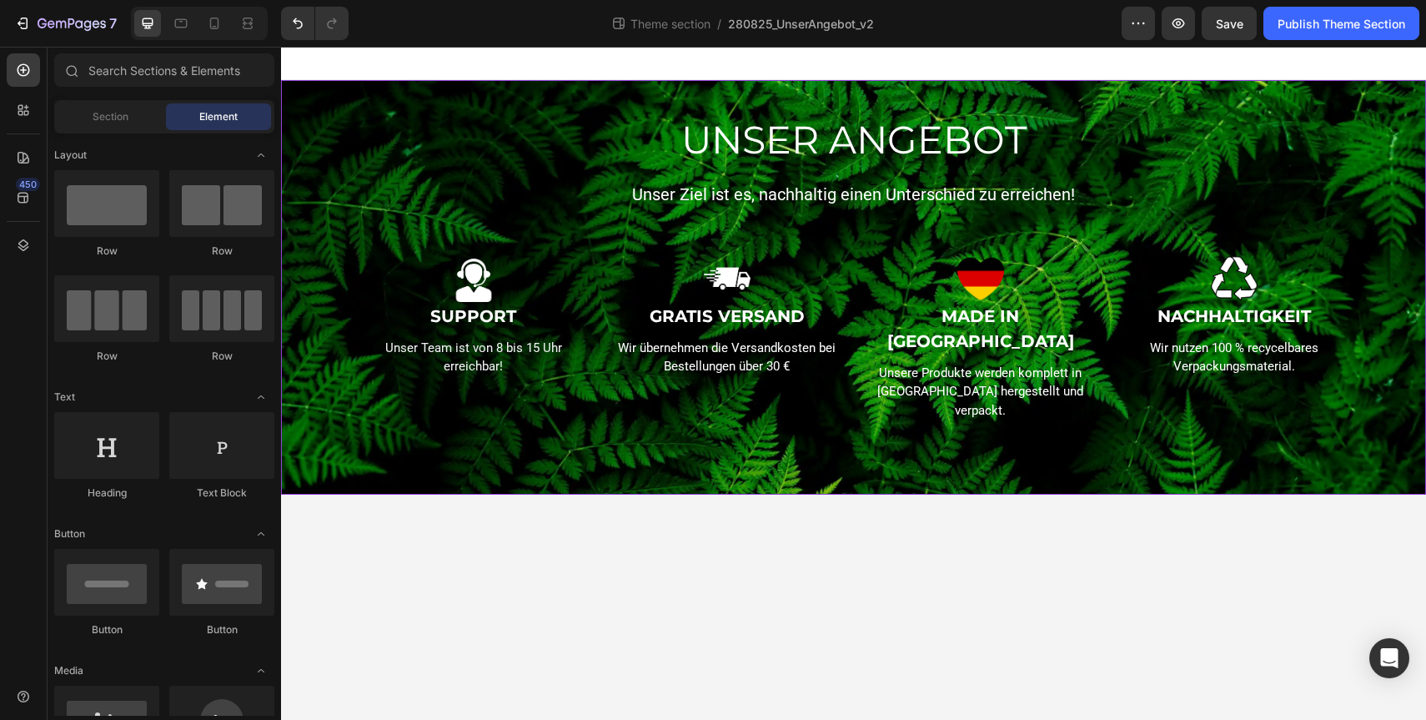
click at [759, 389] on div "UNSER ANGEBOT Heading Unser Ziel ist es, nachhaltig einen Unterschied zu erreic…" at bounding box center [854, 287] width 1120 height 348
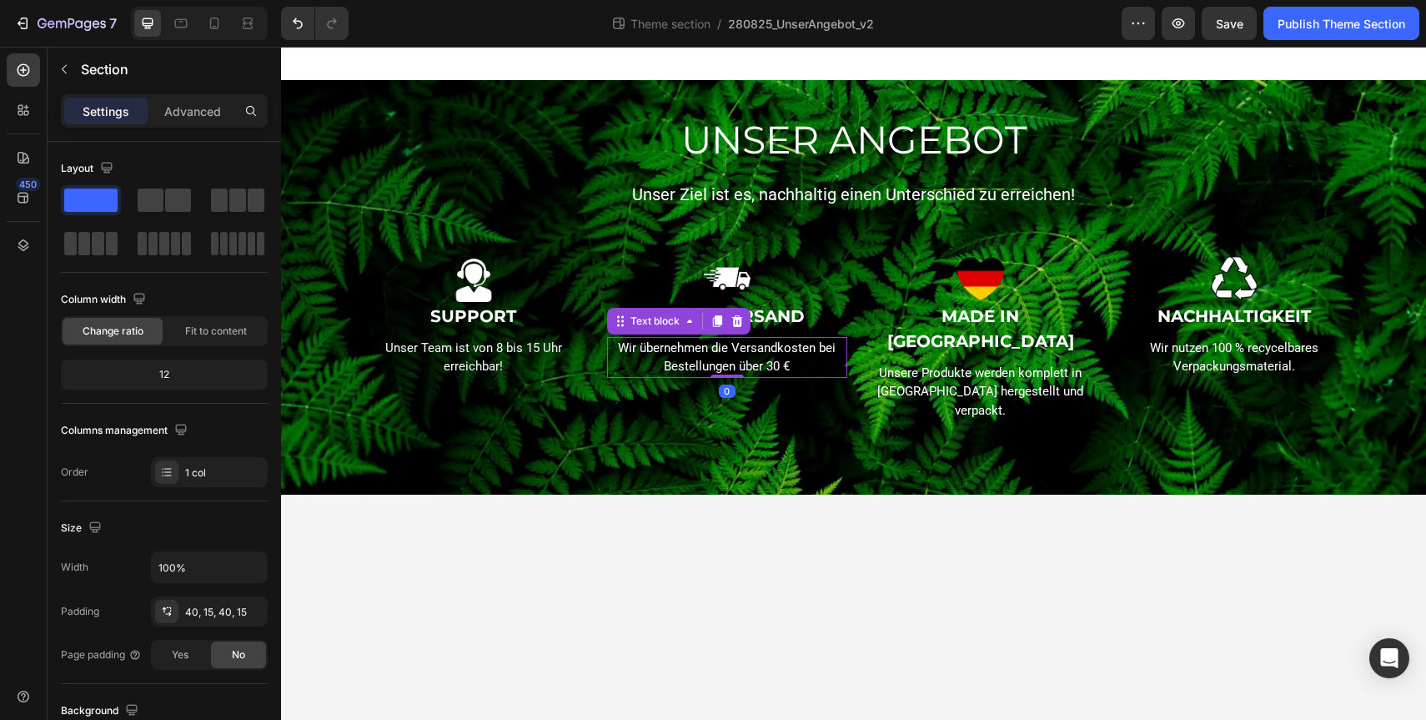
click at [836, 364] on p "Wir übernehmen die Versandkosten bei Bestellungen über 30 €" at bounding box center [727, 358] width 237 height 38
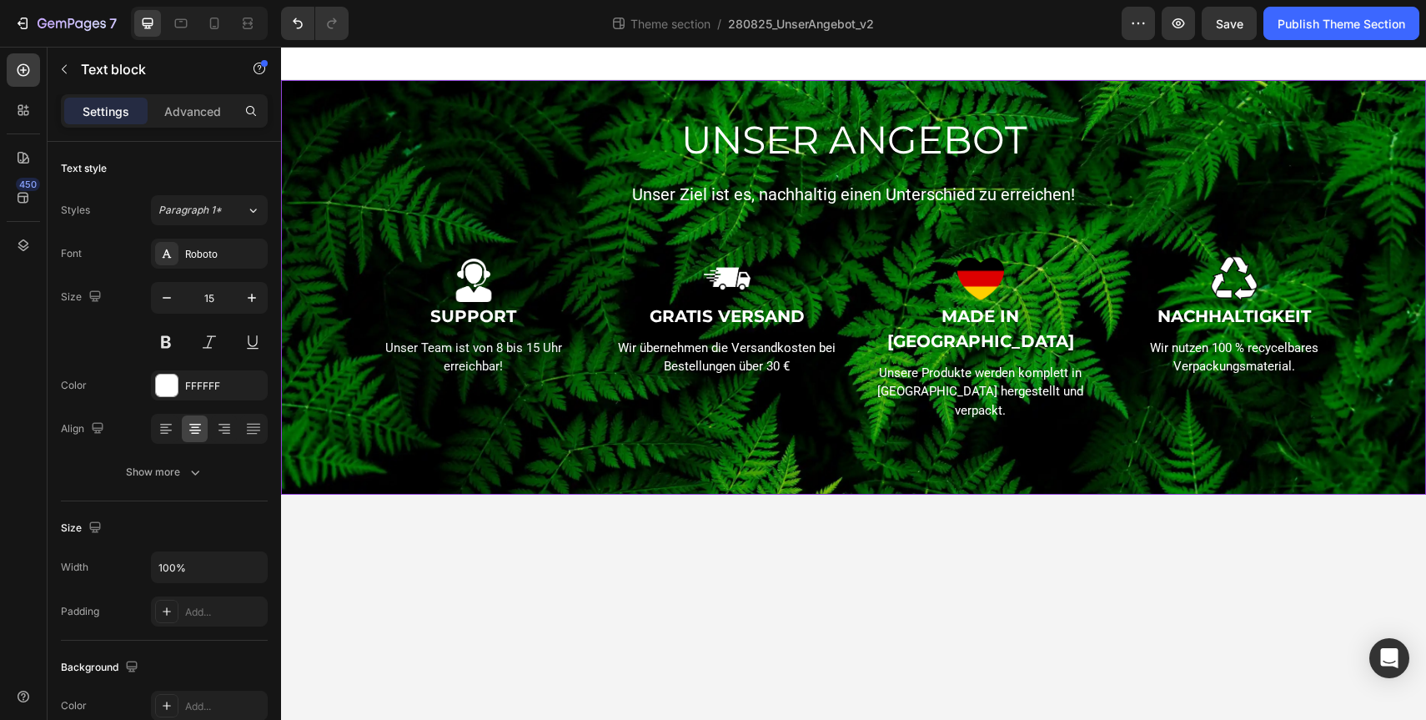
click at [846, 401] on div "UNSER ANGEBOT Heading Unser Ziel ist es, nachhaltig einen Unterschied zu erreic…" at bounding box center [854, 287] width 1120 height 348
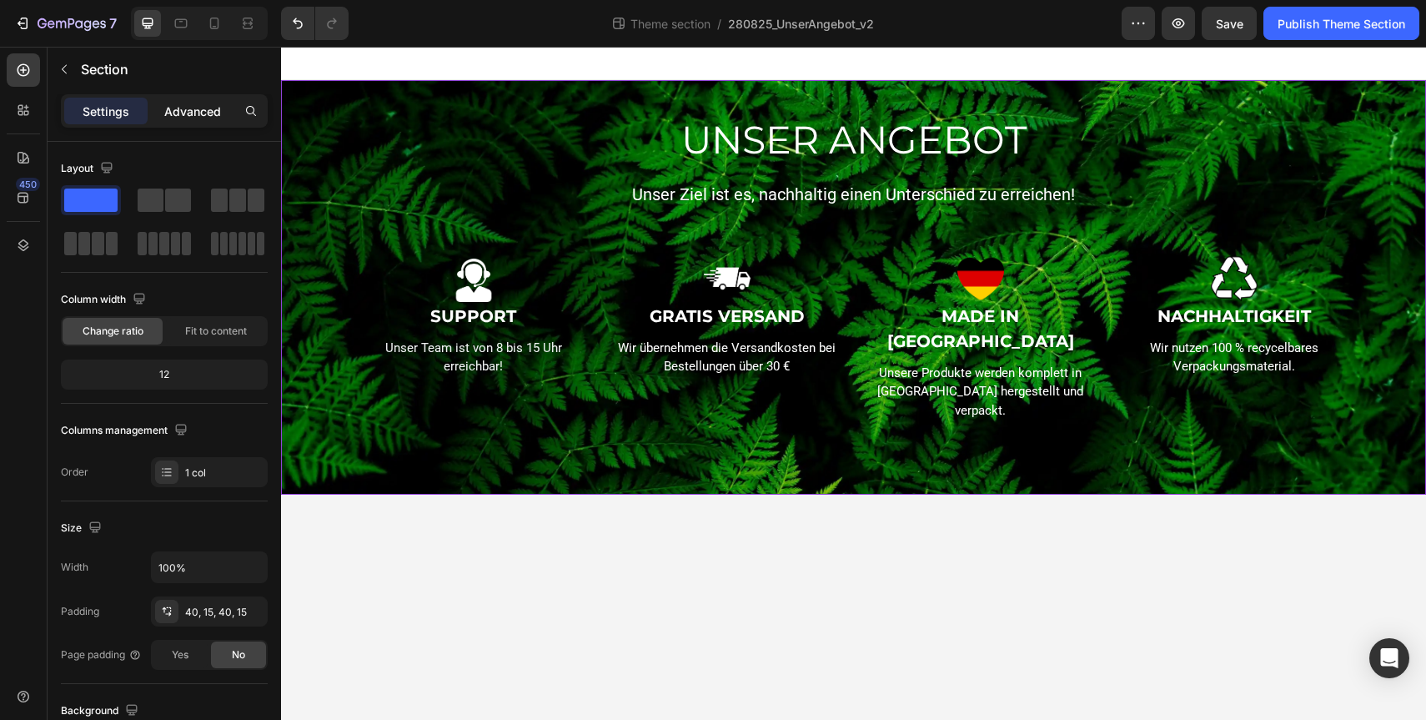
click at [186, 108] on p "Advanced" at bounding box center [192, 112] width 57 height 18
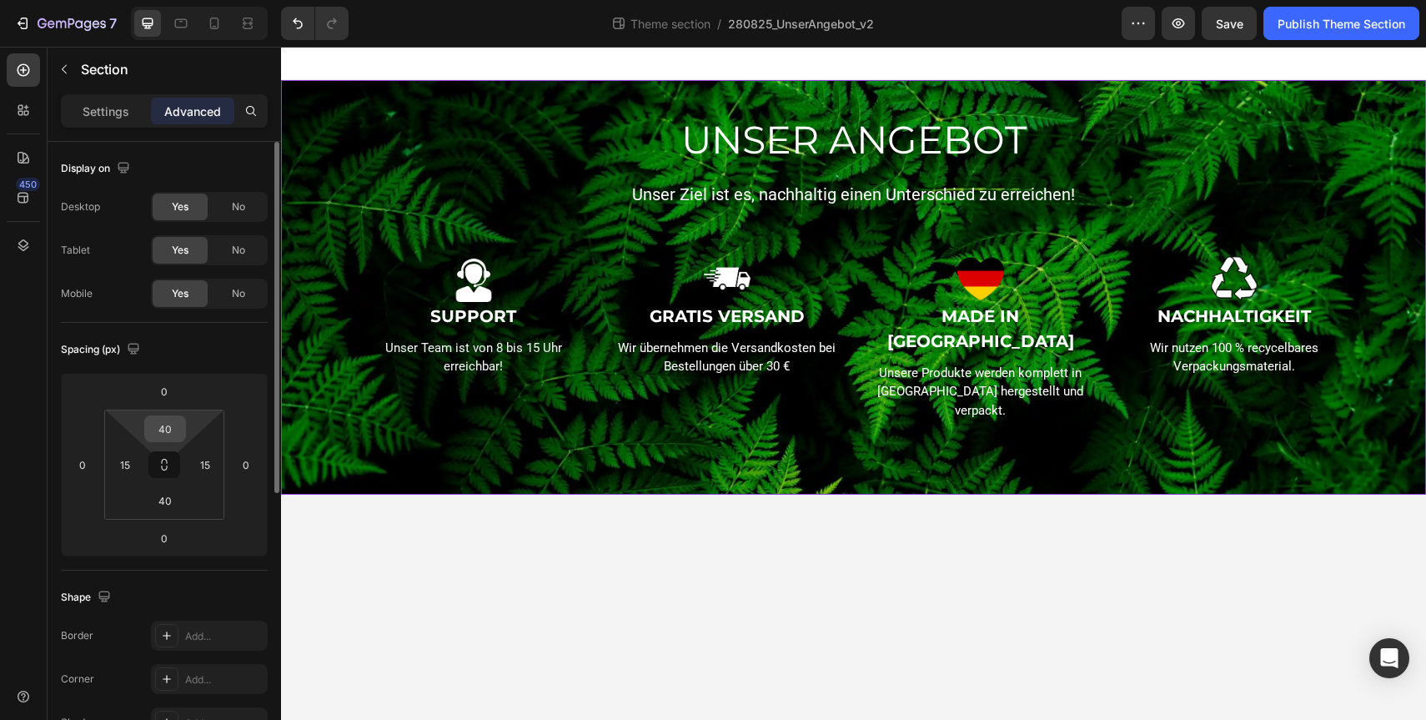
click at [181, 431] on input "40" at bounding box center [164, 428] width 33 height 25
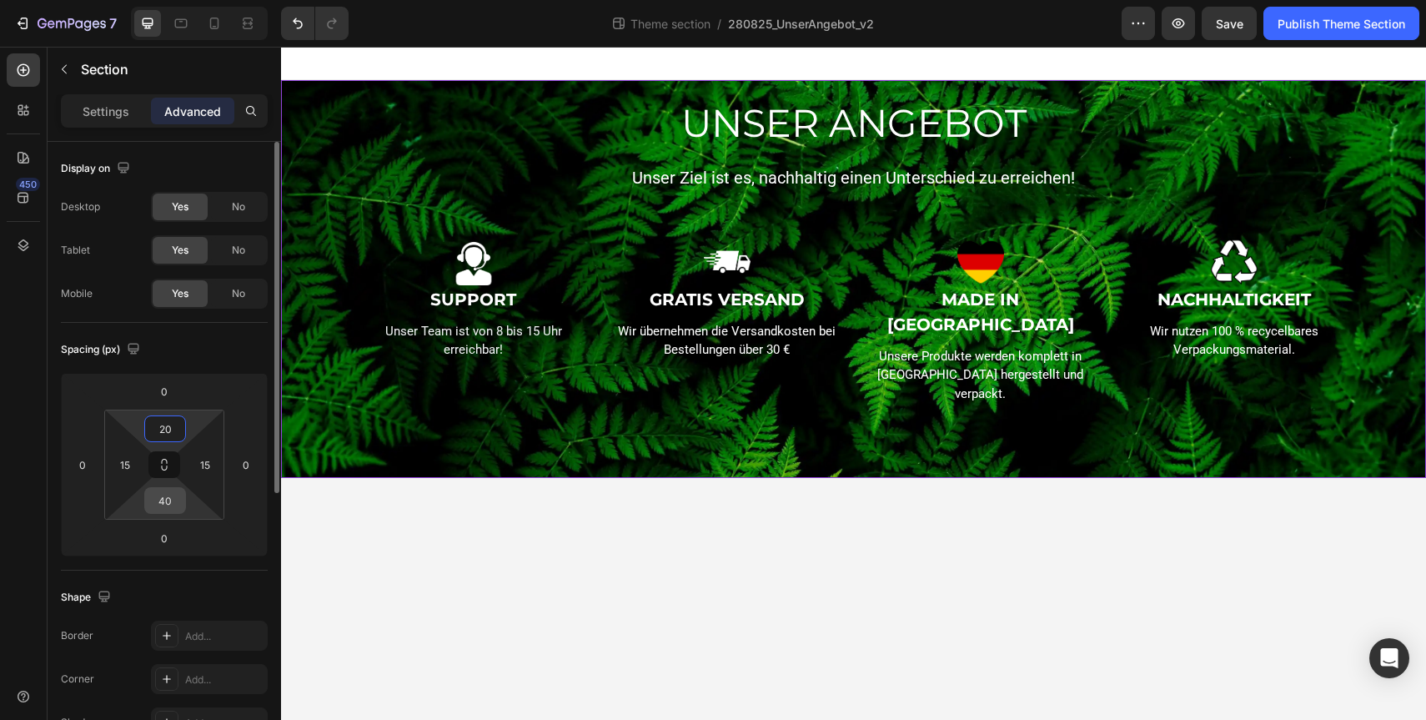
type input "20"
click at [165, 500] on input "40" at bounding box center [164, 500] width 33 height 25
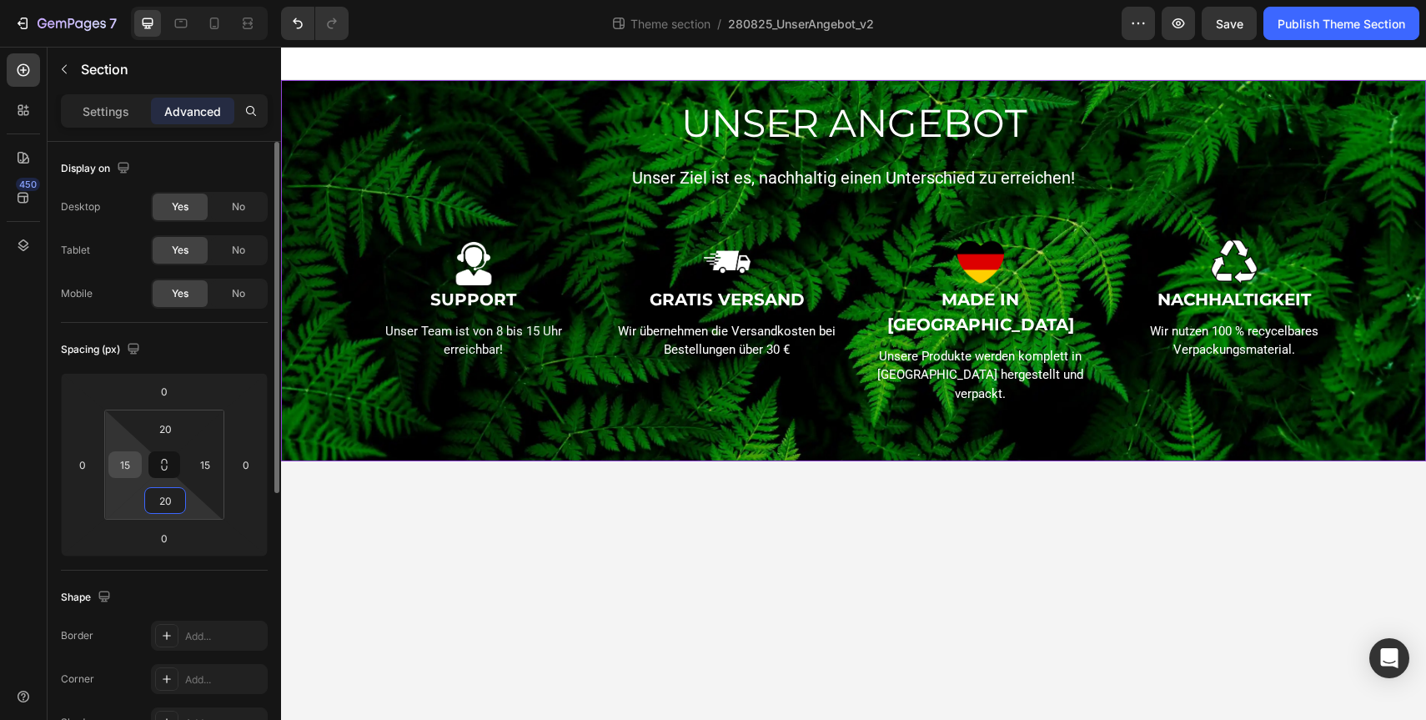
type input "20"
click at [127, 465] on input "15" at bounding box center [125, 464] width 25 height 25
type input "20"
click at [196, 471] on input "15" at bounding box center [205, 464] width 25 height 25
type input "20"
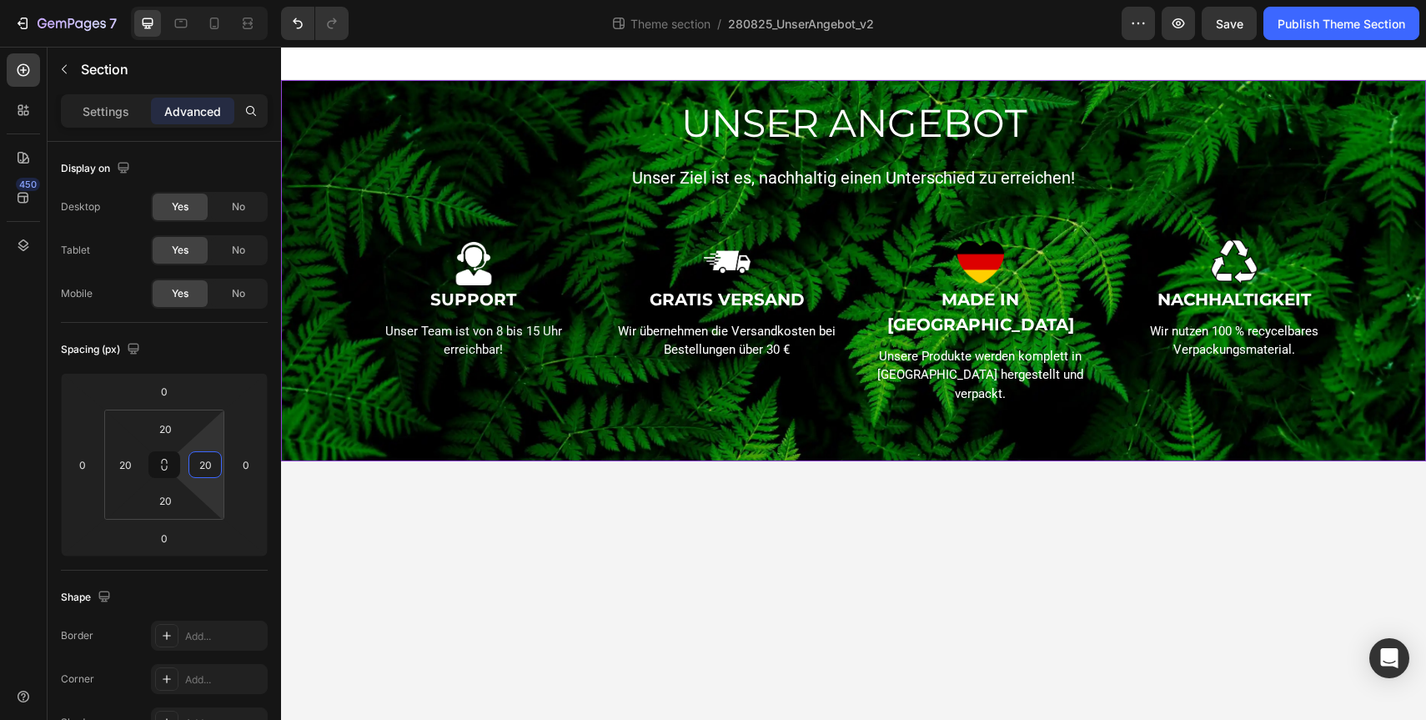
click at [638, 611] on body "UNSER ANGEBOT Heading Unser Ziel ist es, nachhaltig einen Unterschied zu erreic…" at bounding box center [853, 383] width 1145 height 673
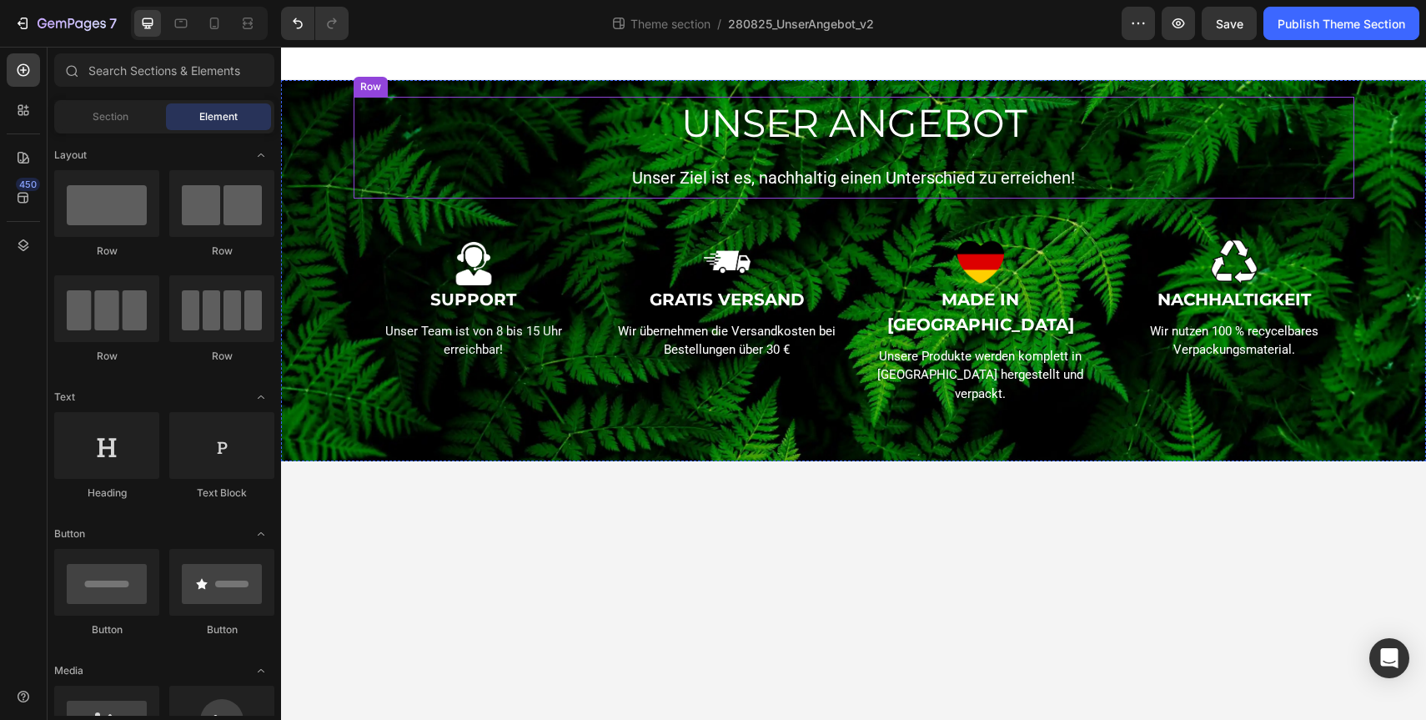
click at [873, 193] on div "UNSER ANGEBOT Heading Unser Ziel ist es, nachhaltig einen Unterschied zu erreic…" at bounding box center [854, 148] width 1001 height 102
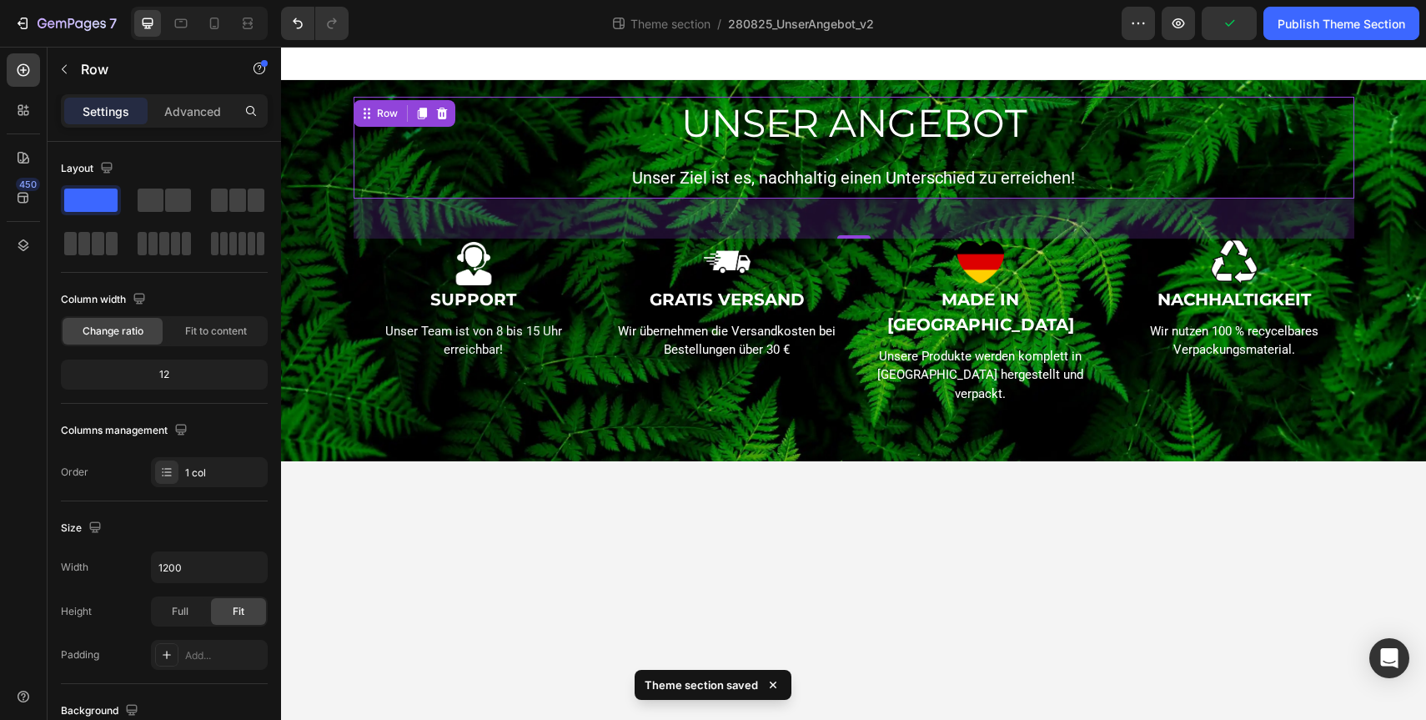
drag, startPoint x: 852, startPoint y: 233, endPoint x: 858, endPoint y: 218, distance: 15.3
click at [858, 218] on div "48" at bounding box center [854, 218] width 1001 height 40
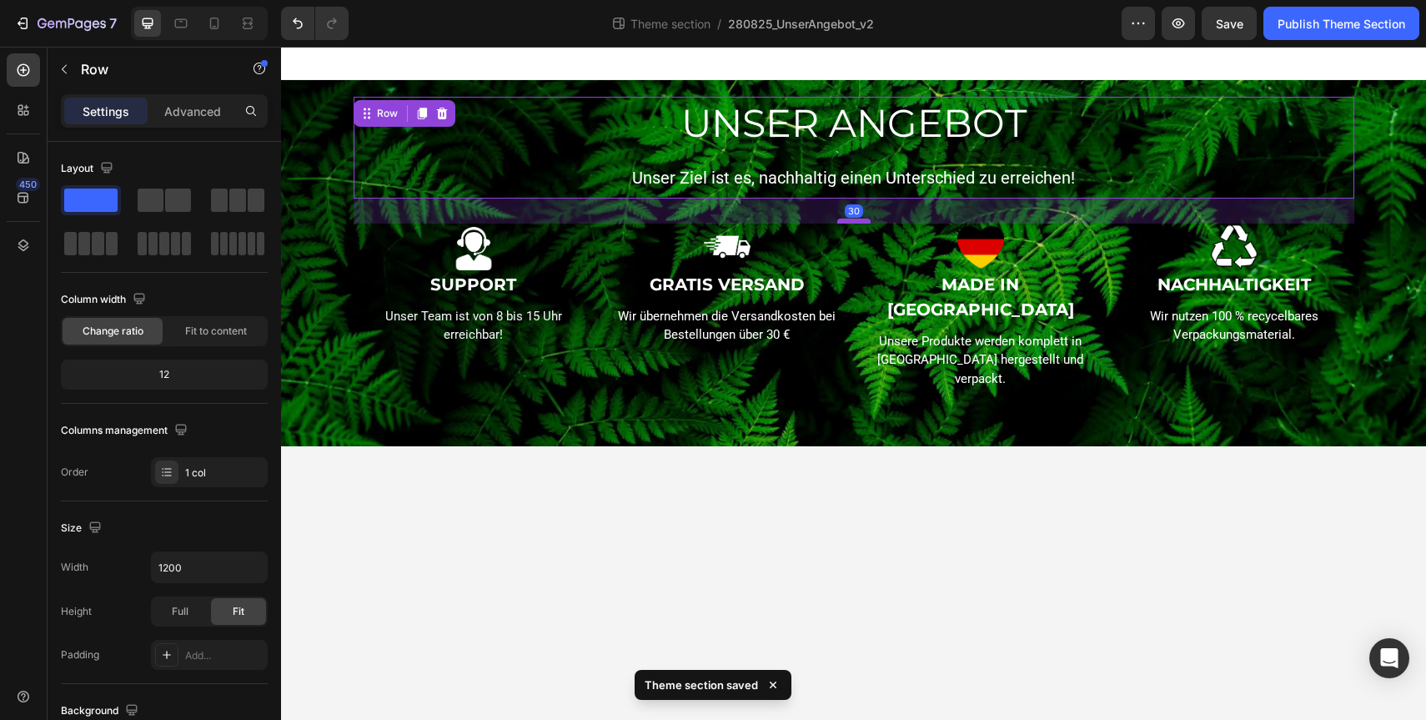
drag, startPoint x: 858, startPoint y: 237, endPoint x: 860, endPoint y: 222, distance: 15.1
click at [860, 222] on div at bounding box center [853, 220] width 33 height 5
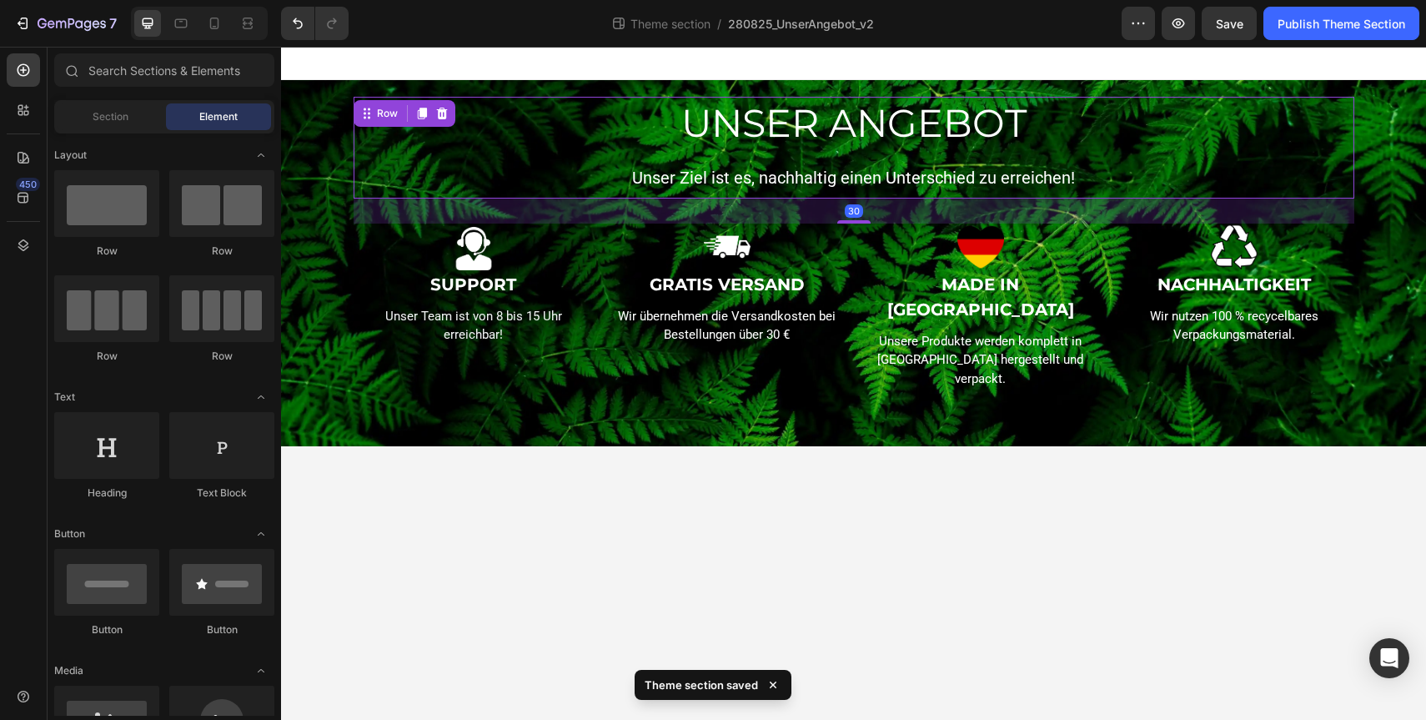
click at [957, 500] on body "UNSER ANGEBOT Heading Unser Ziel ist es, nachhaltig einen Unterschied zu erreic…" at bounding box center [853, 383] width 1145 height 673
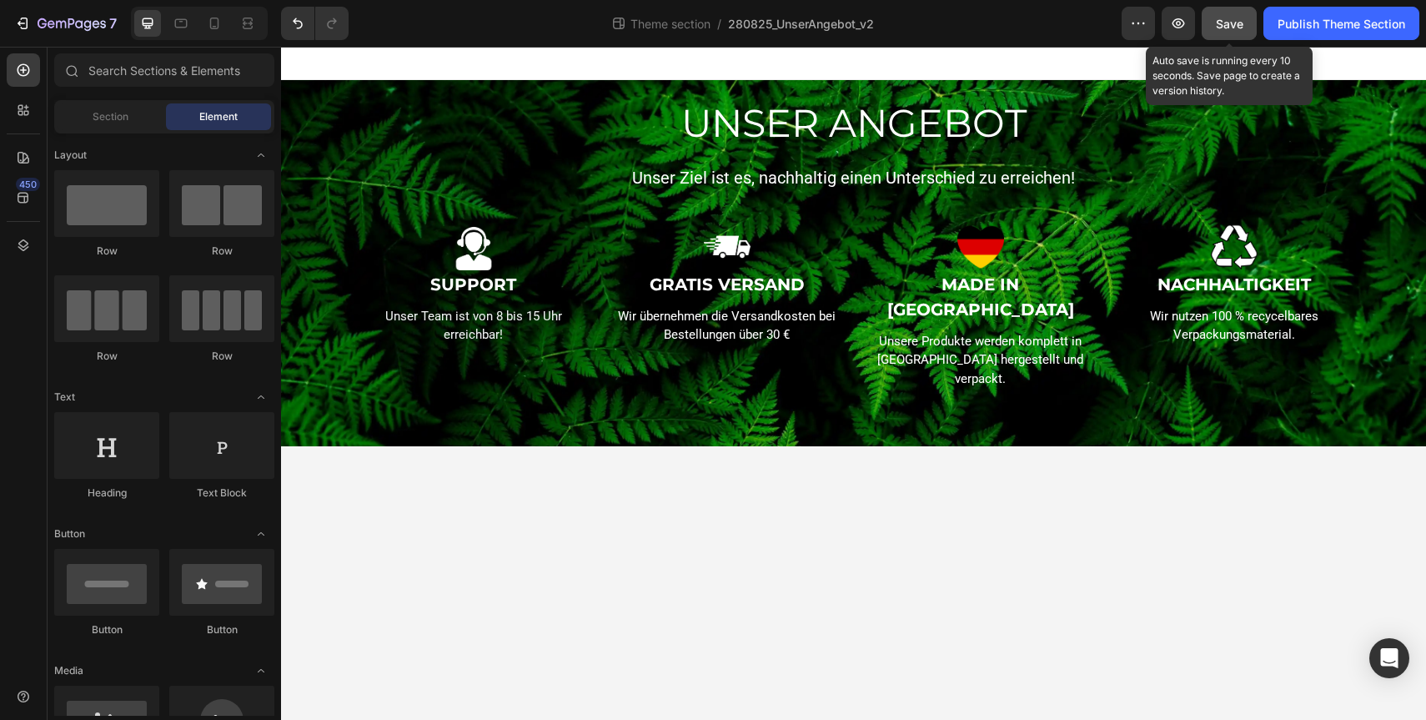
click at [1238, 22] on span "Save" at bounding box center [1230, 24] width 28 height 14
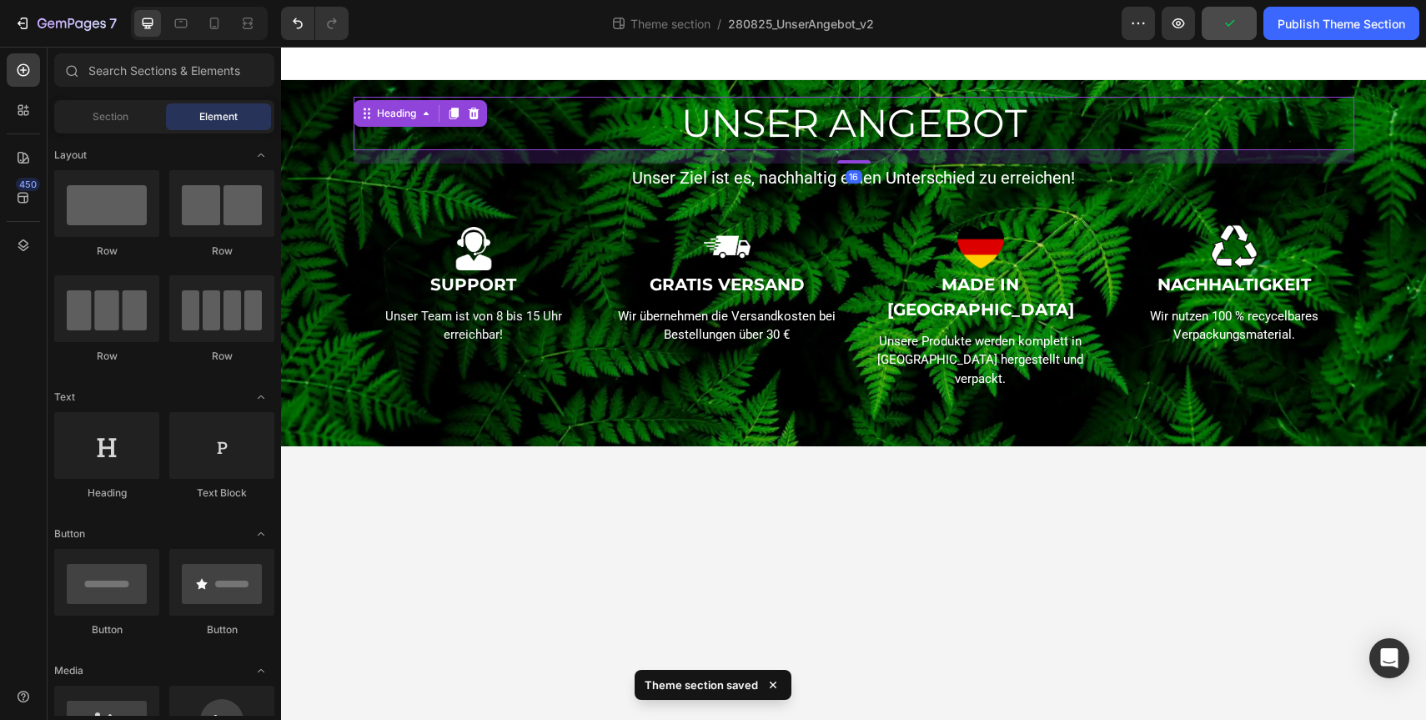
click at [890, 117] on h2 "UNSER ANGEBOT" at bounding box center [854, 123] width 1001 height 53
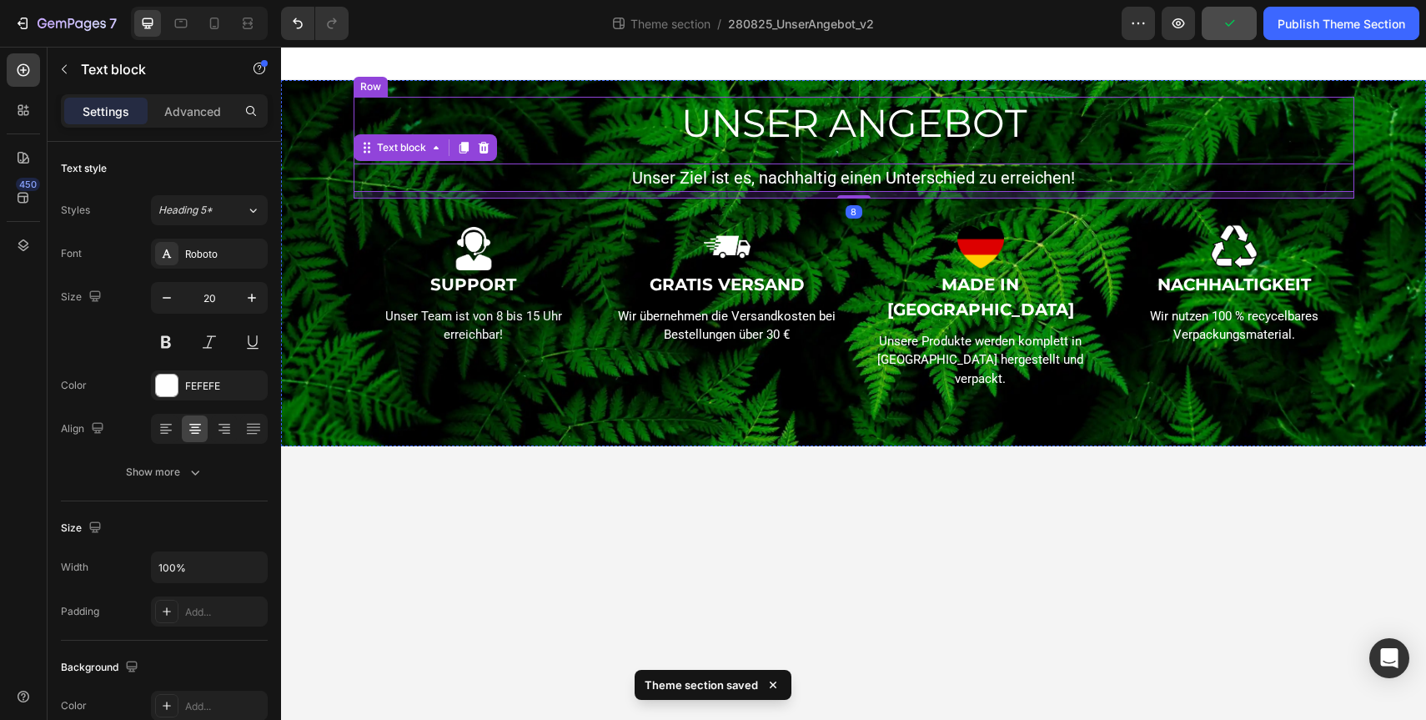
click at [875, 146] on h2 "UNSER ANGEBOT" at bounding box center [854, 123] width 1001 height 53
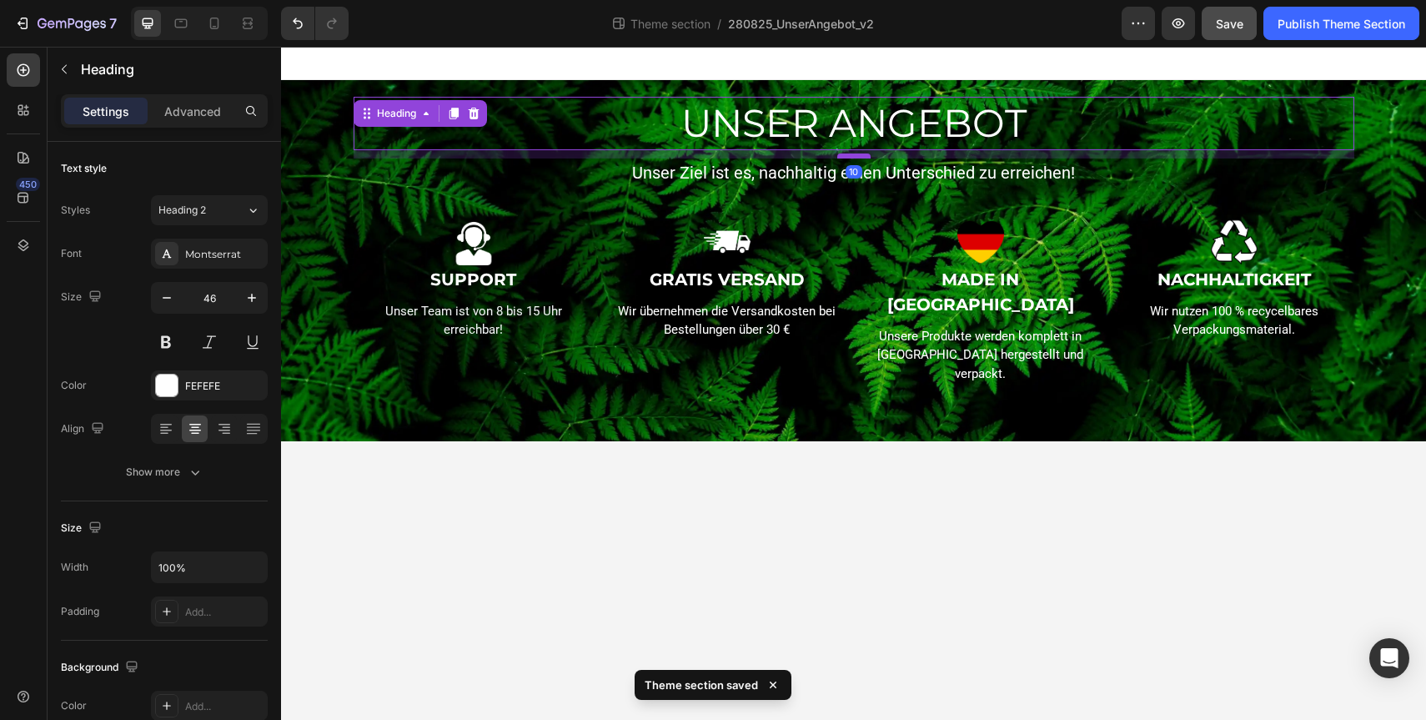
click at [866, 154] on div at bounding box center [853, 155] width 33 height 5
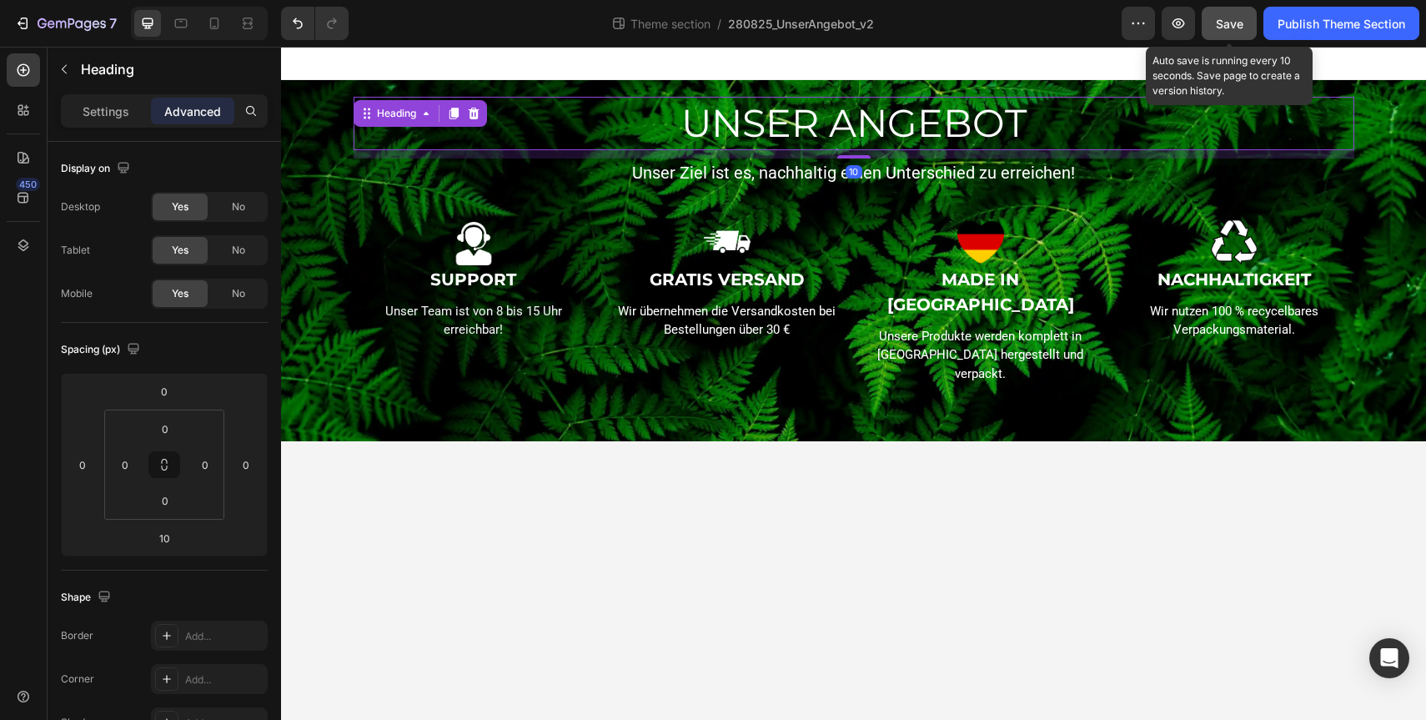
click at [1233, 18] on span "Save" at bounding box center [1230, 24] width 28 height 14
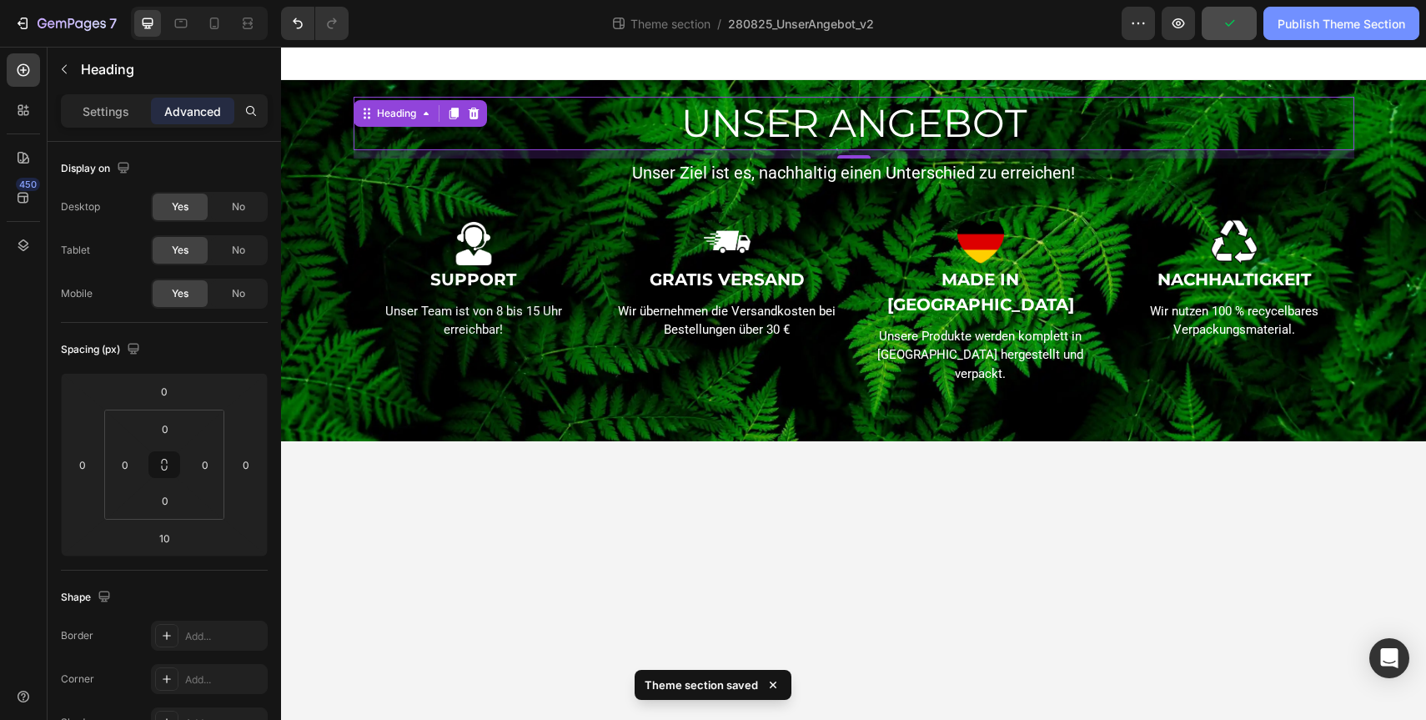
click at [1310, 28] on div "Publish Theme Section" at bounding box center [1342, 24] width 128 height 18
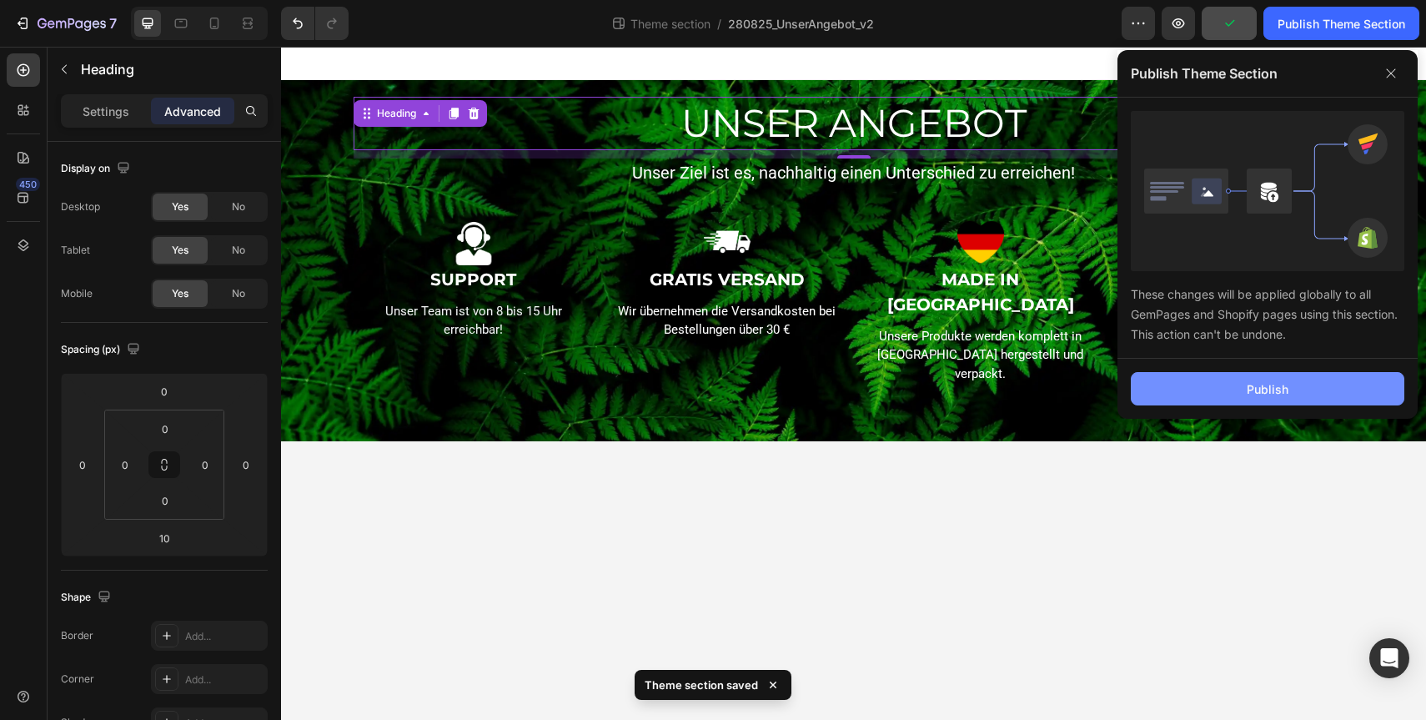
click at [1261, 391] on div "Publish" at bounding box center [1268, 389] width 42 height 18
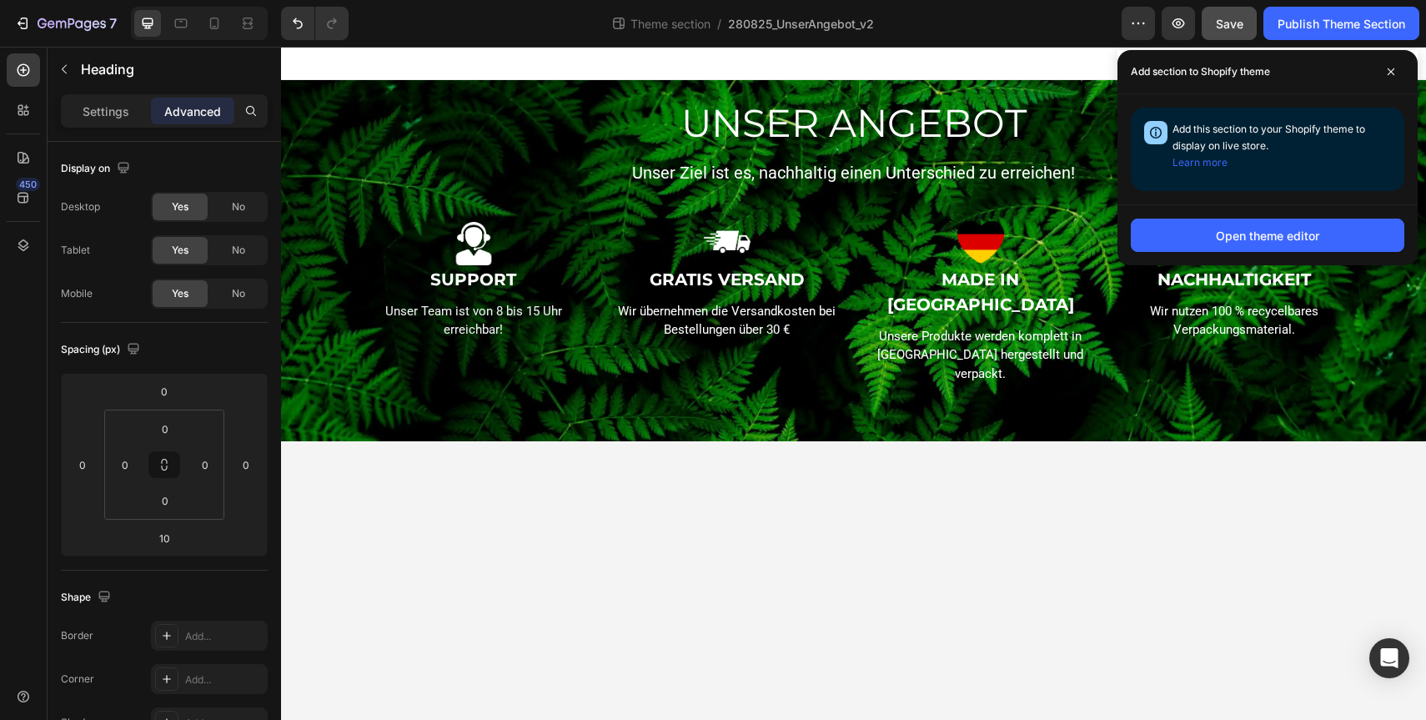
click at [914, 560] on body "UNSER ANGEBOT Heading 10 Unser Ziel ist es, nachhaltig einen Unterschied zu err…" at bounding box center [853, 383] width 1145 height 673
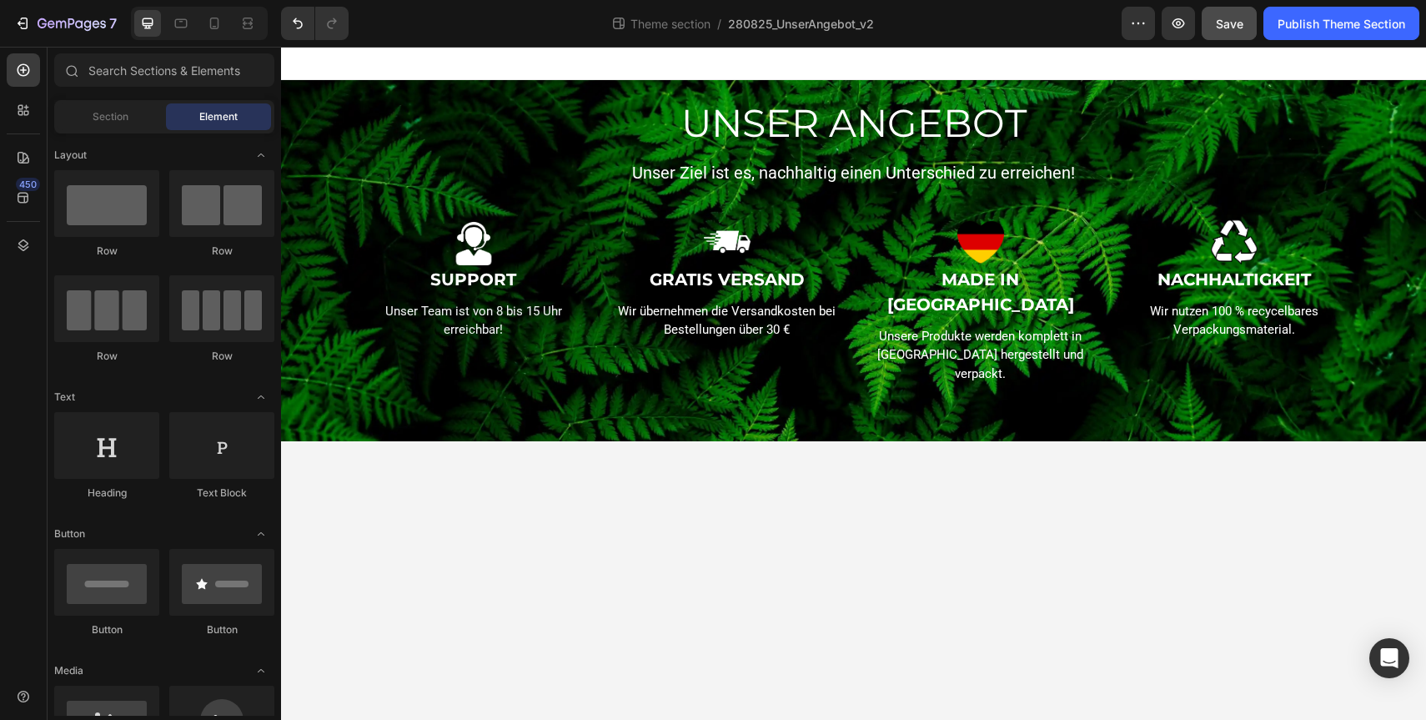
click at [943, 28] on div "Theme section / 280825_UnserAngebot_v2" at bounding box center [742, 23] width 760 height 33
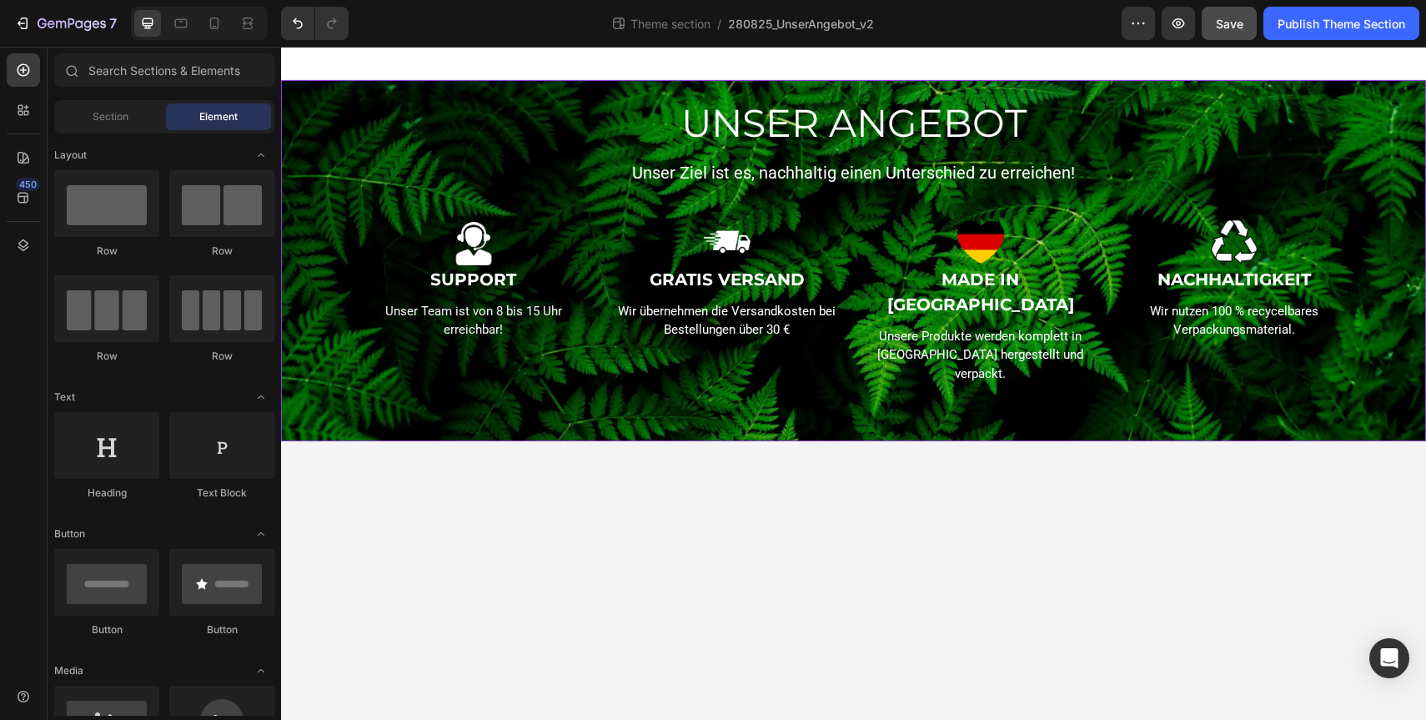
click at [722, 354] on div "UNSER ANGEBOT Heading Unser Ziel ist es, nachhaltig einen Unterschied zu erreic…" at bounding box center [854, 261] width 1112 height 328
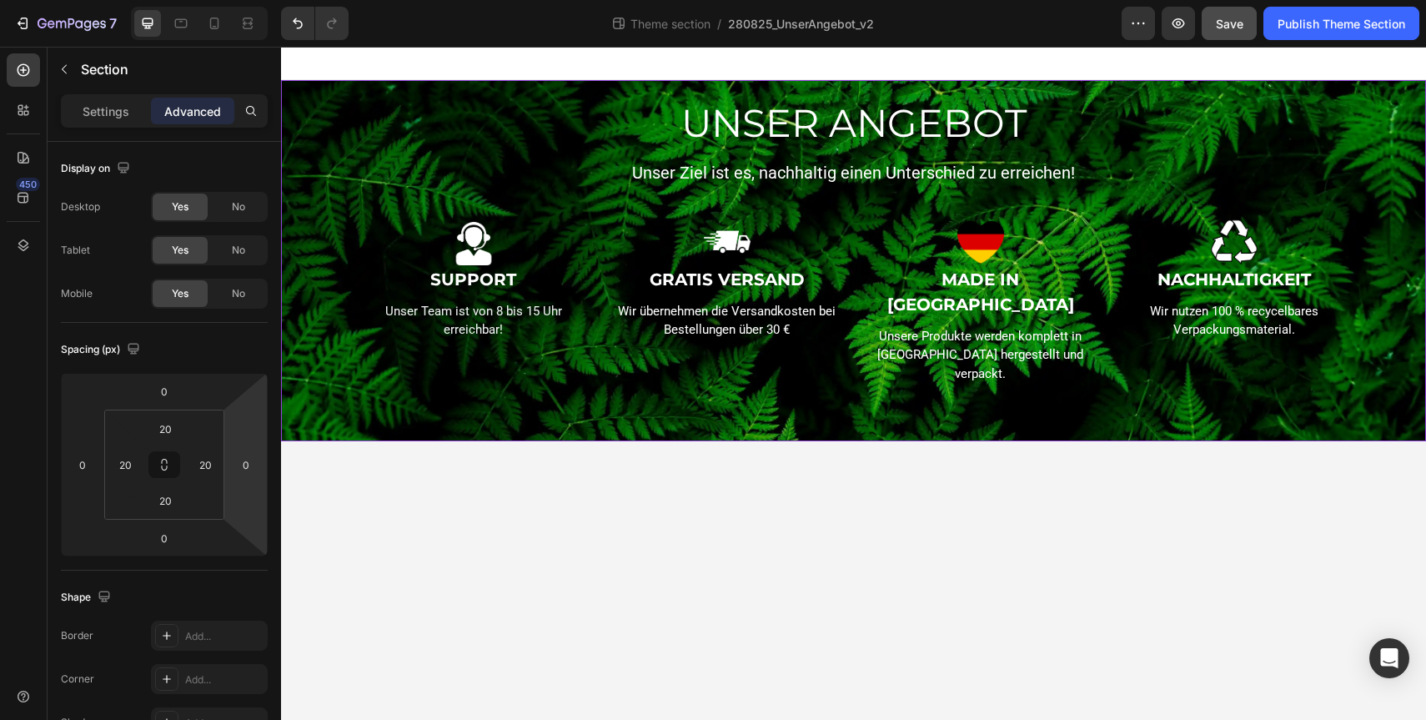
click at [574, 378] on div "UNSER ANGEBOT Heading Unser Ziel ist es, nachhaltig einen Unterschied zu erreic…" at bounding box center [854, 261] width 1112 height 328
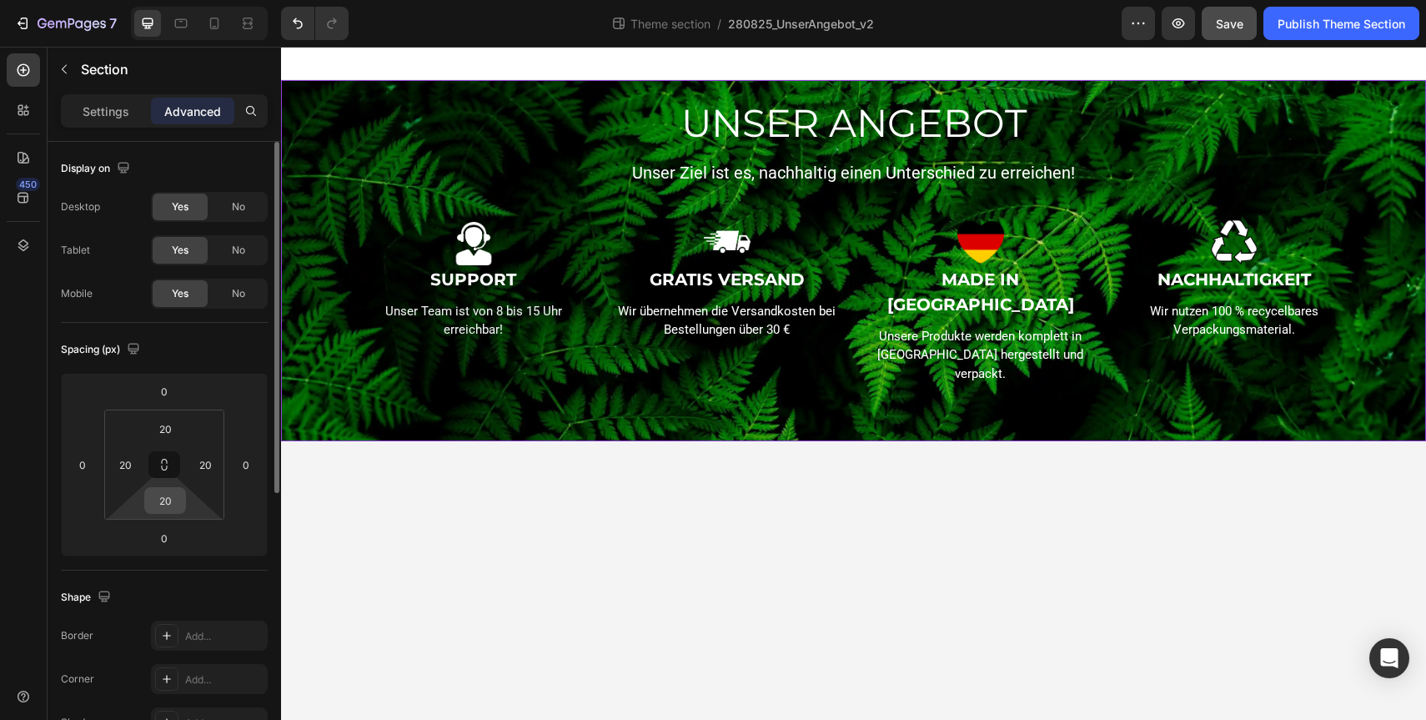
click at [160, 499] on input "20" at bounding box center [164, 500] width 33 height 25
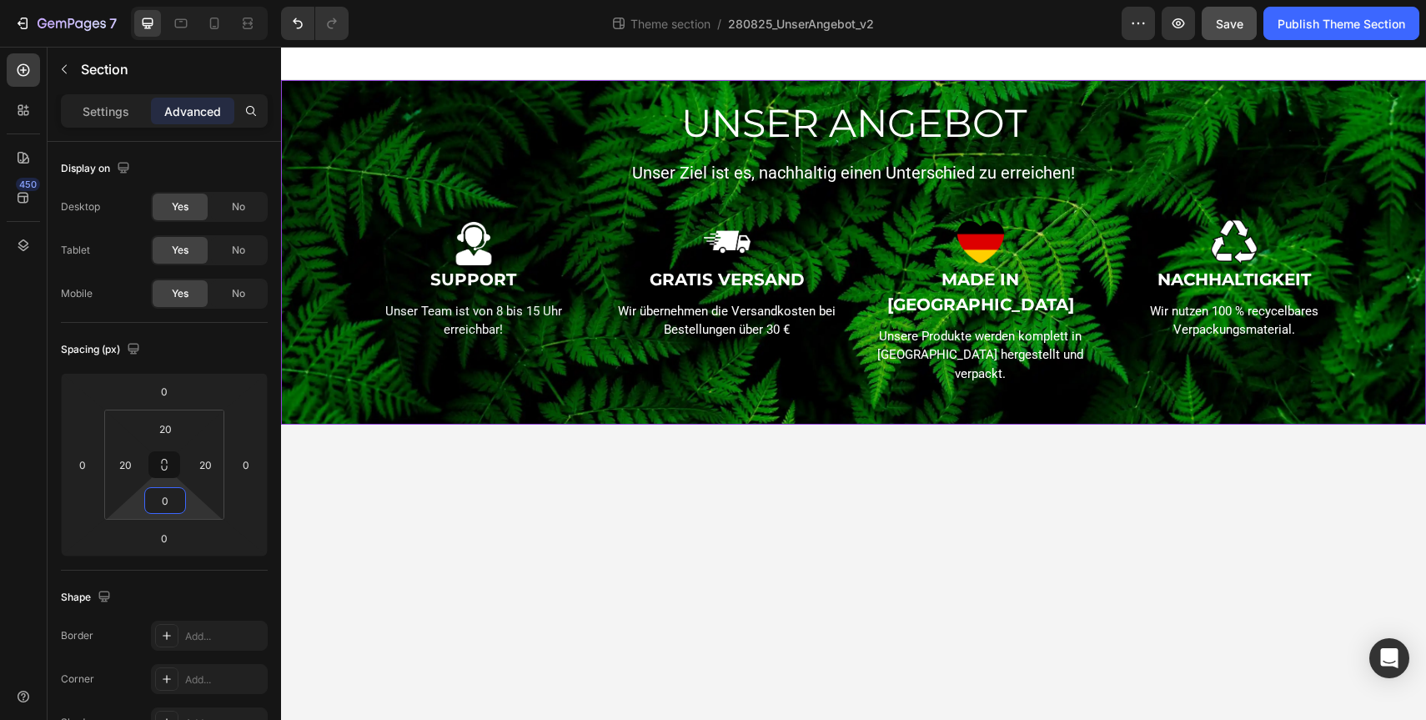
click at [734, 581] on body "UNSER ANGEBOT Heading Unser Ziel ist es, nachhaltig einen Unterschied zu erreic…" at bounding box center [853, 383] width 1145 height 673
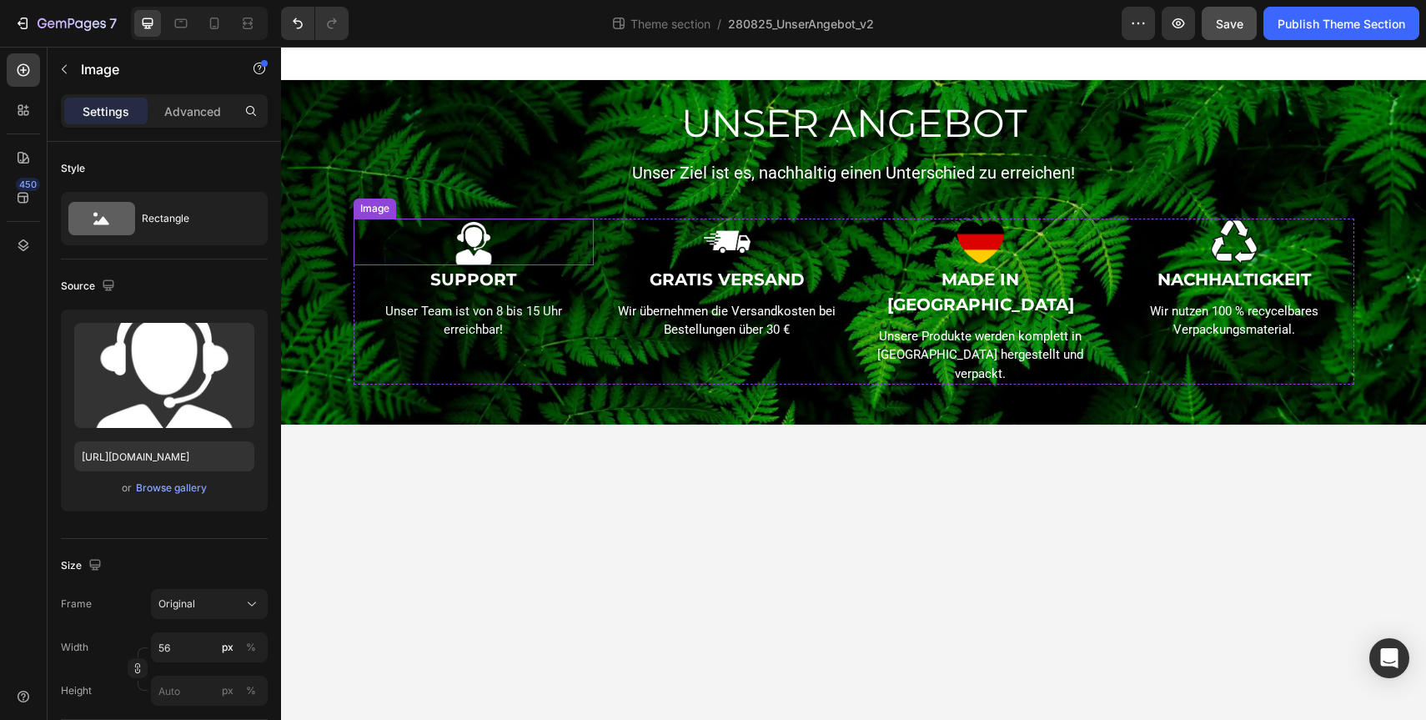
click at [587, 224] on div at bounding box center [474, 241] width 240 height 47
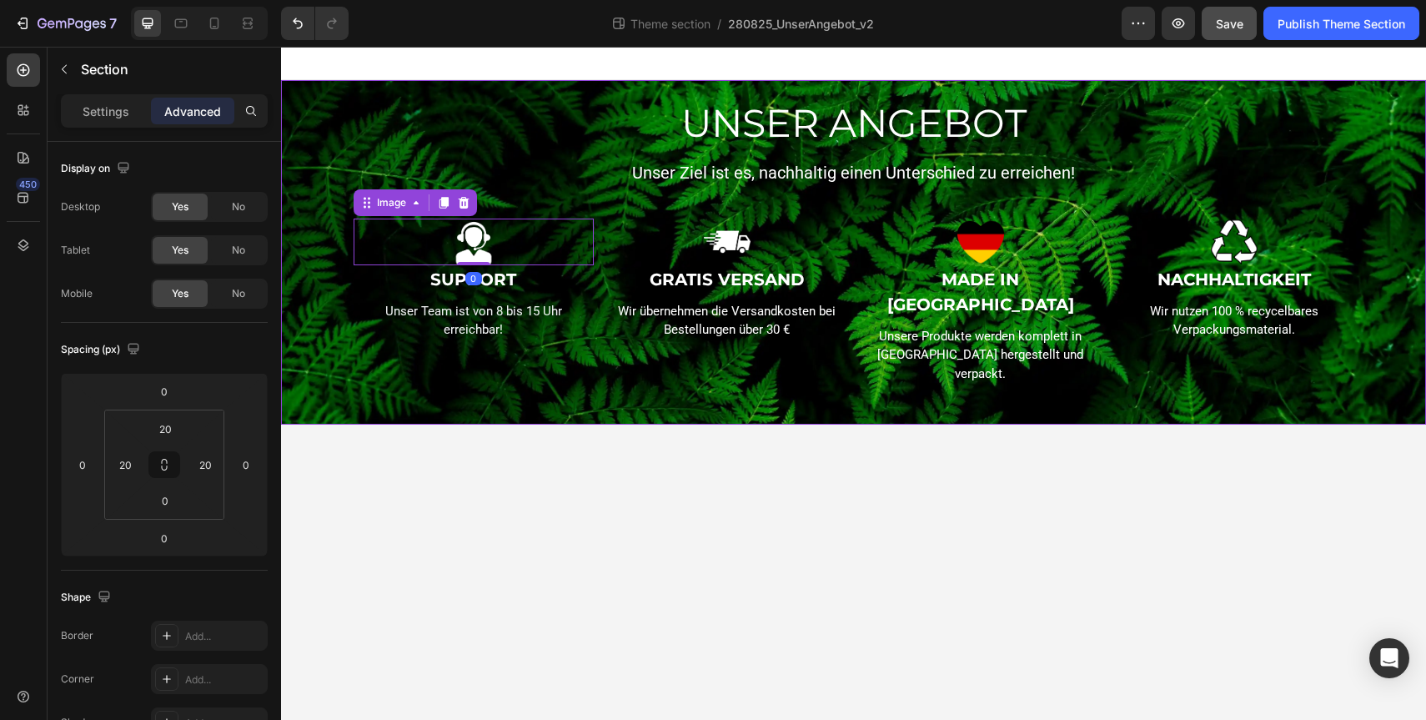
click at [329, 173] on div "UNSER ANGEBOT Heading Unser Ziel ist es, nachhaltig einen Unterschied zu erreic…" at bounding box center [854, 261] width 1112 height 328
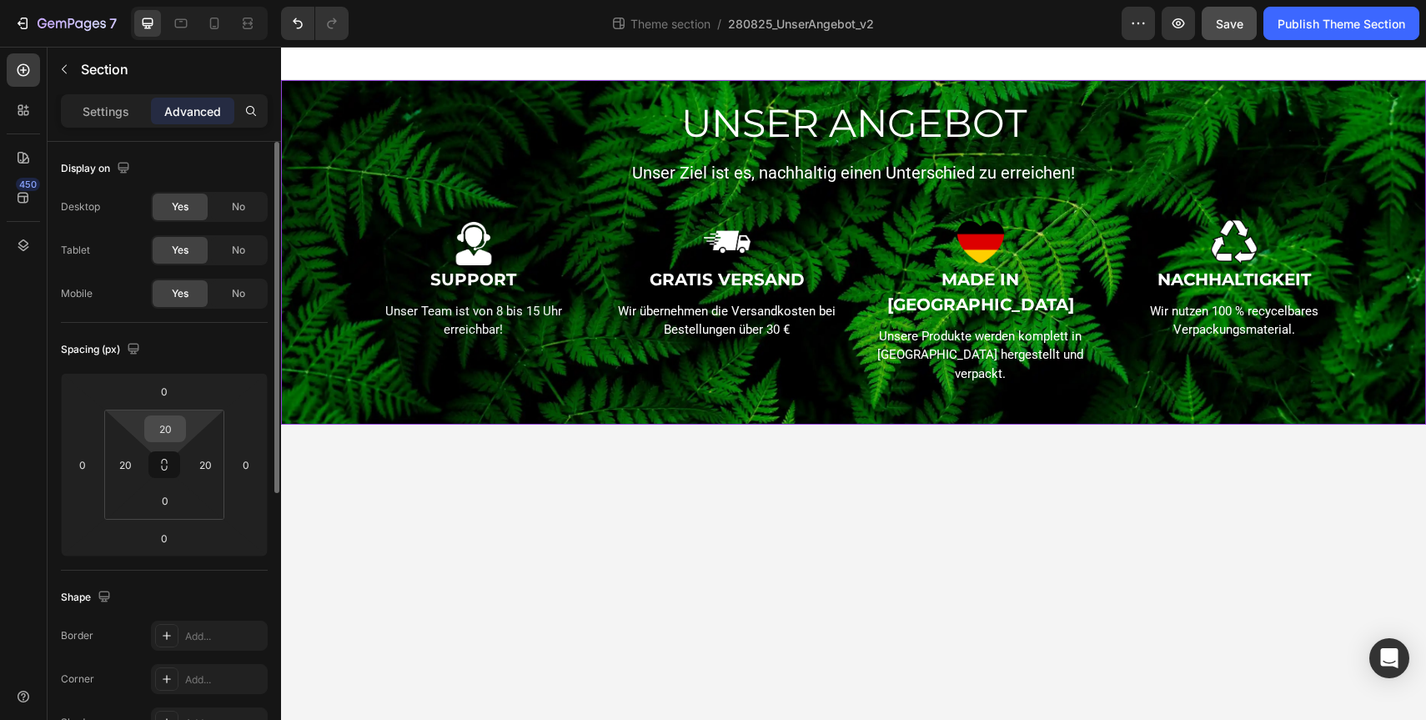
click at [153, 429] on input "20" at bounding box center [164, 428] width 33 height 25
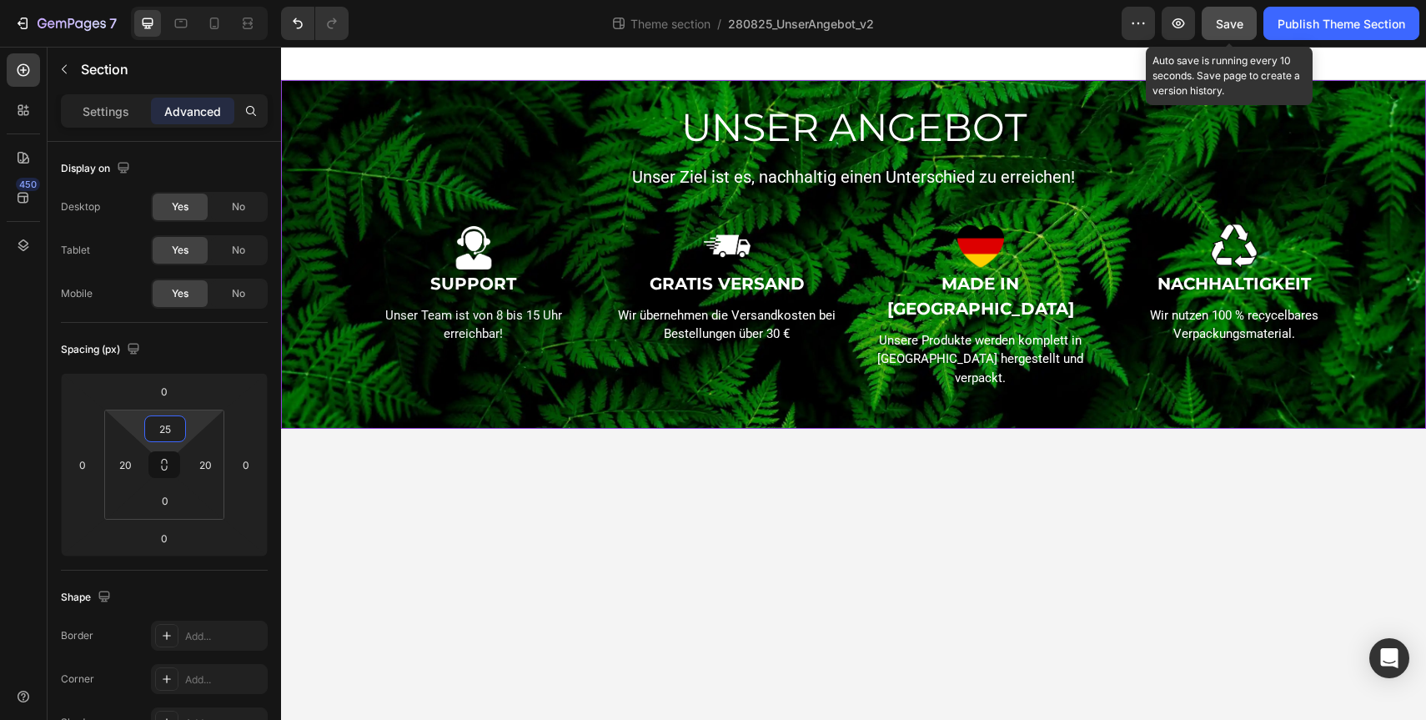
type input "25"
click at [1241, 15] on div "Save" at bounding box center [1230, 24] width 28 height 18
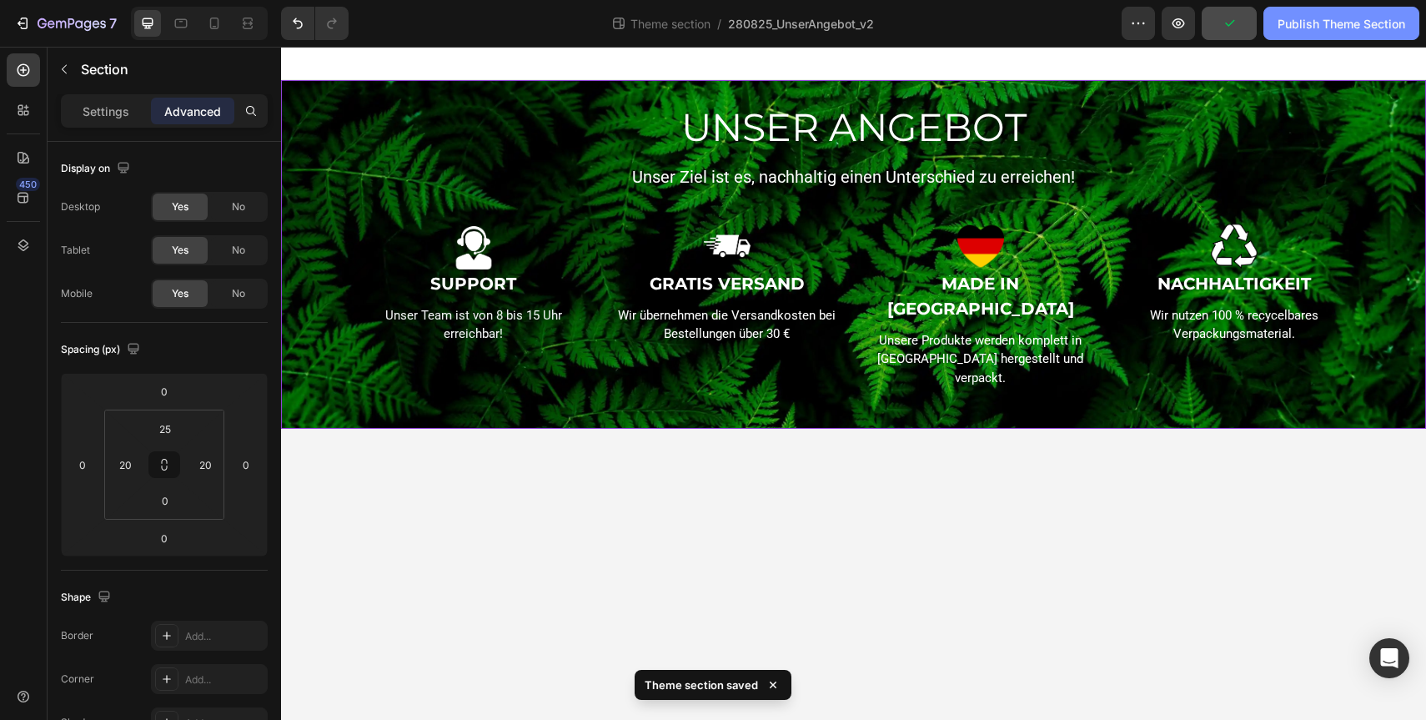
click at [1292, 31] on div "Publish Theme Section" at bounding box center [1342, 24] width 128 height 18
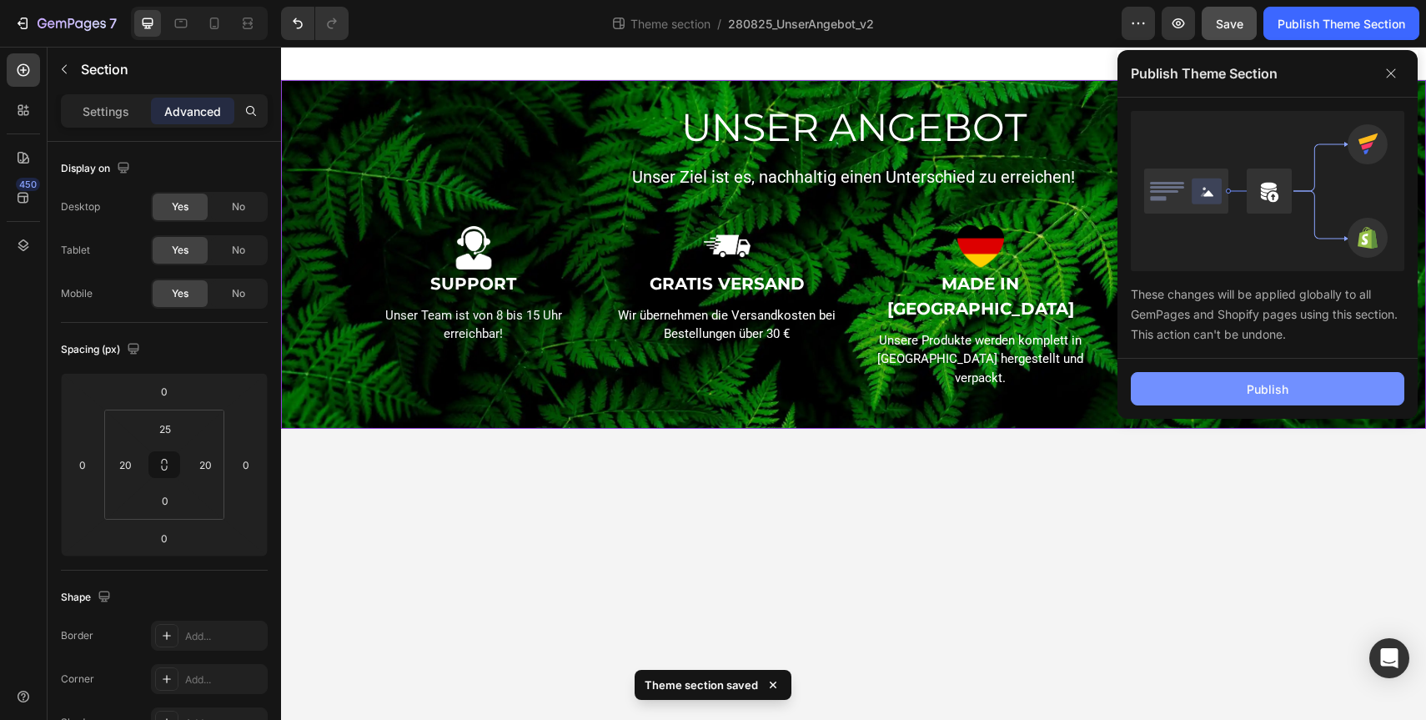
click at [1258, 387] on div "Publish" at bounding box center [1268, 389] width 42 height 18
